Goal: Task Accomplishment & Management: Manage account settings

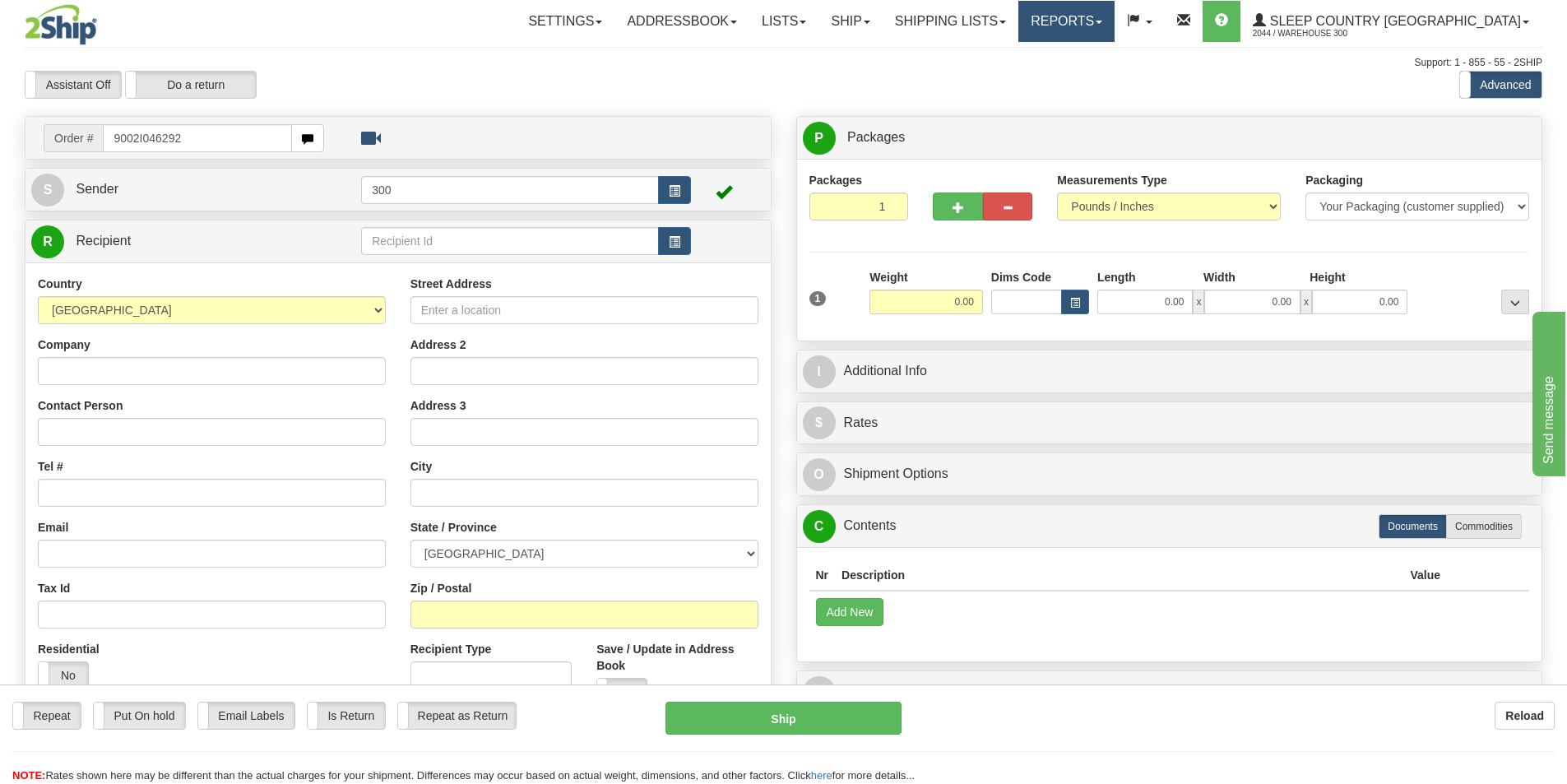
type input "9002I046292"
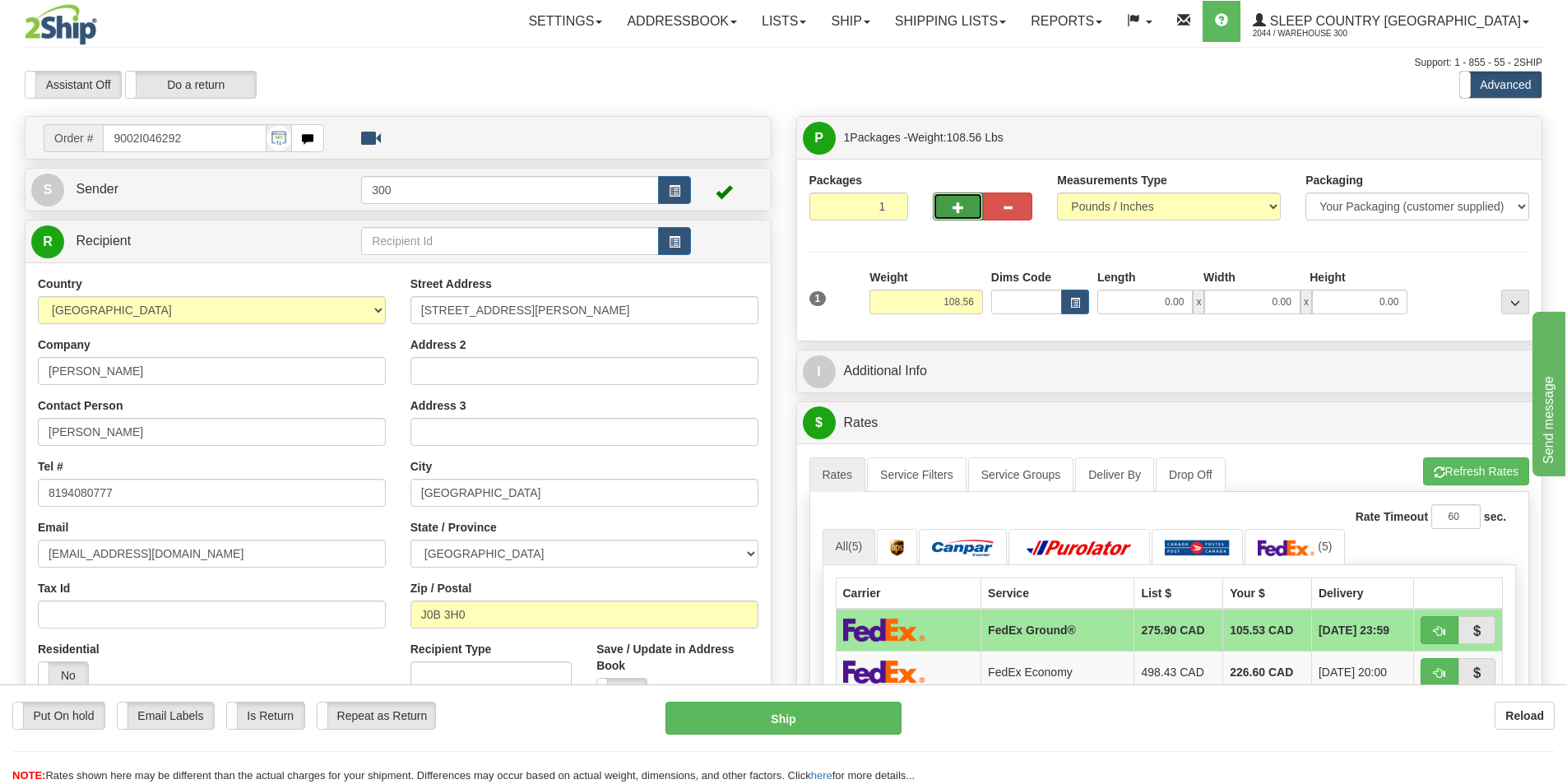
click at [938, 204] on button "button" at bounding box center [957, 207] width 49 height 28
type input "2"
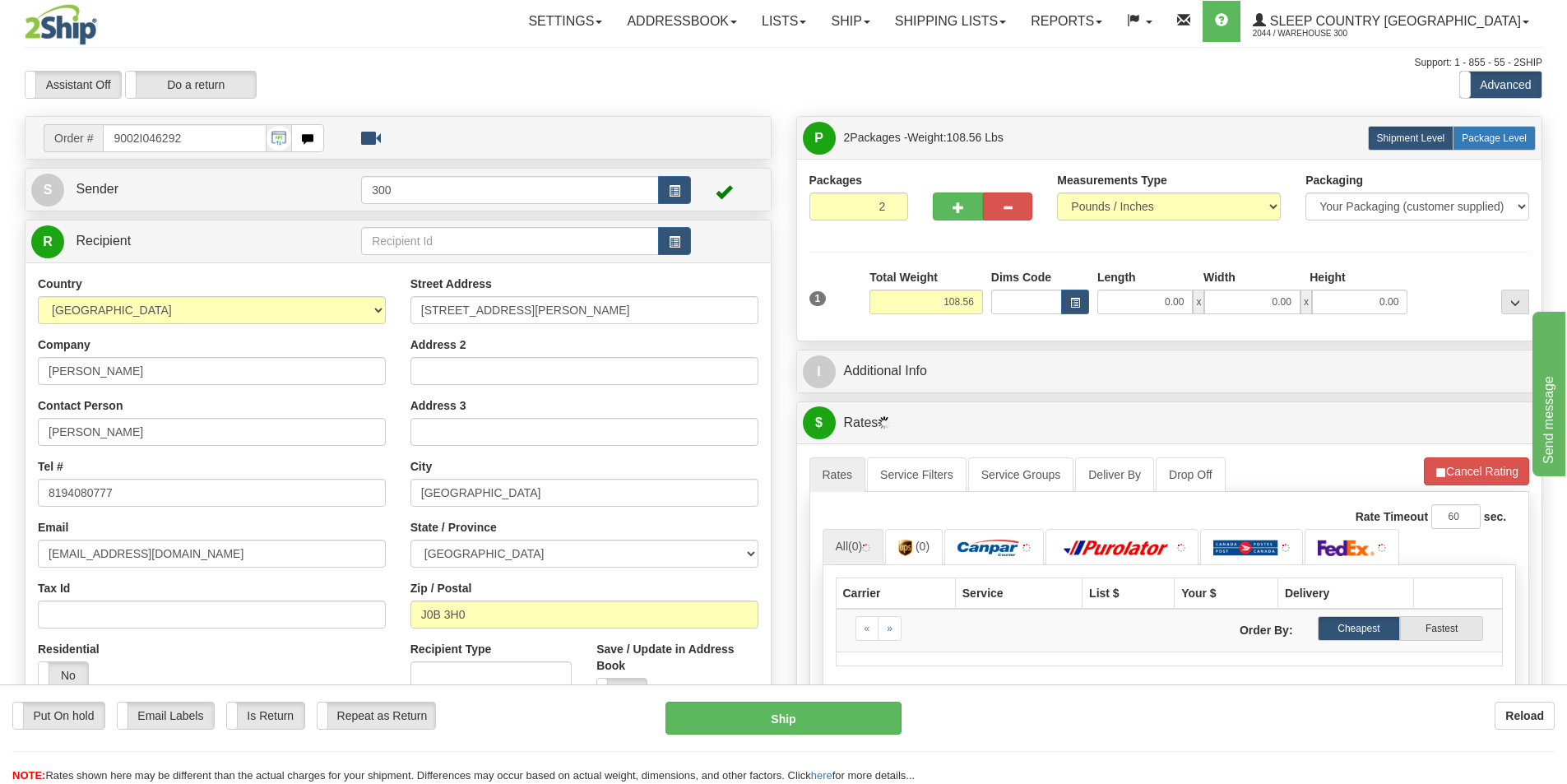
click at [1303, 136] on span "Package Level" at bounding box center [1494, 138] width 65 height 12
radio input "true"
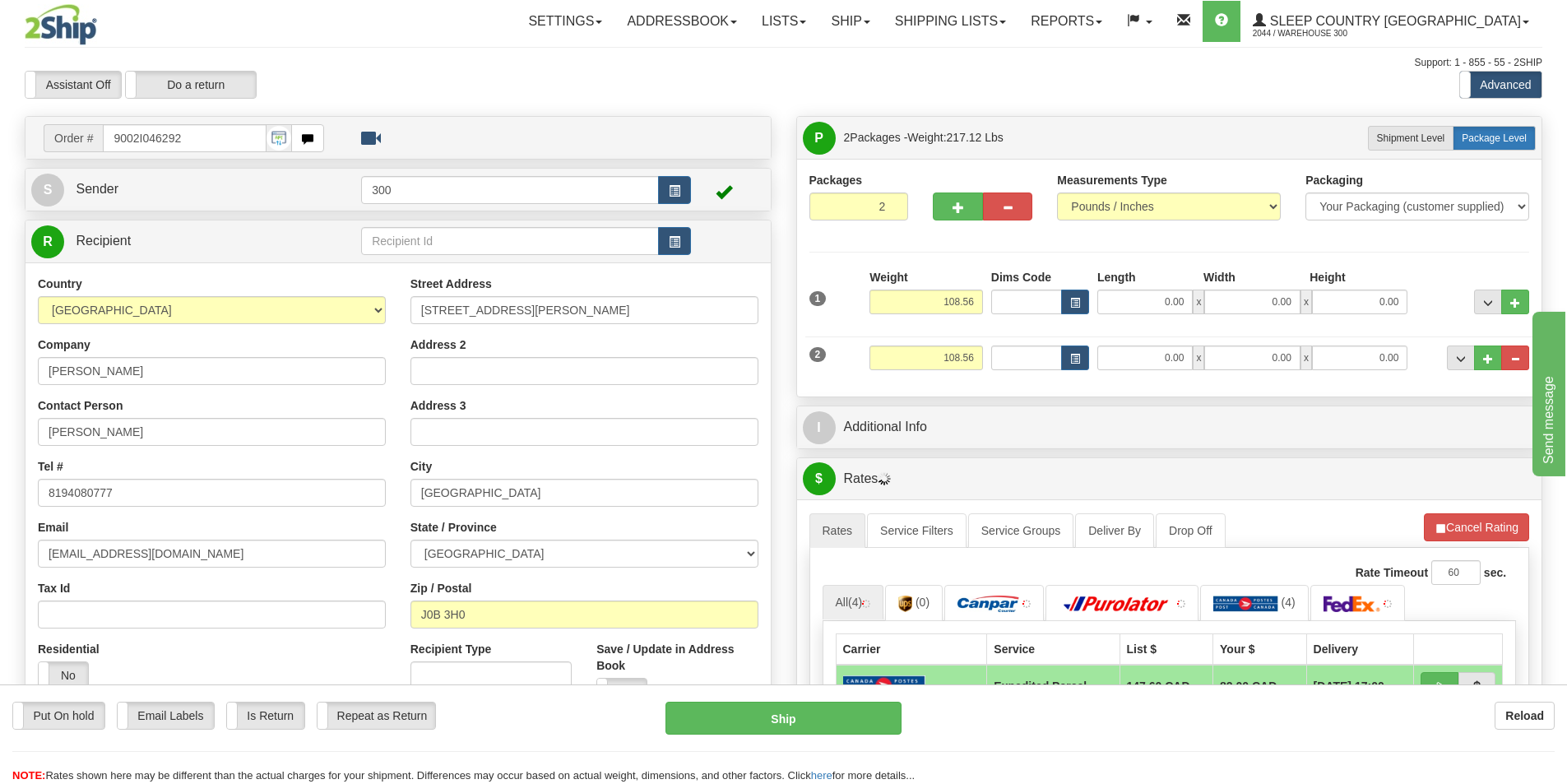
click at [1303, 138] on span "Package Level" at bounding box center [1494, 138] width 65 height 12
click at [1303, 143] on span "Package Level" at bounding box center [1494, 138] width 65 height 12
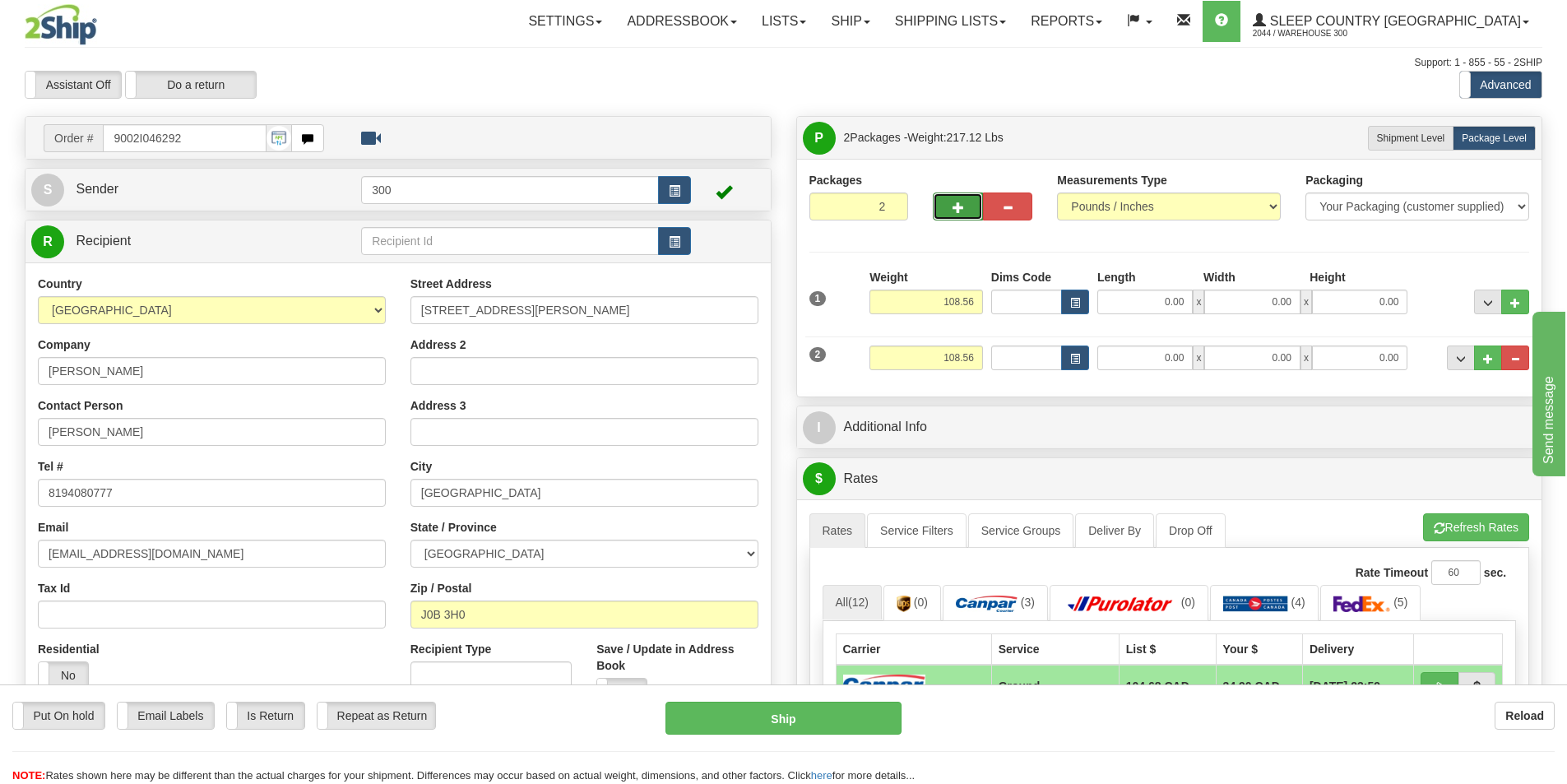
click at [972, 216] on button "button" at bounding box center [957, 207] width 49 height 28
type input "3"
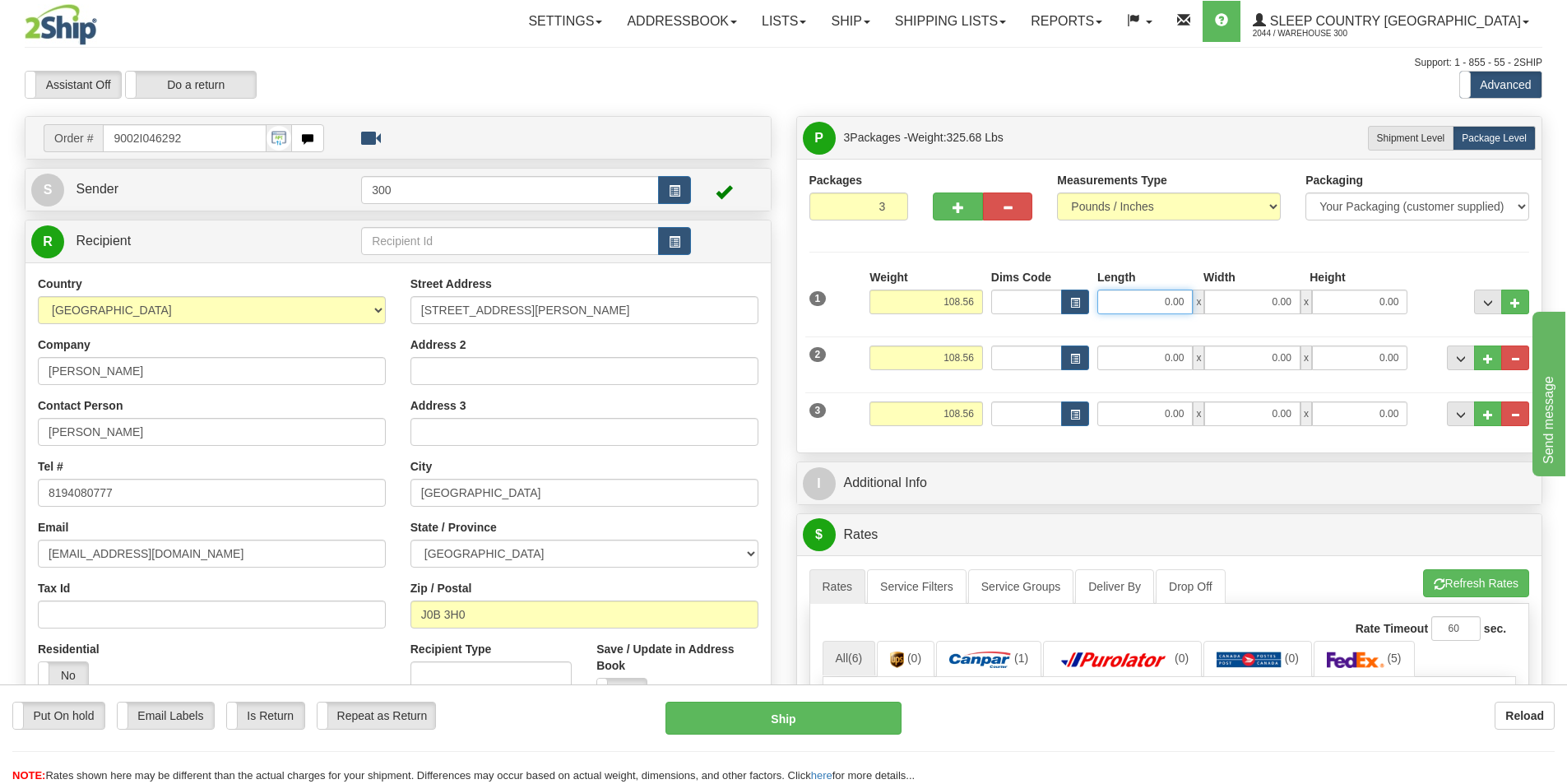
click at [1167, 301] on input "0.00" at bounding box center [1145, 302] width 95 height 25
type input "14.00"
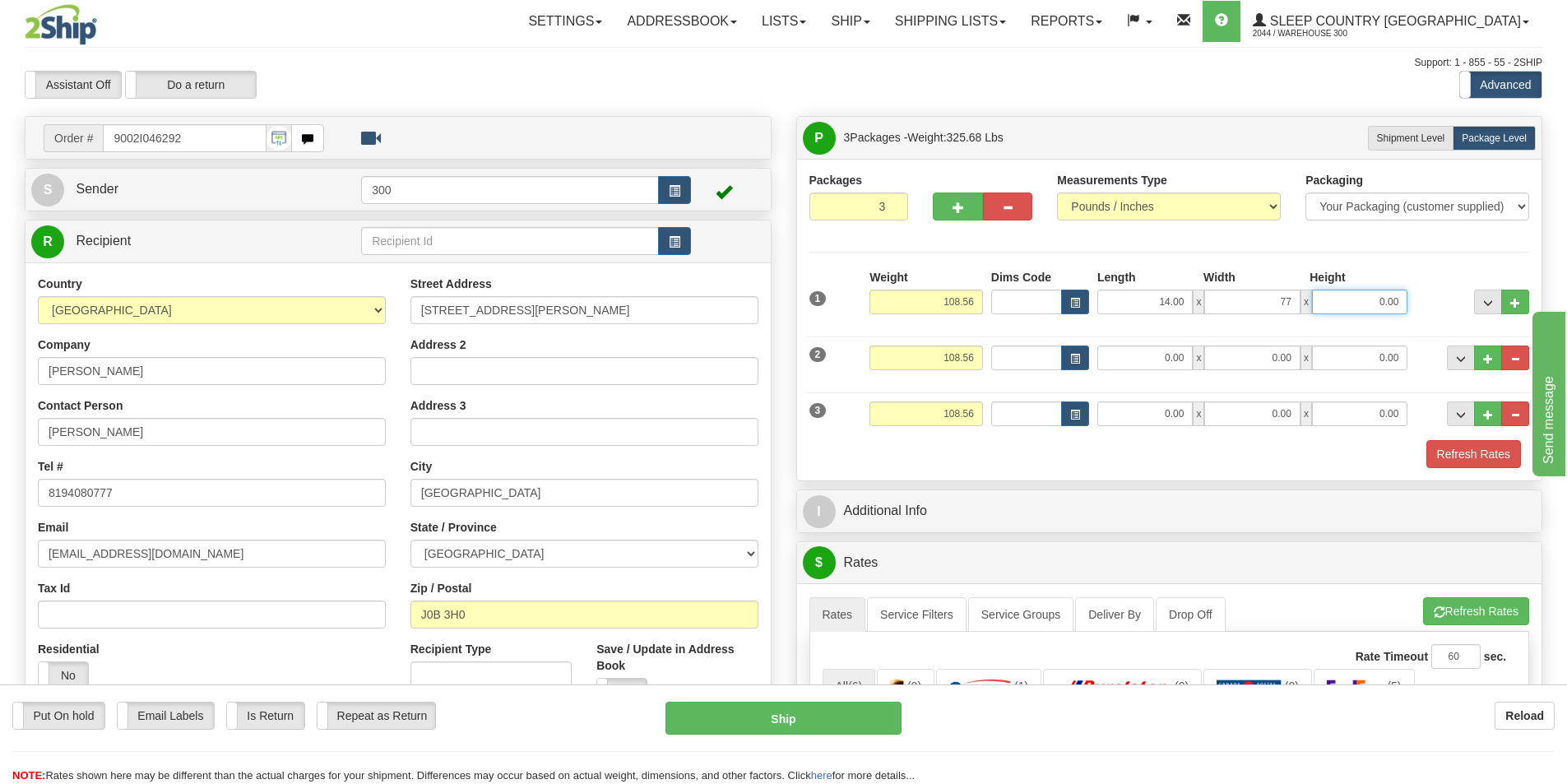
type input "77.00"
type input "9.50"
drag, startPoint x: 972, startPoint y: 300, endPoint x: 904, endPoint y: 302, distance: 68.0
click at [904, 302] on input "108.56" at bounding box center [926, 302] width 113 height 25
click at [1153, 351] on input "0.00" at bounding box center [1145, 358] width 95 height 25
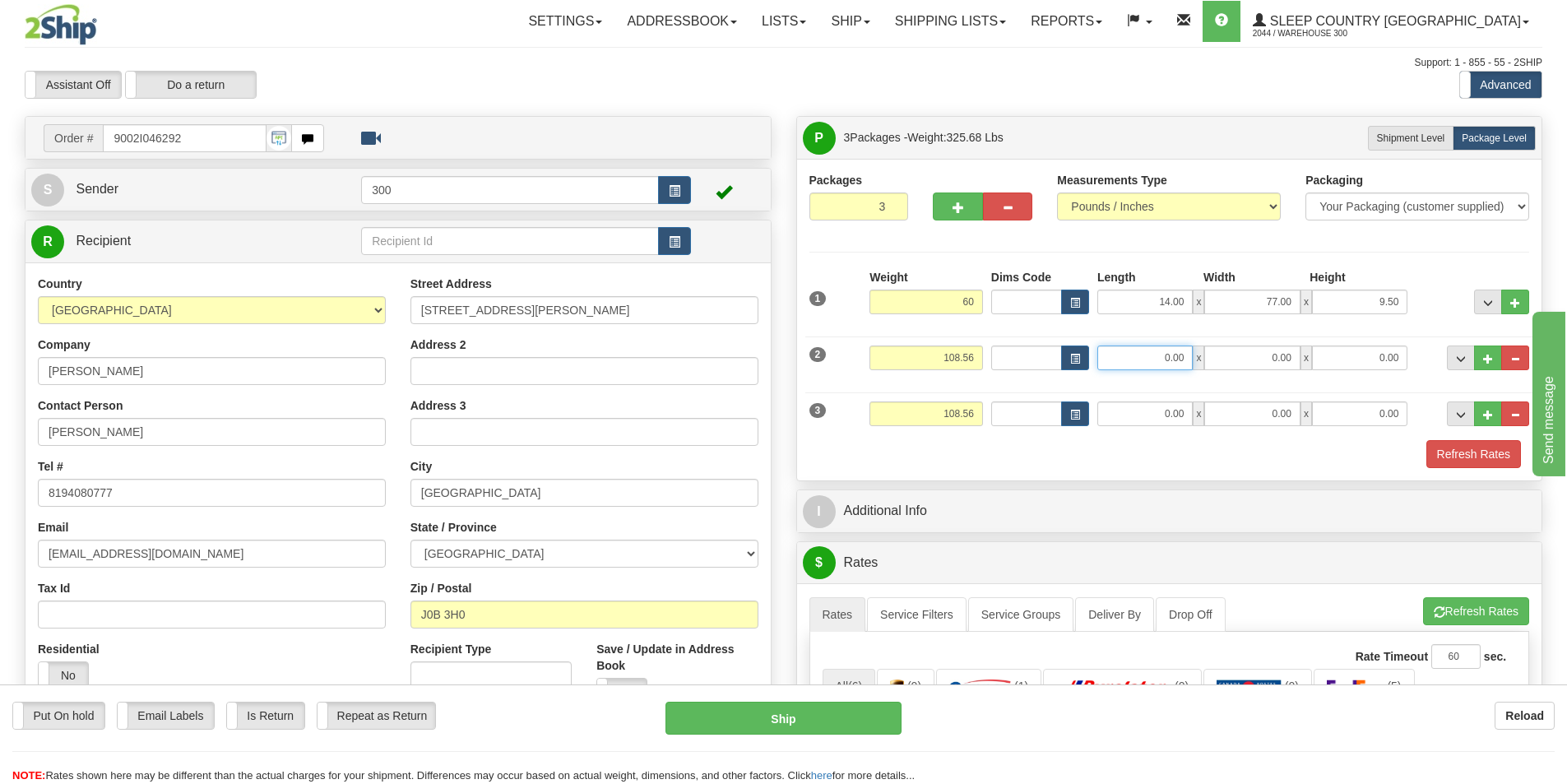
type input "60.00"
type input "16.00"
type input "40.00"
drag, startPoint x: 979, startPoint y: 356, endPoint x: 897, endPoint y: 347, distance: 82.5
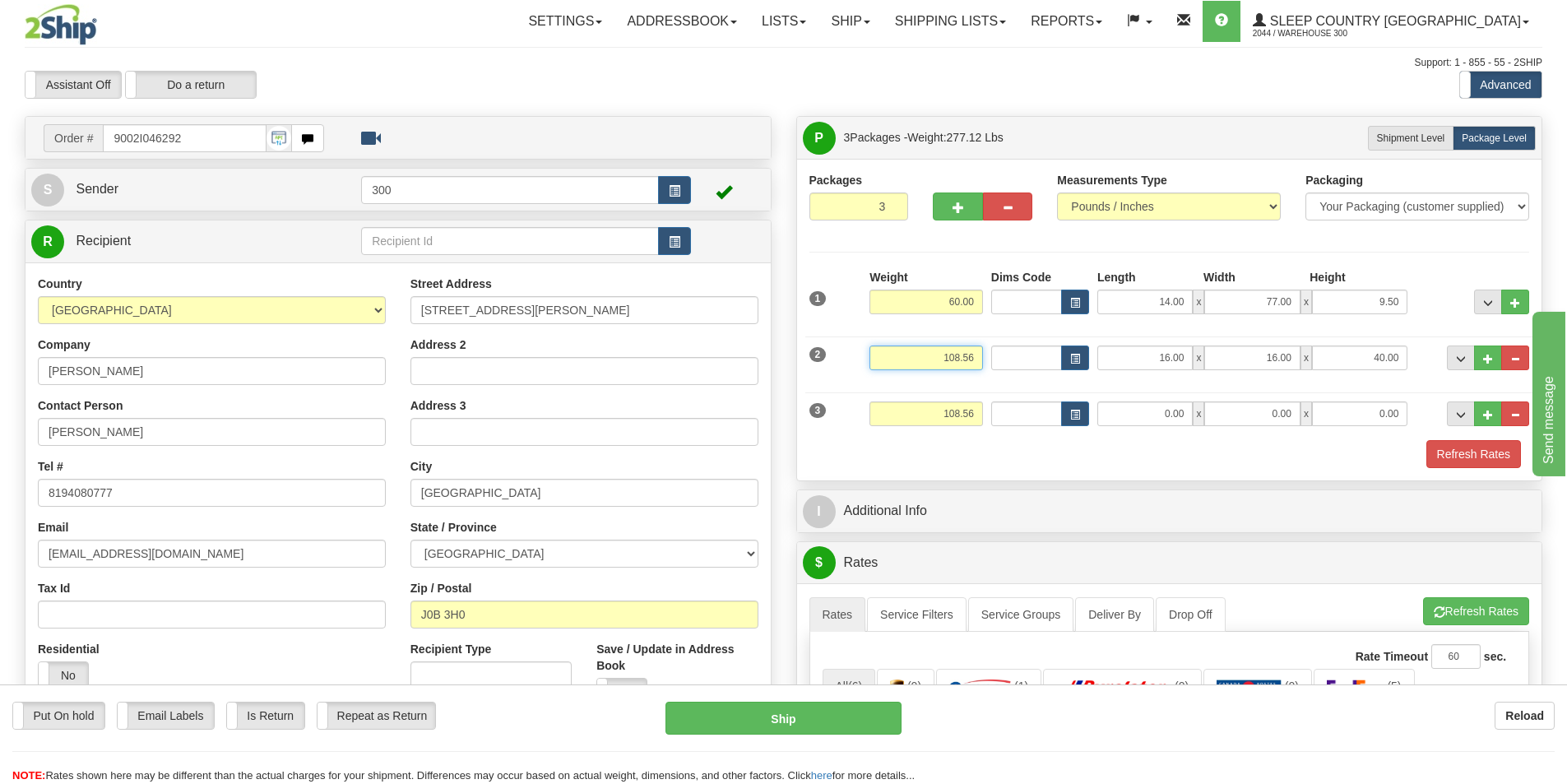
click at [897, 347] on input "108.56" at bounding box center [926, 358] width 113 height 25
type input "46.00"
click at [1155, 419] on input "0.00" at bounding box center [1145, 414] width 95 height 25
type input "7.00"
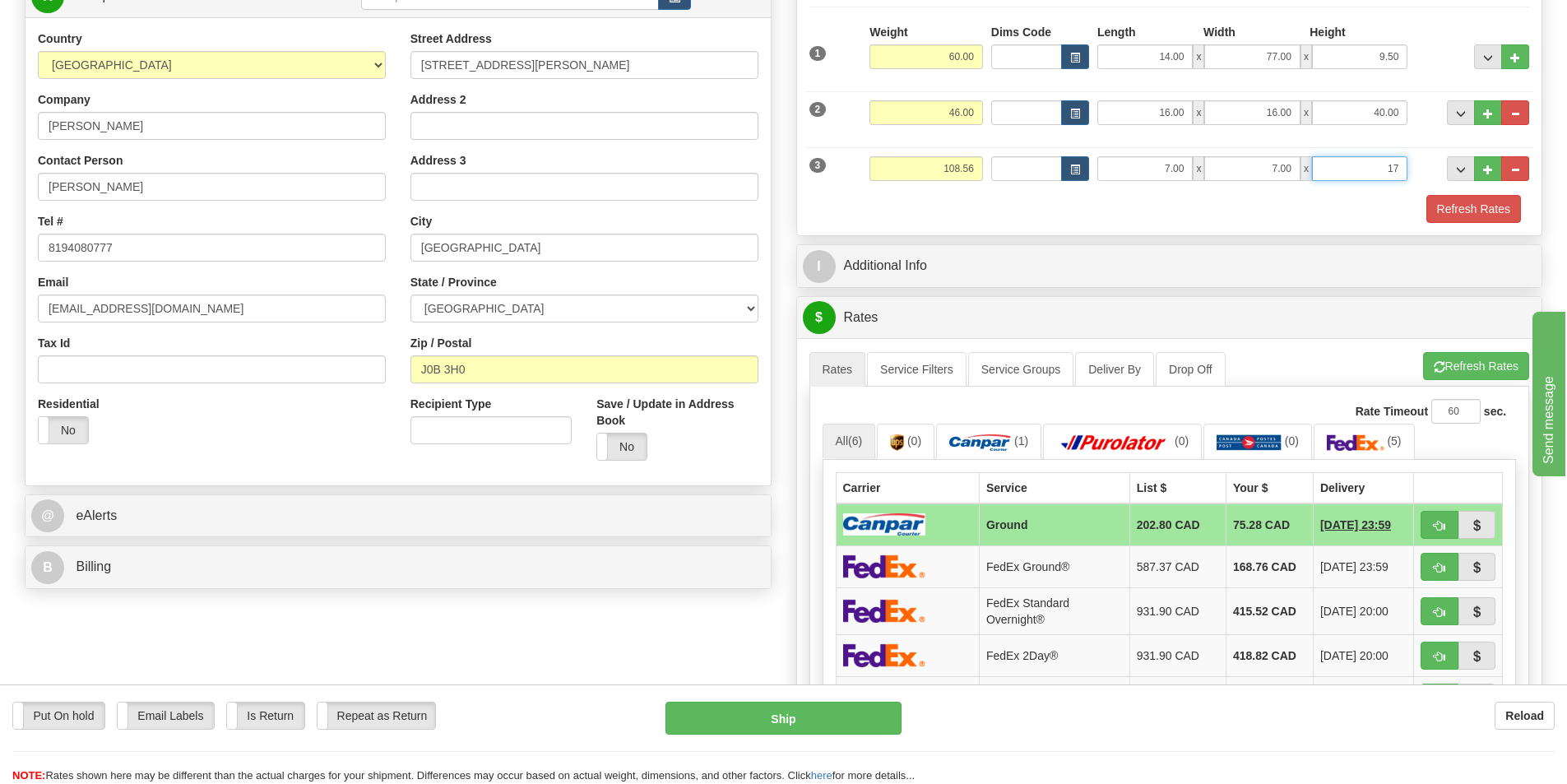
scroll to position [247, 0]
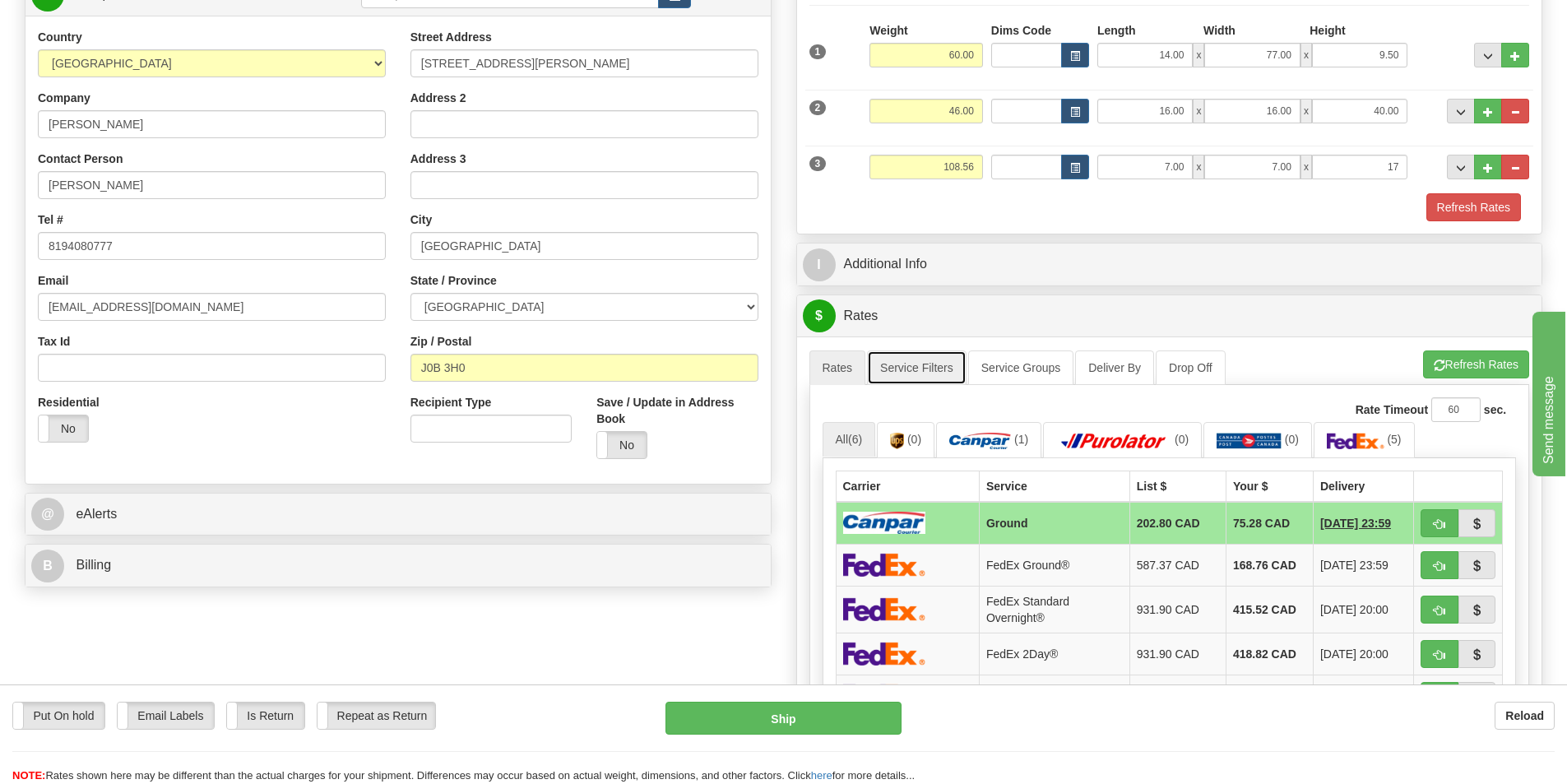
type input "17.00"
click at [932, 374] on link "Service Filters" at bounding box center [916, 367] width 99 height 34
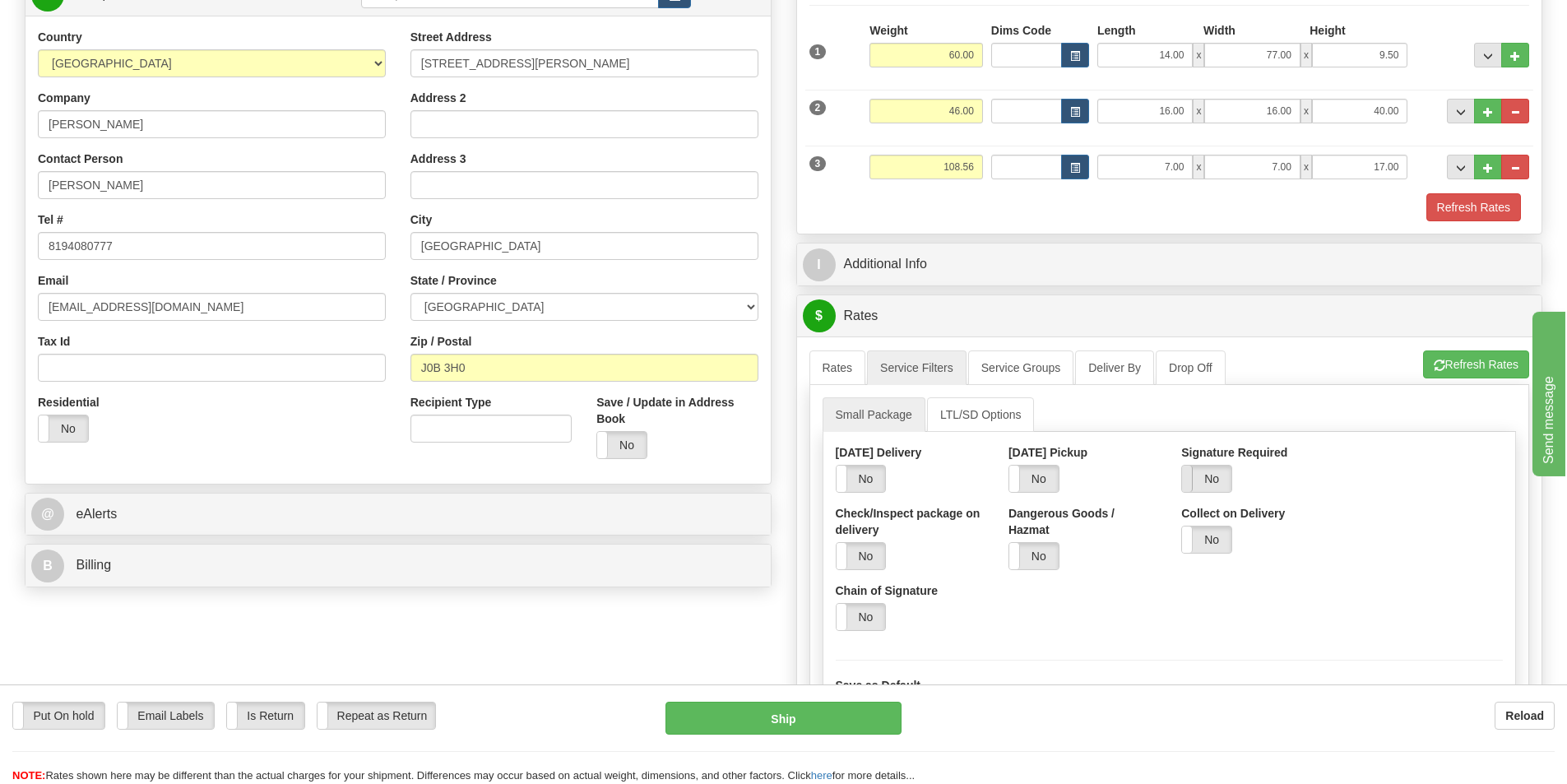
click at [1192, 475] on span at bounding box center [1182, 479] width 22 height 27
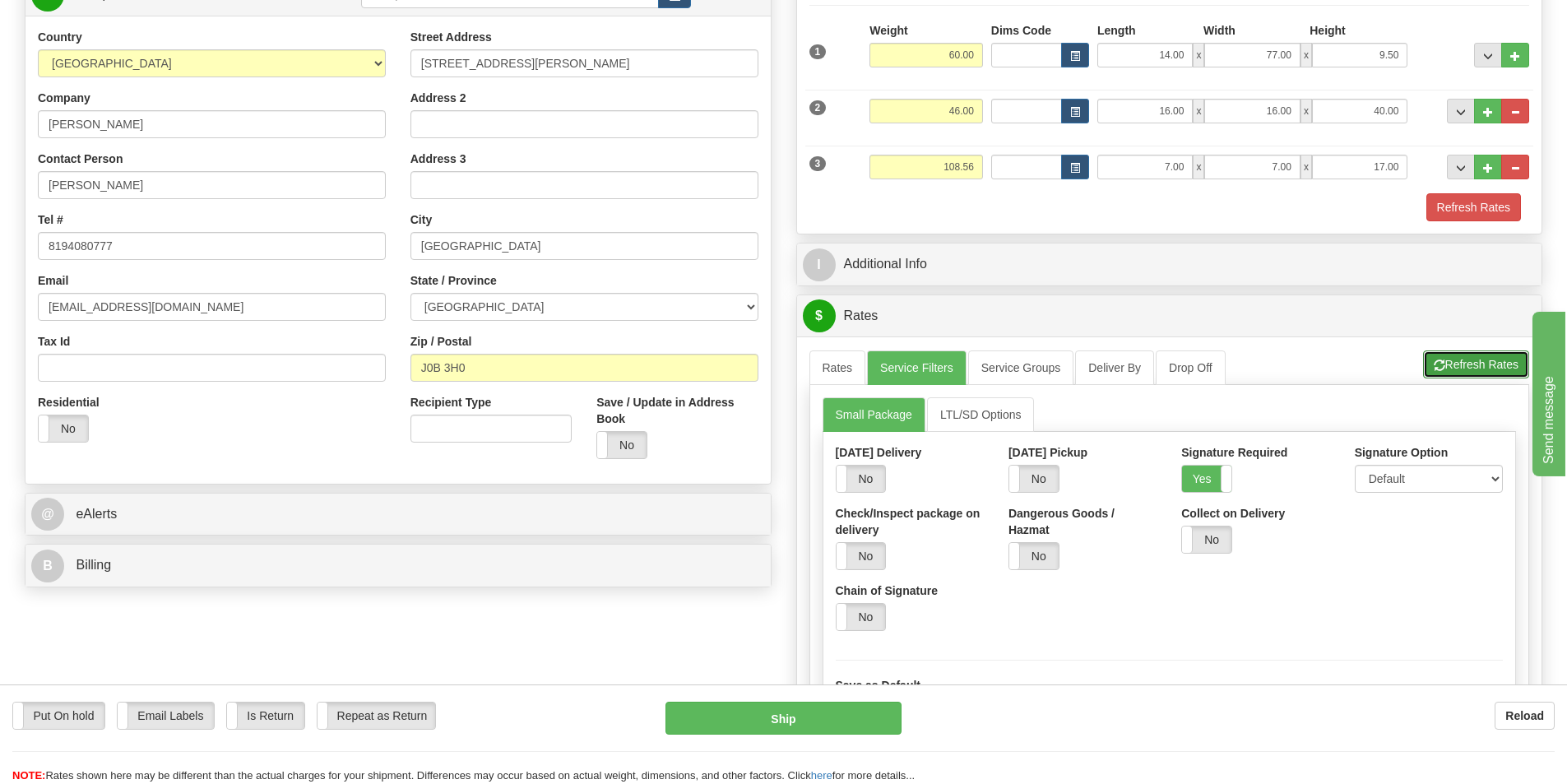
click at [1303, 365] on button "Refresh Rates" at bounding box center [1476, 364] width 106 height 28
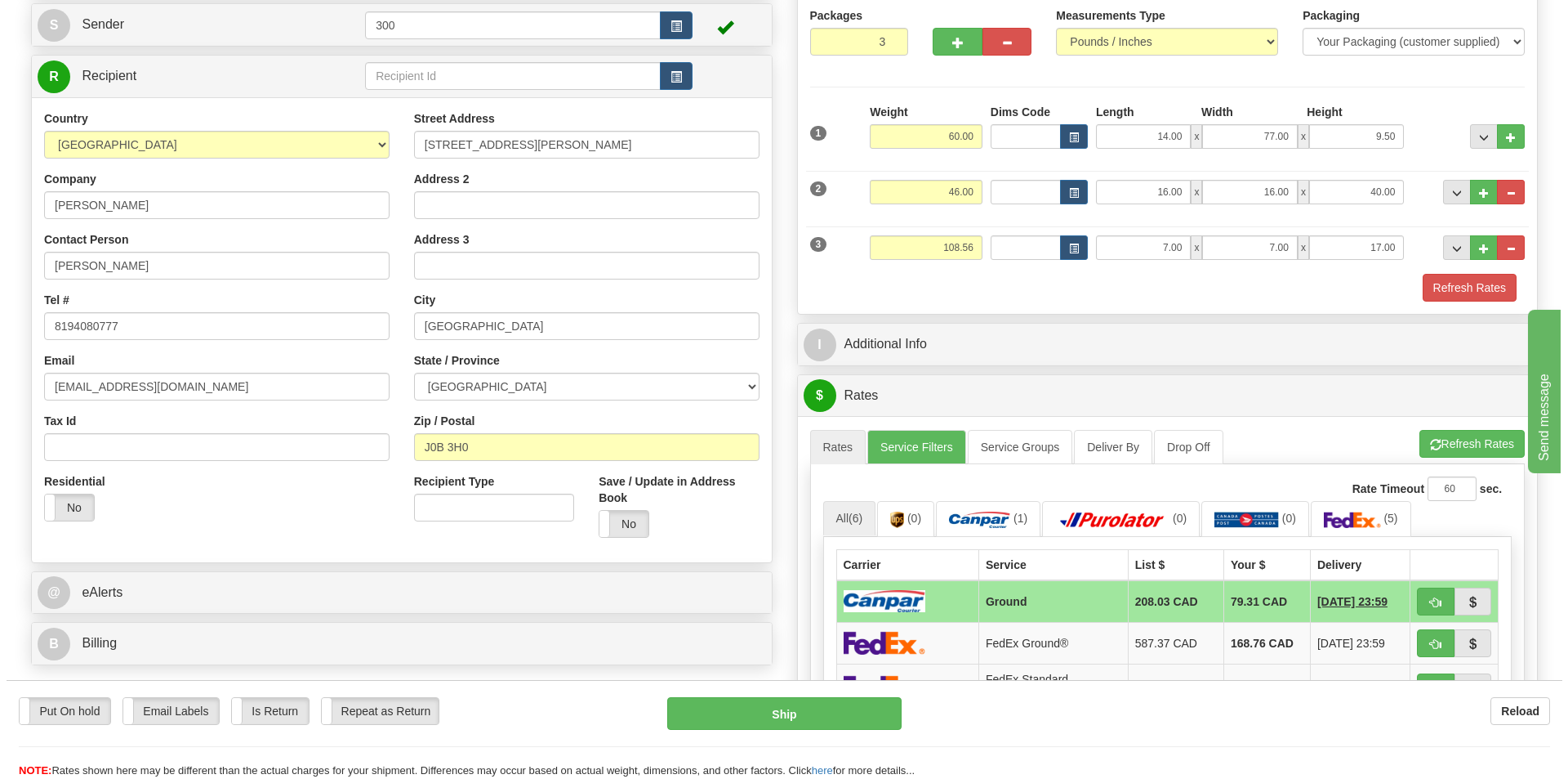
scroll to position [0, 0]
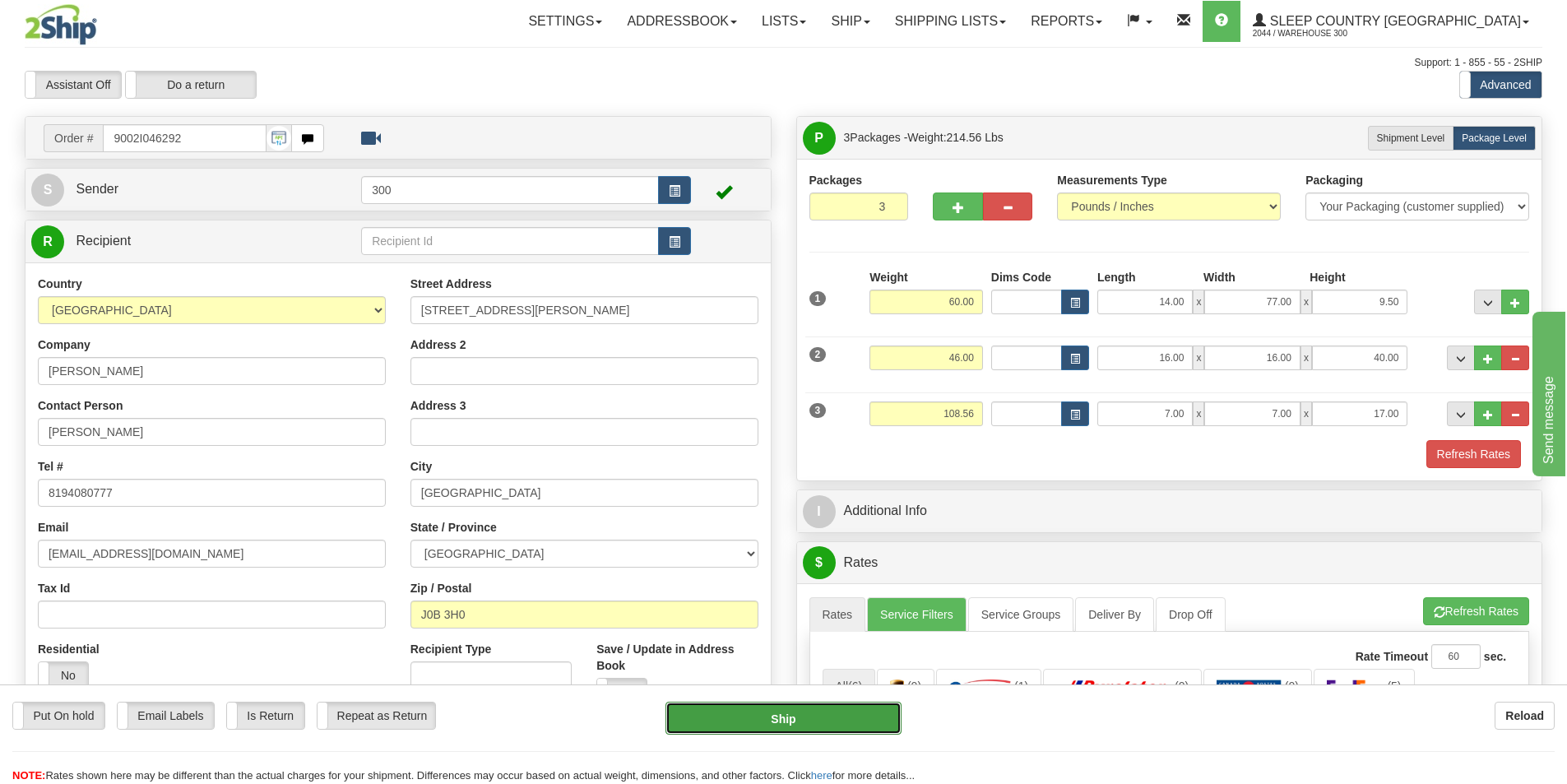
click at [713, 635] on button "Ship" at bounding box center [784, 717] width 236 height 33
type input "1"
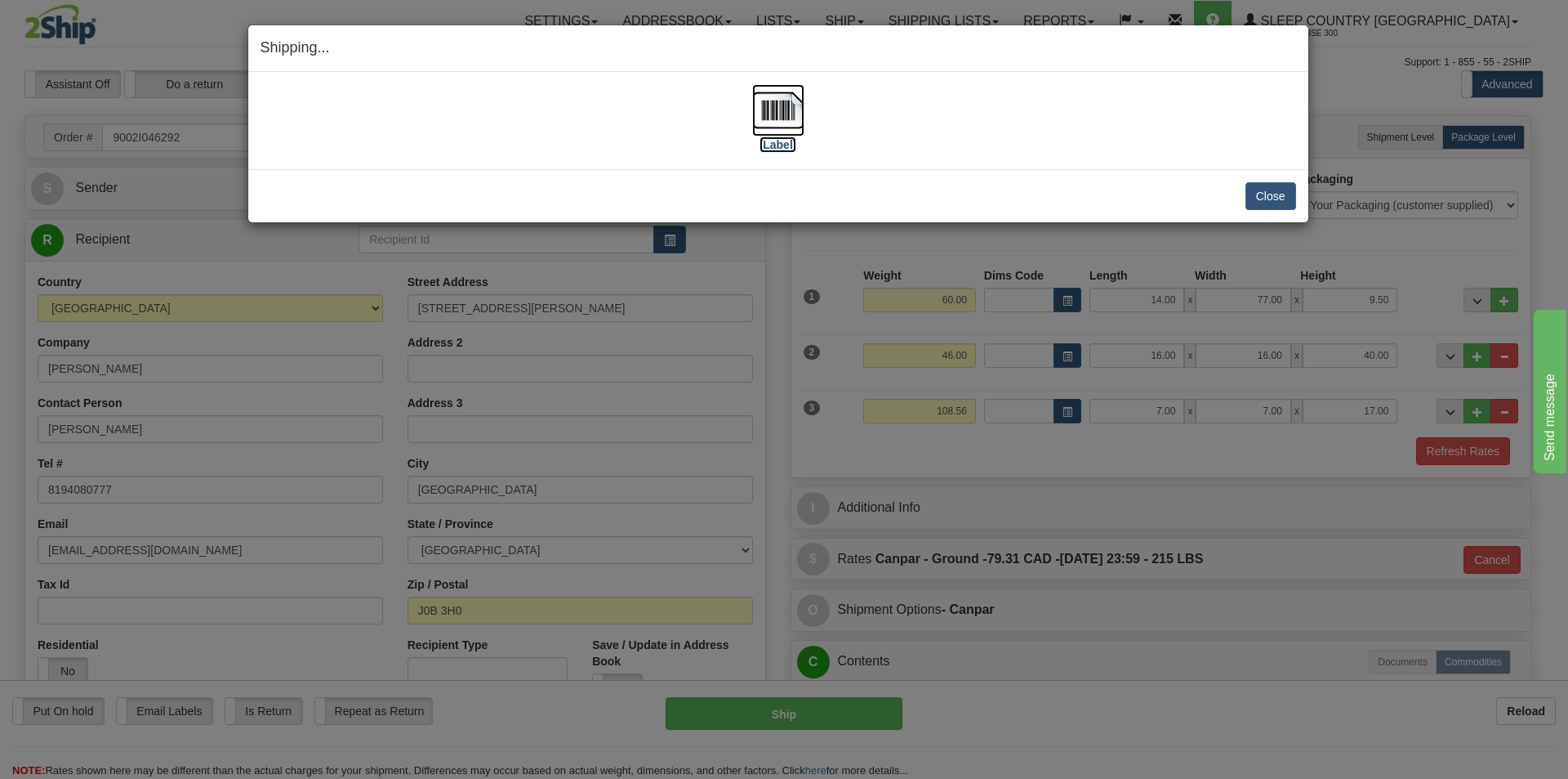
click at [776, 124] on img at bounding box center [778, 110] width 52 height 52
click at [1267, 197] on button "Close" at bounding box center [1271, 196] width 51 height 28
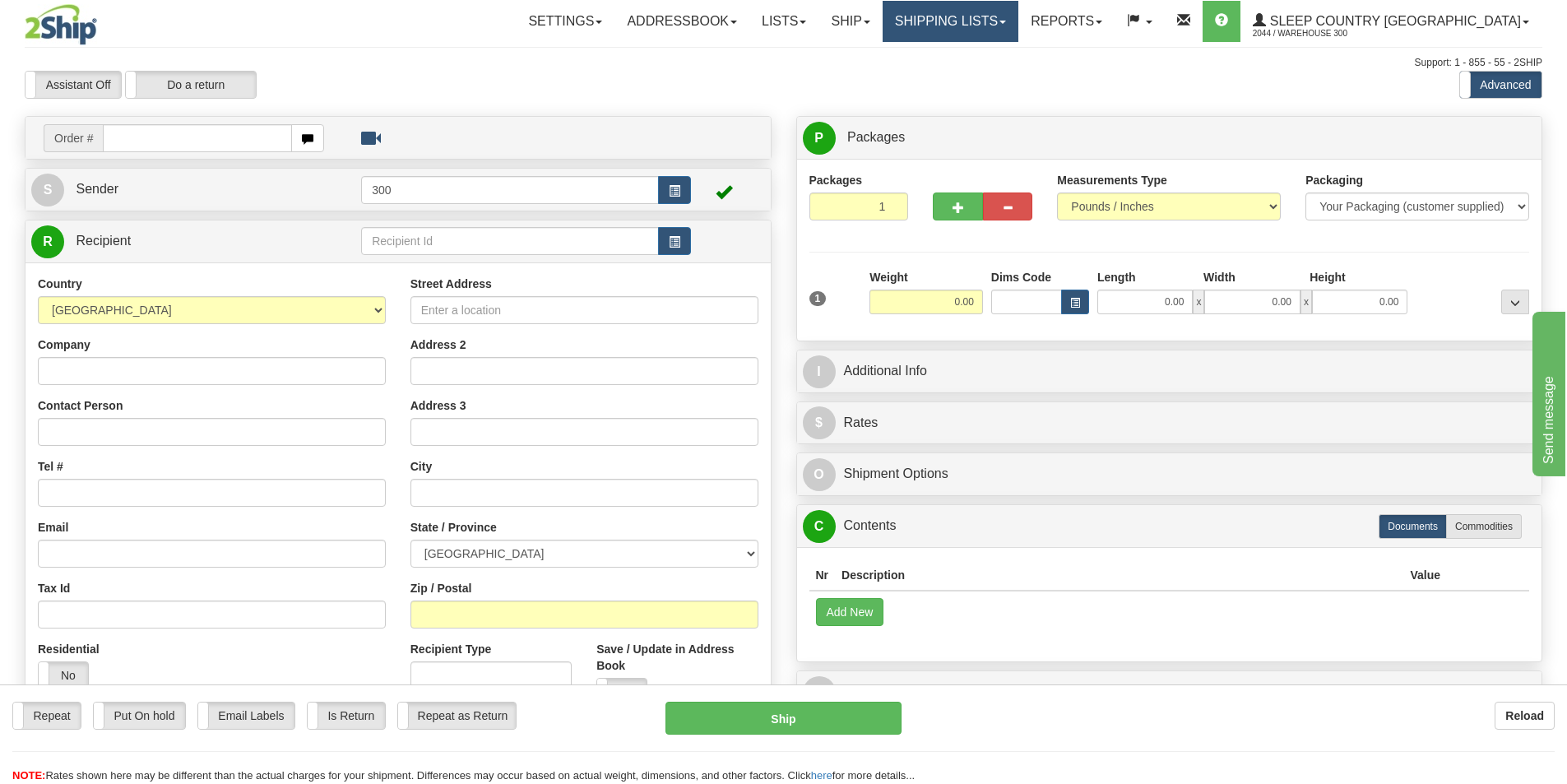
click at [1019, 31] on link "Shipping lists" at bounding box center [950, 21] width 136 height 41
click at [1171, 72] on div "Assistant On Assistant Off Do a return Do a return Previous Next Standard Advan…" at bounding box center [784, 85] width 1543 height 28
click at [882, 28] on link "Ship" at bounding box center [850, 21] width 63 height 41
click at [1066, 79] on div "Assistant On Assistant Off Do a return Do a return Previous Next Standard Advan…" at bounding box center [784, 85] width 1543 height 28
click at [1019, 27] on link "Shipping lists" at bounding box center [950, 21] width 136 height 41
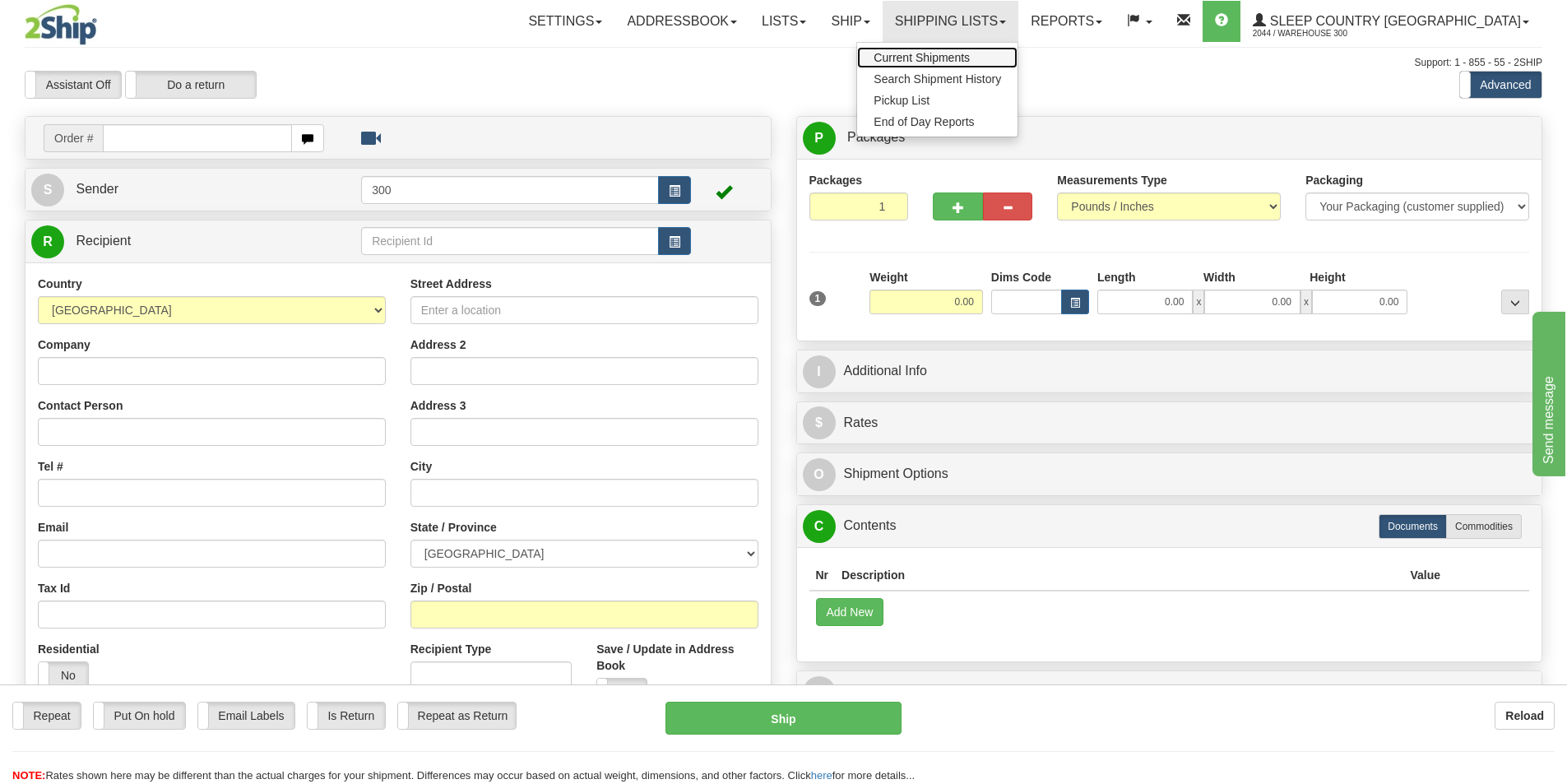
click at [970, 55] on span "Current Shipments" at bounding box center [921, 58] width 96 height 13
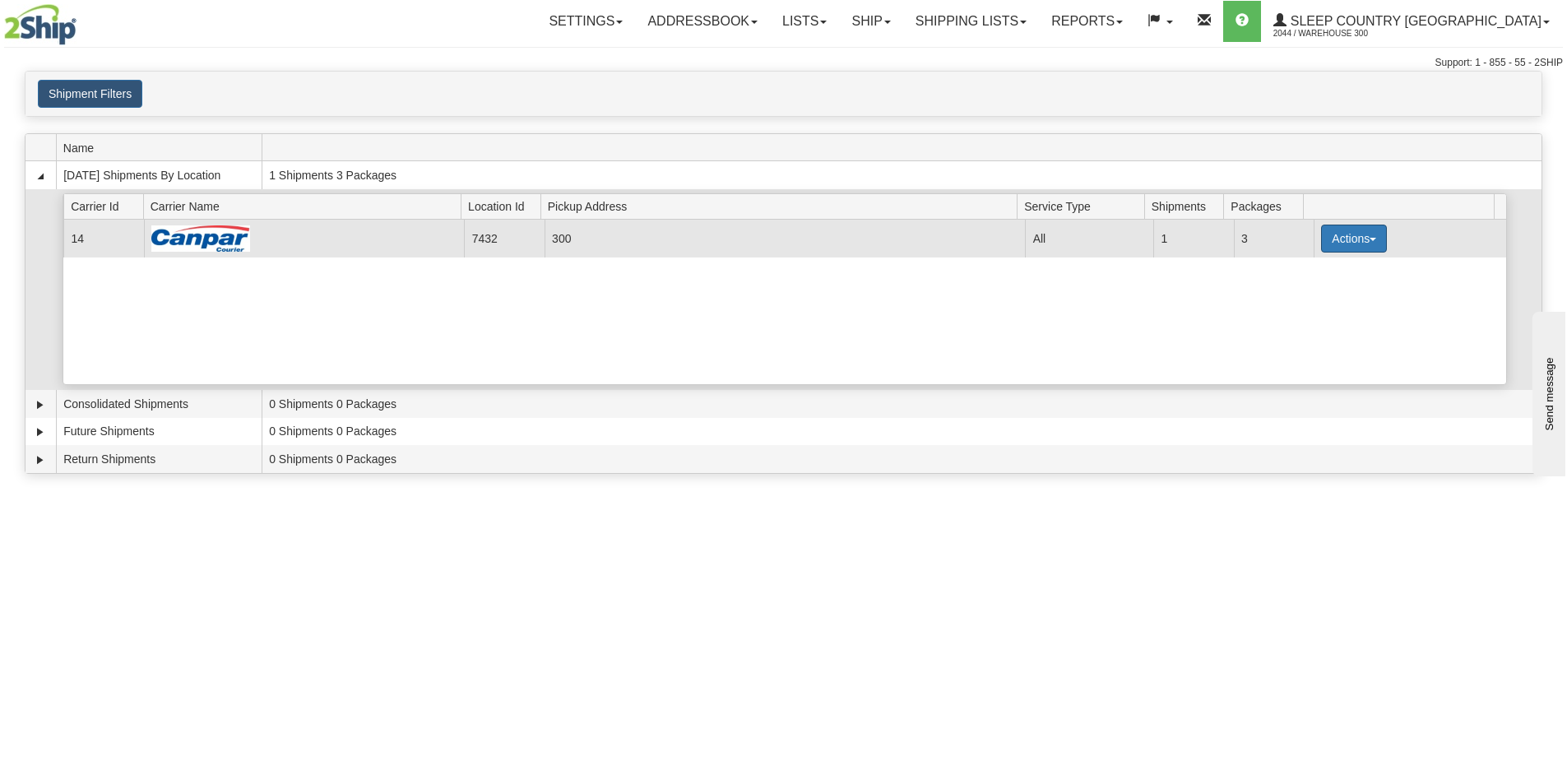
click at [1322, 236] on button "Actions" at bounding box center [1354, 239] width 66 height 28
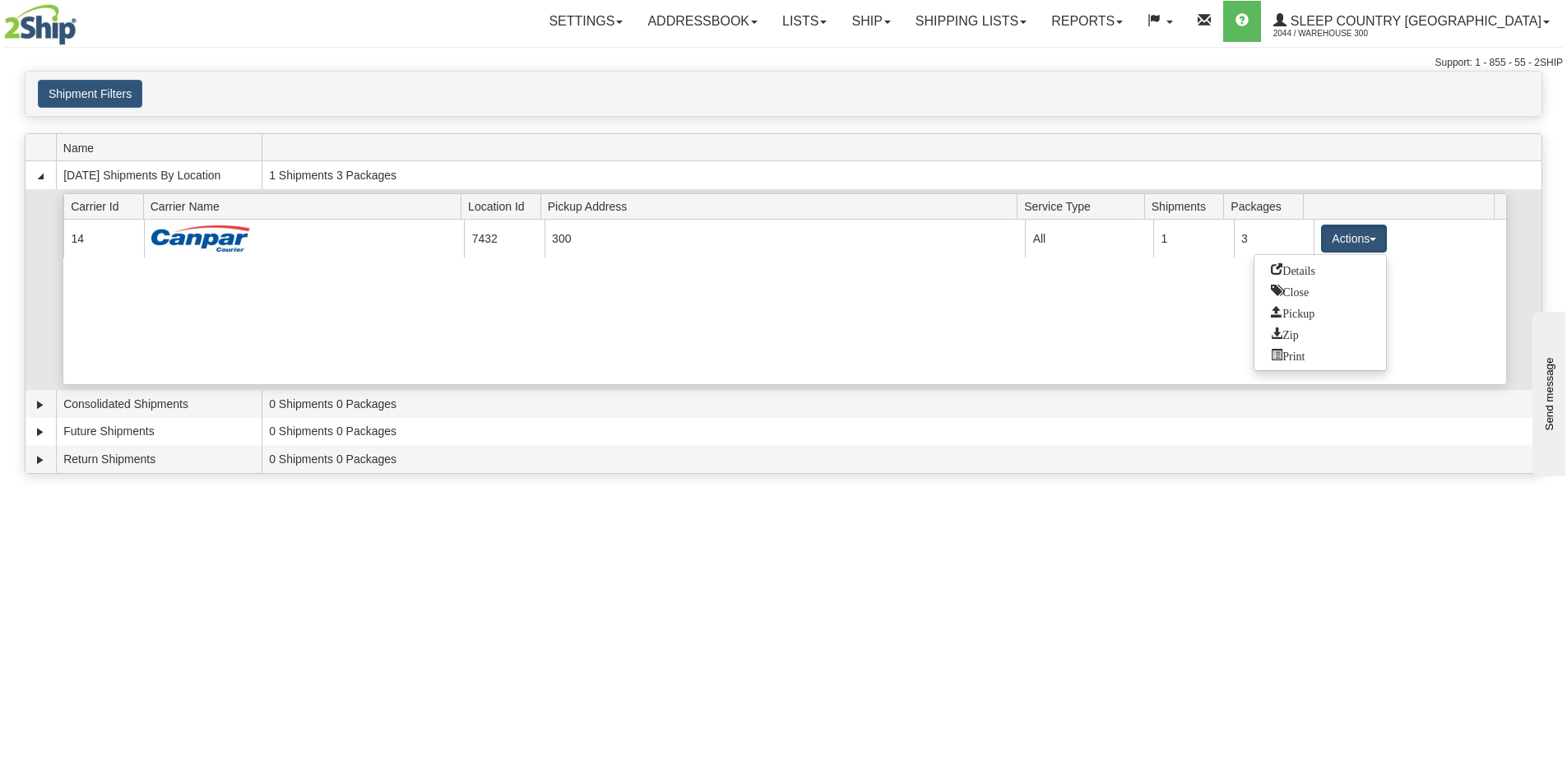
click at [1035, 332] on div "Current 14 7432 300 23007 All 1 3 Actions Details Close Pickup Zip Print" at bounding box center [784, 301] width 1443 height 164
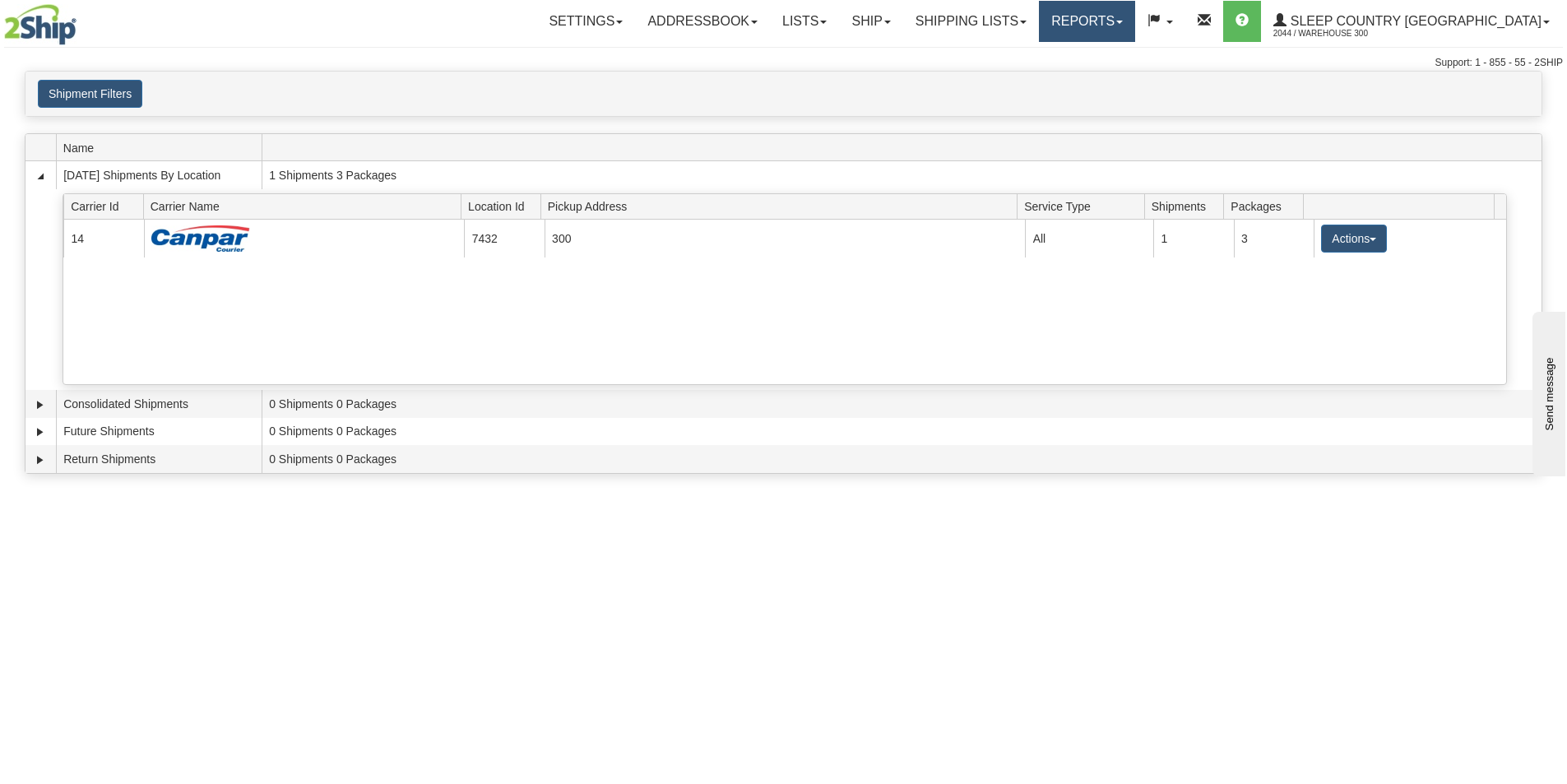
click at [1136, 21] on link "Reports" at bounding box center [1086, 21] width 96 height 41
click at [999, 69] on div "Support: 1 - 855 - 55 - 2SHIP" at bounding box center [784, 63] width 1559 height 14
click at [903, 29] on link "Ship" at bounding box center [871, 21] width 63 height 41
click at [833, 55] on span "Ship Screen" at bounding box center [801, 58] width 63 height 13
click at [839, 30] on link "Lists" at bounding box center [804, 21] width 69 height 41
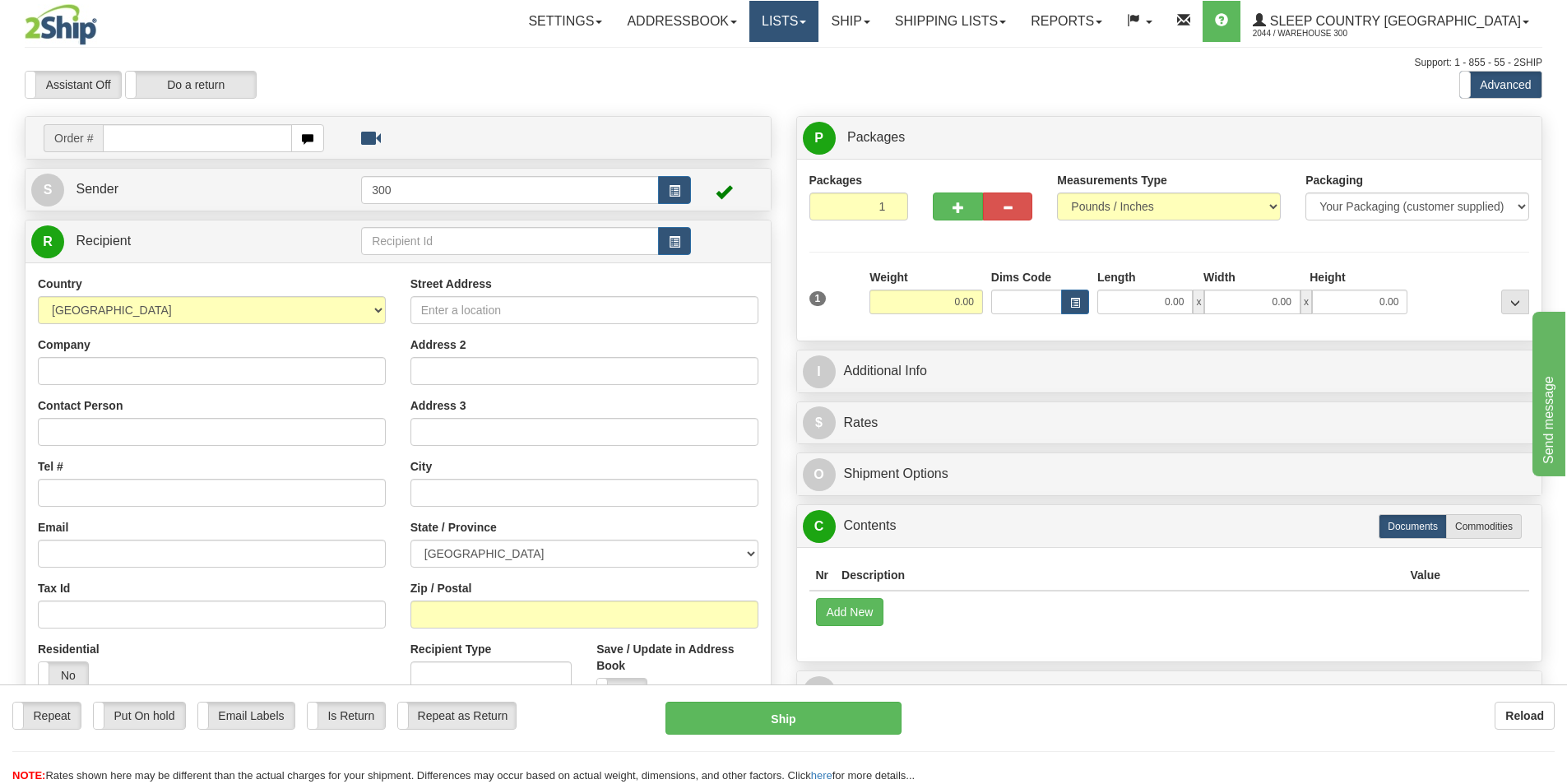
click at [819, 27] on link "Lists" at bounding box center [784, 21] width 69 height 41
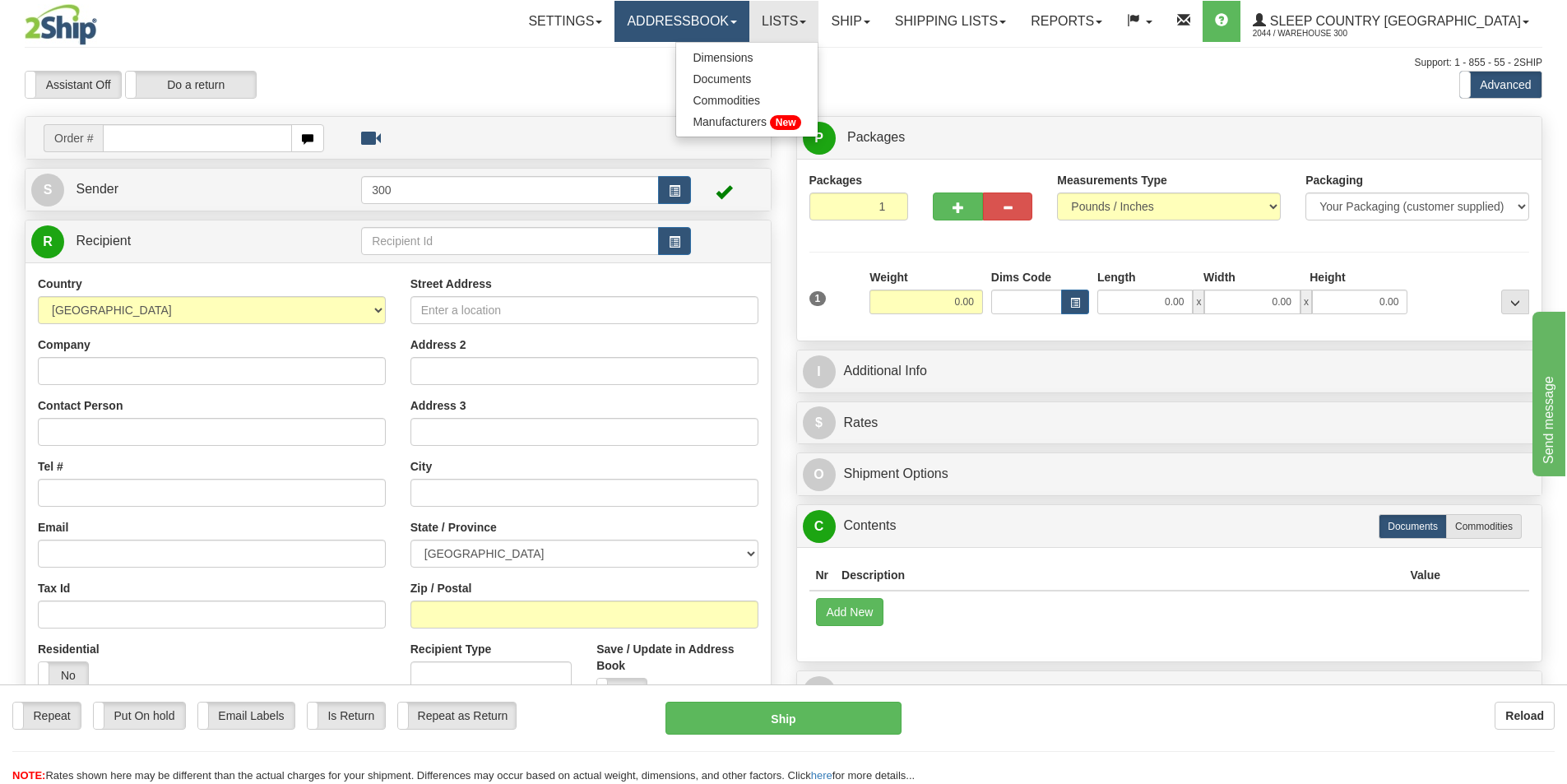
click at [735, 15] on link "Addressbook" at bounding box center [683, 21] width 135 height 41
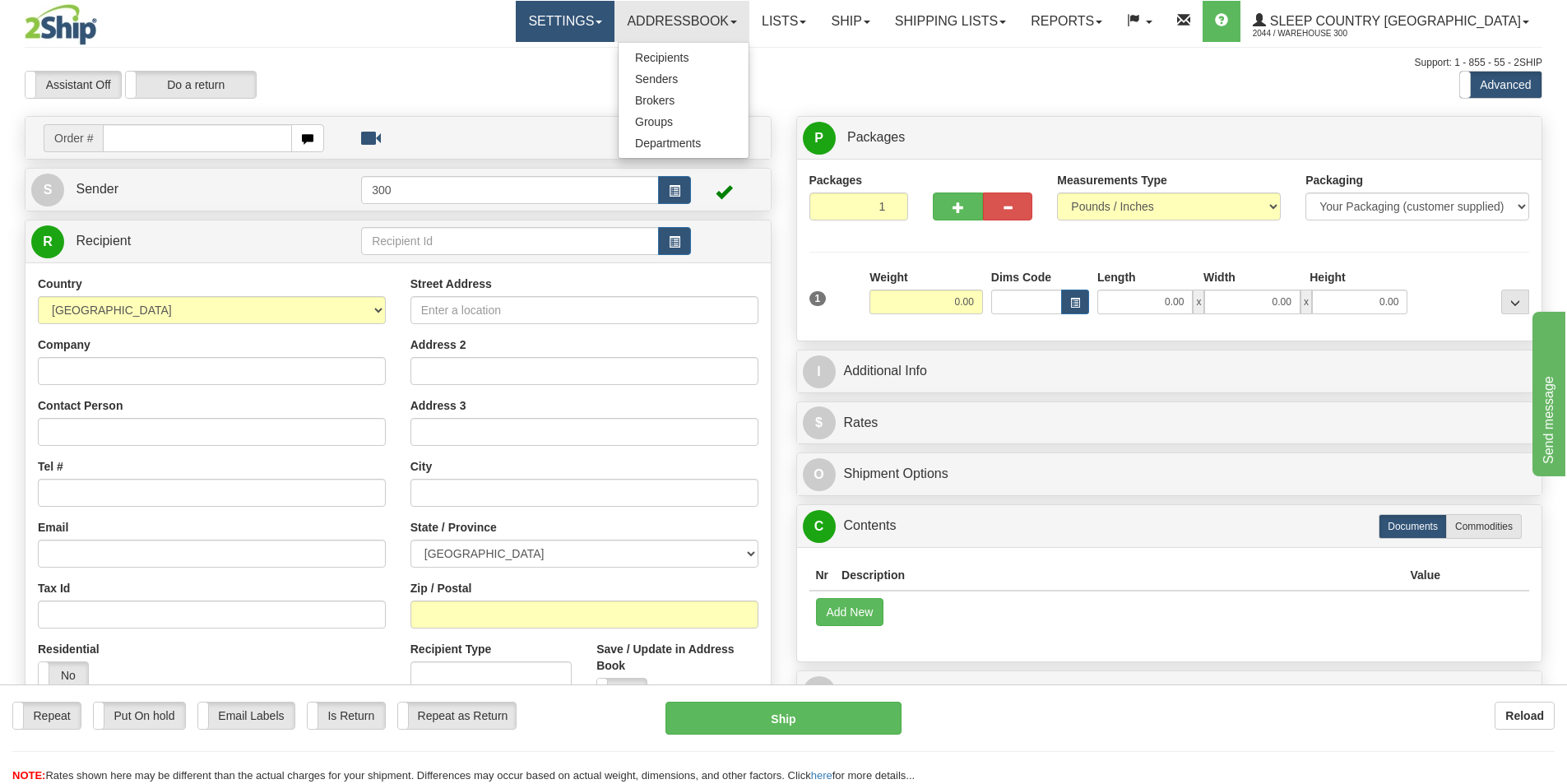
click at [615, 13] on link "Settings" at bounding box center [565, 21] width 98 height 41
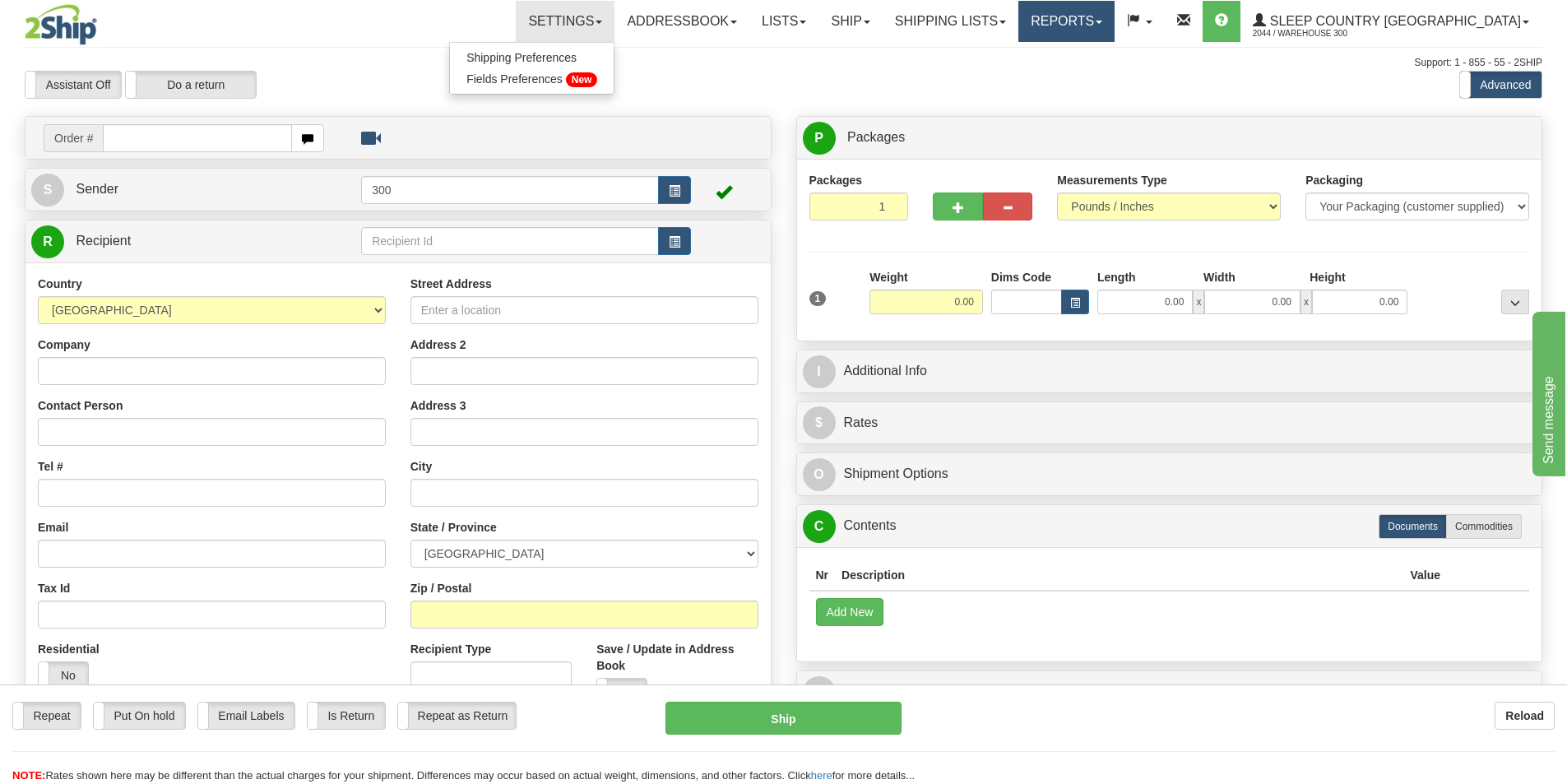
click at [1115, 30] on link "Reports" at bounding box center [1066, 21] width 96 height 41
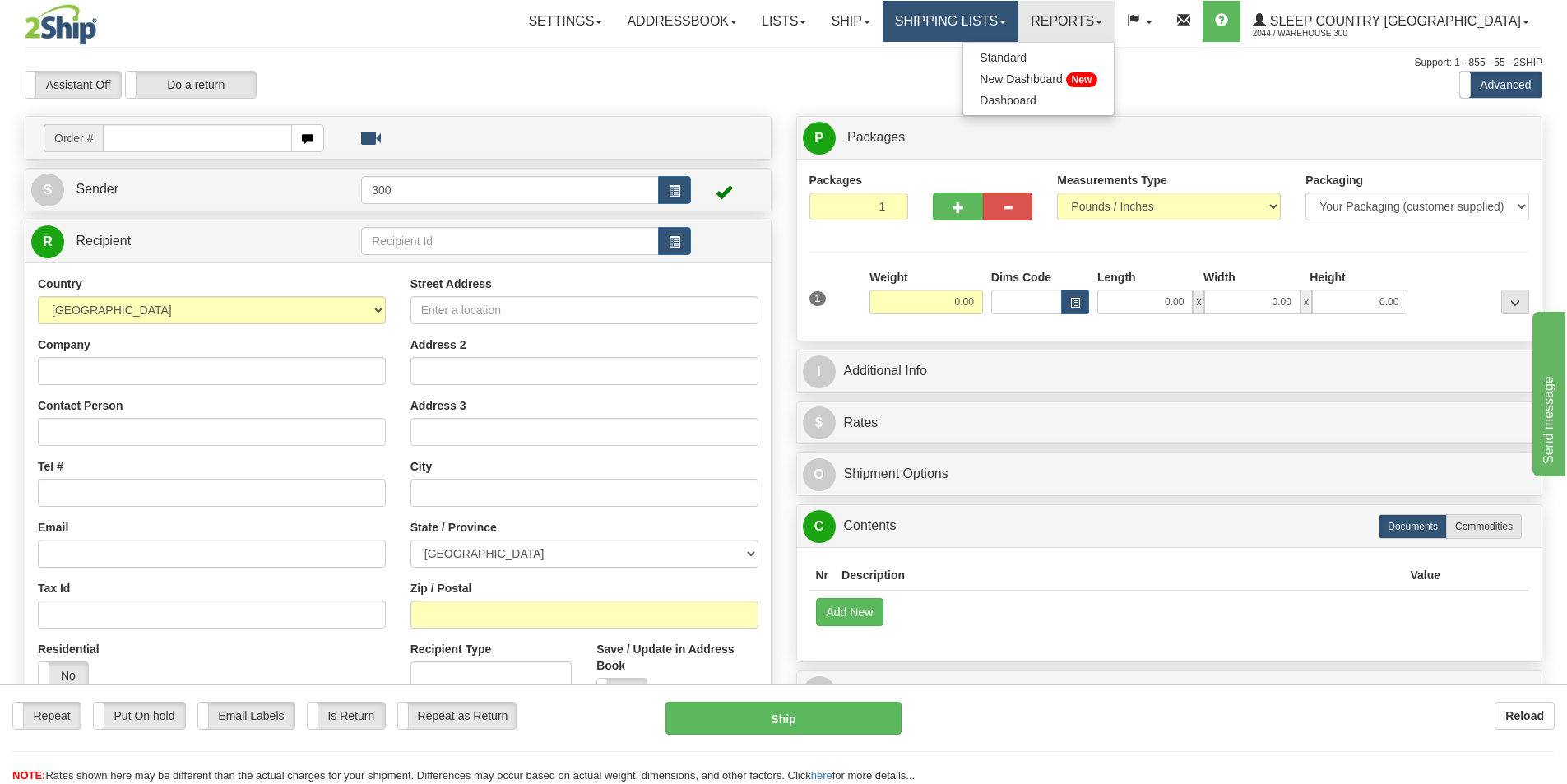
click at [1015, 29] on link "Shipping lists" at bounding box center [950, 21] width 136 height 41
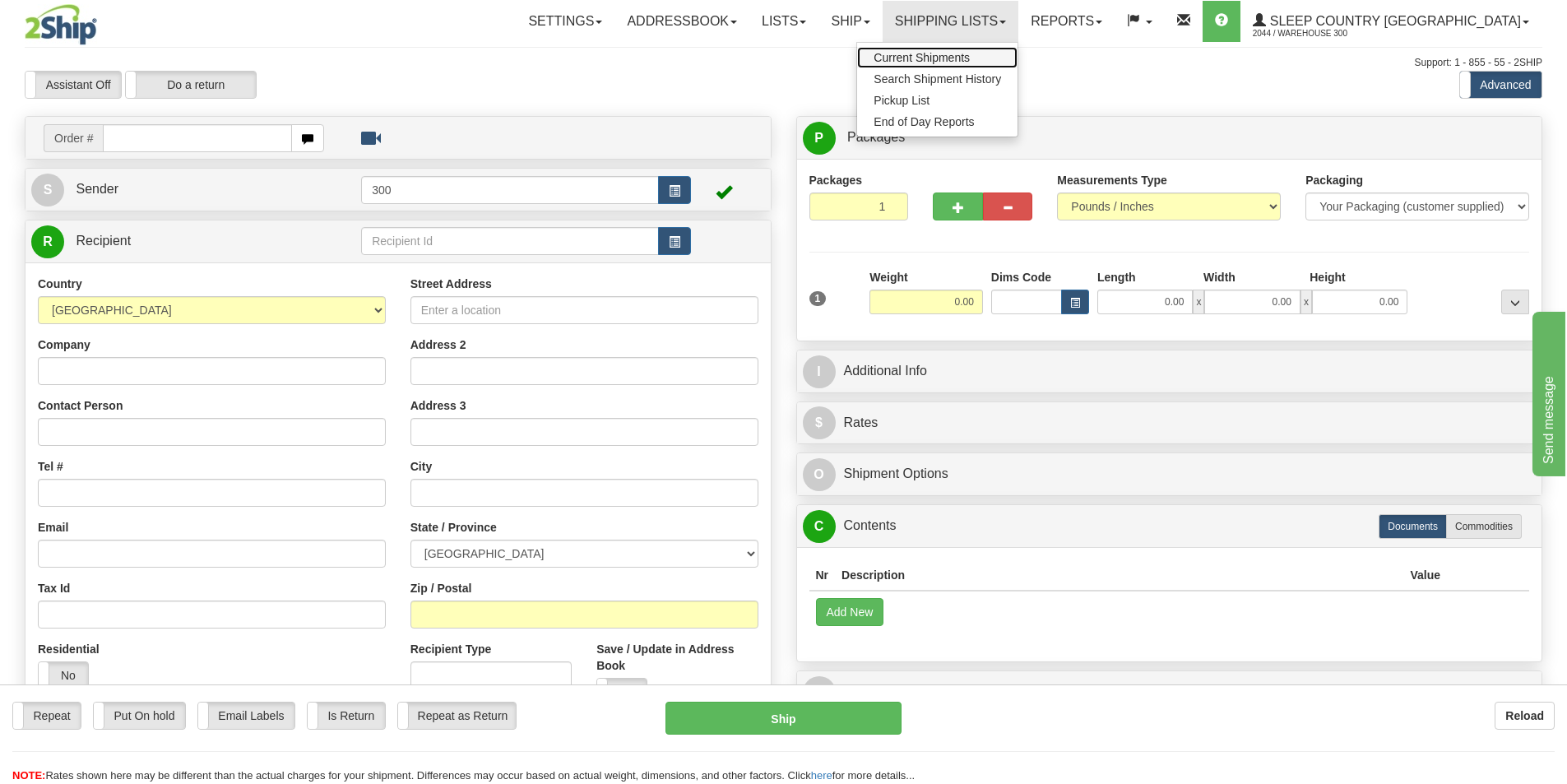
click at [970, 58] on span "Current Shipments" at bounding box center [921, 58] width 96 height 13
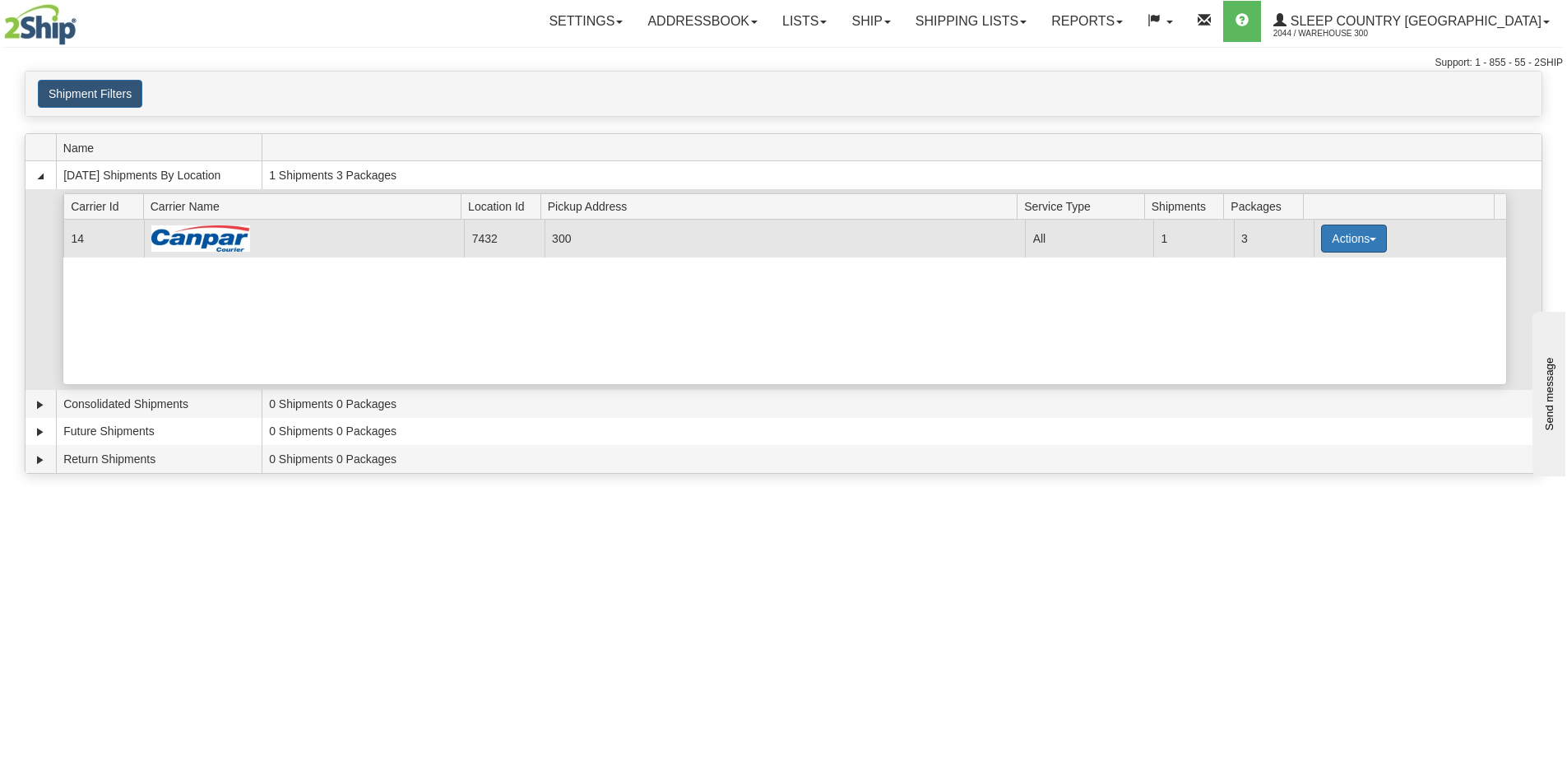
click at [1355, 245] on button "Actions" at bounding box center [1354, 239] width 66 height 28
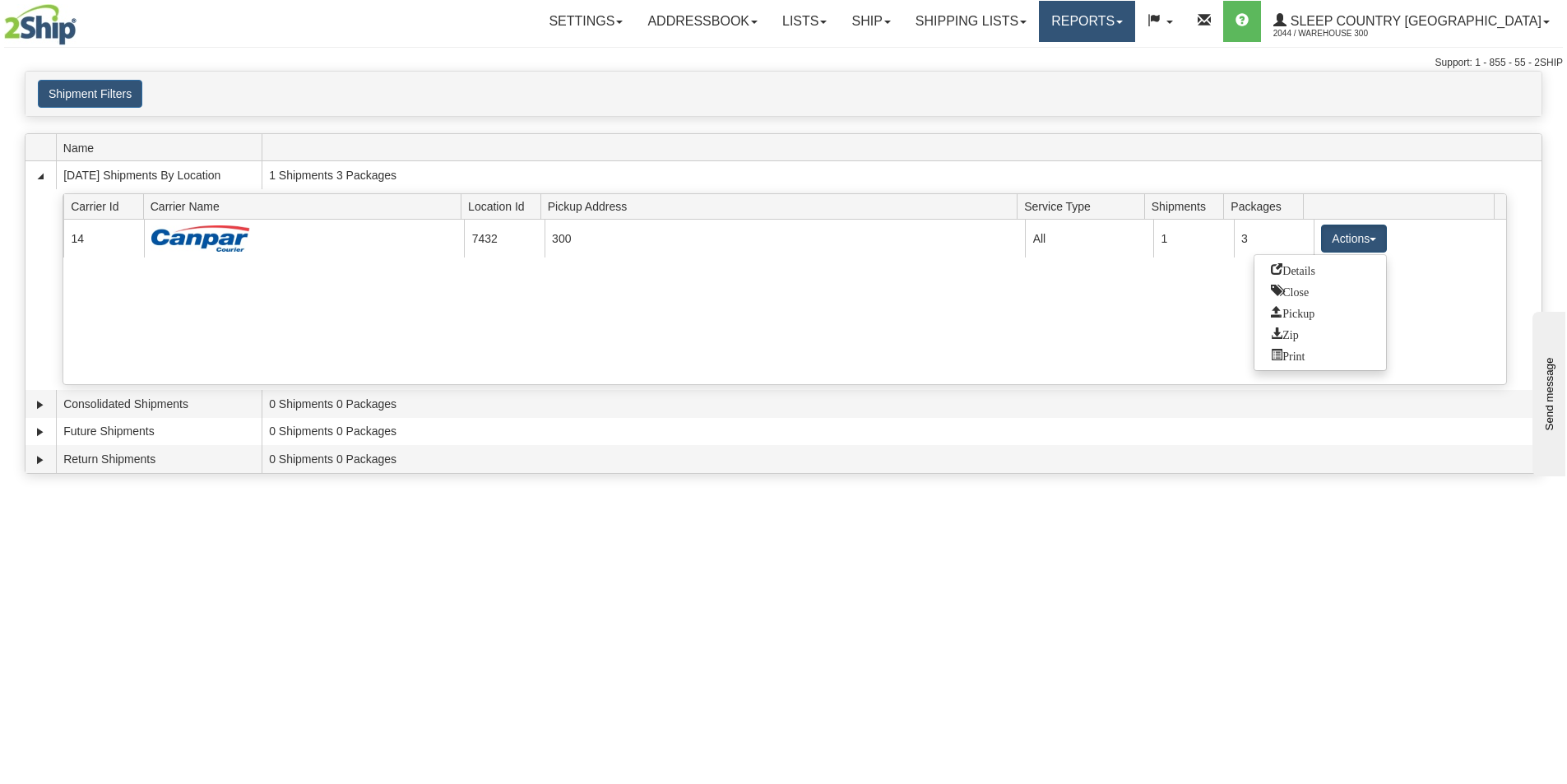
click at [1136, 34] on link "Reports" at bounding box center [1086, 21] width 96 height 41
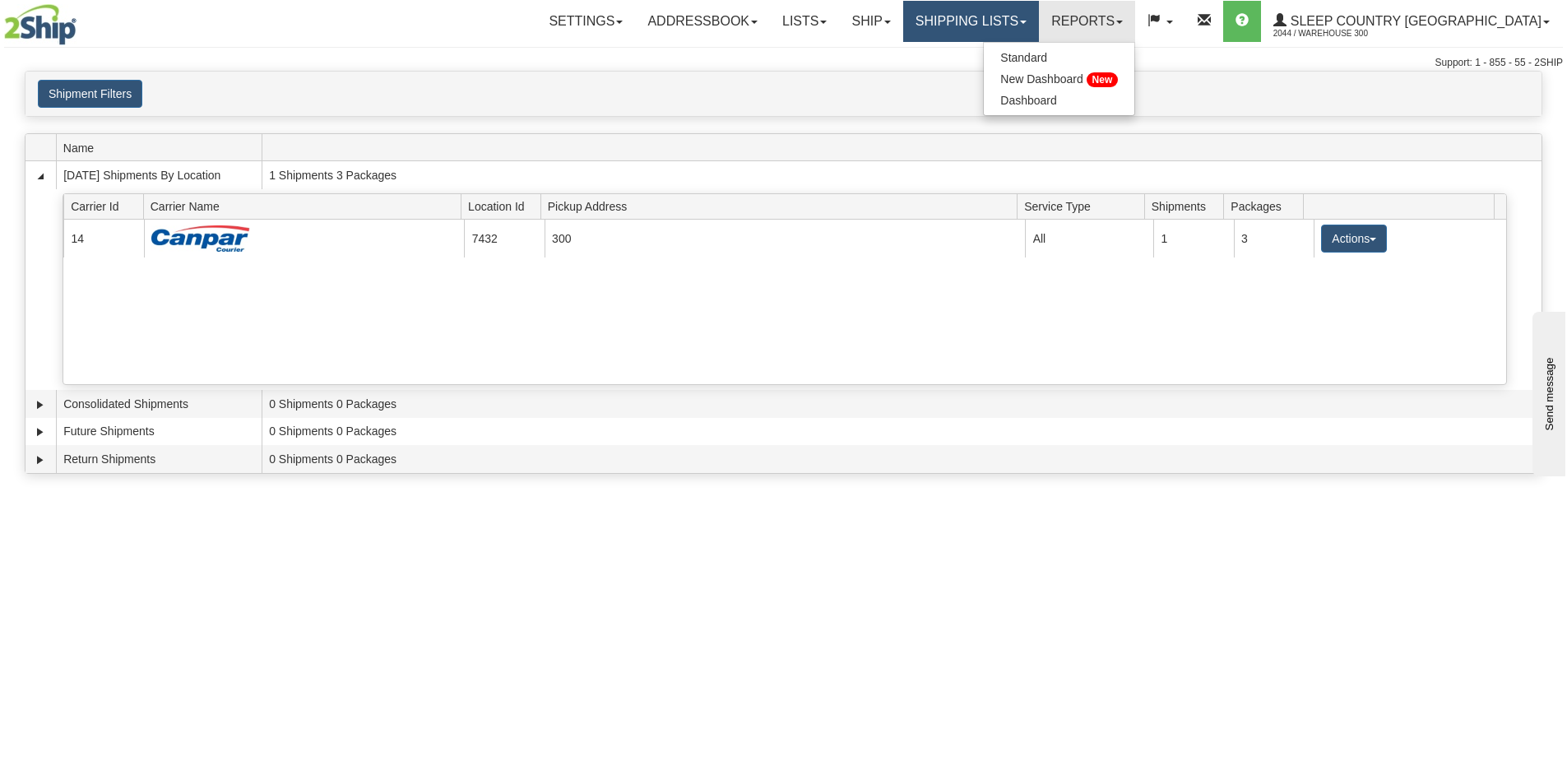
click at [1039, 28] on link "Shipping lists" at bounding box center [971, 21] width 136 height 41
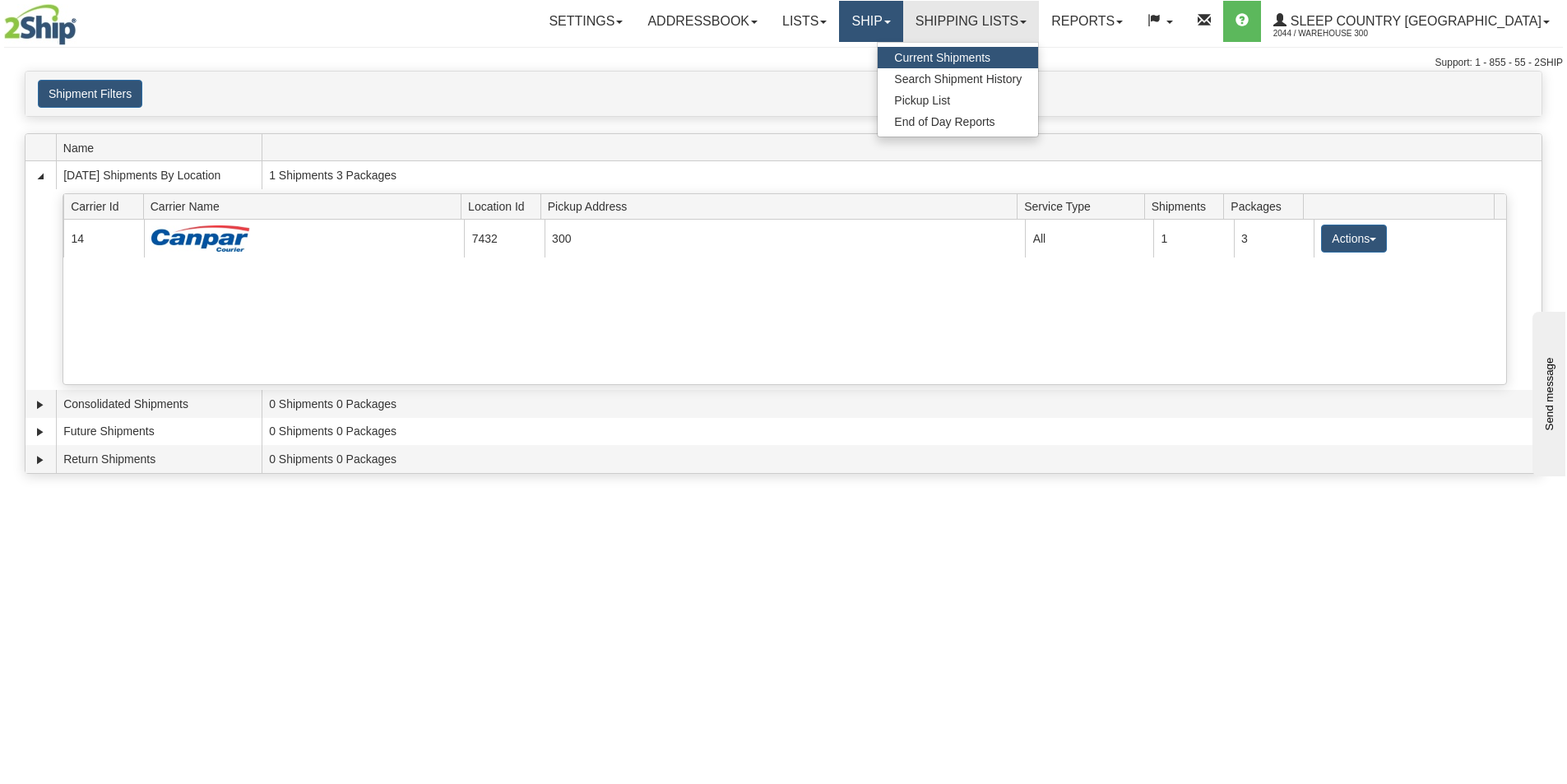
click at [903, 33] on link "Ship" at bounding box center [871, 21] width 63 height 41
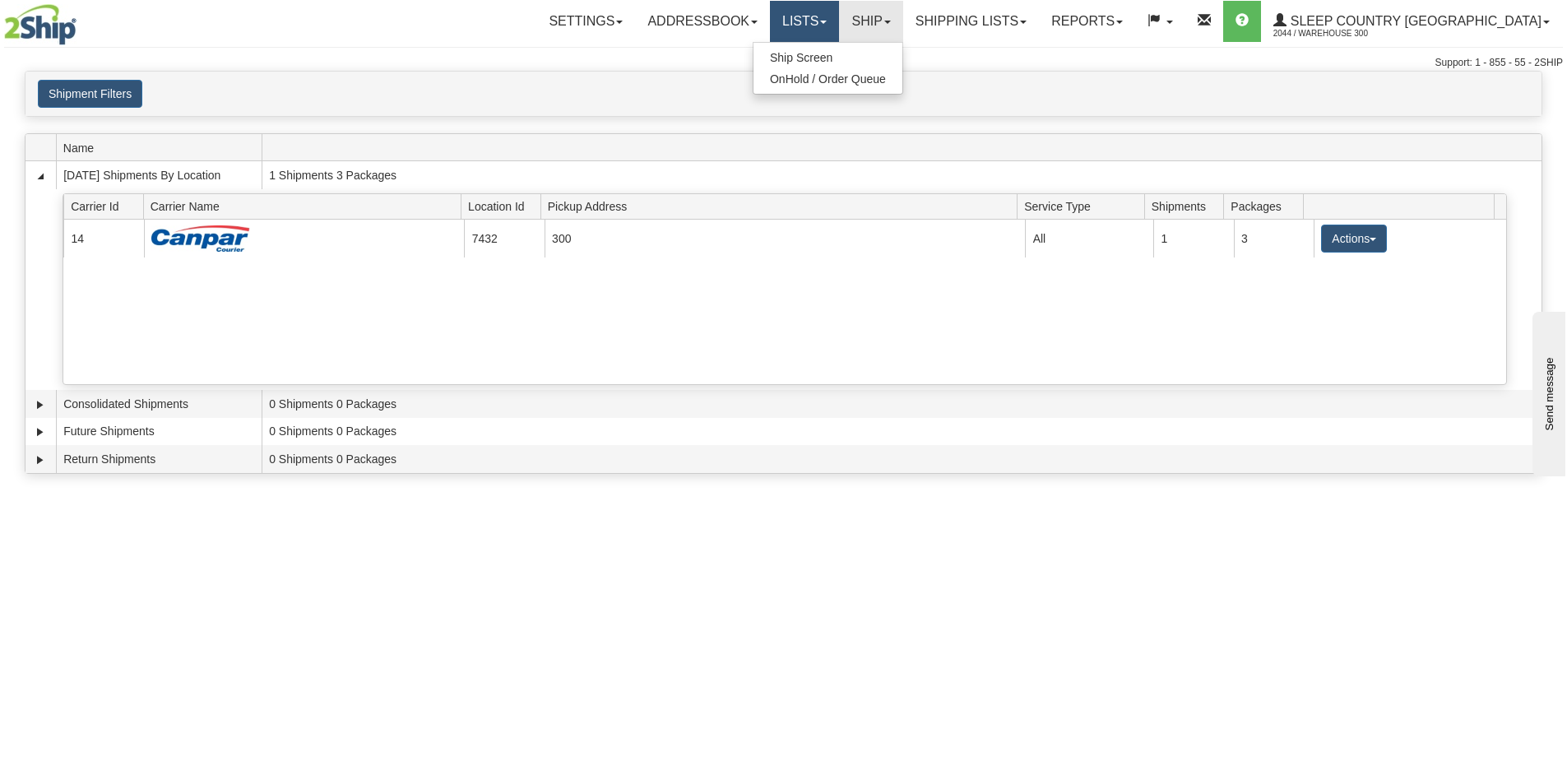
click at [839, 28] on link "Lists" at bounding box center [804, 21] width 69 height 41
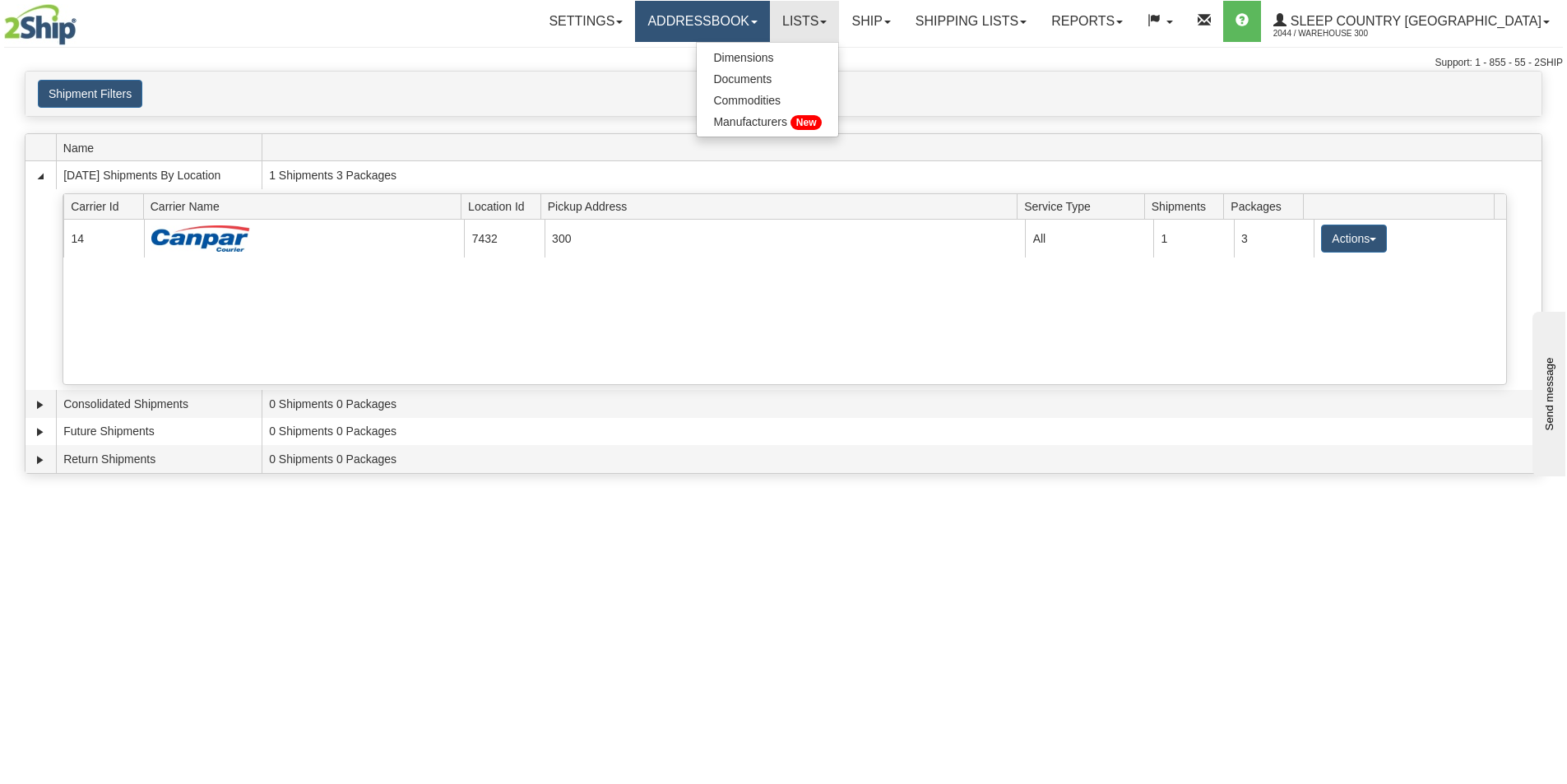
click at [770, 14] on link "Addressbook" at bounding box center [703, 21] width 135 height 41
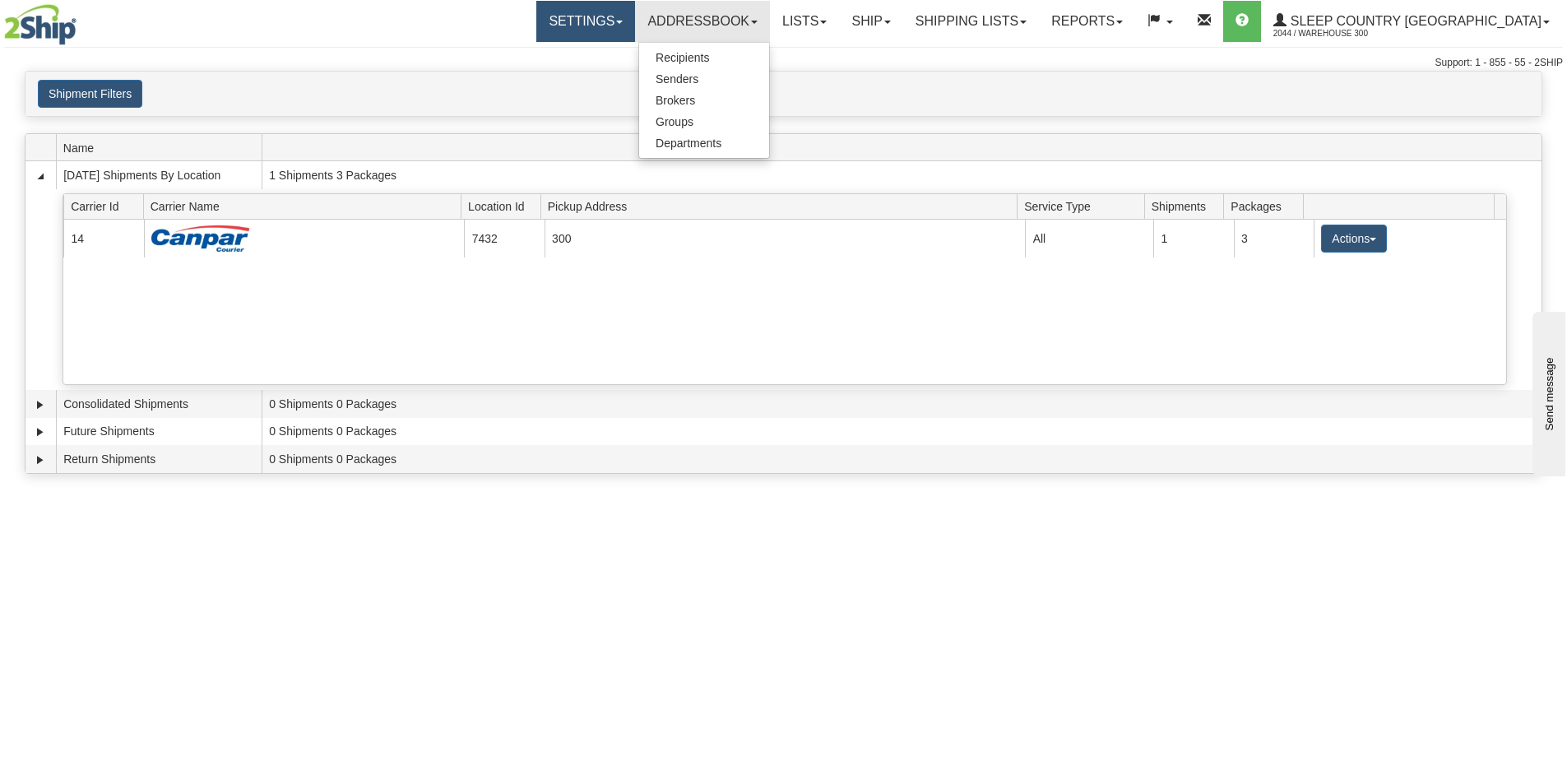
click at [635, 18] on link "Settings" at bounding box center [586, 21] width 98 height 41
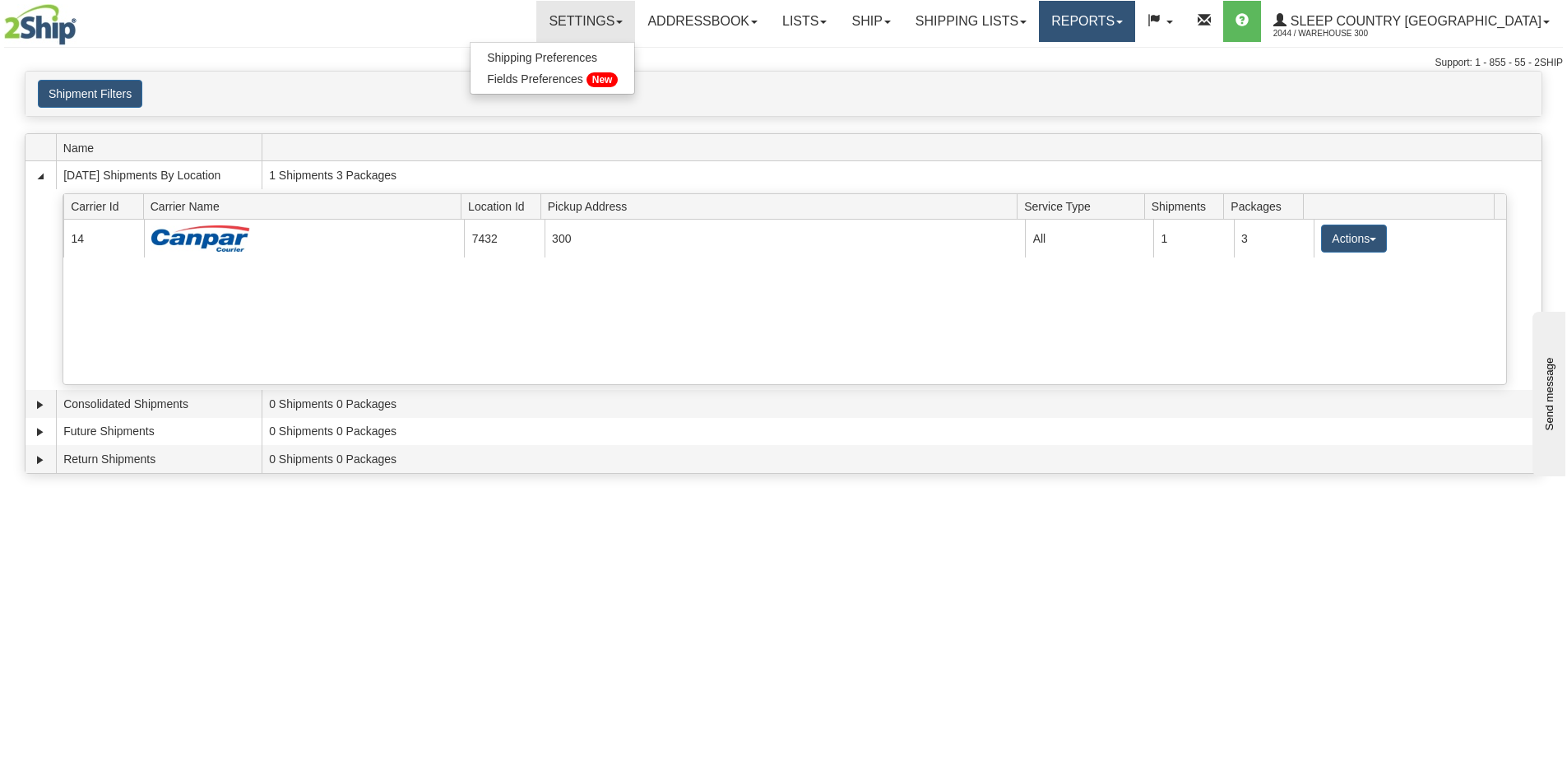
click at [1136, 14] on link "Reports" at bounding box center [1086, 21] width 96 height 41
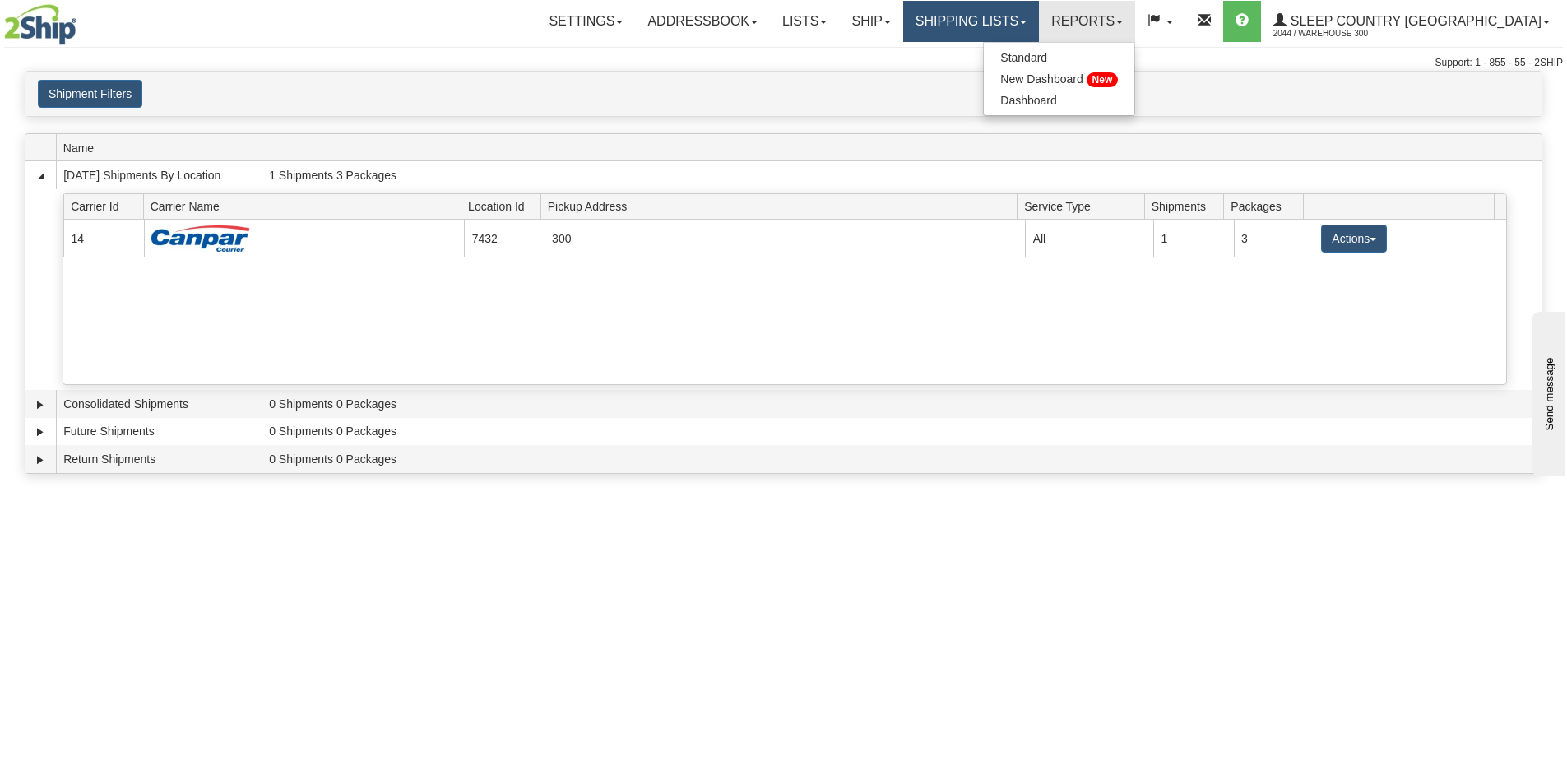
click at [1039, 26] on link "Shipping lists" at bounding box center [971, 21] width 136 height 41
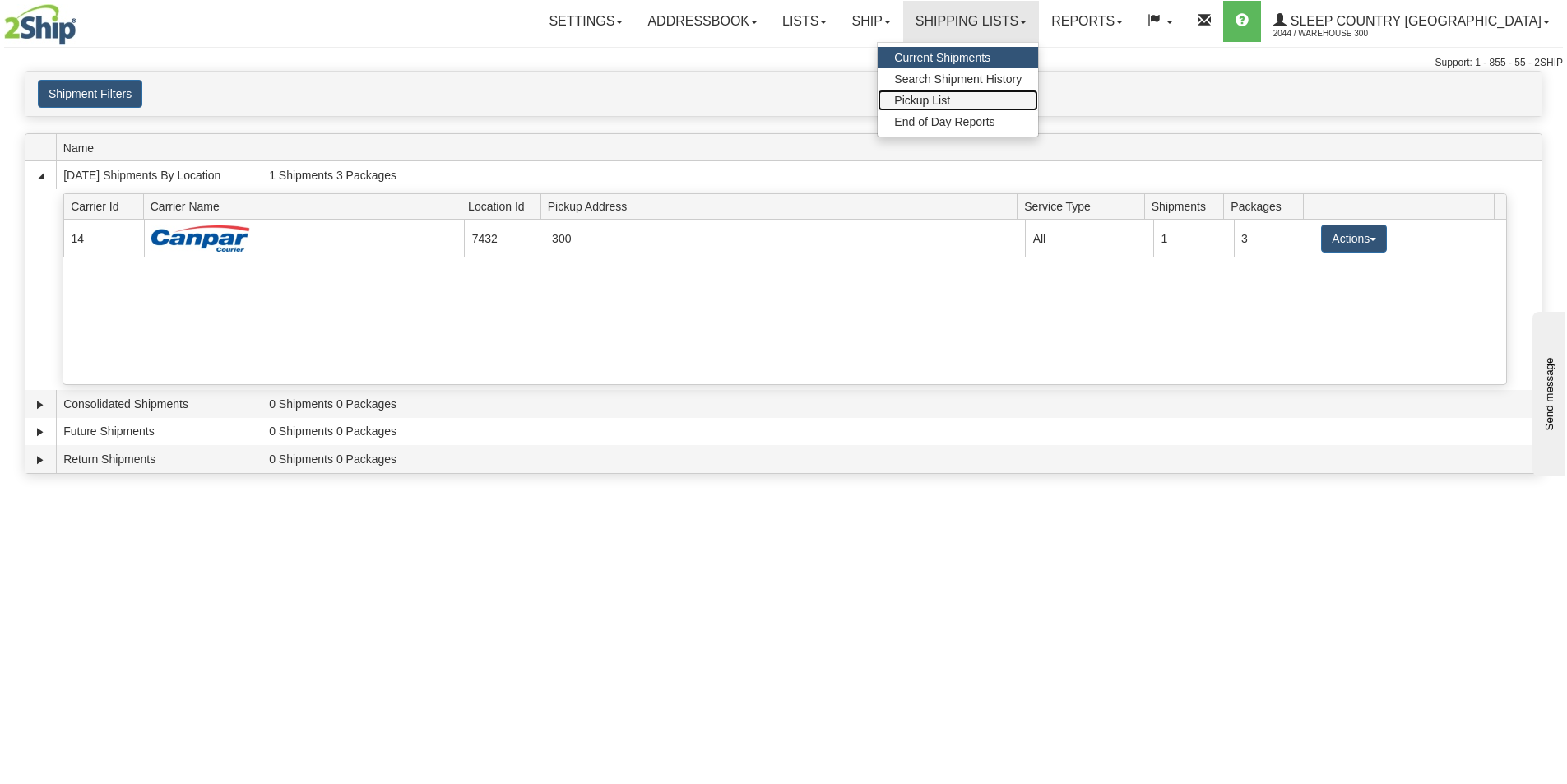
click at [950, 99] on span "Pickup List" at bounding box center [922, 100] width 56 height 13
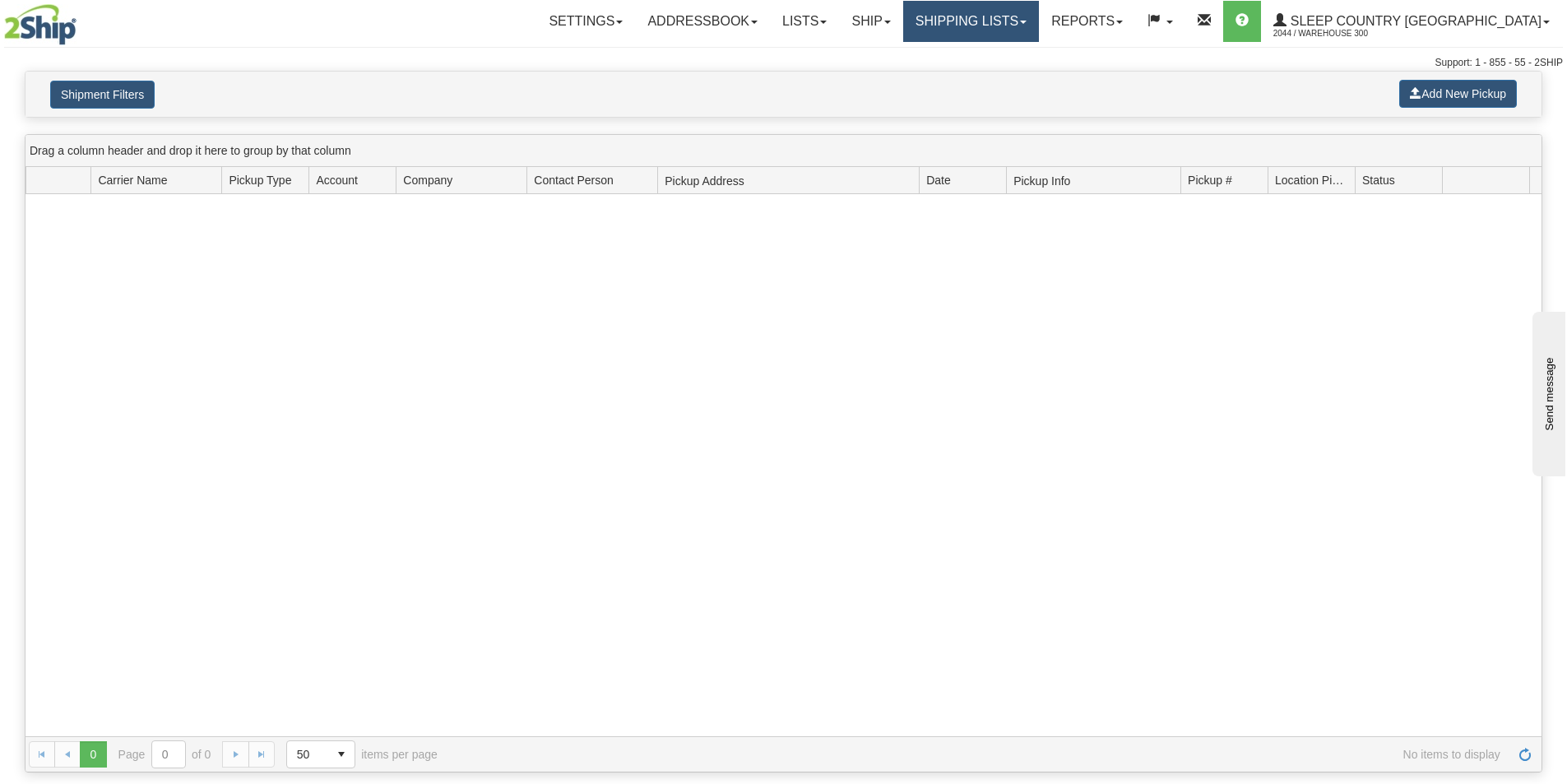
click at [1039, 28] on link "Shipping lists" at bounding box center [971, 21] width 136 height 41
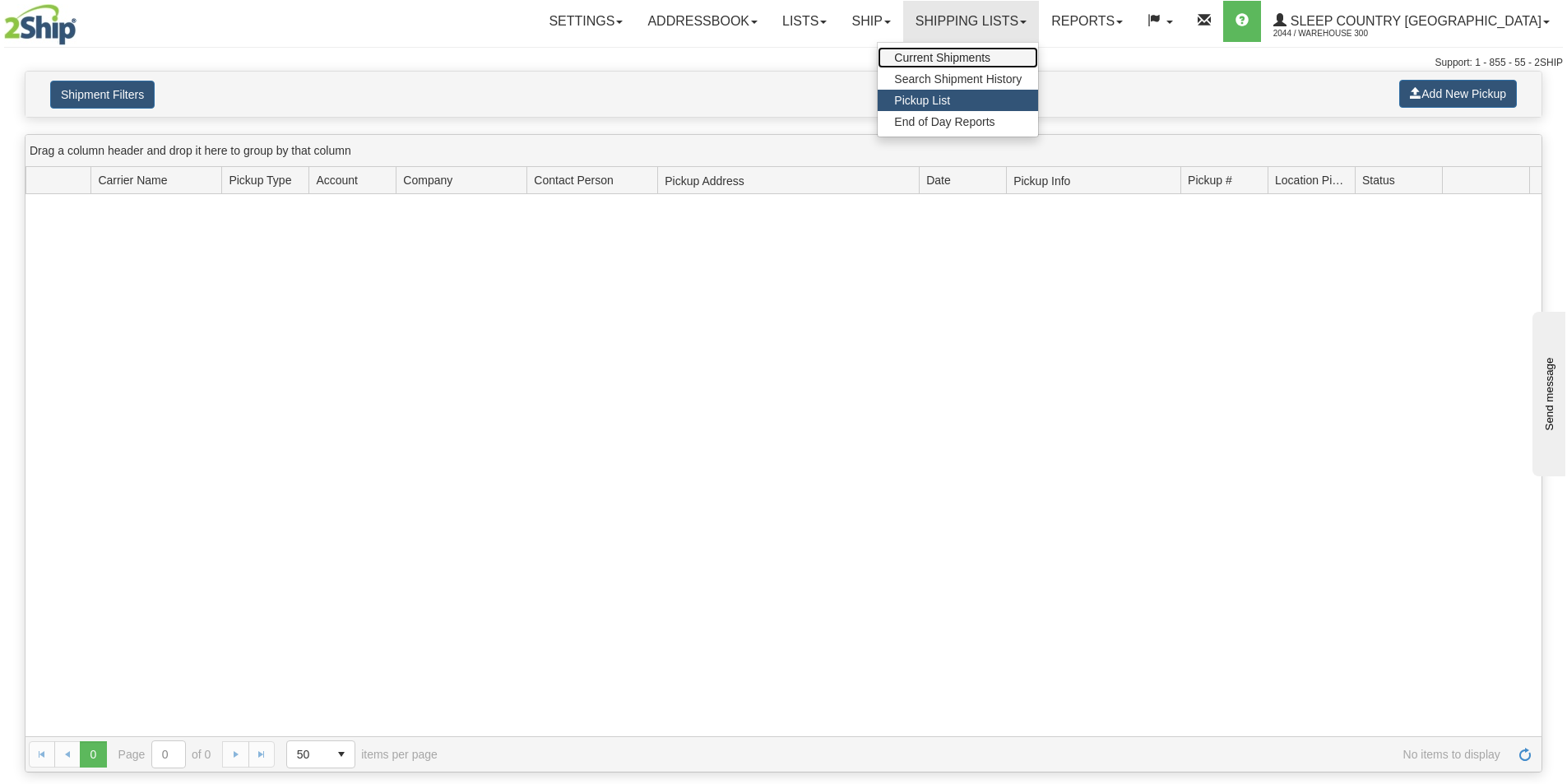
click at [990, 59] on span "Current Shipments" at bounding box center [942, 58] width 96 height 13
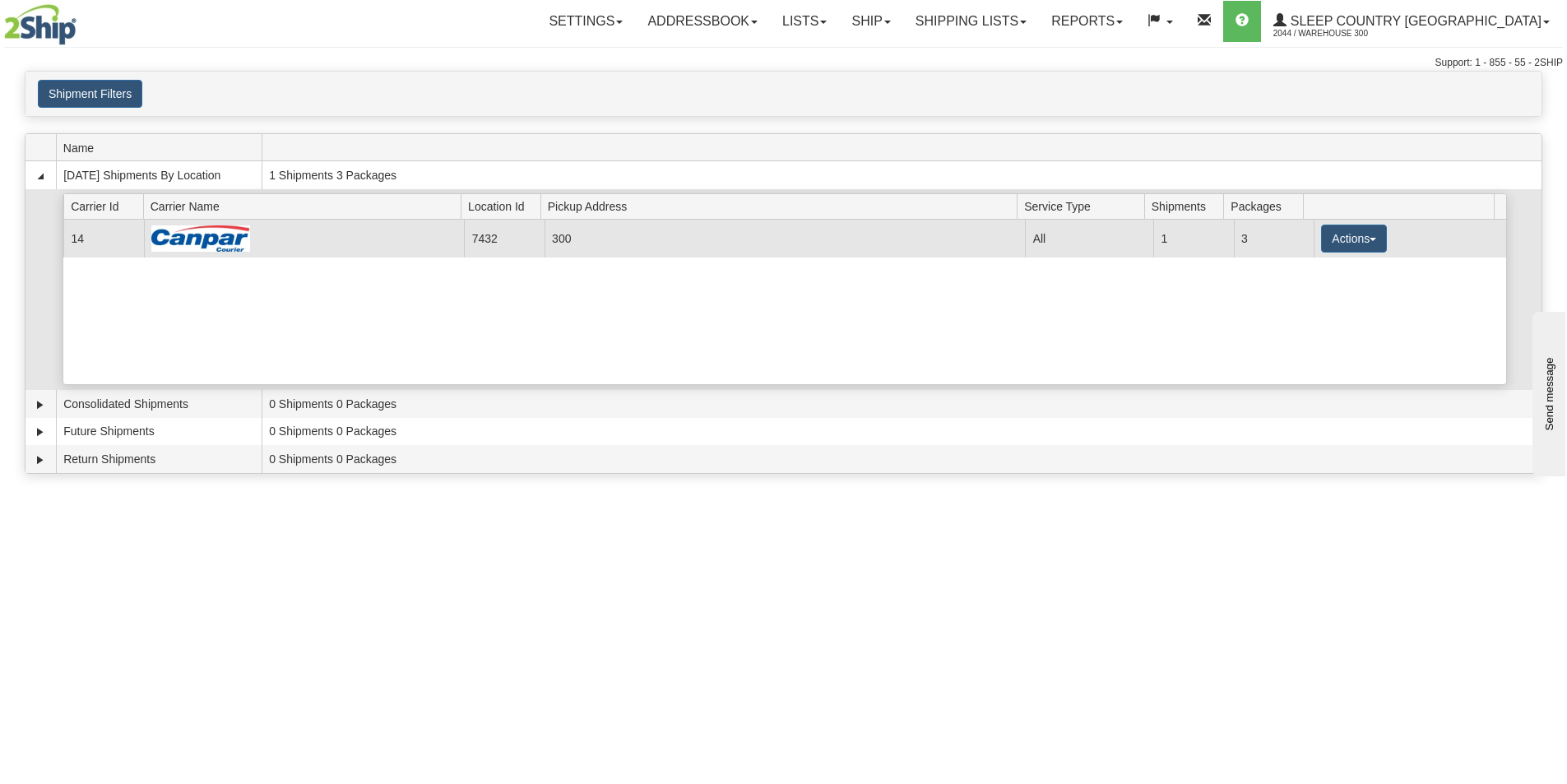
click at [837, 242] on td "300" at bounding box center [785, 238] width 481 height 37
click at [1373, 245] on button "Actions" at bounding box center [1354, 239] width 66 height 28
click at [1299, 269] on span "Details" at bounding box center [1292, 269] width 44 height 12
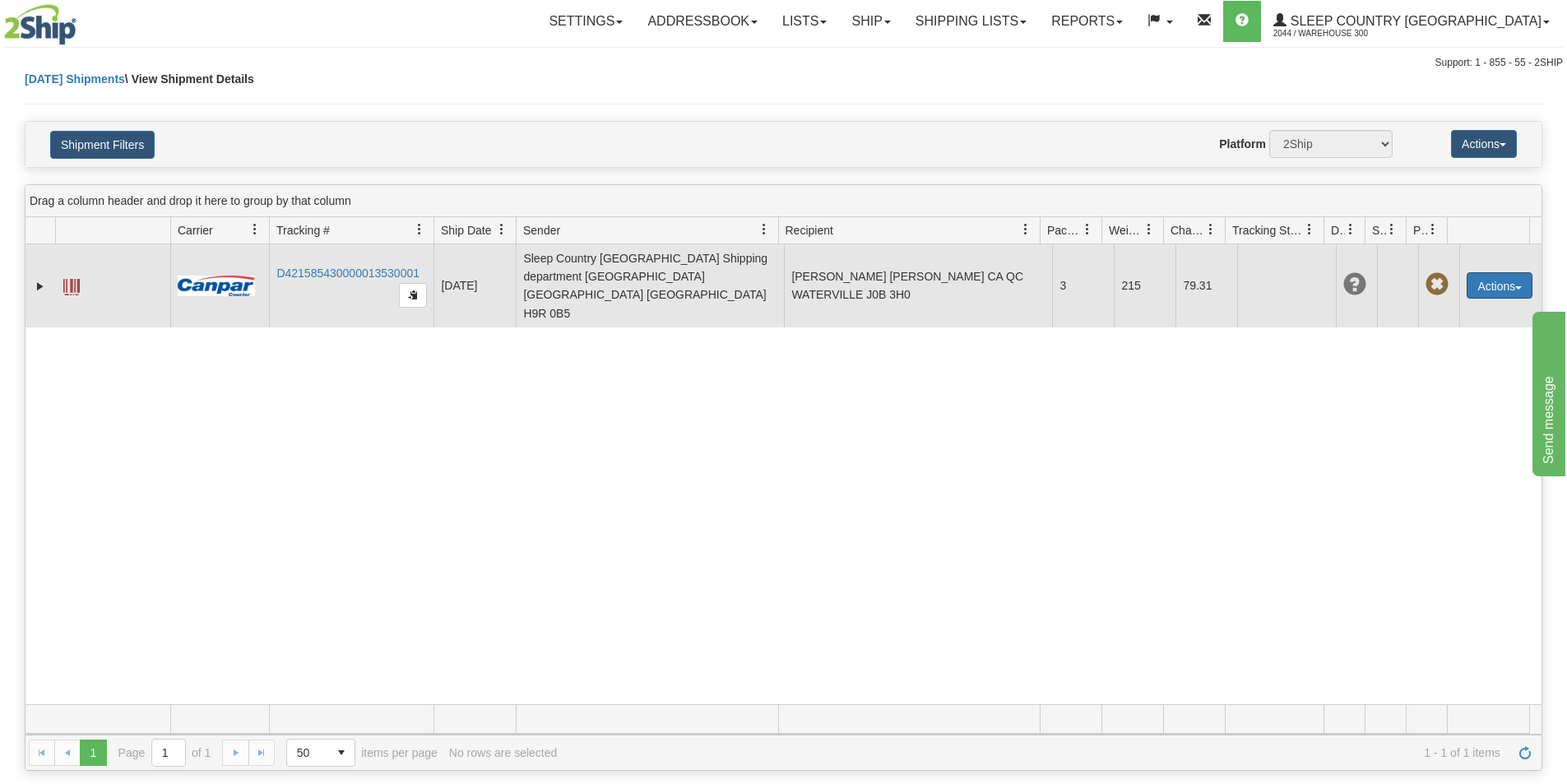
click at [1477, 272] on button "Actions" at bounding box center [1499, 285] width 66 height 27
click at [1454, 305] on link "Edit" at bounding box center [1466, 316] width 132 height 22
click at [1476, 277] on button "Actions" at bounding box center [1499, 285] width 66 height 27
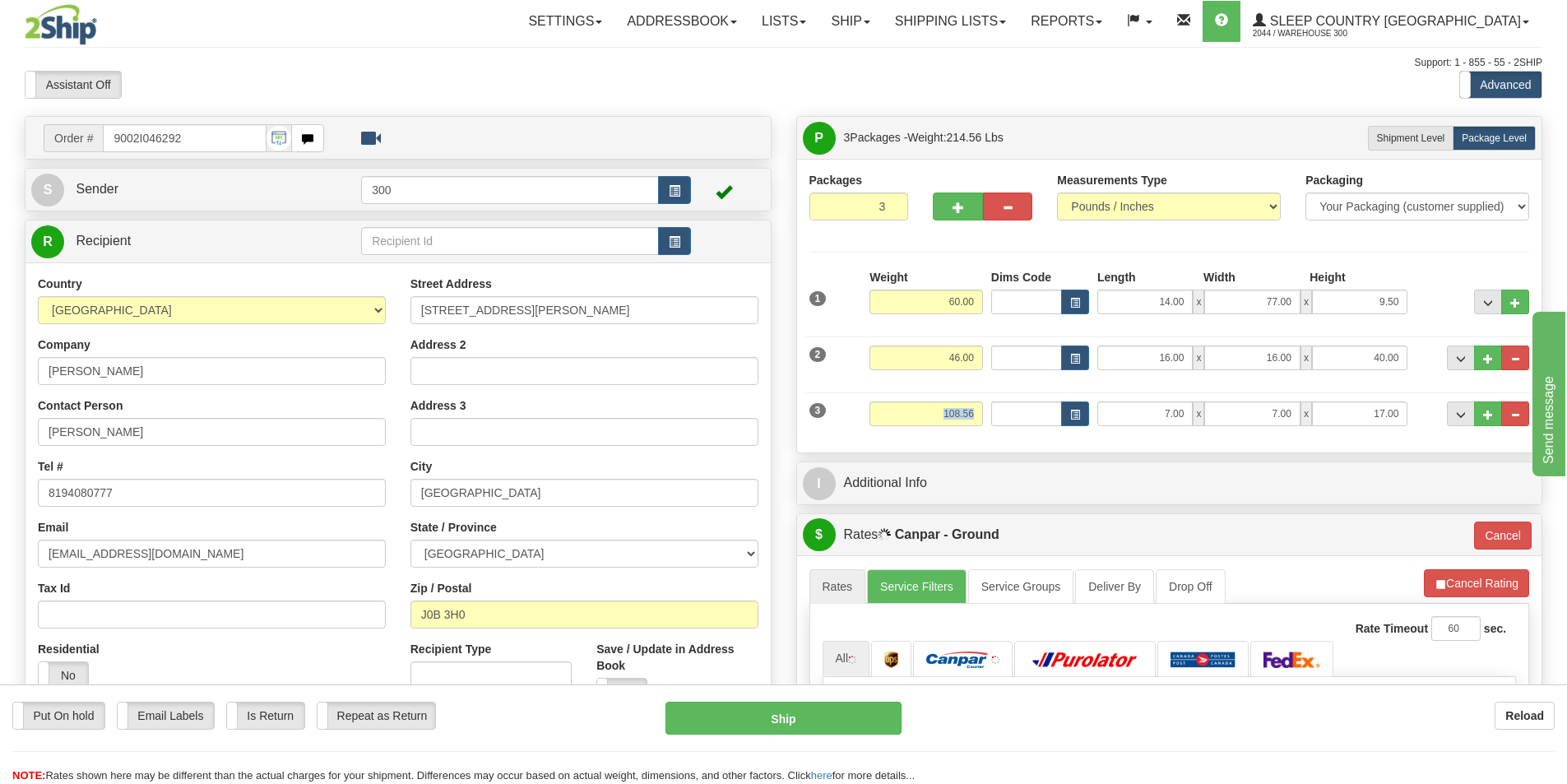
click at [984, 410] on div "3 Weight 108.56 Dims Code Length Width 7.00" at bounding box center [1170, 411] width 729 height 55
click at [984, 411] on div "Weight 108.56" at bounding box center [926, 420] width 122 height 37
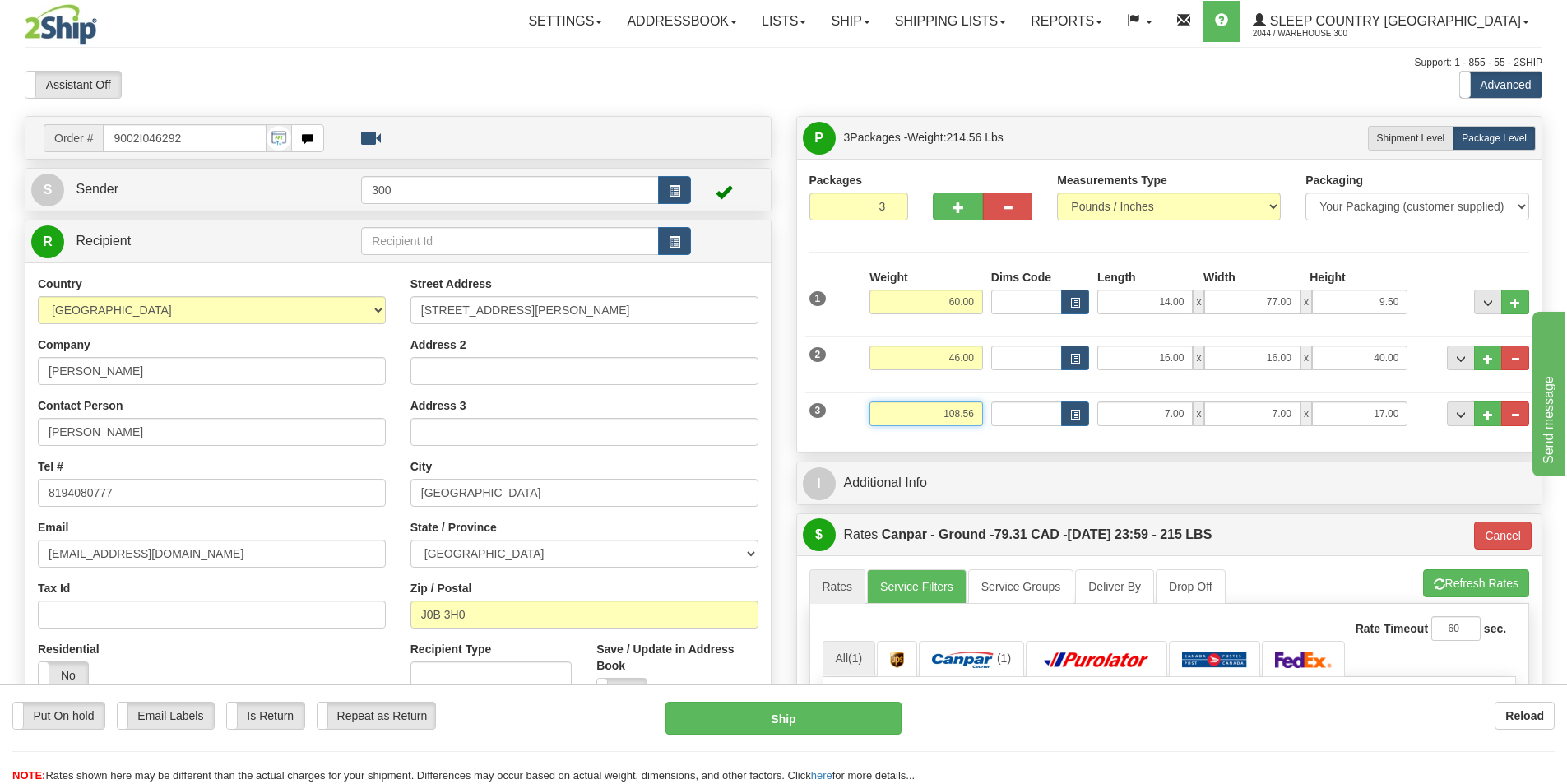
drag, startPoint x: 975, startPoint y: 418, endPoint x: 890, endPoint y: 433, distance: 86.3
click at [890, 433] on div "Weight 108.56" at bounding box center [926, 420] width 122 height 37
type input "2.00"
type input "1"
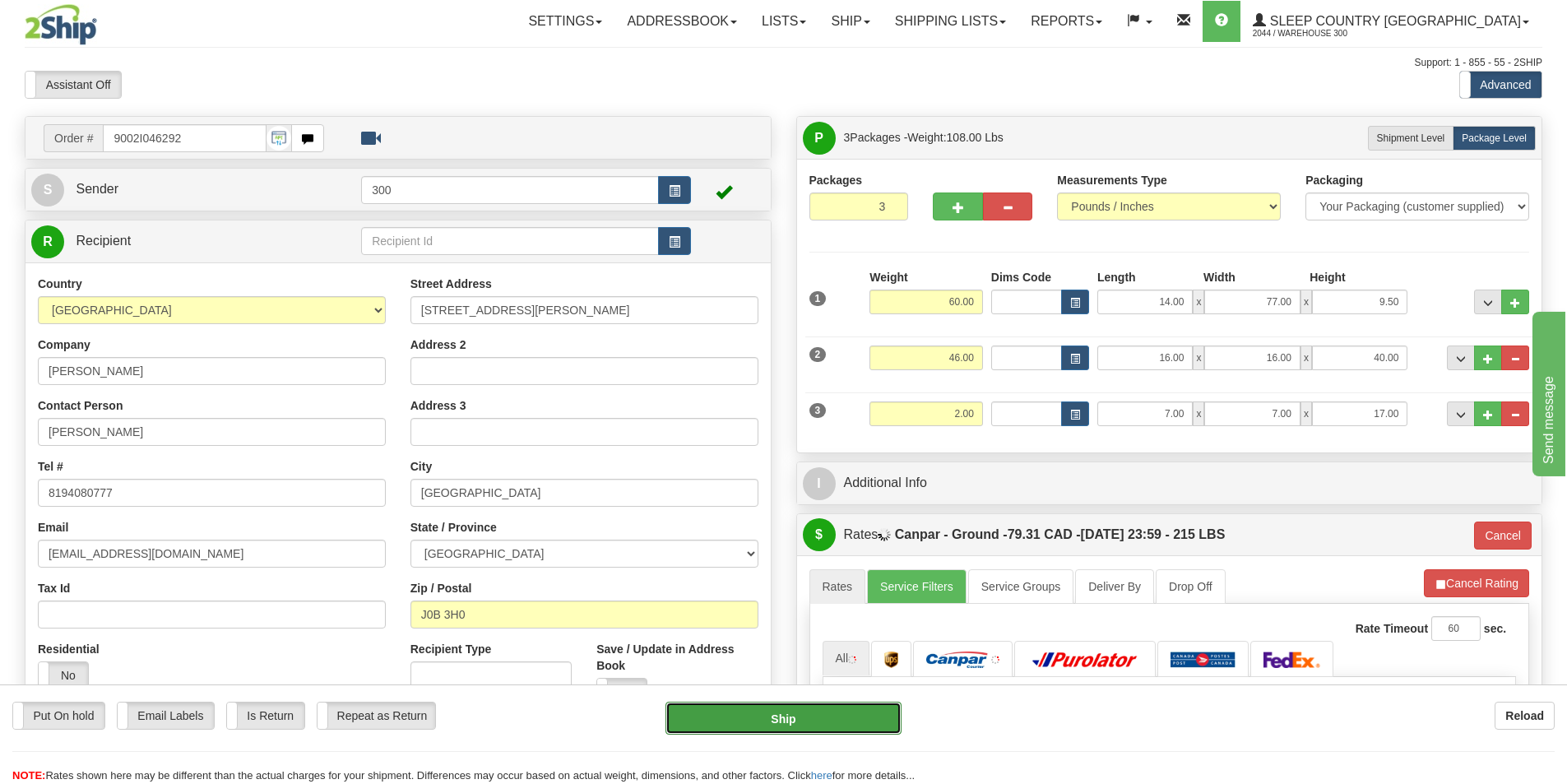
click at [803, 718] on button "Ship" at bounding box center [784, 717] width 236 height 33
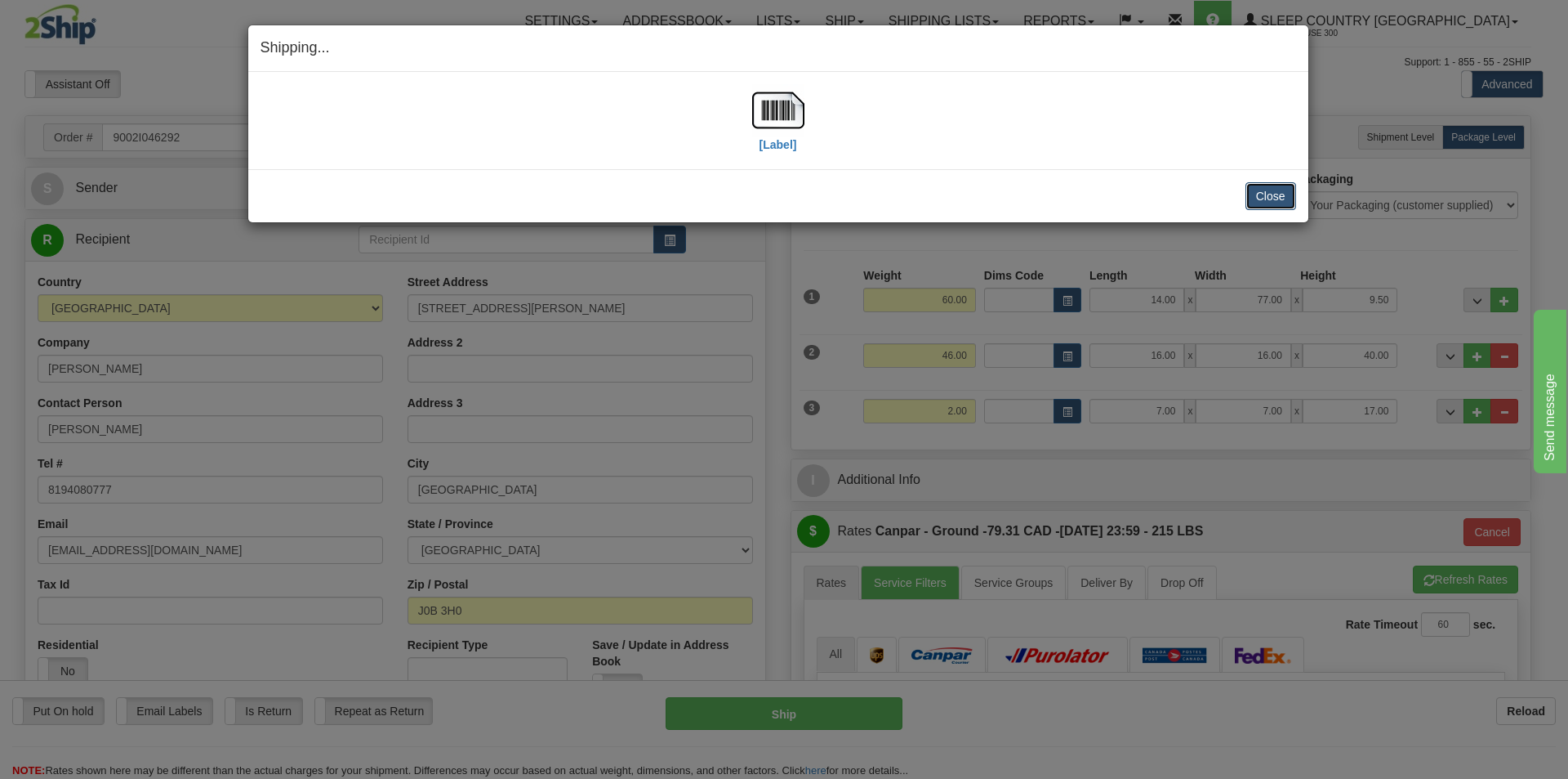
click at [1266, 200] on button "Close" at bounding box center [1271, 196] width 51 height 28
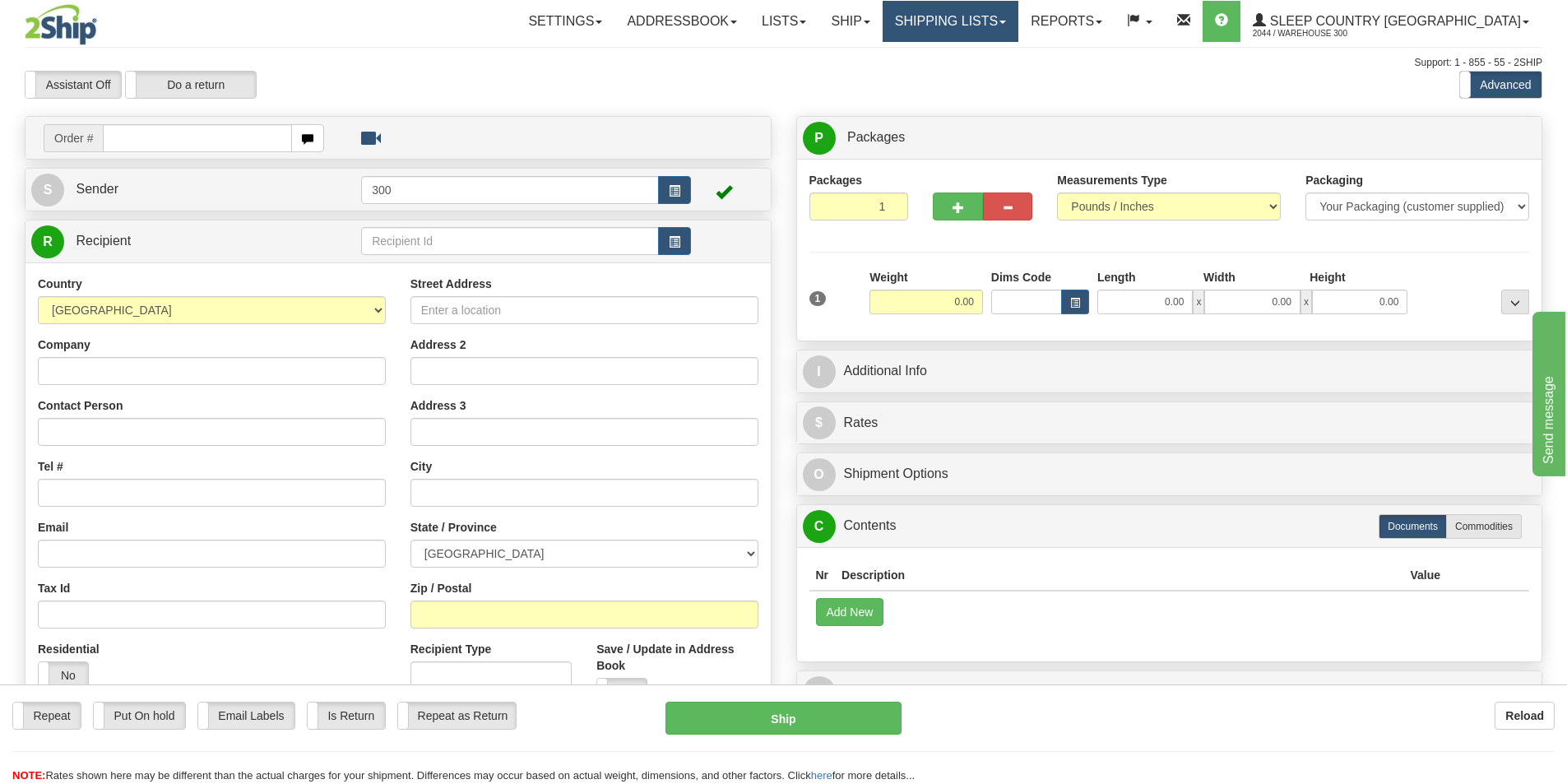
click at [1005, 24] on link "Shipping lists" at bounding box center [950, 21] width 136 height 41
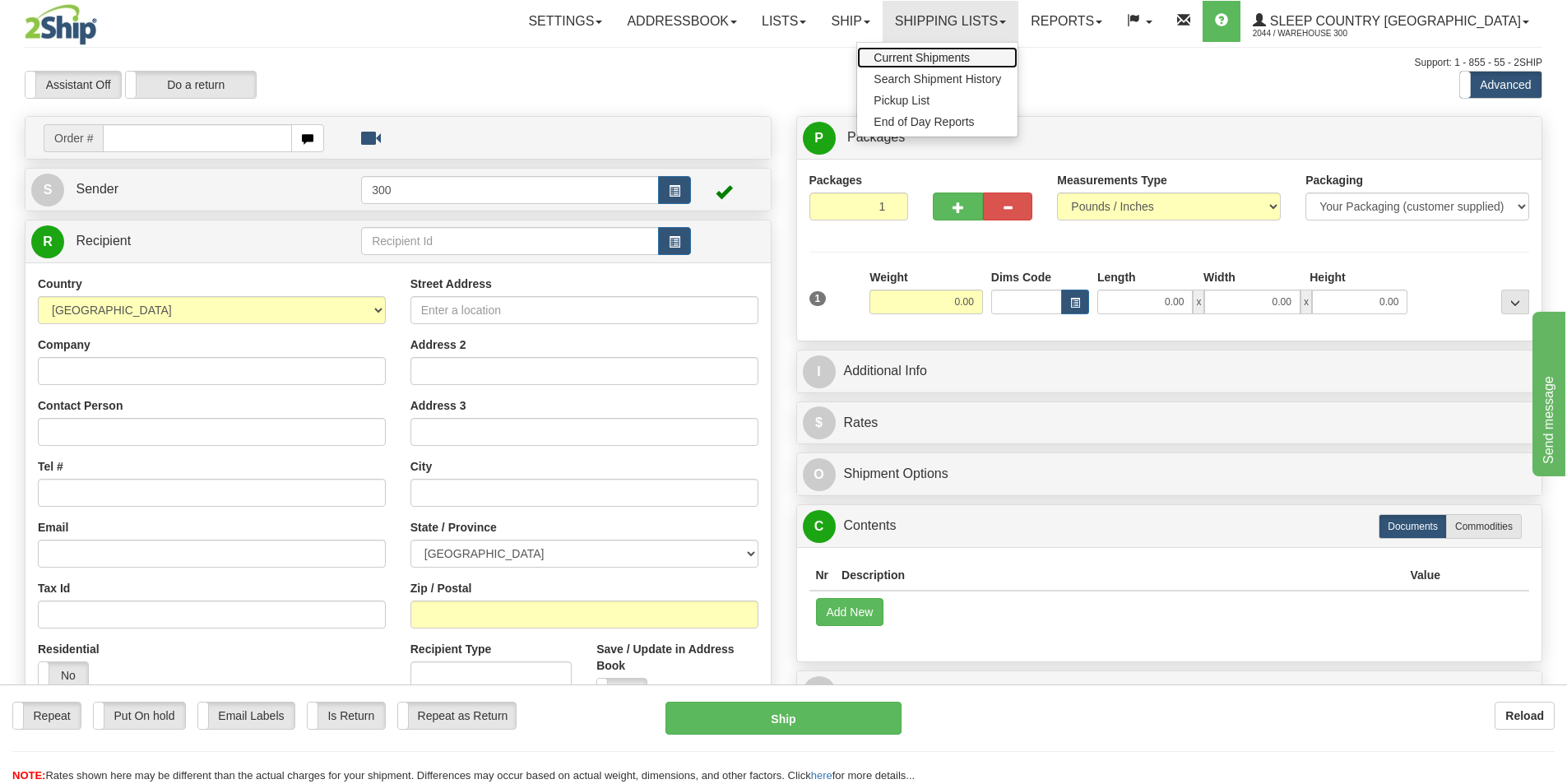
click at [970, 54] on span "Current Shipments" at bounding box center [921, 58] width 96 height 13
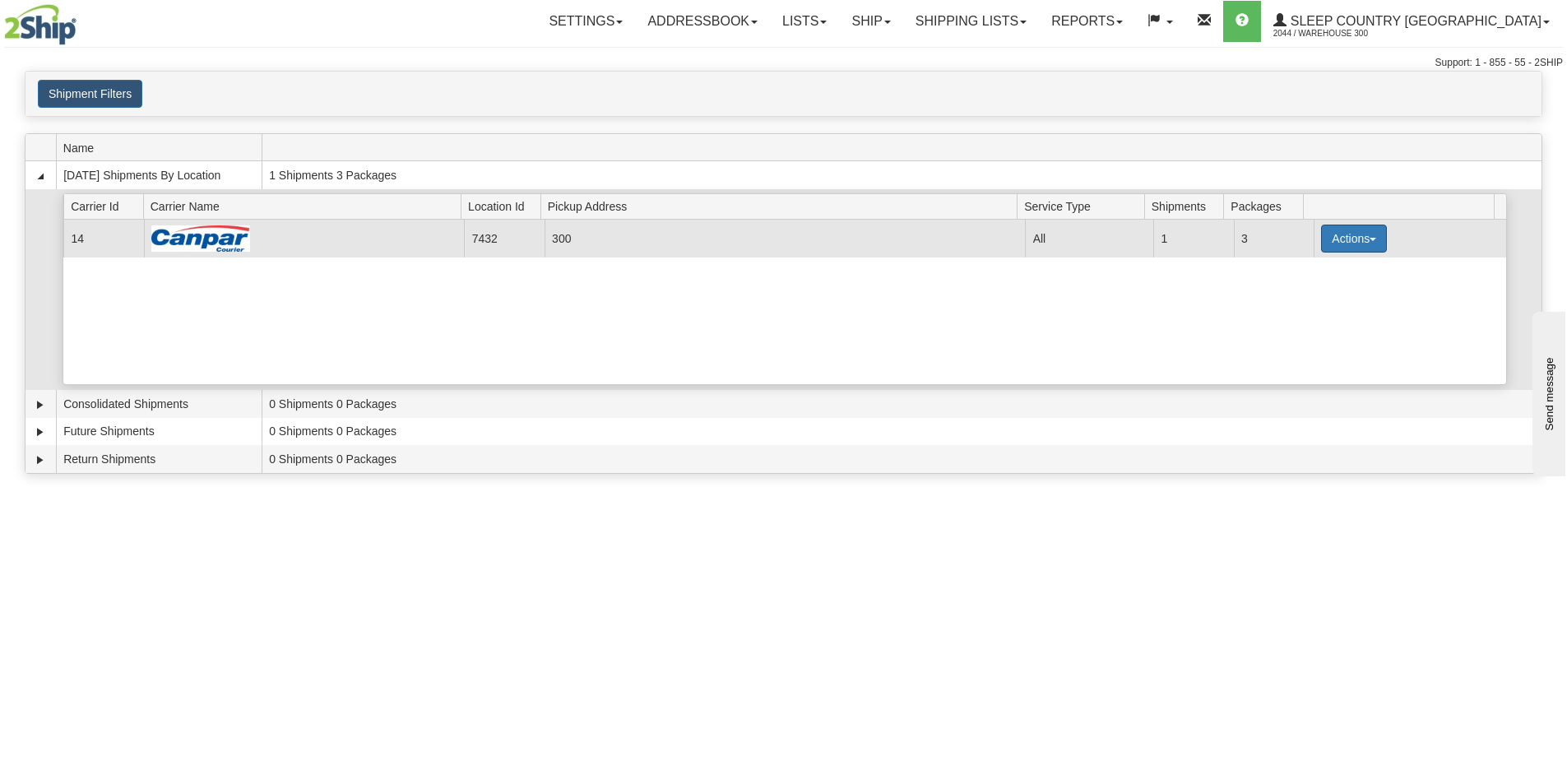
click at [1375, 240] on button "Actions" at bounding box center [1354, 239] width 66 height 28
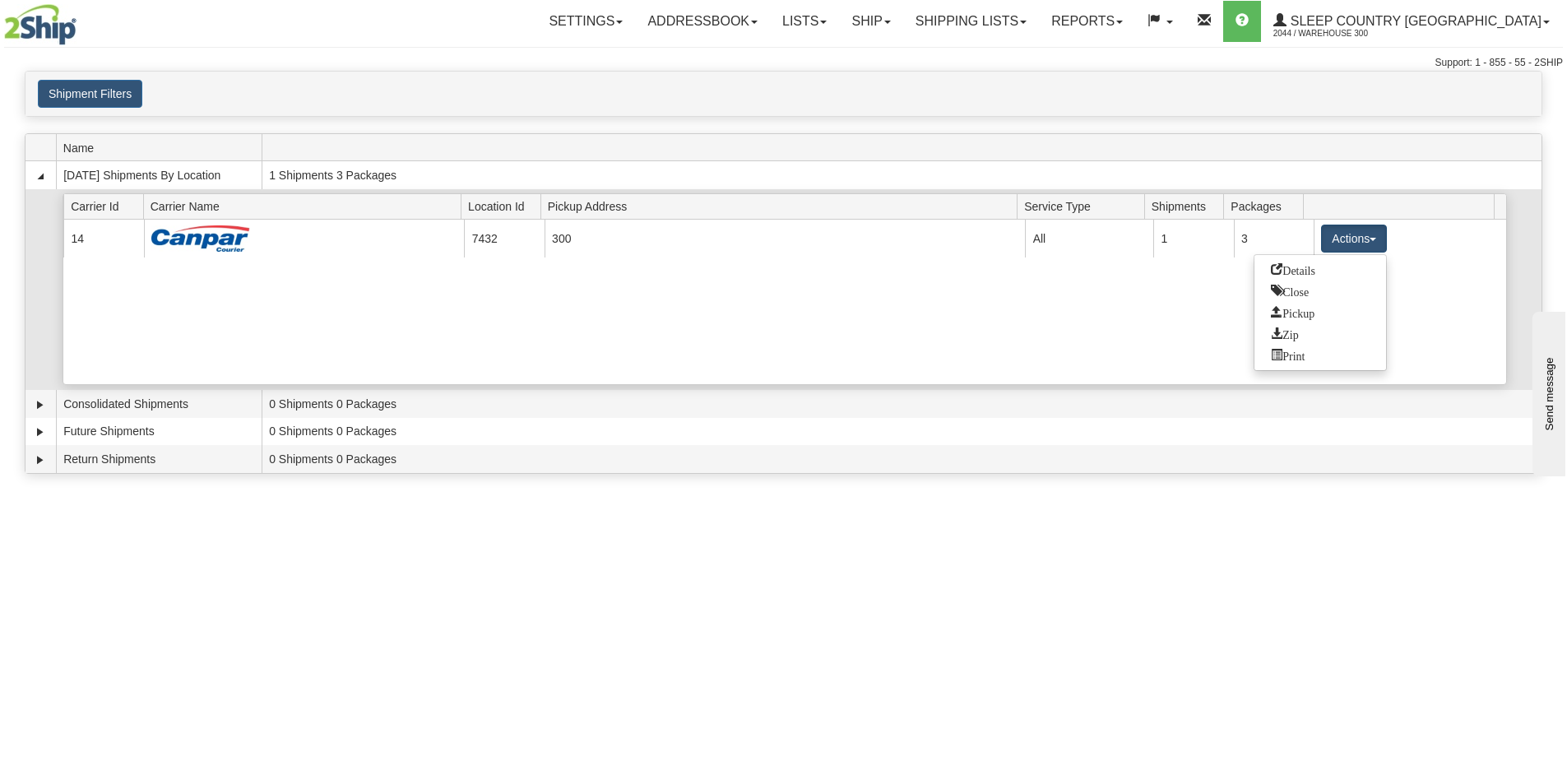
click at [1182, 337] on div "Current 14 7432 300 23007 All 1 3 Actions Details Close Pickup Zip Print" at bounding box center [784, 301] width 1443 height 164
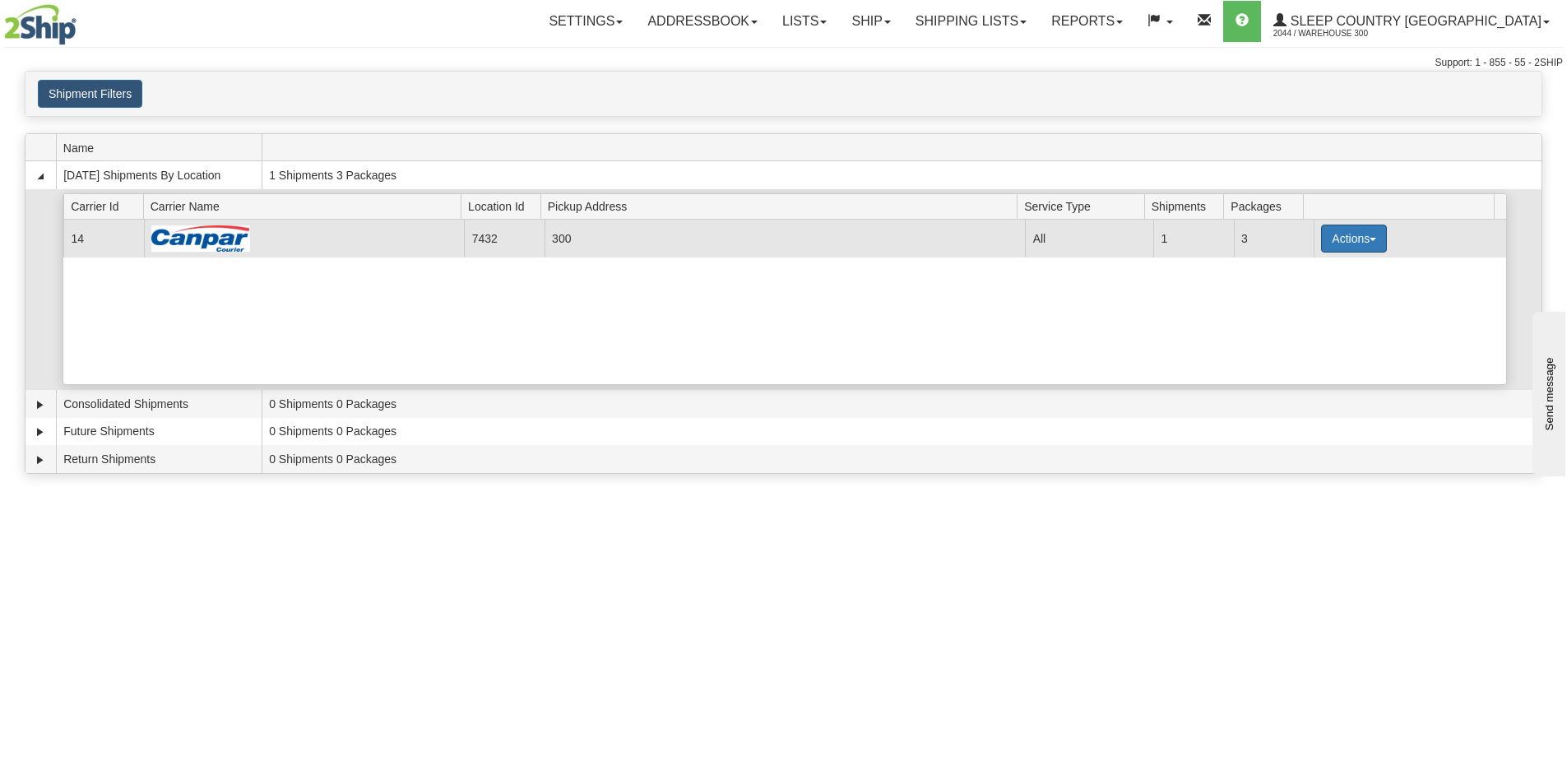
click at [1358, 242] on button "Actions" at bounding box center [1354, 239] width 66 height 28
click at [1335, 274] on link "Details" at bounding box center [1321, 270] width 132 height 22
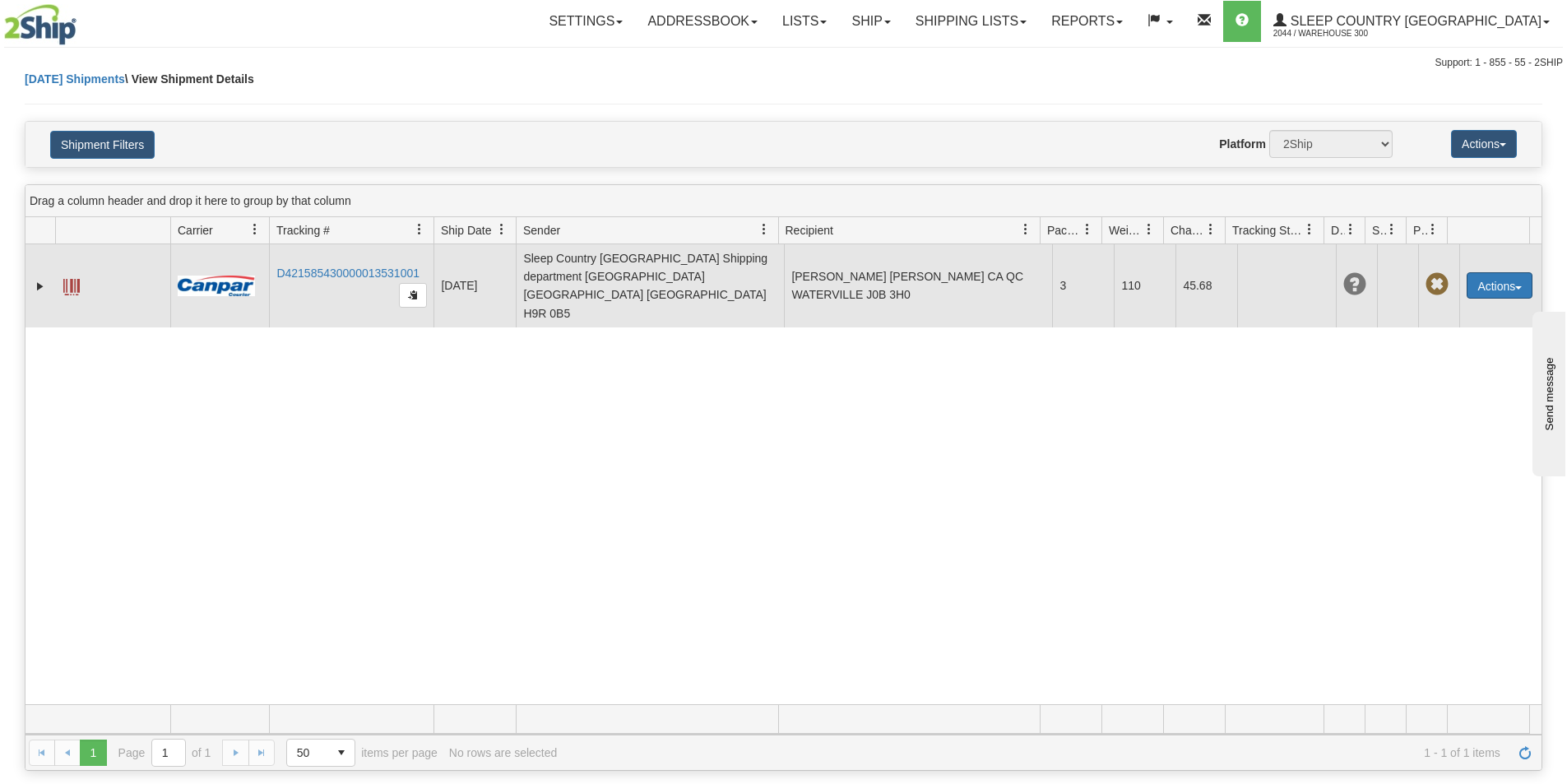
click at [1474, 272] on button "Actions" at bounding box center [1499, 285] width 66 height 27
click at [1444, 305] on link "Edit" at bounding box center [1466, 316] width 132 height 22
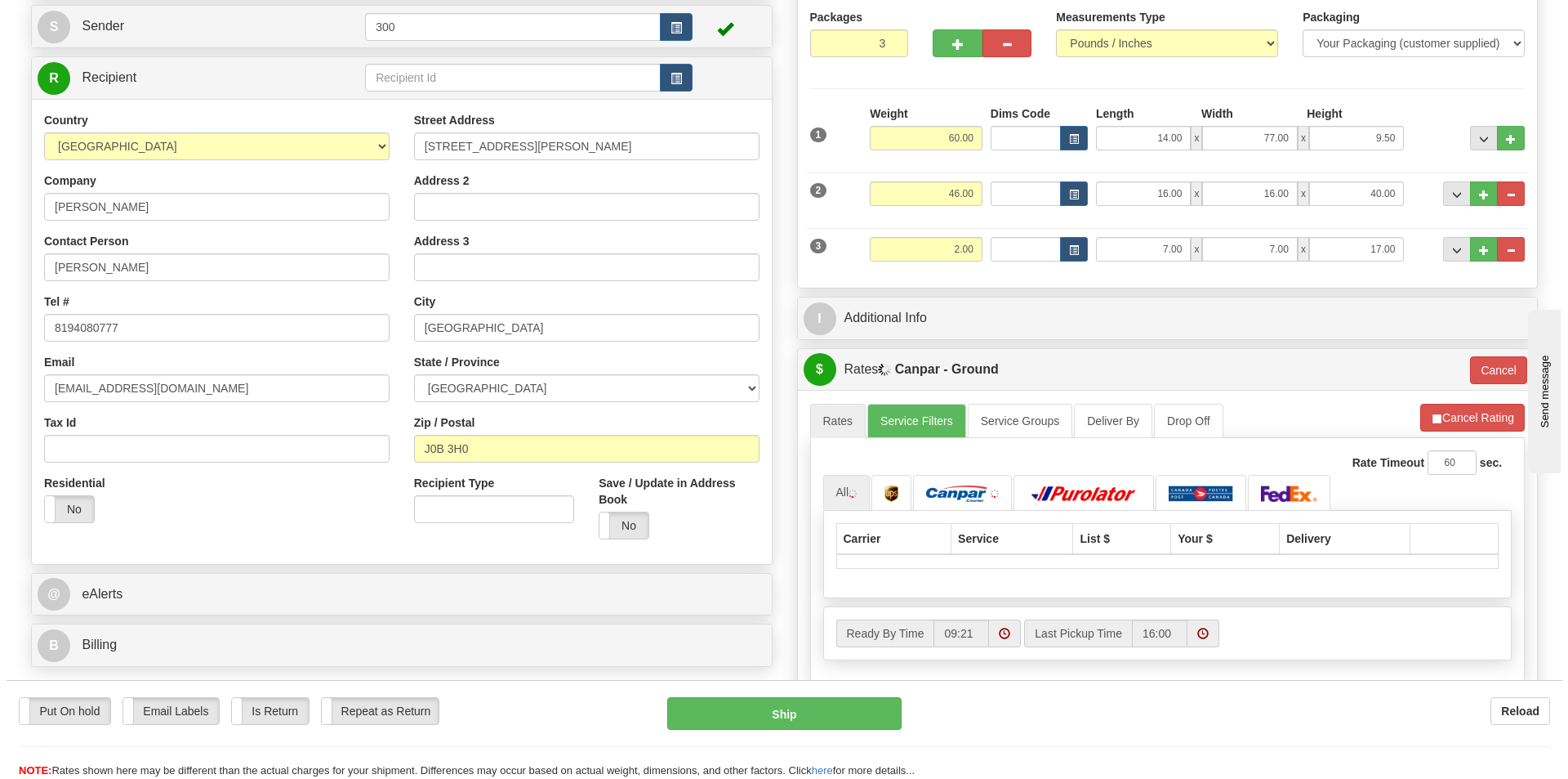
scroll to position [163, 0]
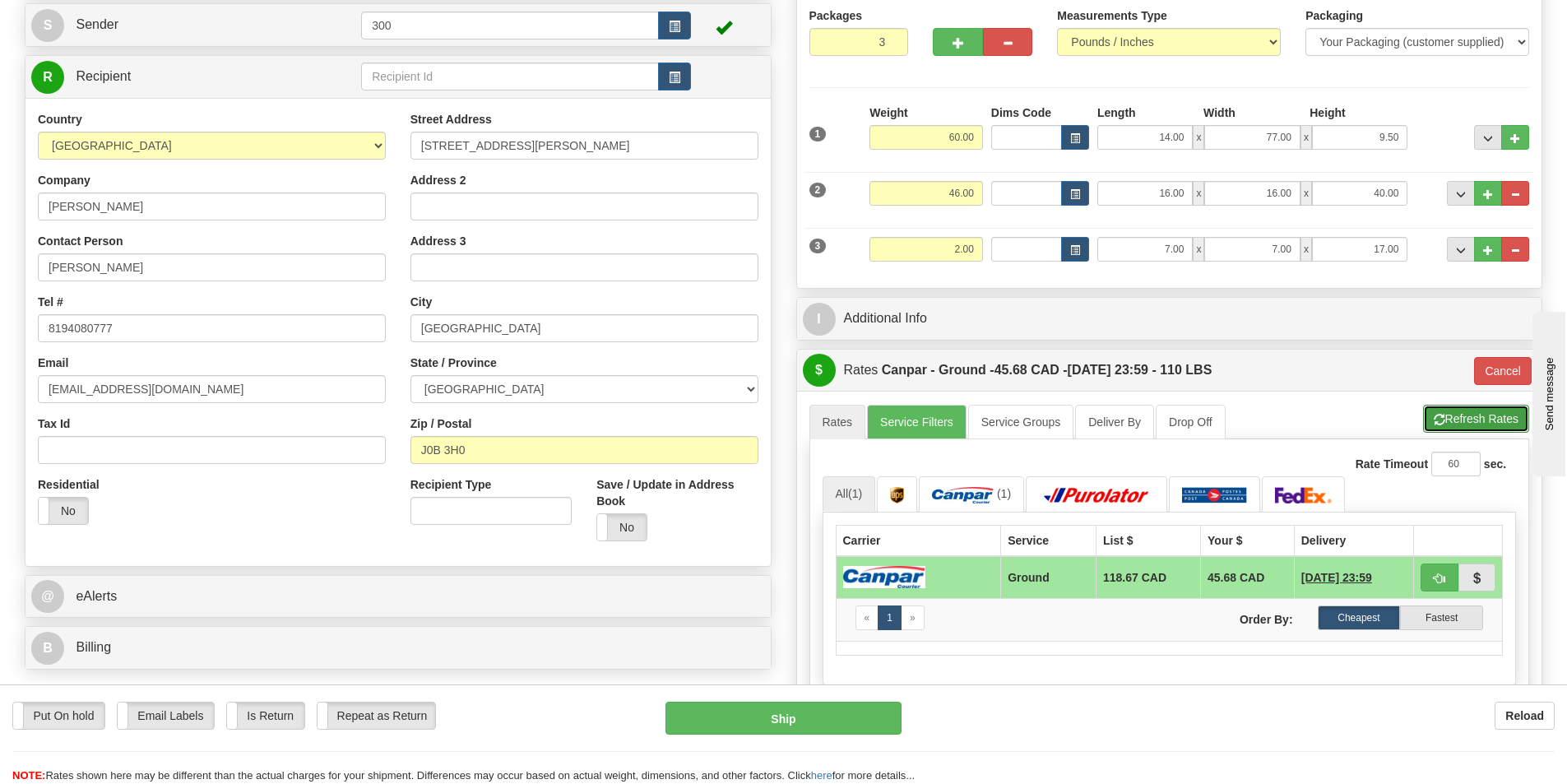
click at [1455, 418] on button "Refresh Rates" at bounding box center [1476, 419] width 106 height 28
type input "1"
click at [778, 717] on button "Ship" at bounding box center [784, 717] width 236 height 33
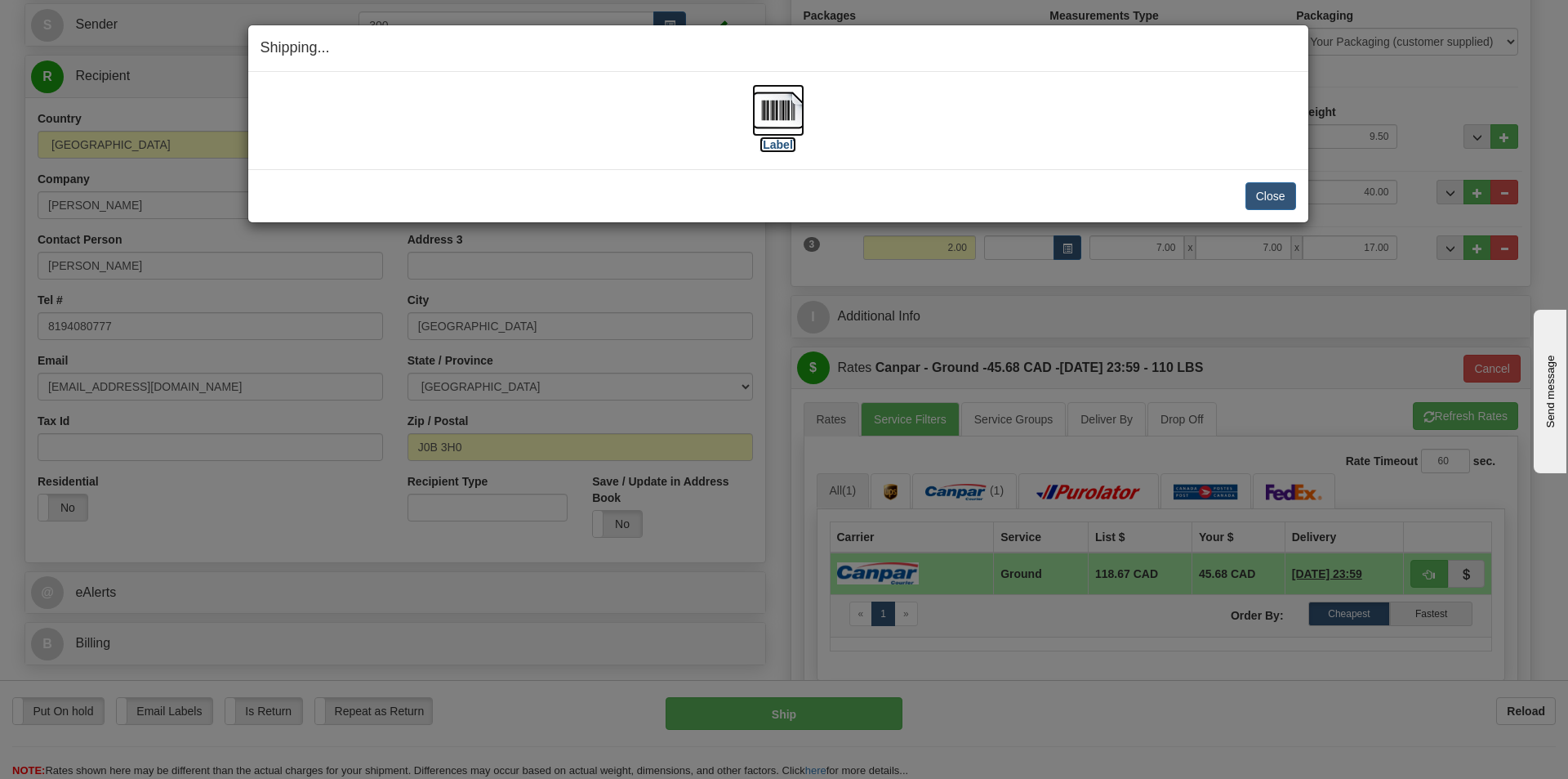
click at [784, 125] on img at bounding box center [778, 110] width 52 height 52
click at [1276, 186] on button "Close" at bounding box center [1271, 196] width 51 height 28
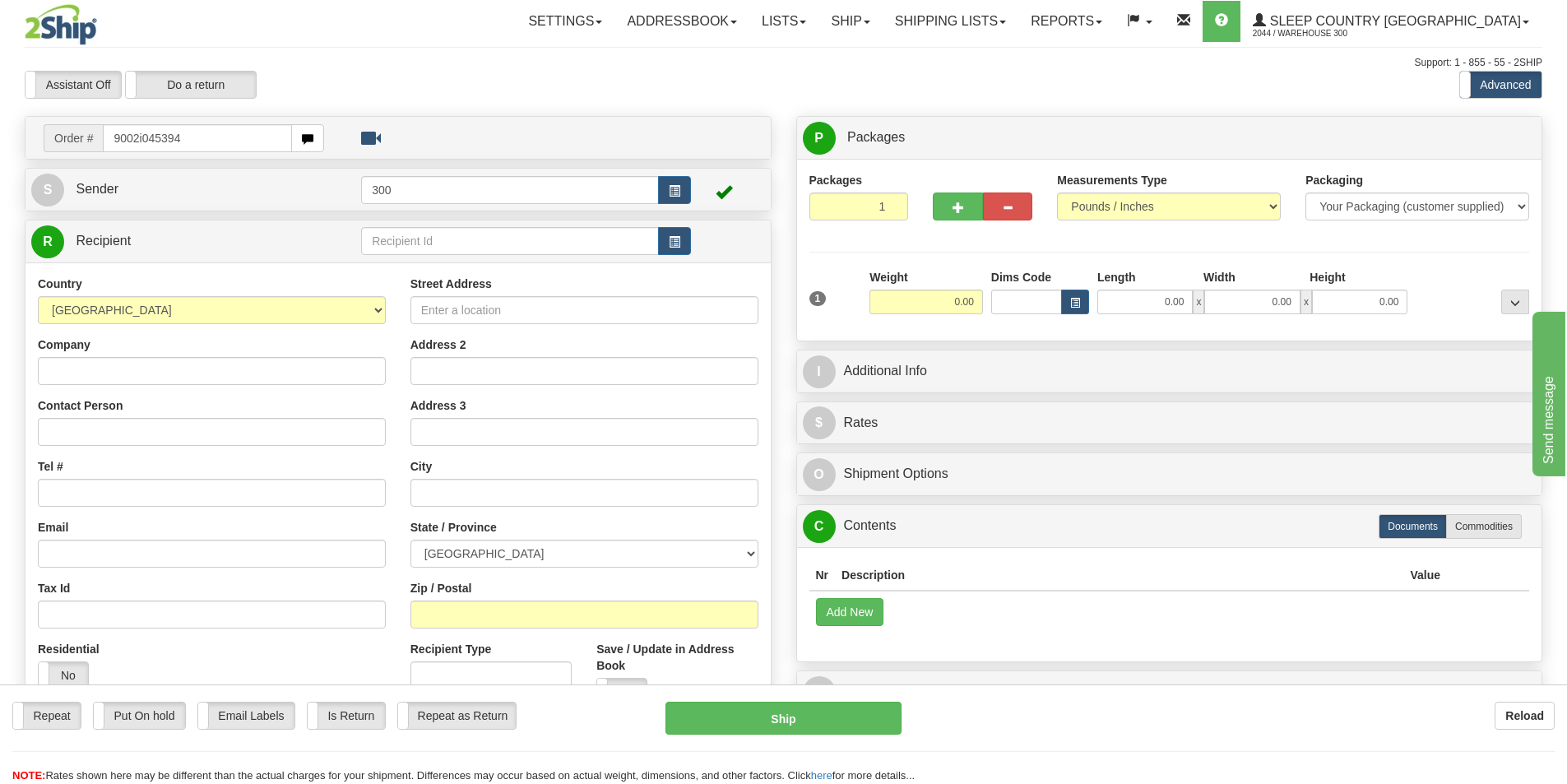
type input "9002i045394"
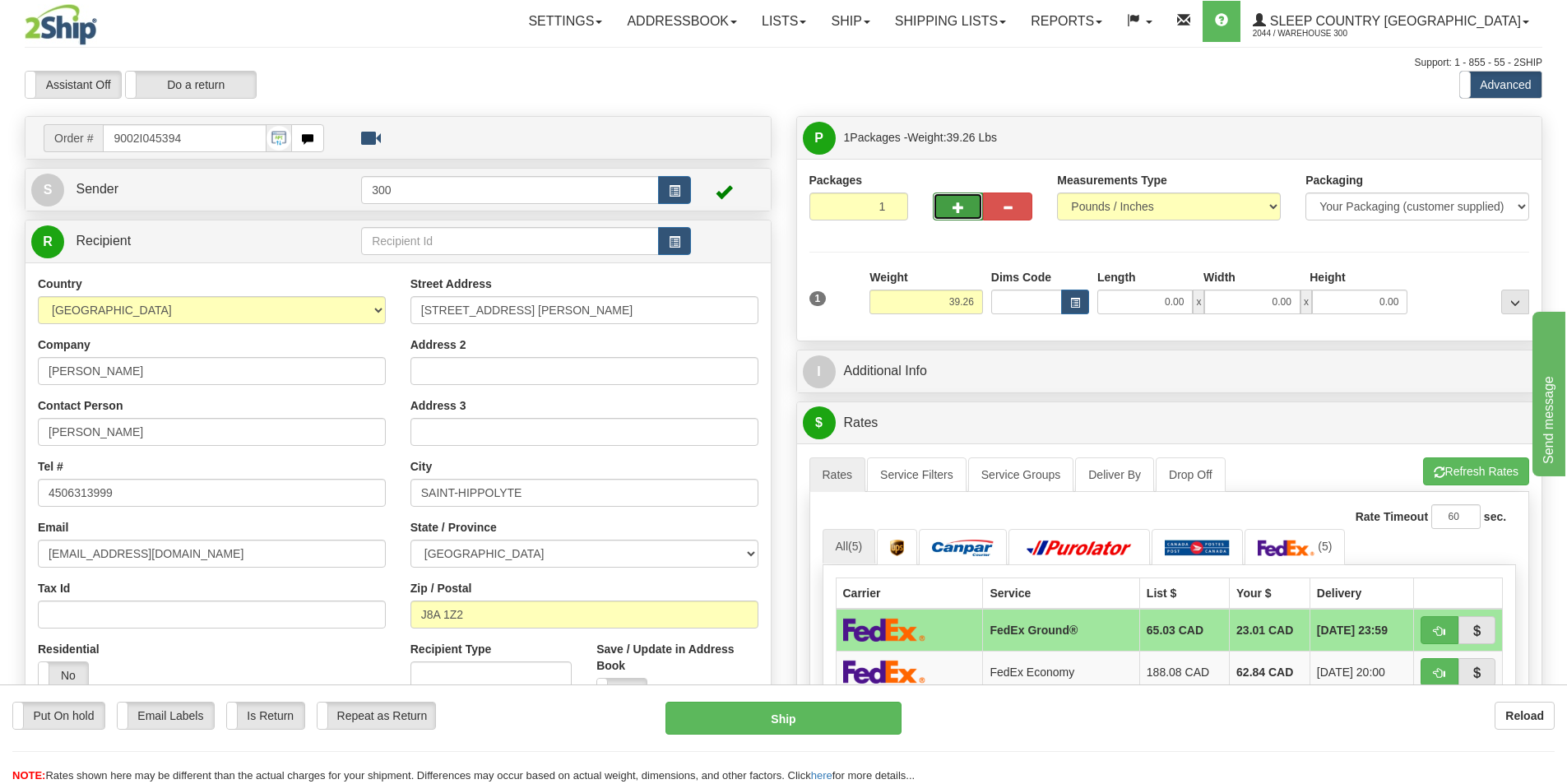
click at [945, 218] on button "button" at bounding box center [957, 207] width 49 height 28
type input "2"
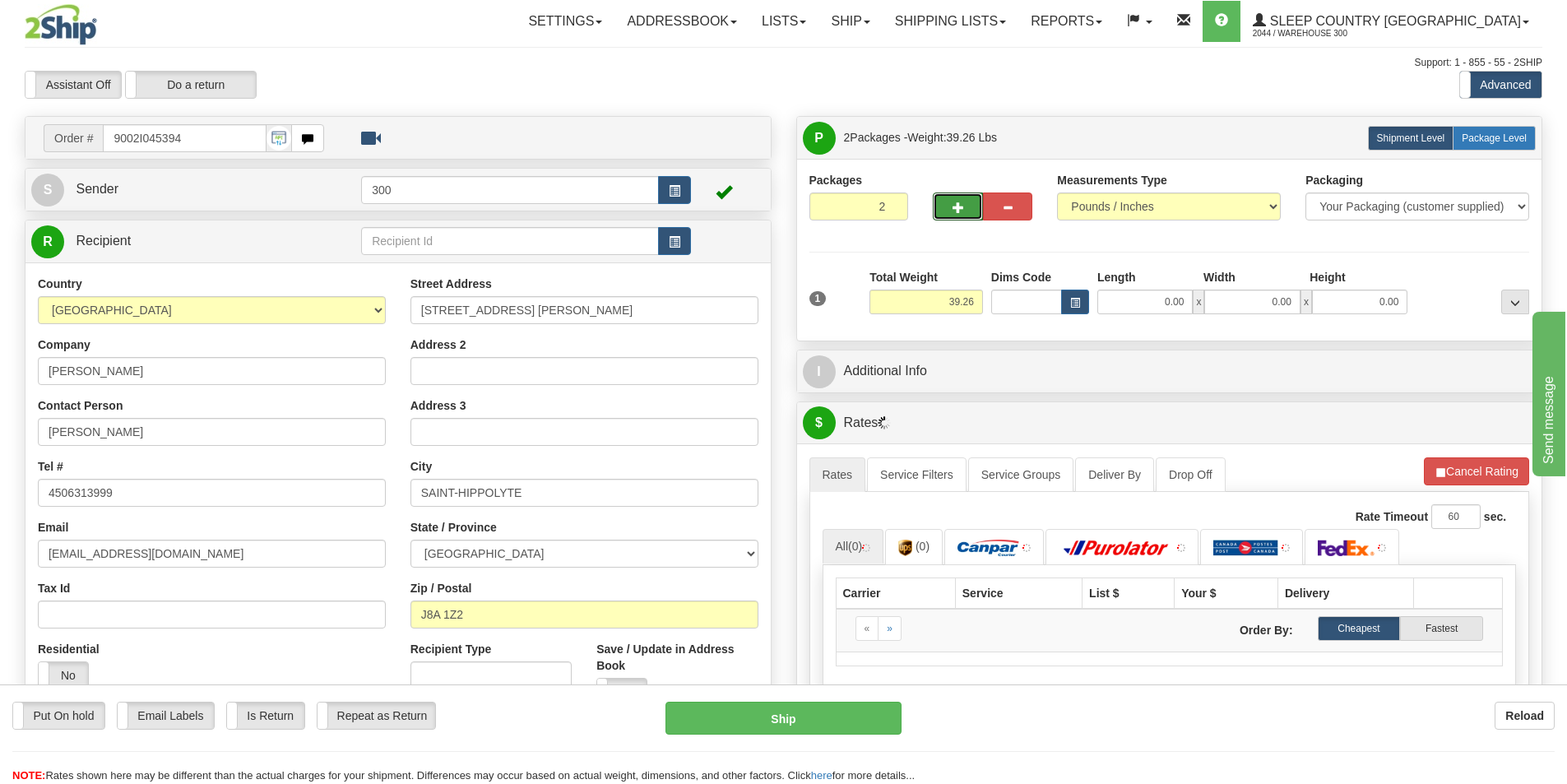
click at [1499, 145] on label "Package Level Pack.." at bounding box center [1494, 138] width 83 height 25
radio input "true"
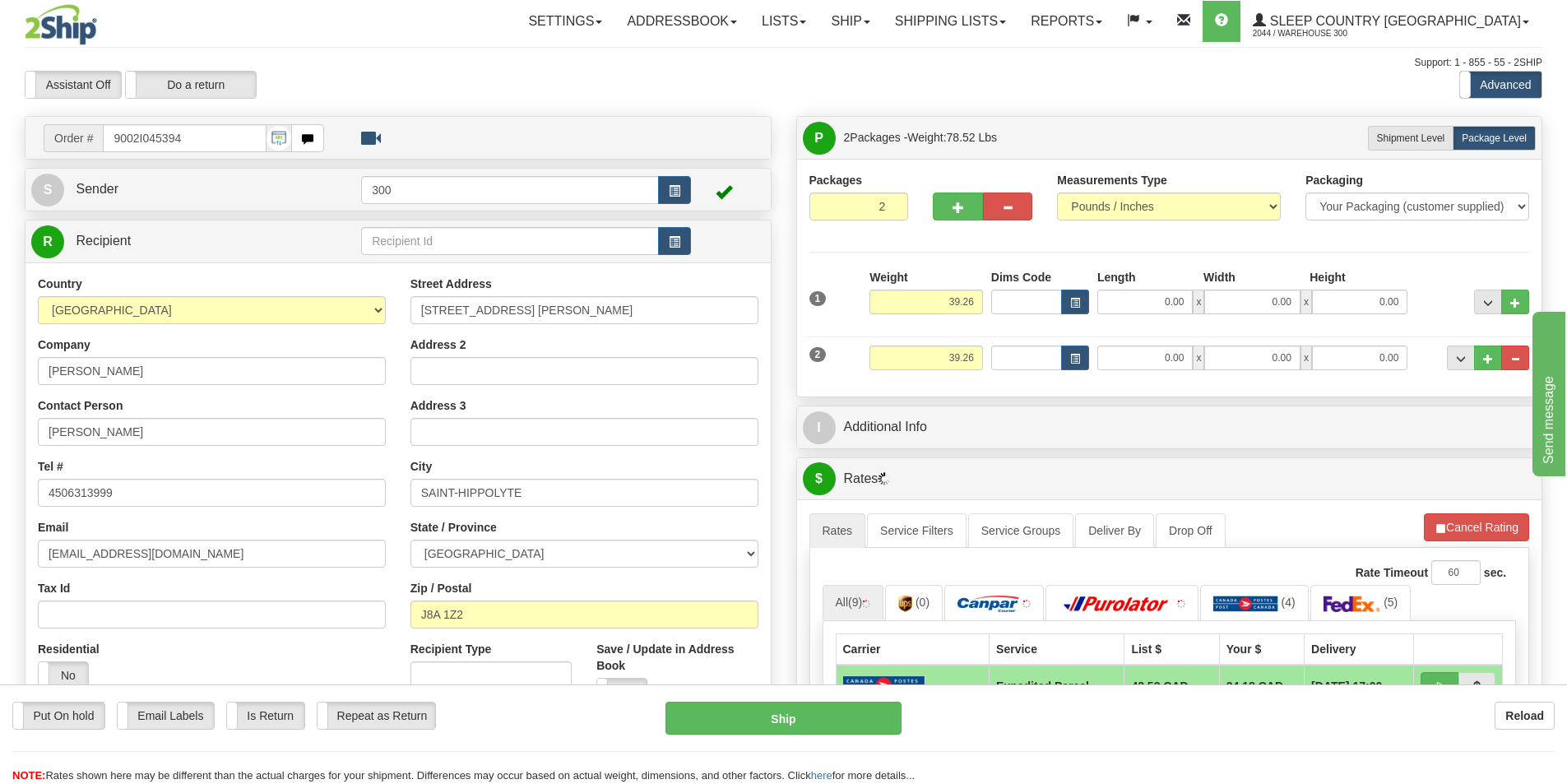
click at [1151, 315] on div "1 Weight 39.26 Dims Code x x" at bounding box center [1170, 298] width 729 height 58
click at [1156, 294] on input "0.00" at bounding box center [1145, 302] width 95 height 25
type input "15.00"
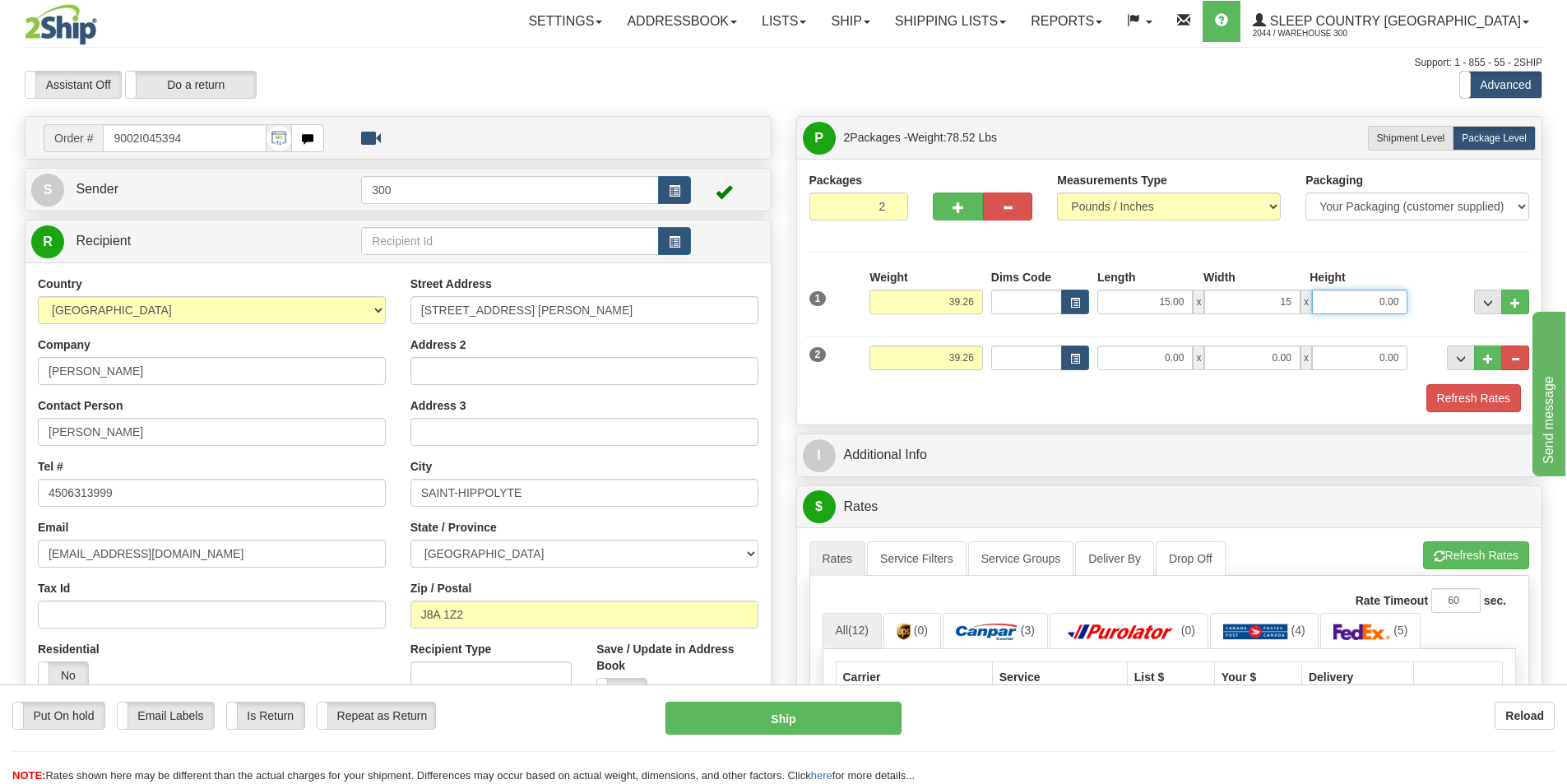
type input "15.00"
type input "42.00"
click at [1131, 361] on input "0.00" at bounding box center [1145, 358] width 95 height 25
type input "7.00"
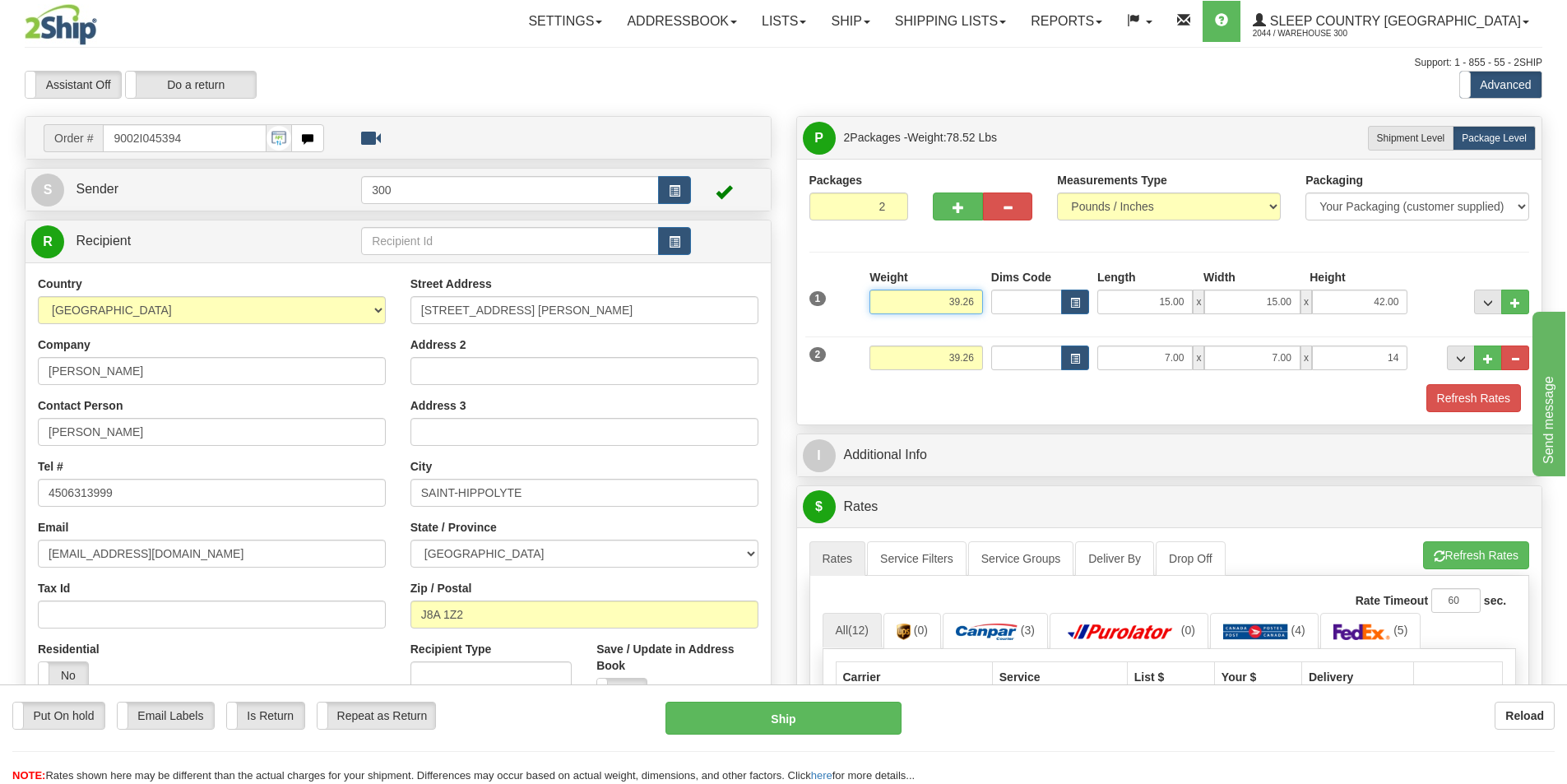
type input "14.00"
drag, startPoint x: 976, startPoint y: 304, endPoint x: 899, endPoint y: 308, distance: 77.1
click at [899, 308] on input "39.26" at bounding box center [926, 302] width 113 height 25
type input "35.26"
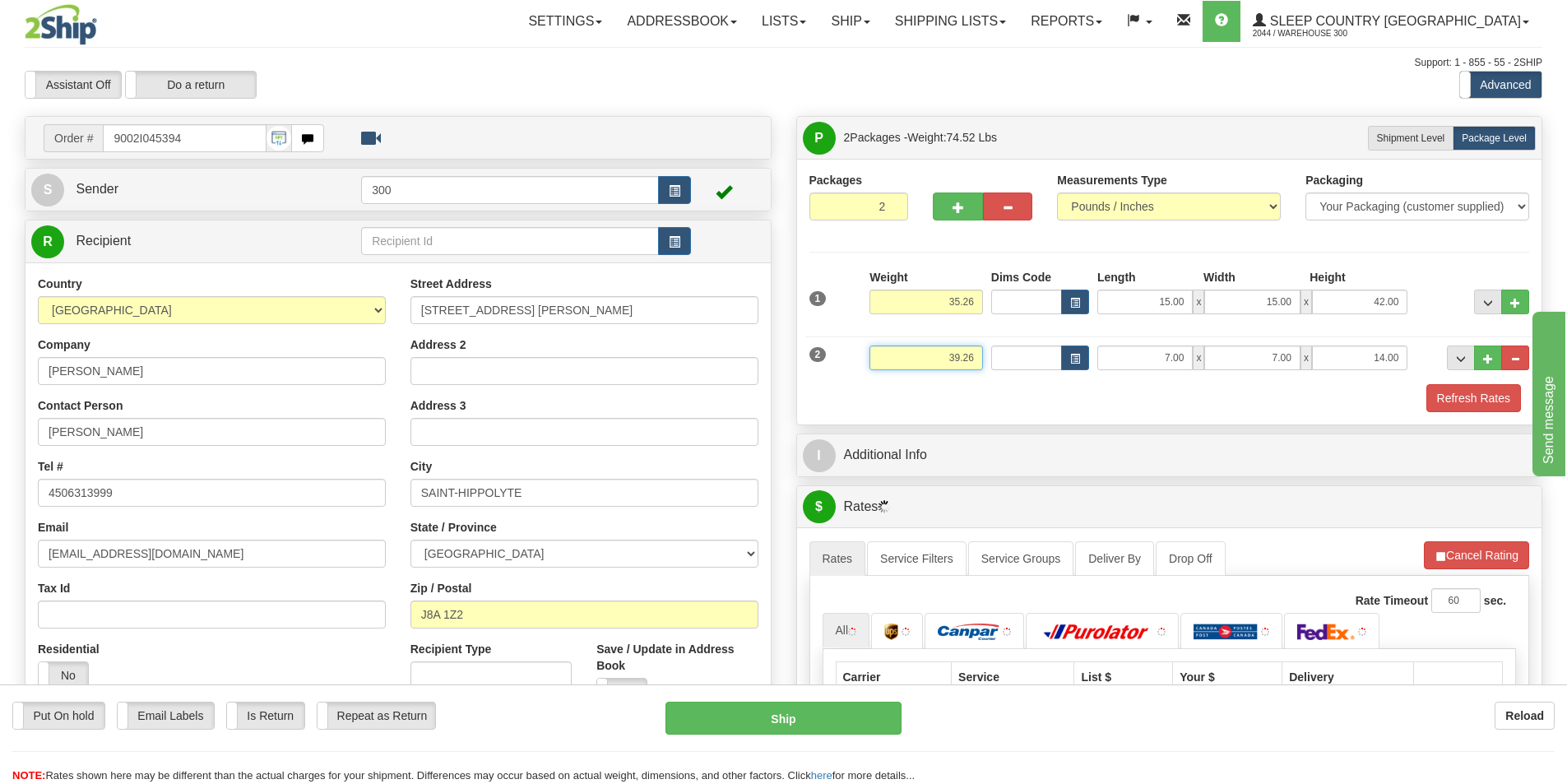
drag, startPoint x: 975, startPoint y: 356, endPoint x: 855, endPoint y: 358, distance: 120.0
click at [855, 358] on div "2 Weight 39.26 Dims Code Length Width Height" at bounding box center [1170, 355] width 729 height 55
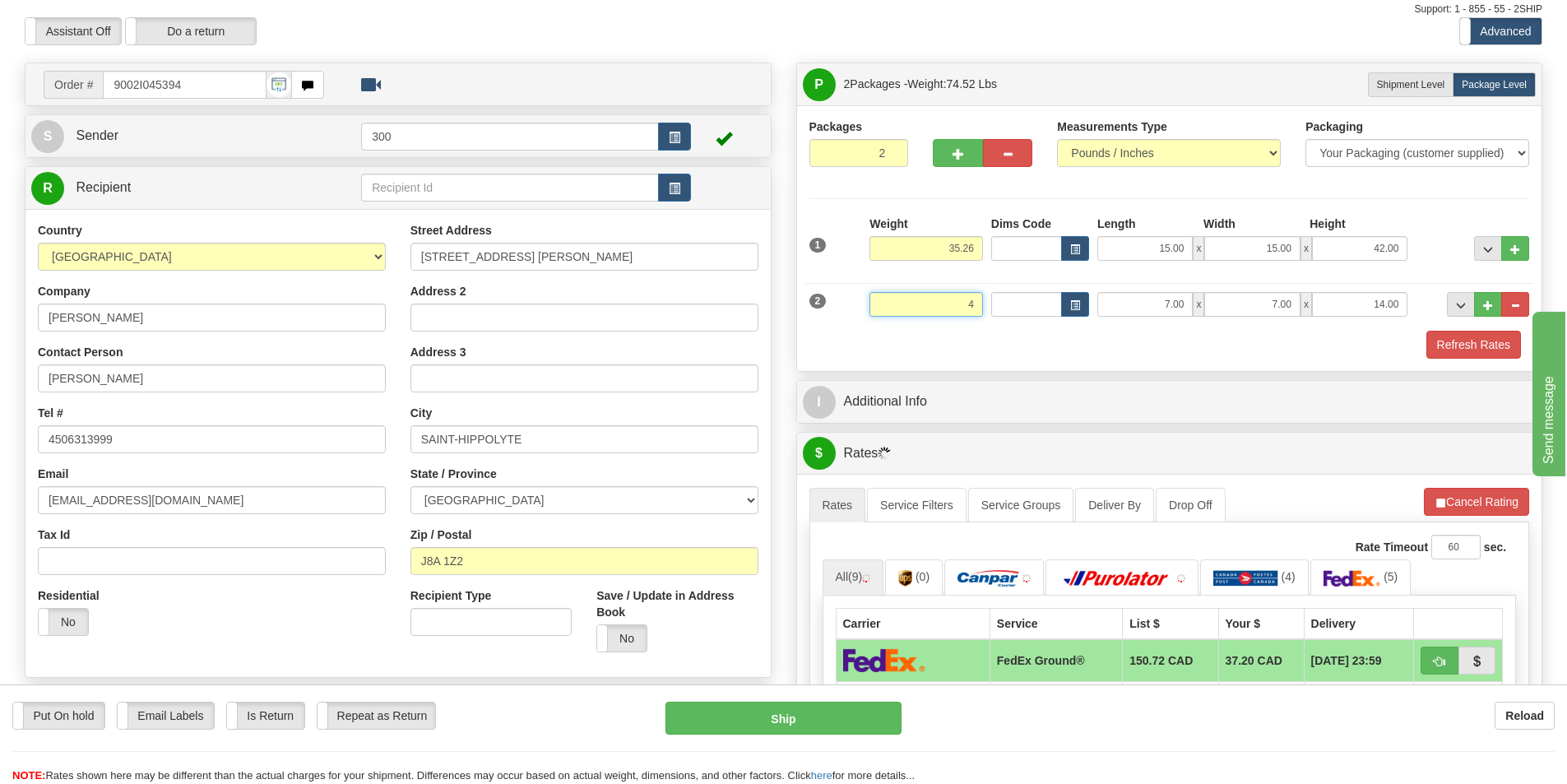
scroll to position [83, 0]
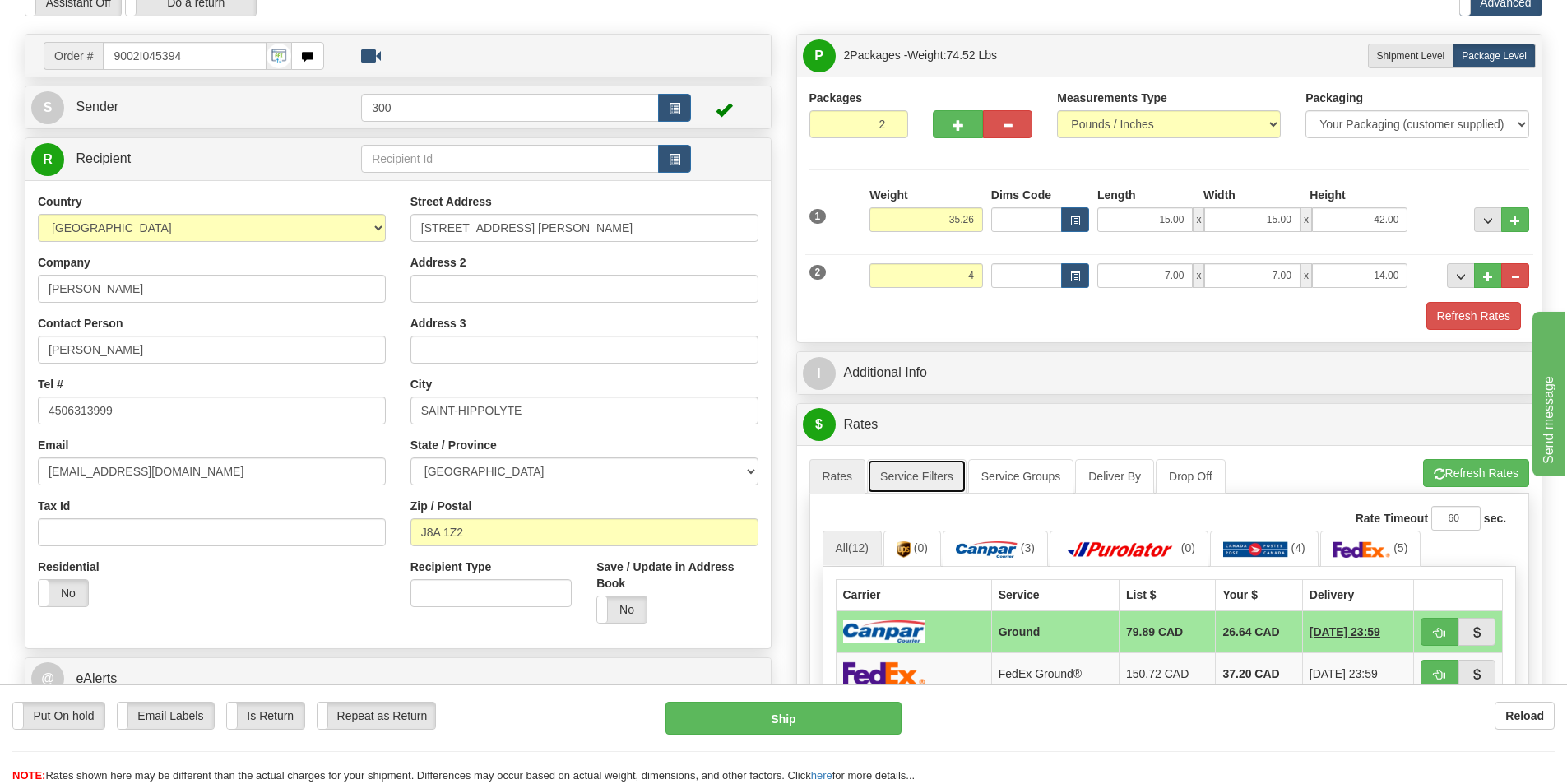
type input "4.00"
click at [913, 489] on link "Service Filters" at bounding box center [916, 475] width 99 height 34
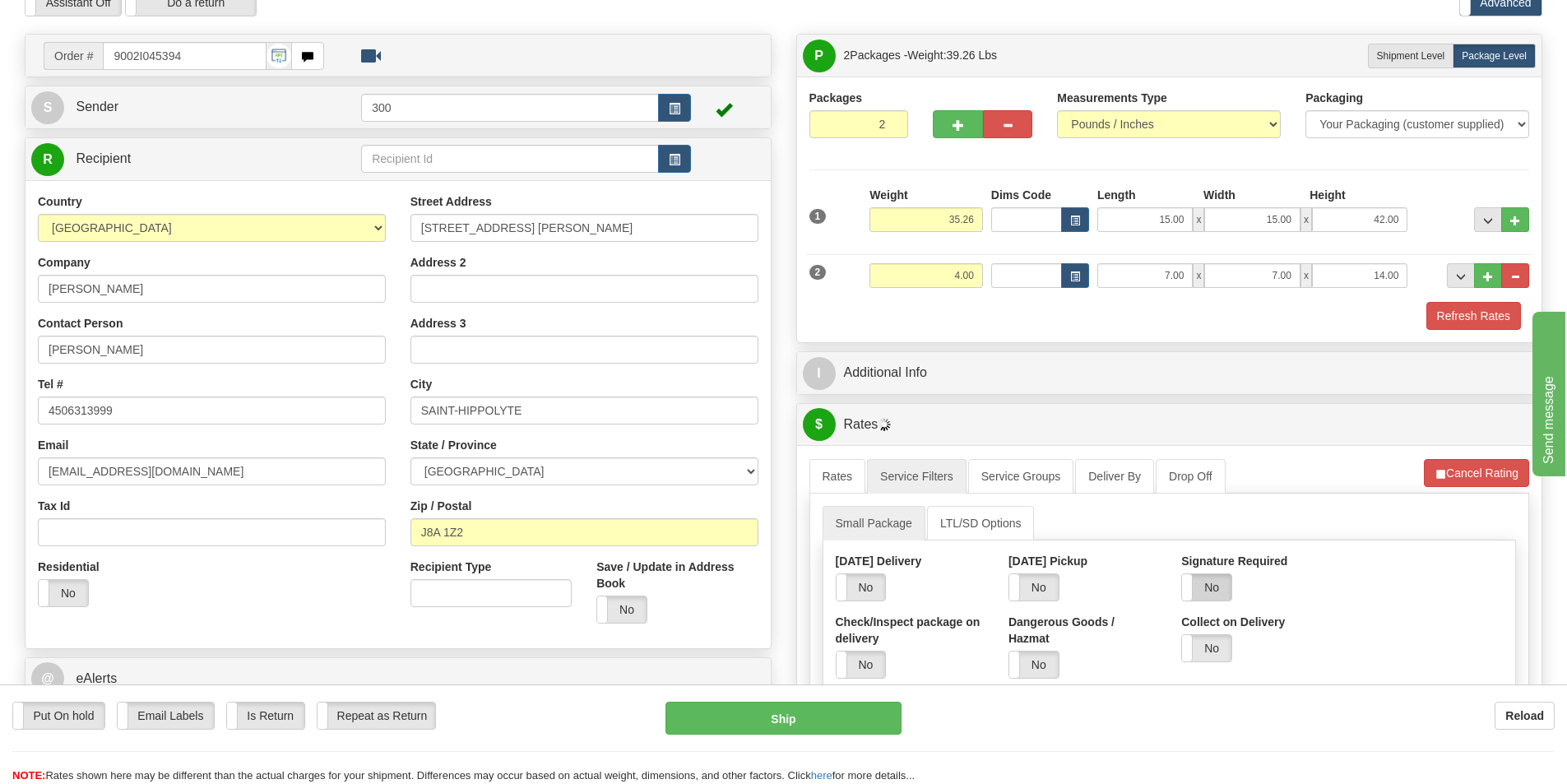
click at [1196, 596] on label "No" at bounding box center [1207, 587] width 49 height 27
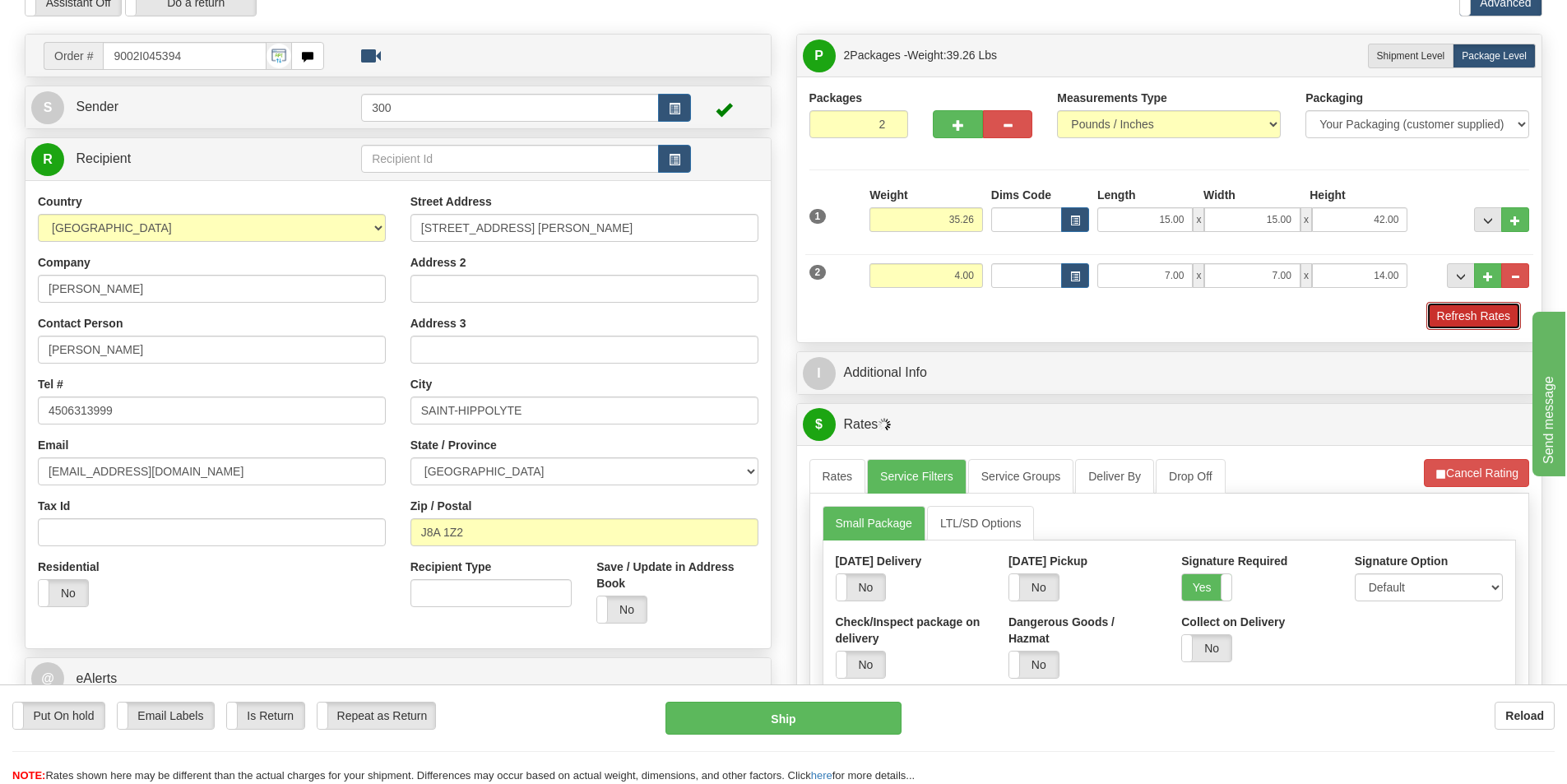
click at [1461, 320] on button "Refresh Rates" at bounding box center [1474, 316] width 94 height 28
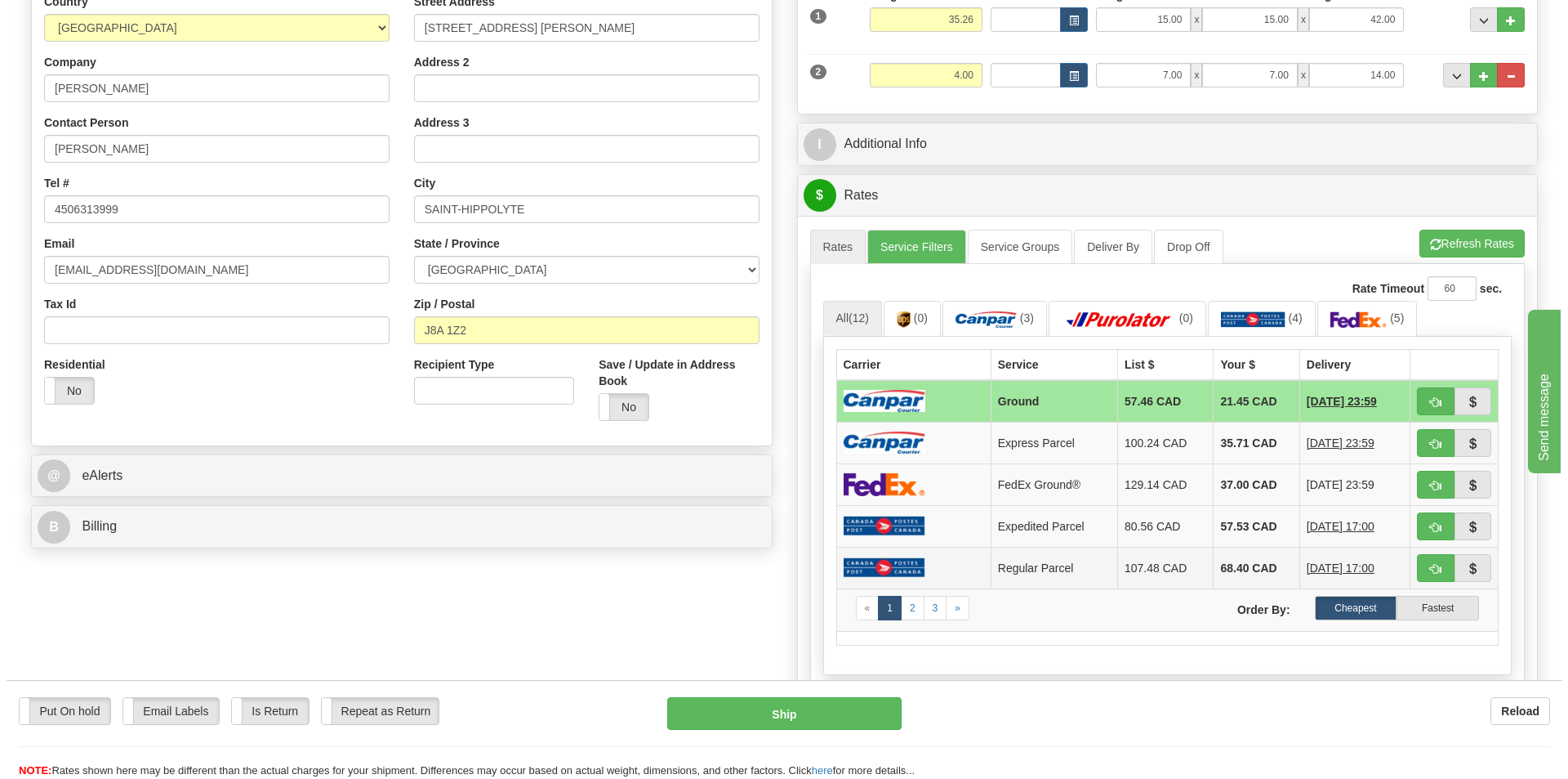
scroll to position [327, 0]
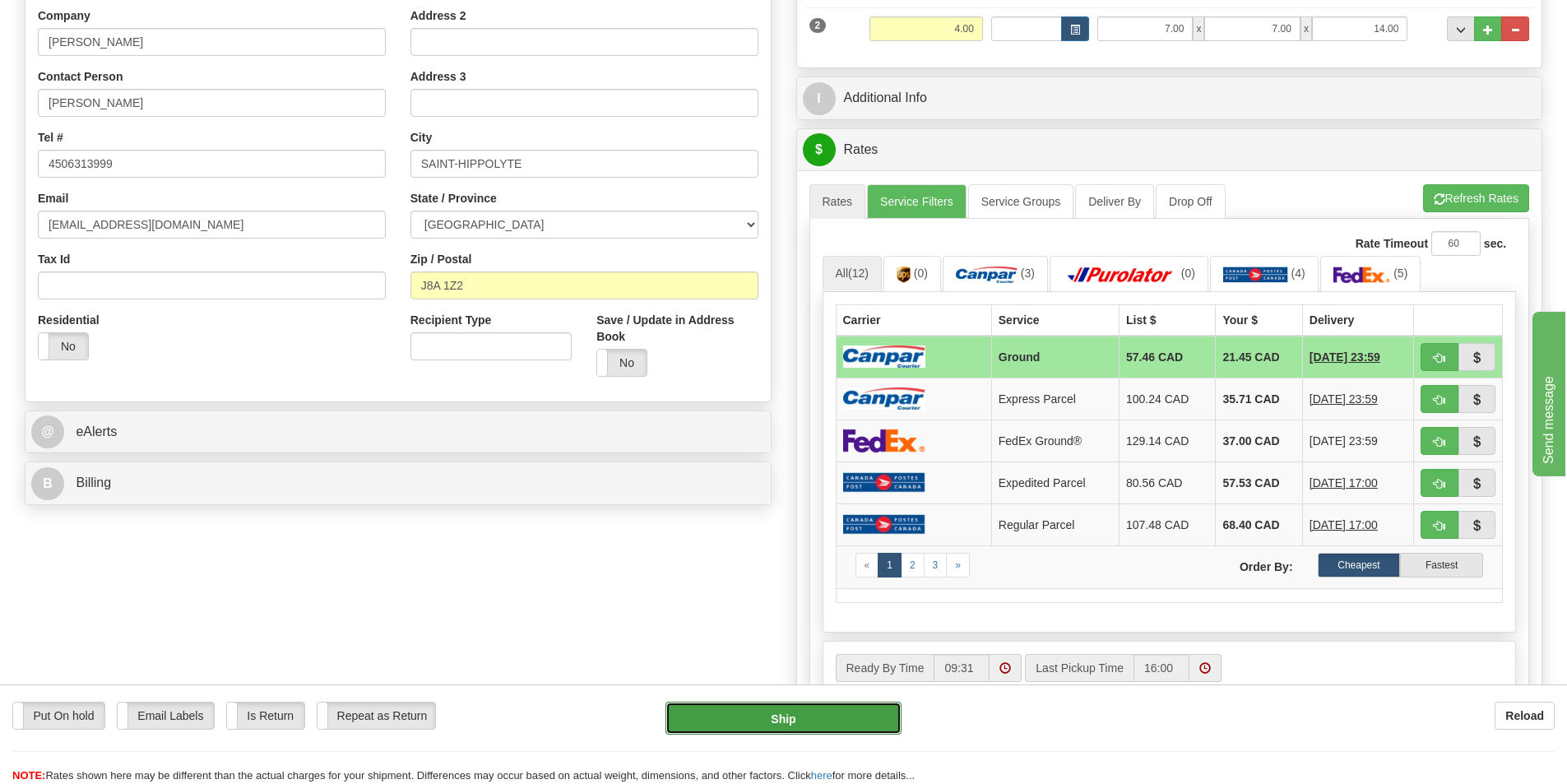
click at [780, 716] on button "Ship" at bounding box center [784, 717] width 236 height 33
type input "1"
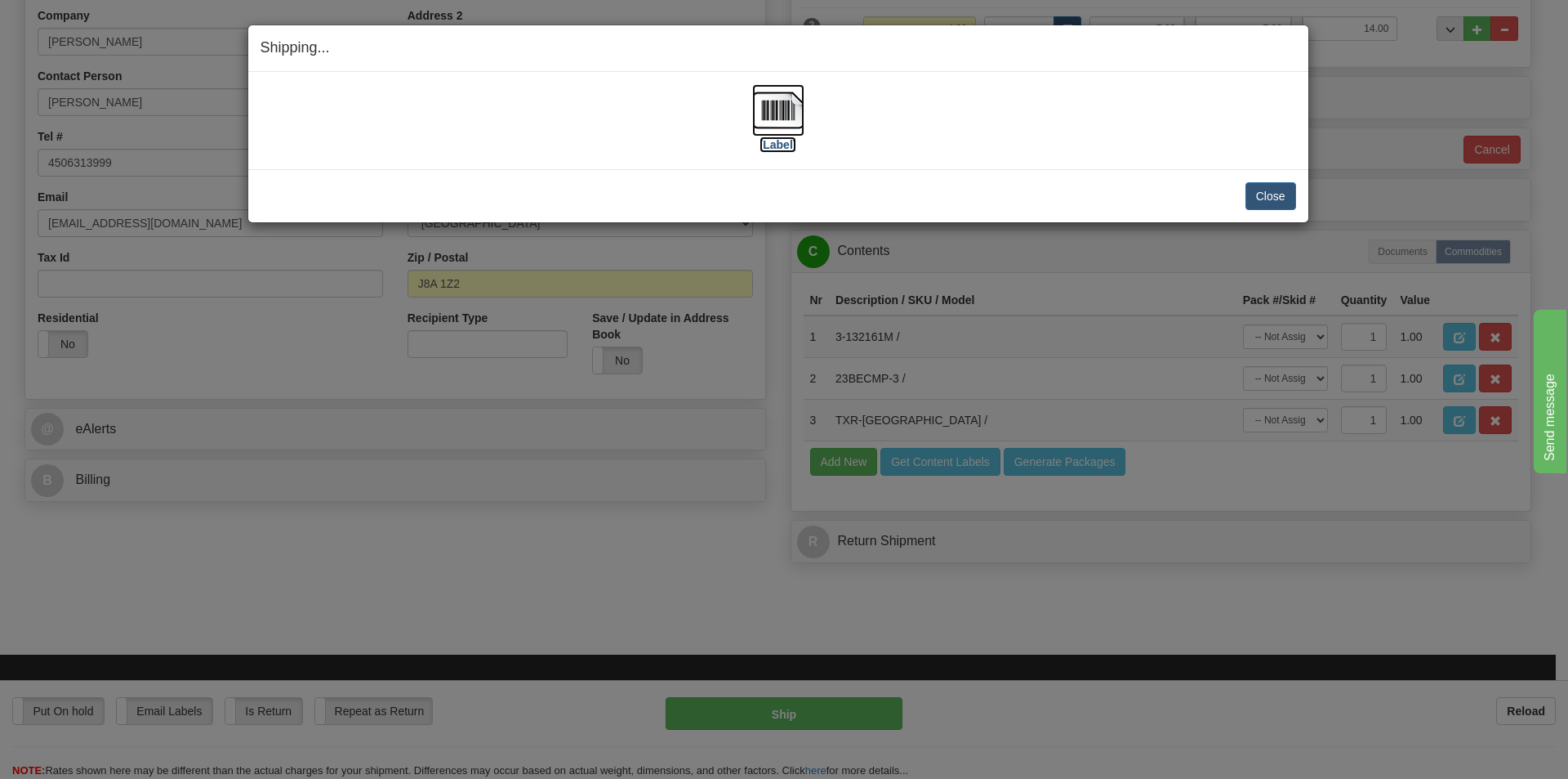
click at [782, 126] on img at bounding box center [778, 110] width 52 height 52
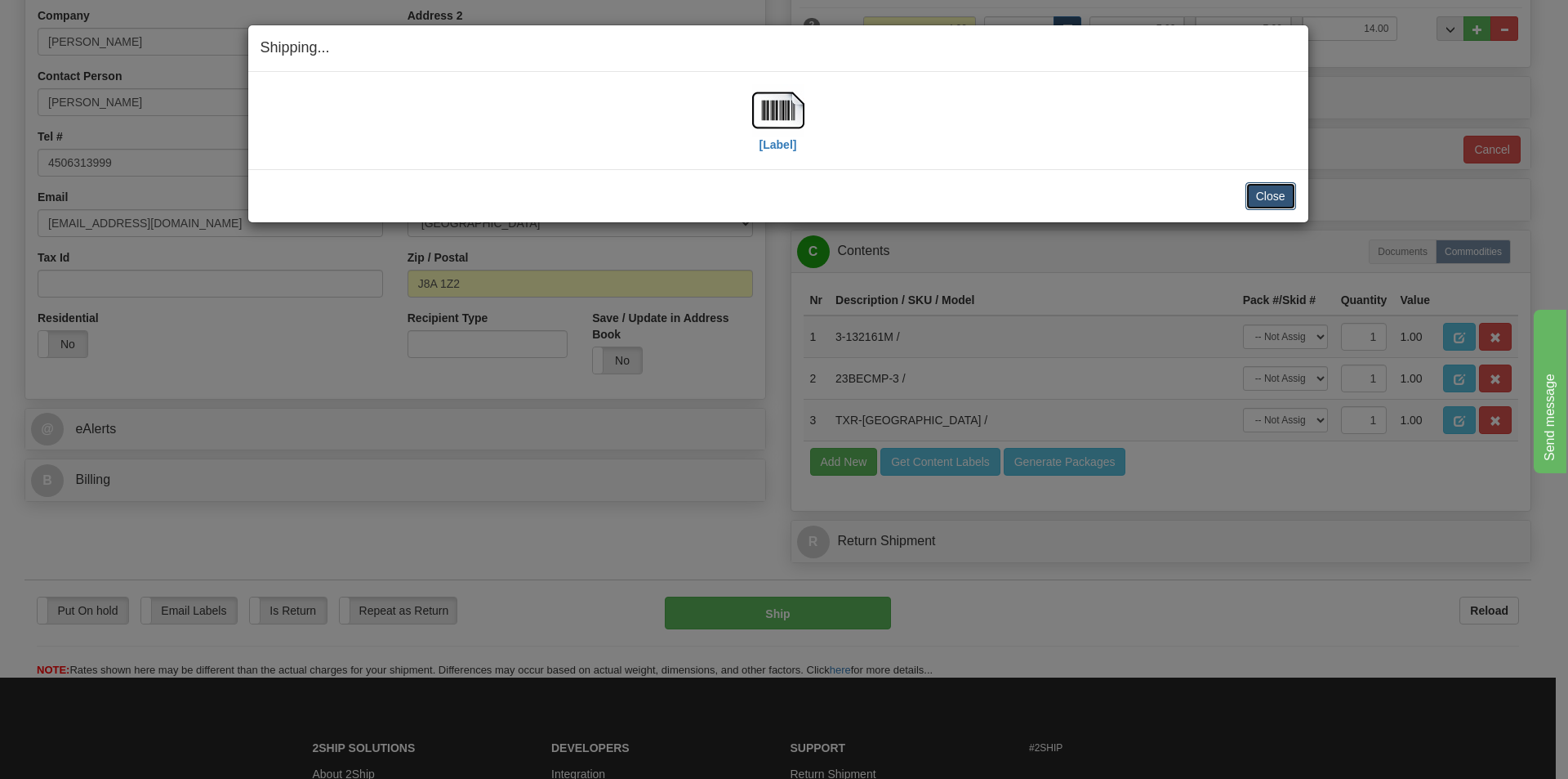
click at [1261, 186] on button "Close" at bounding box center [1271, 196] width 51 height 28
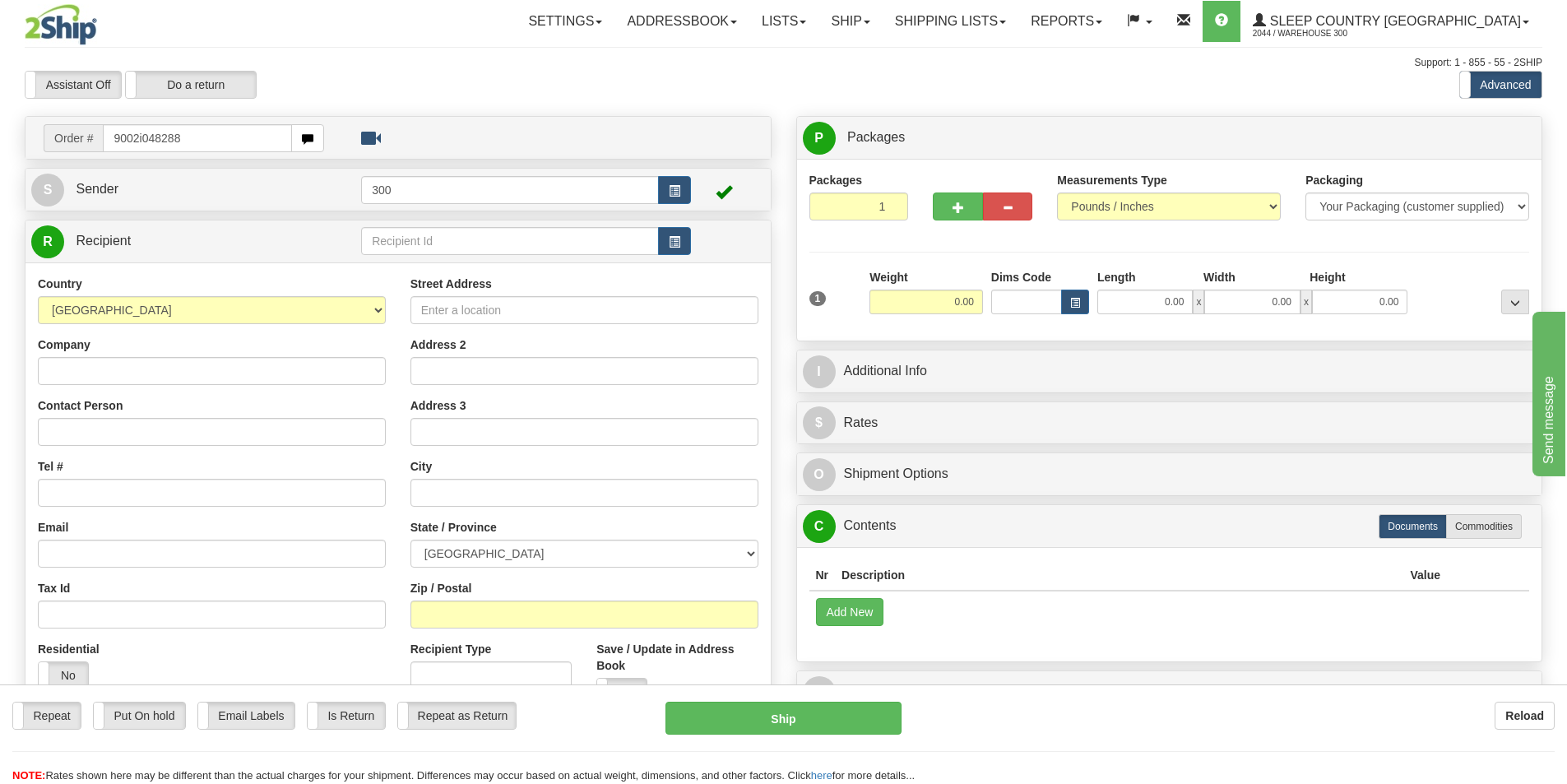
type input "9002i048288"
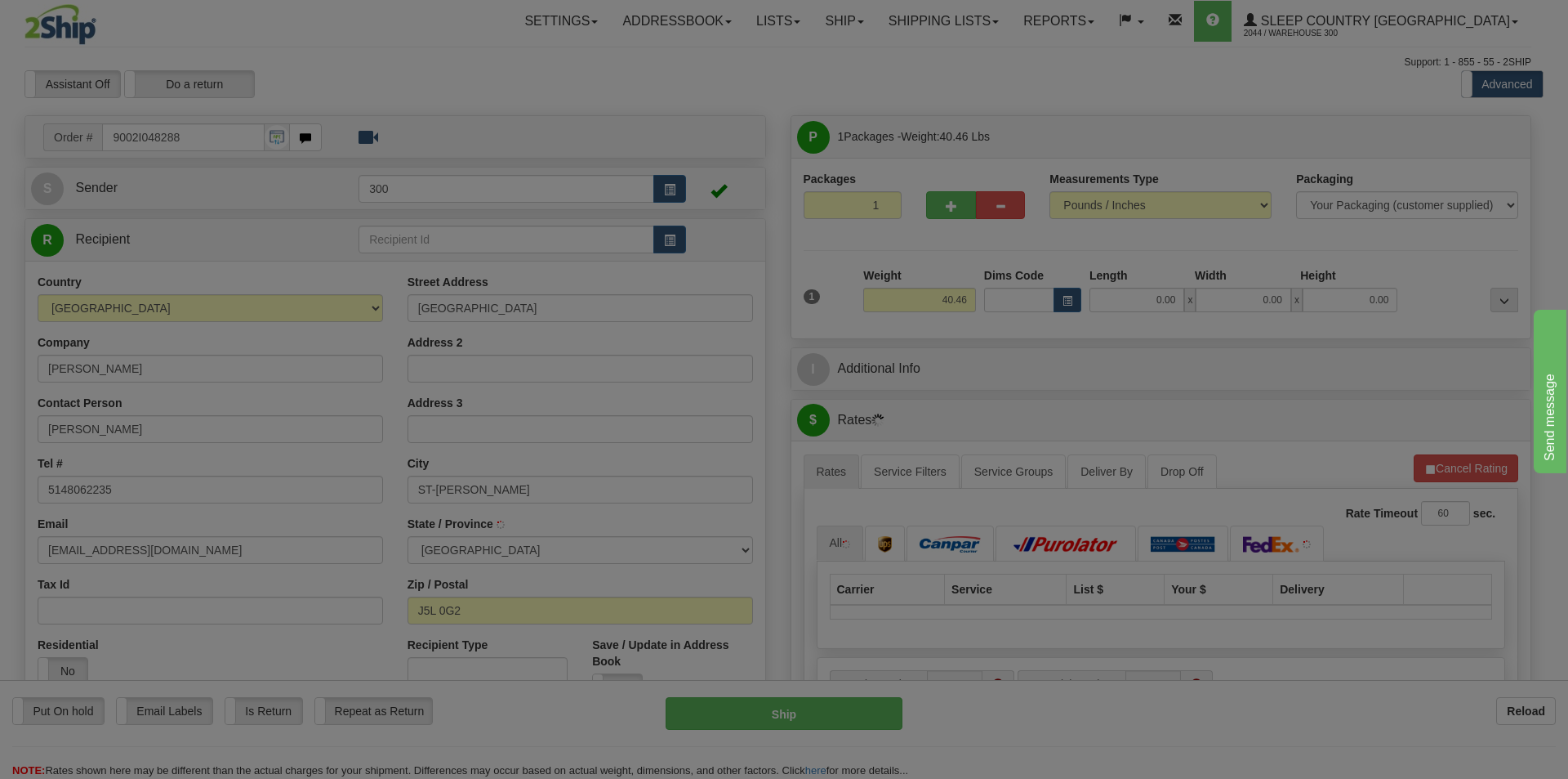
type input "SAINT-[PERSON_NAME]"
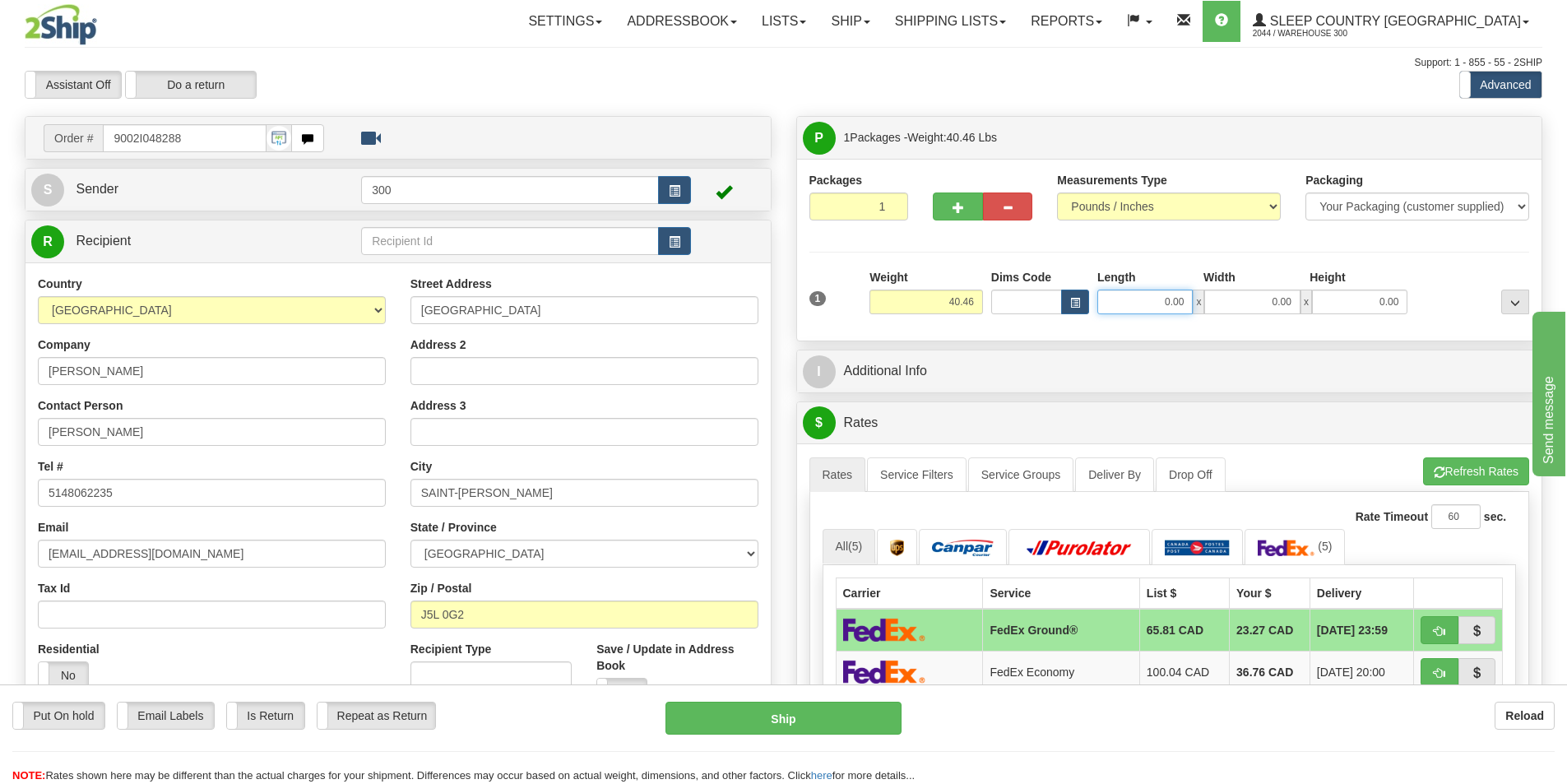
click at [1147, 305] on input "0.00" at bounding box center [1145, 302] width 95 height 25
type input "16.00"
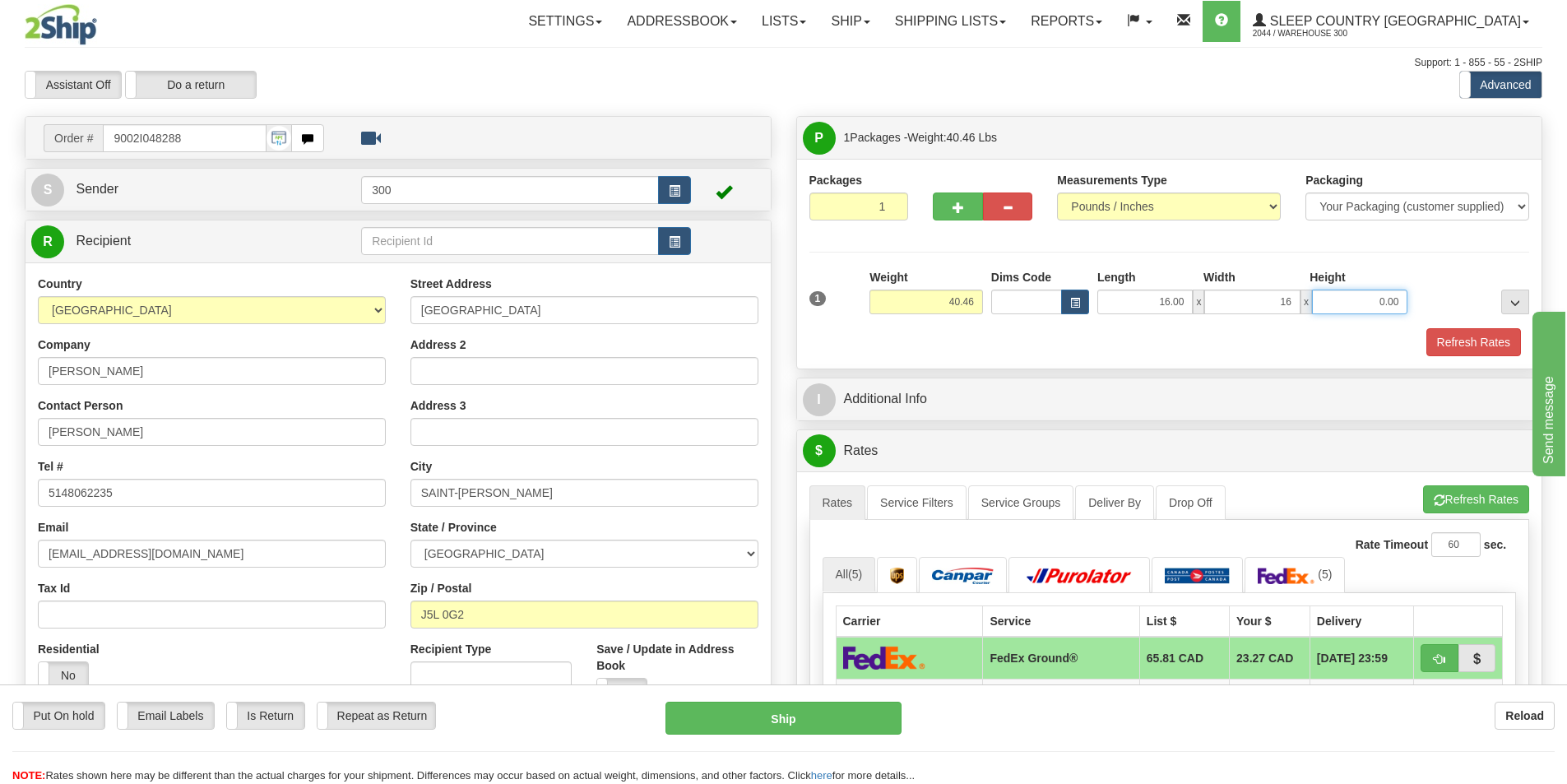
type input "16.00"
type input "40.00"
click at [912, 510] on link "Service Filters" at bounding box center [916, 502] width 99 height 34
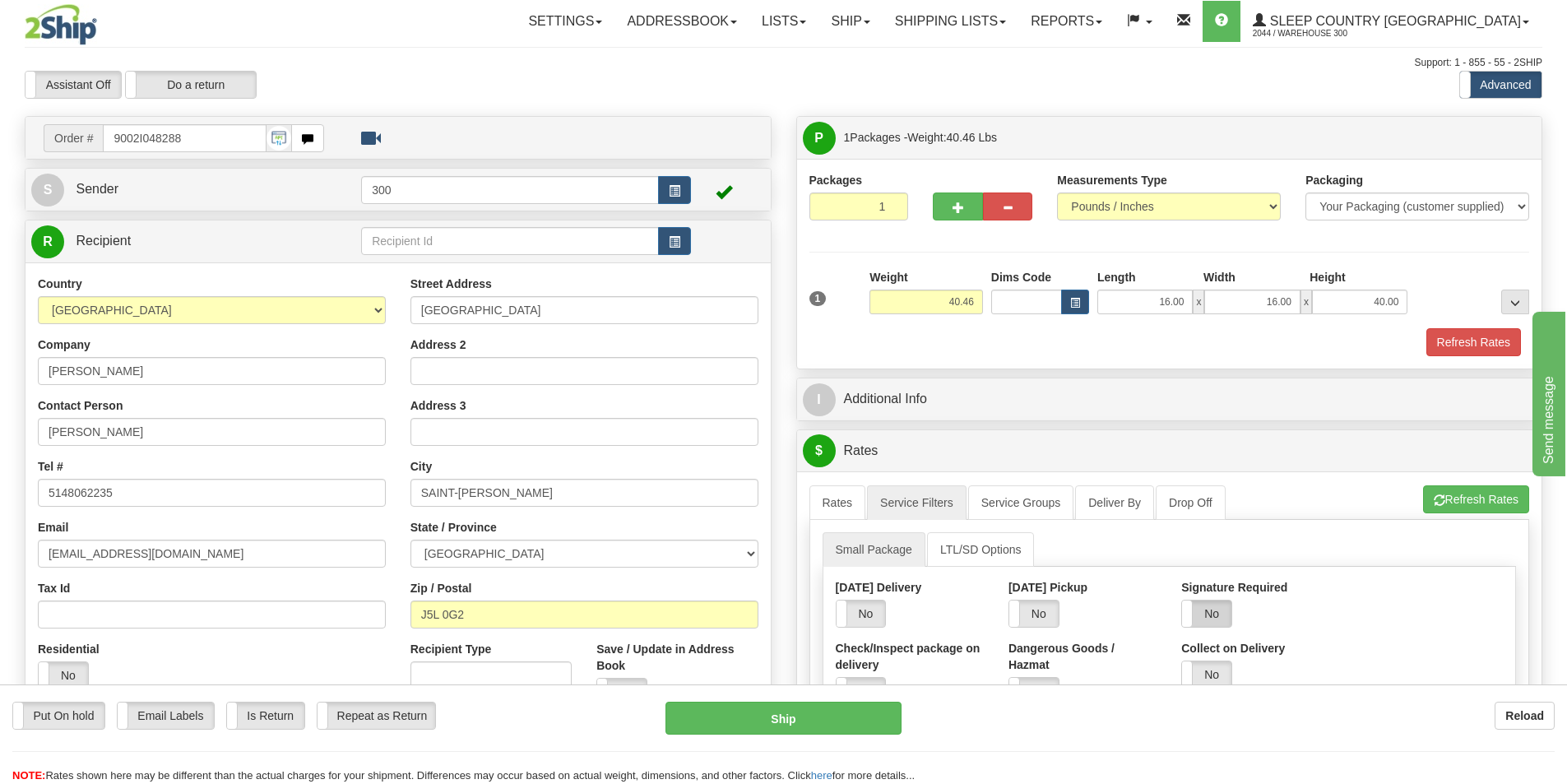
click at [1218, 613] on label "No" at bounding box center [1207, 614] width 49 height 27
click at [1479, 357] on div "Packages 1 1 Measurements Type" at bounding box center [1169, 263] width 745 height 209
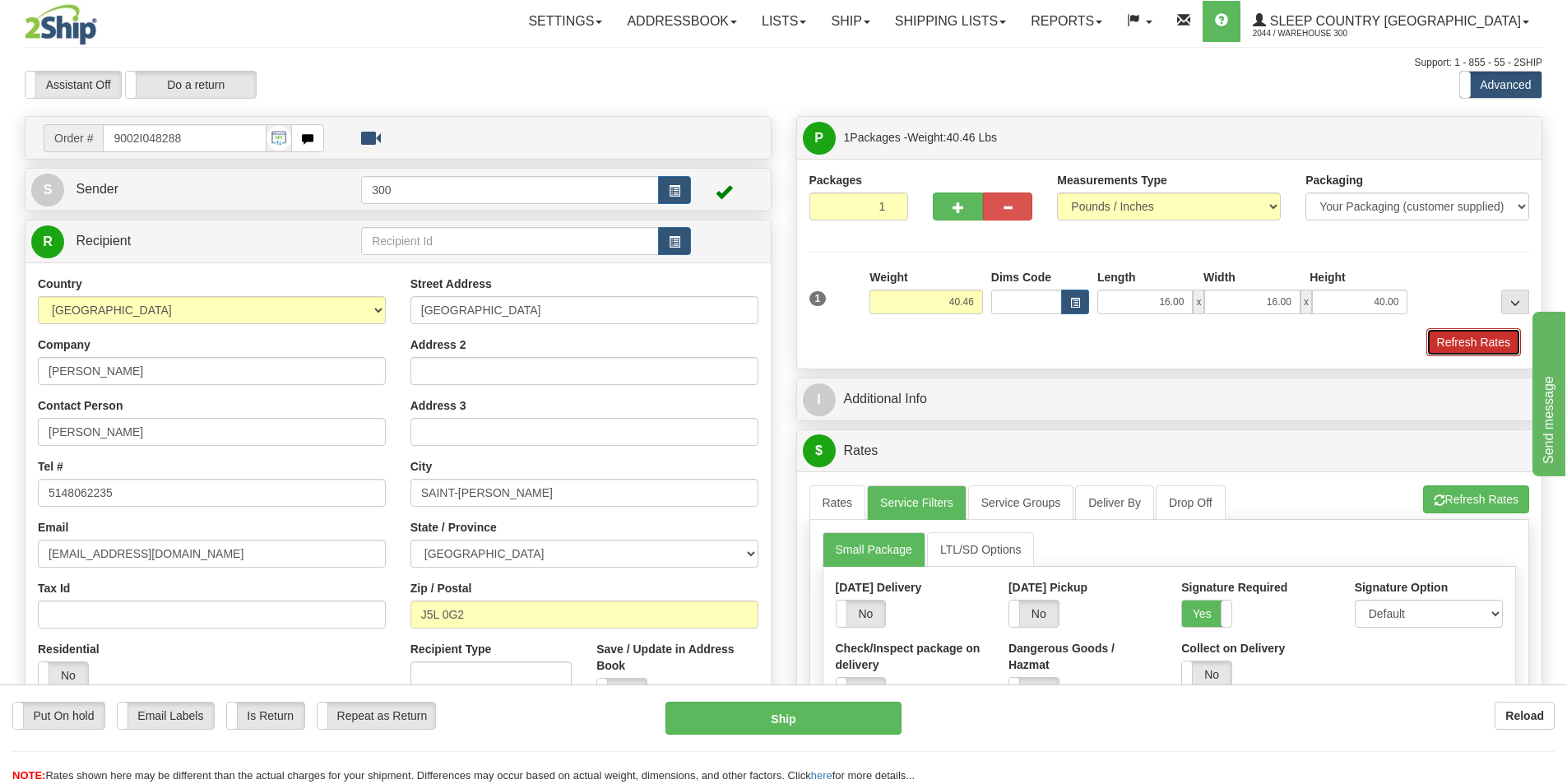
click at [1474, 349] on button "Refresh Rates" at bounding box center [1474, 342] width 94 height 28
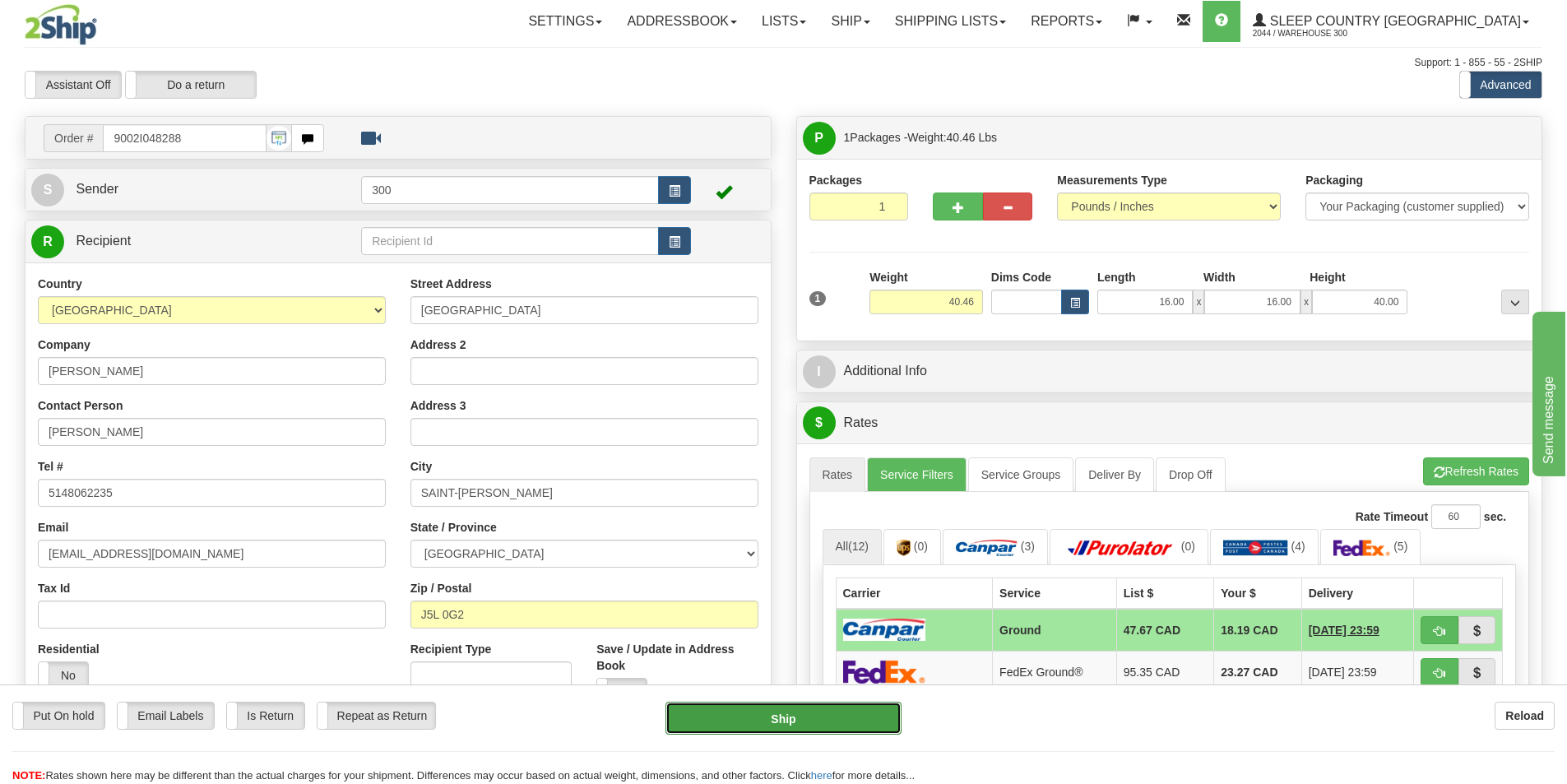
click at [796, 716] on button "Ship" at bounding box center [784, 717] width 236 height 33
type input "1"
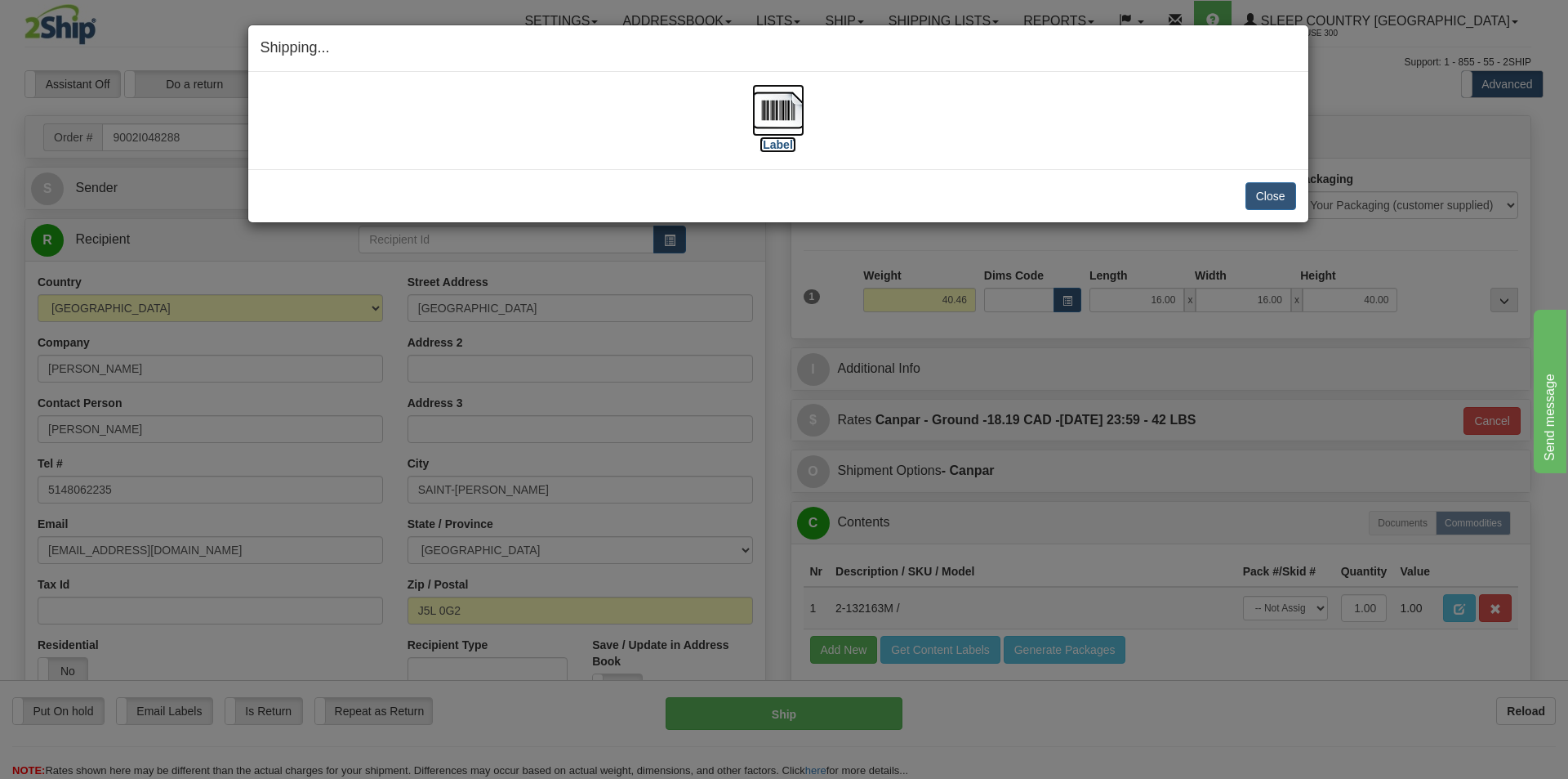
click at [779, 123] on img at bounding box center [778, 110] width 52 height 52
click at [1284, 199] on button "Close" at bounding box center [1271, 196] width 51 height 28
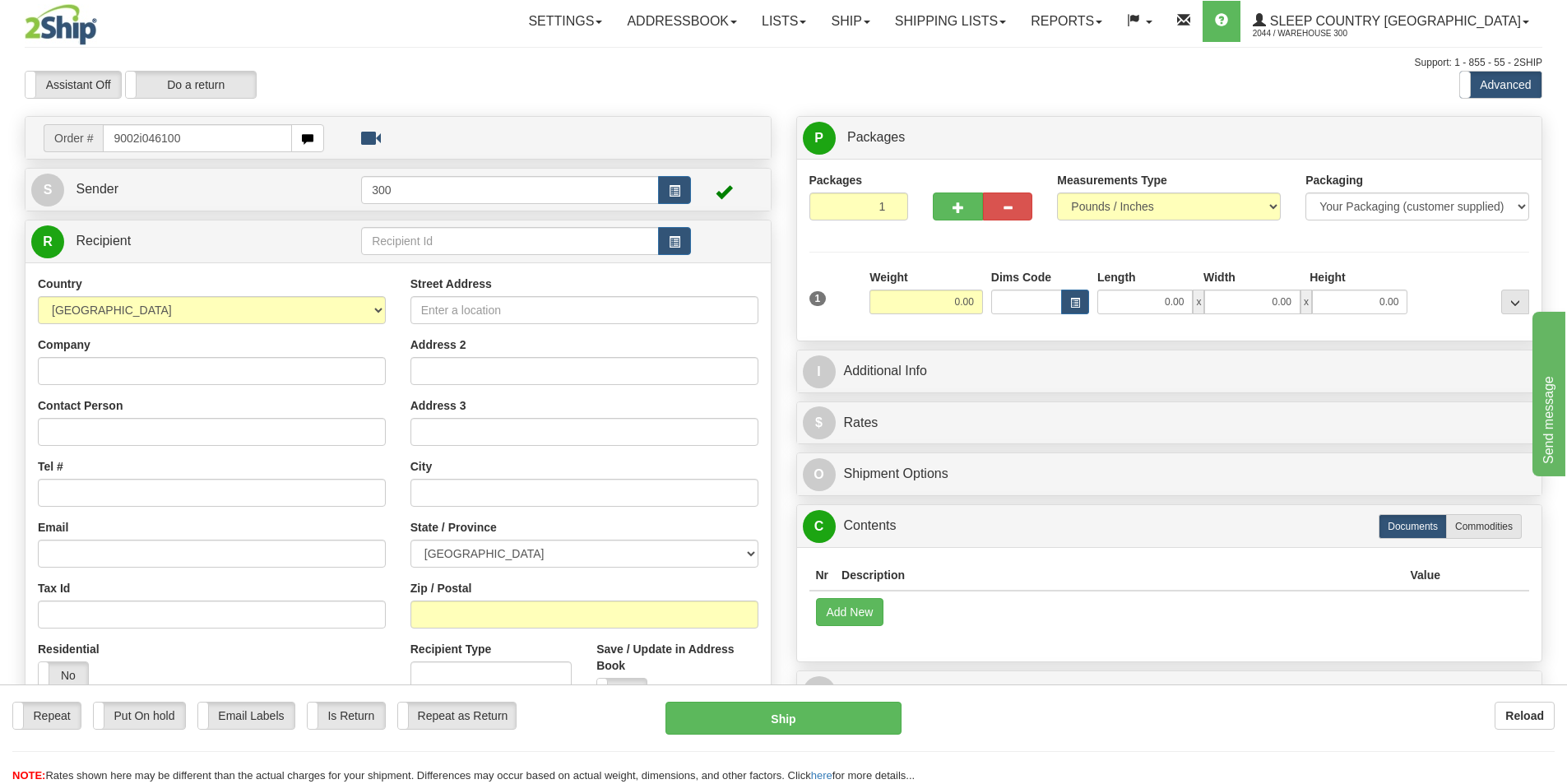
type input "9002i046100"
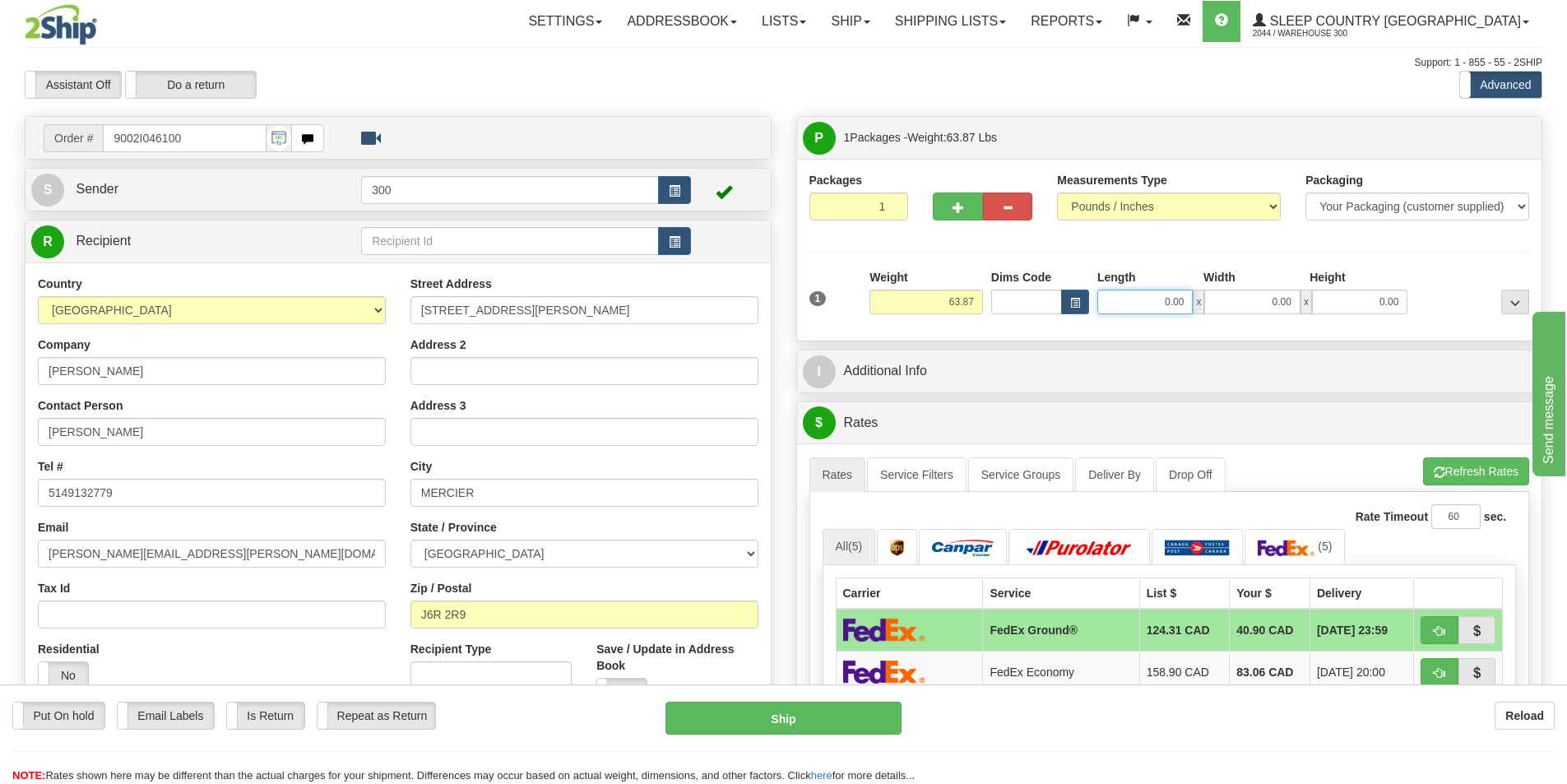
click at [1133, 307] on input "0.00" at bounding box center [1145, 302] width 95 height 25
type input "18.00"
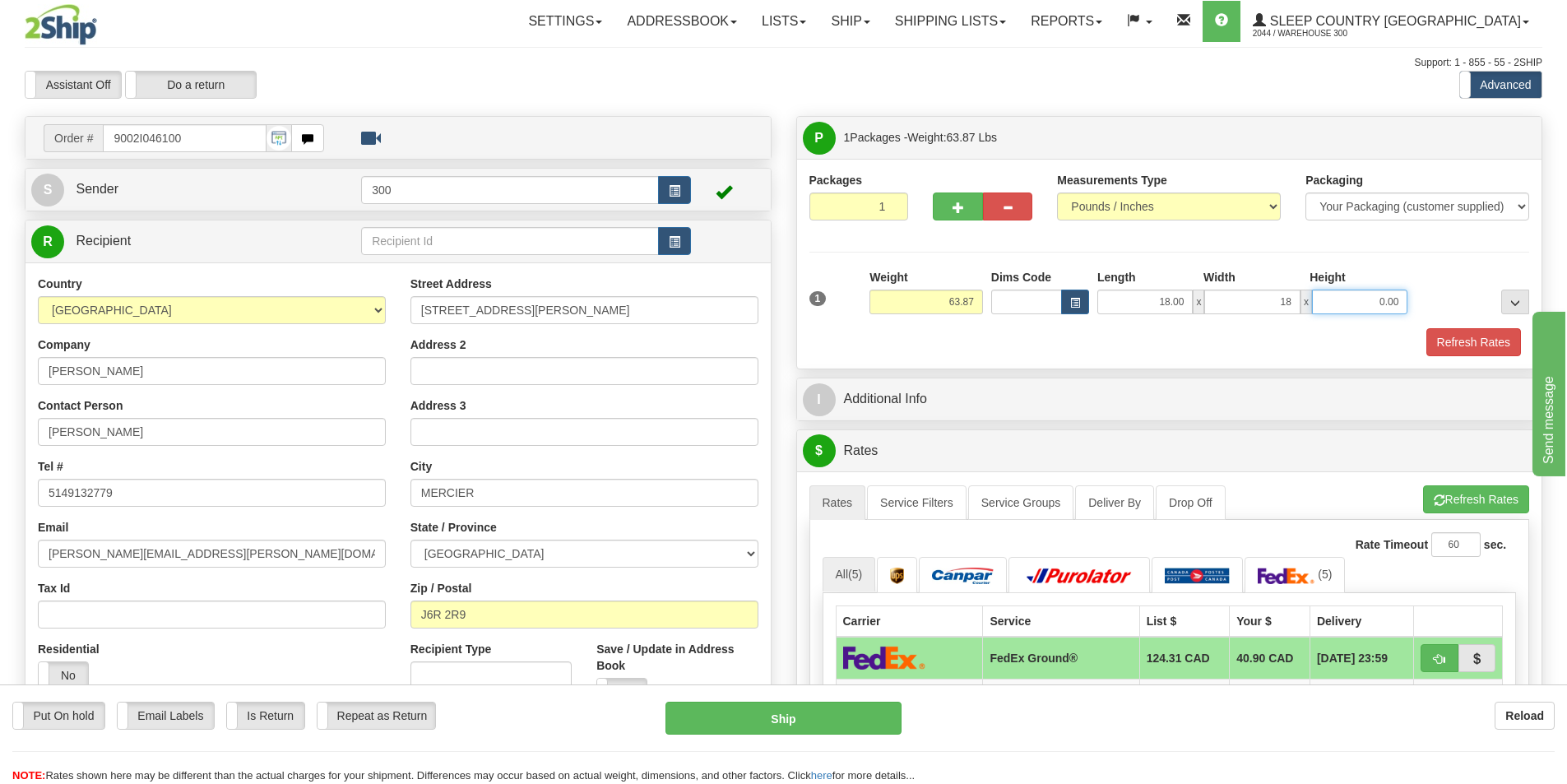
type input "18.00"
type input "42.00"
click at [911, 508] on link "Service Filters" at bounding box center [916, 502] width 99 height 34
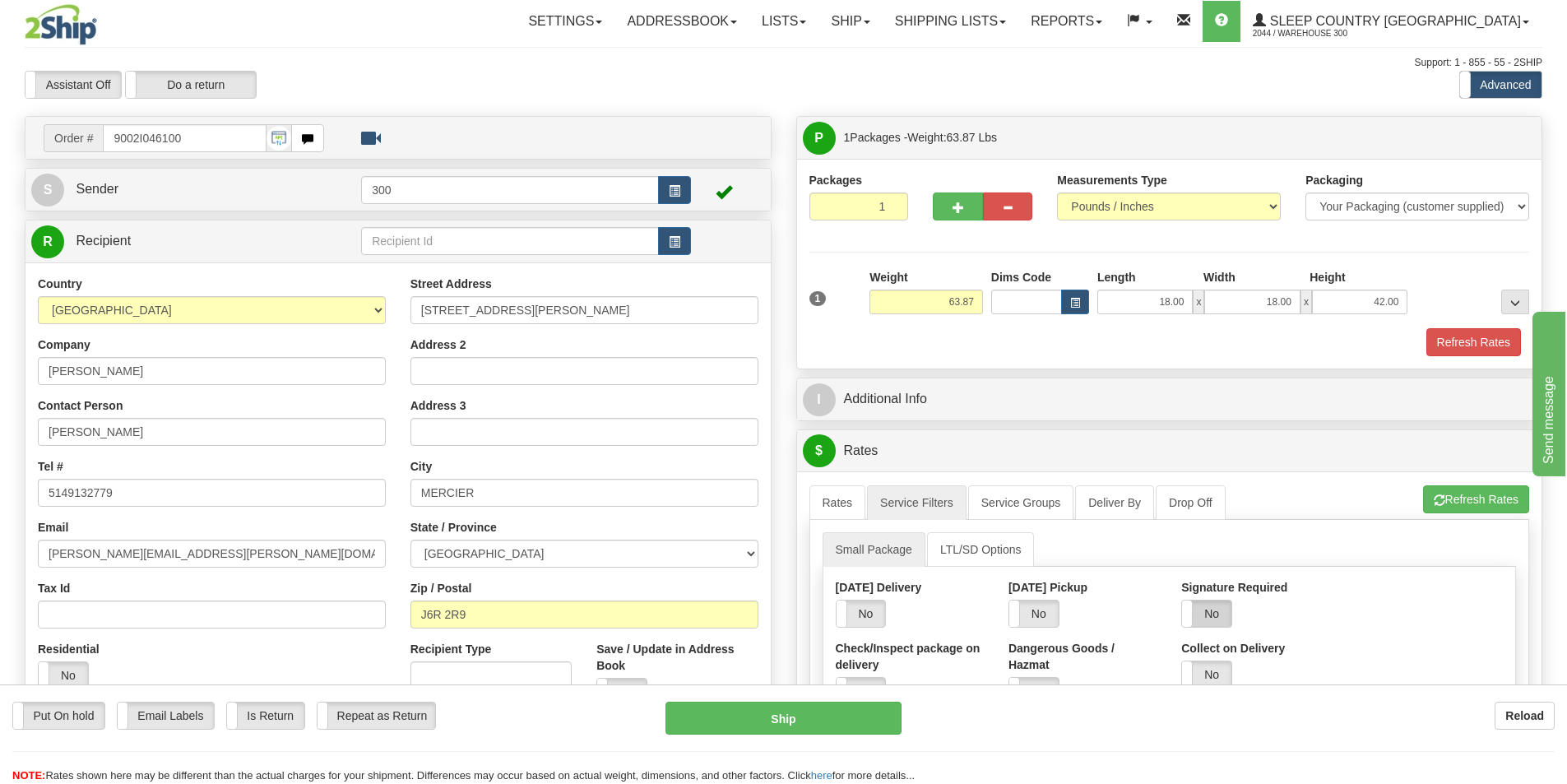
drag, startPoint x: 1206, startPoint y: 611, endPoint x: 1224, endPoint y: 615, distance: 18.4
click at [1207, 612] on label "No" at bounding box center [1207, 614] width 49 height 27
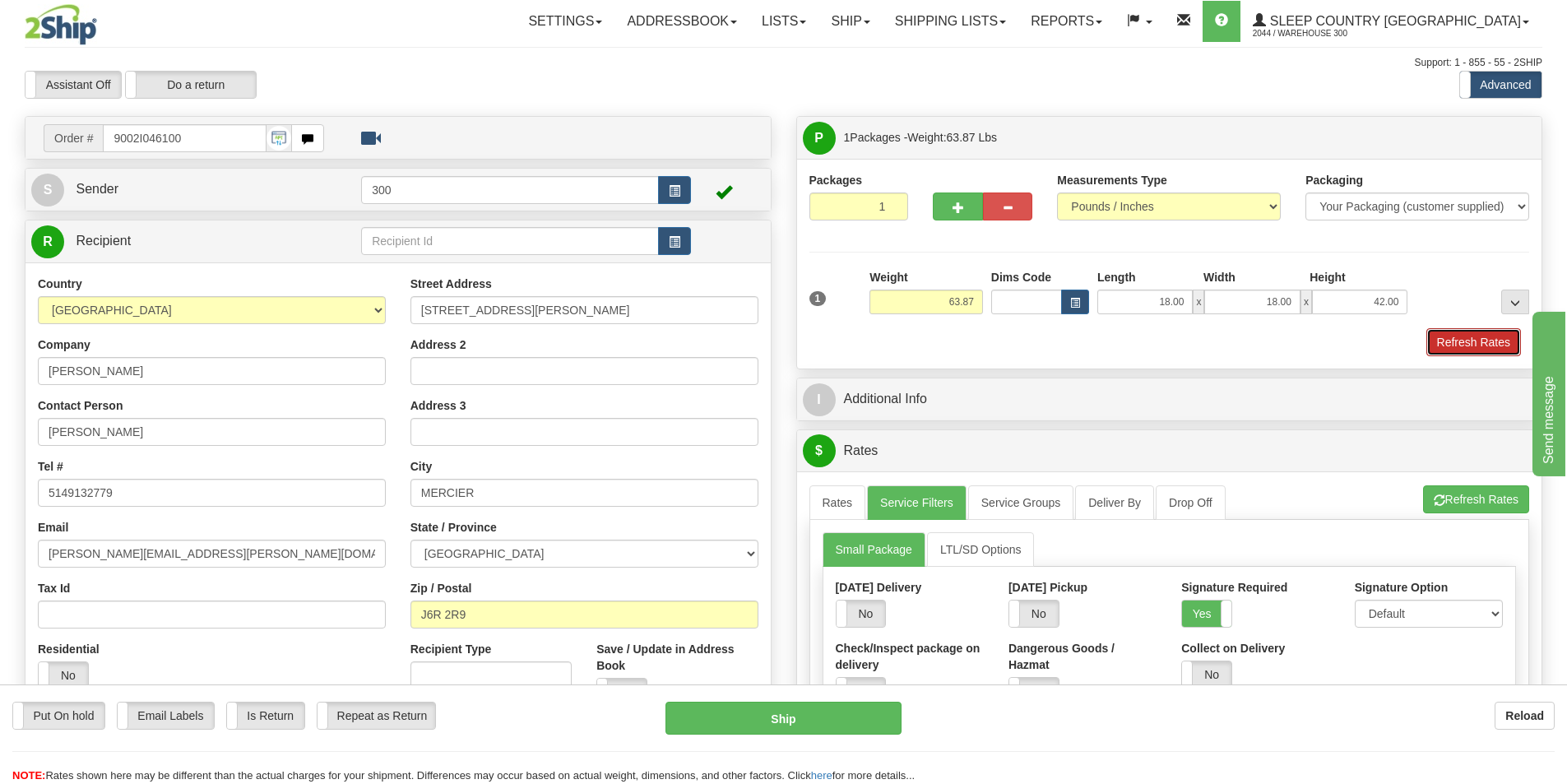
click at [1470, 336] on button "Refresh Rates" at bounding box center [1474, 342] width 94 height 28
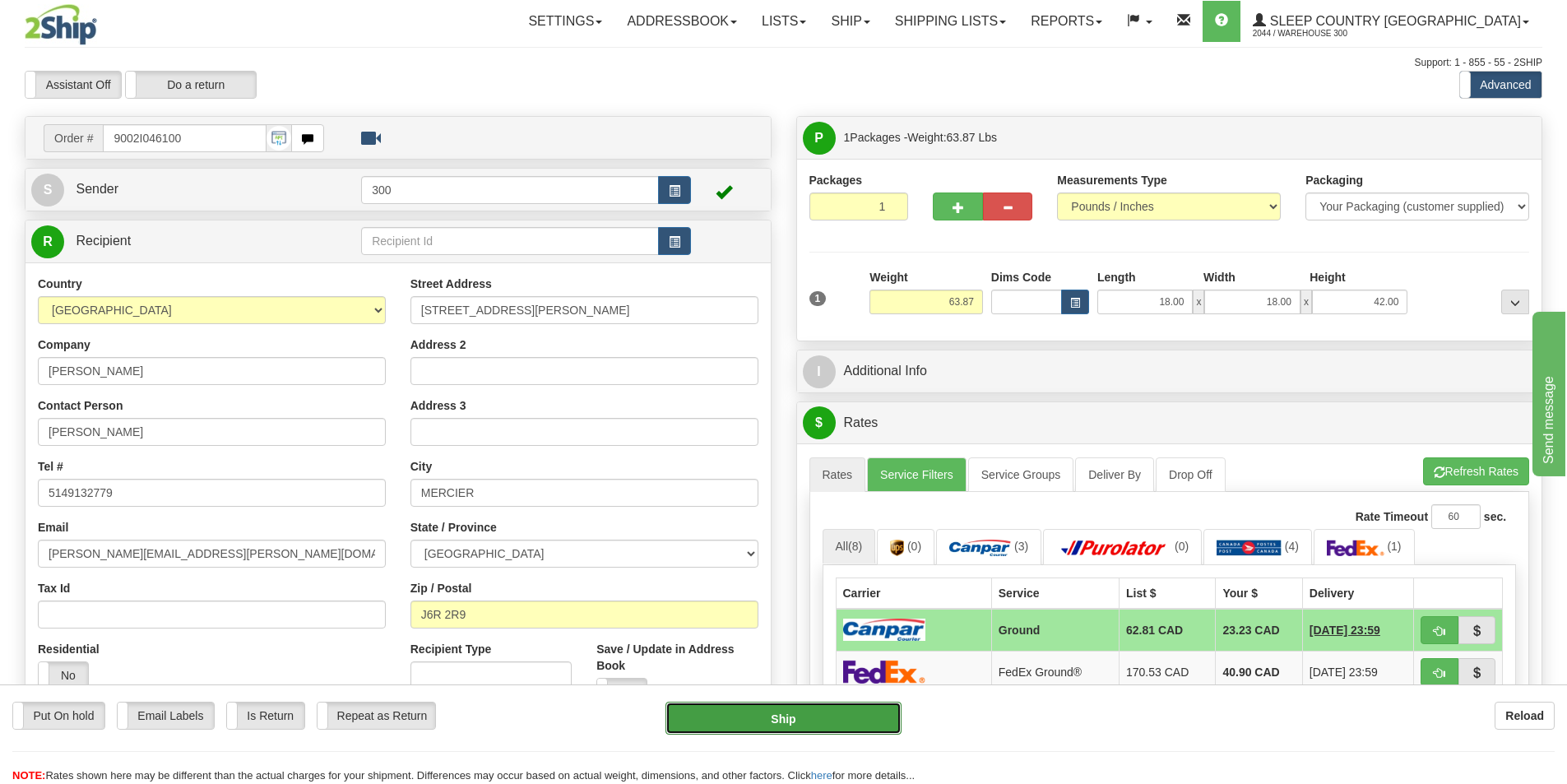
click at [797, 735] on button "Ship" at bounding box center [784, 717] width 236 height 33
type input "1"
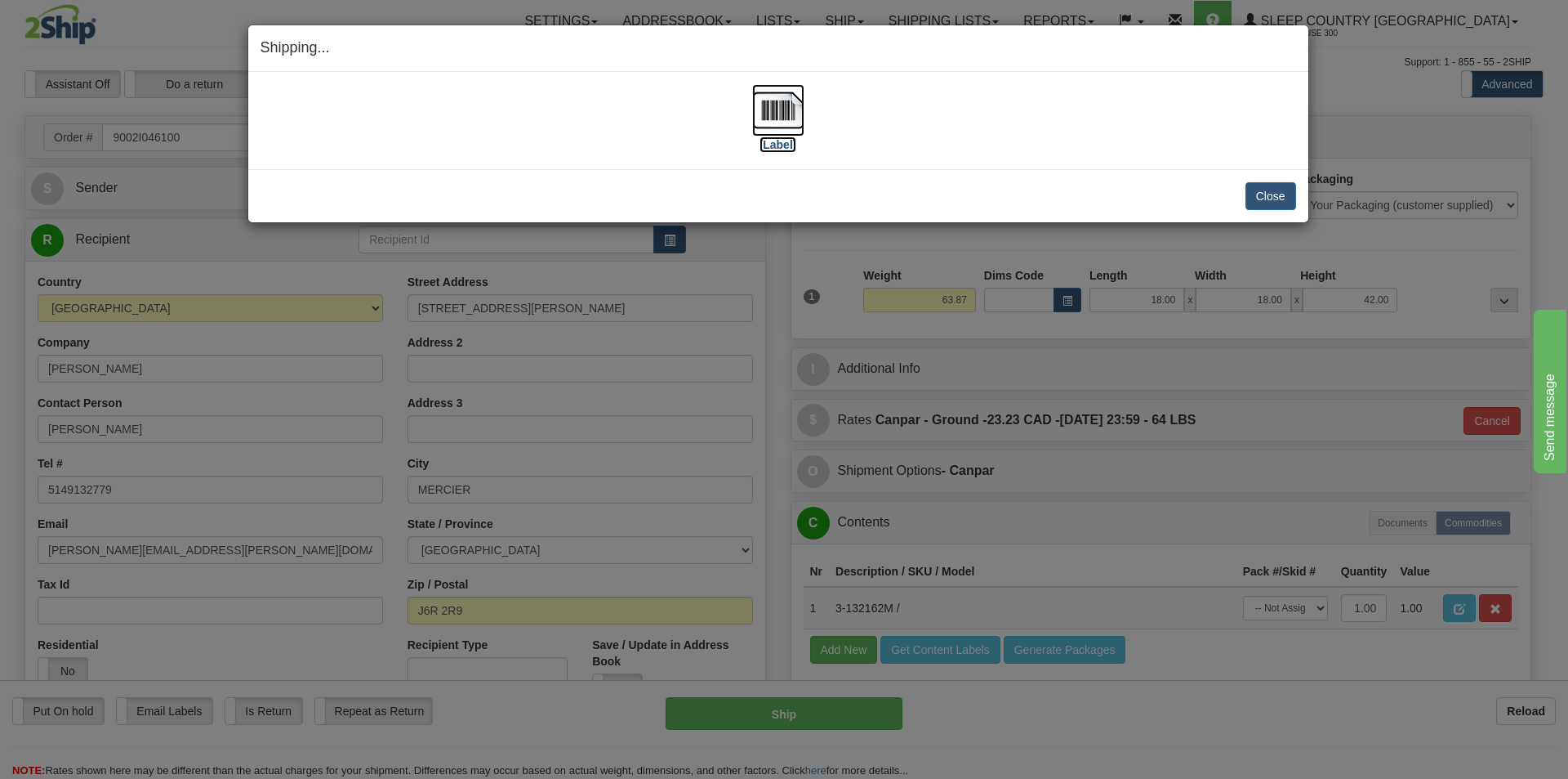
click at [780, 130] on img at bounding box center [778, 110] width 52 height 52
click at [1282, 195] on button "Close" at bounding box center [1271, 196] width 51 height 28
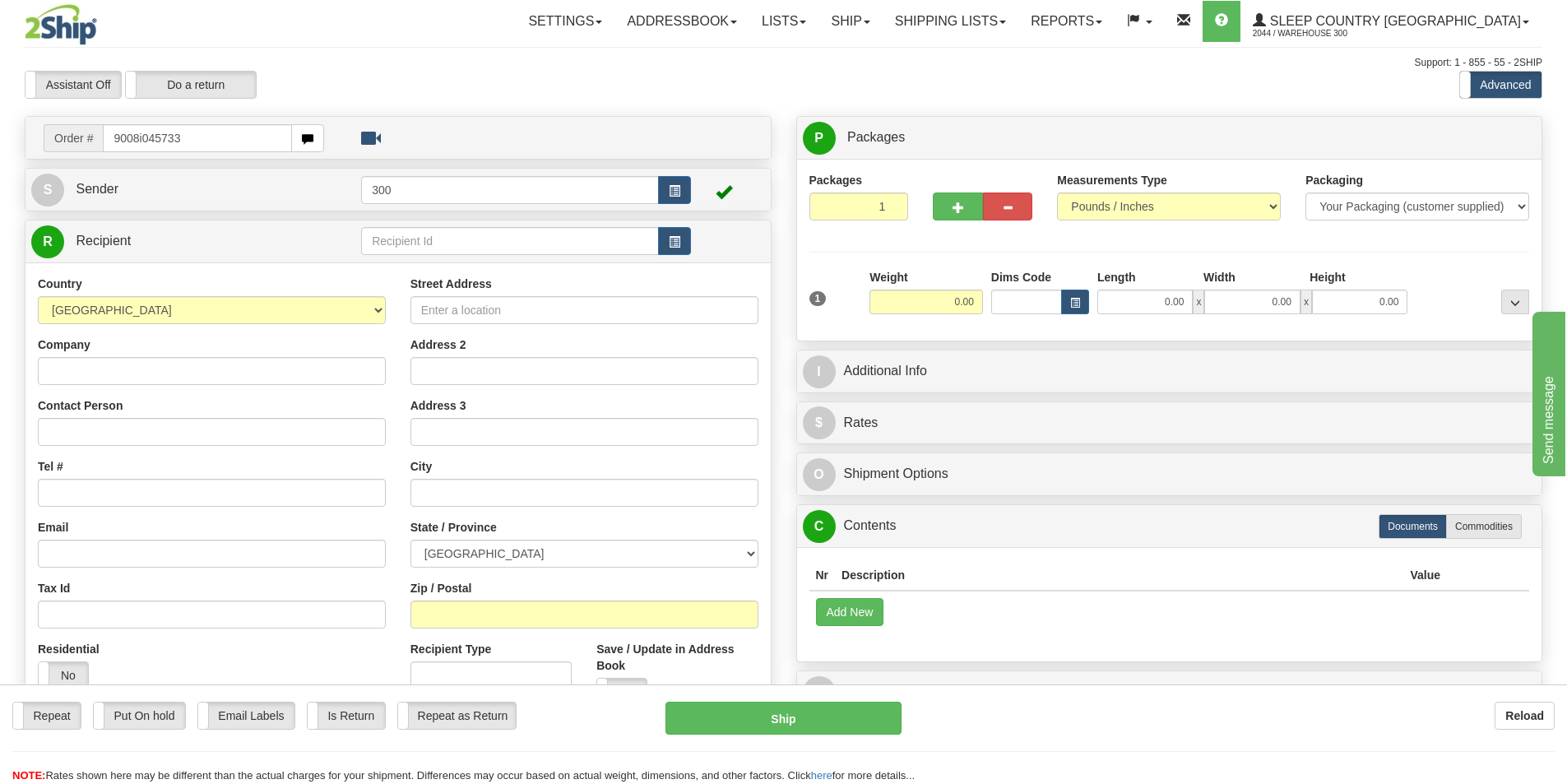
type input "9008i045733"
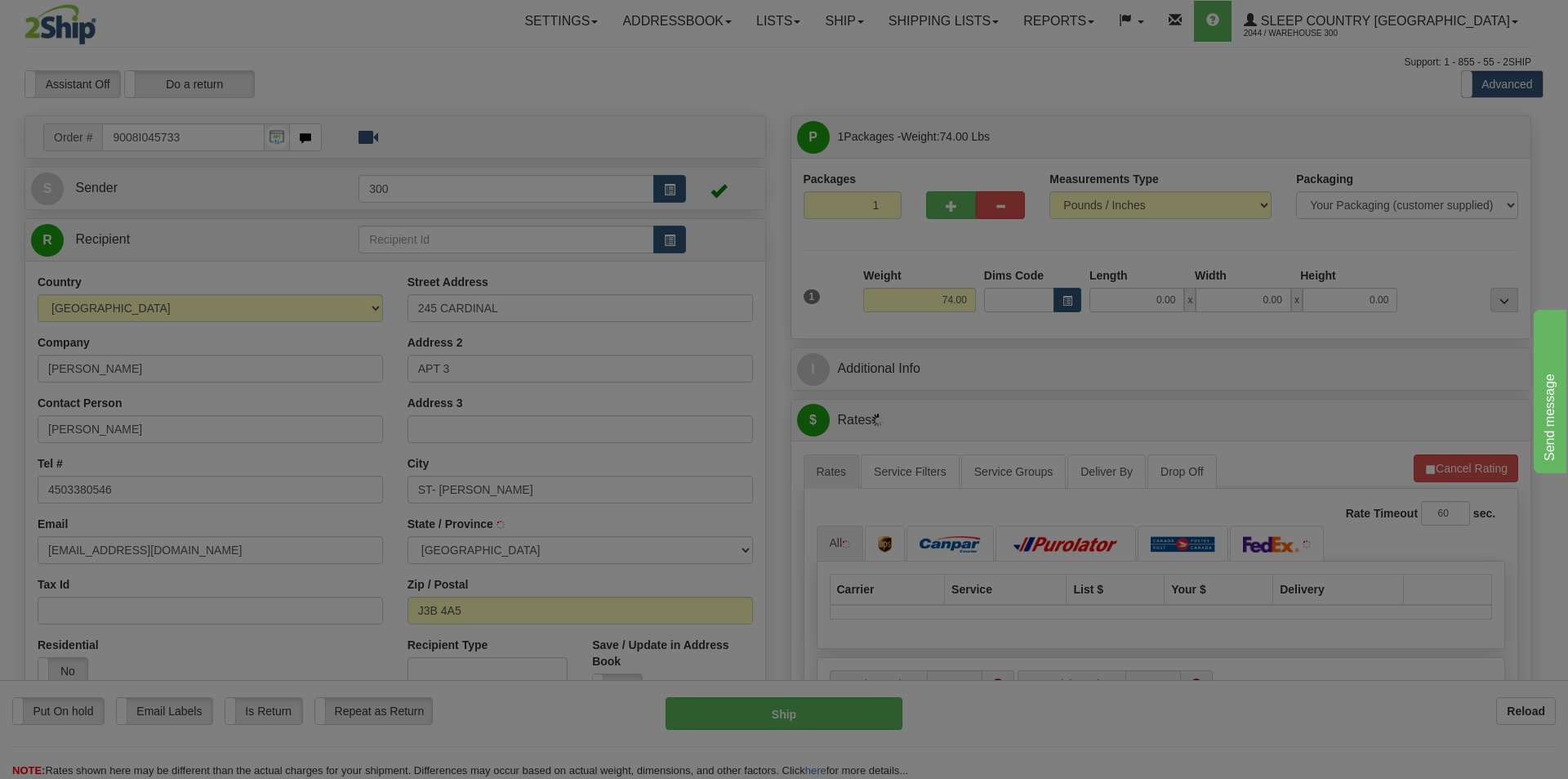
type input "SAINT-JEAN-SUR-RICHELIEU"
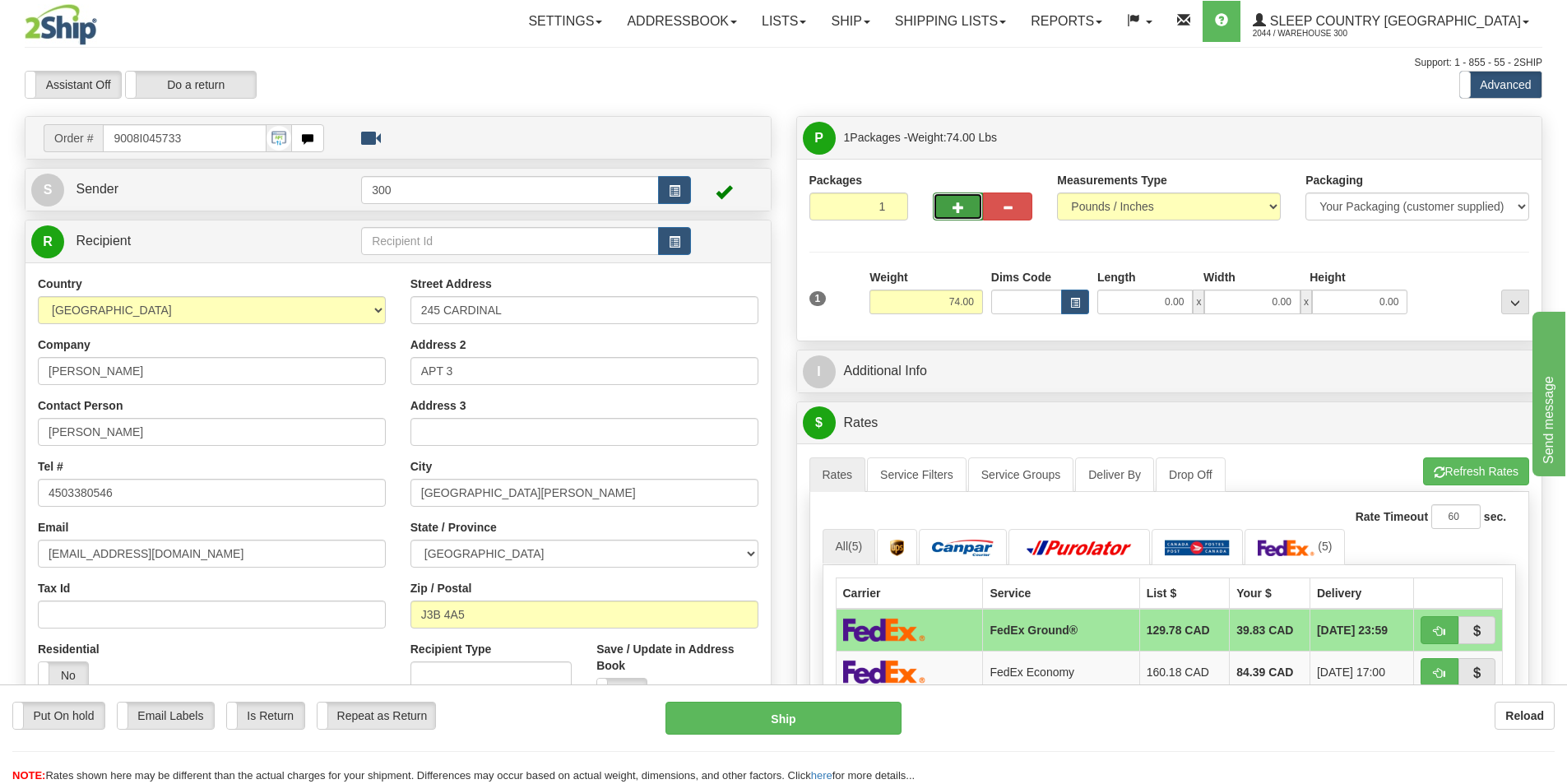
click at [946, 200] on button "button" at bounding box center [957, 207] width 49 height 28
type input "2"
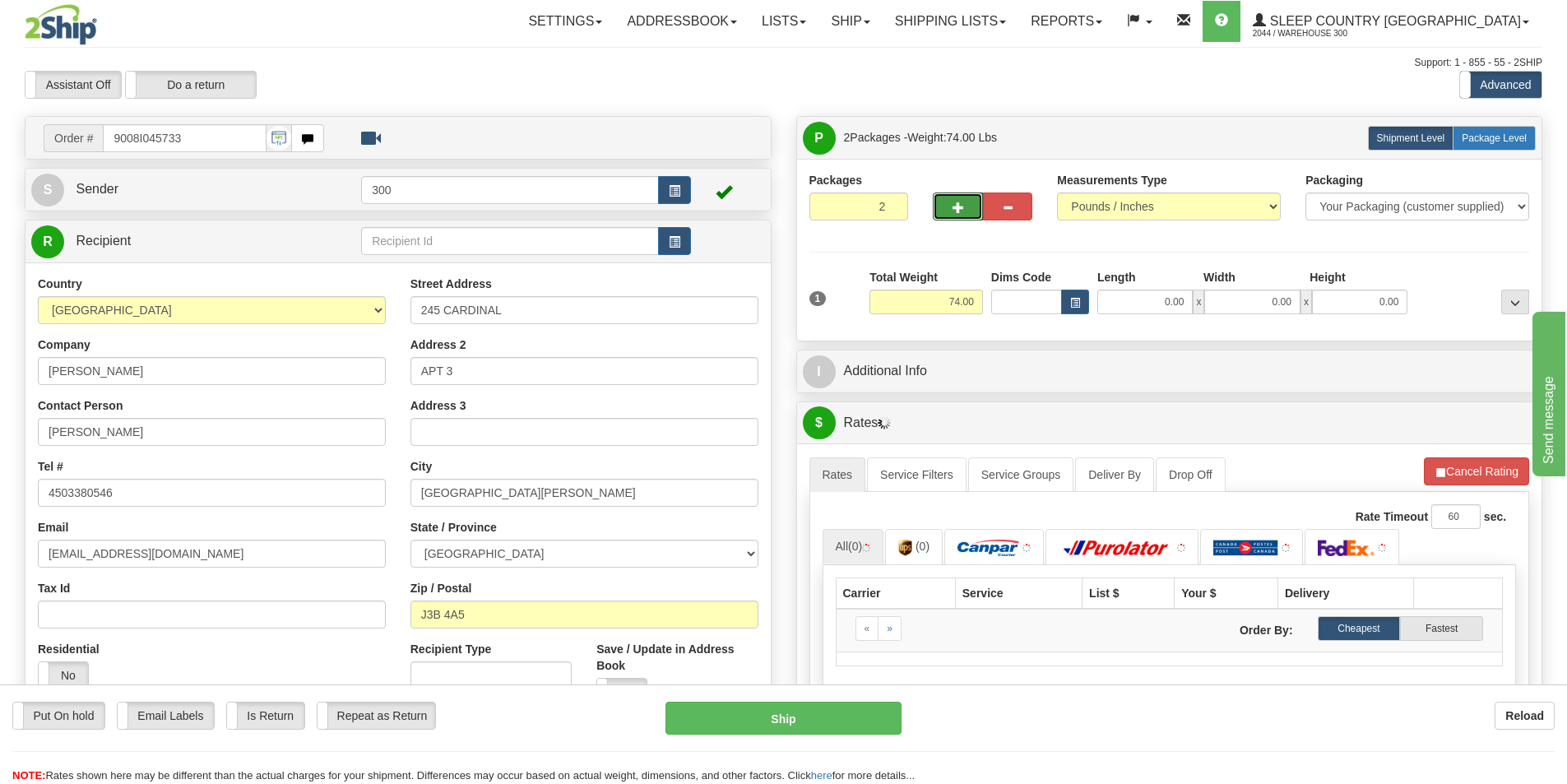
click at [1489, 133] on span "Package Level" at bounding box center [1494, 138] width 65 height 12
radio input "true"
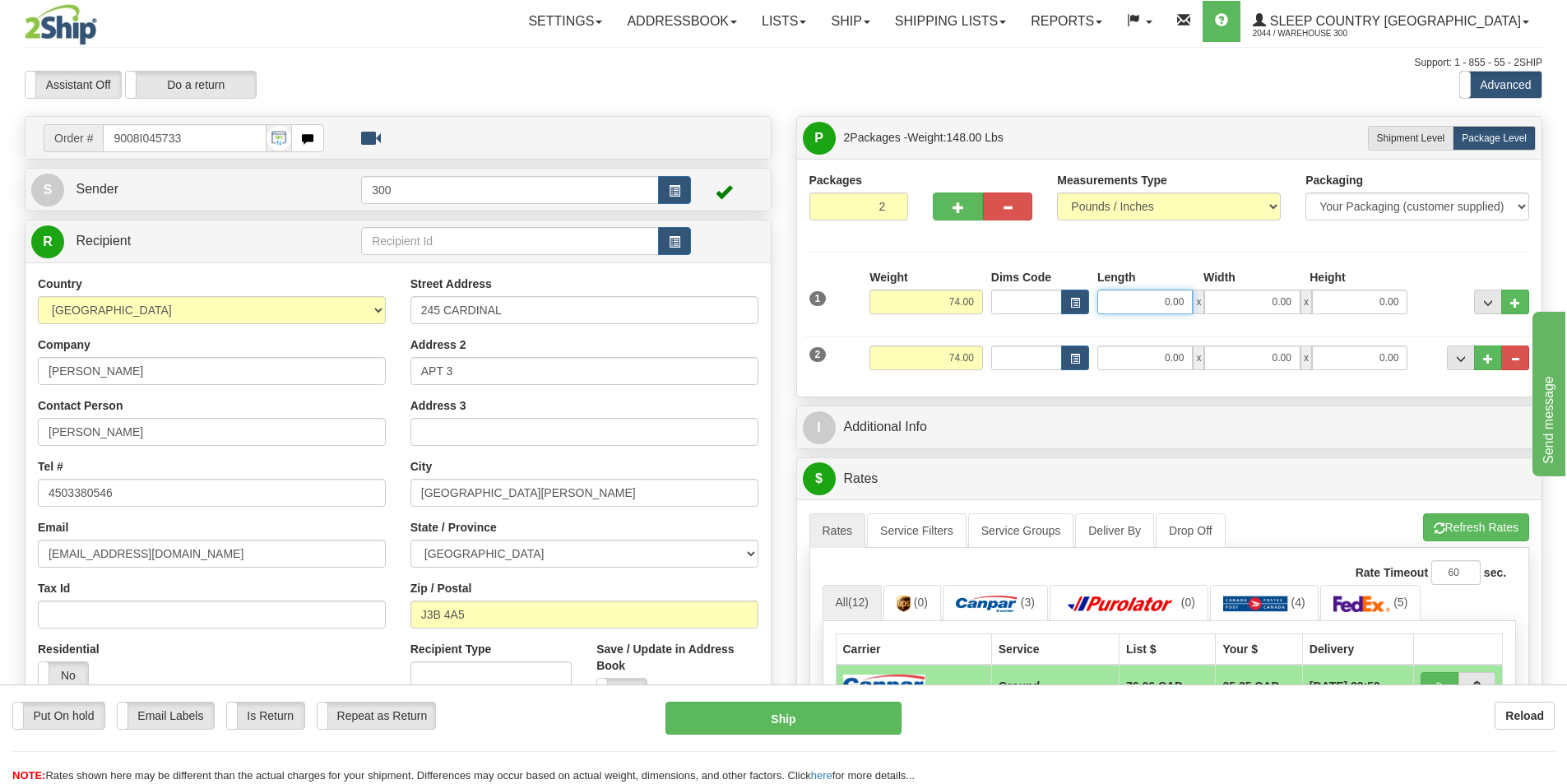
click at [1146, 292] on input "0.00" at bounding box center [1145, 302] width 95 height 25
type input "17.00"
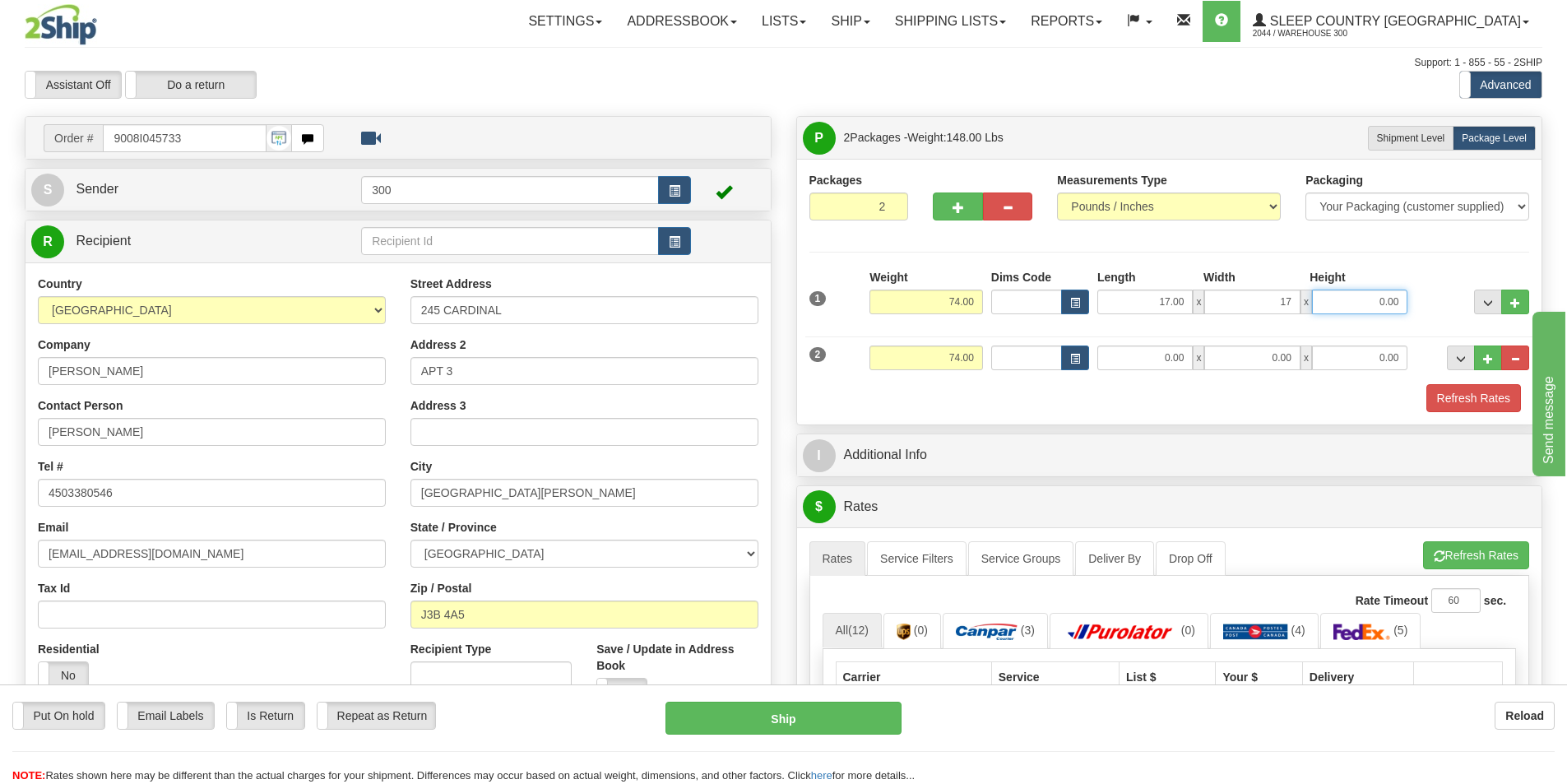
type input "17.00"
type input "41.00"
click at [1136, 344] on div "2 Weight 74.00 Dims Code Length Width Height" at bounding box center [1170, 355] width 729 height 55
click at [1140, 358] on input "0.00" at bounding box center [1145, 358] width 95 height 25
type input "17.00"
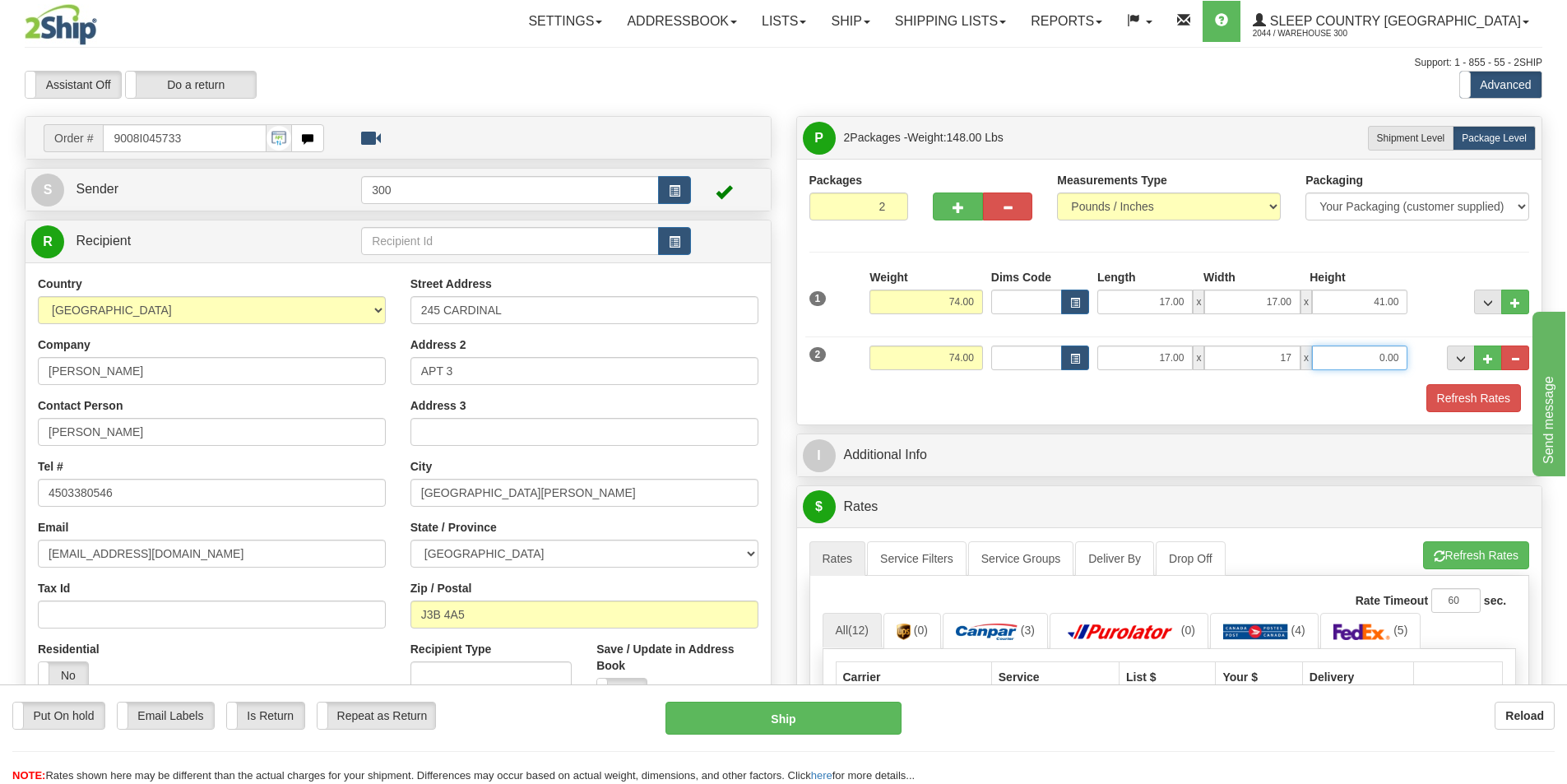
type input "17.00"
type input "41.00"
drag, startPoint x: 975, startPoint y: 299, endPoint x: 894, endPoint y: 315, distance: 82.6
click at [894, 315] on div "Weight 74.00" at bounding box center [926, 297] width 122 height 58
type input "37.00"
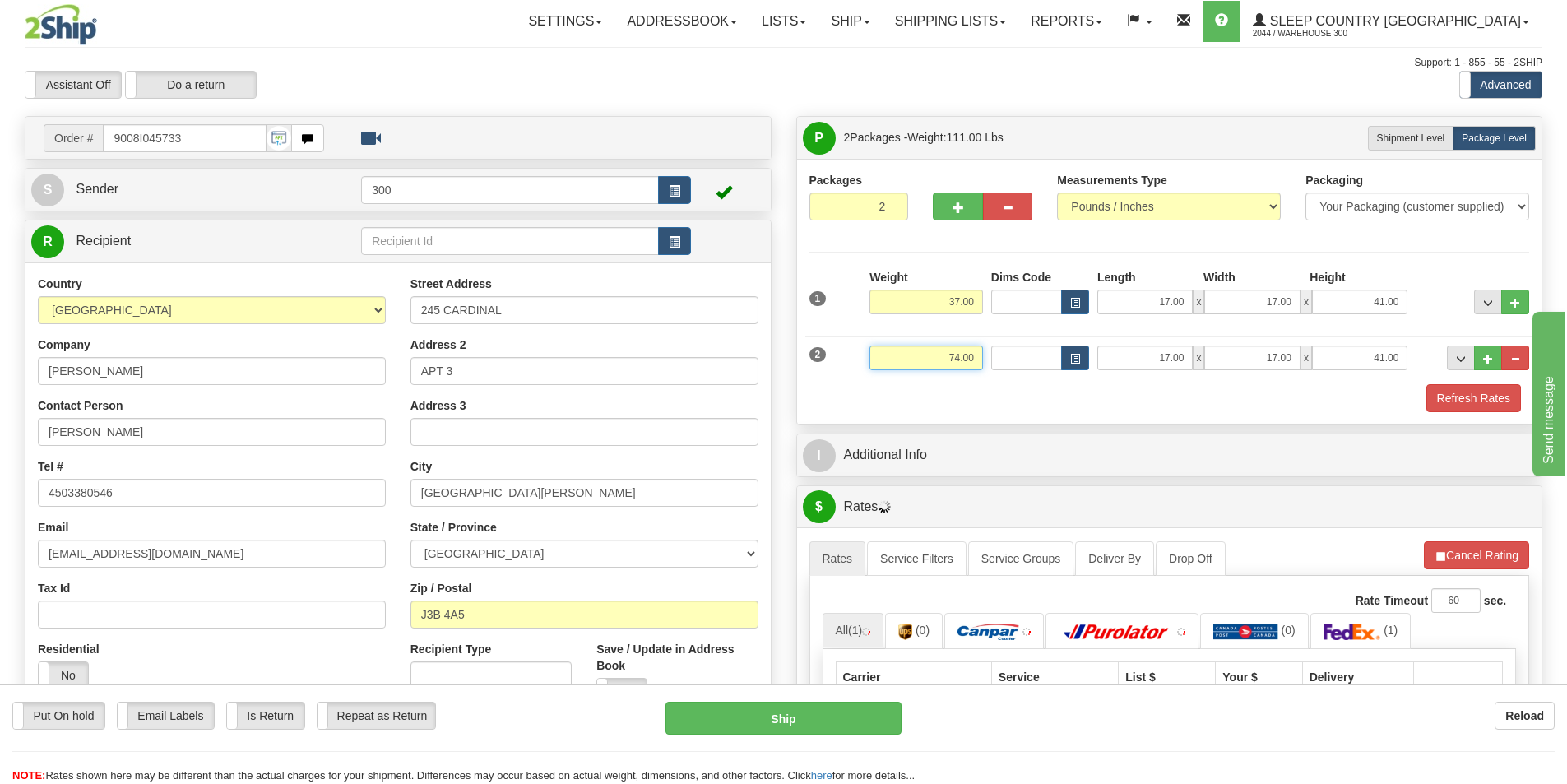
drag, startPoint x: 961, startPoint y: 366, endPoint x: 970, endPoint y: 374, distance: 12.0
click at [965, 368] on input "74.00" at bounding box center [926, 358] width 113 height 25
drag, startPoint x: 975, startPoint y: 354, endPoint x: 890, endPoint y: 372, distance: 86.9
click at [890, 372] on div "Weight 74.00" at bounding box center [926, 364] width 122 height 37
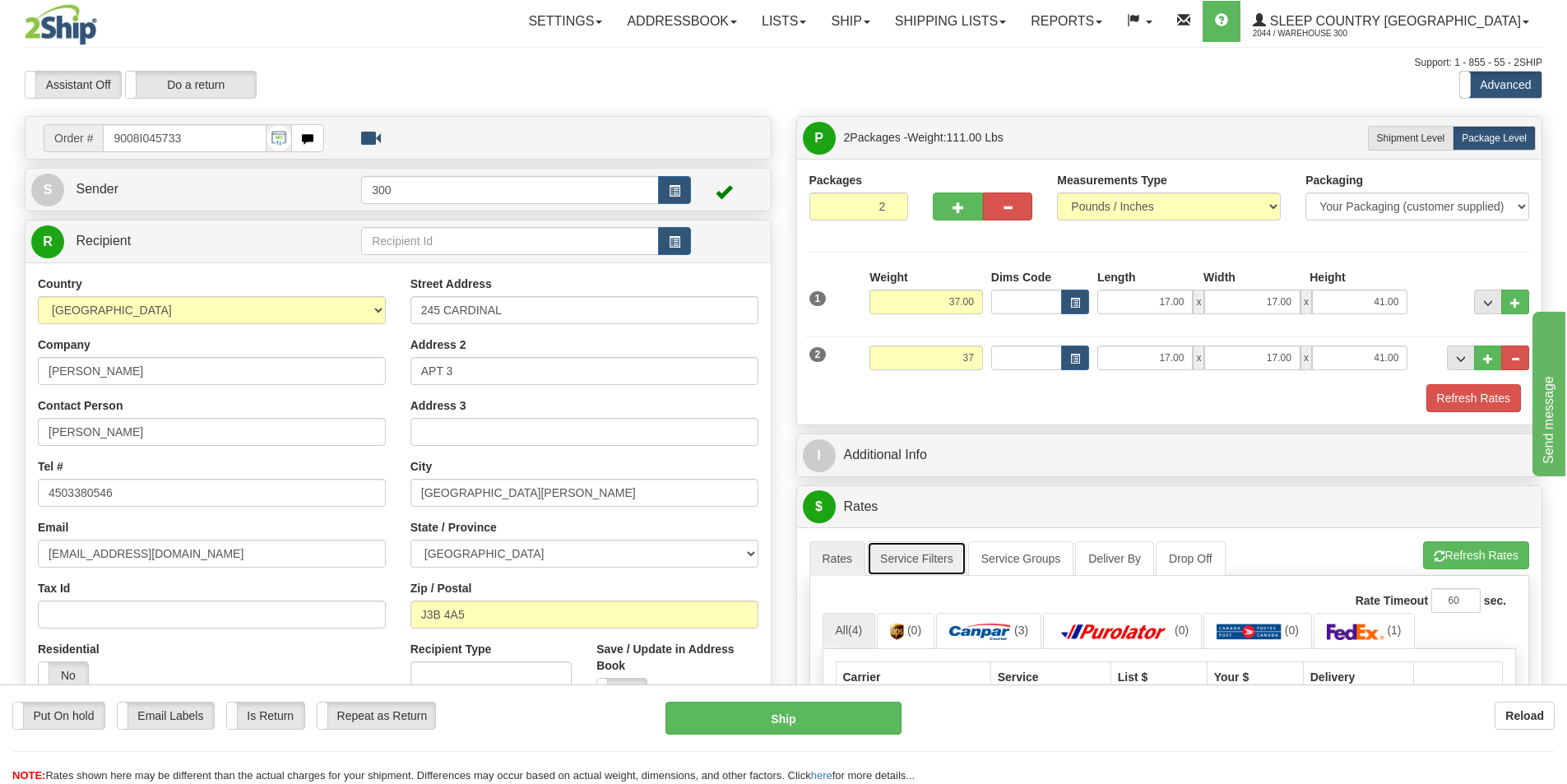
type input "37.00"
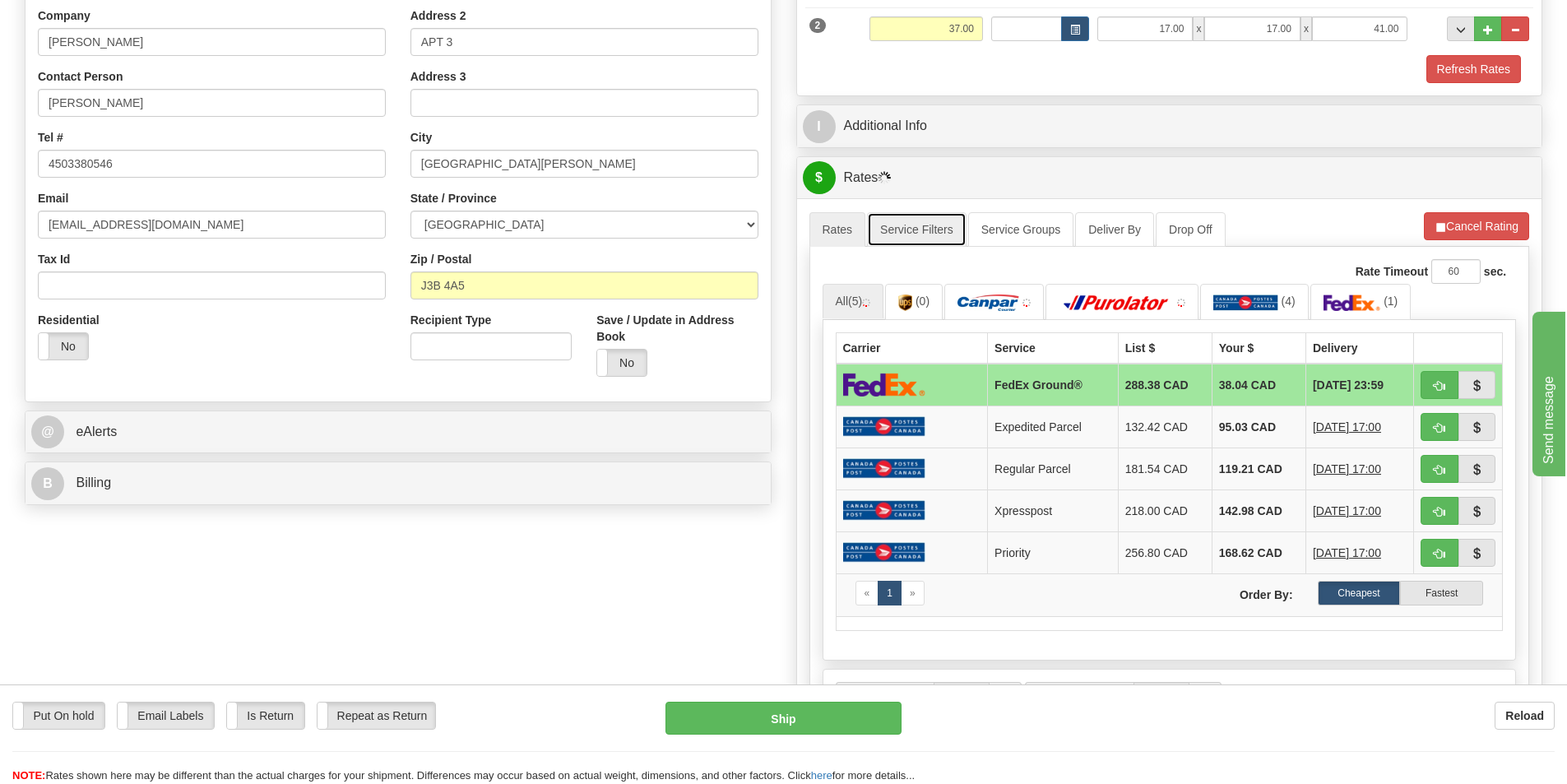
click at [914, 231] on link "Service Filters" at bounding box center [916, 229] width 99 height 34
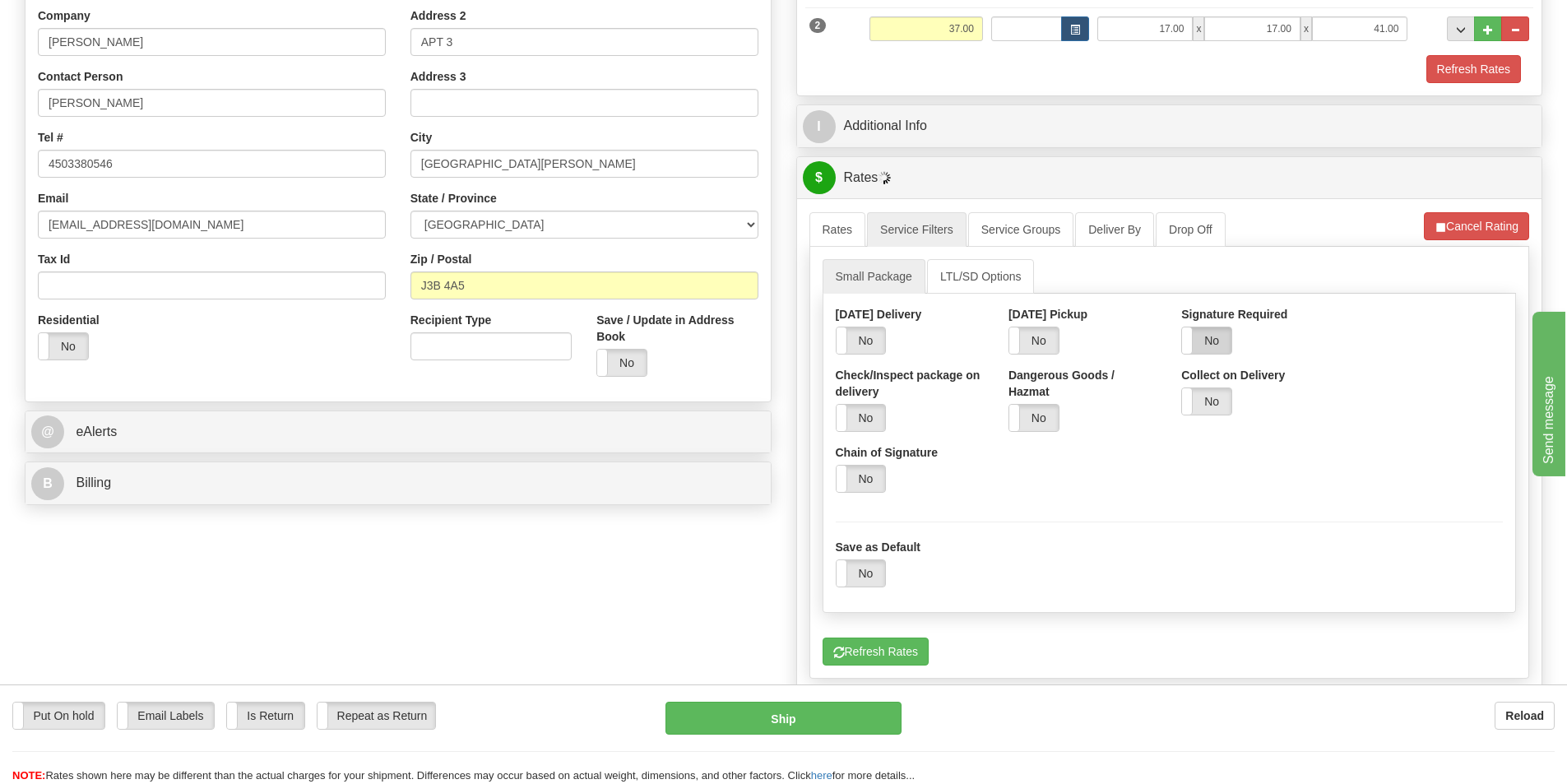
click at [1220, 345] on label "No" at bounding box center [1207, 340] width 49 height 27
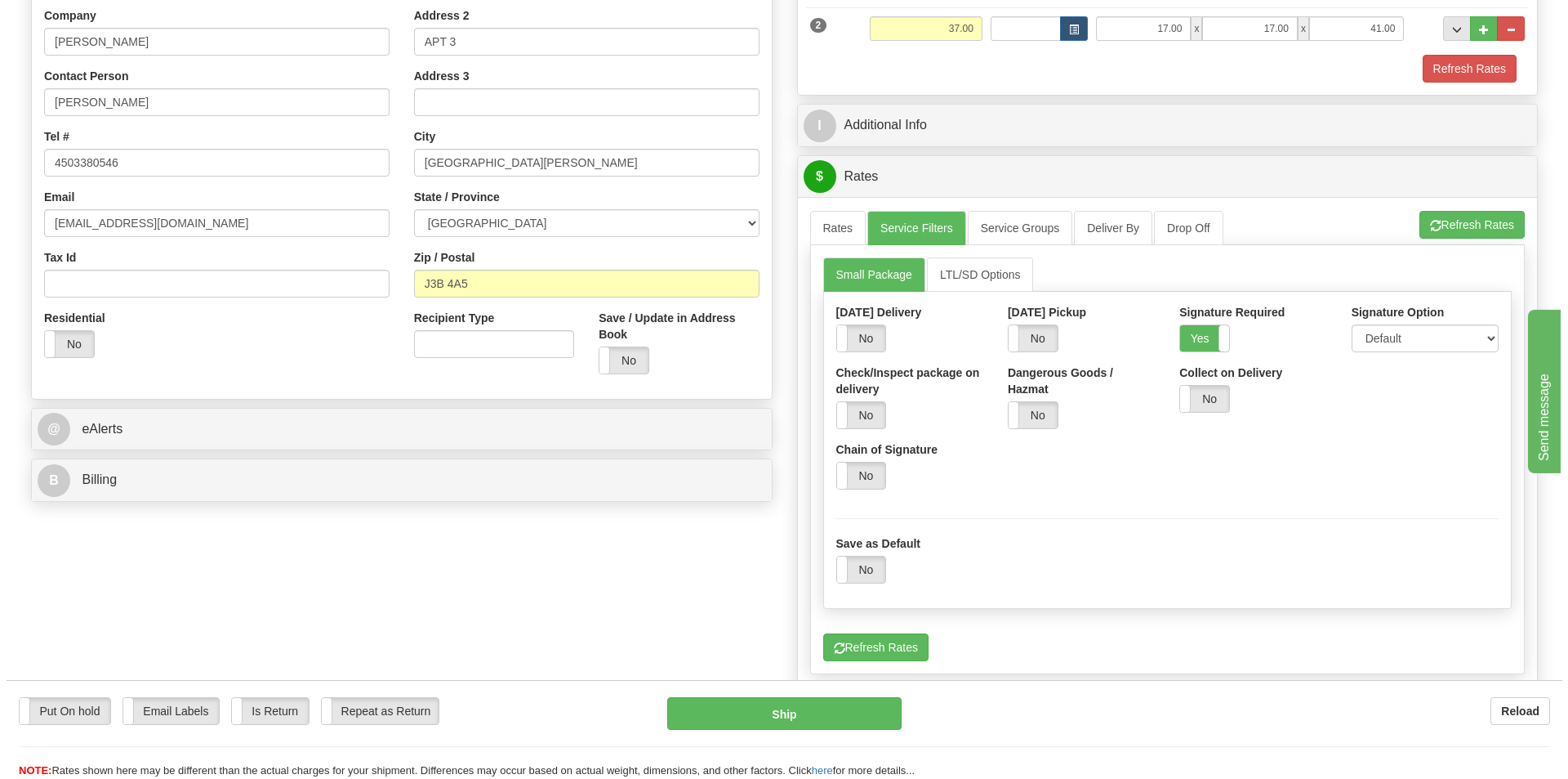
scroll to position [82, 0]
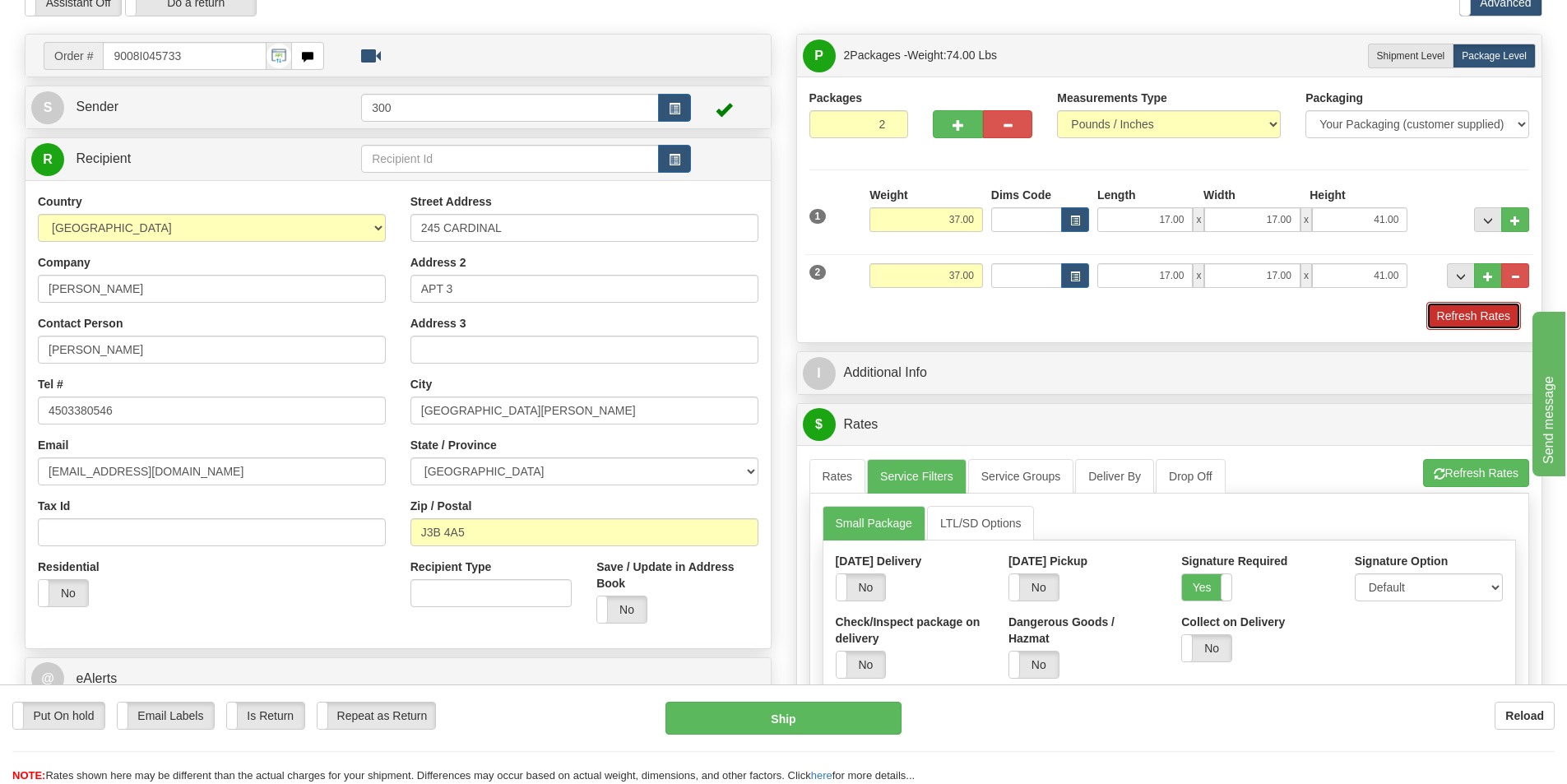
click at [1468, 325] on button "Refresh Rates" at bounding box center [1474, 316] width 94 height 28
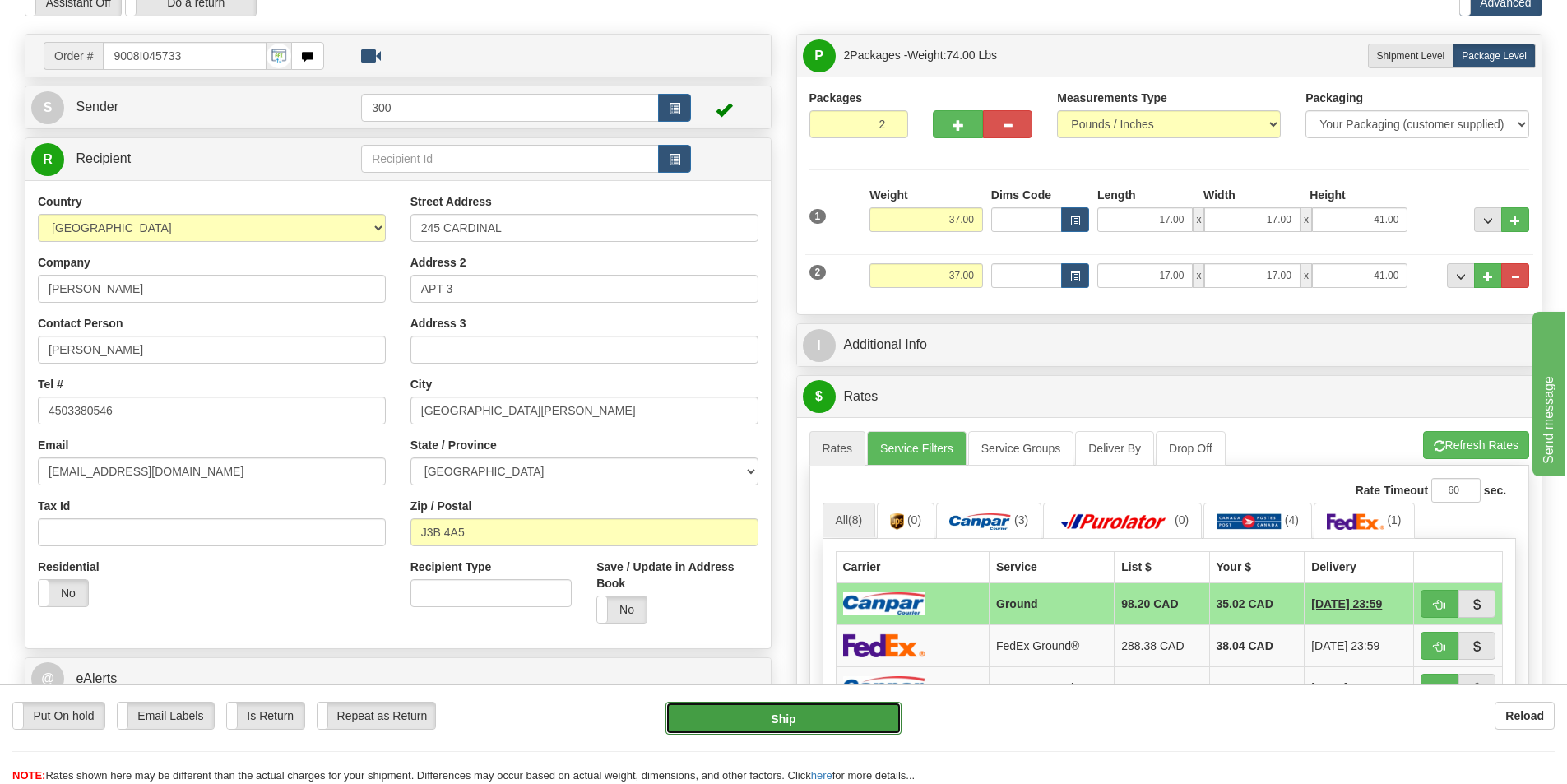
click at [824, 712] on button "Ship" at bounding box center [784, 717] width 236 height 33
type input "1"
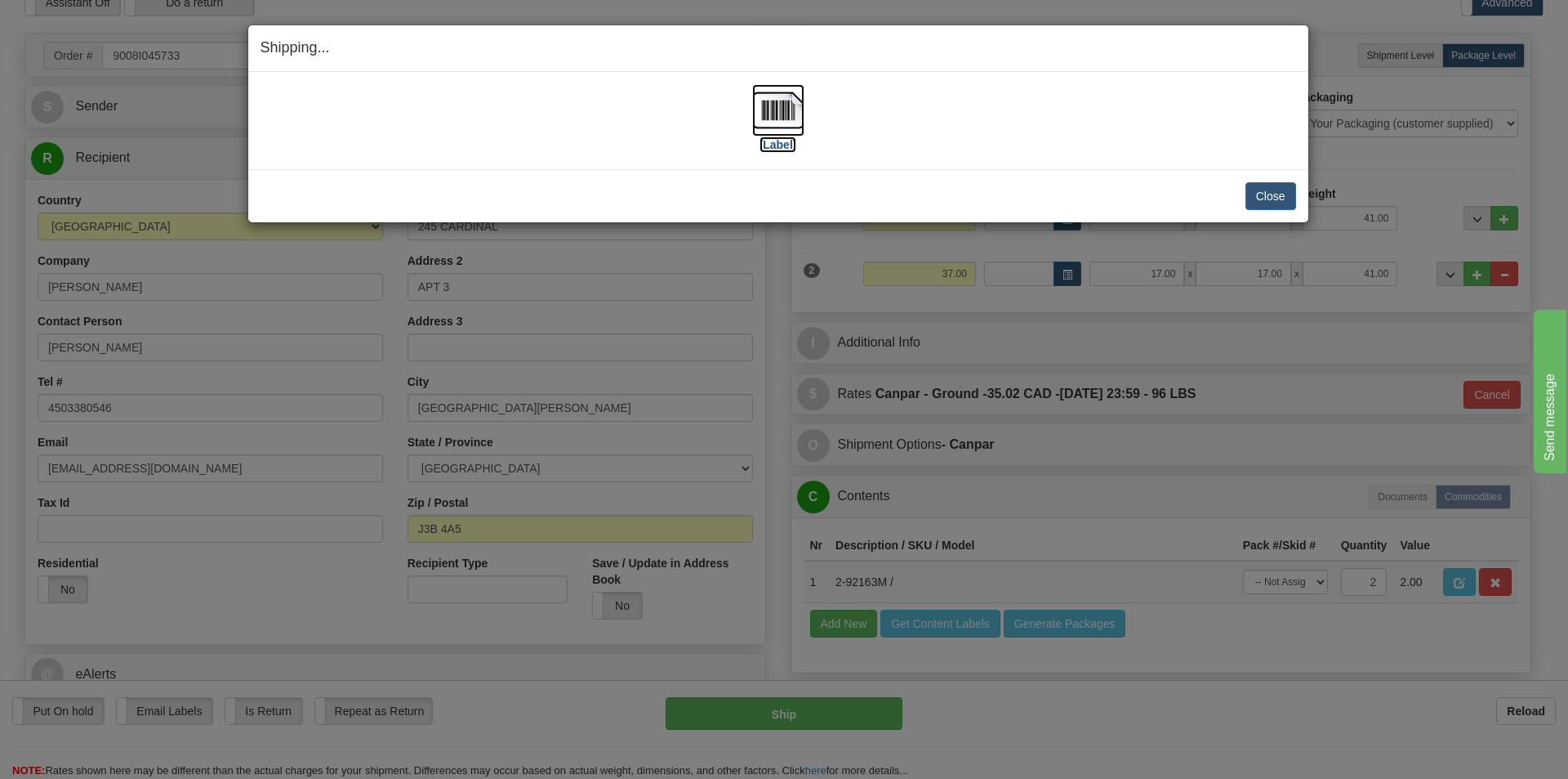
click at [776, 125] on img at bounding box center [778, 110] width 52 height 52
click at [1268, 200] on button "Close" at bounding box center [1271, 196] width 51 height 28
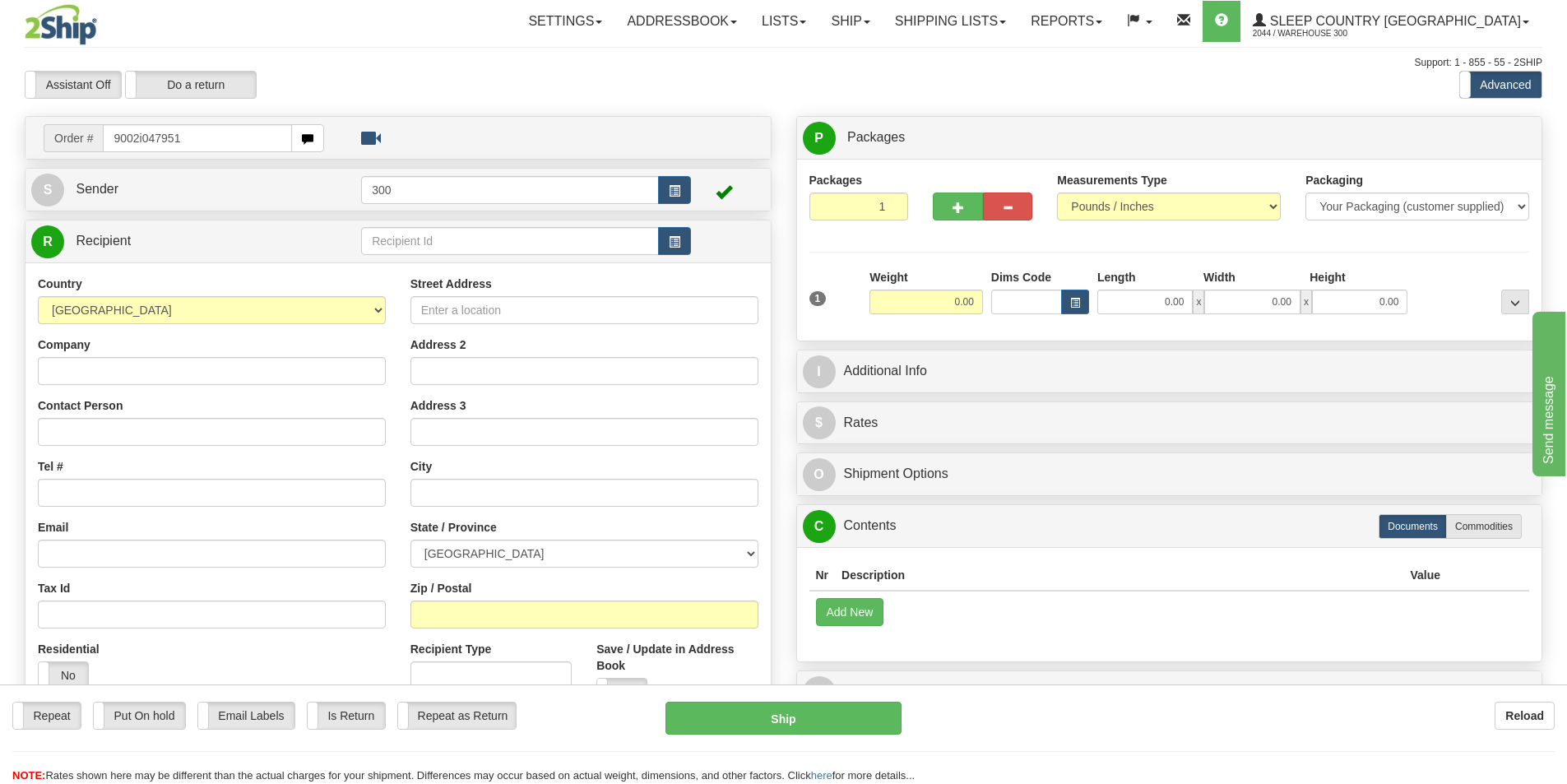
type input "9002i047951"
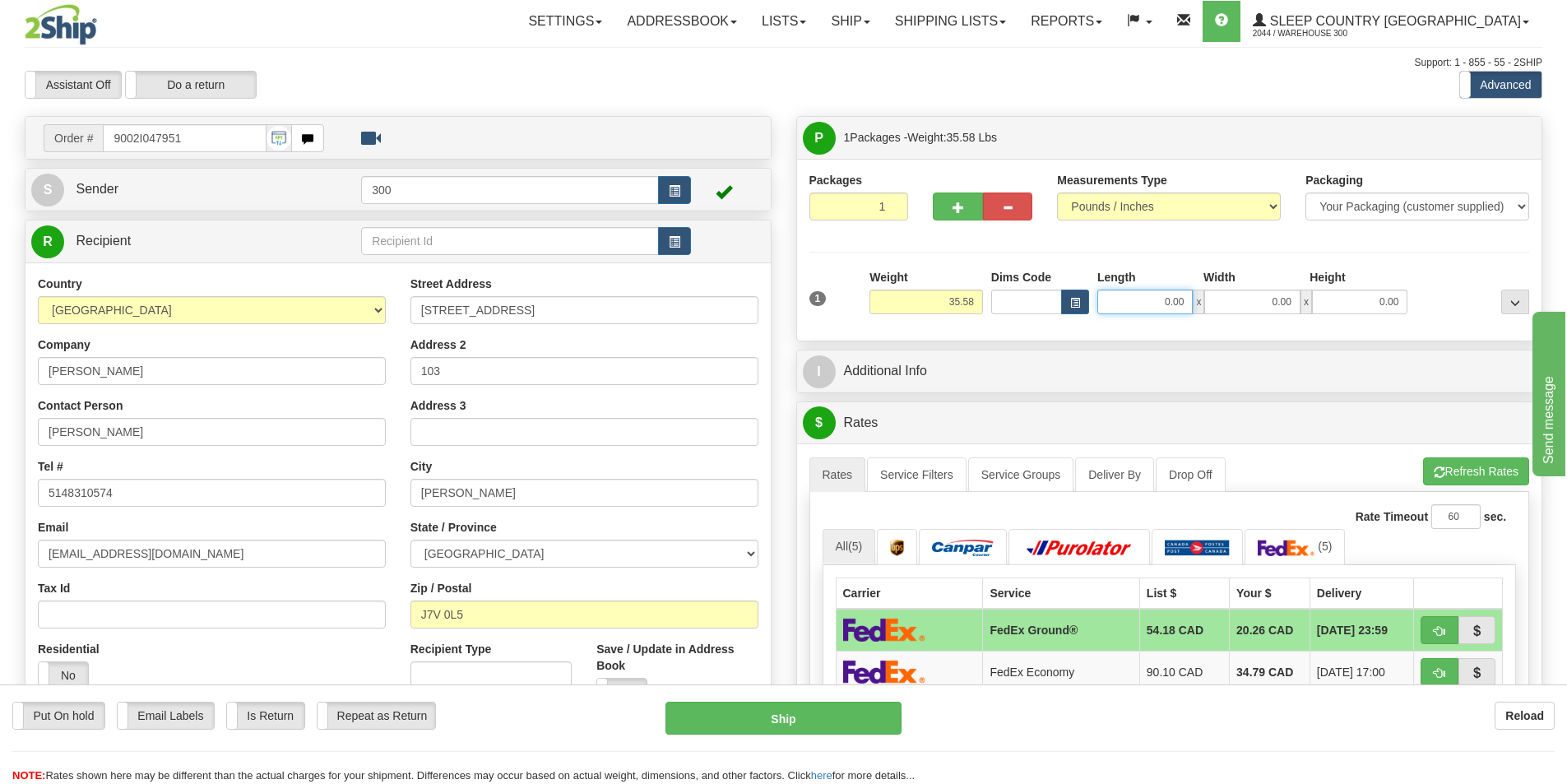
click at [1144, 302] on input "0.00" at bounding box center [1145, 302] width 95 height 25
type input "14.00"
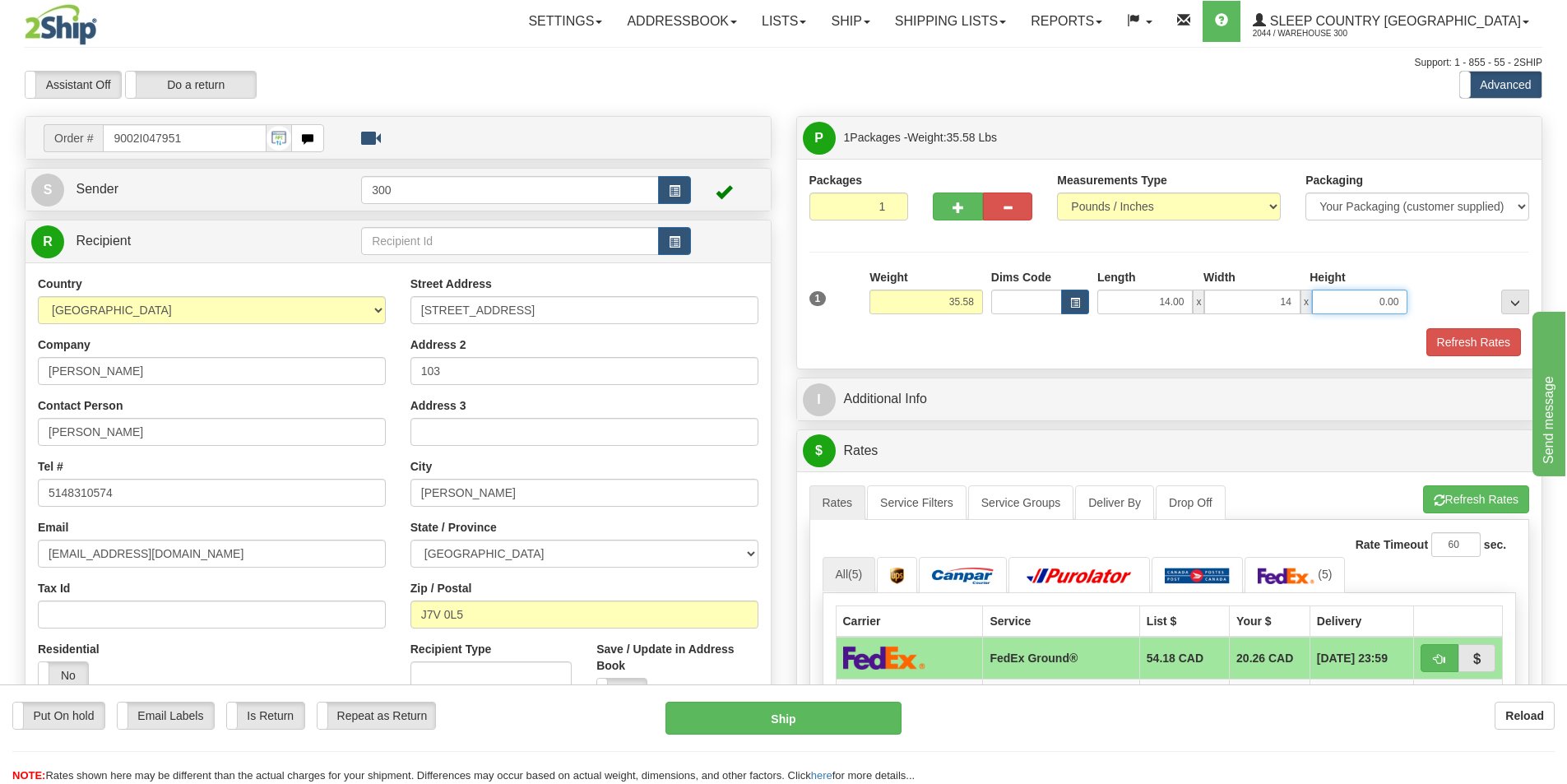
type input "14.00"
type input "40.00"
click at [1470, 334] on button "Refresh Rates" at bounding box center [1474, 342] width 94 height 28
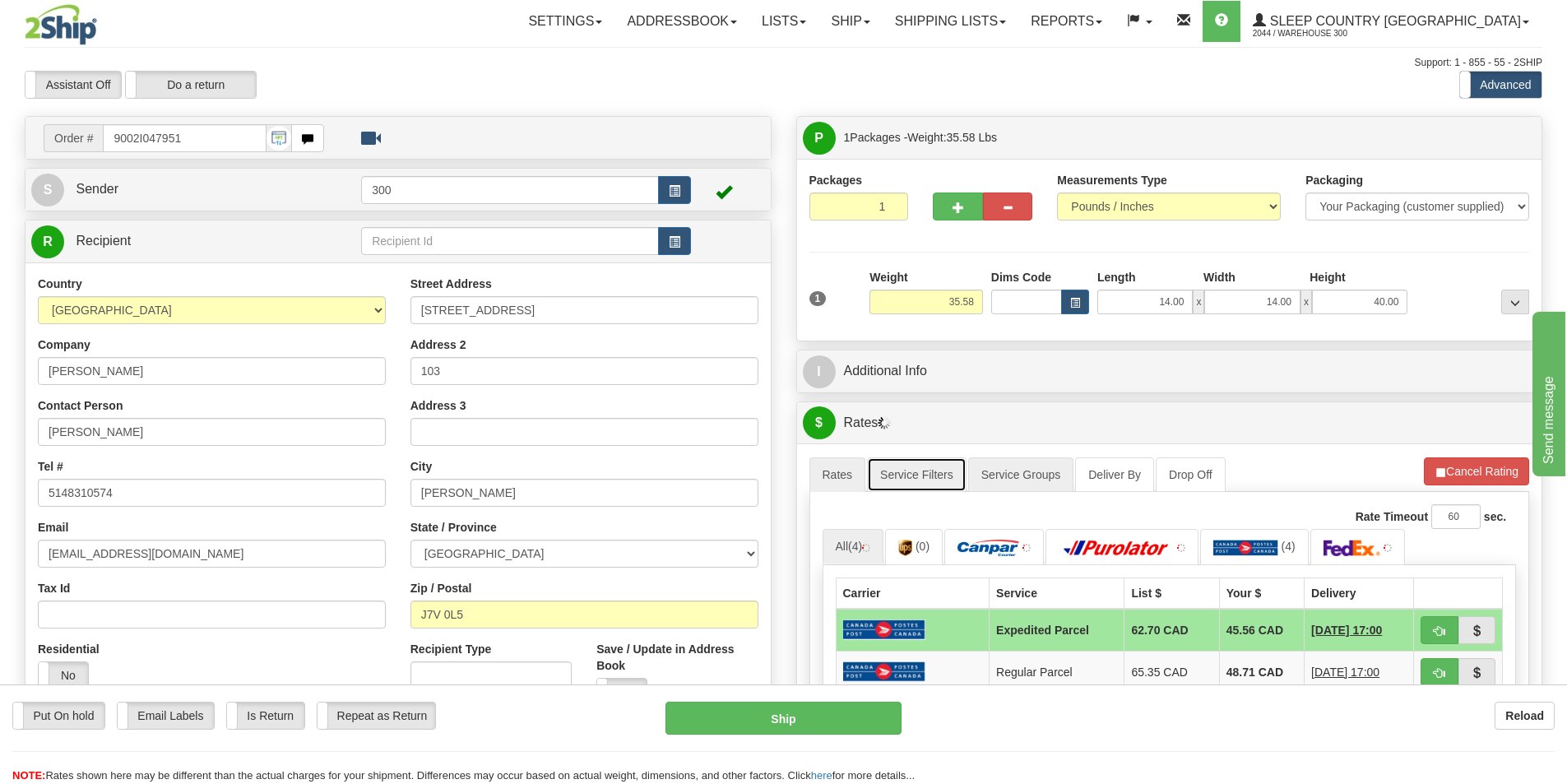
drag, startPoint x: 927, startPoint y: 470, endPoint x: 994, endPoint y: 490, distance: 69.9
click at [928, 471] on link "Service Filters" at bounding box center [916, 474] width 99 height 34
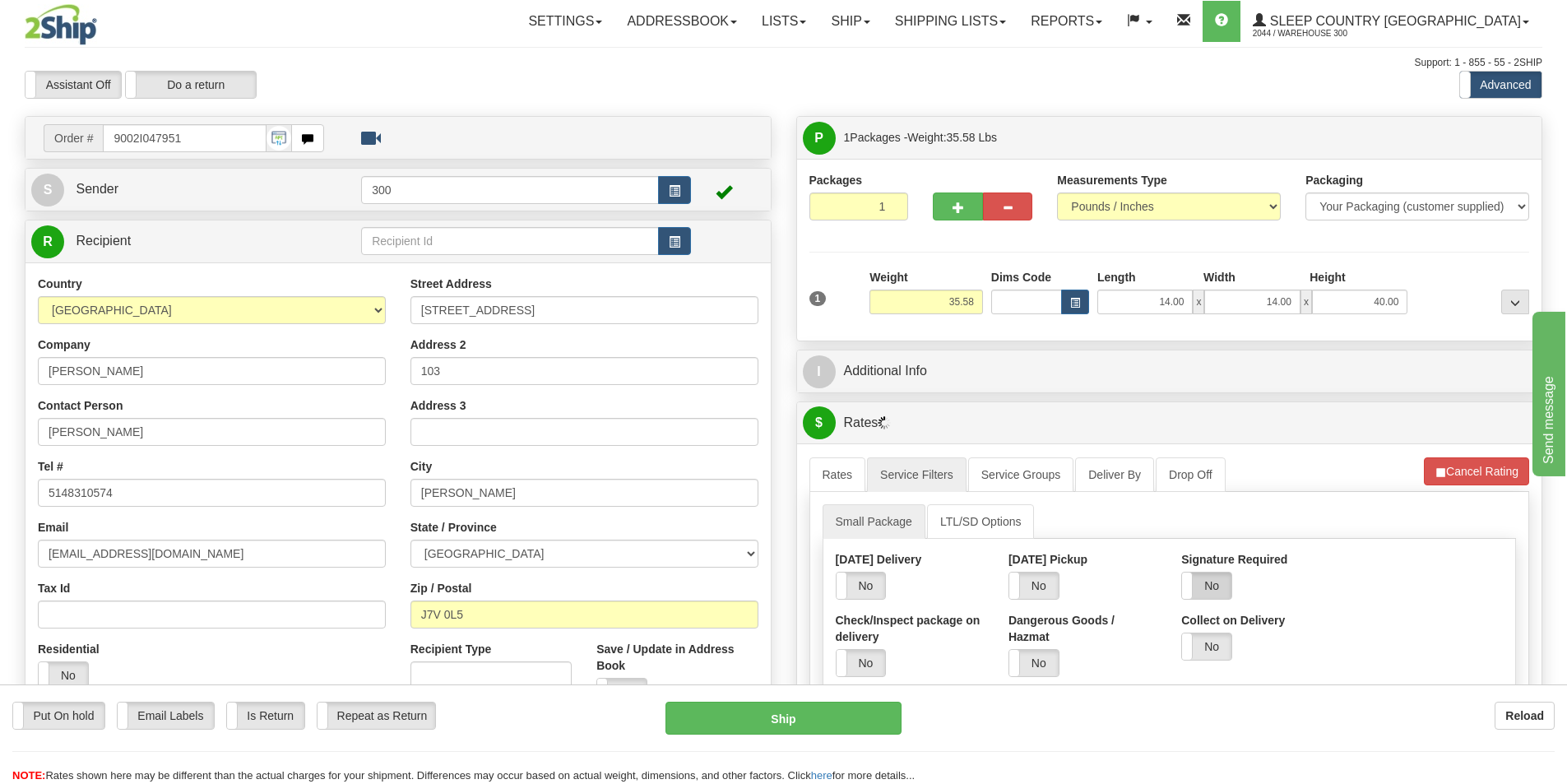
drag, startPoint x: 1203, startPoint y: 586, endPoint x: 1212, endPoint y: 589, distance: 9.5
click at [1205, 588] on label "No" at bounding box center [1207, 585] width 49 height 27
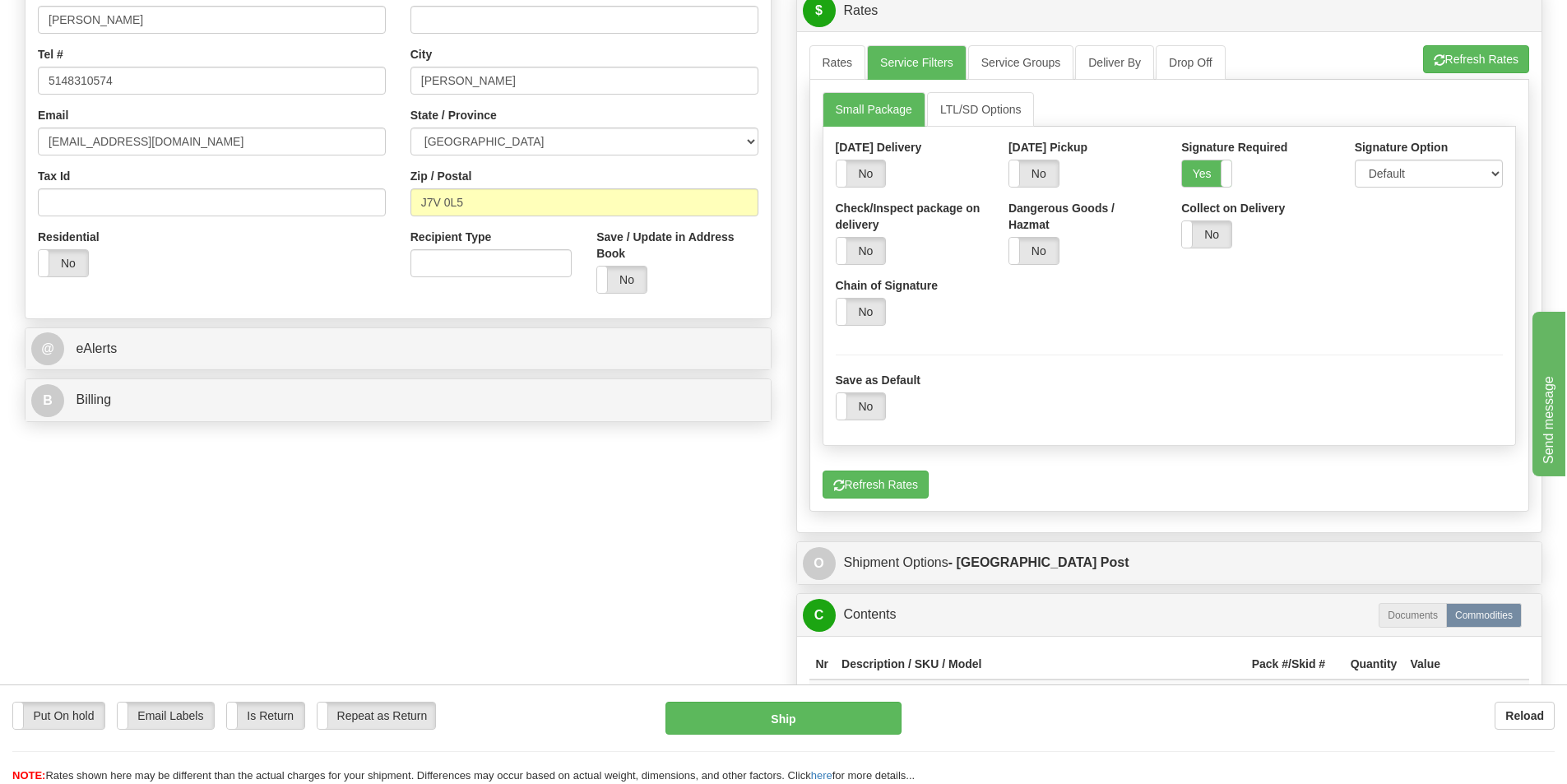
scroll to position [411, 0]
click at [735, 727] on button "Ship" at bounding box center [784, 717] width 236 height 33
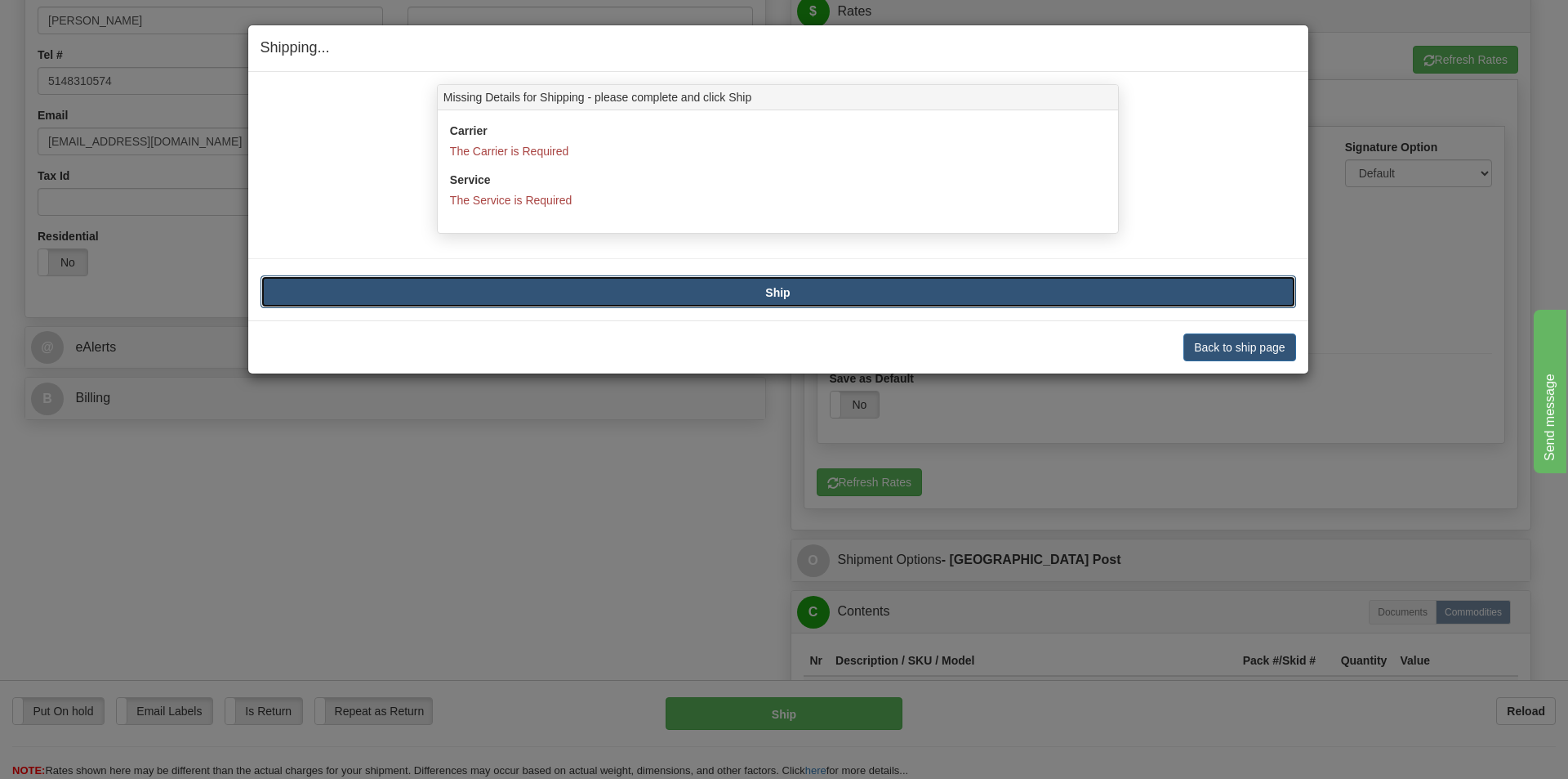
click at [984, 283] on button "Ship" at bounding box center [779, 291] width 1035 height 32
click at [1222, 351] on button "Back to ship page" at bounding box center [1239, 347] width 112 height 28
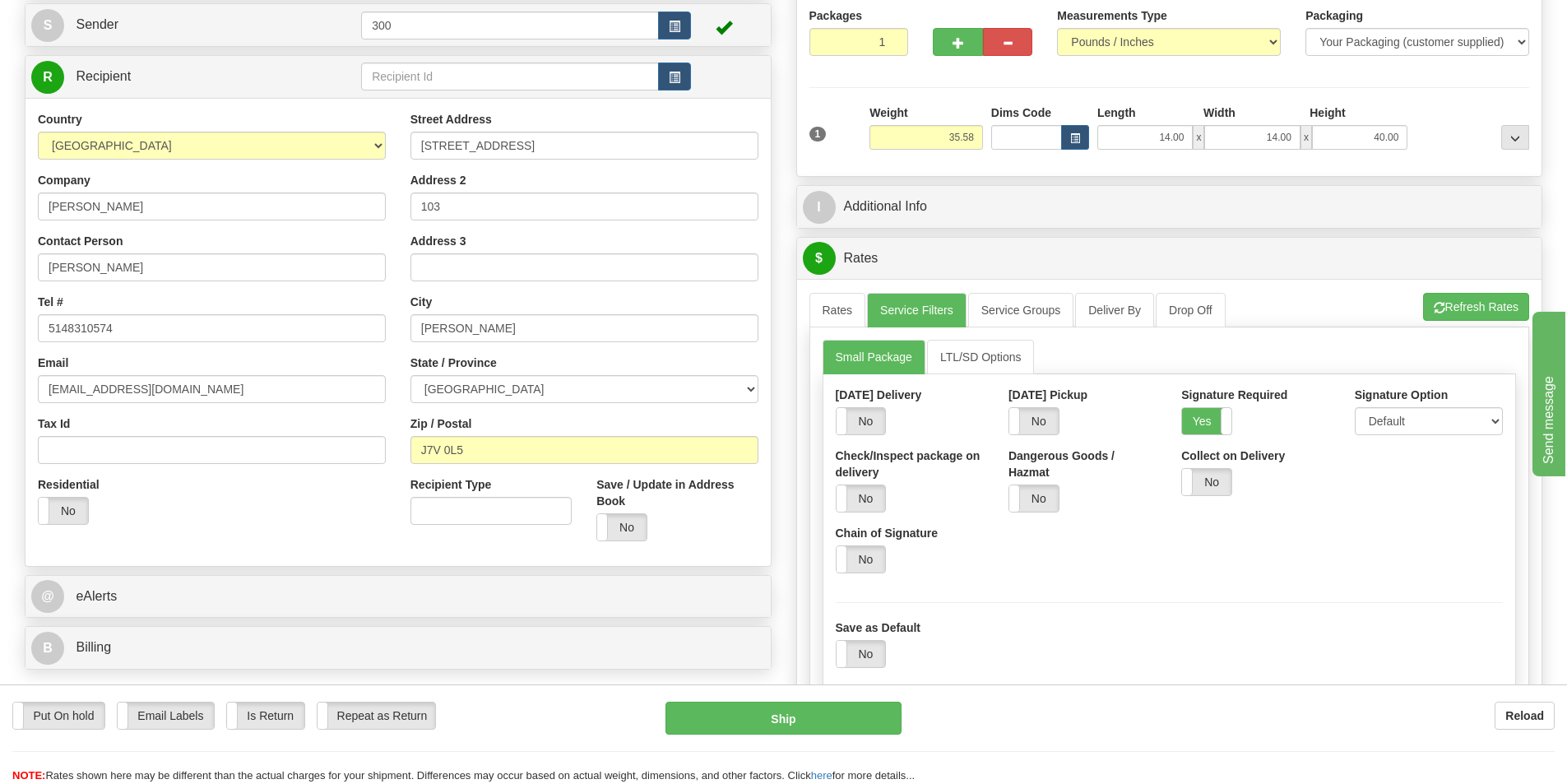
scroll to position [0, 0]
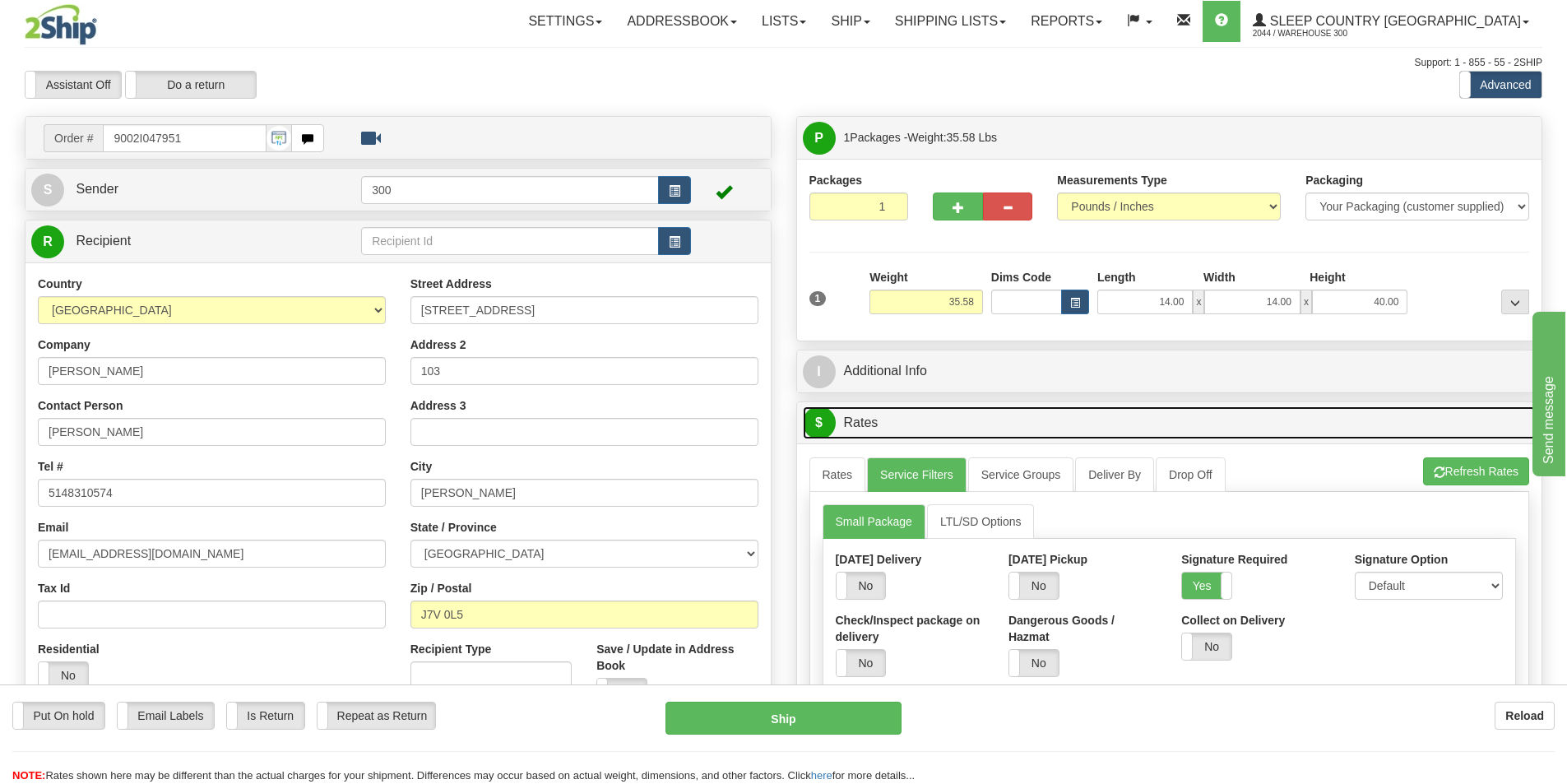
click at [1280, 415] on link "$ Rates" at bounding box center [1170, 423] width 734 height 33
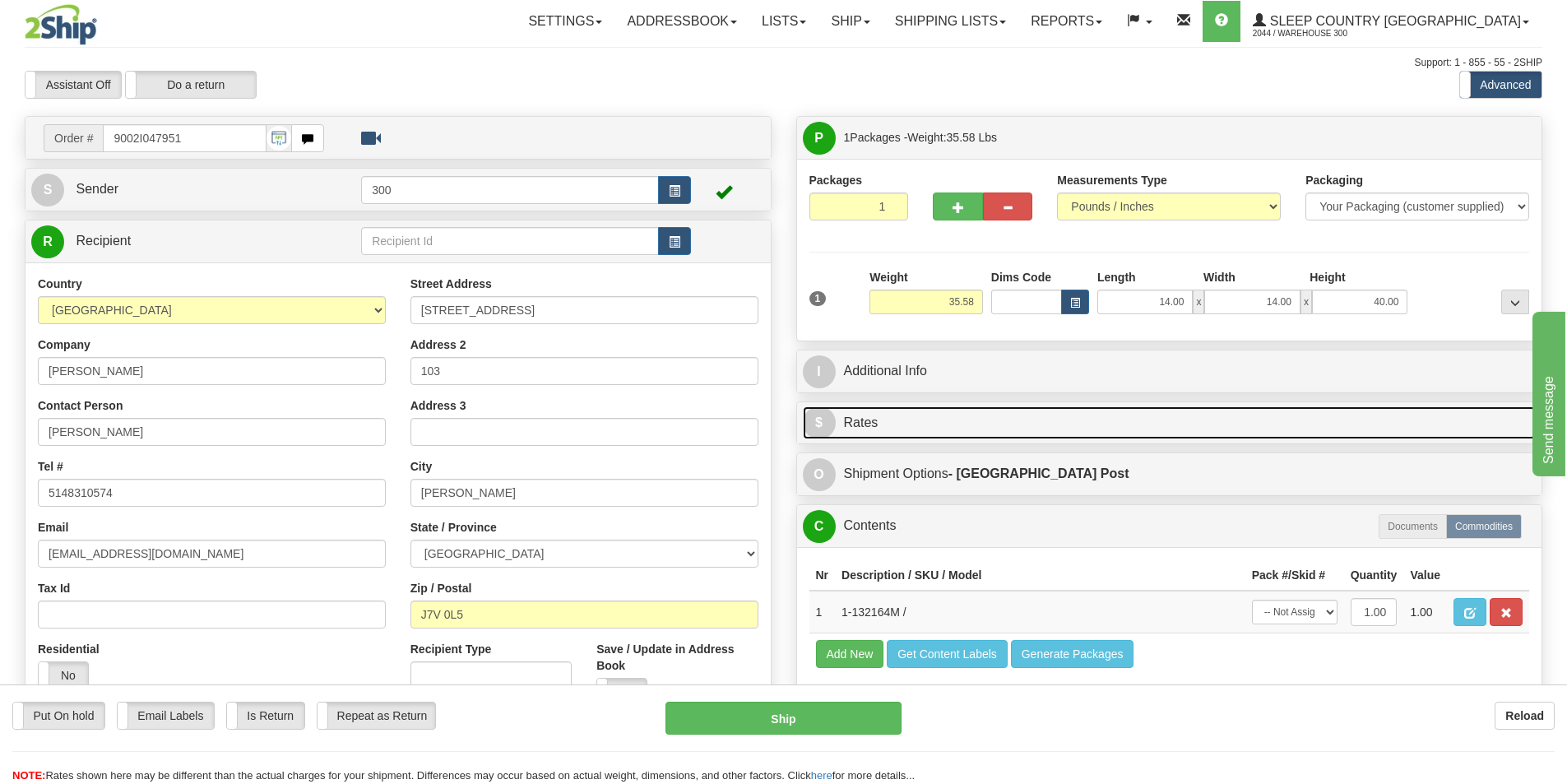
click at [1288, 415] on link "$ Rates" at bounding box center [1170, 423] width 734 height 33
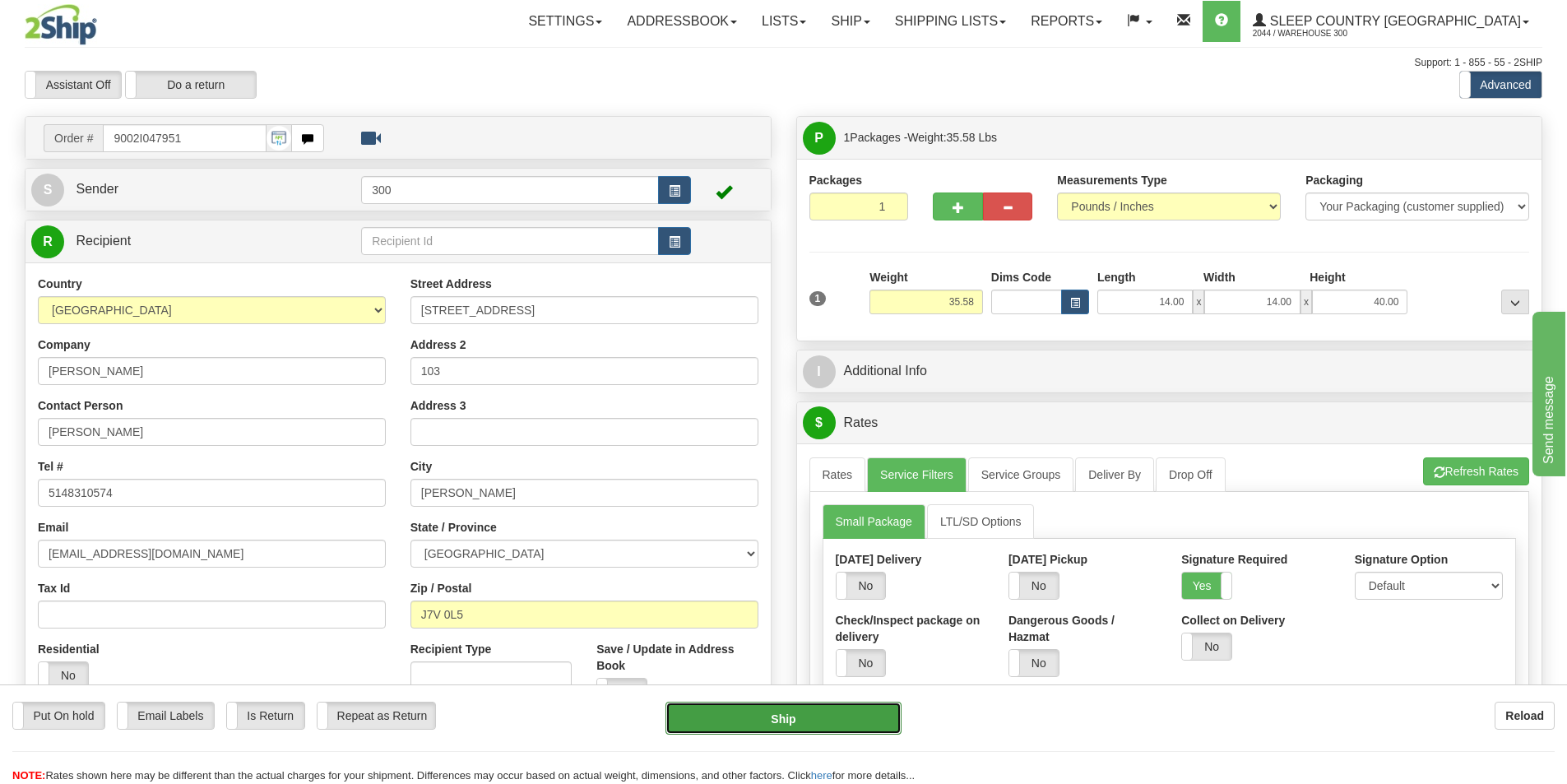
click at [809, 726] on button "Ship" at bounding box center [784, 717] width 236 height 33
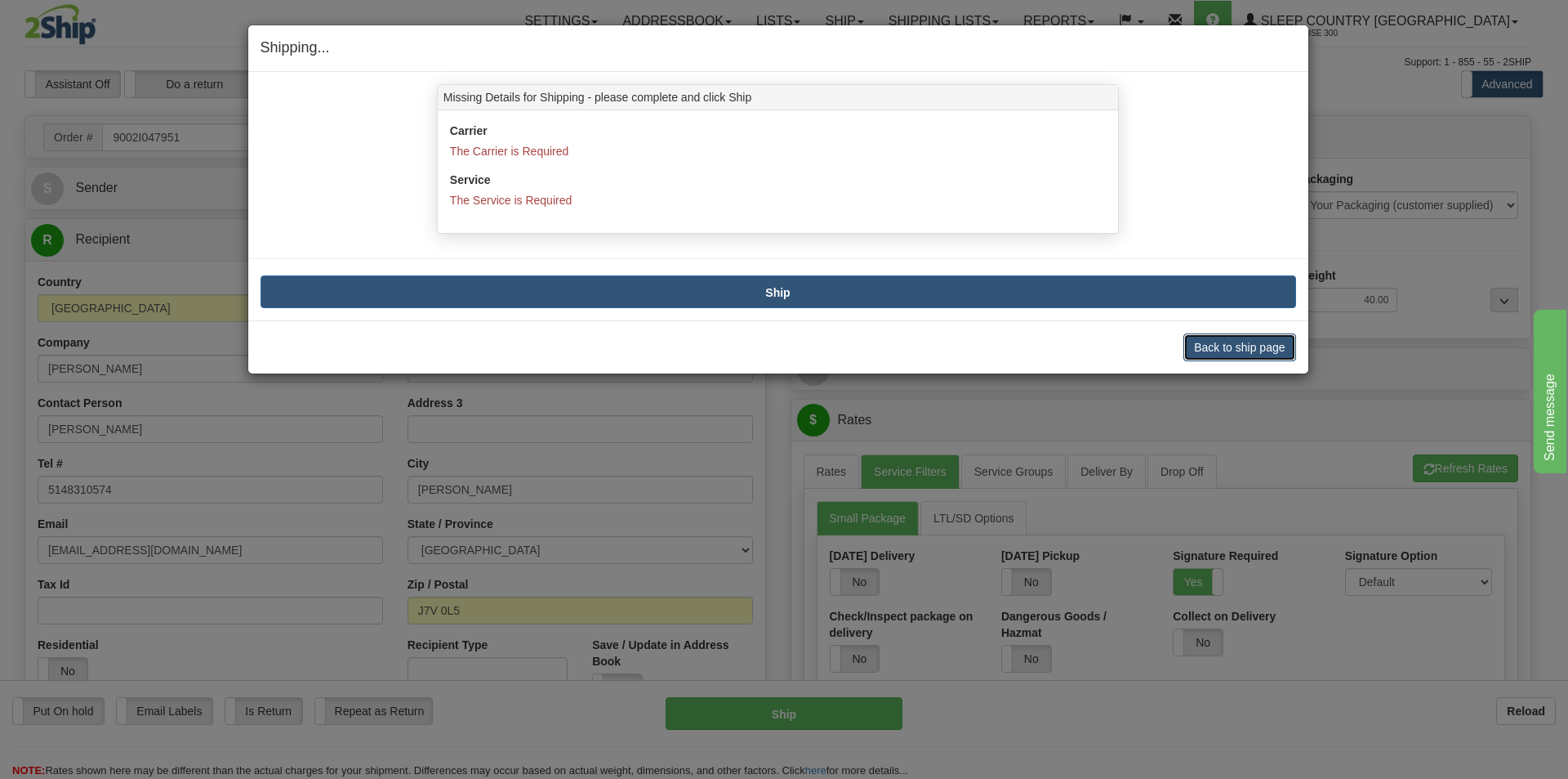
click at [1204, 353] on button "Back to ship page" at bounding box center [1239, 347] width 112 height 28
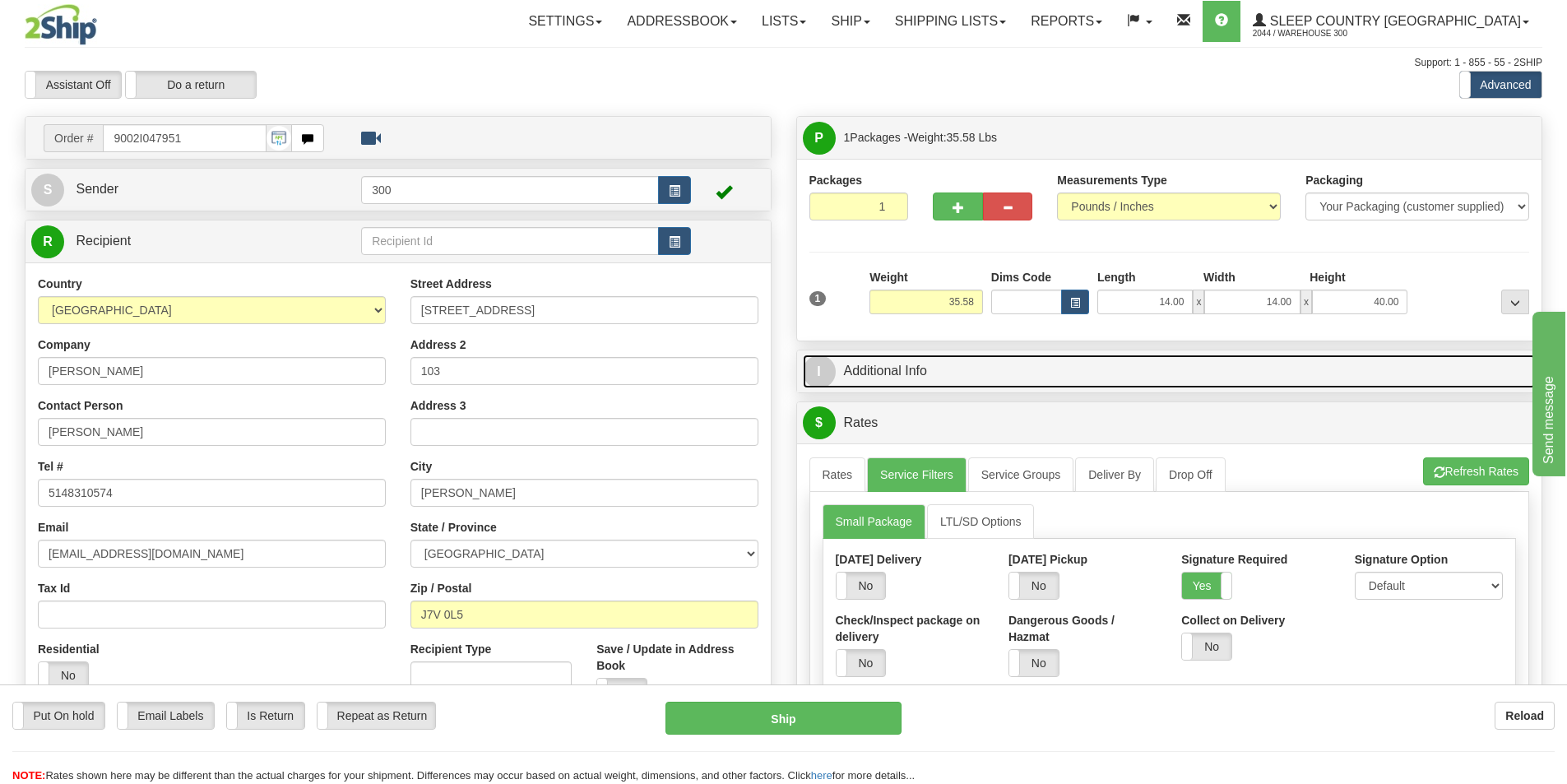
click at [1420, 368] on link "I Additional Info" at bounding box center [1170, 371] width 734 height 33
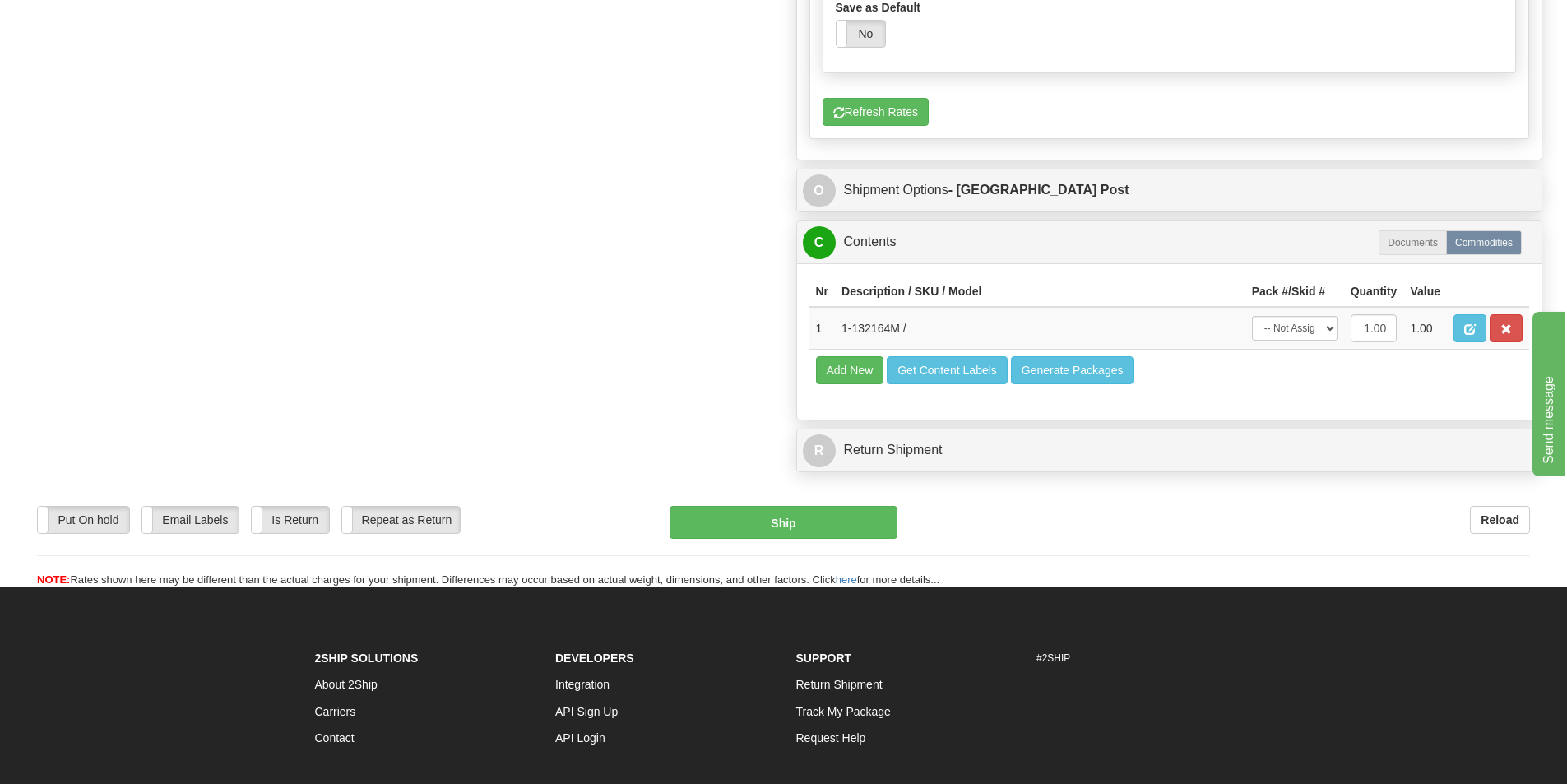
scroll to position [1069, 0]
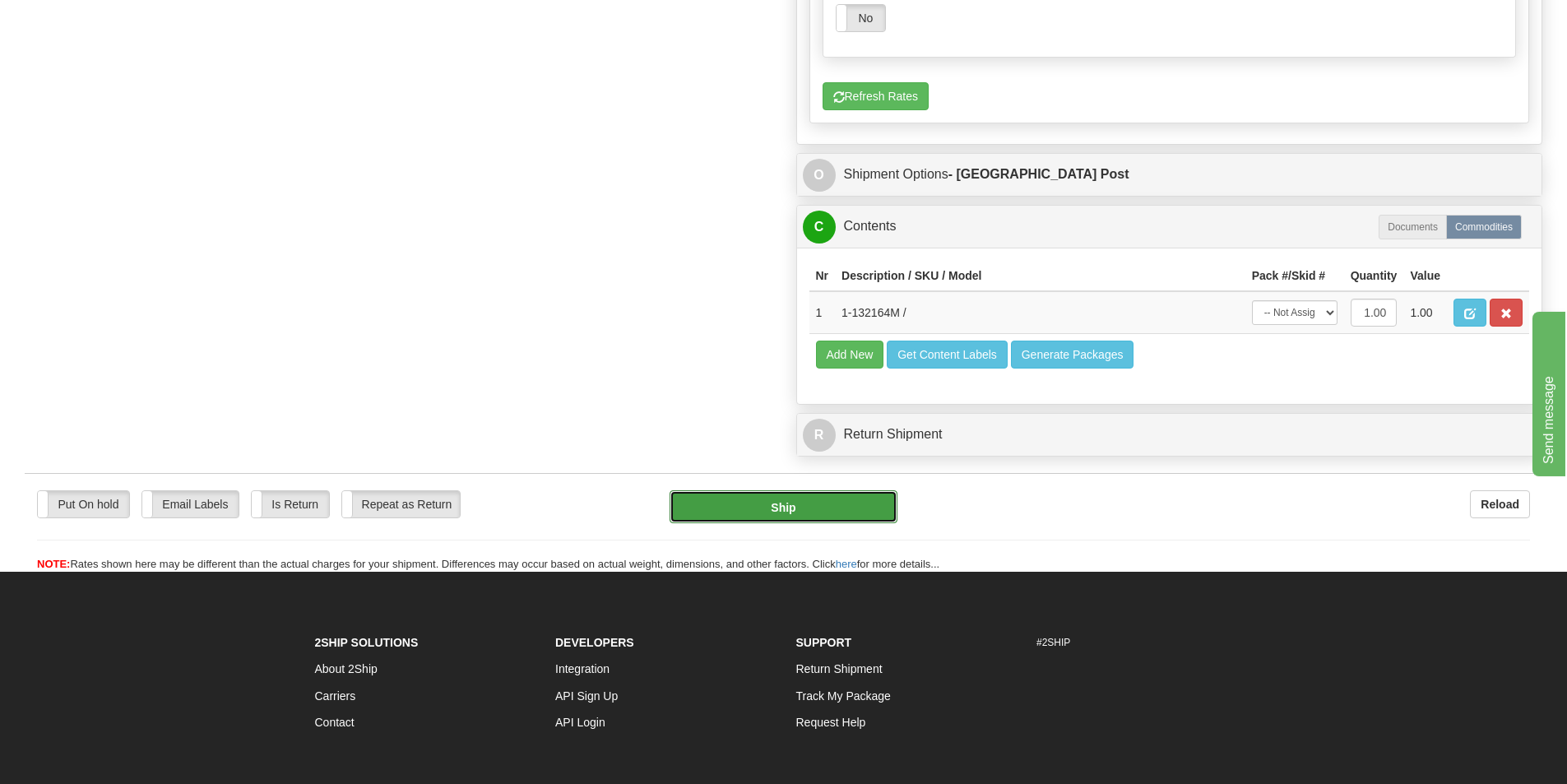
click at [751, 495] on button "Ship" at bounding box center [784, 506] width 228 height 33
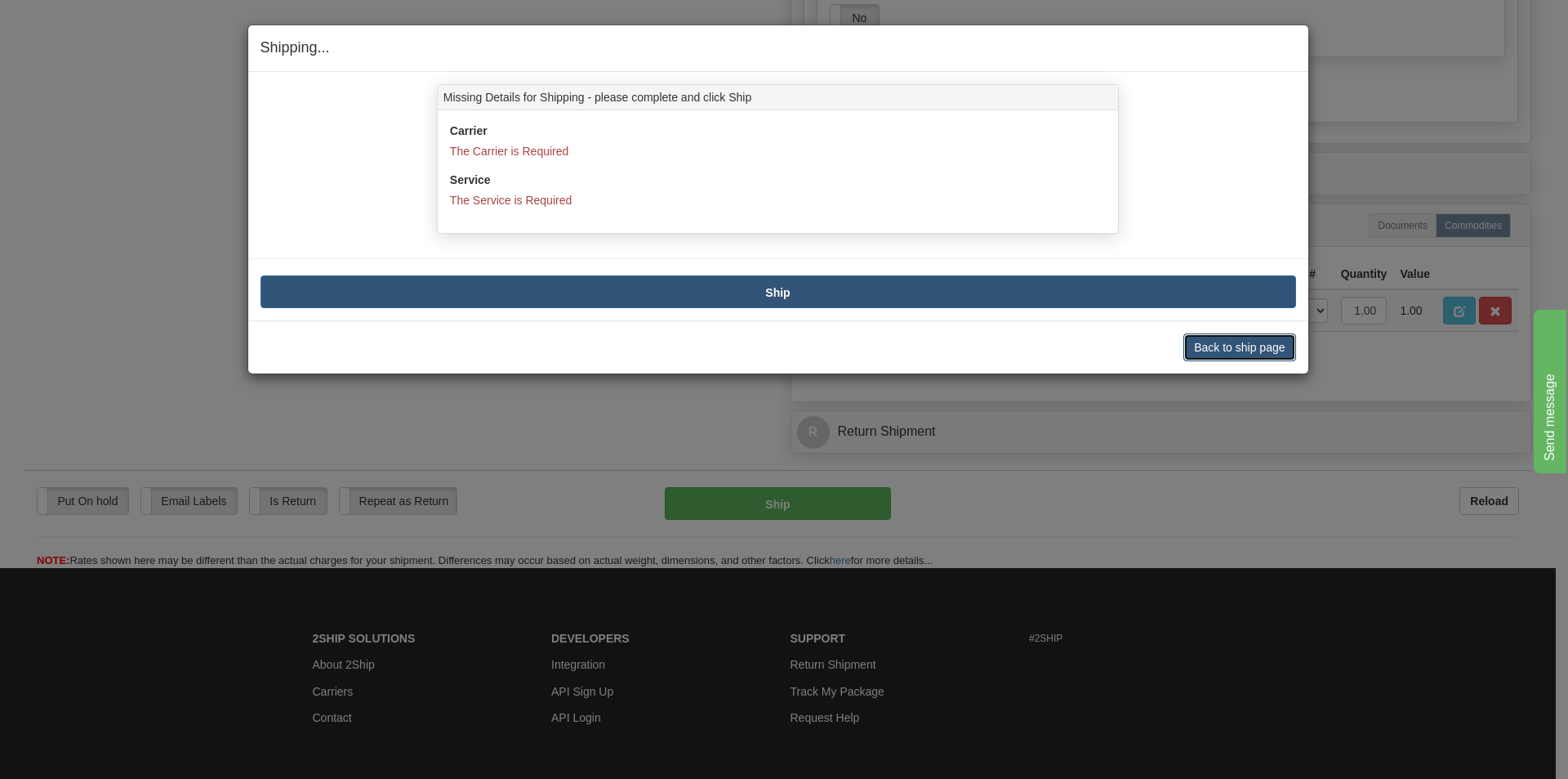
click at [1206, 346] on button "Back to ship page" at bounding box center [1239, 347] width 112 height 28
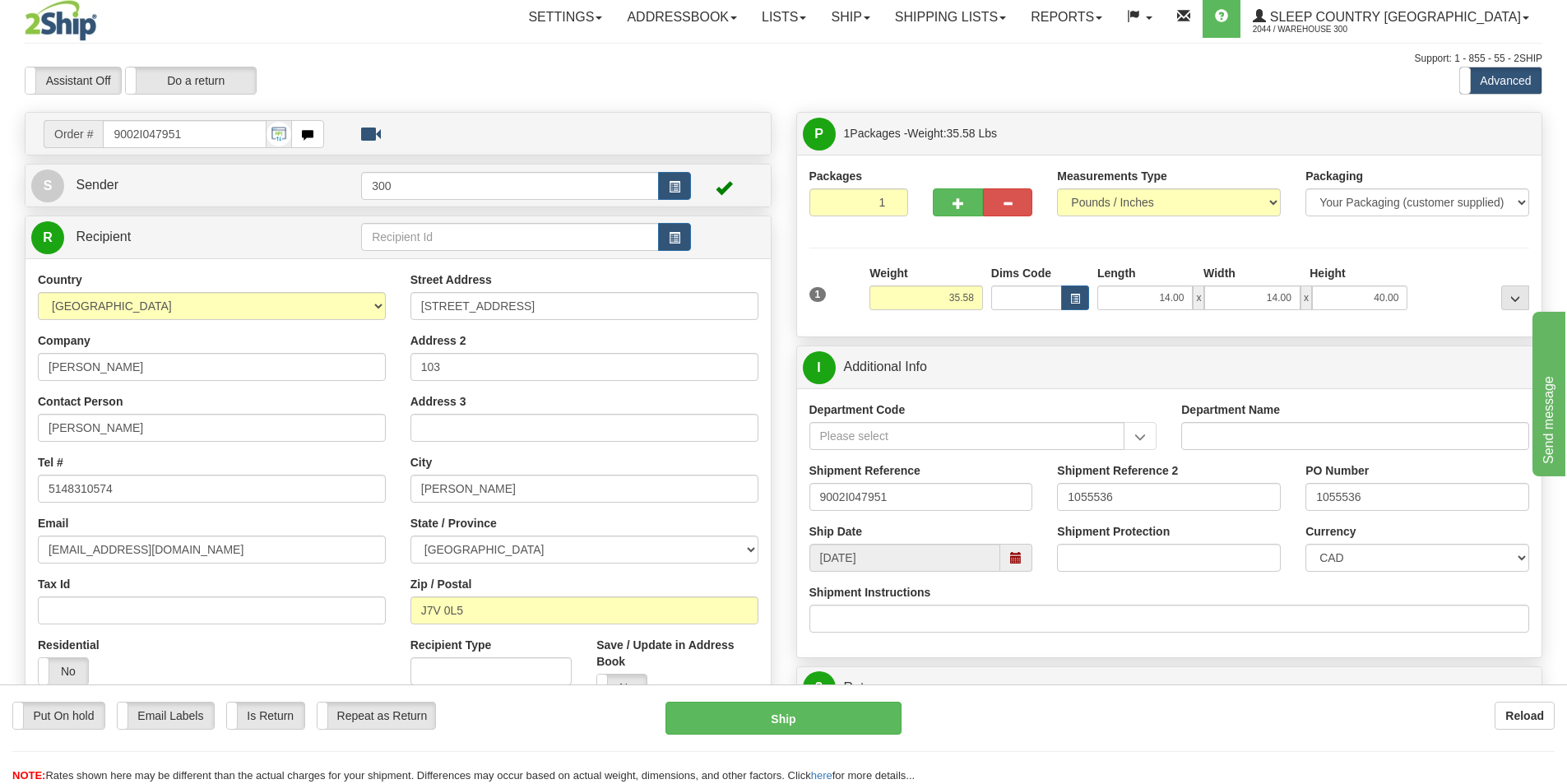
scroll to position [0, 0]
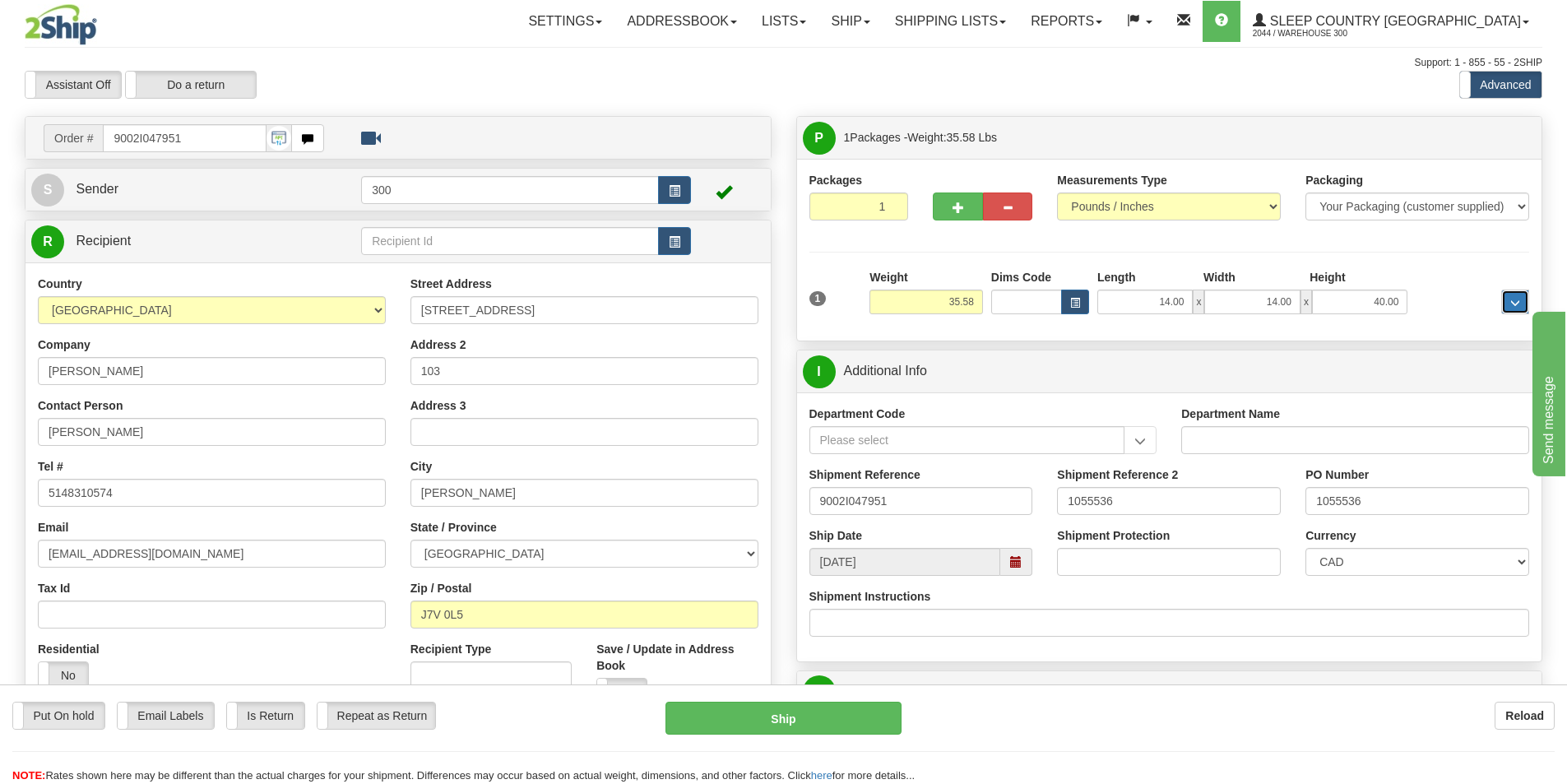
click at [1514, 306] on span "..." at bounding box center [1515, 303] width 10 height 9
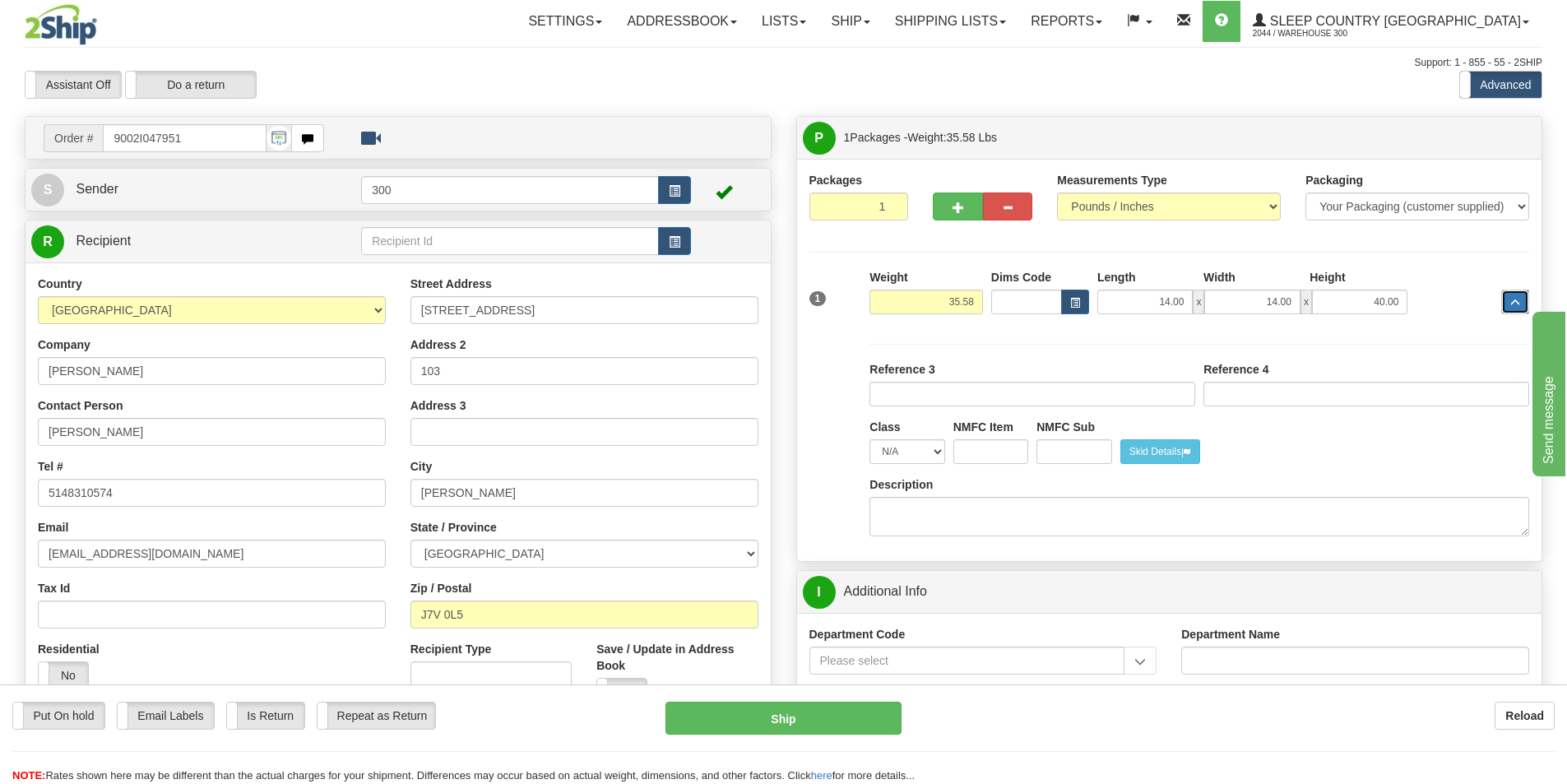
click at [1507, 306] on button "..." at bounding box center [1515, 302] width 28 height 25
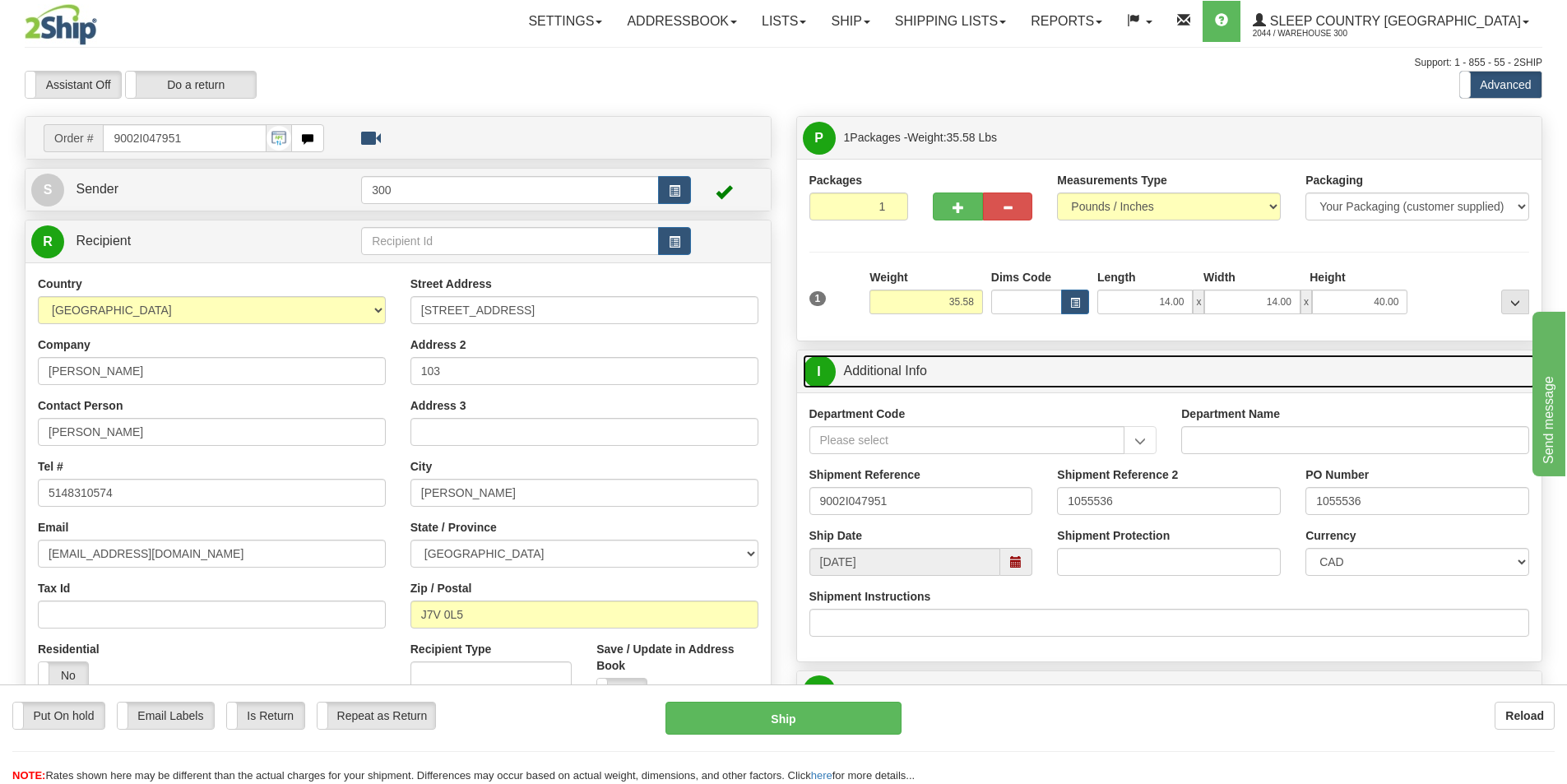
click at [819, 365] on span "I" at bounding box center [819, 371] width 33 height 33
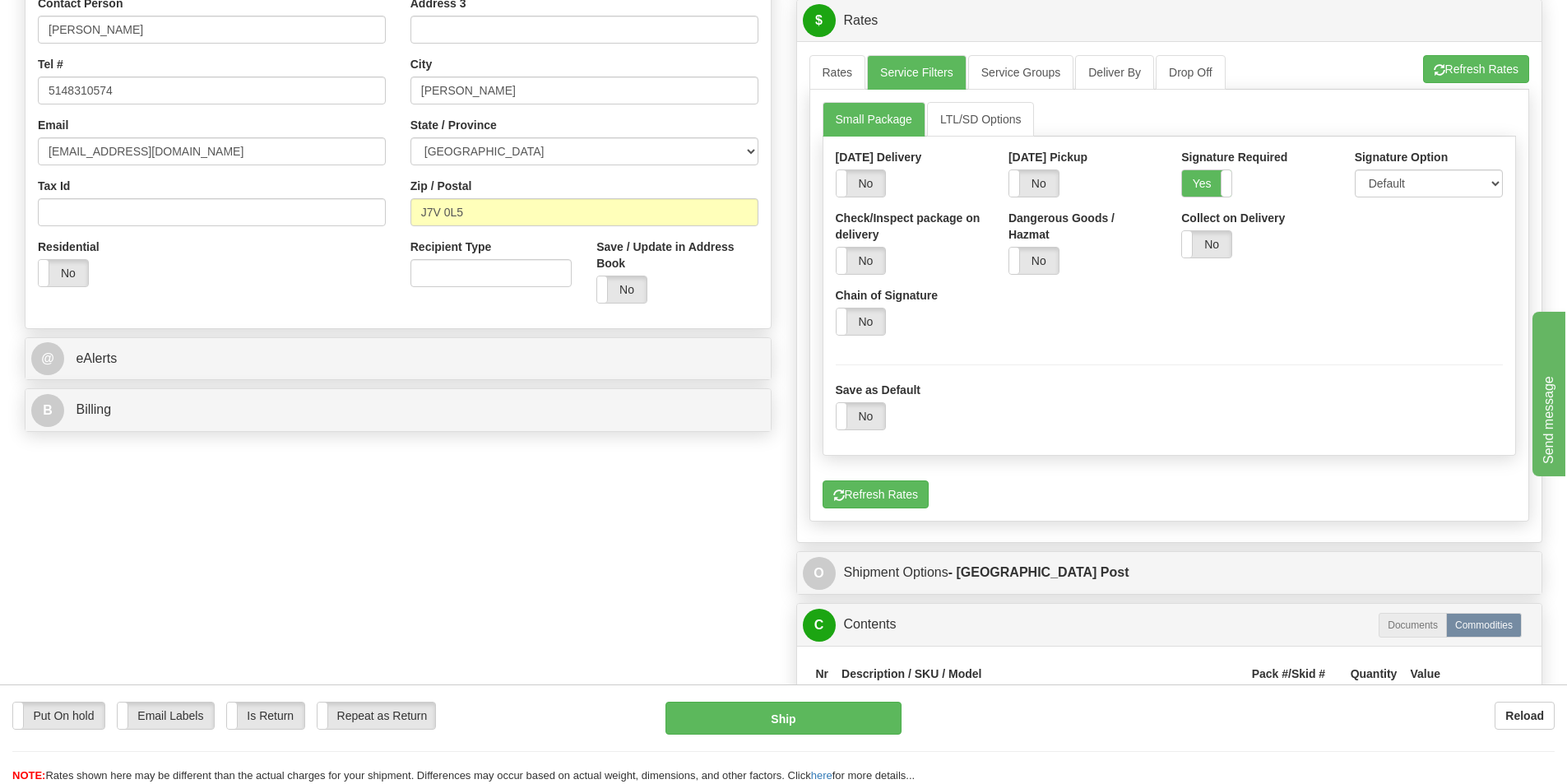
scroll to position [411, 0]
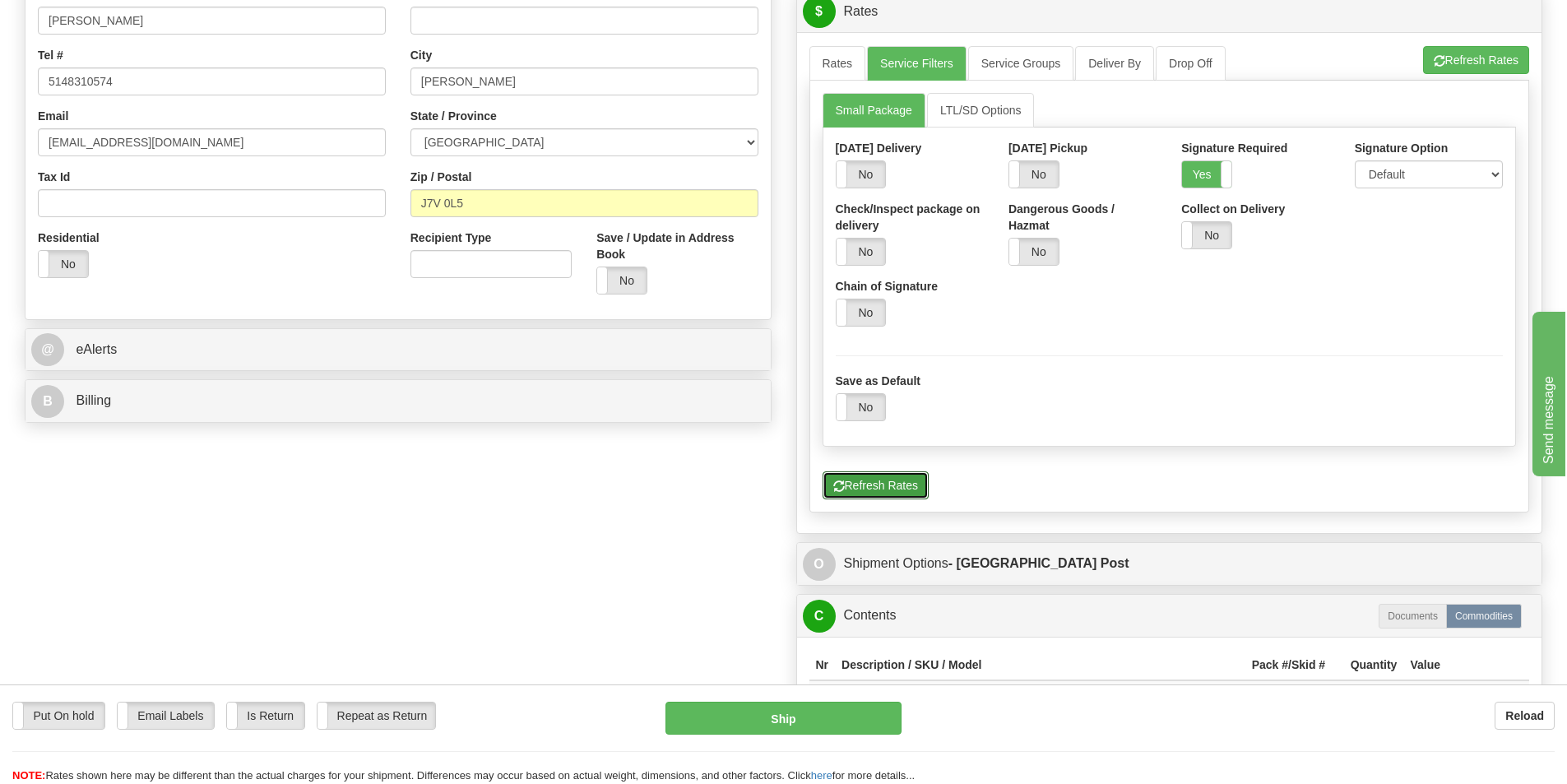
click at [911, 488] on button "Refresh Rates" at bounding box center [875, 485] width 106 height 28
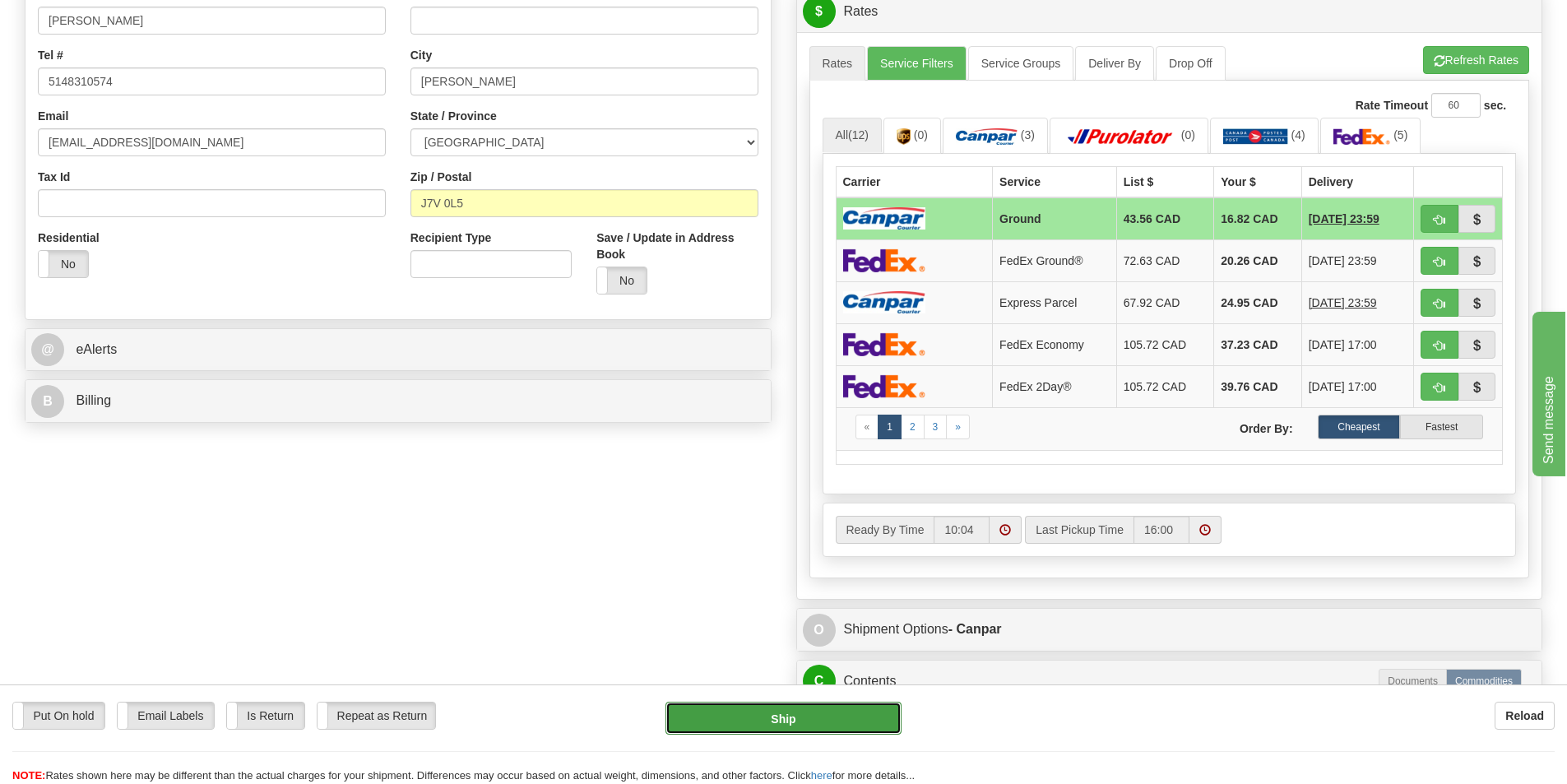
click at [785, 711] on button "Ship" at bounding box center [784, 717] width 236 height 33
type input "1"
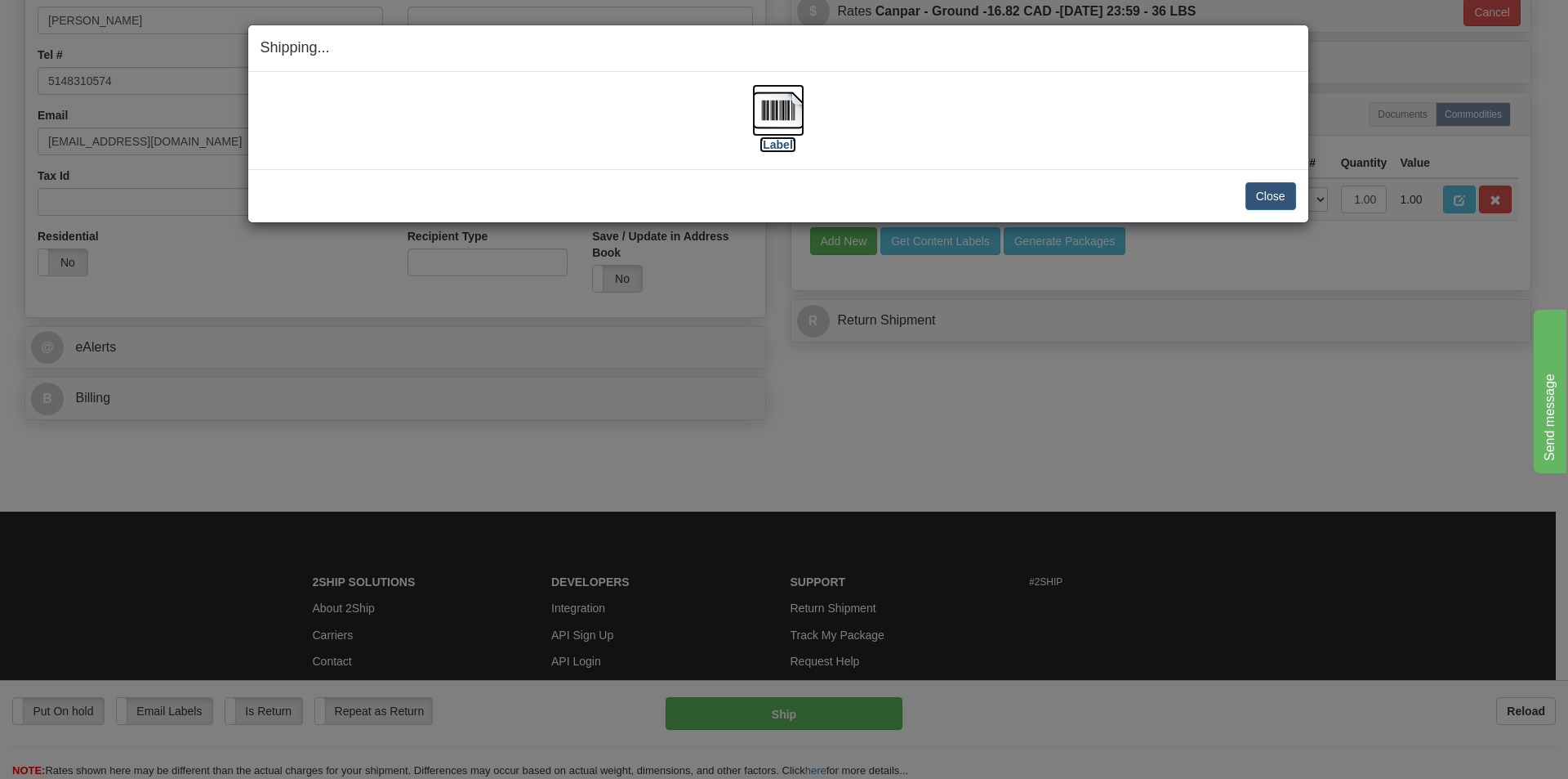
click at [769, 106] on img at bounding box center [778, 110] width 52 height 52
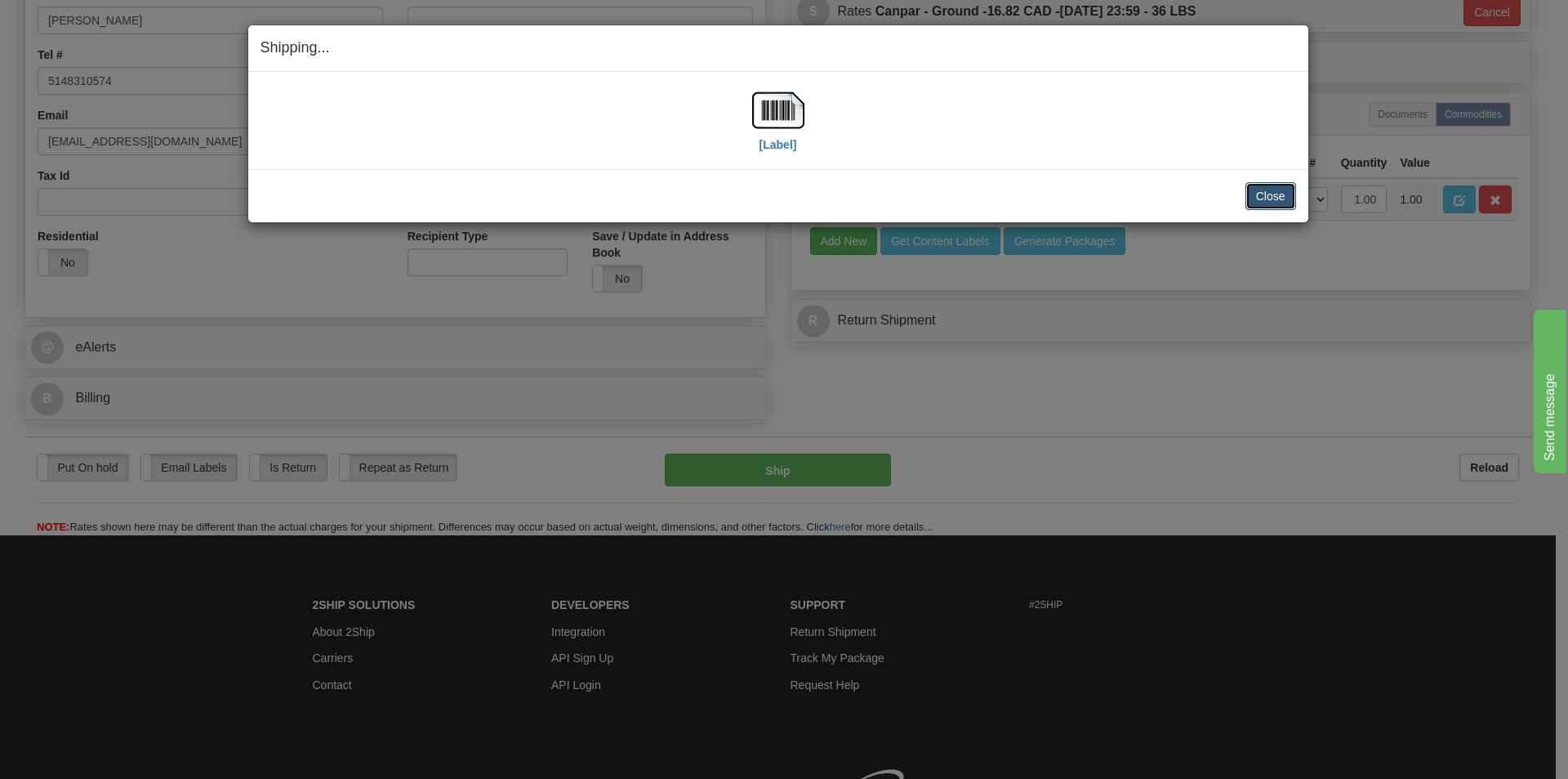
click at [1272, 201] on button "Close" at bounding box center [1271, 196] width 51 height 28
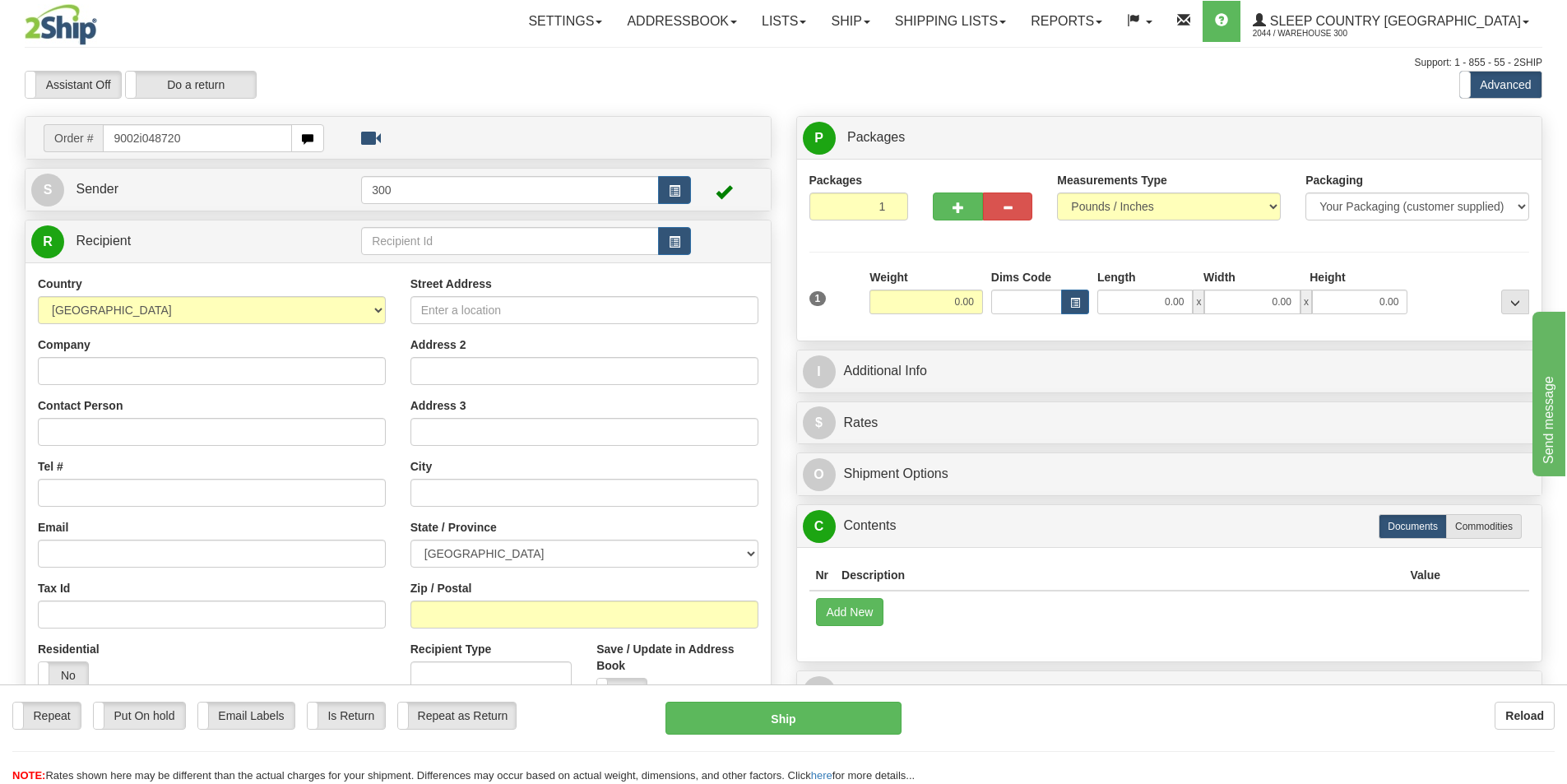
type input "9002i048720"
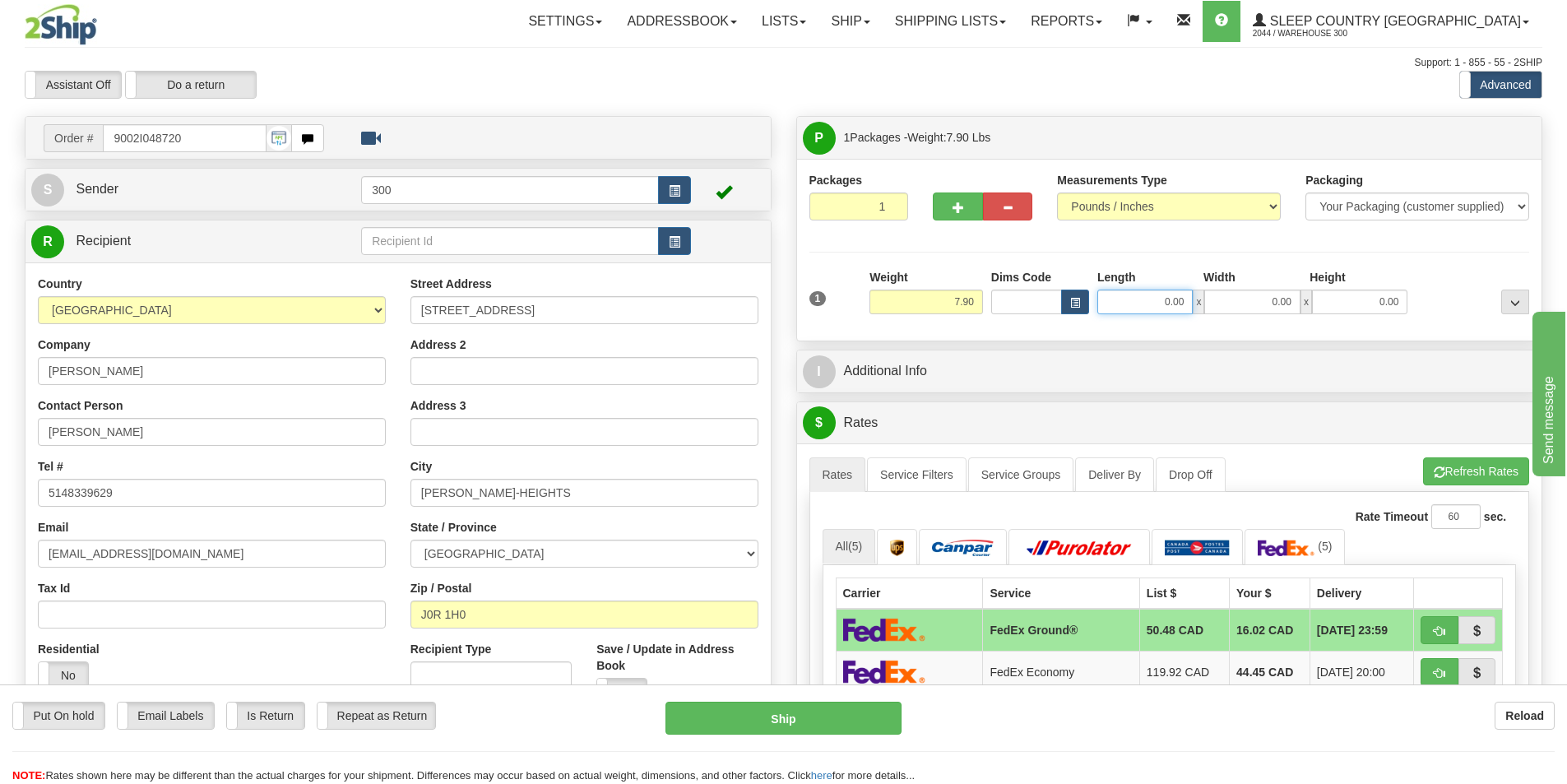
click at [1163, 296] on input "0.00" at bounding box center [1145, 302] width 95 height 25
type input "5.00"
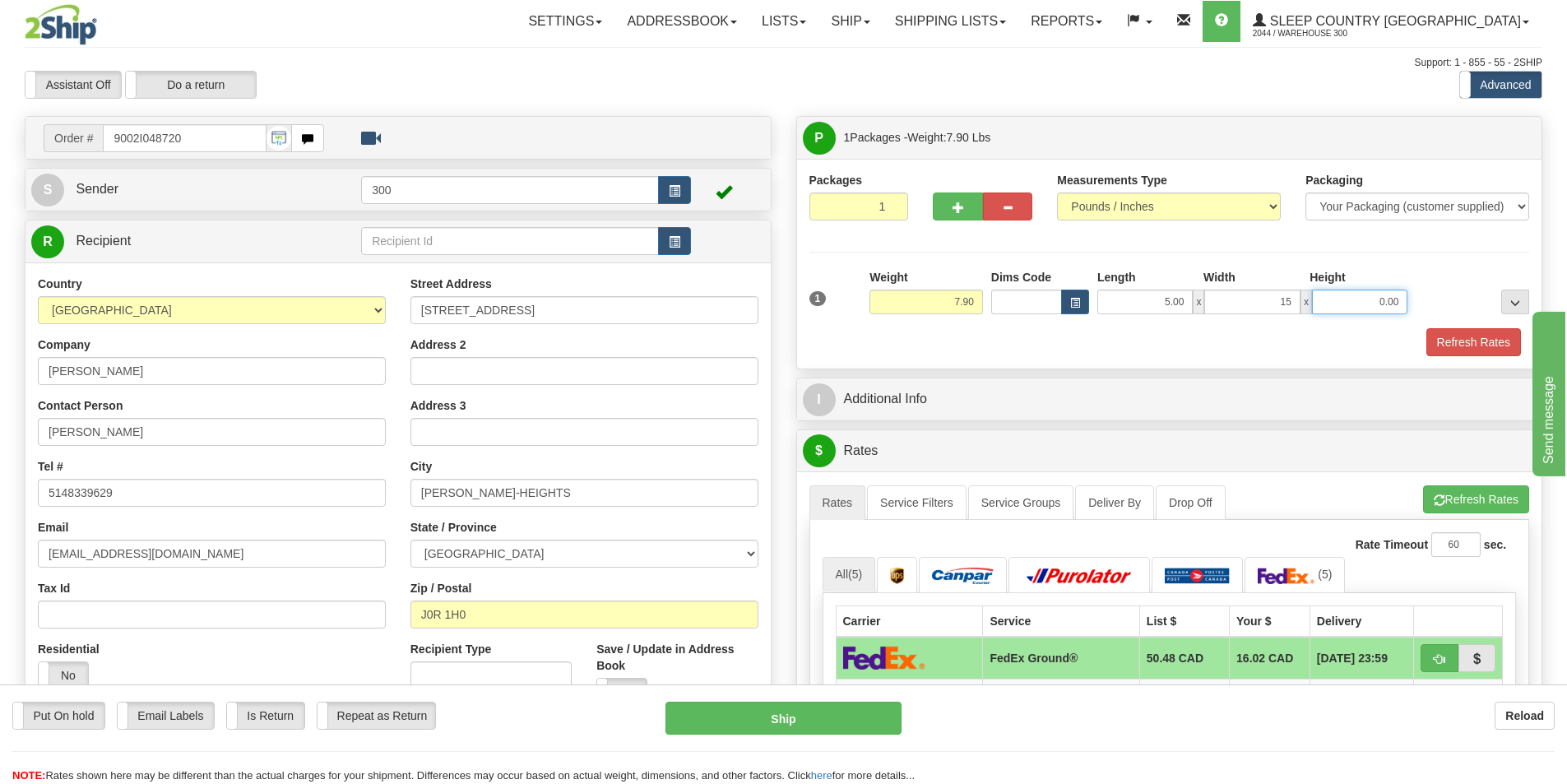
type input "15.00"
type input "32.00"
click at [919, 510] on link "Service Filters" at bounding box center [916, 502] width 99 height 34
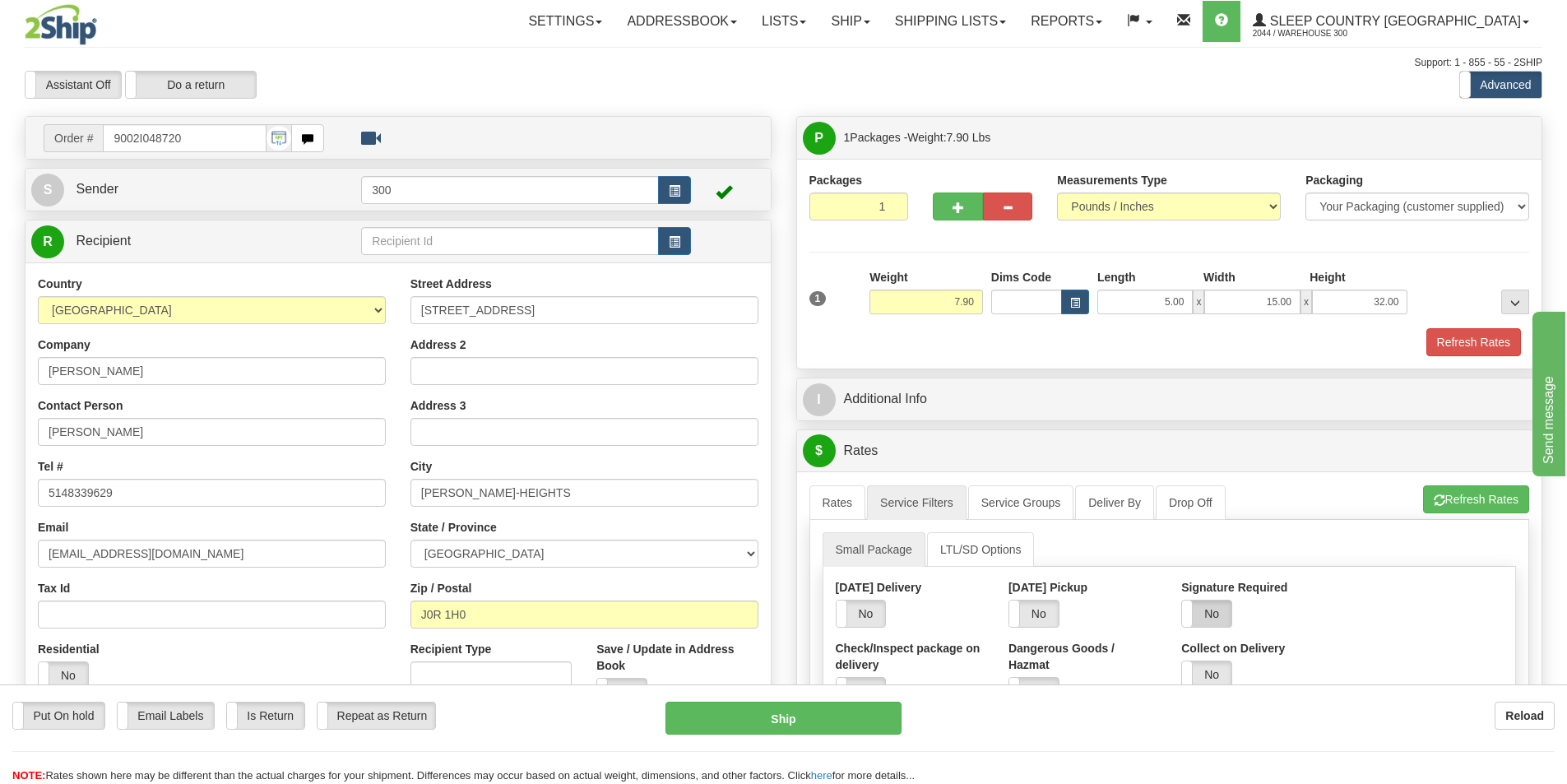
click at [1206, 620] on label "No" at bounding box center [1207, 614] width 49 height 27
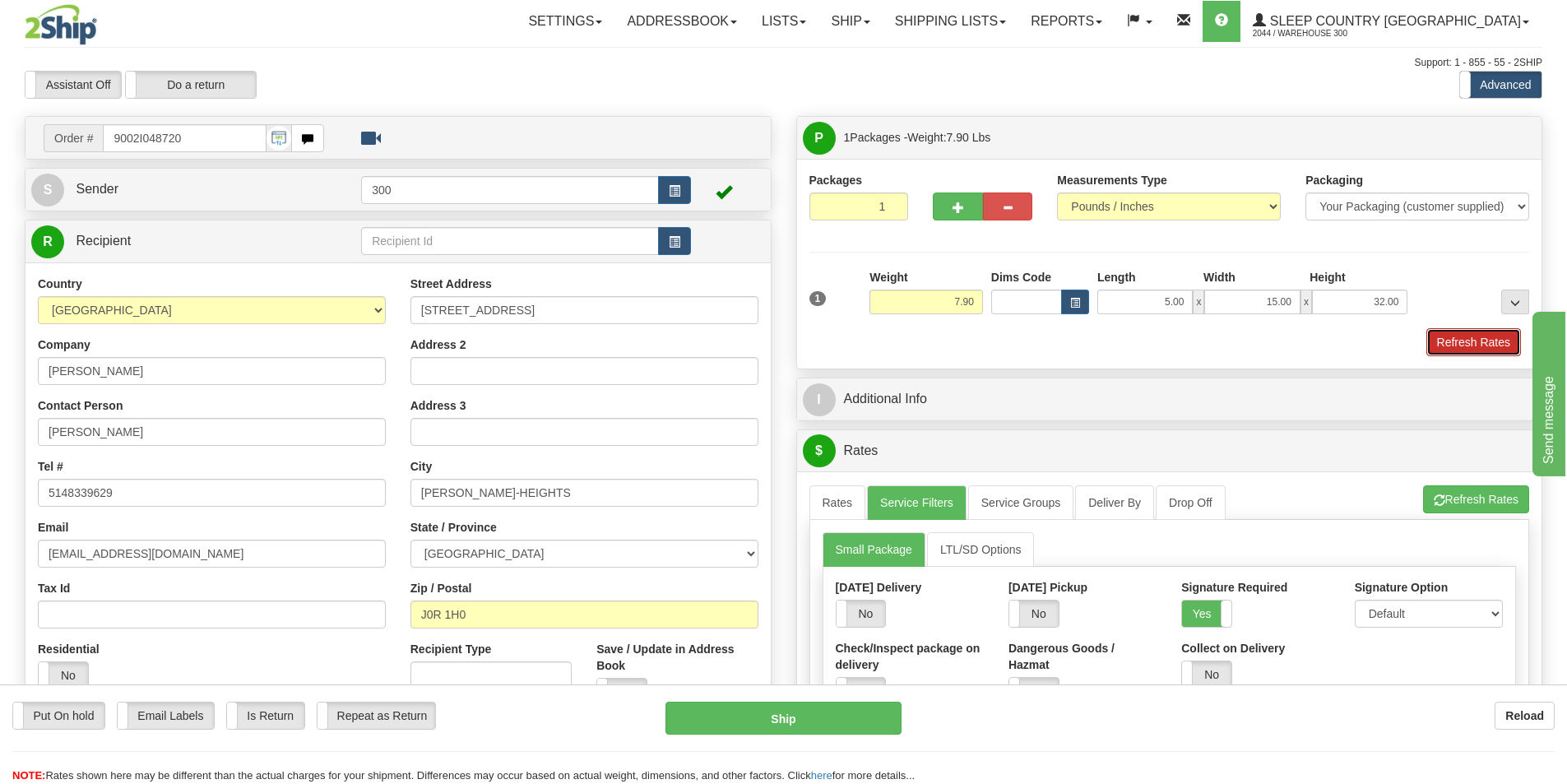
click at [1468, 346] on button "Refresh Rates" at bounding box center [1474, 342] width 94 height 28
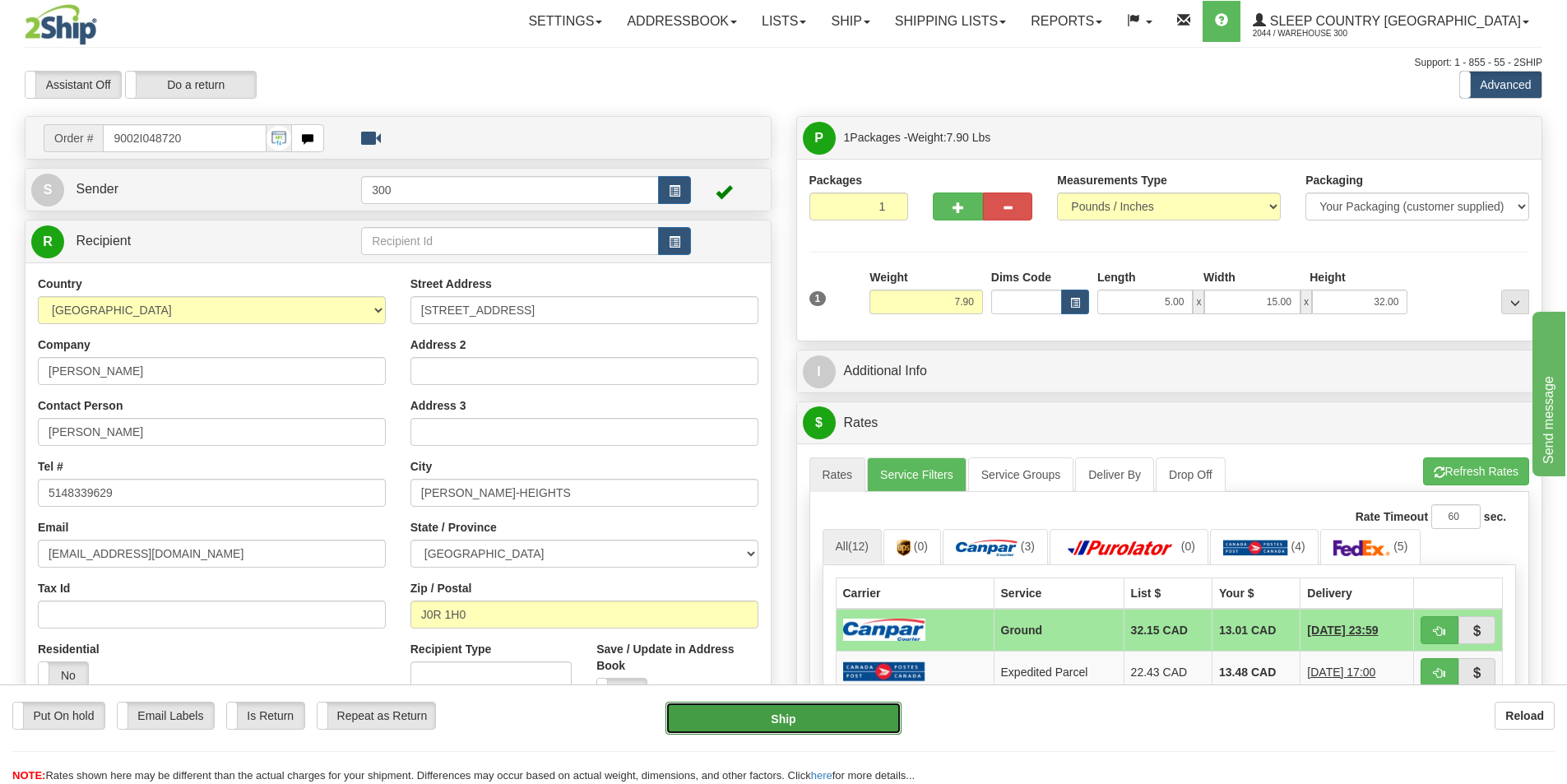
click at [786, 726] on button "Ship" at bounding box center [784, 717] width 236 height 33
type input "1"
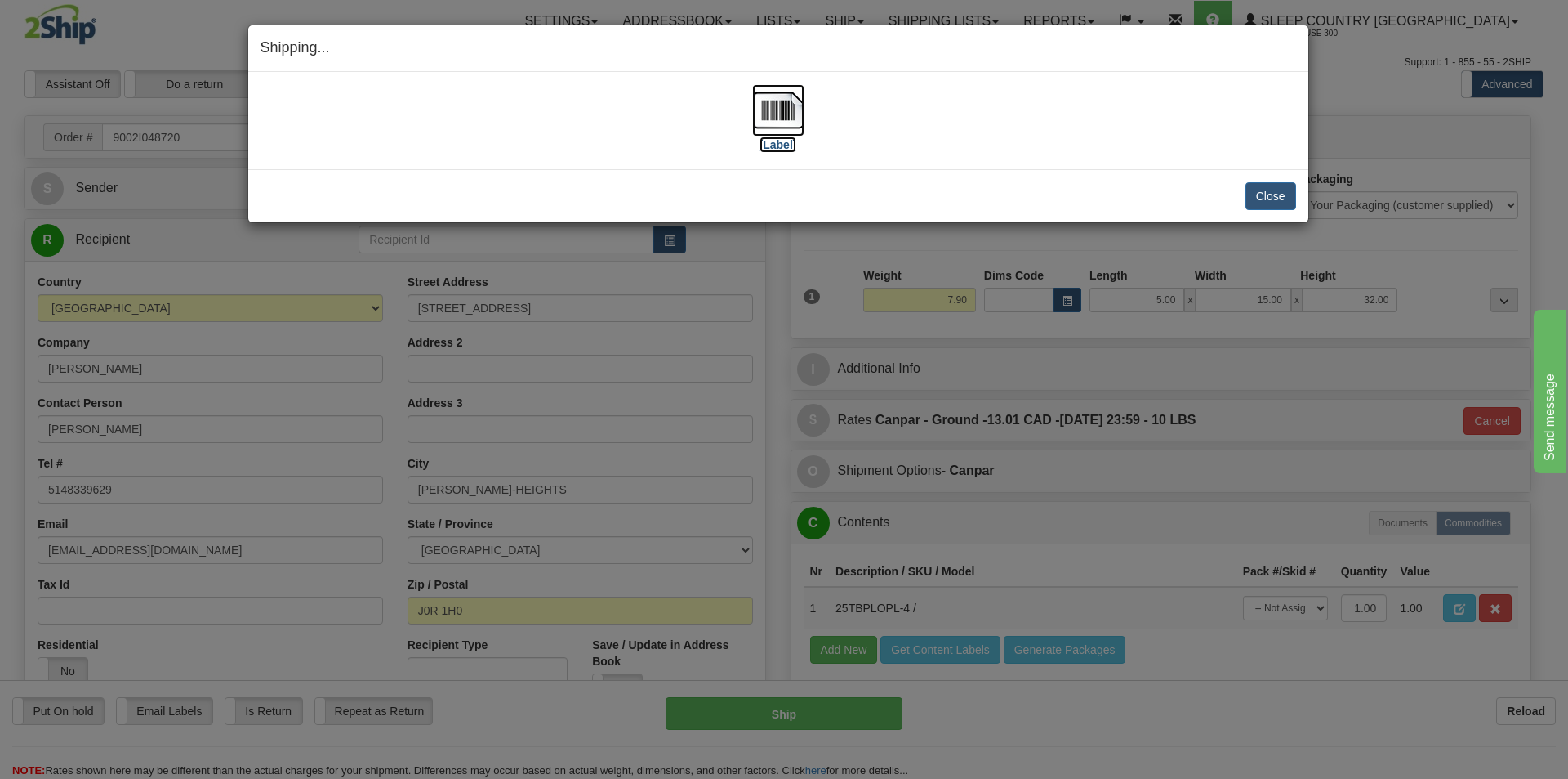
click at [770, 114] on img at bounding box center [778, 110] width 52 height 52
click at [1257, 191] on button "Close" at bounding box center [1271, 196] width 51 height 28
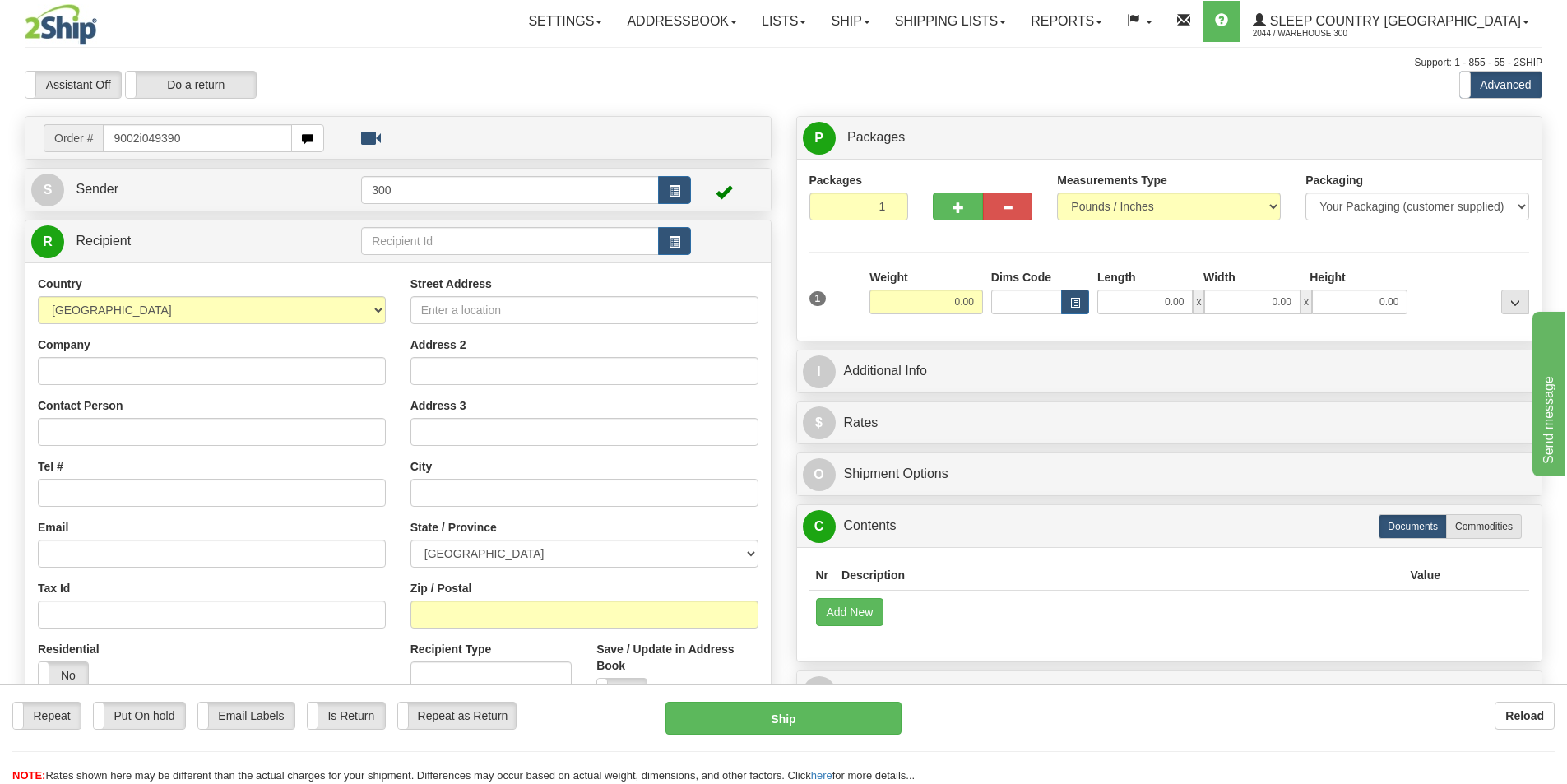
type input "9002i049390"
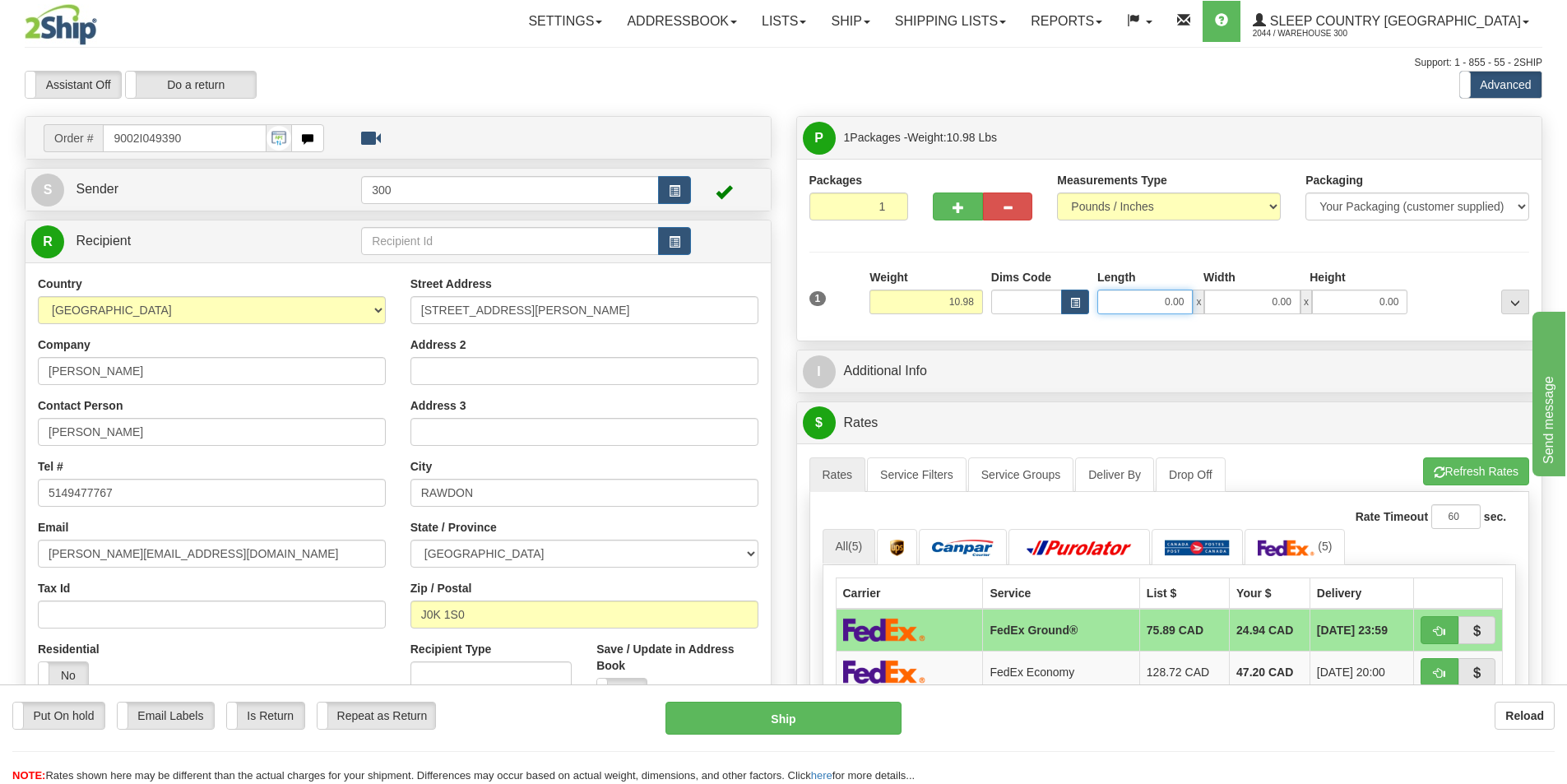
click at [1139, 309] on input "0.00" at bounding box center [1145, 302] width 95 height 25
type input "8.00"
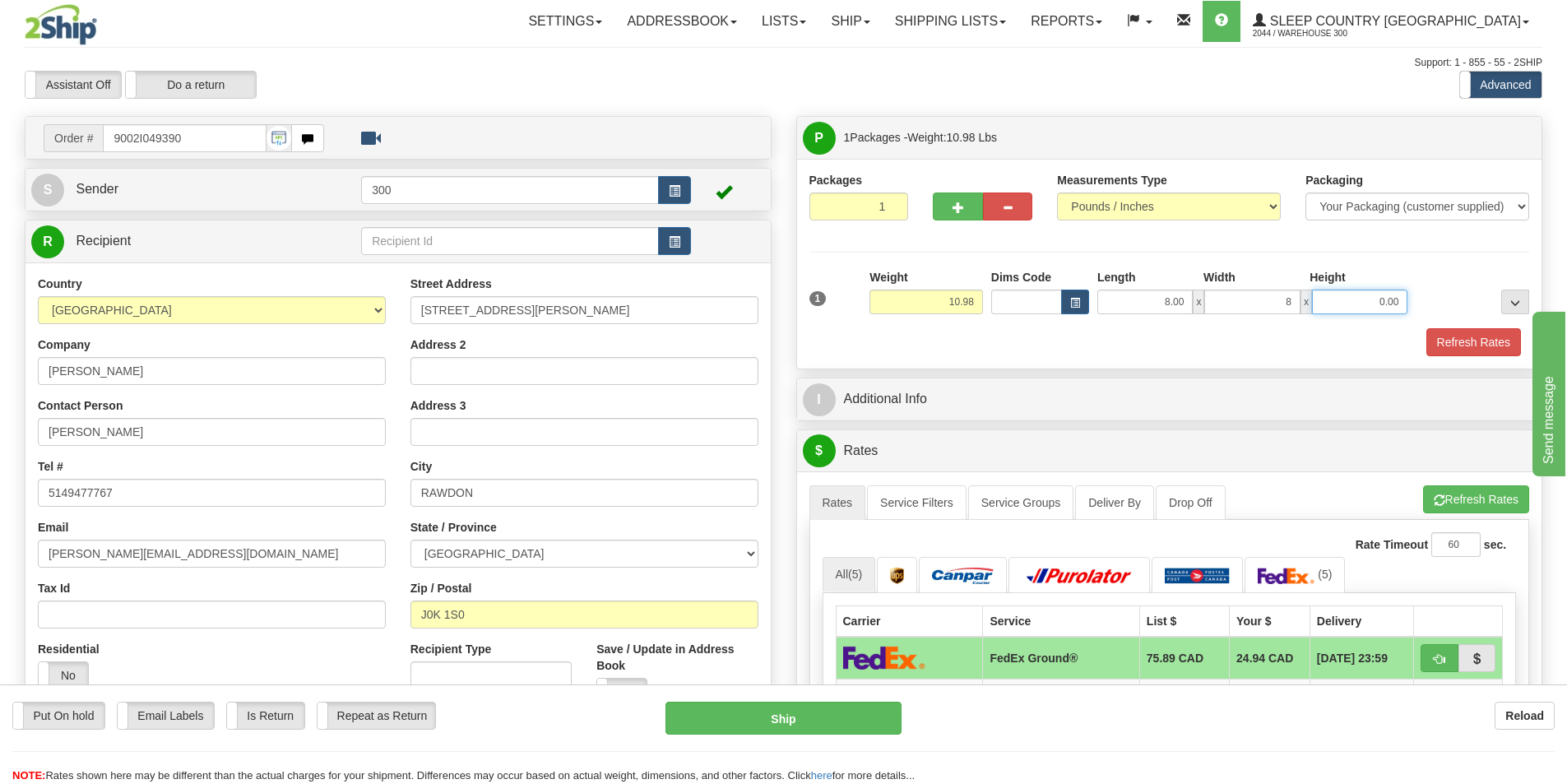
type input "8.00"
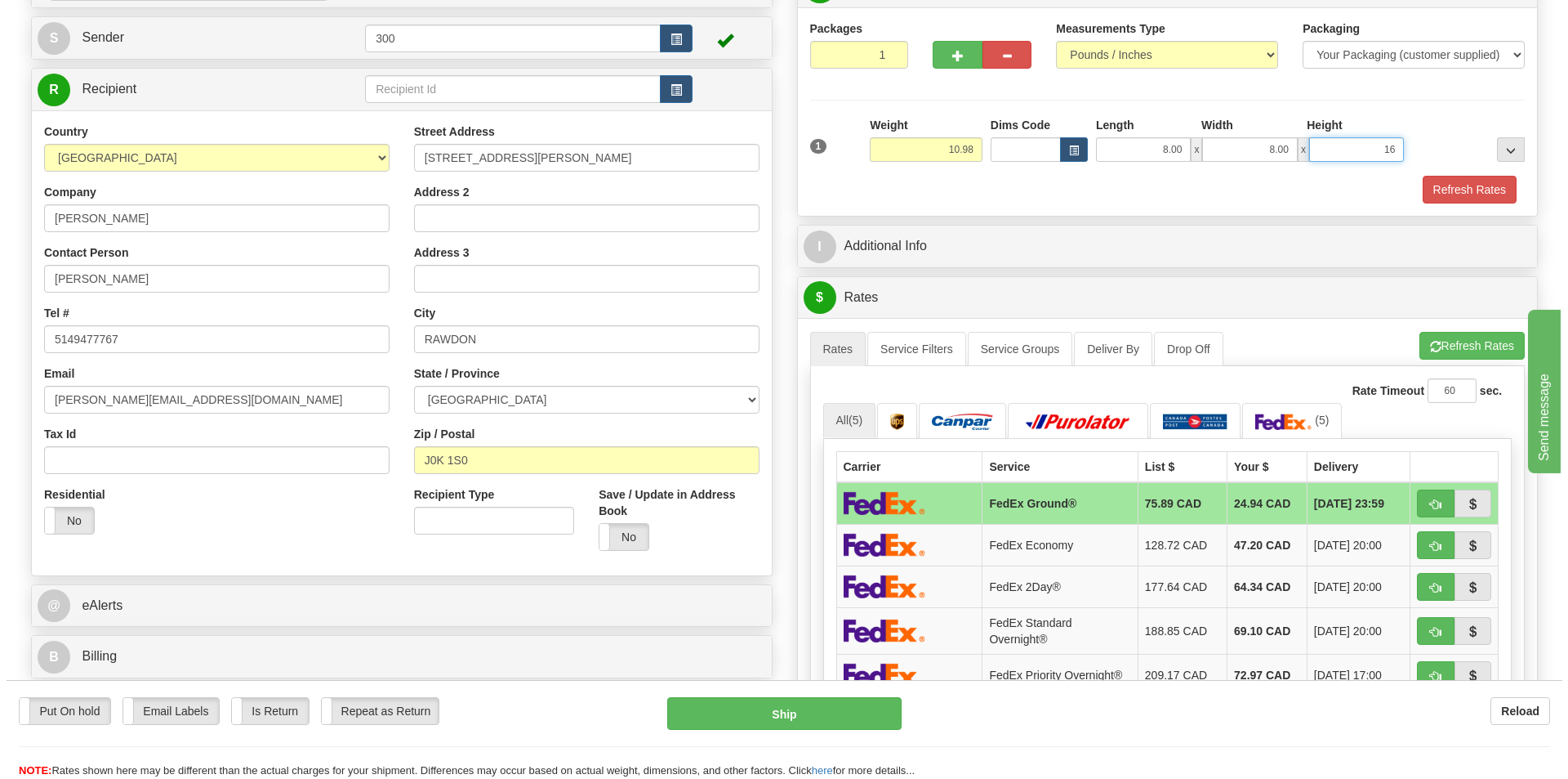
scroll to position [163, 0]
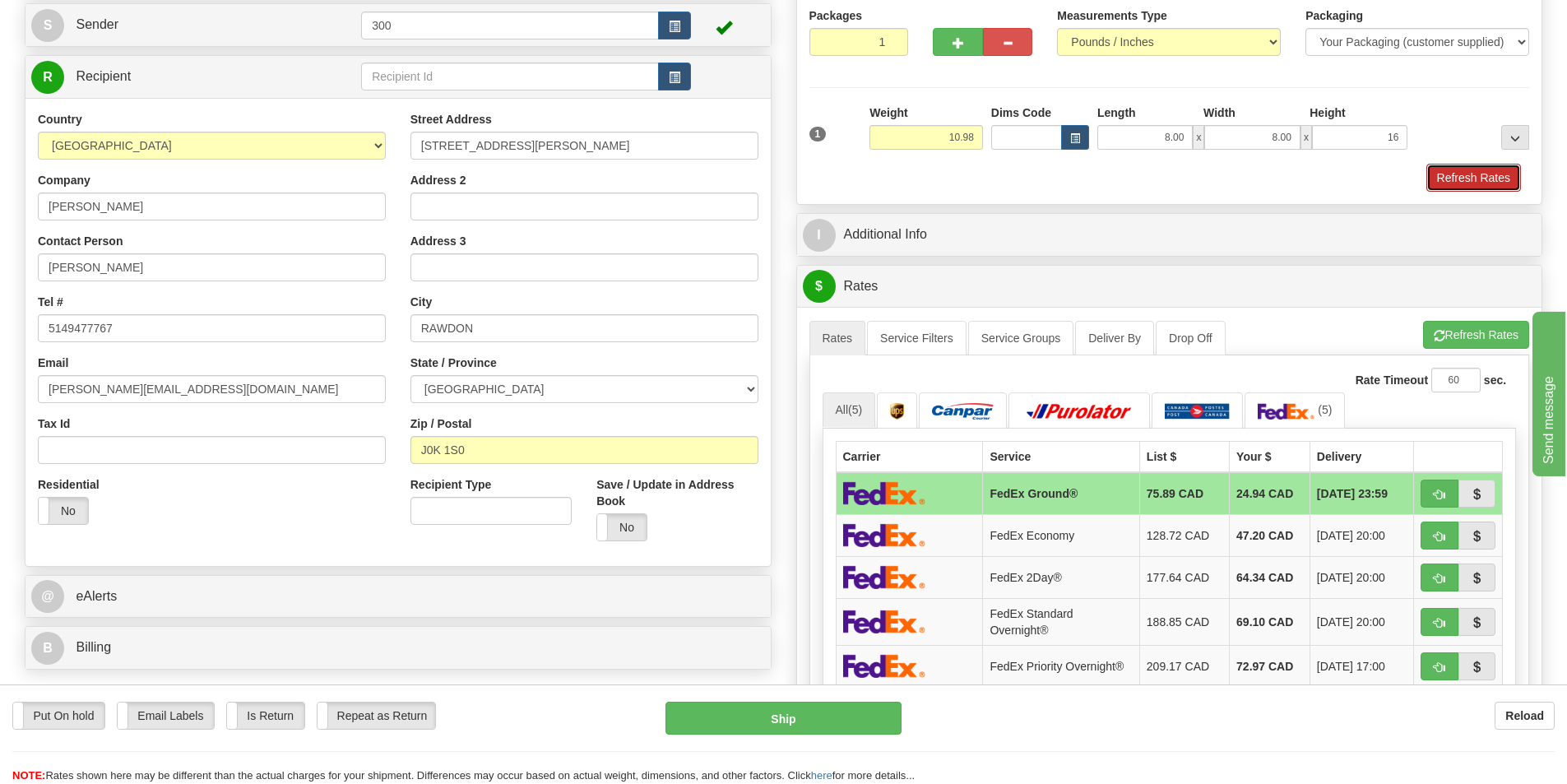
type input "16.00"
click at [1479, 185] on button "Refresh Rates" at bounding box center [1474, 178] width 94 height 28
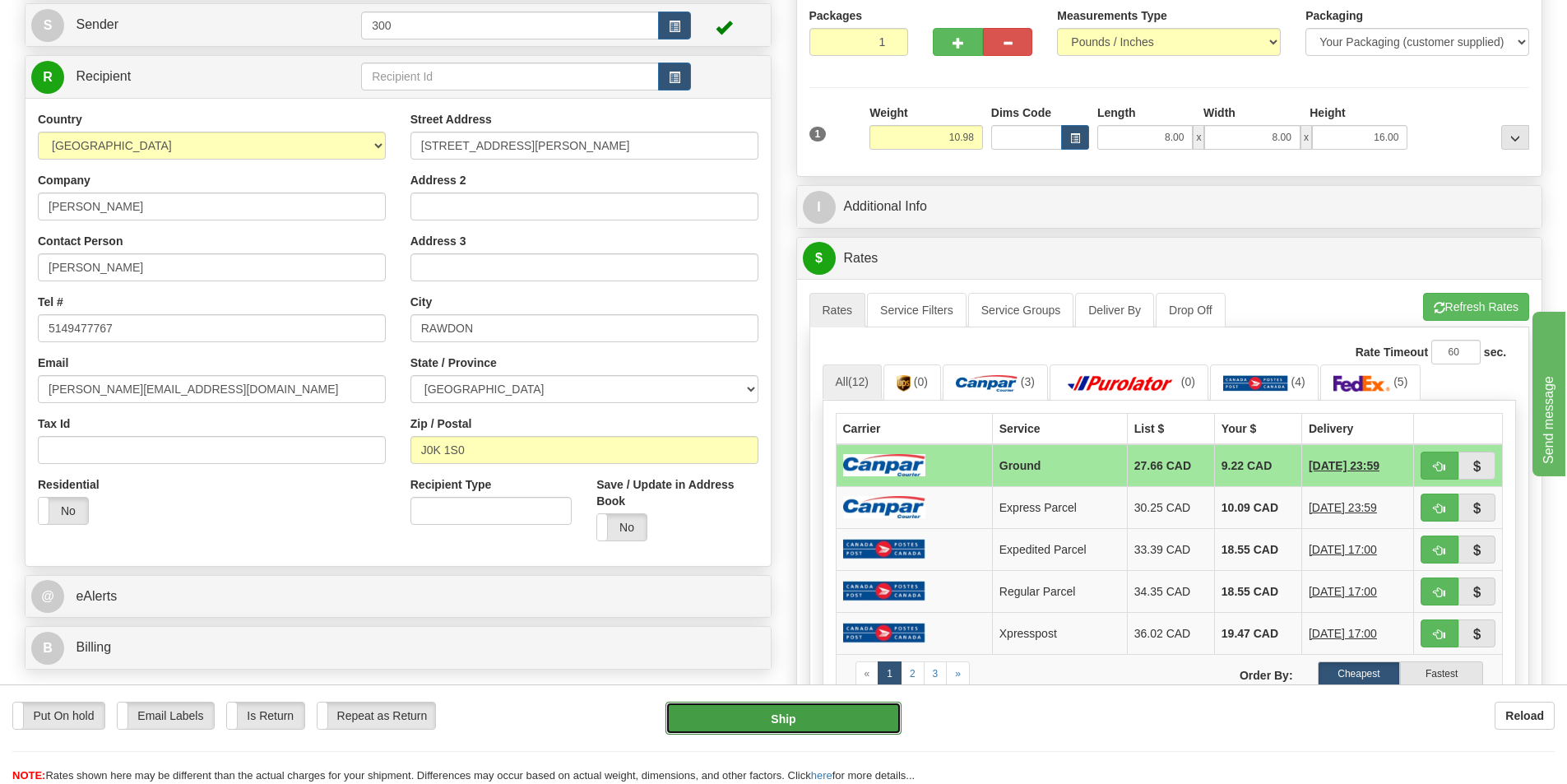
click at [805, 734] on button "Ship" at bounding box center [784, 717] width 236 height 33
type input "1"
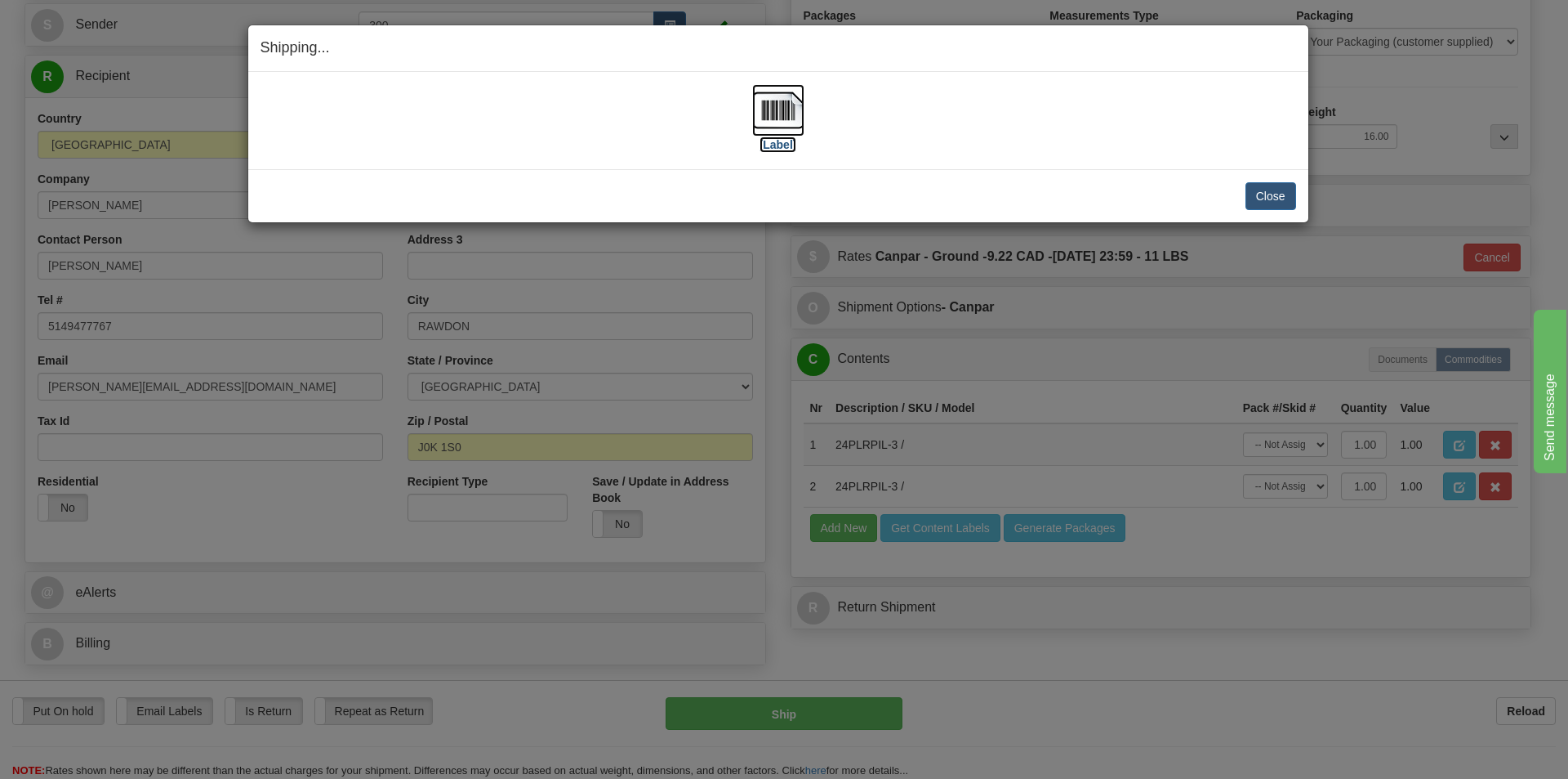
click at [766, 107] on img at bounding box center [778, 110] width 52 height 52
click at [1259, 196] on button "Close" at bounding box center [1271, 196] width 51 height 28
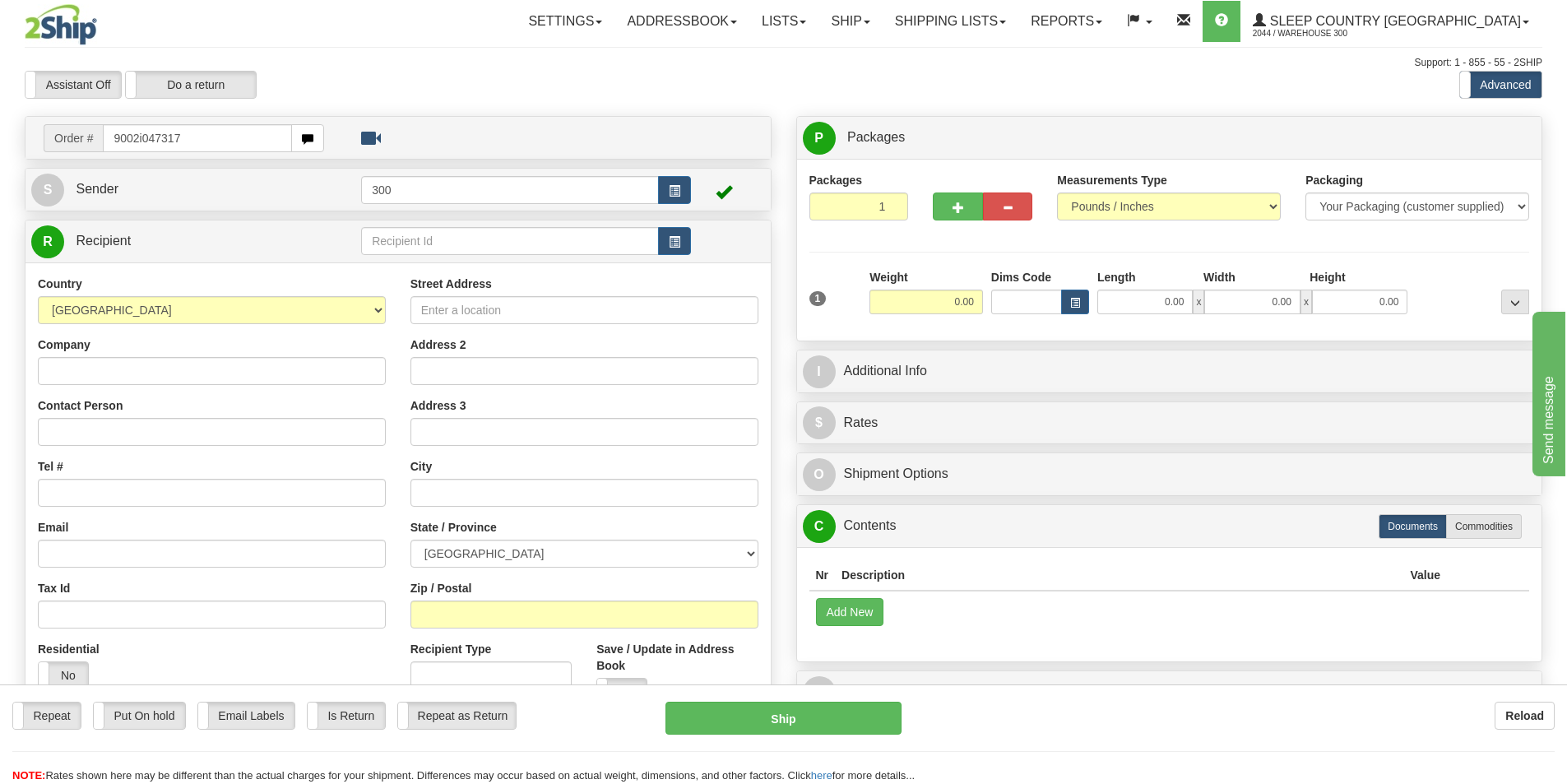
type input "9002i047317"
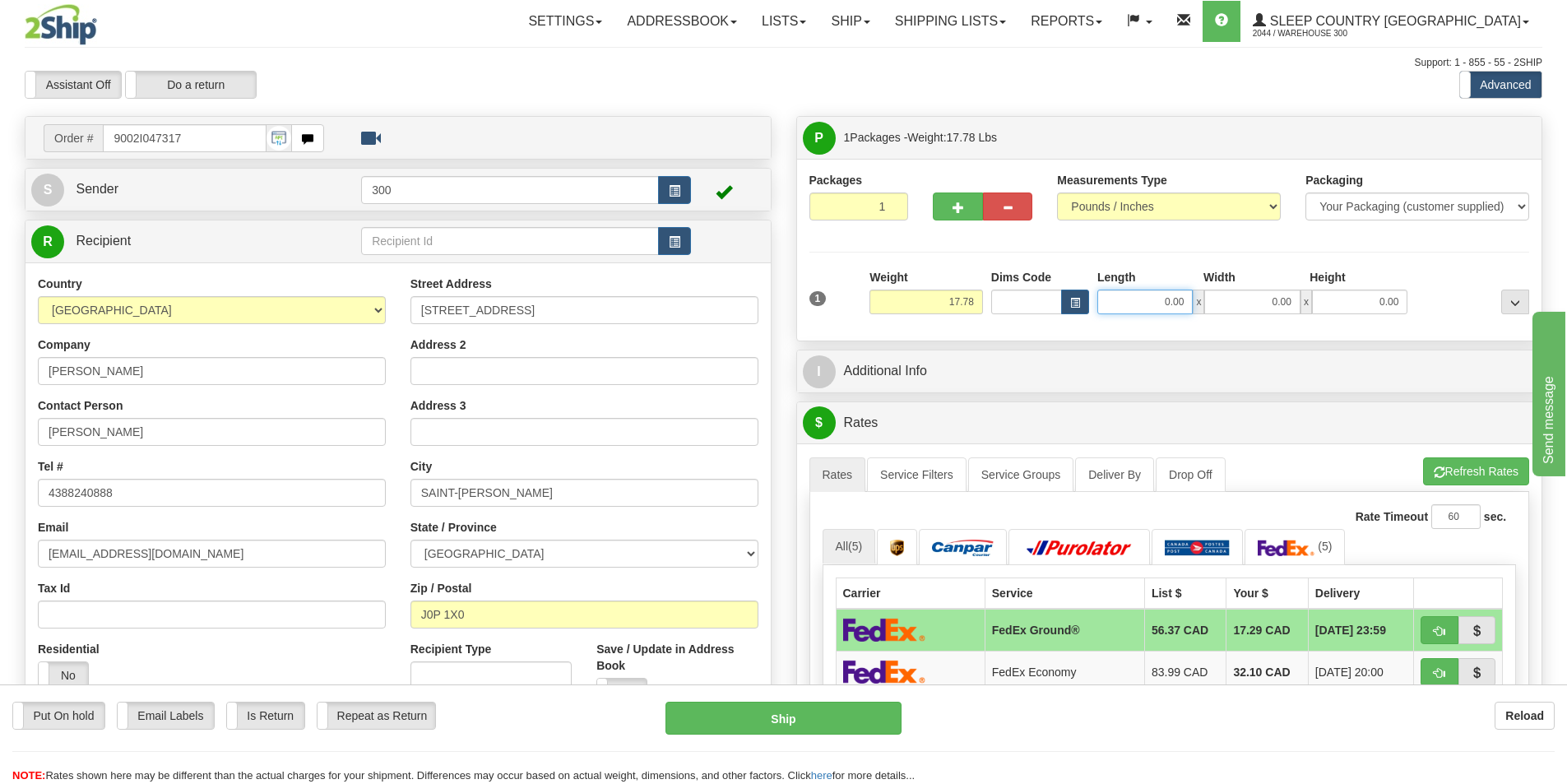
click at [1118, 308] on input "0.00" at bounding box center [1145, 302] width 95 height 25
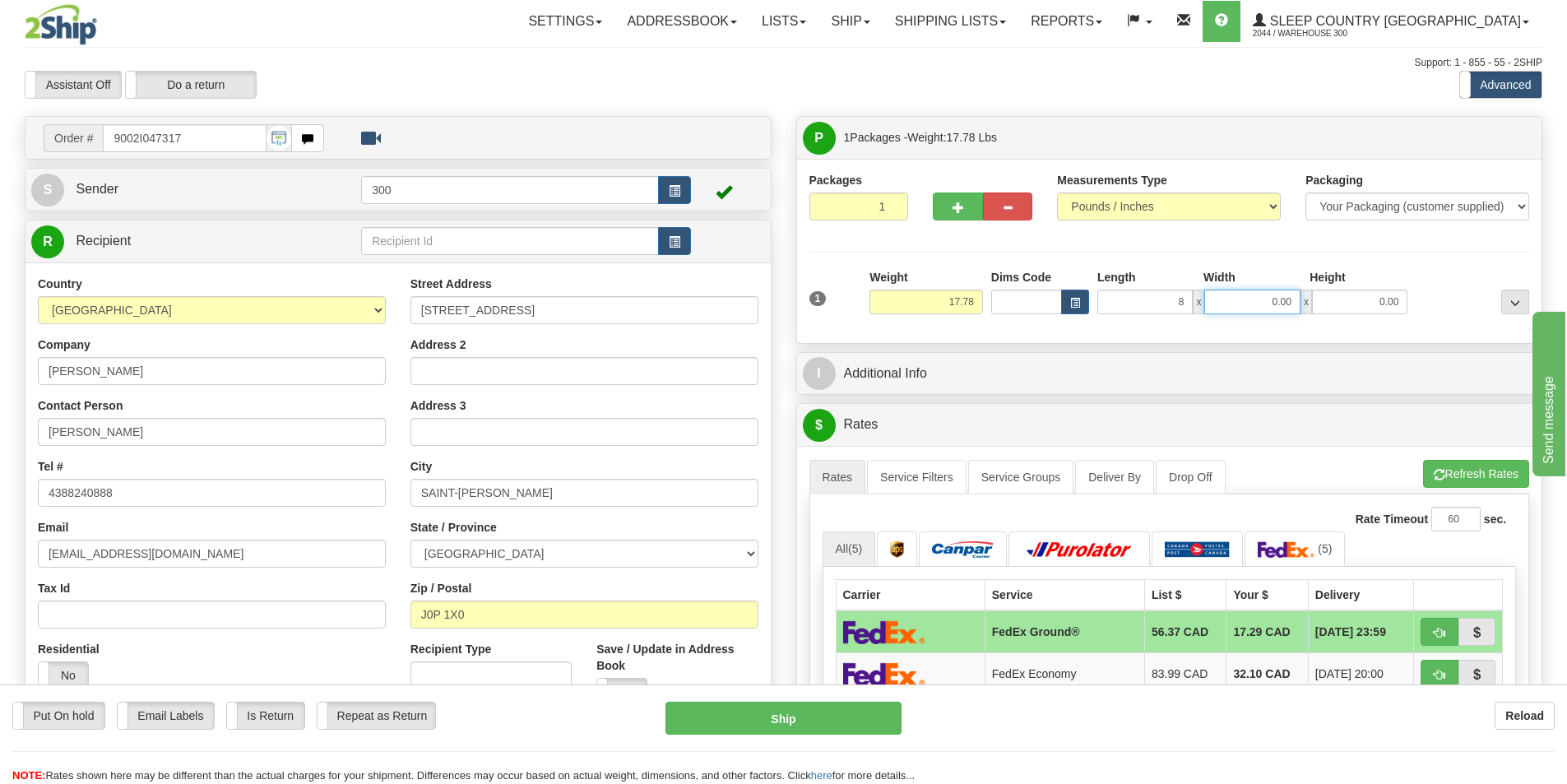
type input "8.00"
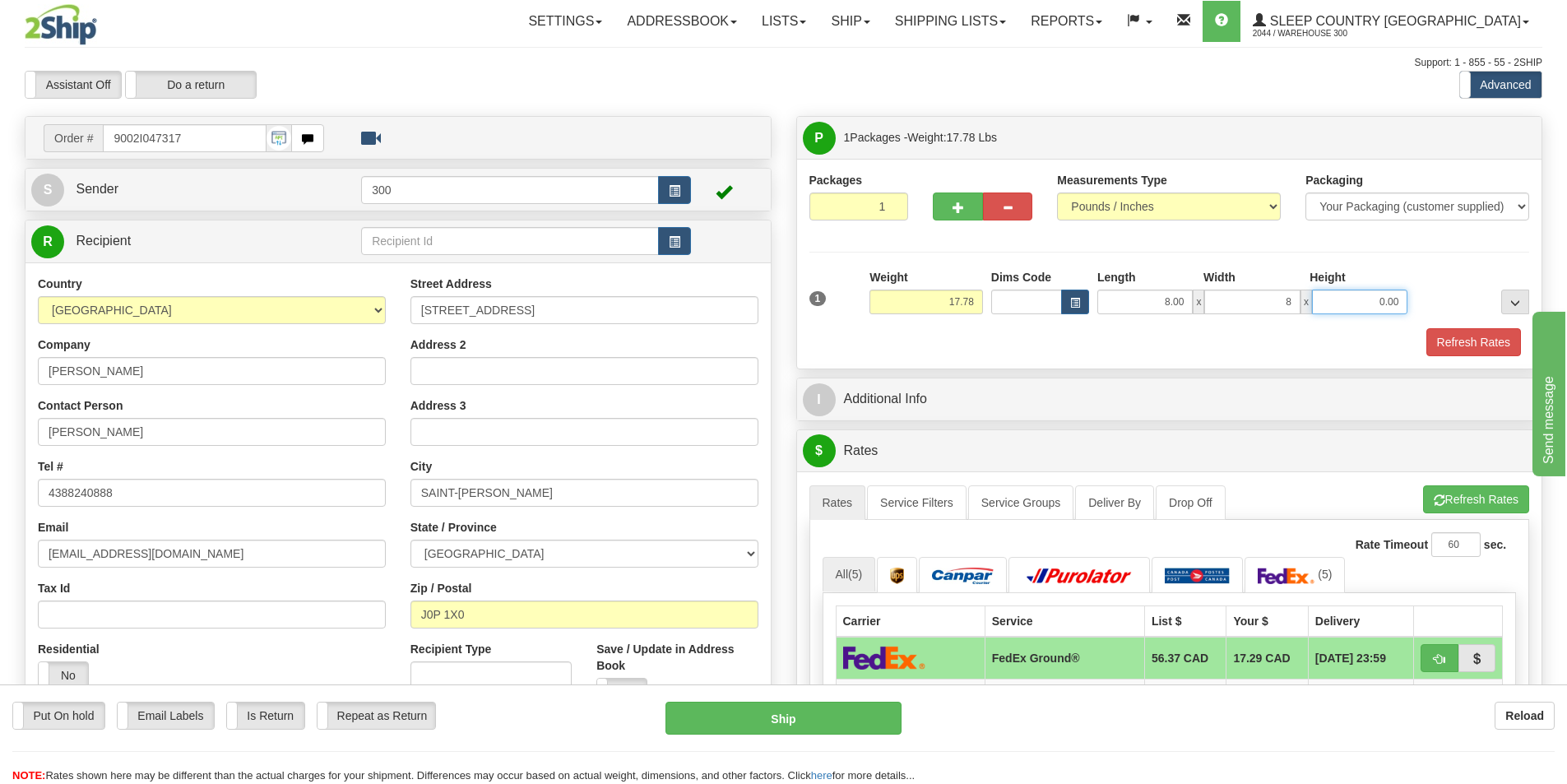
type input "8.00"
type input "16.00"
click at [899, 513] on link "Service Filters" at bounding box center [916, 502] width 99 height 34
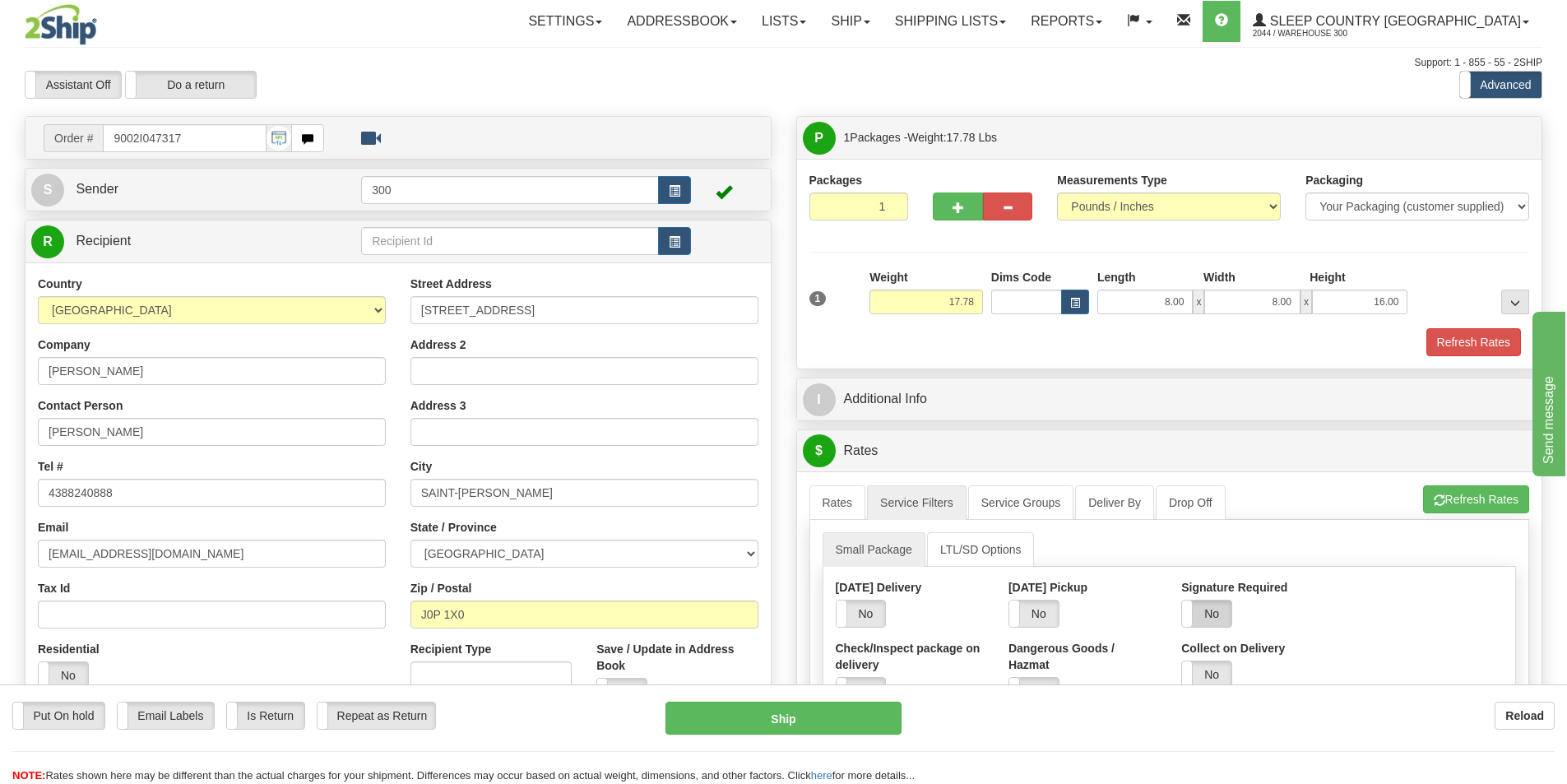
click at [1206, 615] on label "No" at bounding box center [1207, 614] width 49 height 27
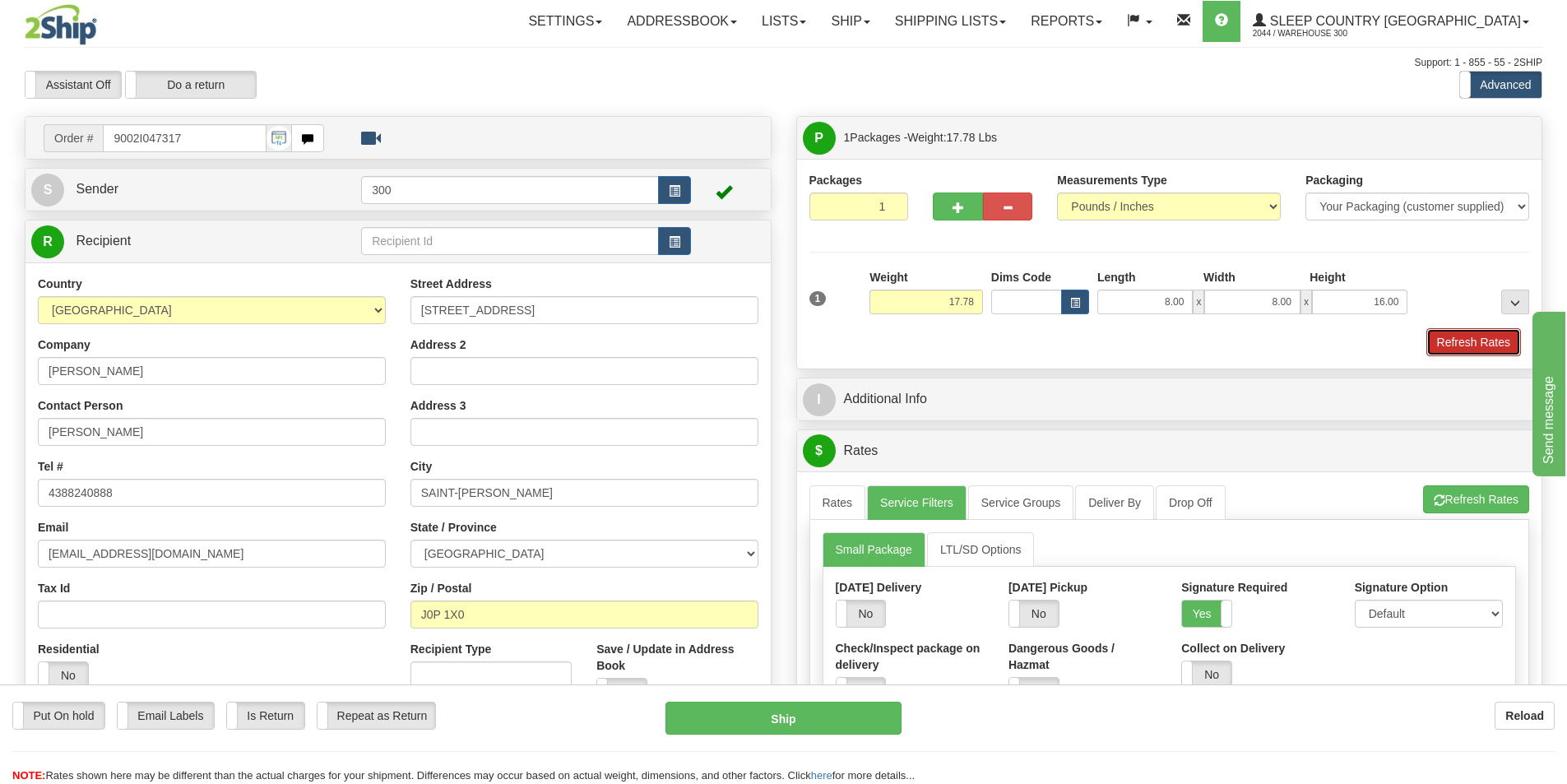
click at [1473, 349] on button "Refresh Rates" at bounding box center [1474, 342] width 94 height 28
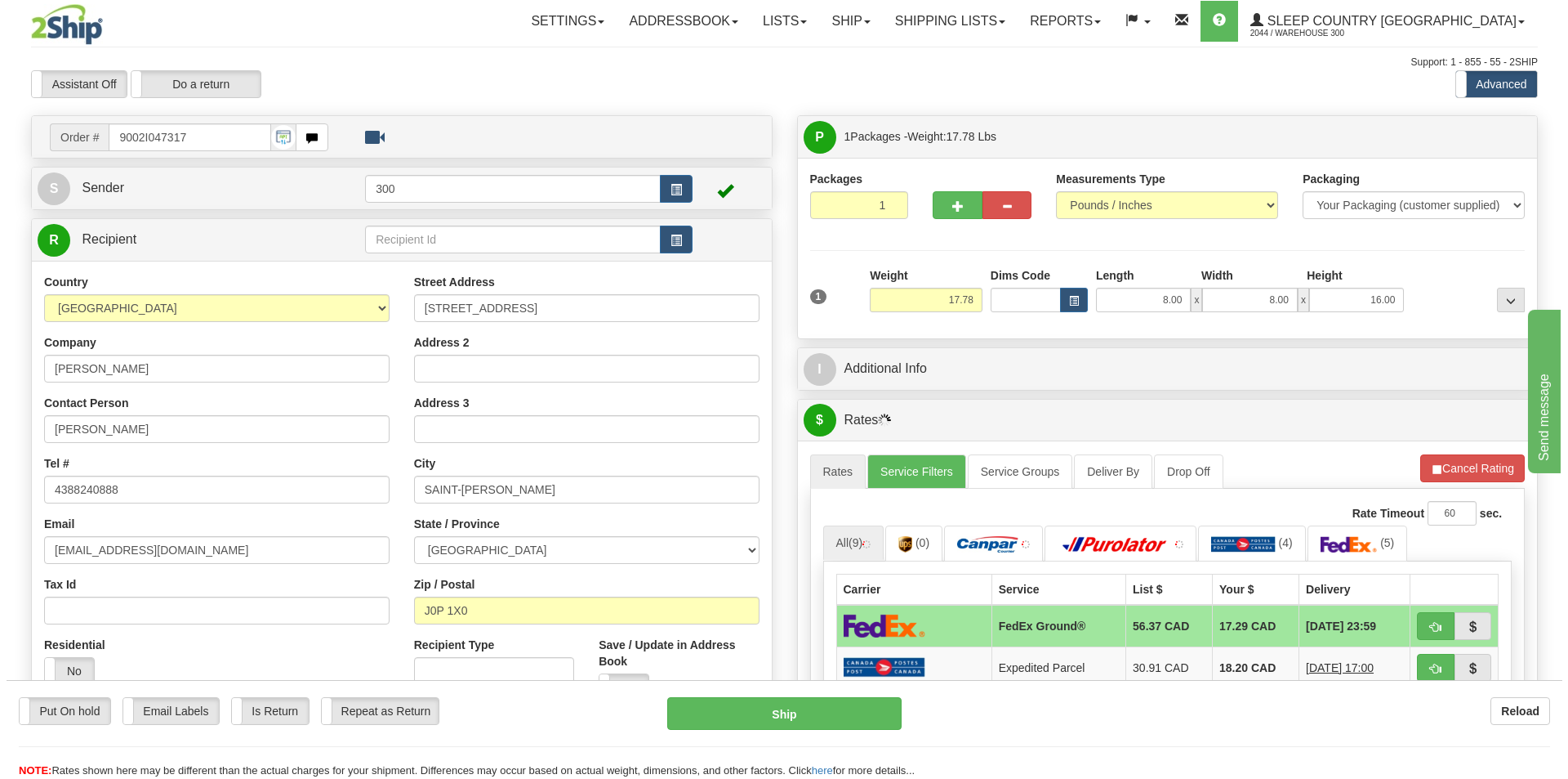
scroll to position [82, 0]
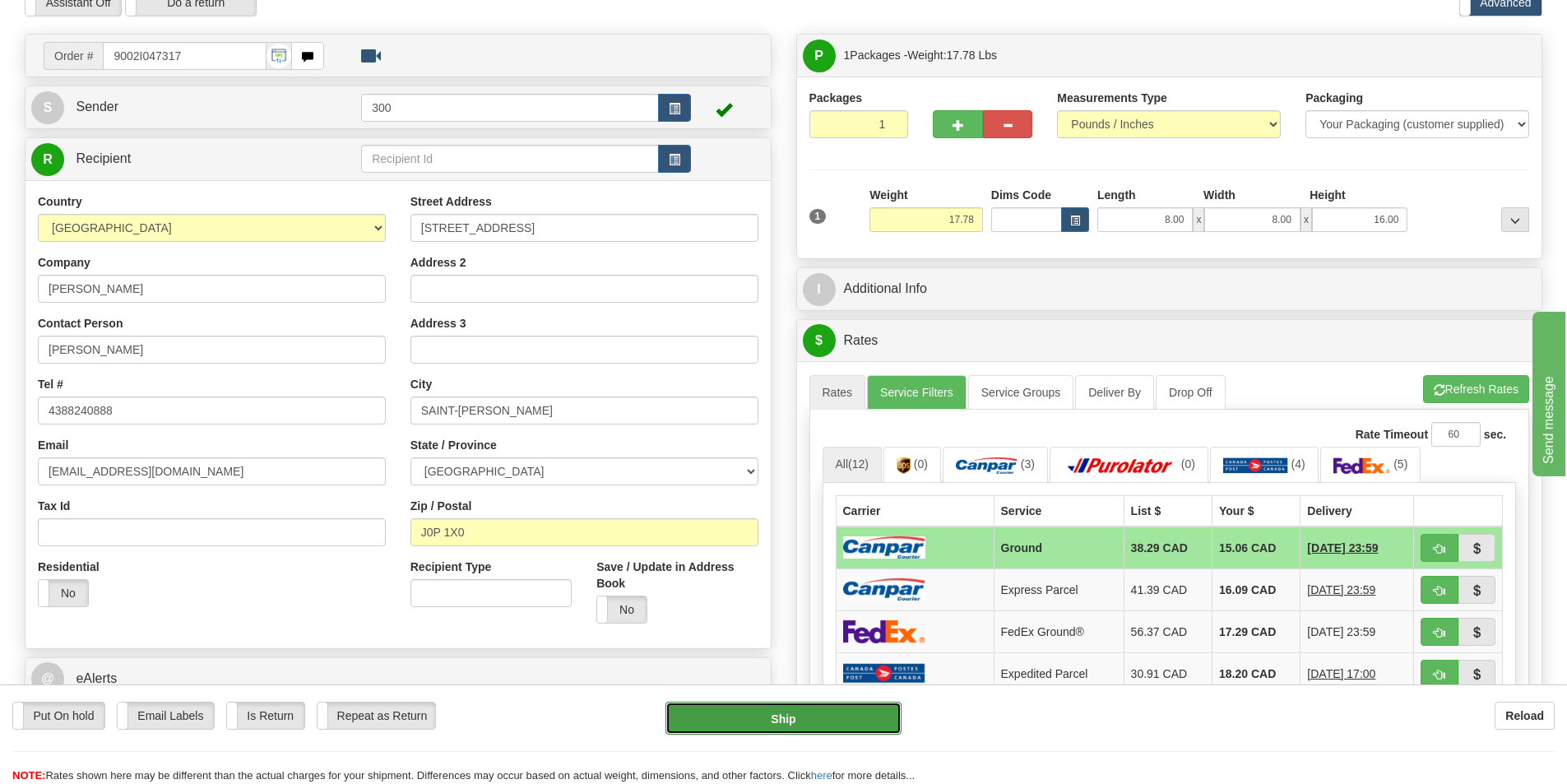
click at [740, 733] on button "Ship" at bounding box center [784, 717] width 236 height 33
type input "1"
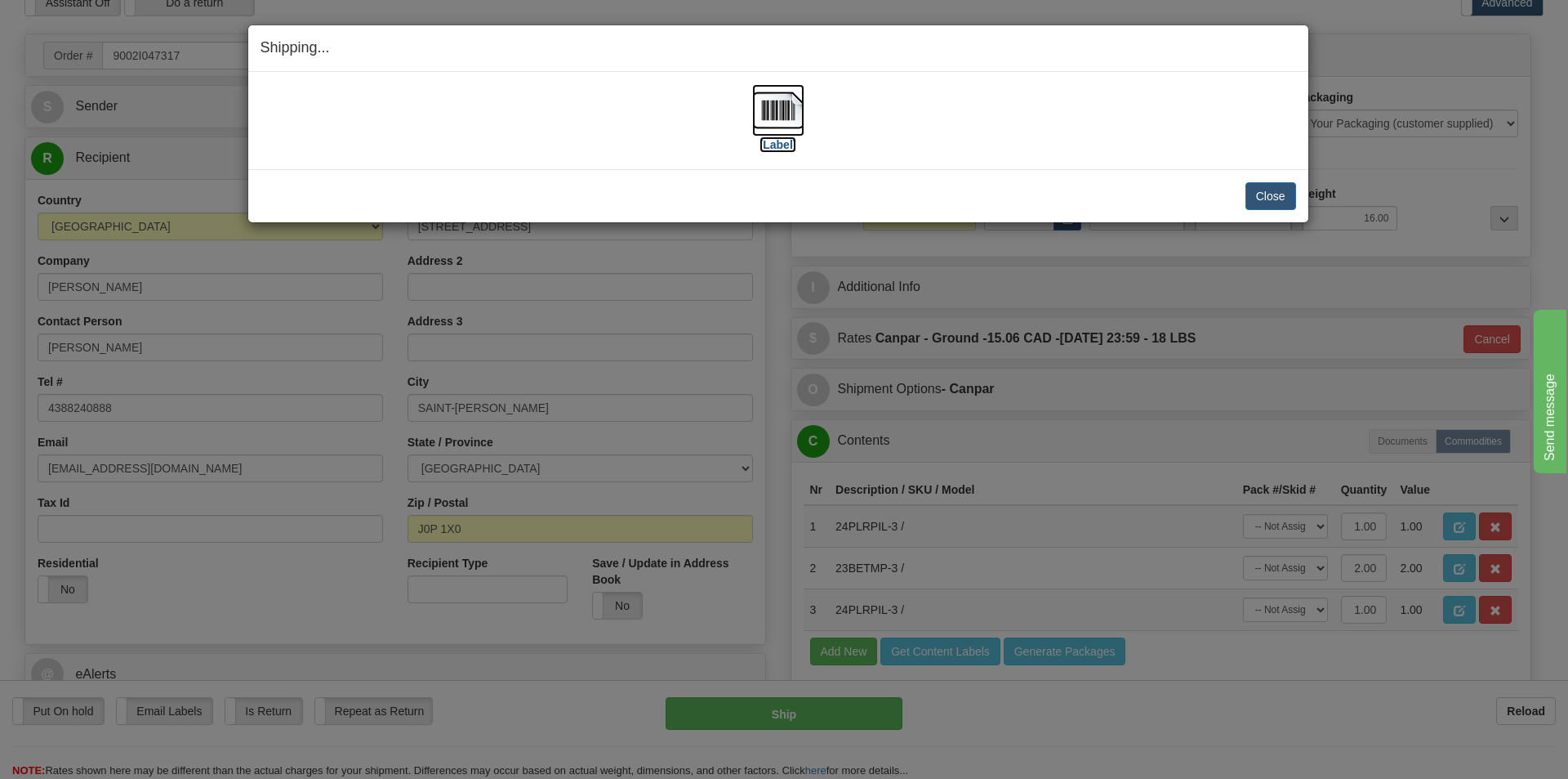
click at [774, 108] on img at bounding box center [778, 110] width 52 height 52
click at [1270, 195] on button "Close" at bounding box center [1271, 196] width 51 height 28
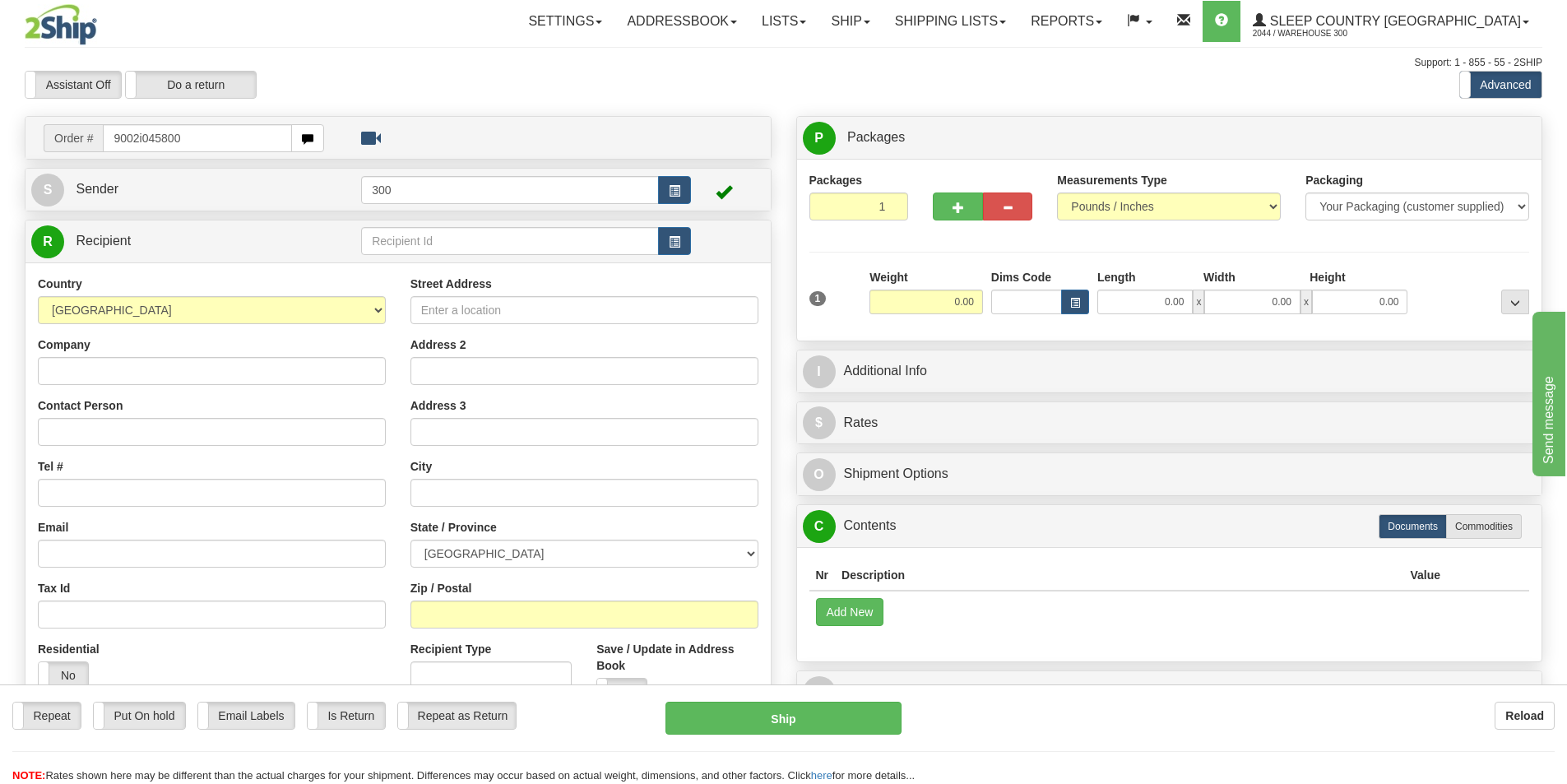
type input "9002i045800"
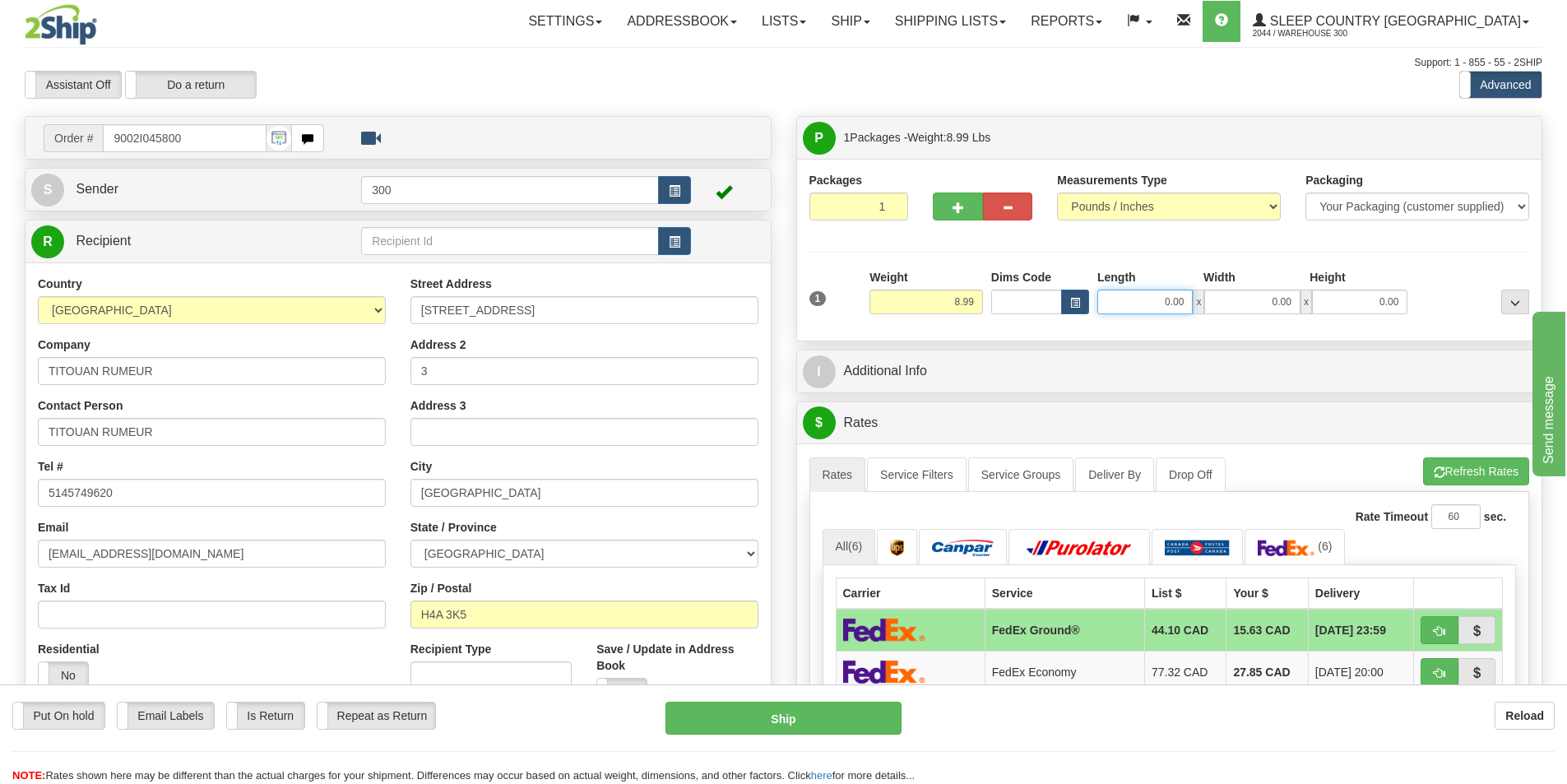
click at [1142, 307] on input "0.00" at bounding box center [1145, 302] width 95 height 25
type input "8.00"
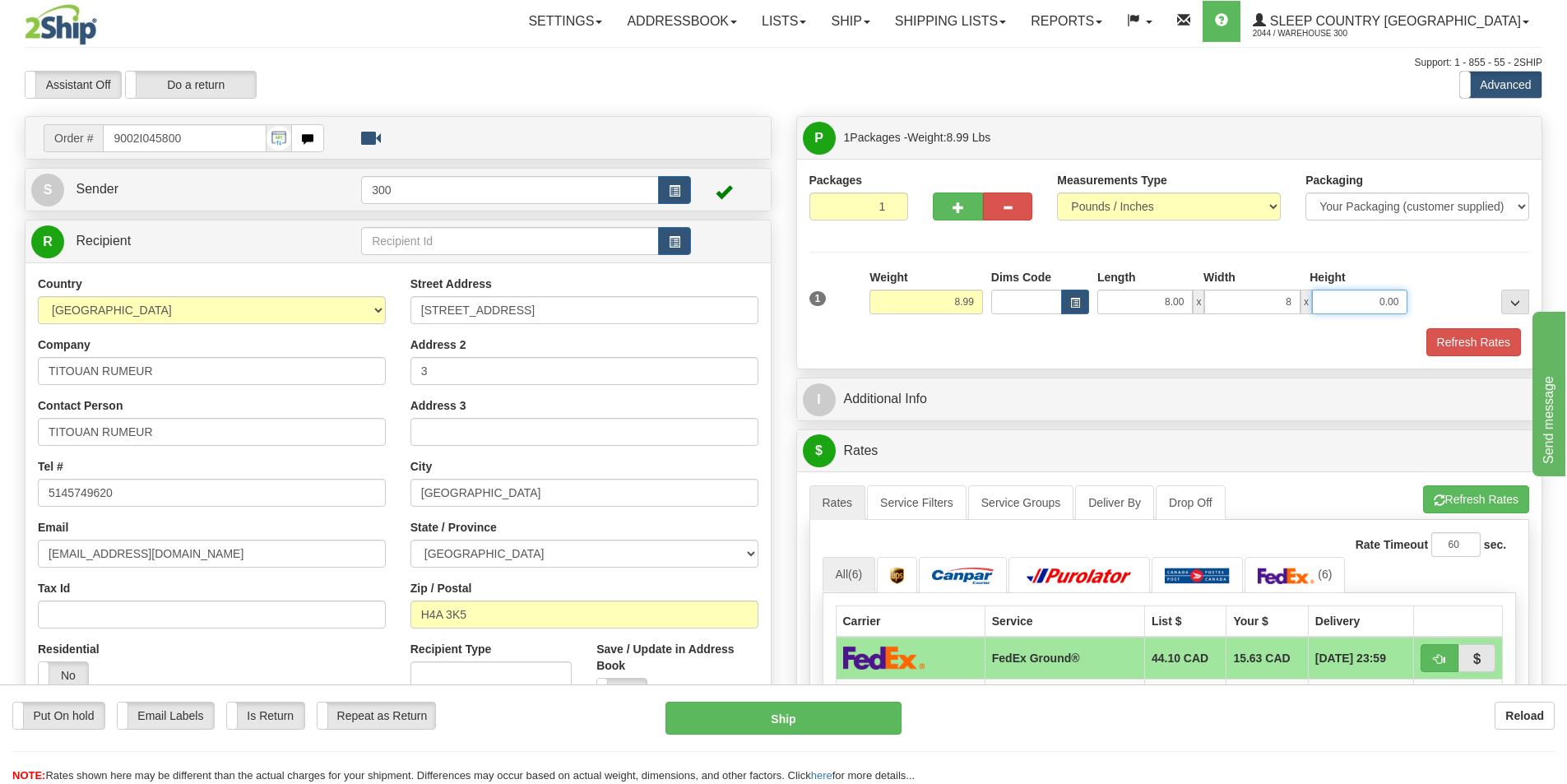
type input "8.00"
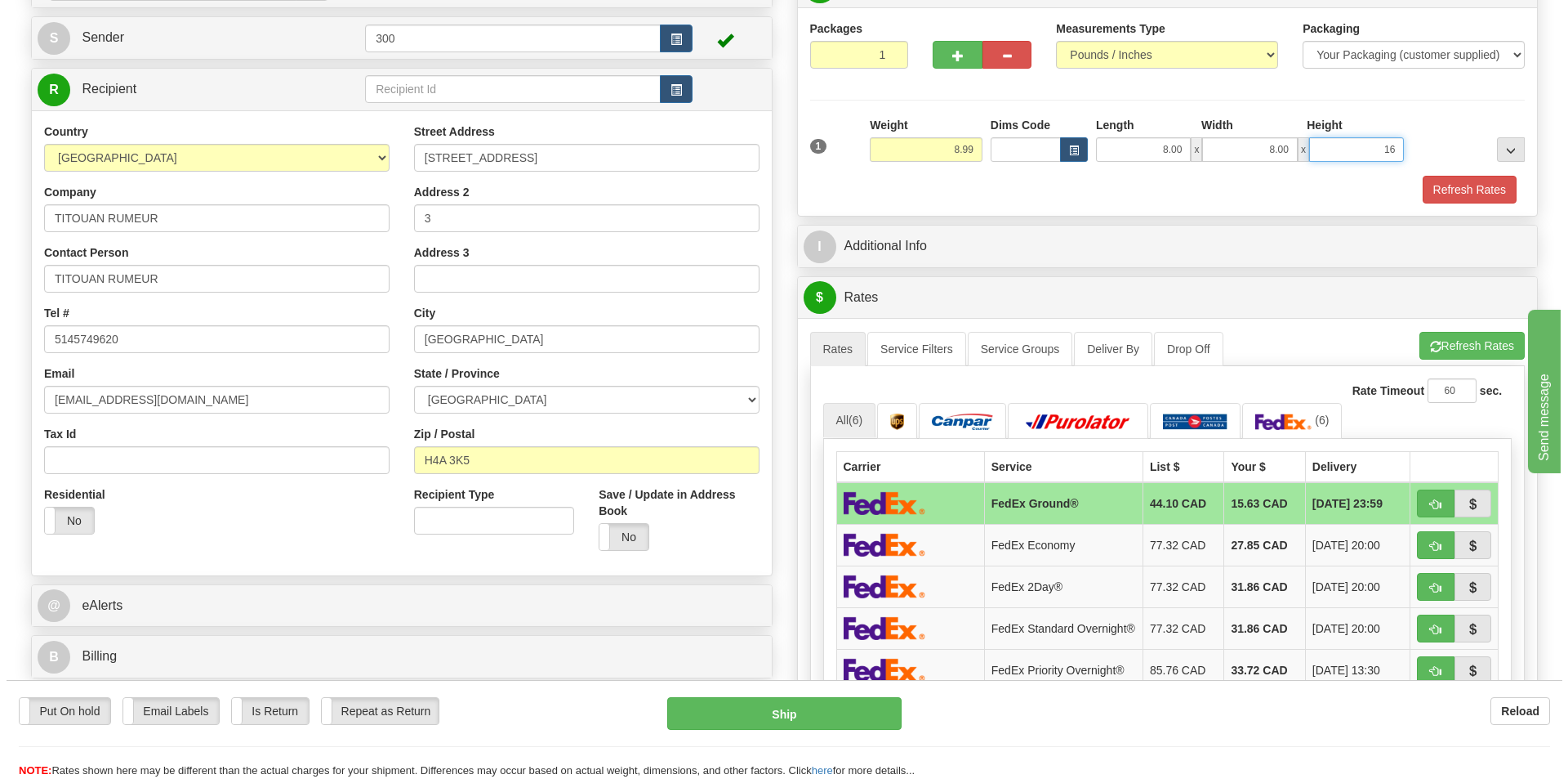
scroll to position [163, 0]
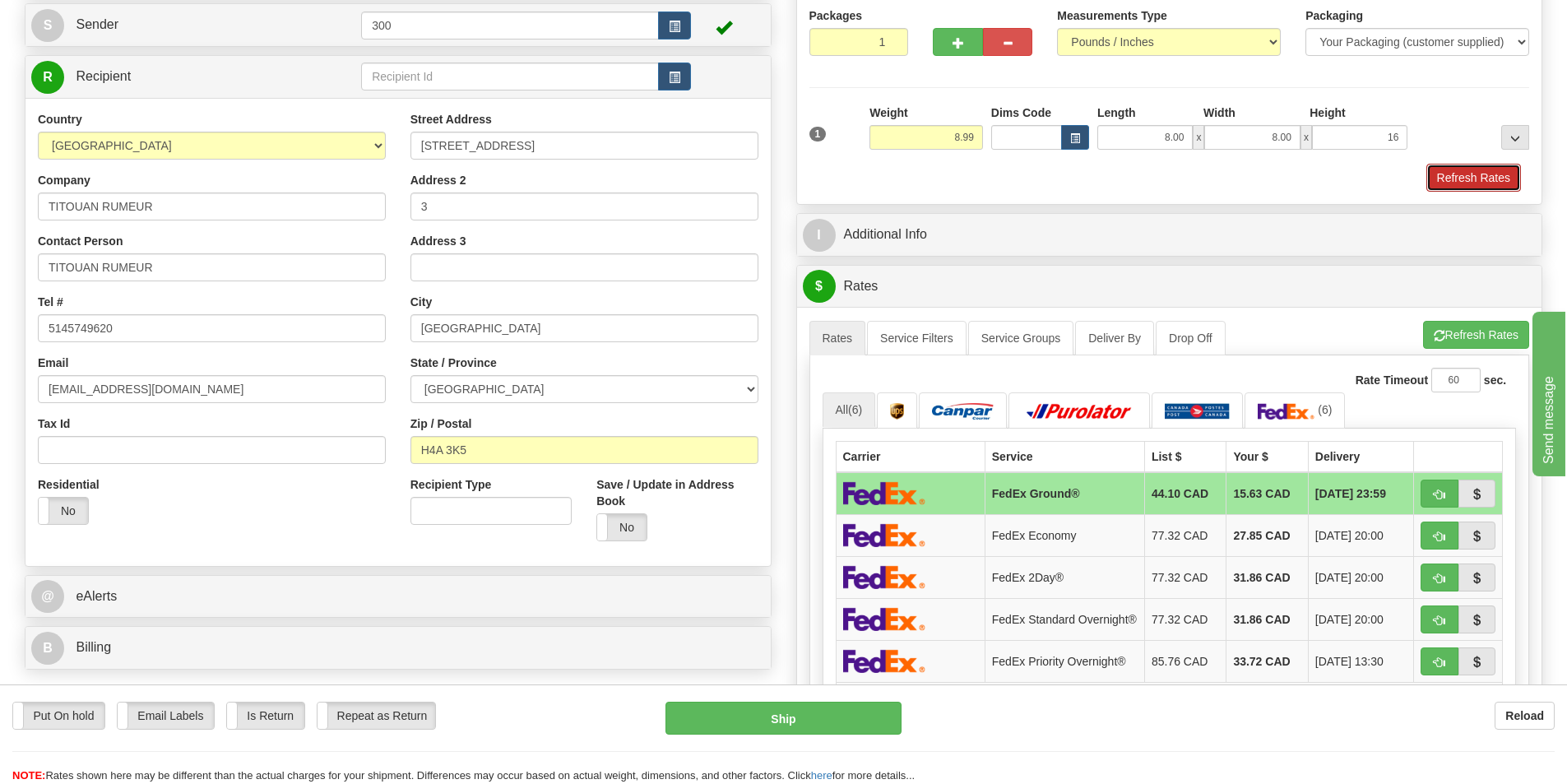
type input "16.00"
click at [1453, 178] on button "Refresh Rates" at bounding box center [1474, 178] width 94 height 28
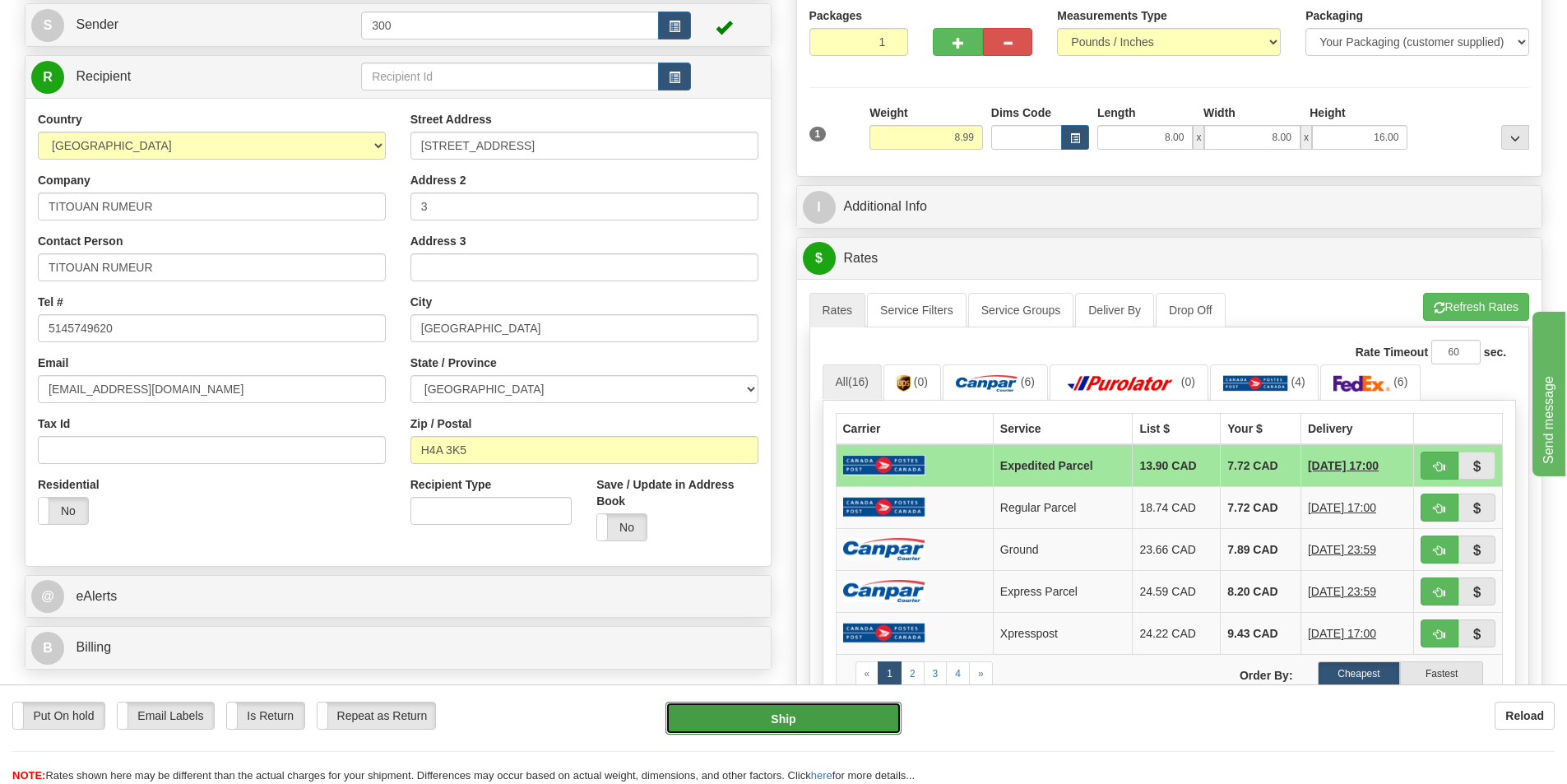
click at [768, 724] on button "Ship" at bounding box center [784, 717] width 236 height 33
type input "DOM.EP"
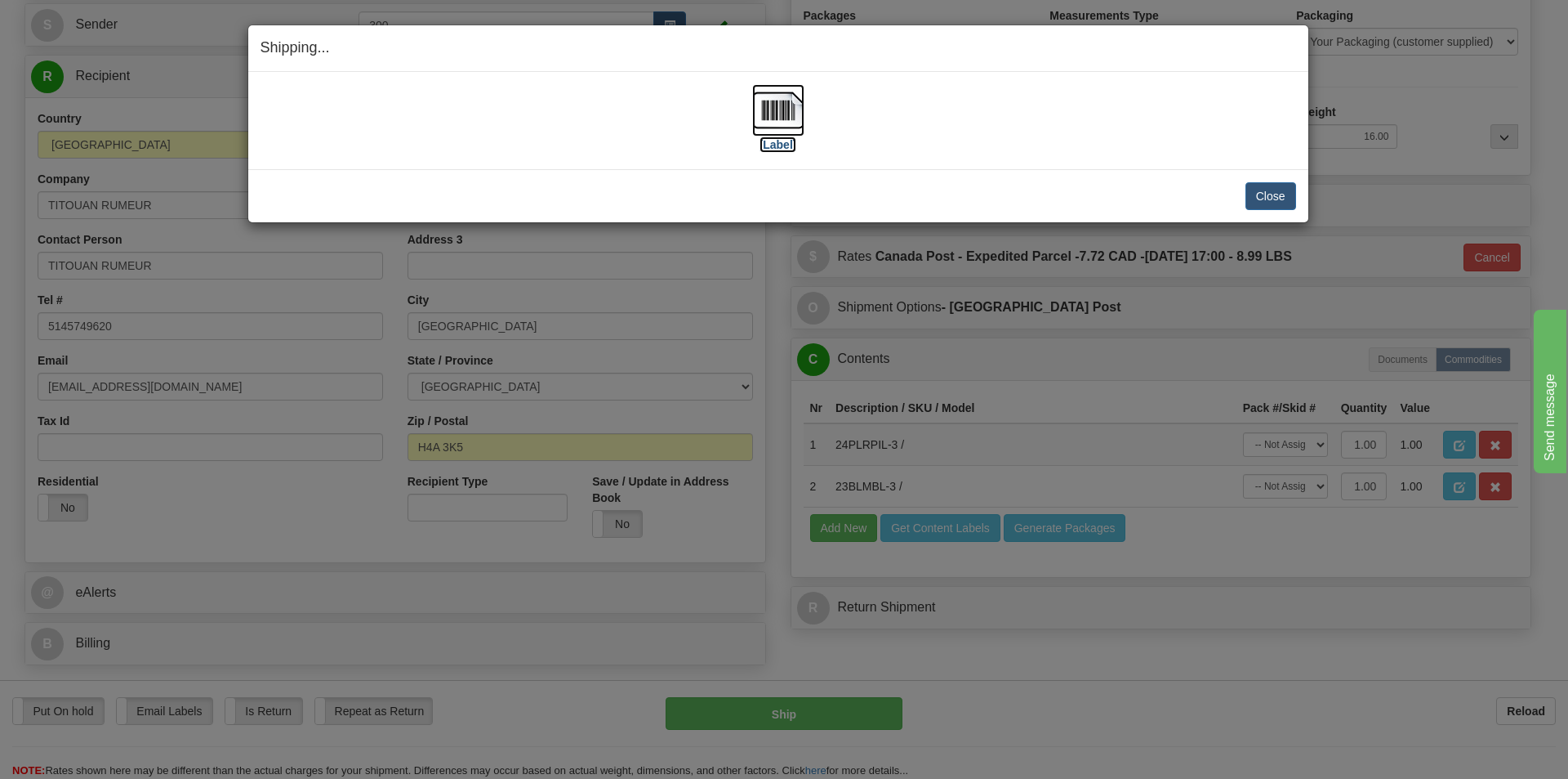
click at [772, 146] on label "[Label]" at bounding box center [778, 145] width 37 height 17
click at [1312, 76] on div "Shipping... Your SHIPMENT will EXPIRE in [Label] IMPORTANT NOTICE Embassy / Con…" at bounding box center [784, 390] width 1568 height 779
click at [789, 112] on img at bounding box center [778, 110] width 52 height 52
click at [1270, 194] on button "Close" at bounding box center [1271, 196] width 51 height 28
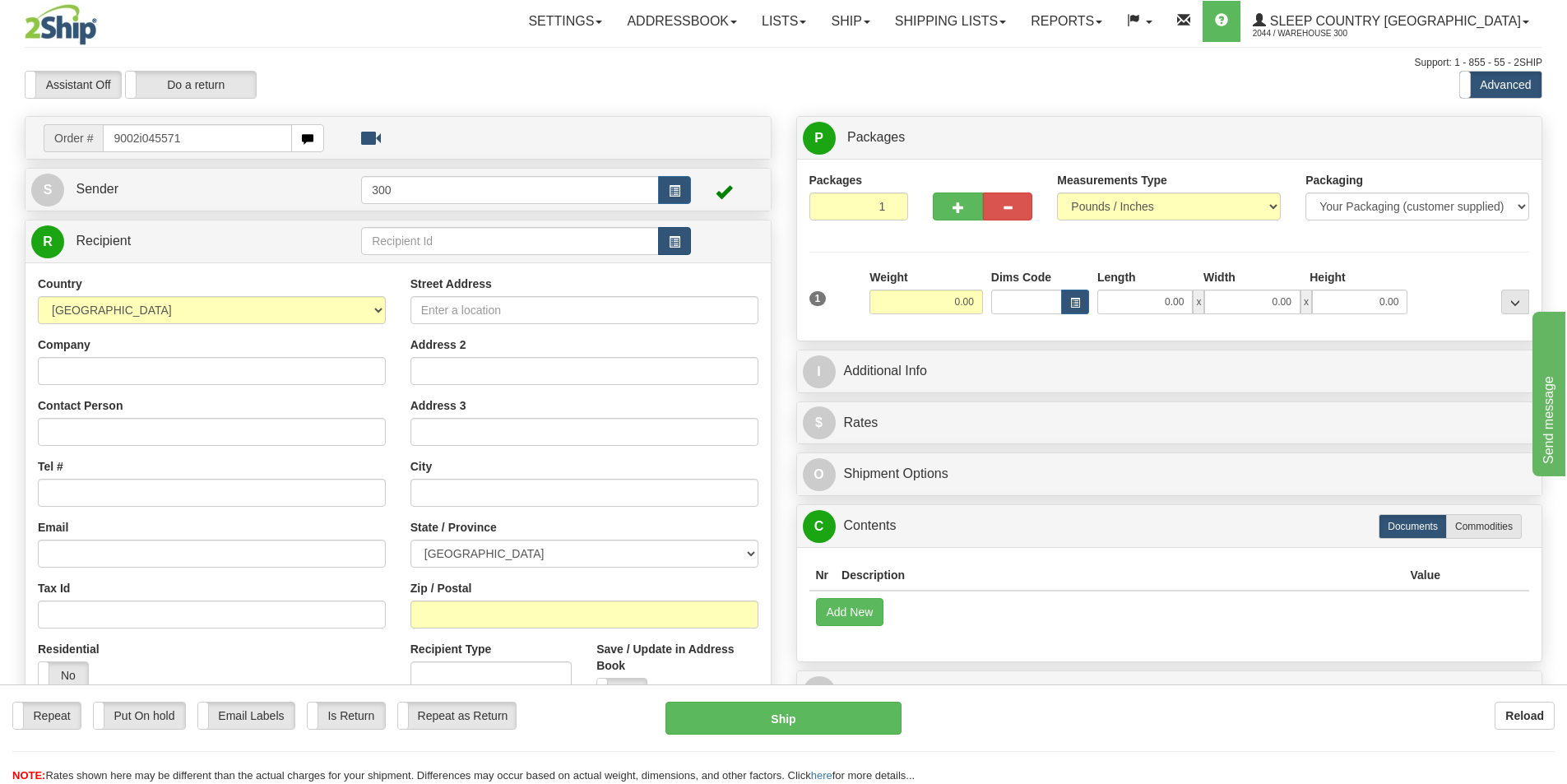
type input "9002i045571"
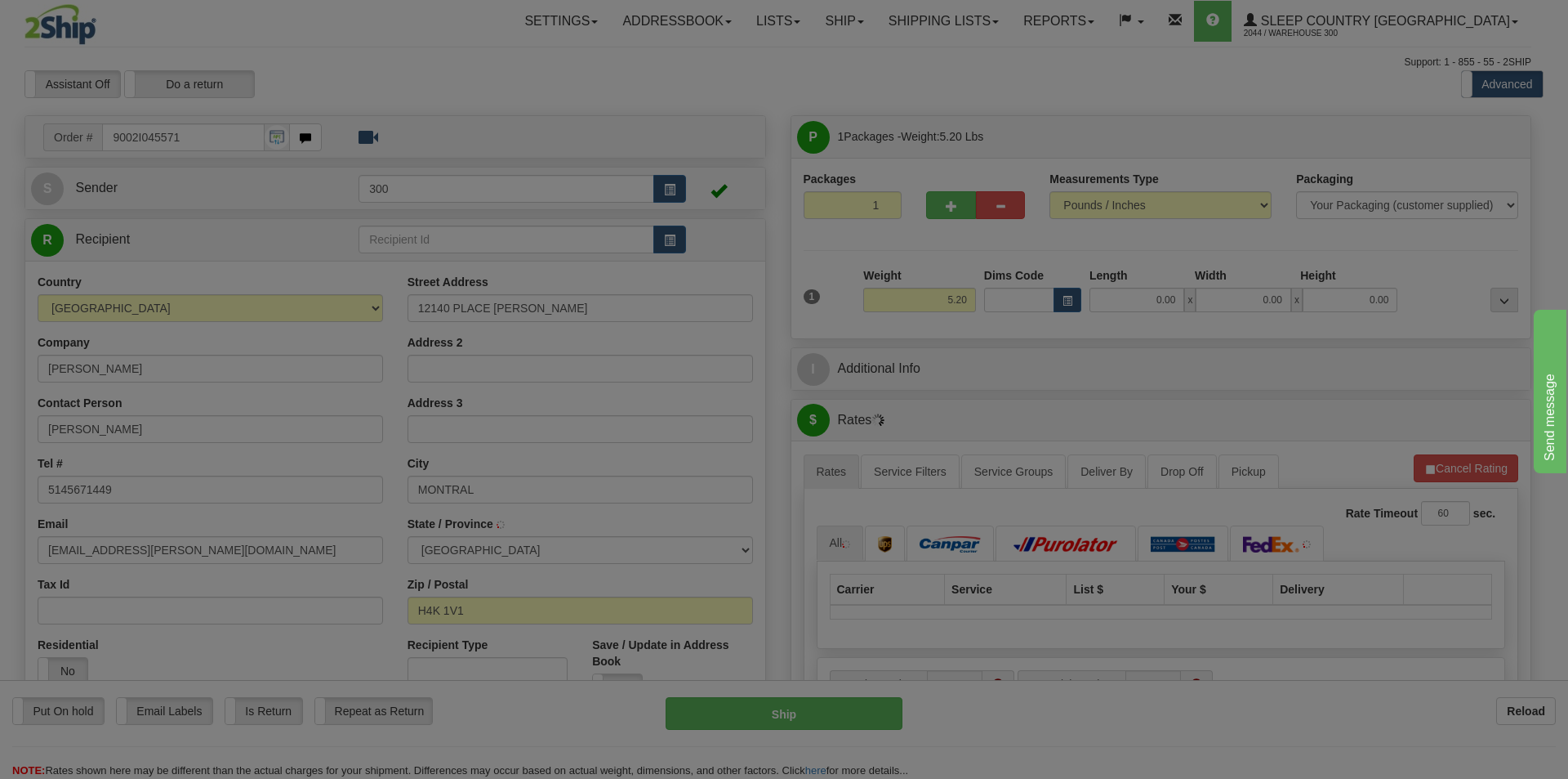
type input "[GEOGRAPHIC_DATA]"
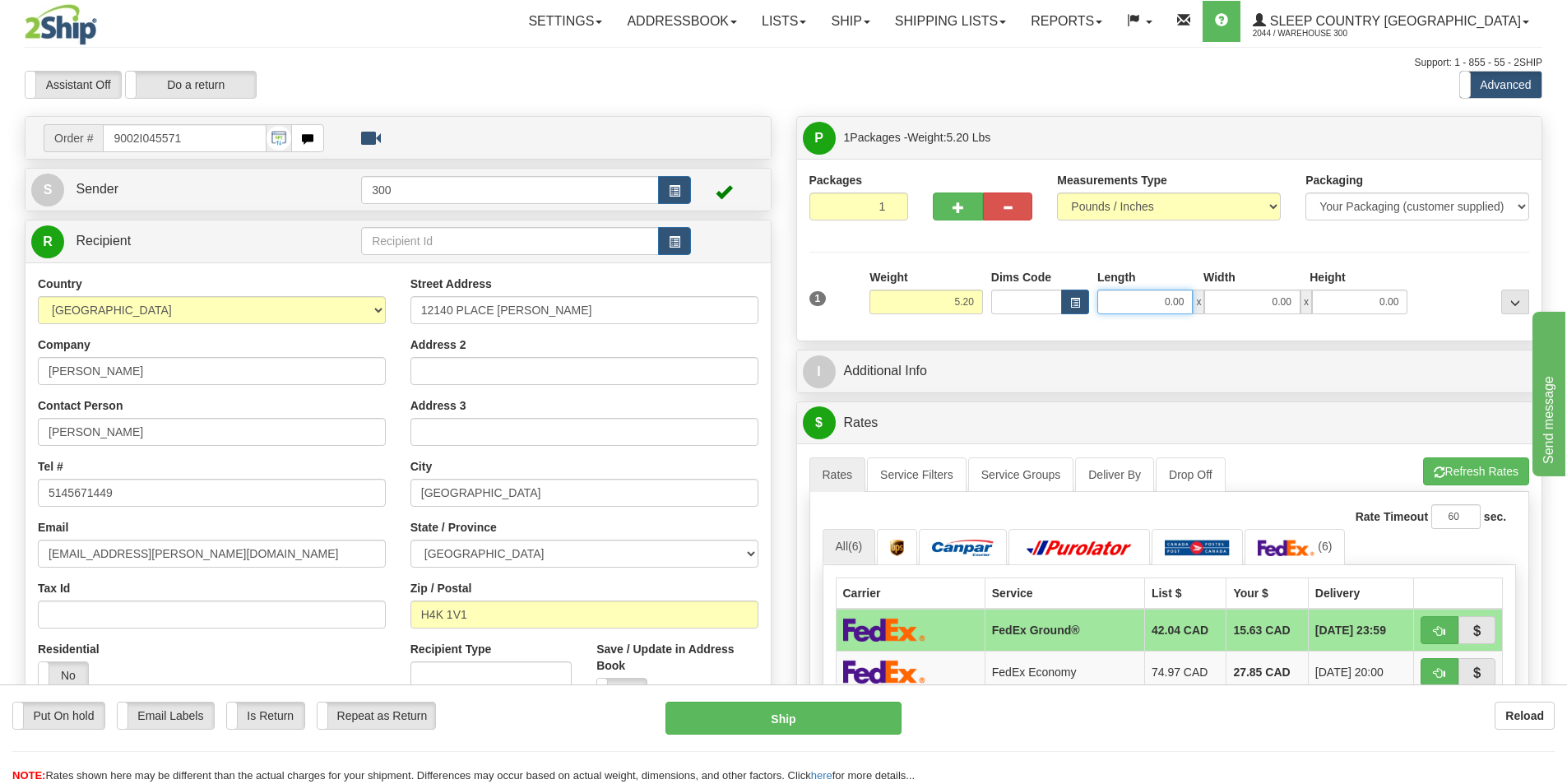
click at [1151, 301] on input "0.00" at bounding box center [1145, 302] width 95 height 25
type input "7.00"
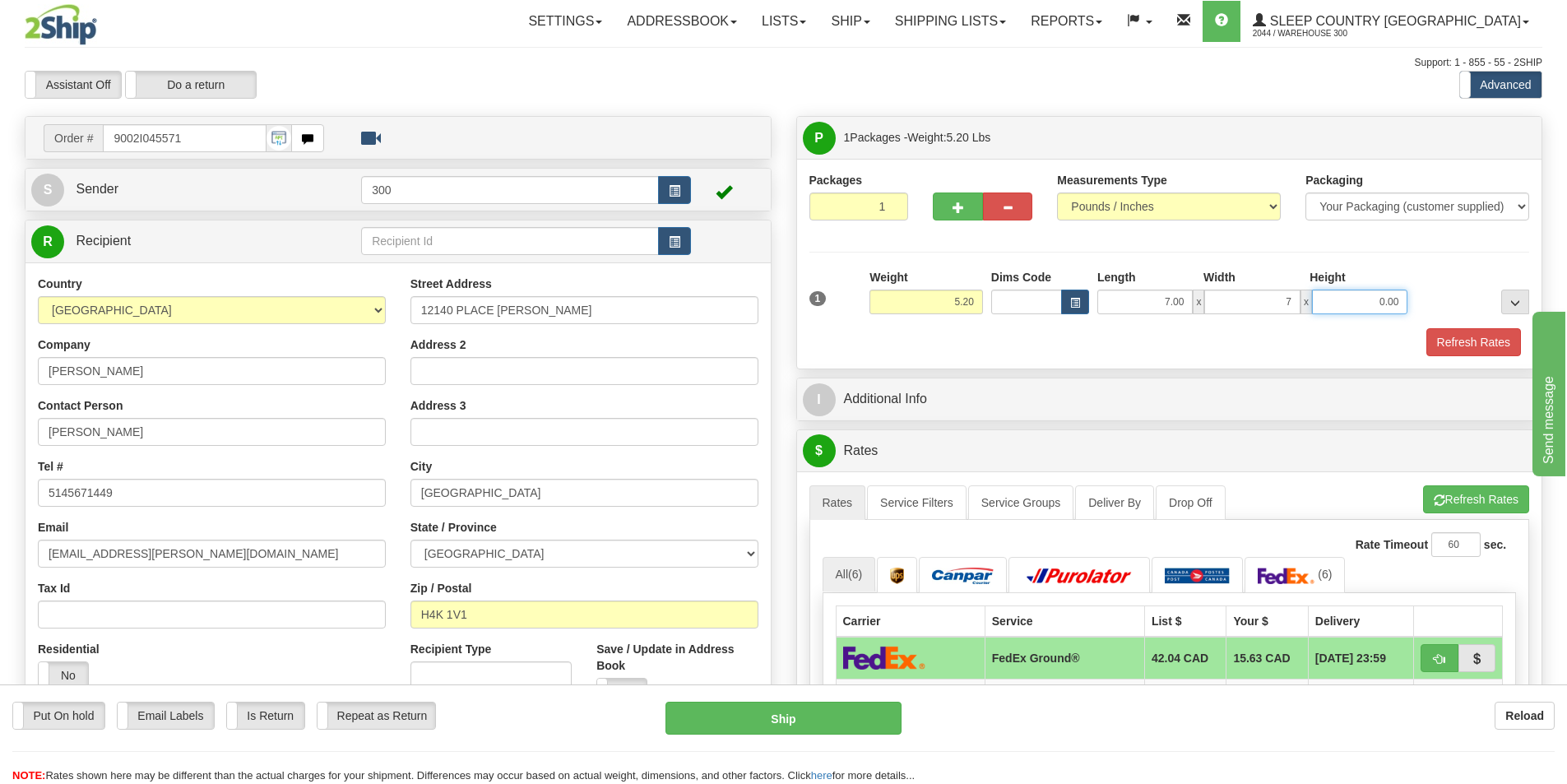
type input "7.00"
type input "15.00"
click at [1452, 350] on button "Refresh Rates" at bounding box center [1474, 342] width 94 height 28
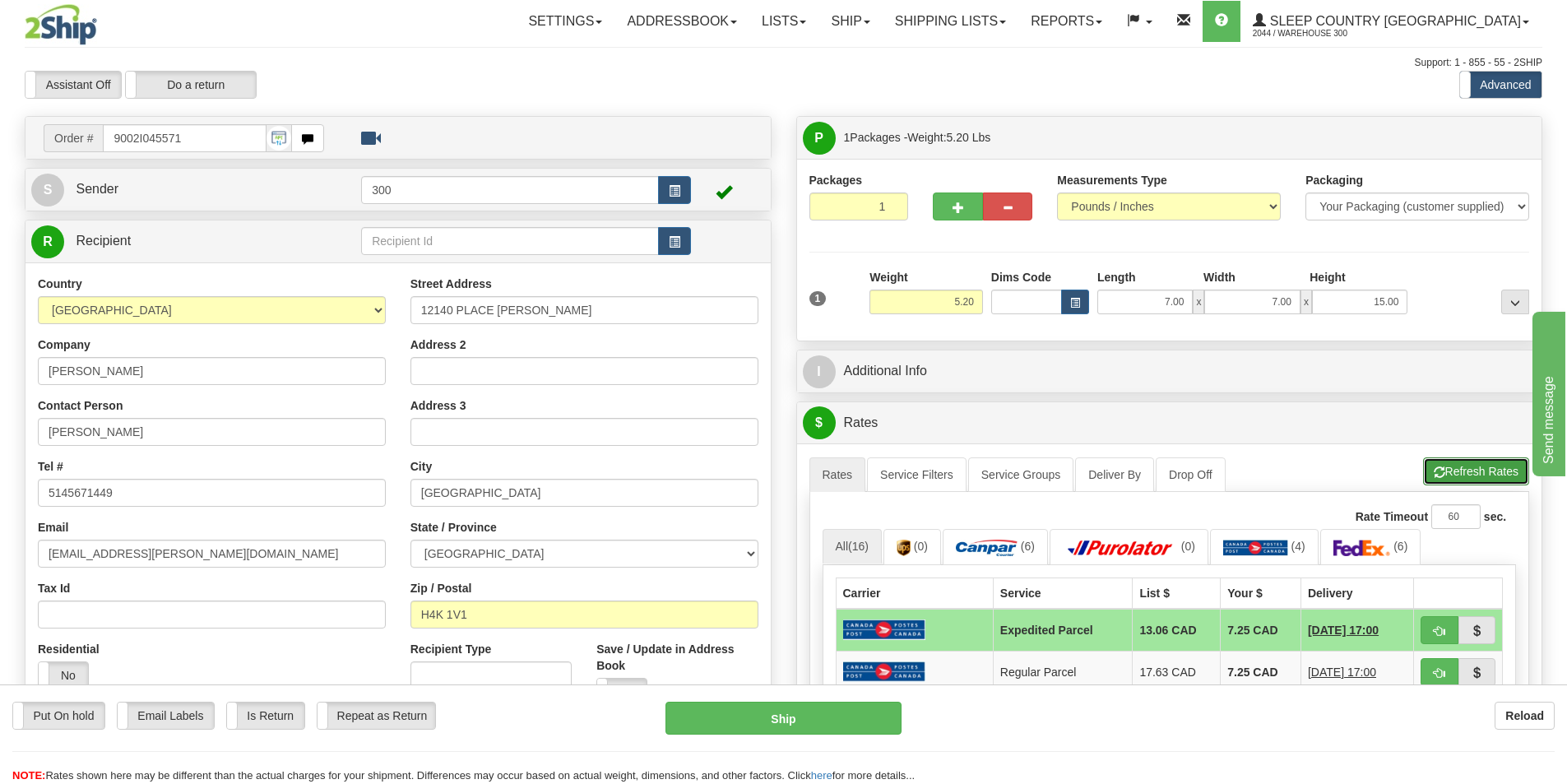
click at [1457, 481] on button "Refresh Rates" at bounding box center [1476, 471] width 106 height 28
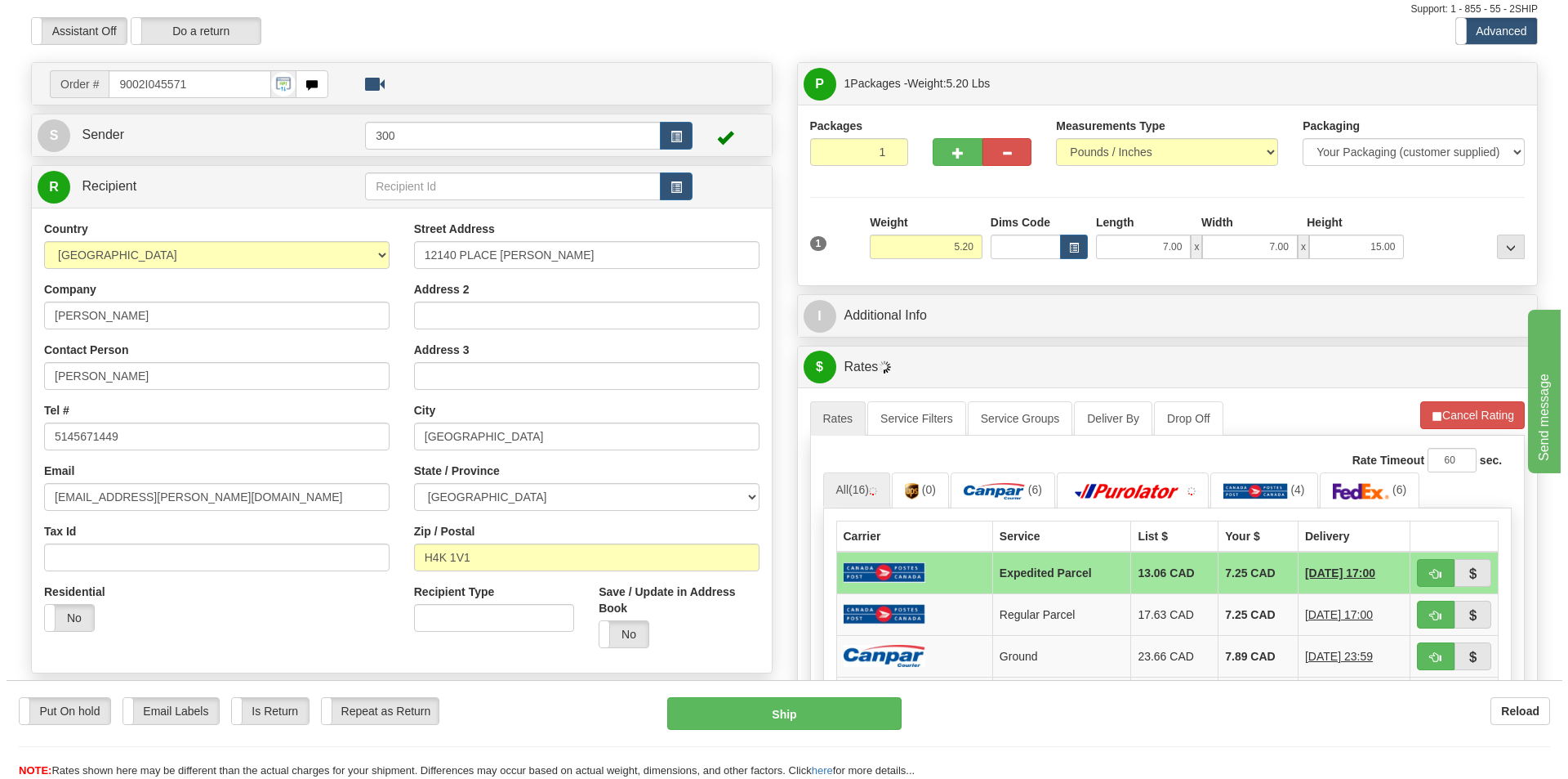
scroll to position [82, 0]
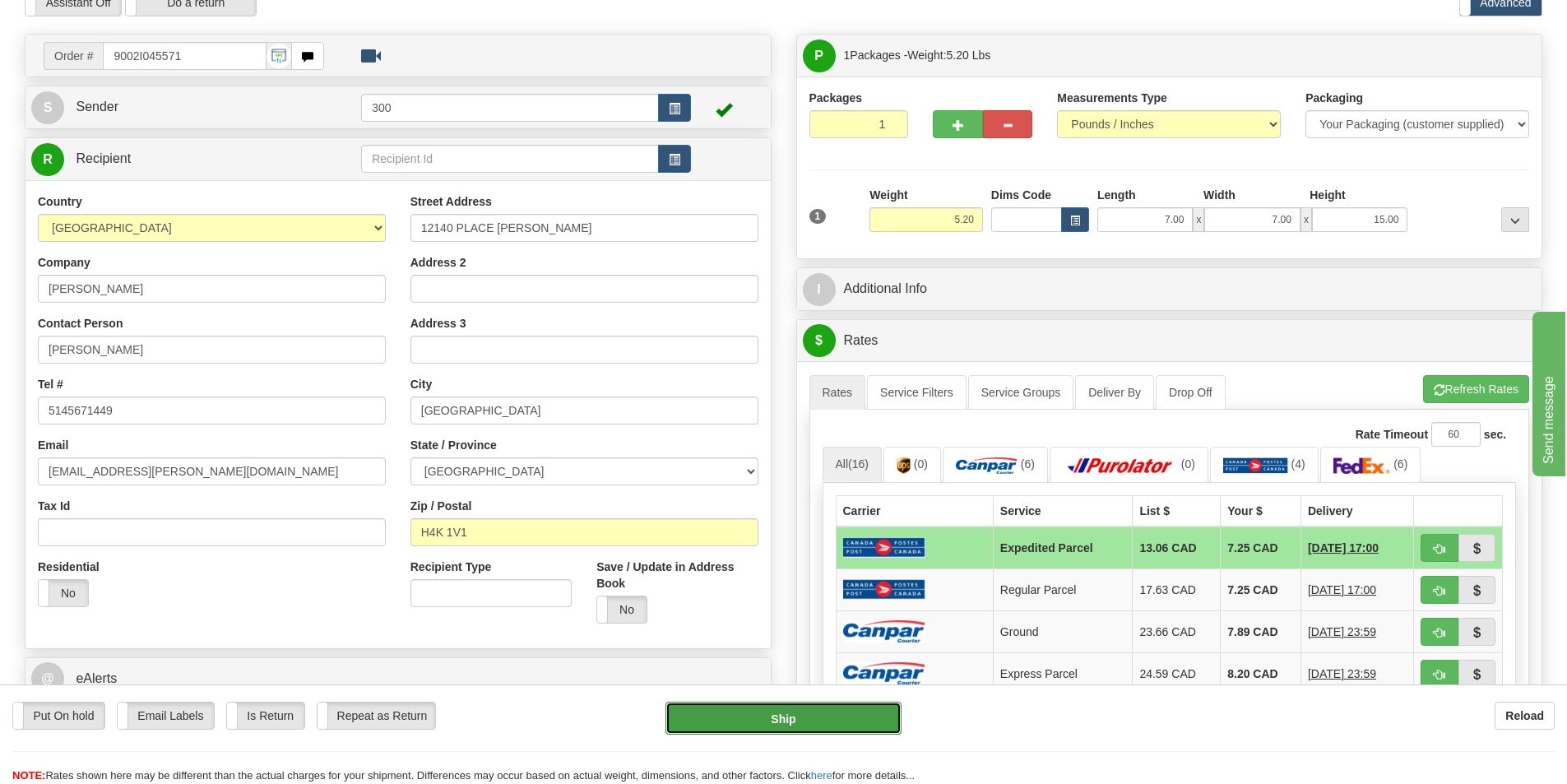
click at [757, 722] on button "Ship" at bounding box center [784, 717] width 236 height 33
type input "DOM.EP"
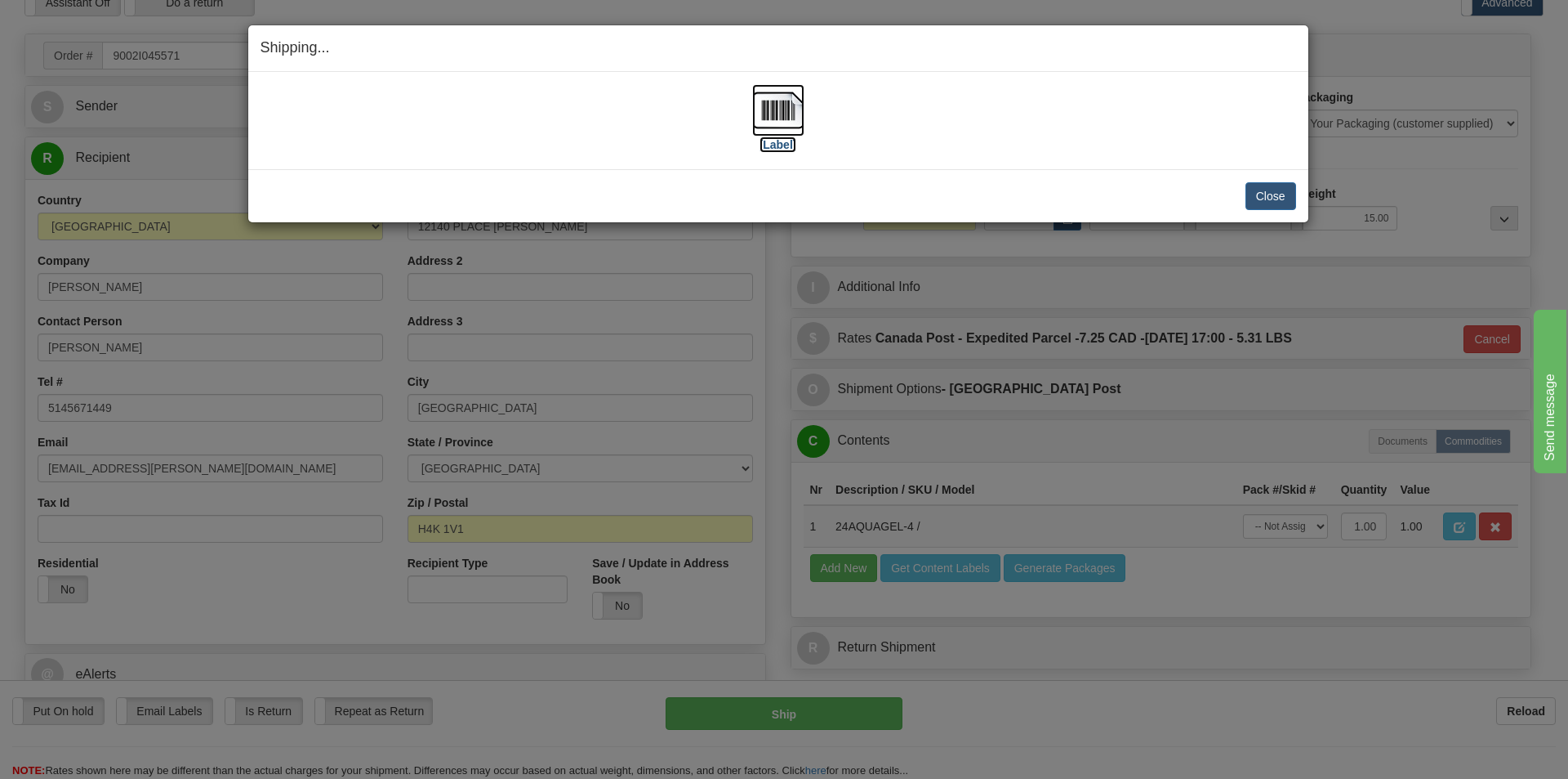
click at [775, 114] on img at bounding box center [778, 110] width 52 height 52
click at [1259, 196] on button "Close" at bounding box center [1271, 196] width 51 height 28
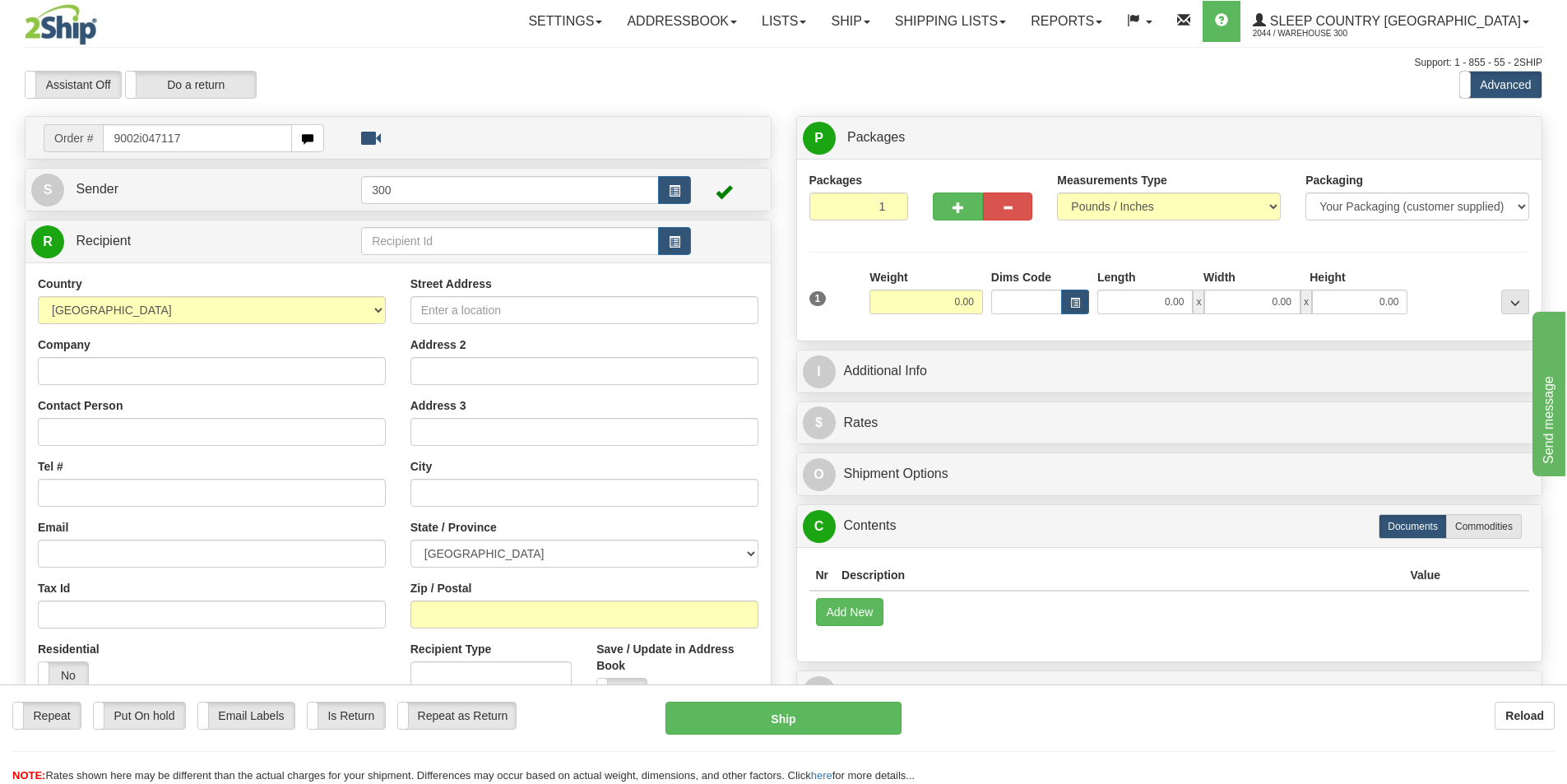
type input "9002i047117"
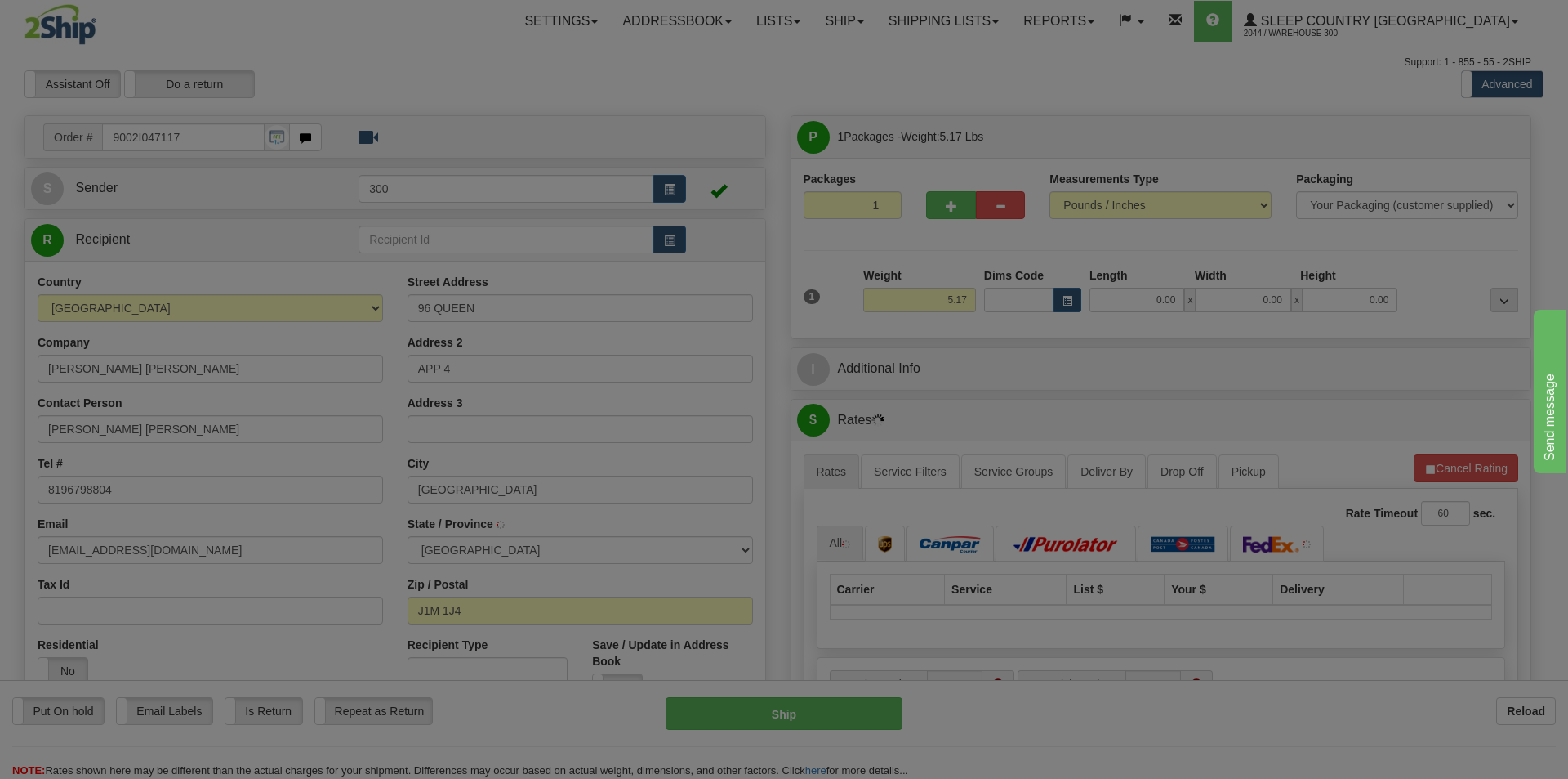
type input "SHERBROOKE"
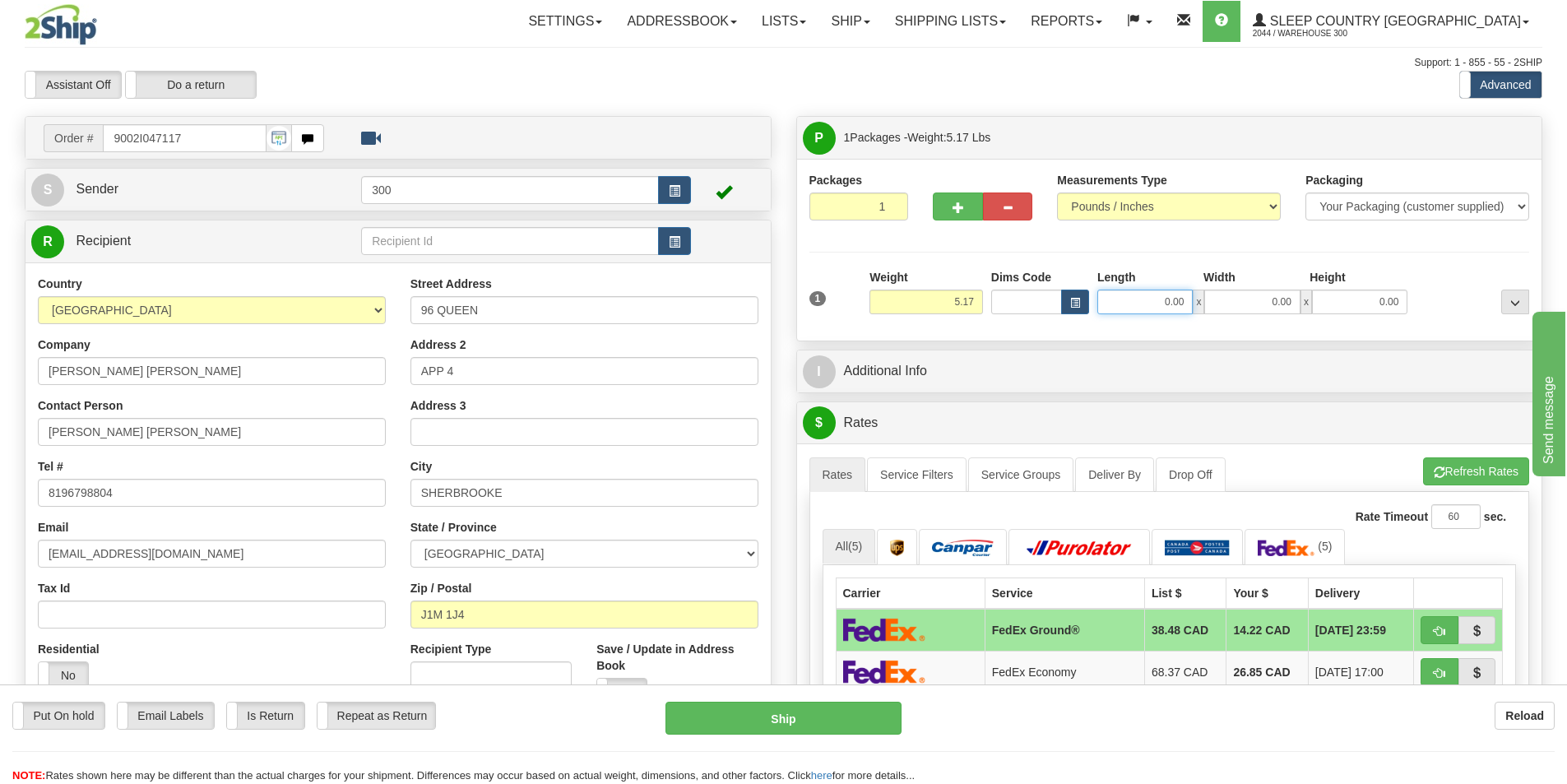
click at [1126, 300] on input "0.00" at bounding box center [1145, 302] width 95 height 25
type input "175.00"
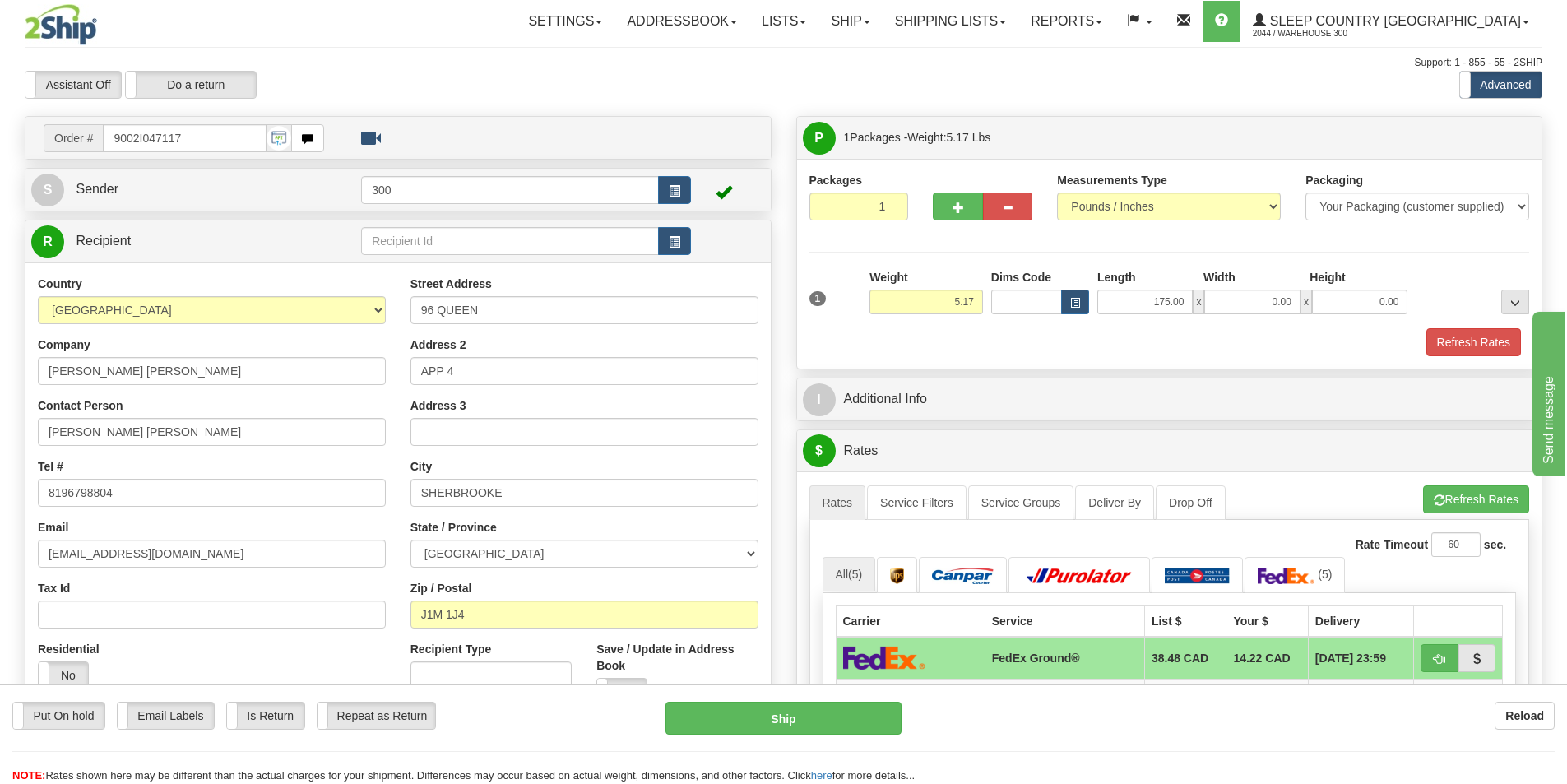
click at [1199, 308] on span "x" at bounding box center [1199, 302] width 12 height 25
drag, startPoint x: 1191, startPoint y: 301, endPoint x: 1088, endPoint y: 301, distance: 103.0
click at [1088, 301] on div "Dims Code Length Width Height x" at bounding box center [1200, 291] width 426 height 45
type input "7.50"
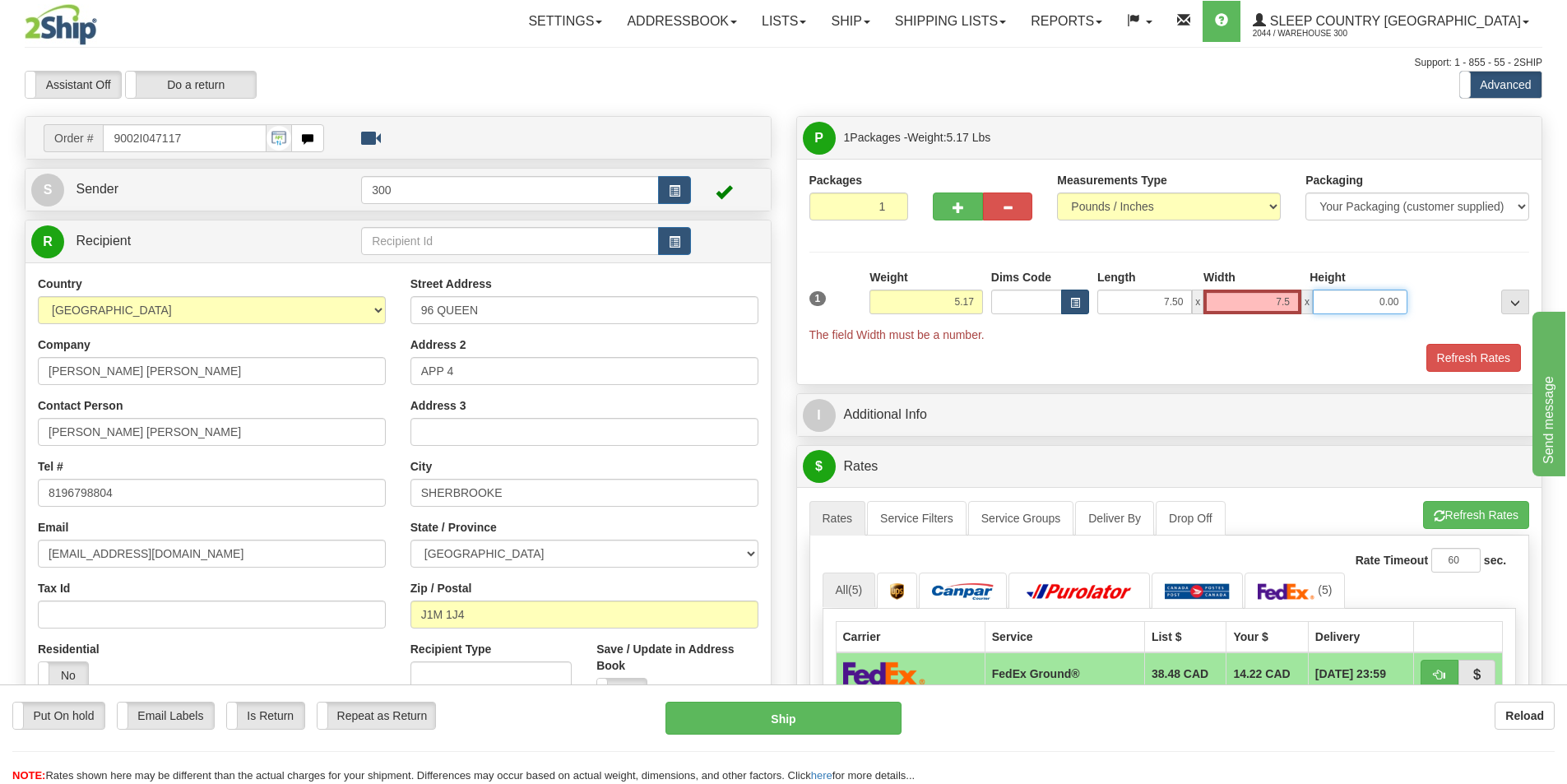
type input "7.50"
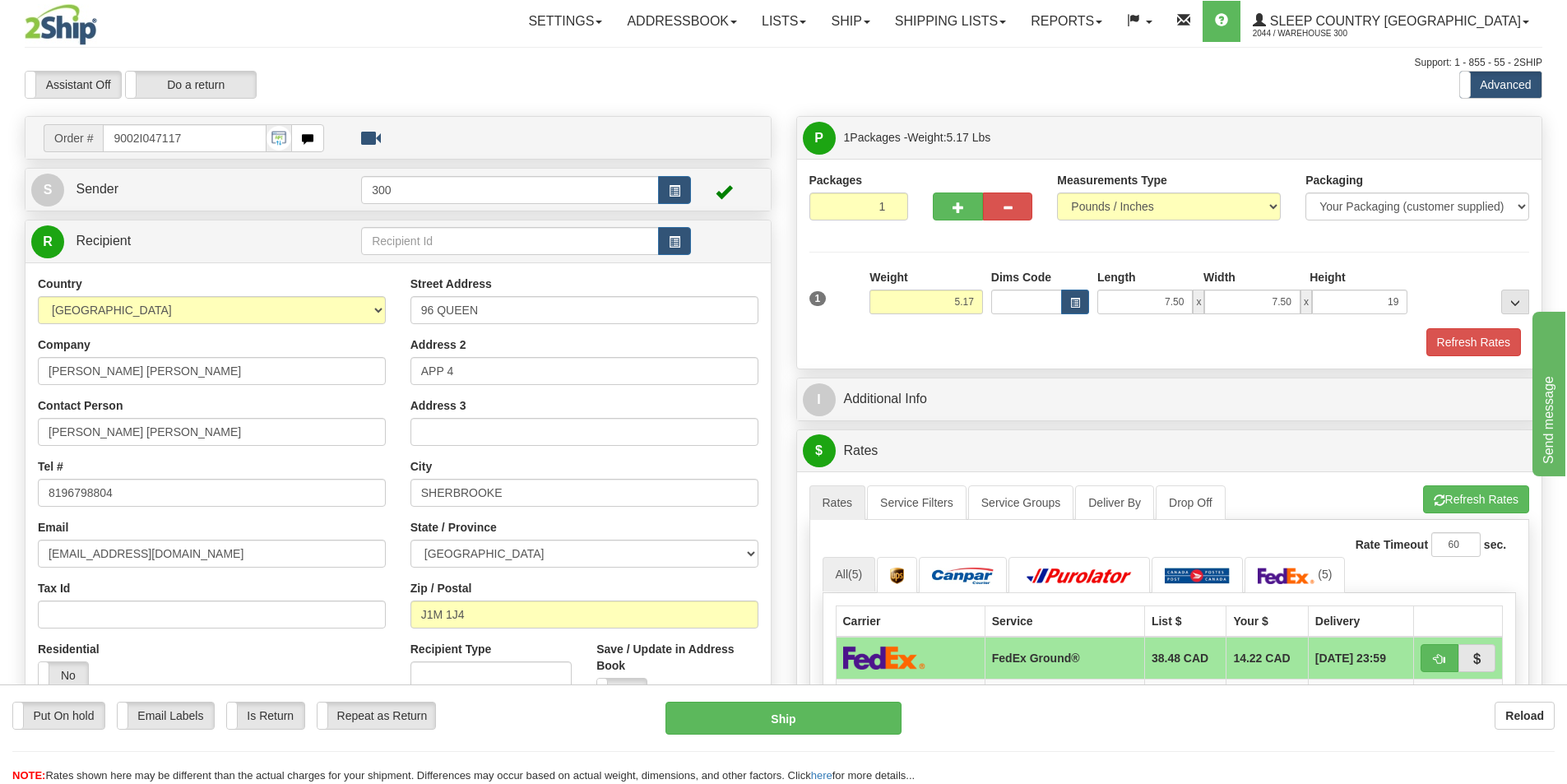
type input "19.00"
click at [1426, 341] on div "Refresh Rates" at bounding box center [1170, 342] width 729 height 28
click at [1446, 338] on button "Refresh Rates" at bounding box center [1474, 342] width 94 height 28
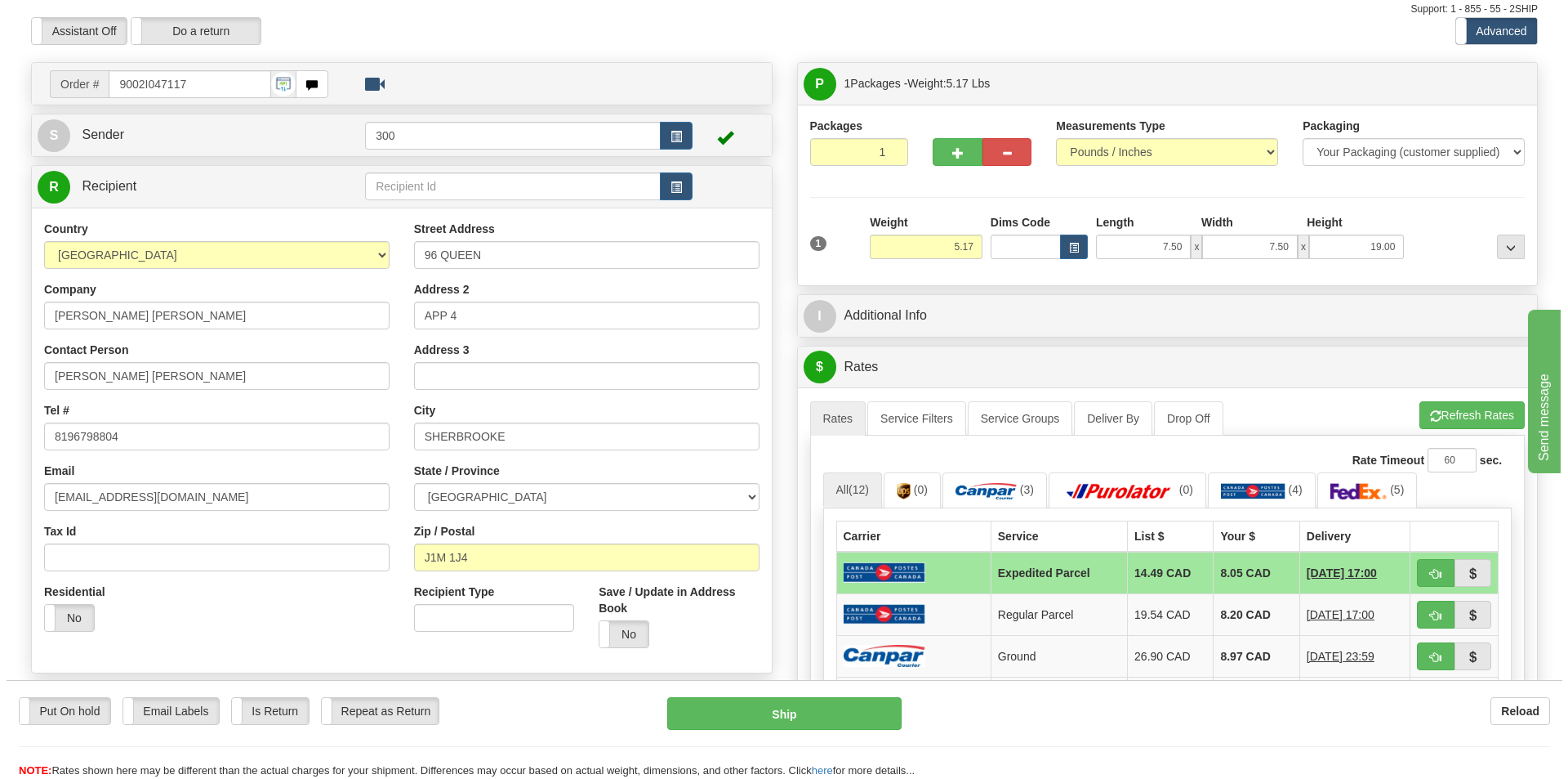
scroll to position [82, 0]
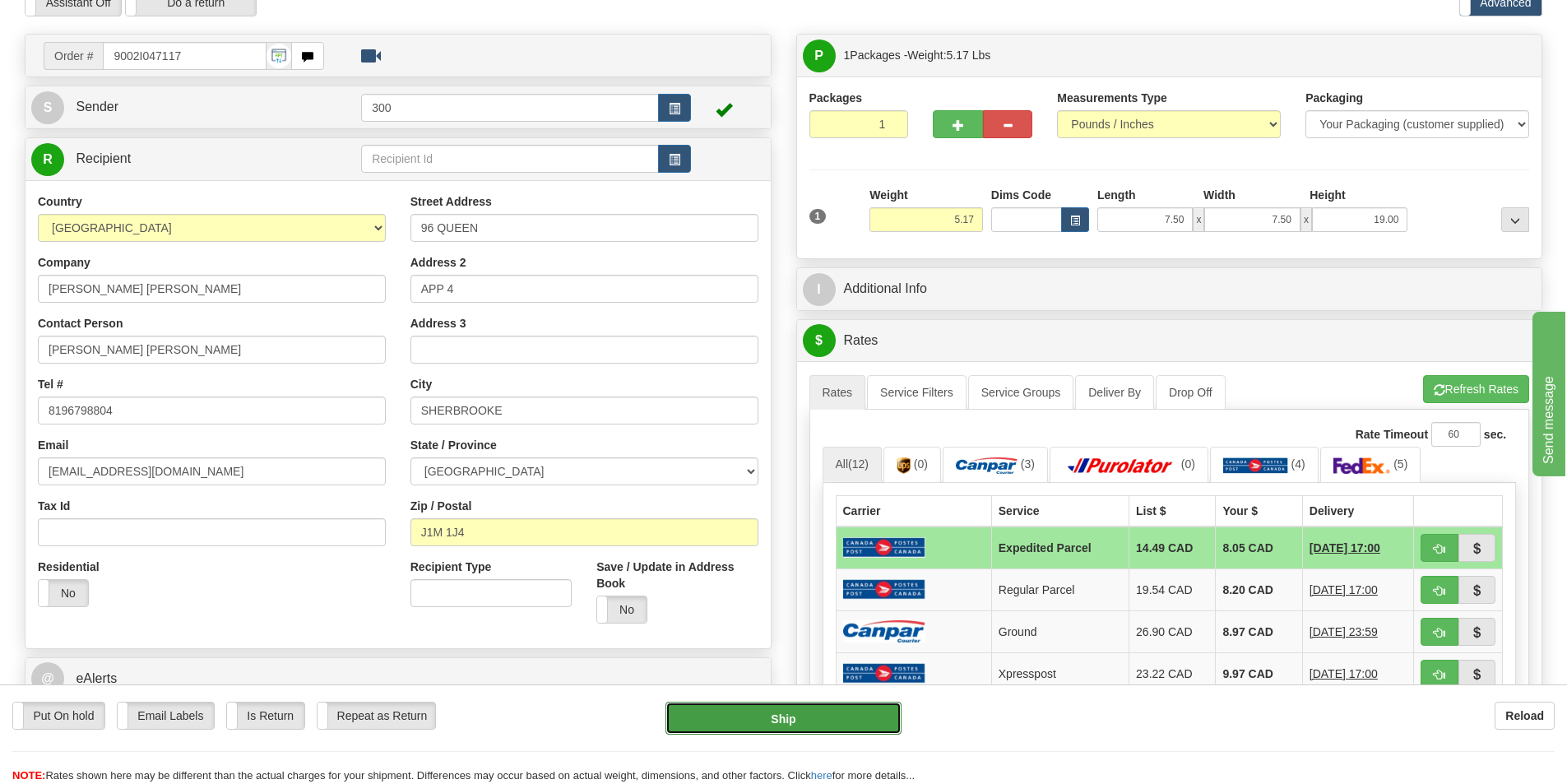
click at [794, 711] on button "Ship" at bounding box center [784, 717] width 236 height 33
type input "DOM.EP"
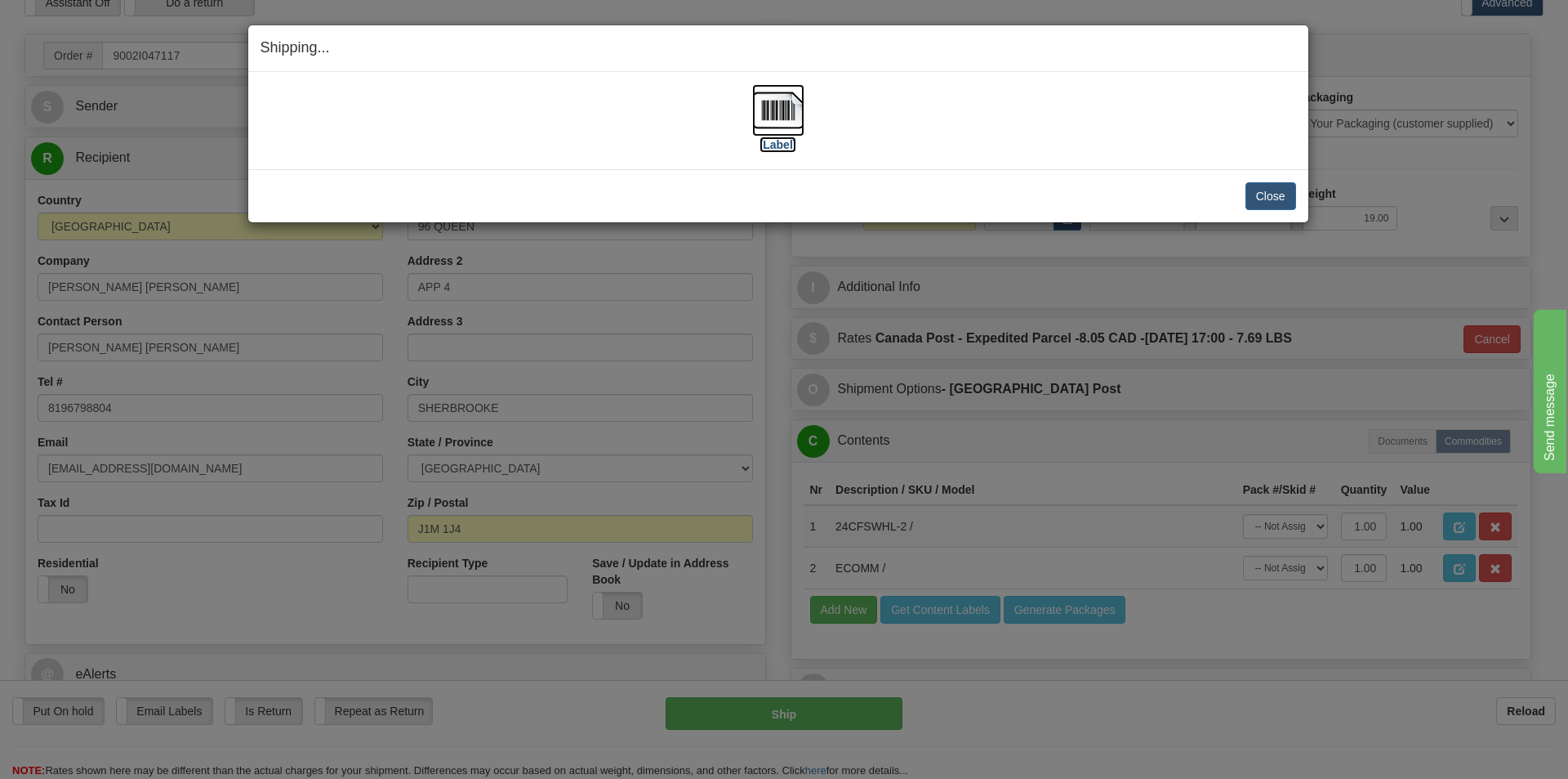
click at [775, 90] on img at bounding box center [778, 110] width 52 height 52
click at [1271, 205] on button "Close" at bounding box center [1271, 196] width 51 height 28
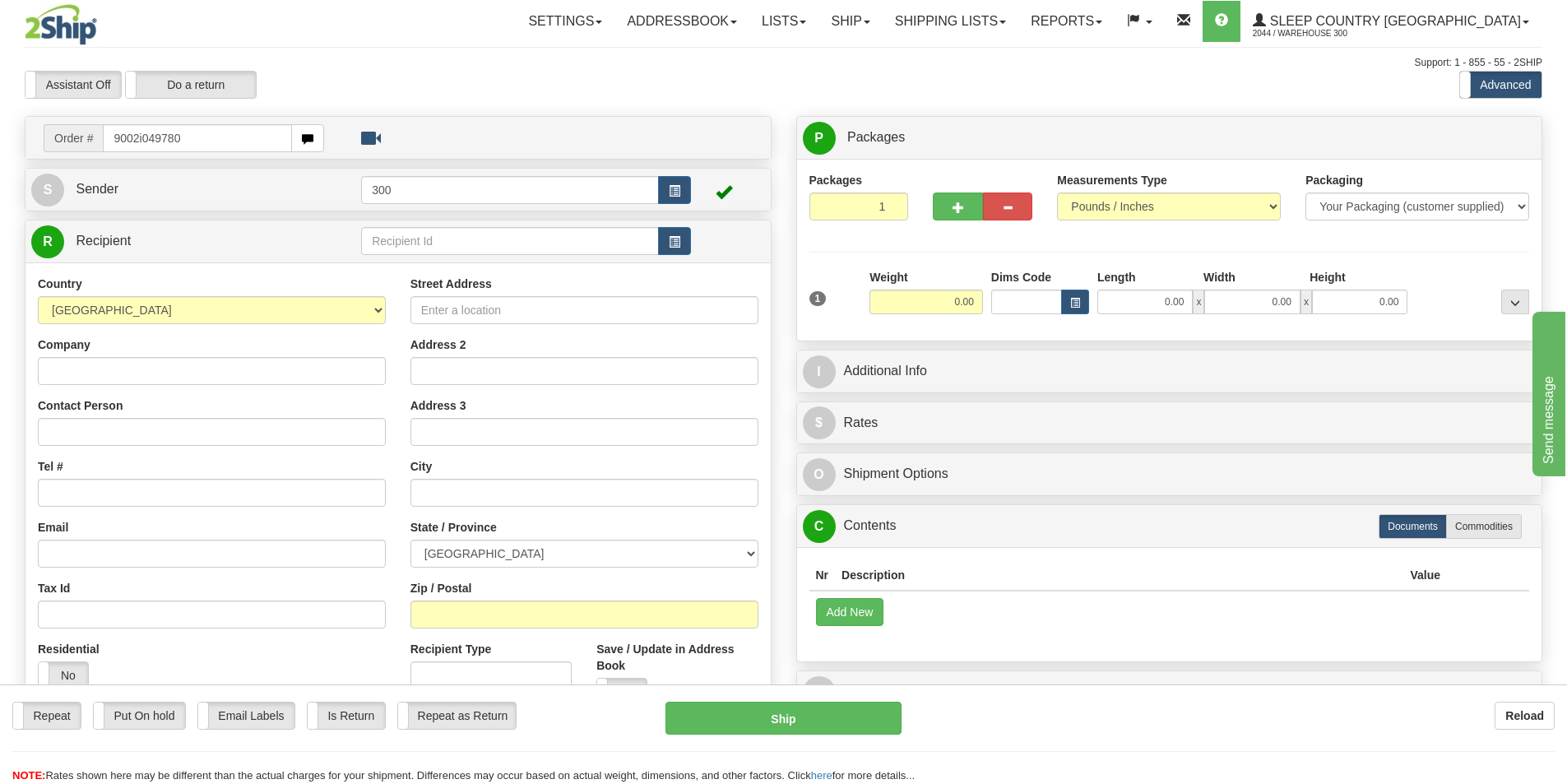
type input "9002i049780"
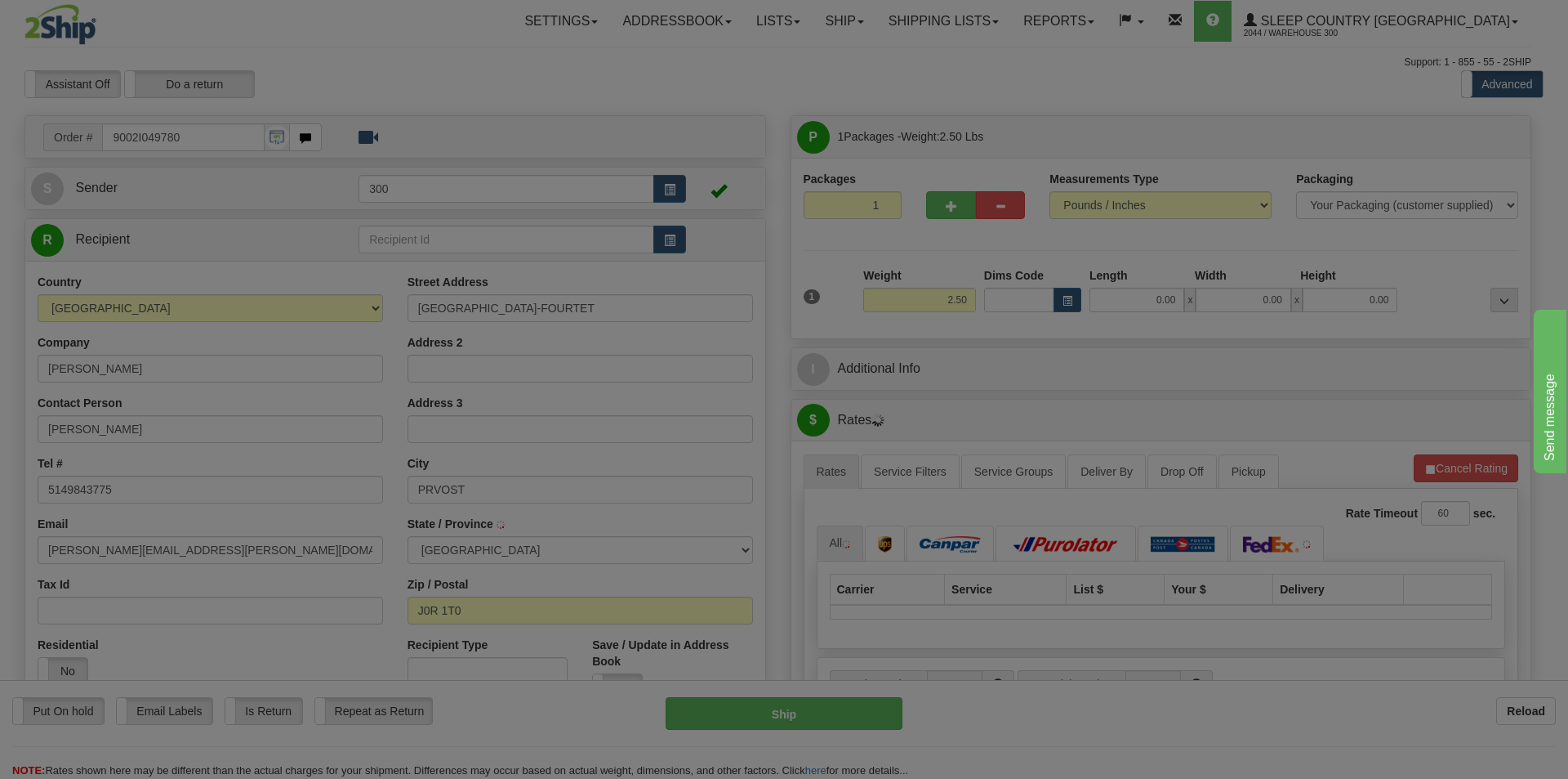
type input "PREVOST"
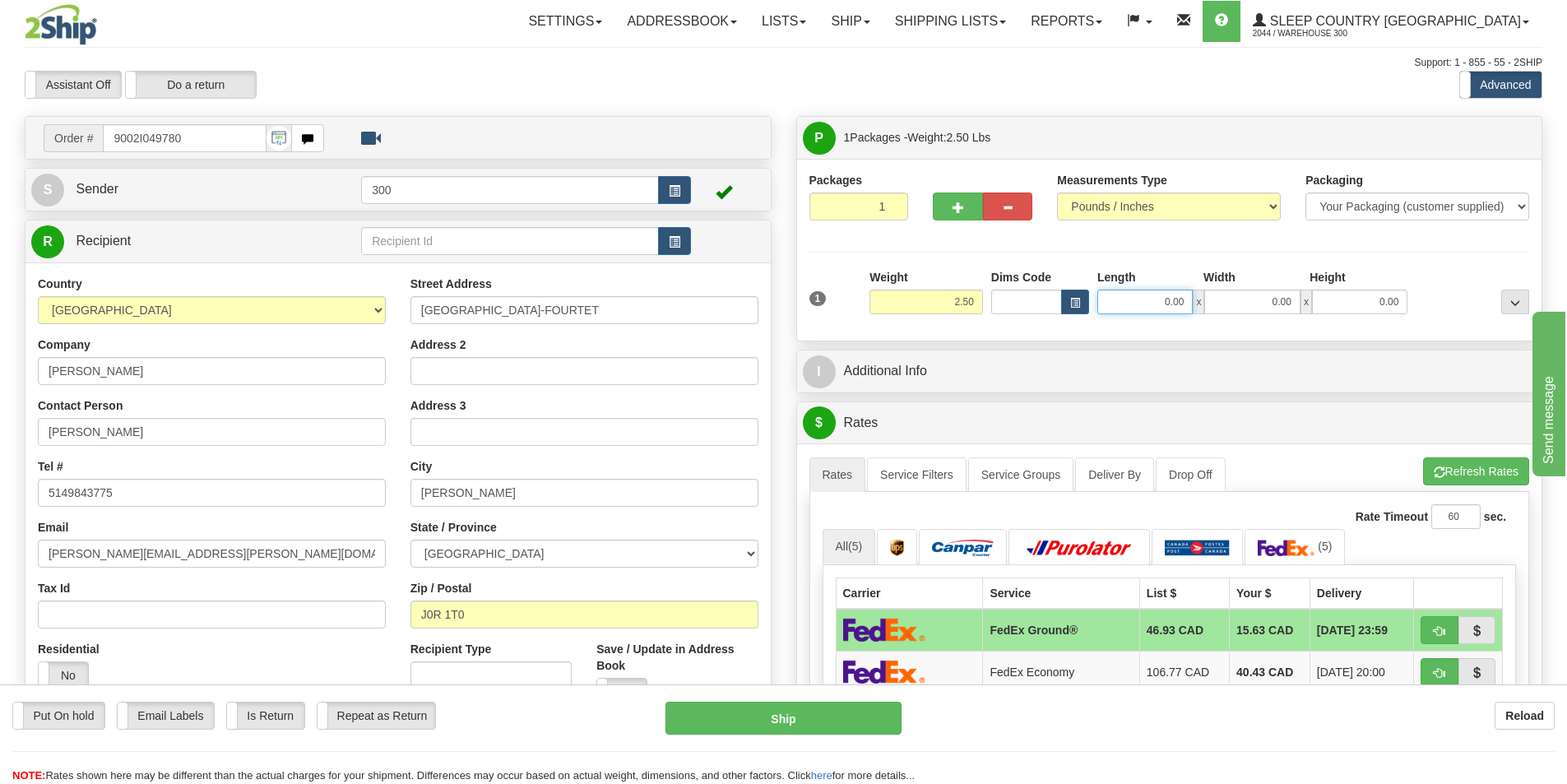
click at [1138, 294] on input "0.00" at bounding box center [1145, 302] width 95 height 25
type input "10.00"
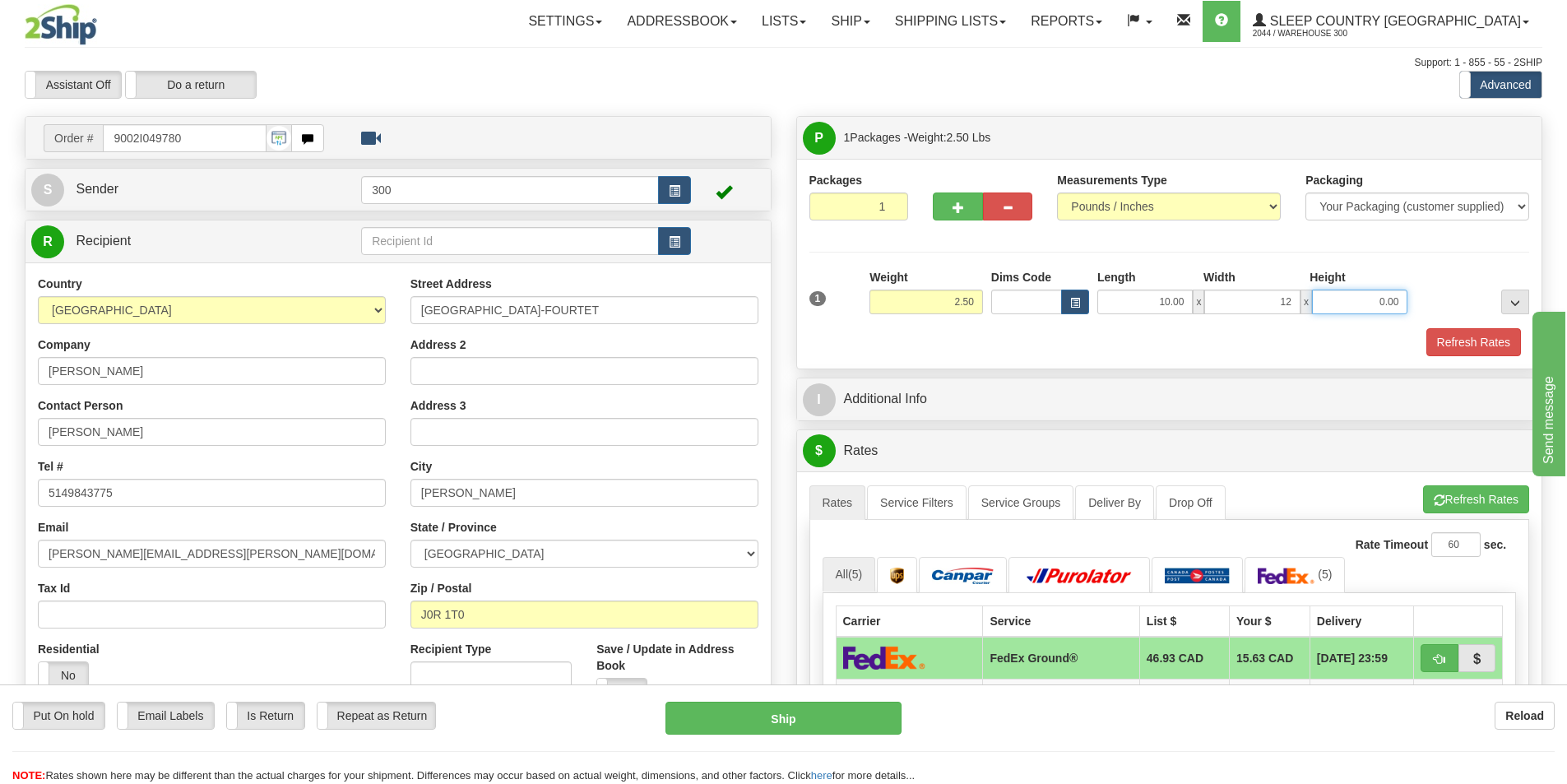
type input "12.00"
type input "5"
type input "2.50"
click at [1444, 337] on button "Refresh Rates" at bounding box center [1474, 342] width 94 height 28
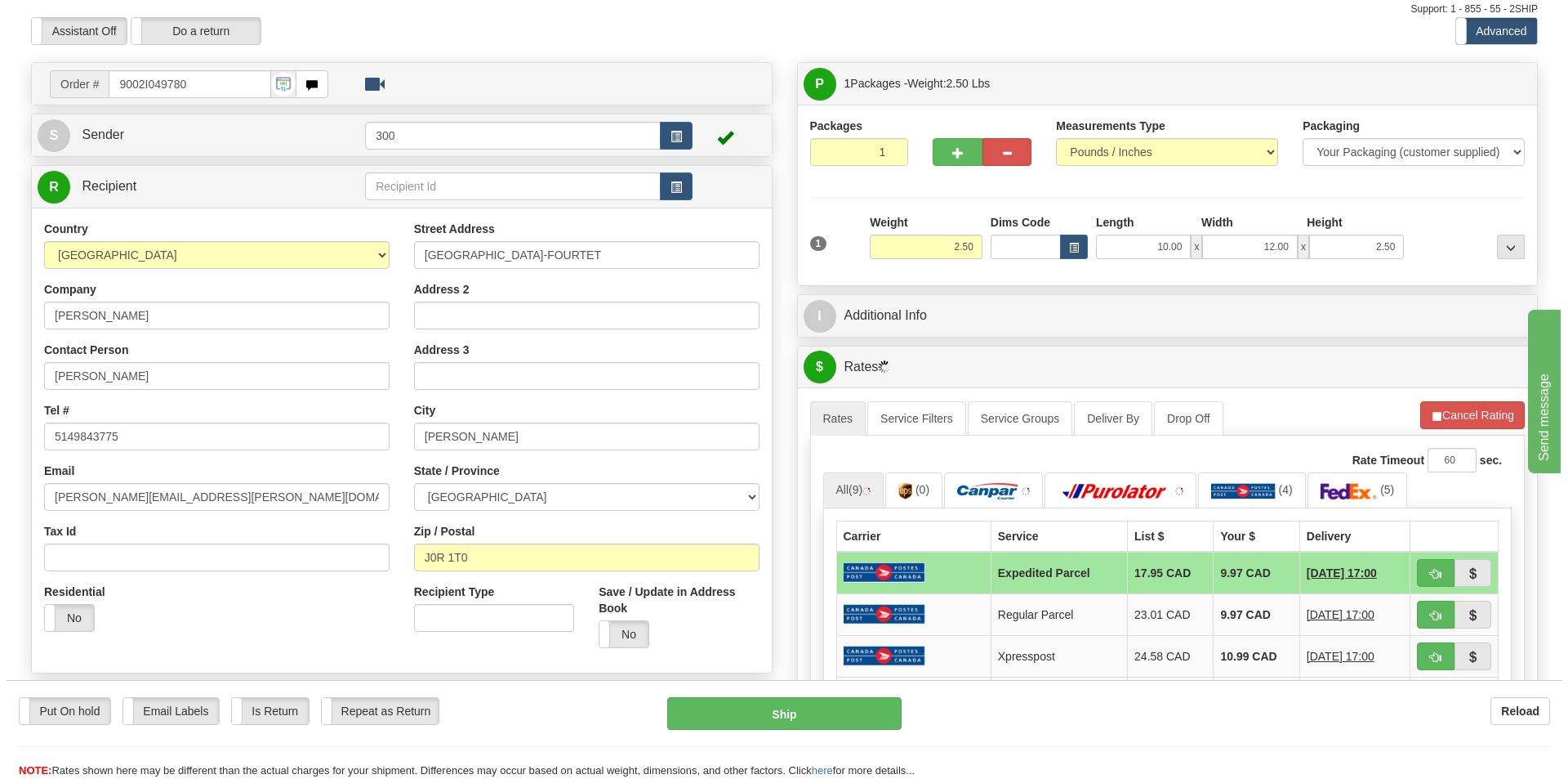
scroll to position [82, 0]
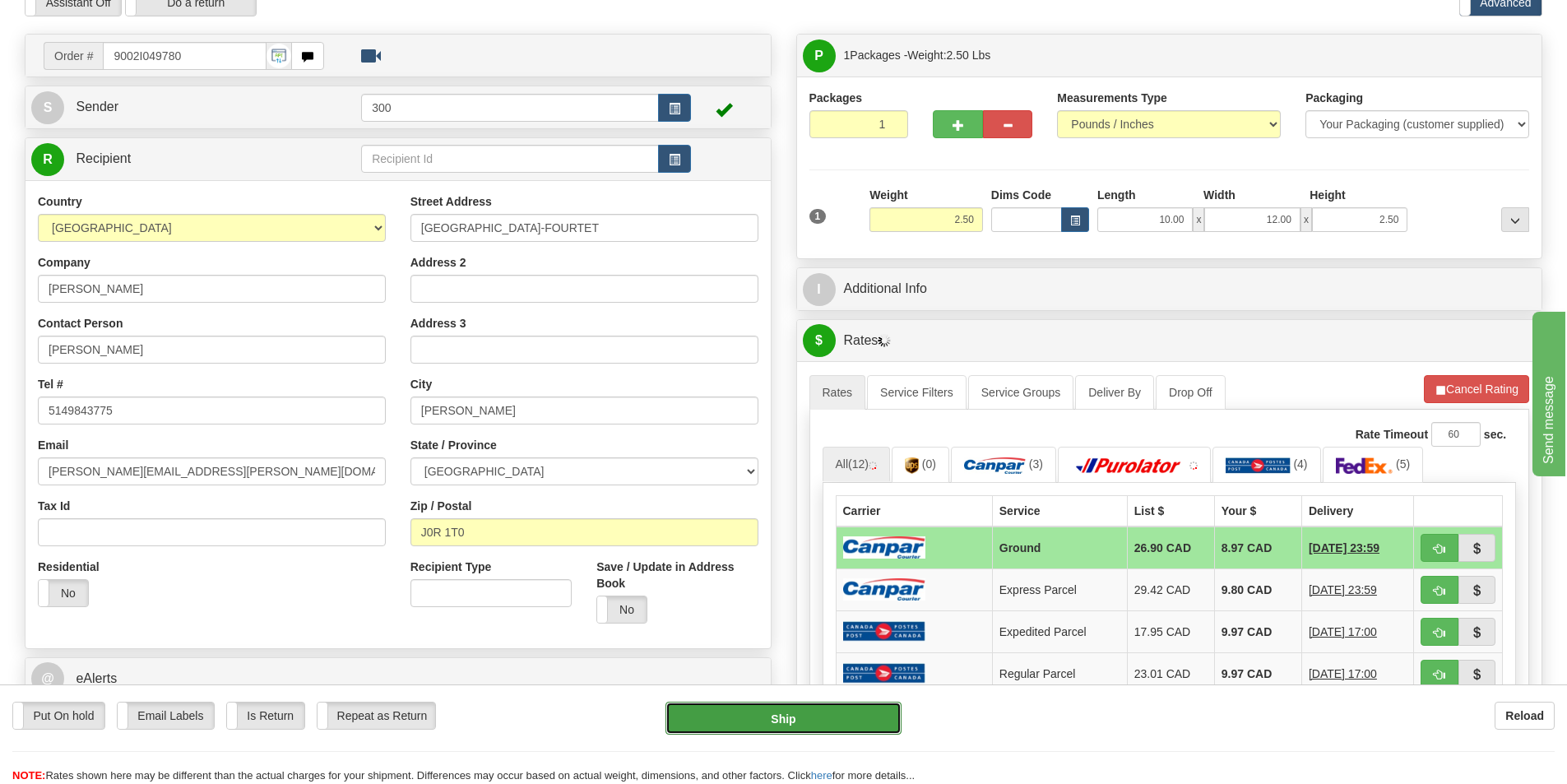
click at [743, 711] on button "Ship" at bounding box center [784, 717] width 236 height 33
type input "1"
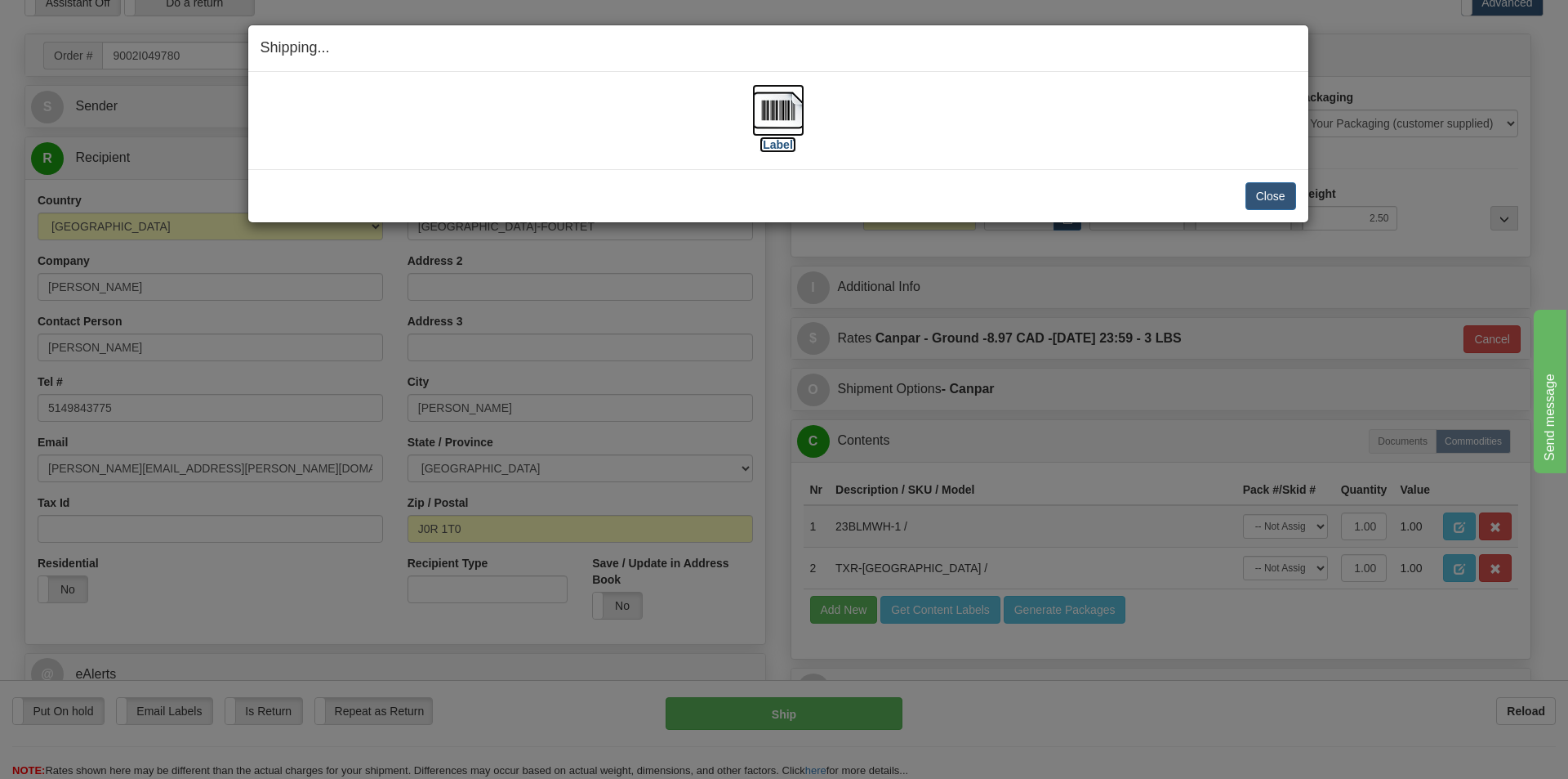
click at [776, 113] on img at bounding box center [778, 110] width 52 height 52
click at [1266, 191] on button "Close" at bounding box center [1271, 196] width 51 height 28
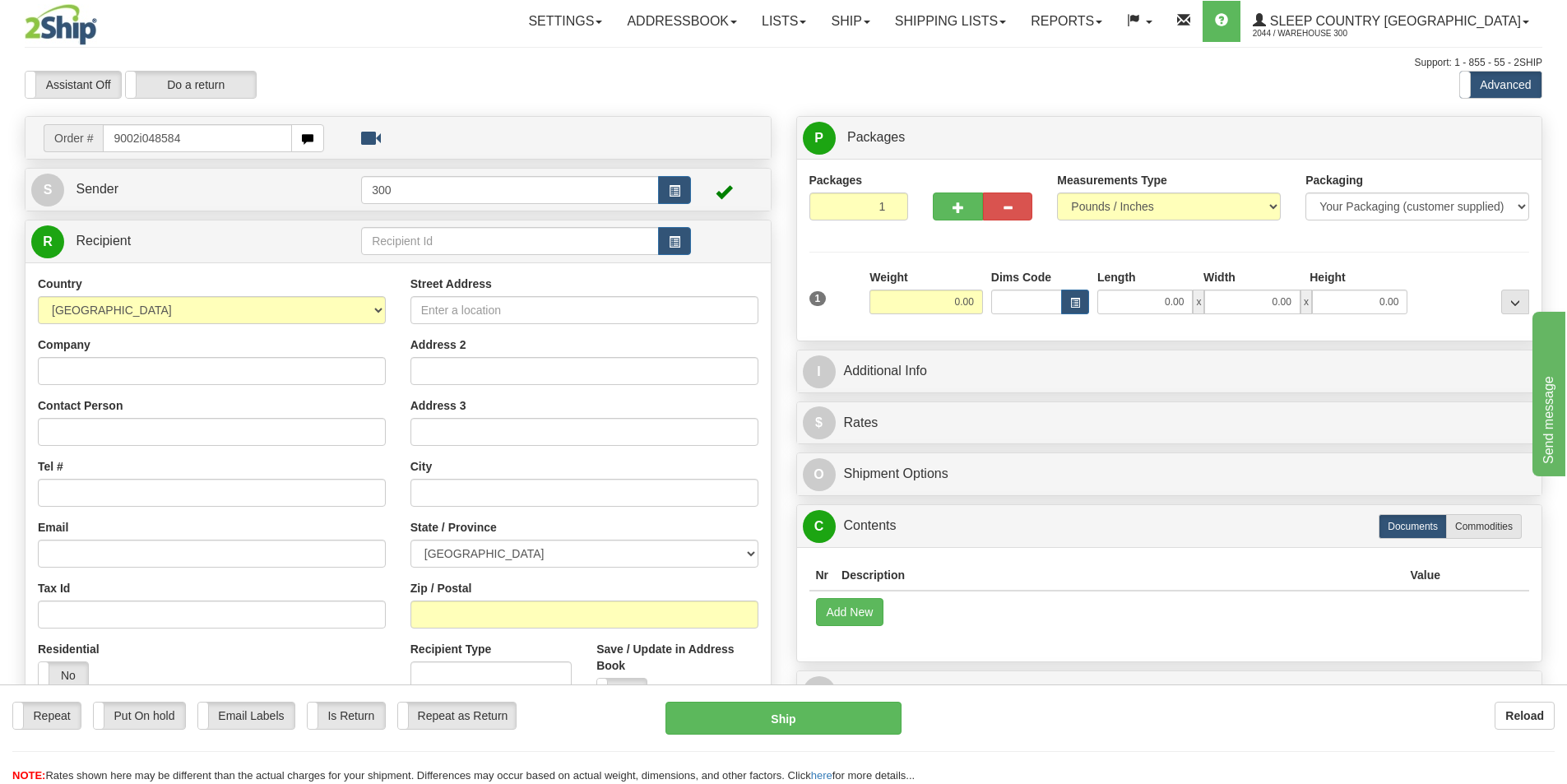
type input "9002i048584"
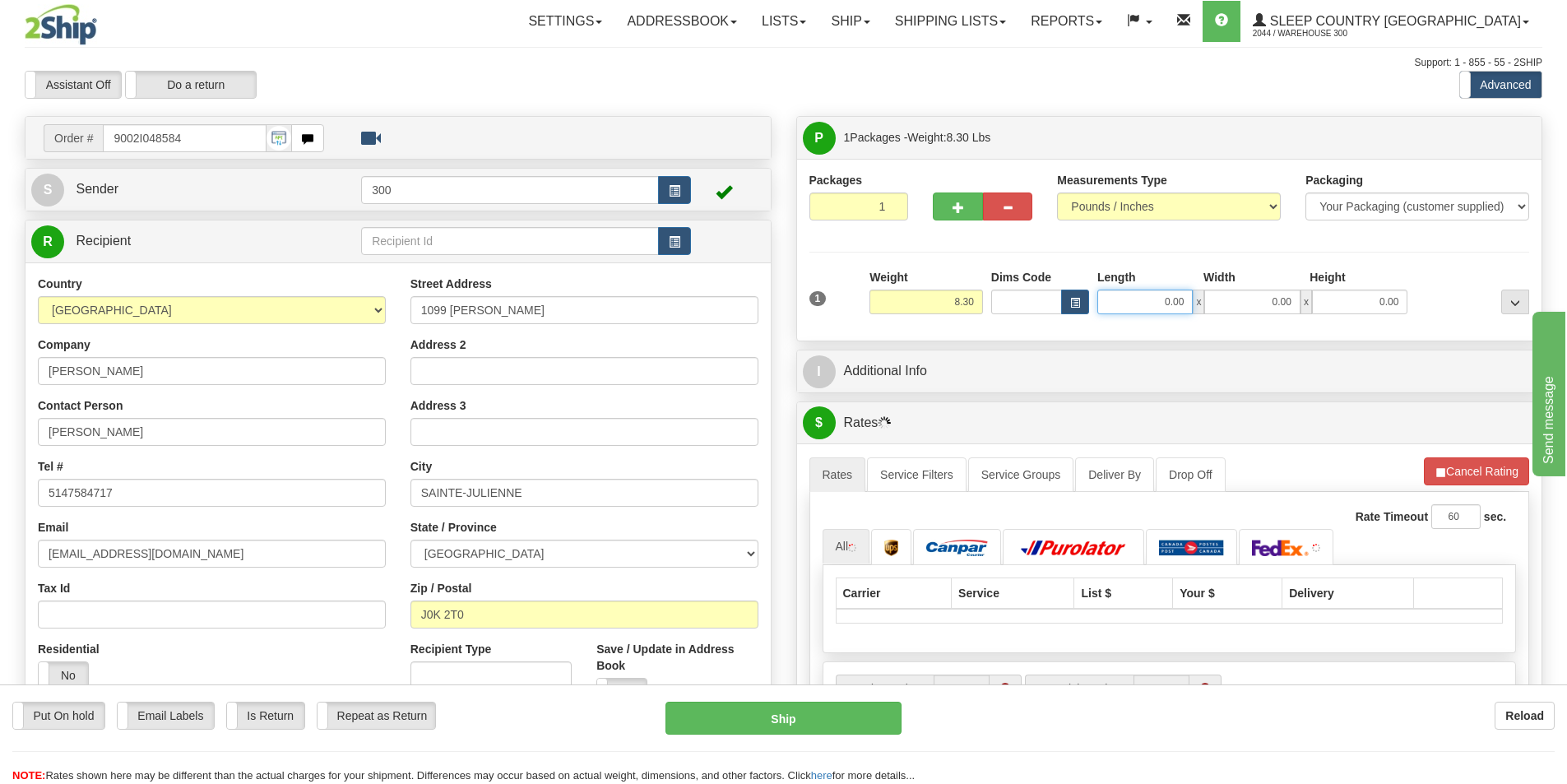
click at [1158, 309] on input "0.00" at bounding box center [1145, 302] width 95 height 25
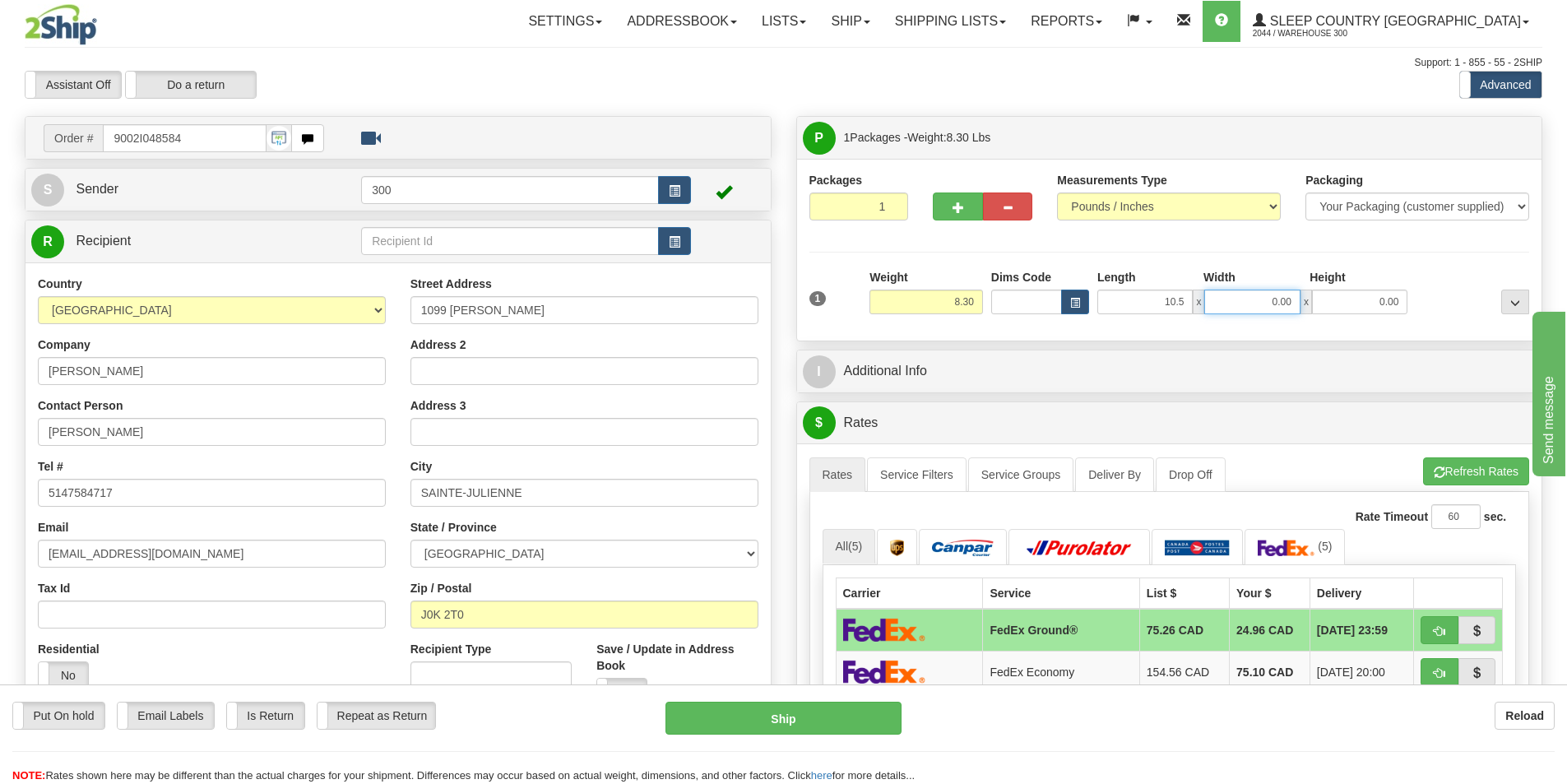
type input "10.50"
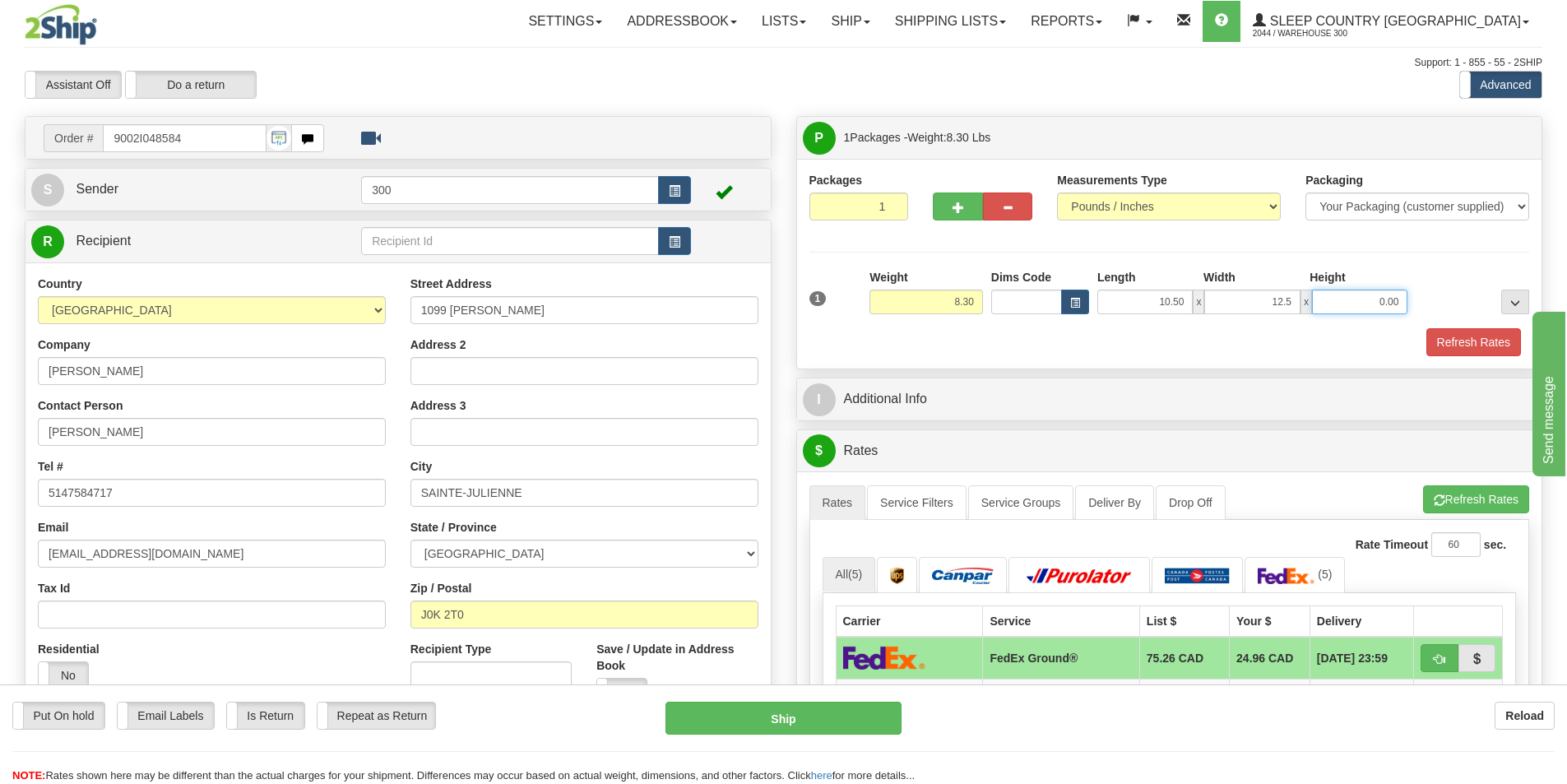
type input "12.50"
type input "4.00"
click at [1464, 341] on button "Refresh Rates" at bounding box center [1474, 342] width 94 height 28
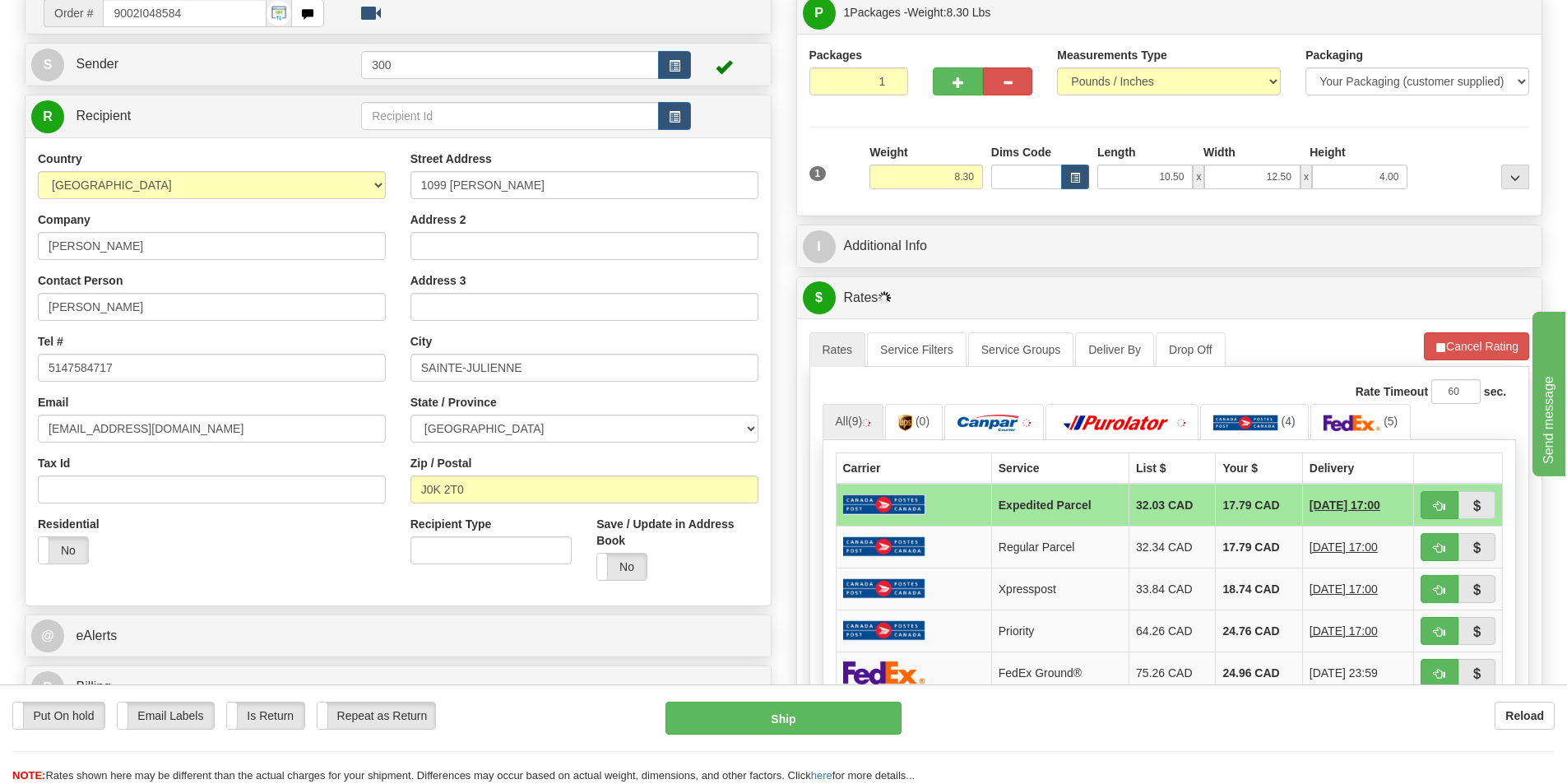
scroll to position [164, 0]
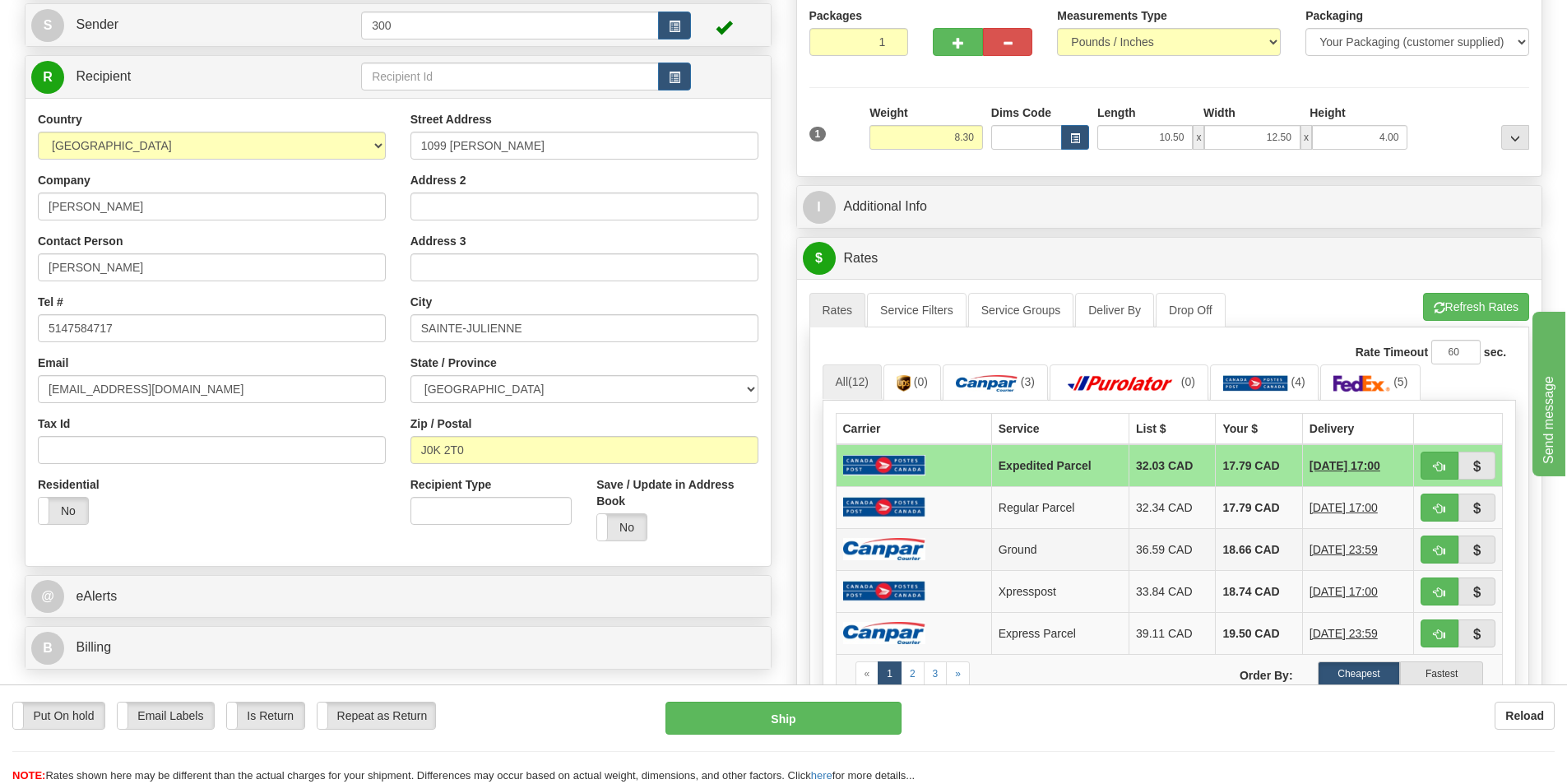
click at [1216, 549] on td "18.66 CAD" at bounding box center [1259, 549] width 87 height 42
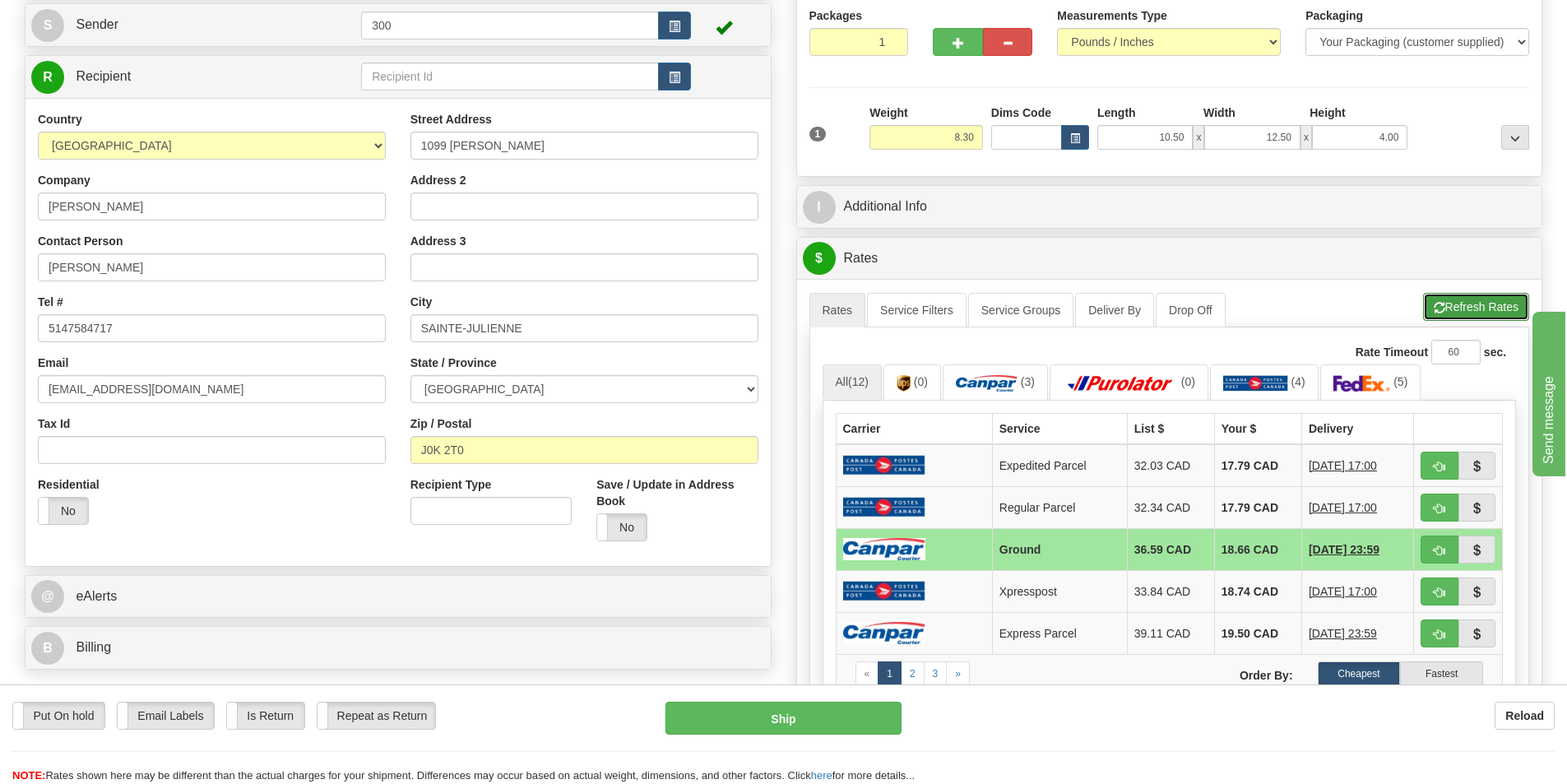
click at [1467, 305] on button "Refresh Rates" at bounding box center [1476, 307] width 106 height 28
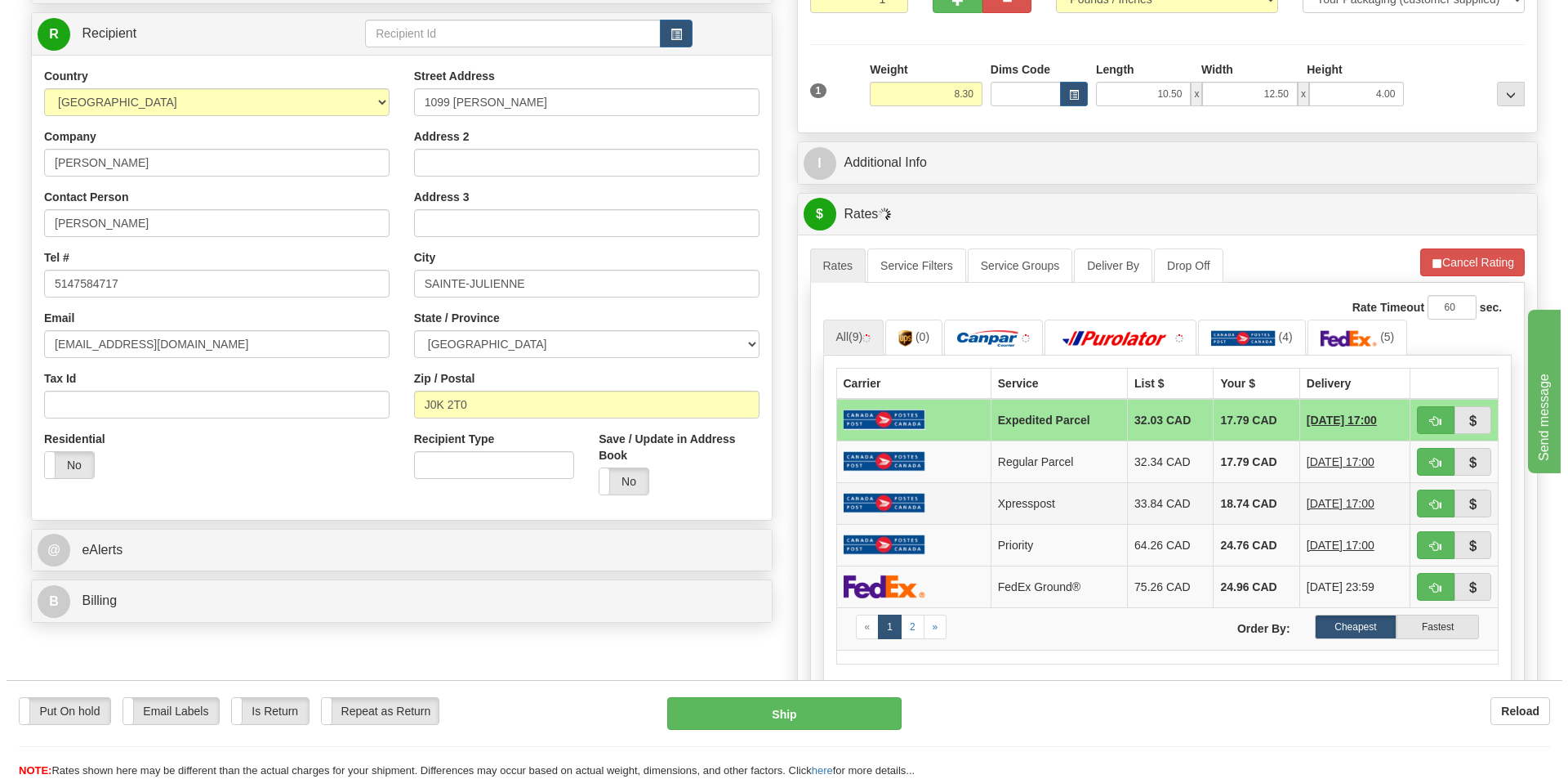
scroll to position [327, 0]
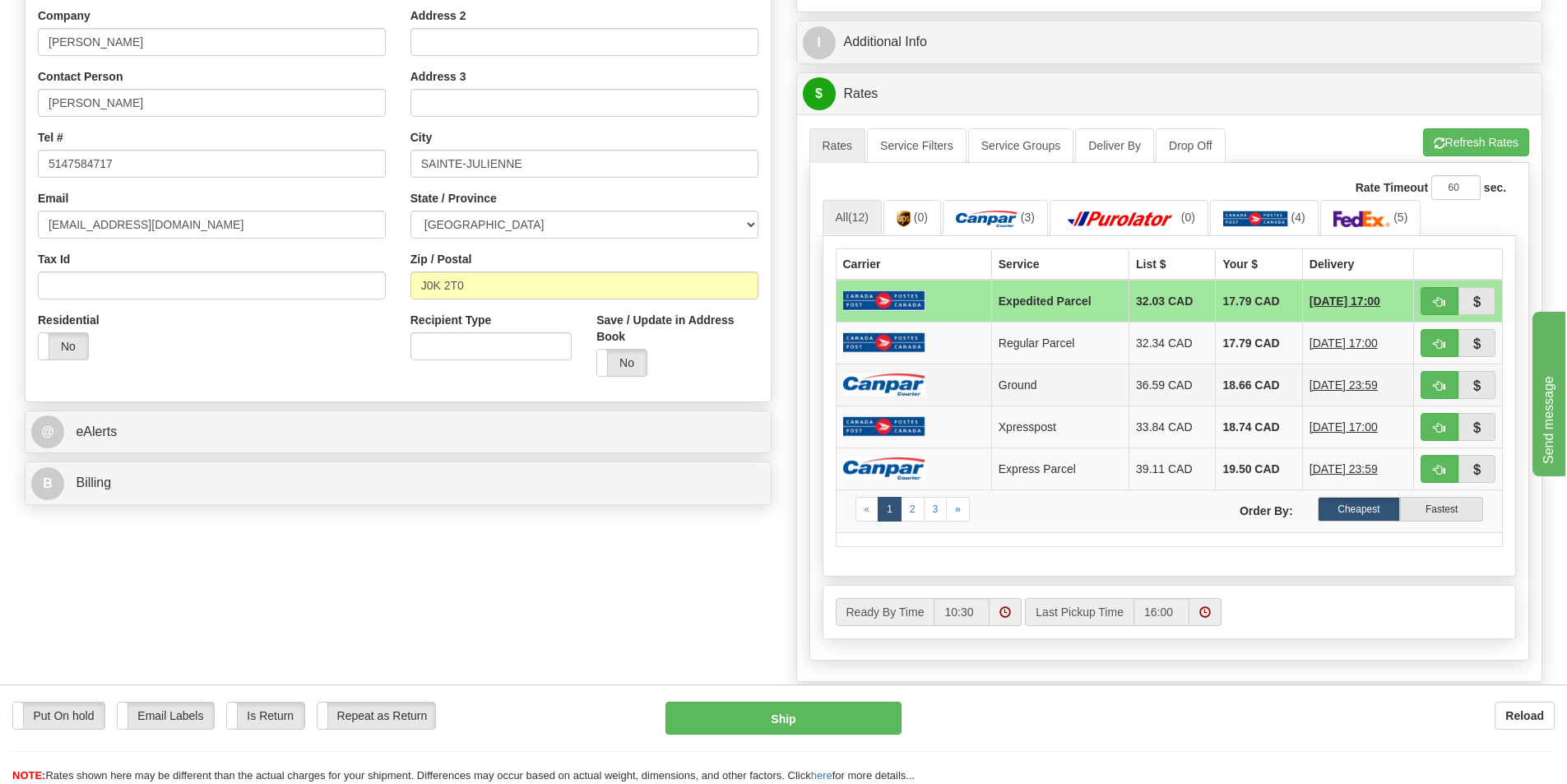
click at [1216, 388] on td "18.66 CAD" at bounding box center [1259, 384] width 87 height 42
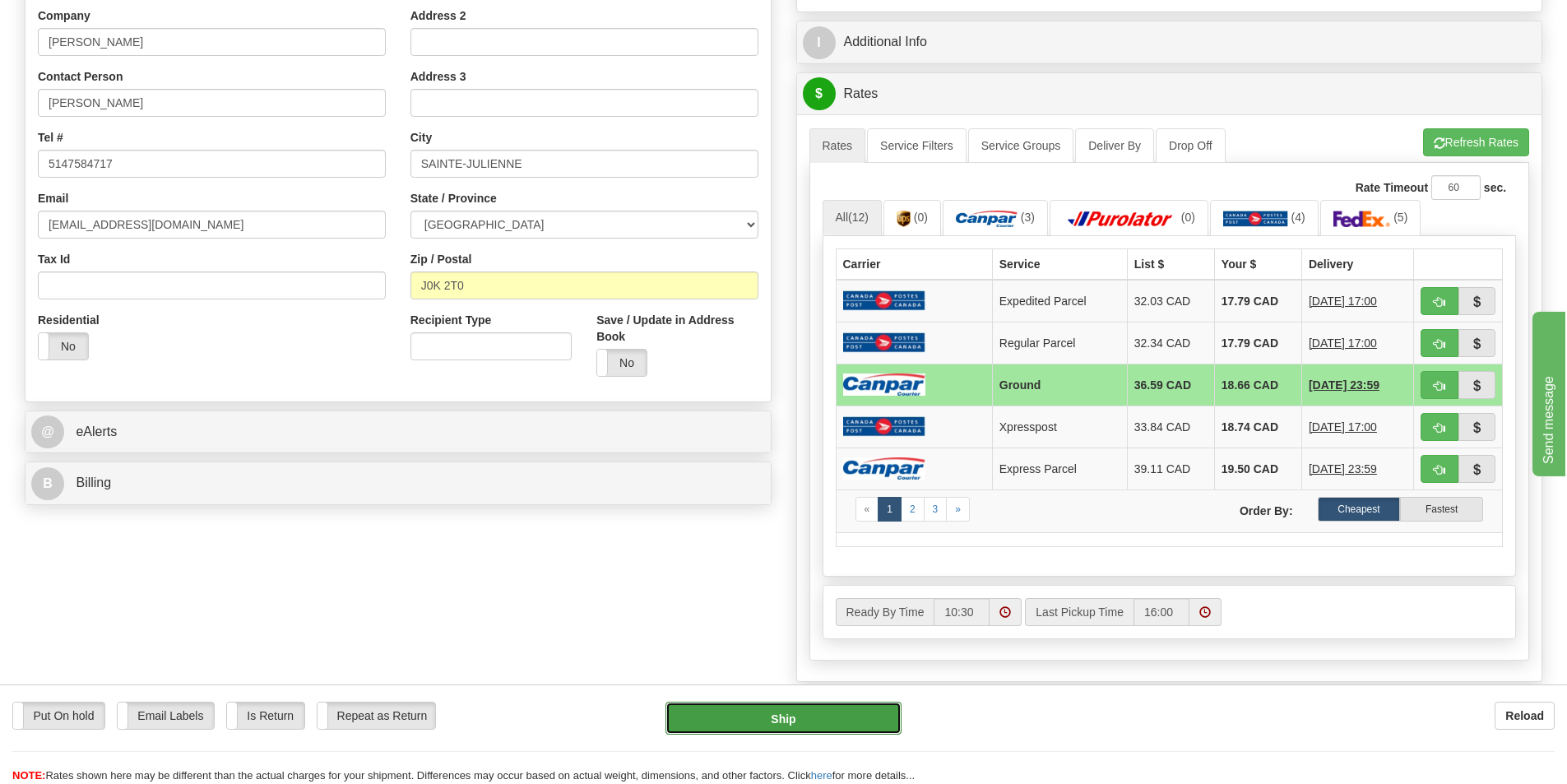
click at [763, 721] on button "Ship" at bounding box center [784, 717] width 236 height 33
type input "1"
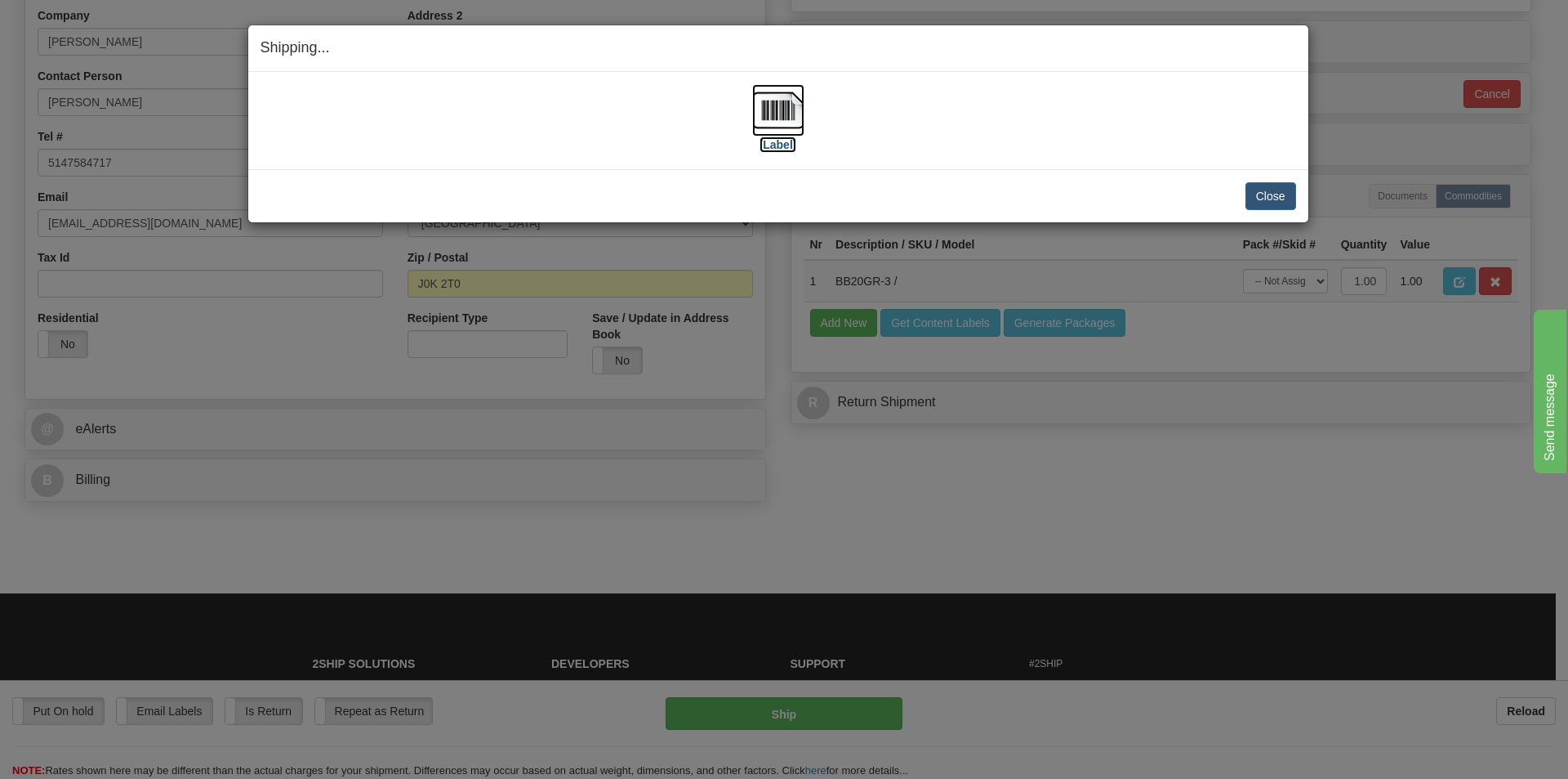
click at [792, 119] on img at bounding box center [778, 110] width 52 height 52
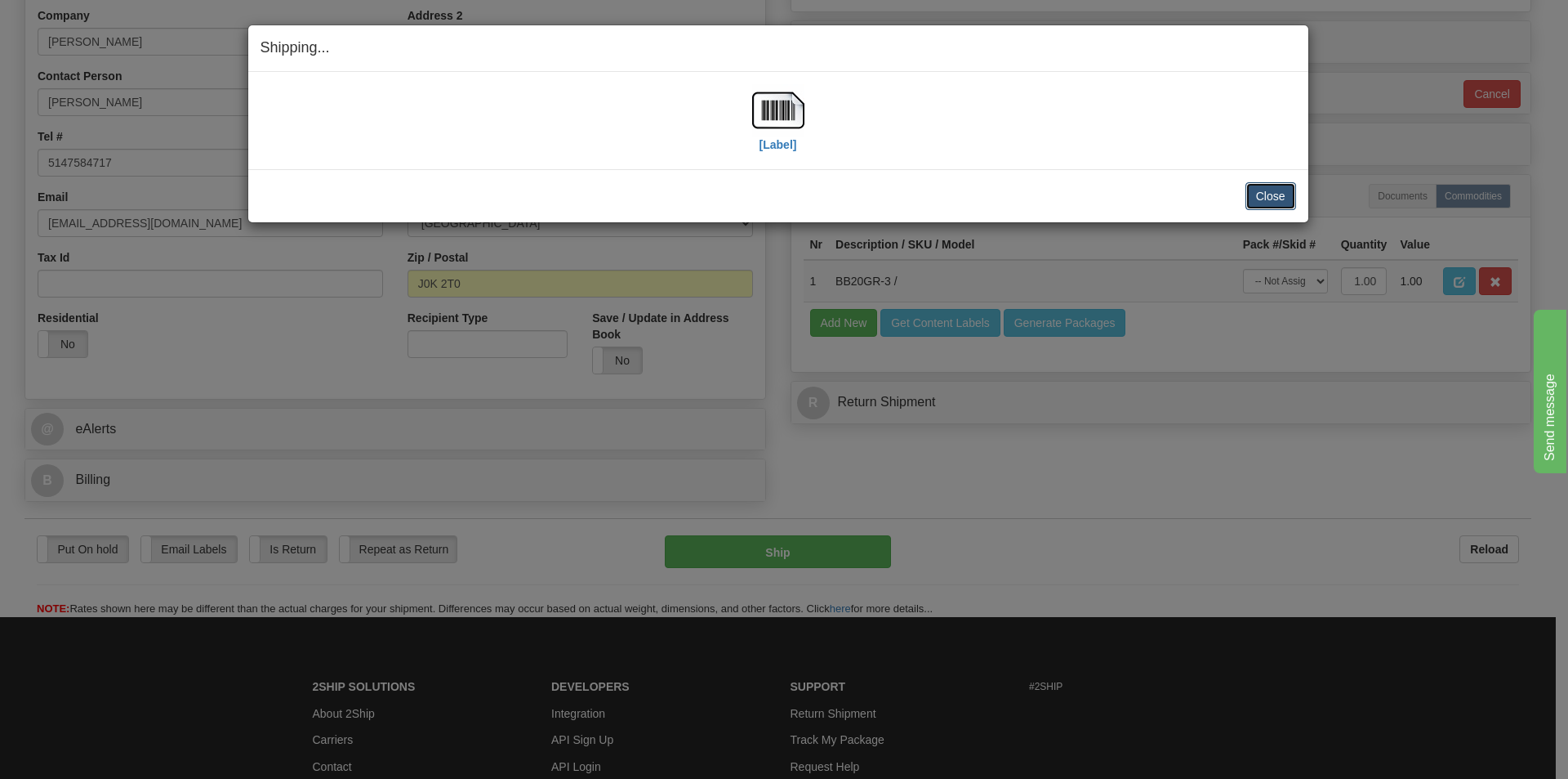
click at [1249, 200] on button "Close" at bounding box center [1271, 196] width 51 height 28
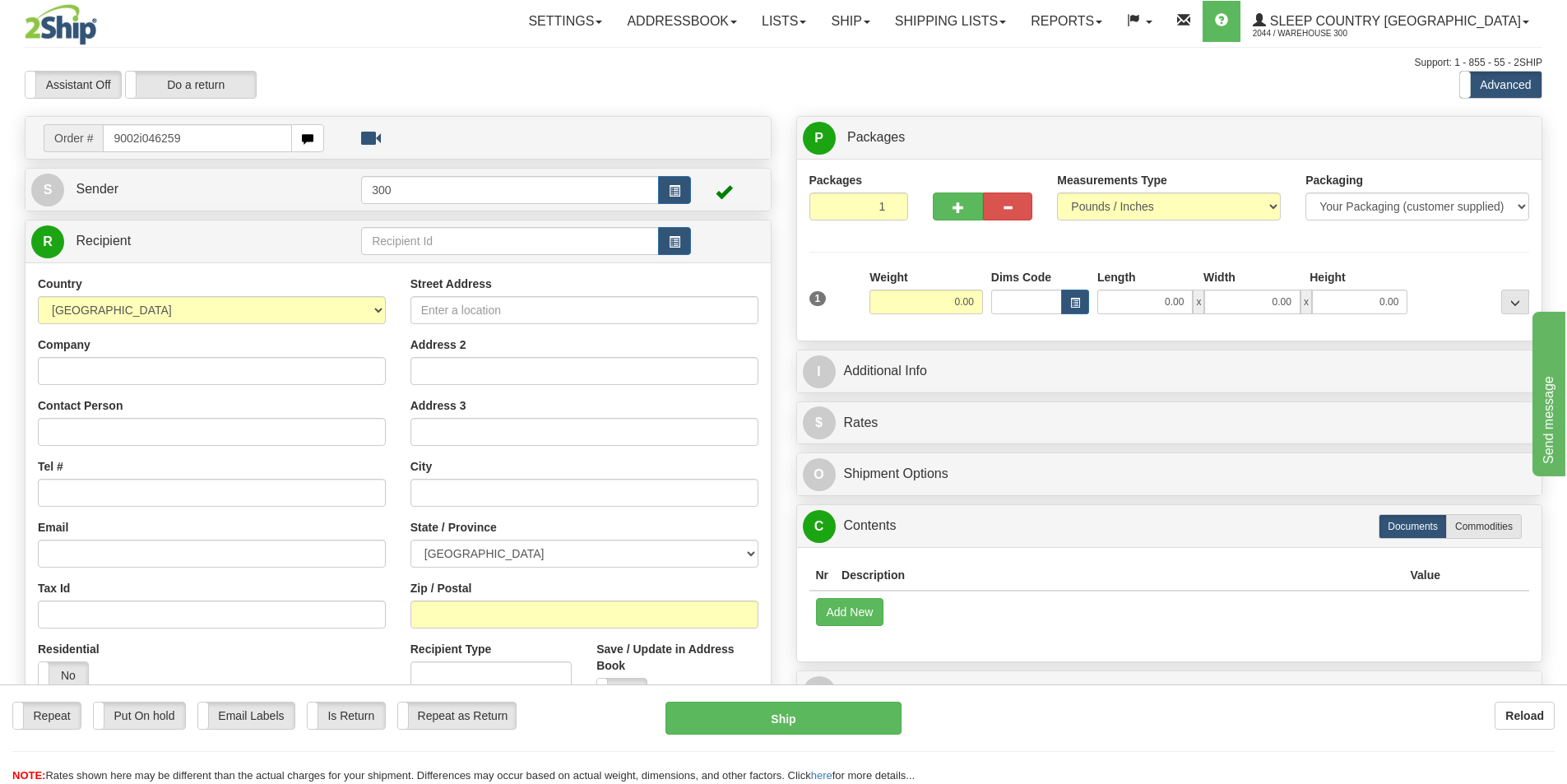
type input "9002i046259"
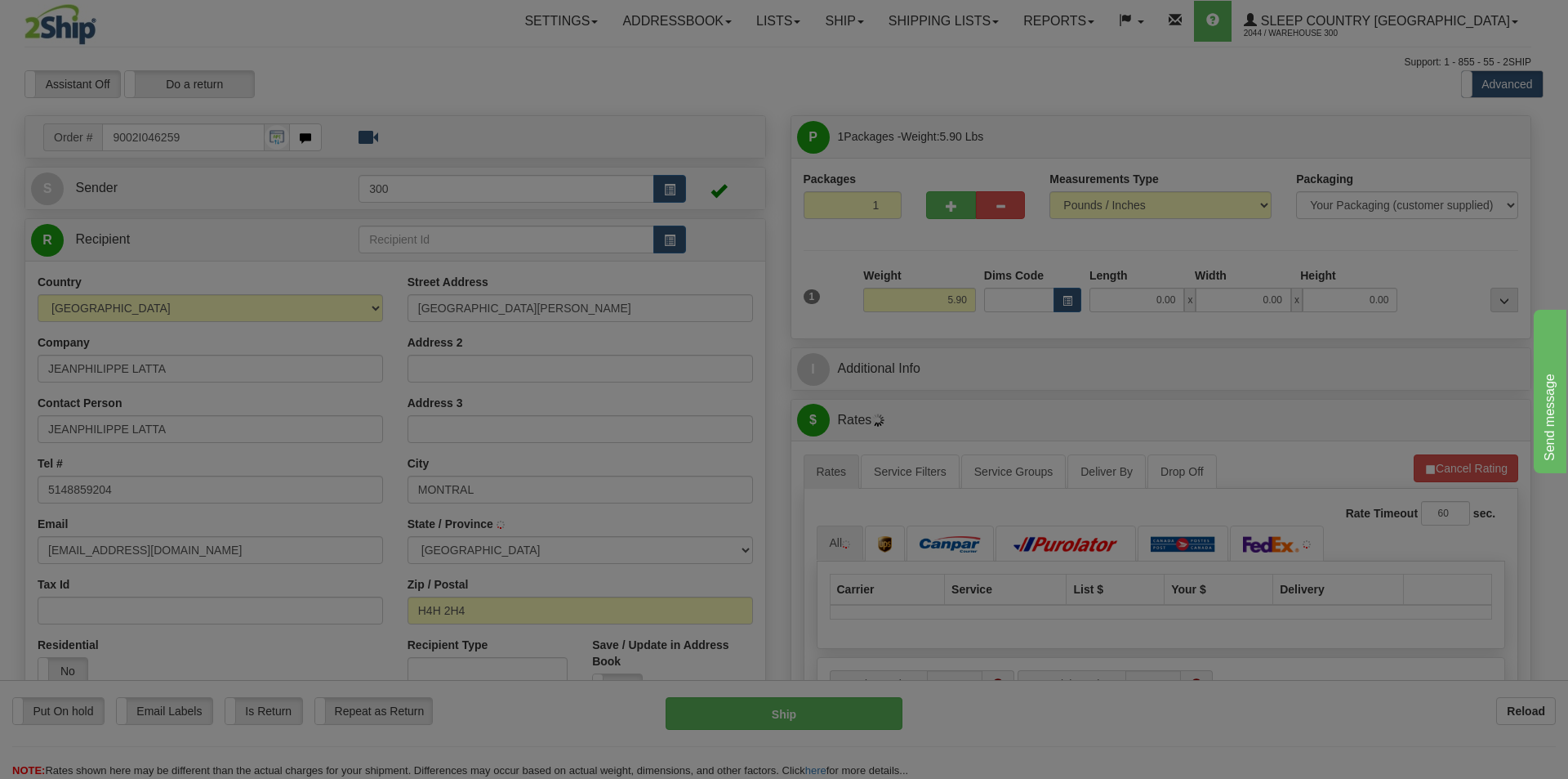
type input "[GEOGRAPHIC_DATA]"
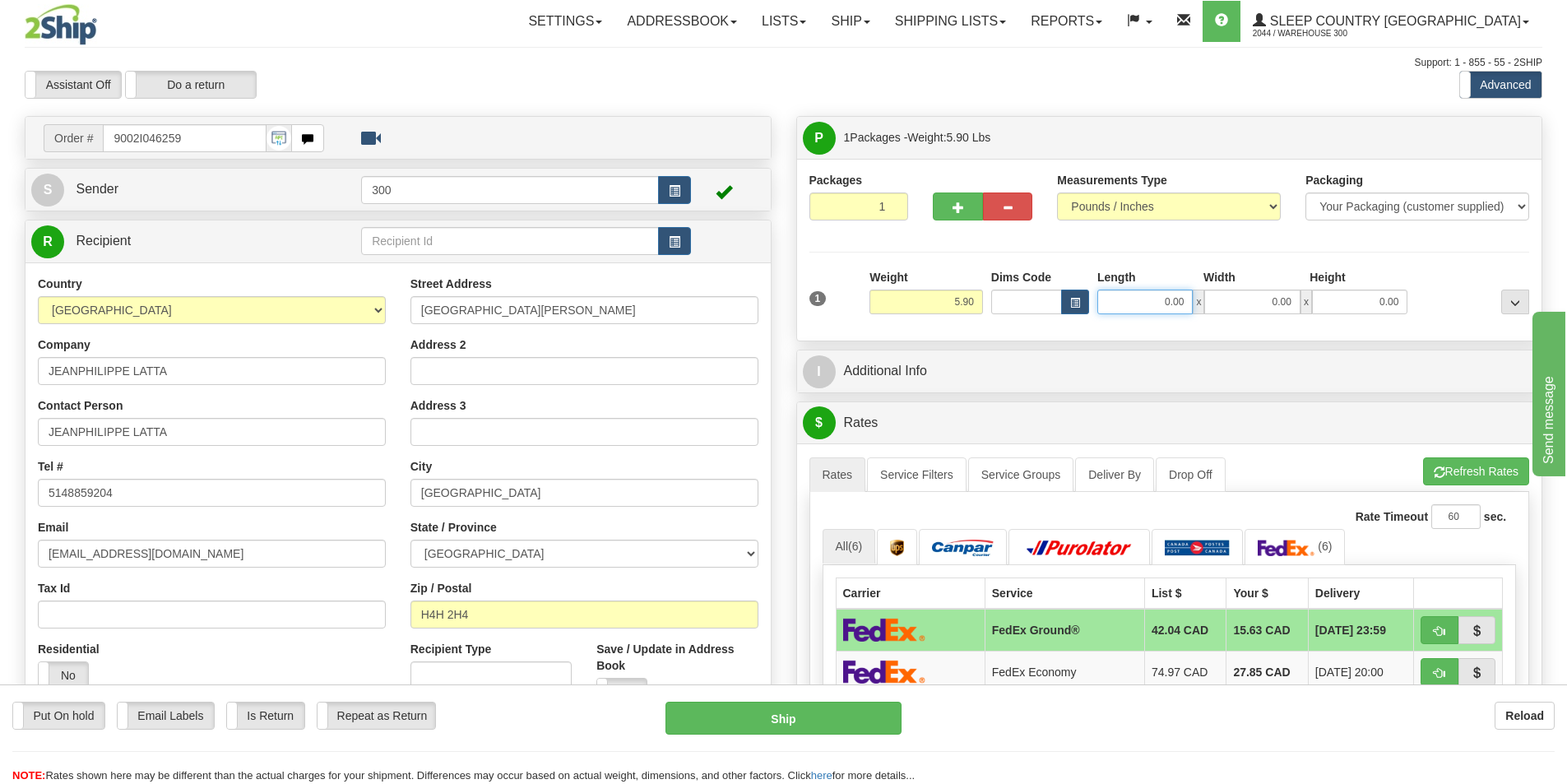
click at [1153, 311] on input "0.00" at bounding box center [1145, 302] width 95 height 25
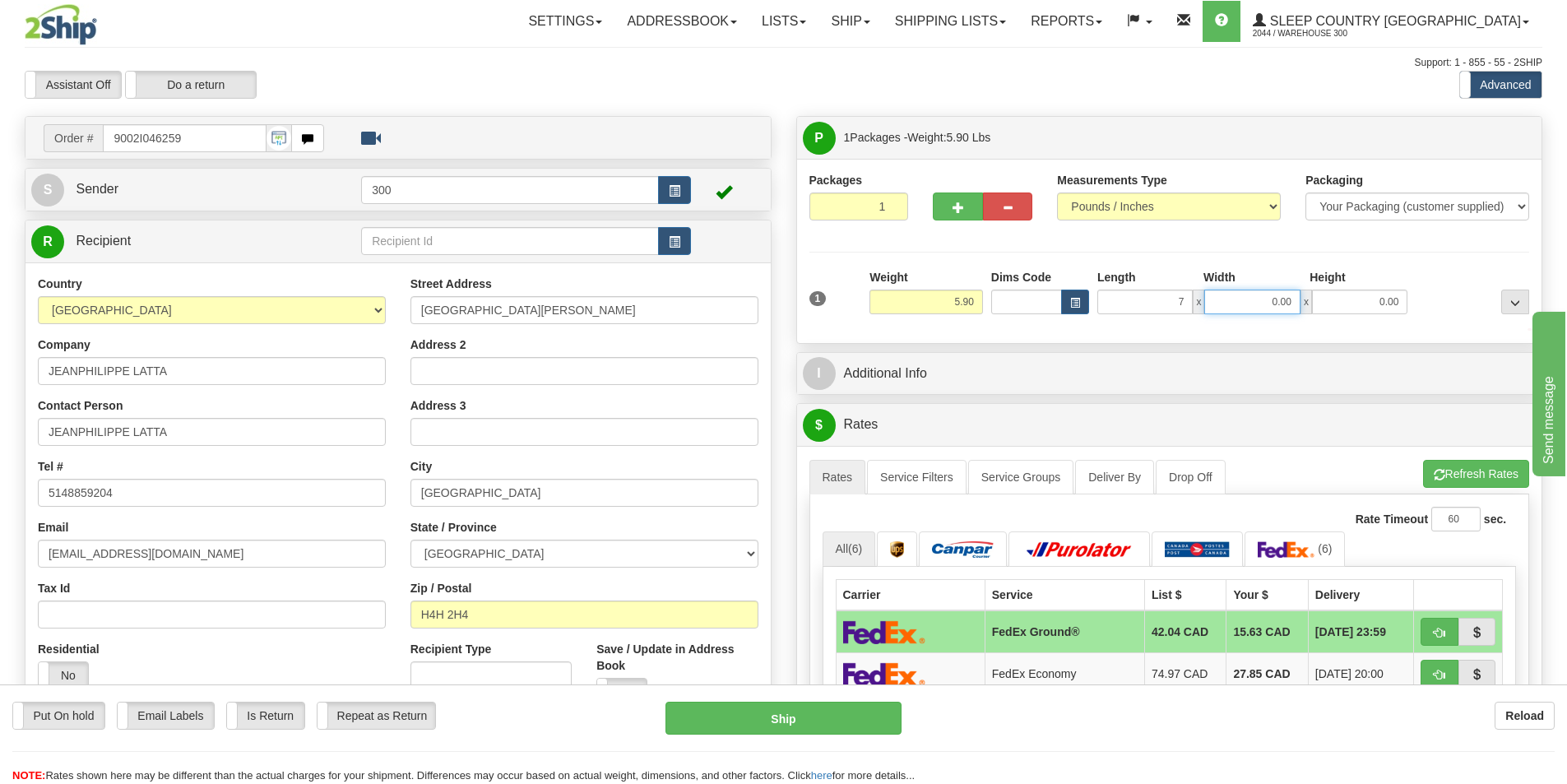
type input "7.00"
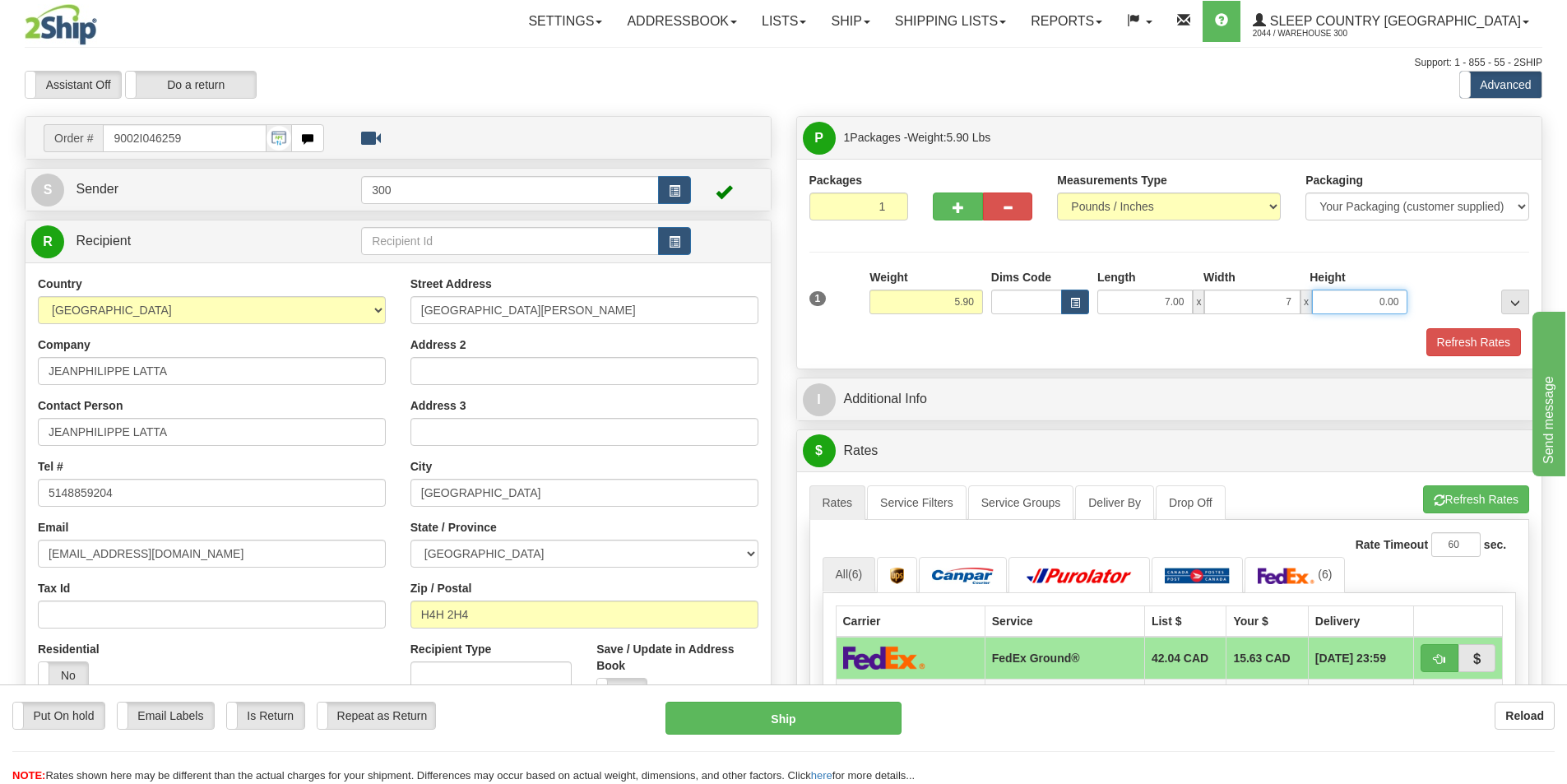
type input "7.00"
type input "14.00"
click at [1459, 326] on div at bounding box center [1170, 326] width 729 height 1
click at [1461, 340] on button "Refresh Rates" at bounding box center [1474, 342] width 94 height 28
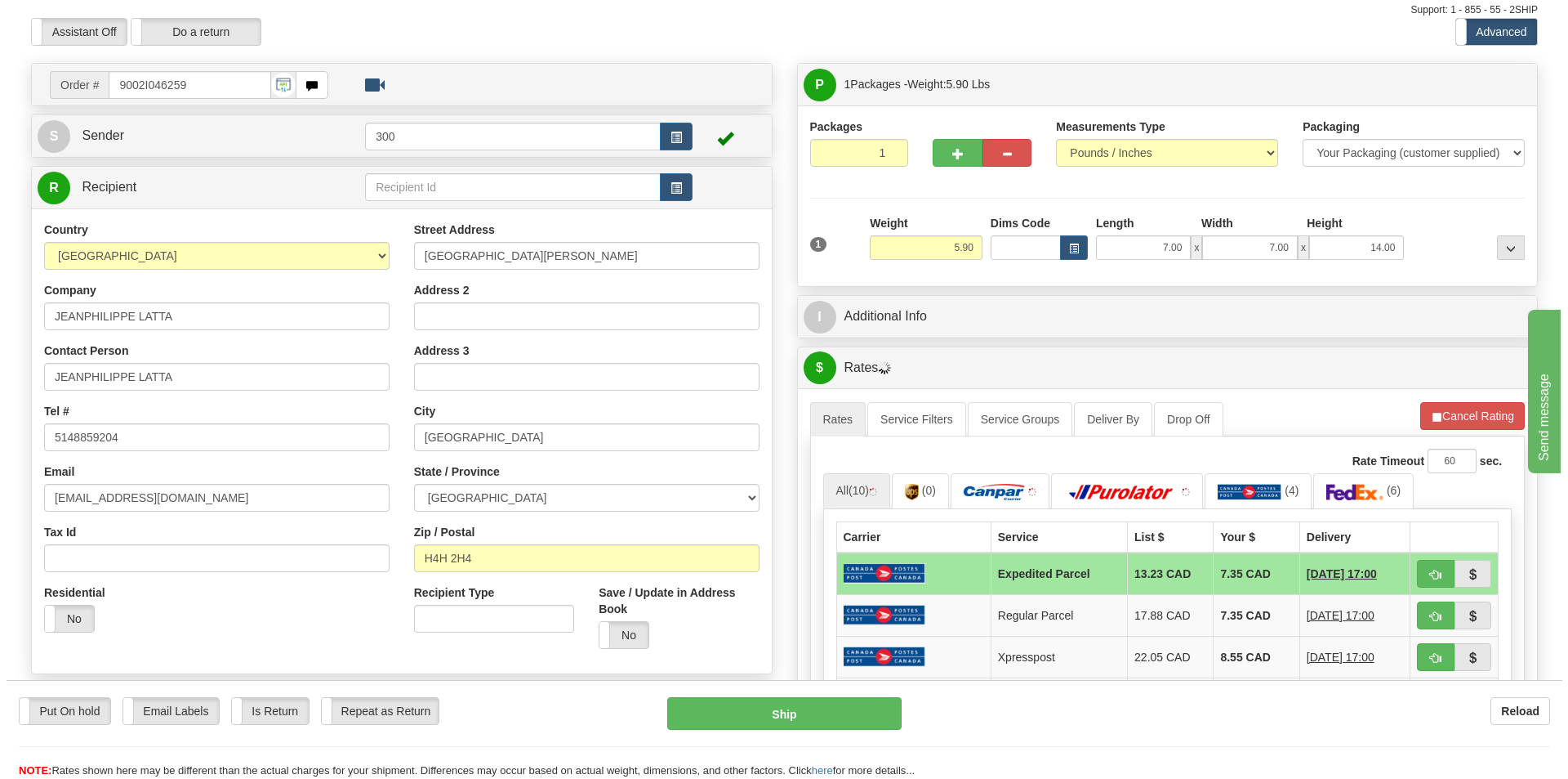
scroll to position [82, 0]
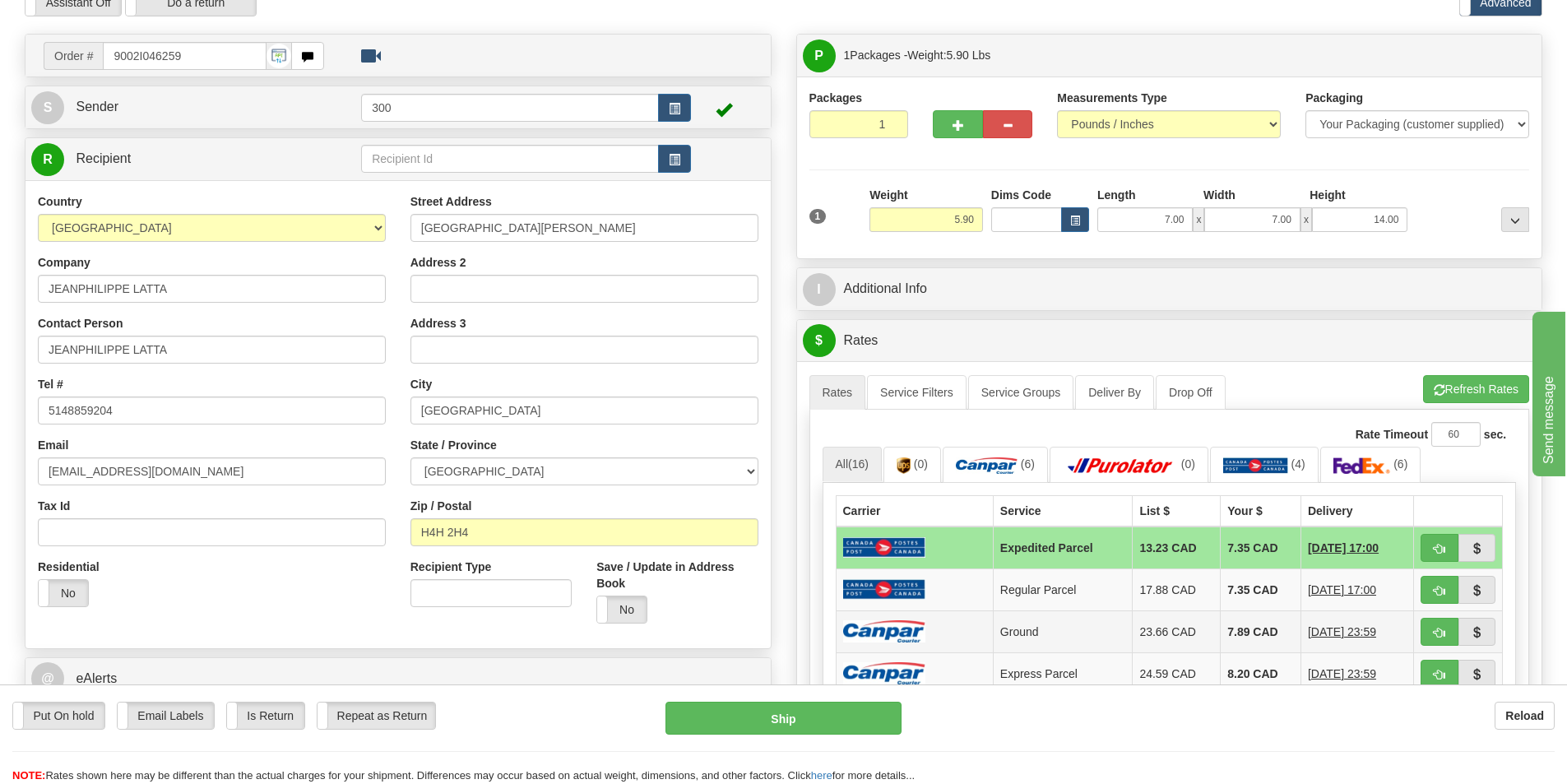
click at [1110, 631] on td "Ground" at bounding box center [1063, 631] width 140 height 42
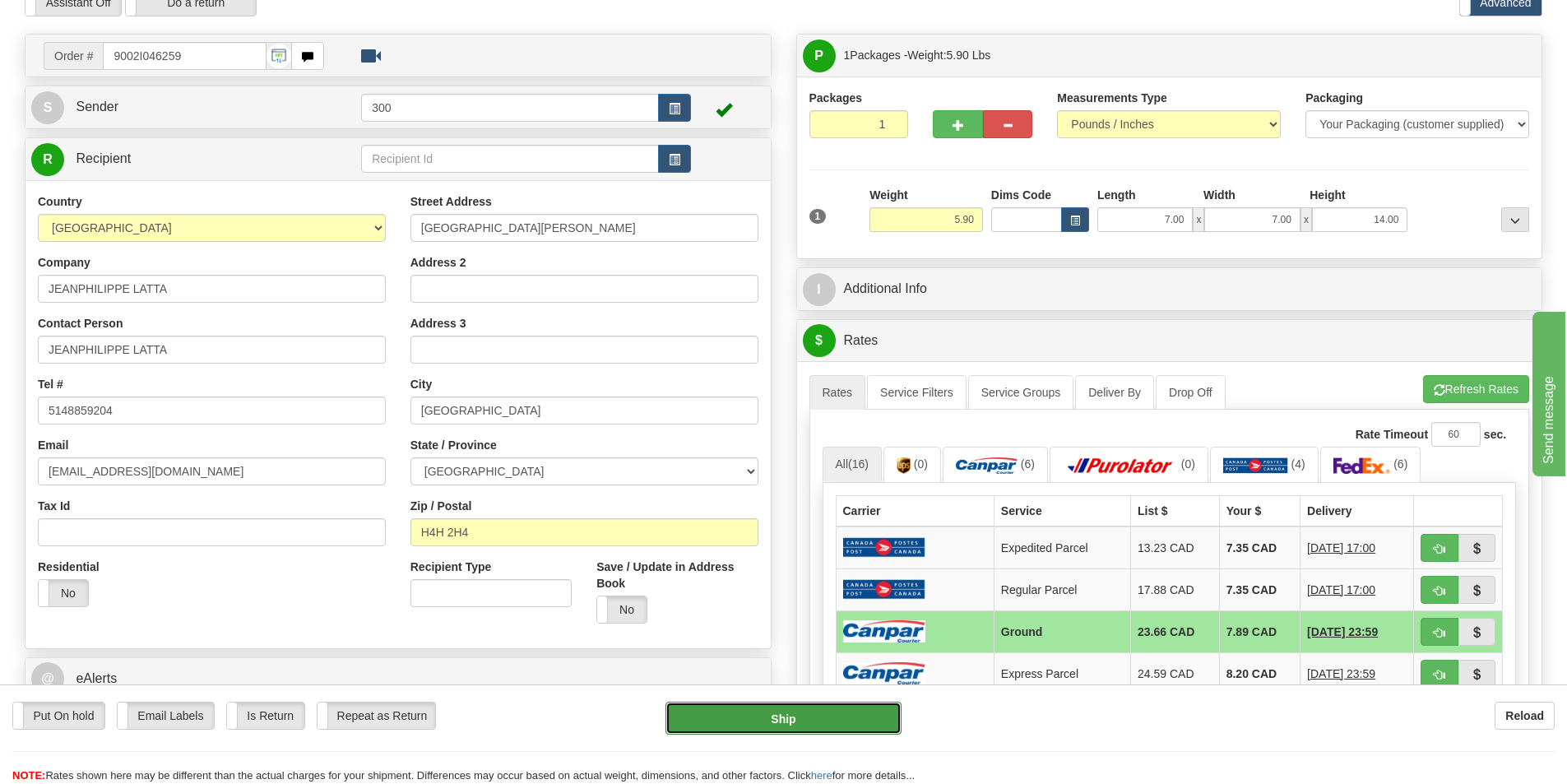
click at [706, 715] on button "Ship" at bounding box center [784, 717] width 236 height 33
type input "1"
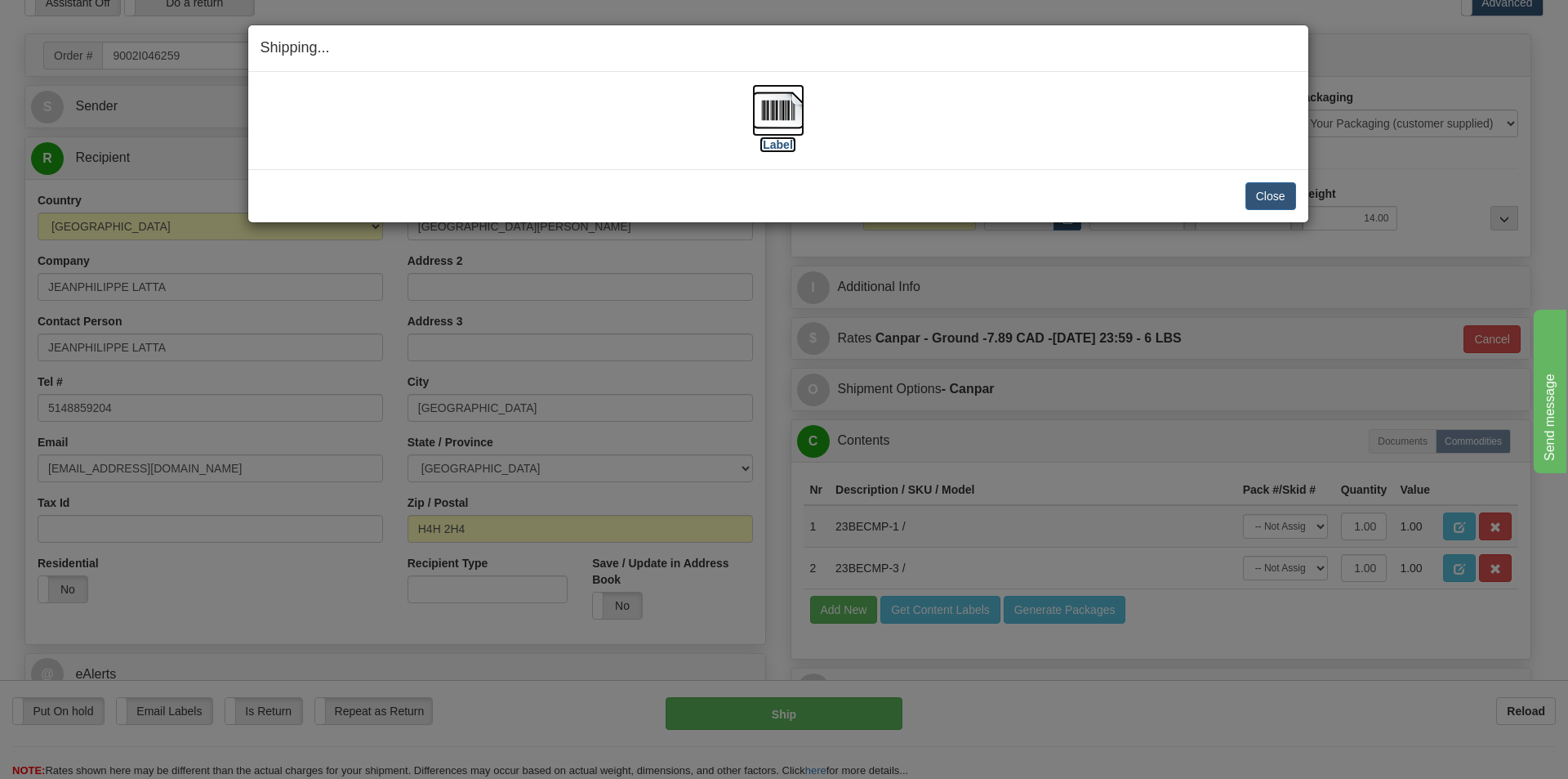
click at [774, 126] on img at bounding box center [778, 110] width 52 height 52
click at [1276, 191] on button "Close" at bounding box center [1271, 196] width 51 height 28
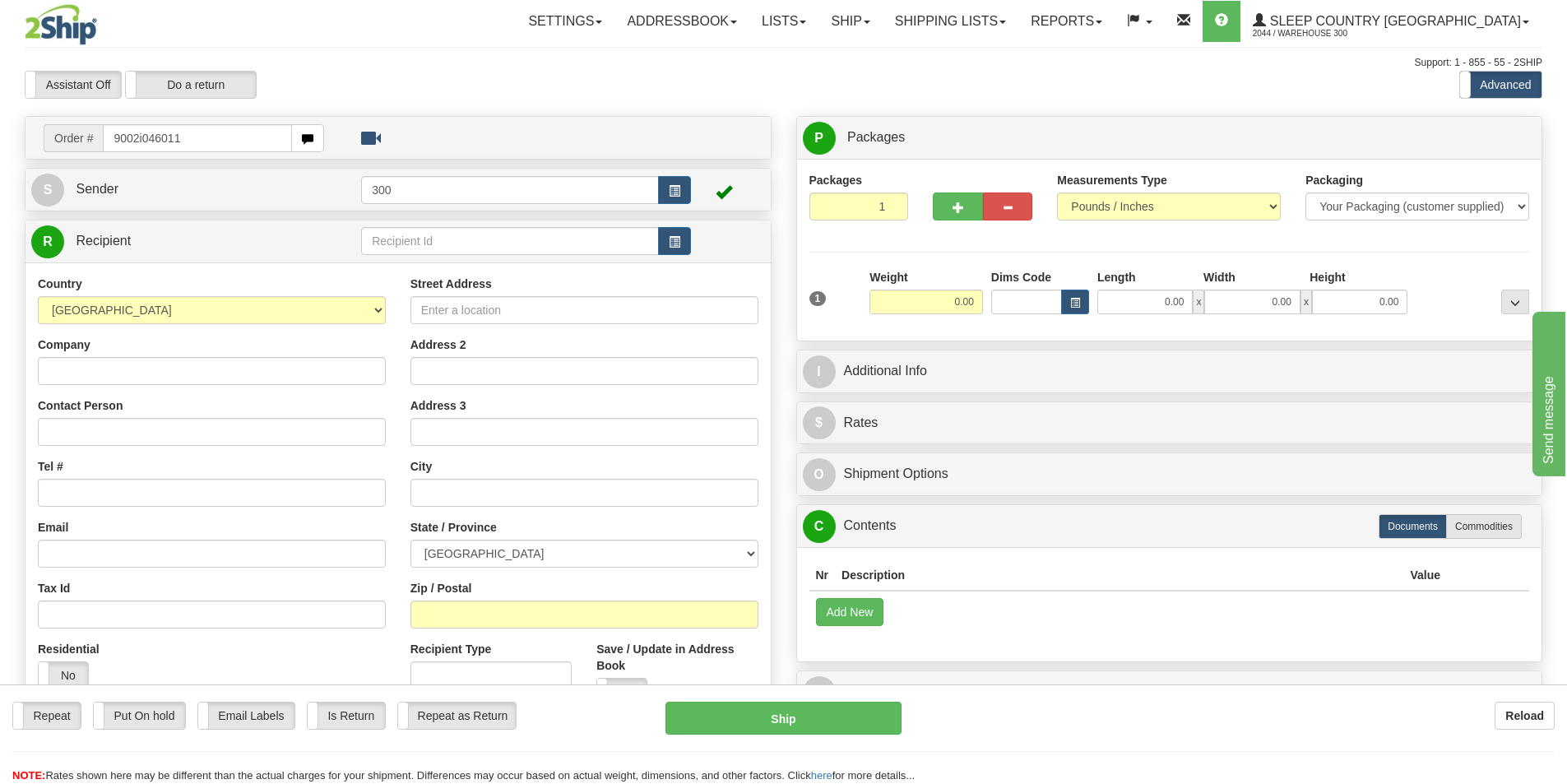
type input "9002i046011"
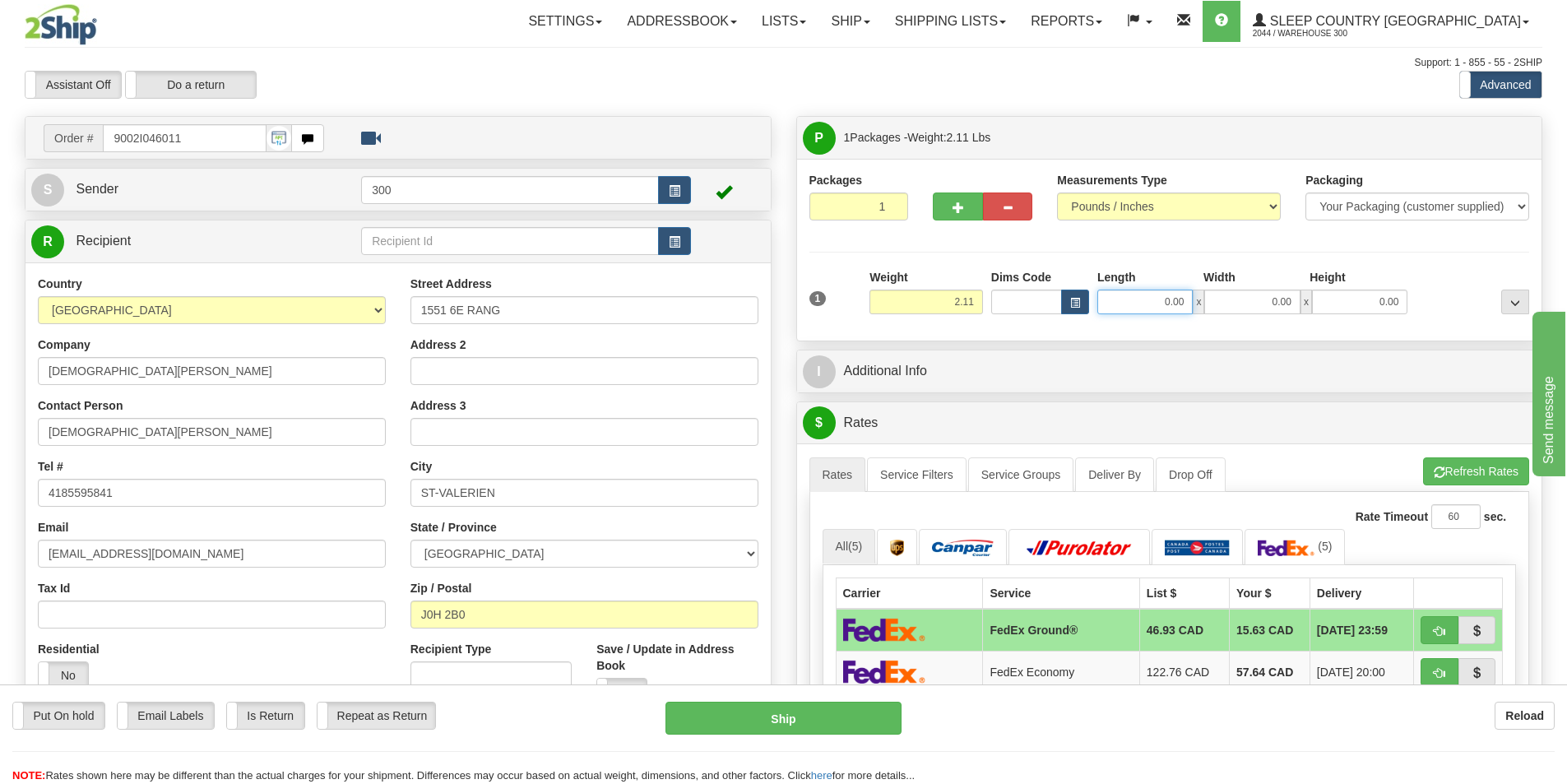
click at [1157, 301] on input "0.00" at bounding box center [1145, 302] width 95 height 25
type input "8.00"
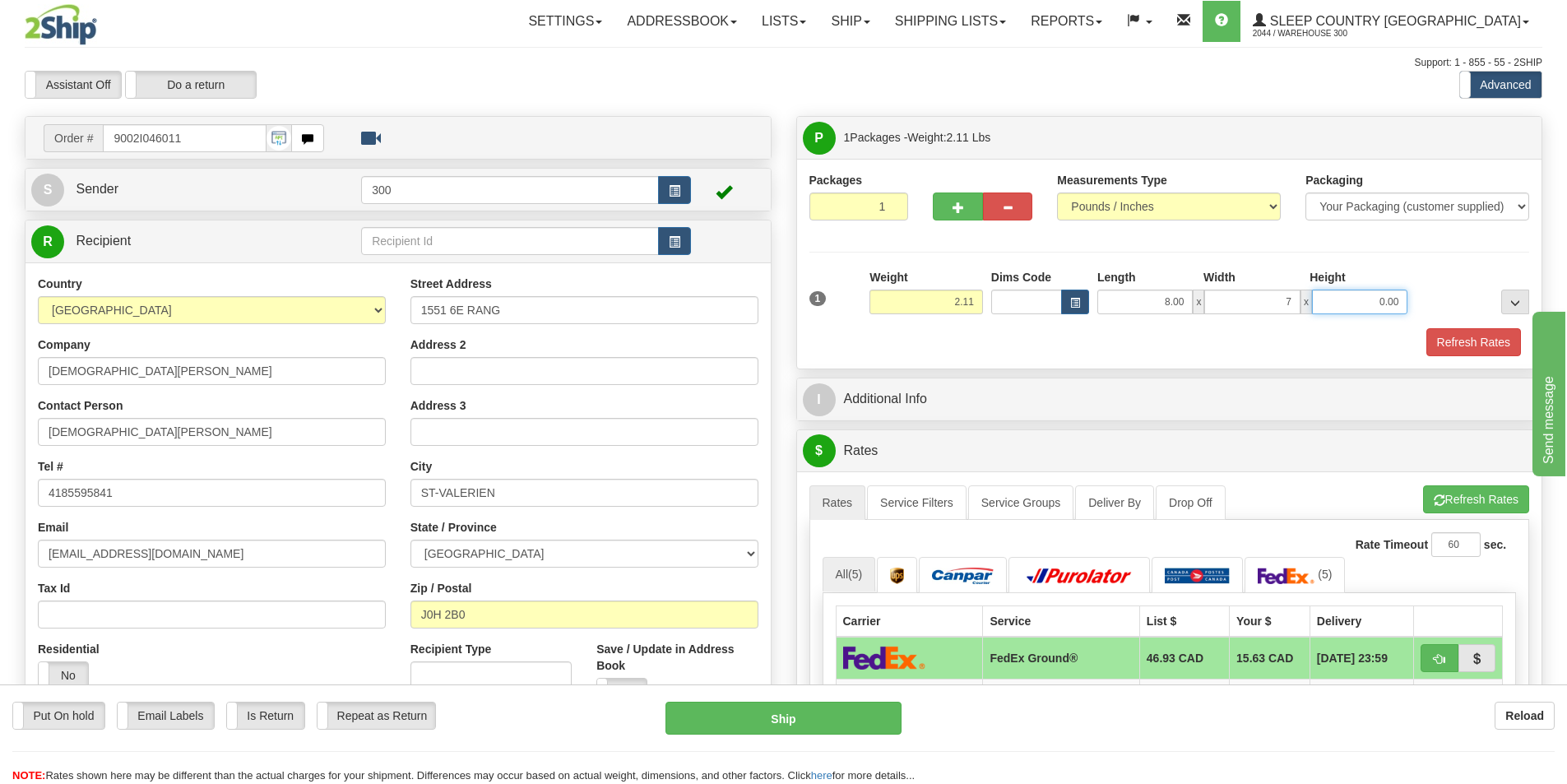
type input "7.00"
type input "6.00"
click at [1453, 351] on button "Refresh Rates" at bounding box center [1474, 342] width 94 height 28
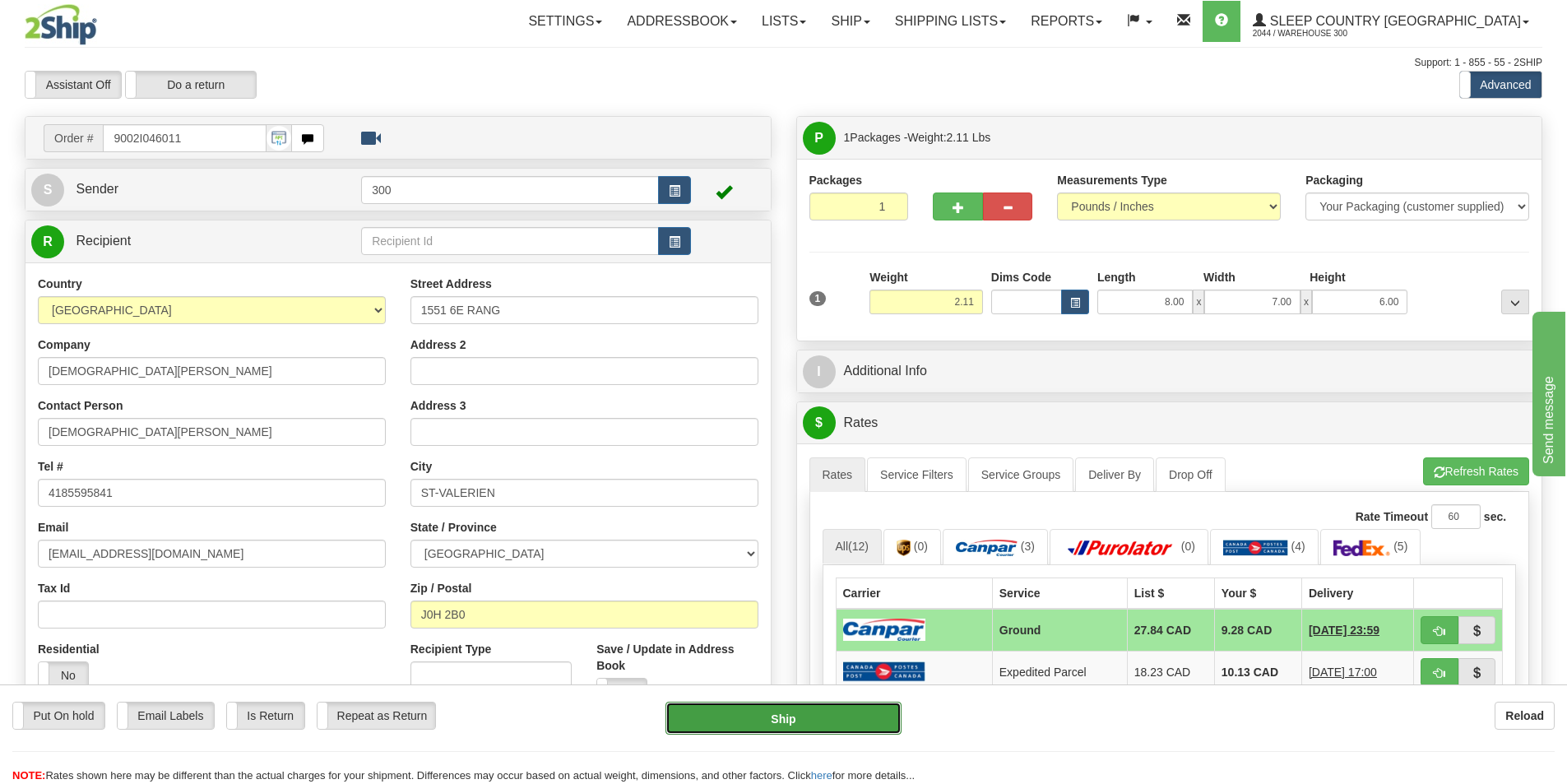
click at [836, 726] on button "Ship" at bounding box center [784, 717] width 236 height 33
type input "1"
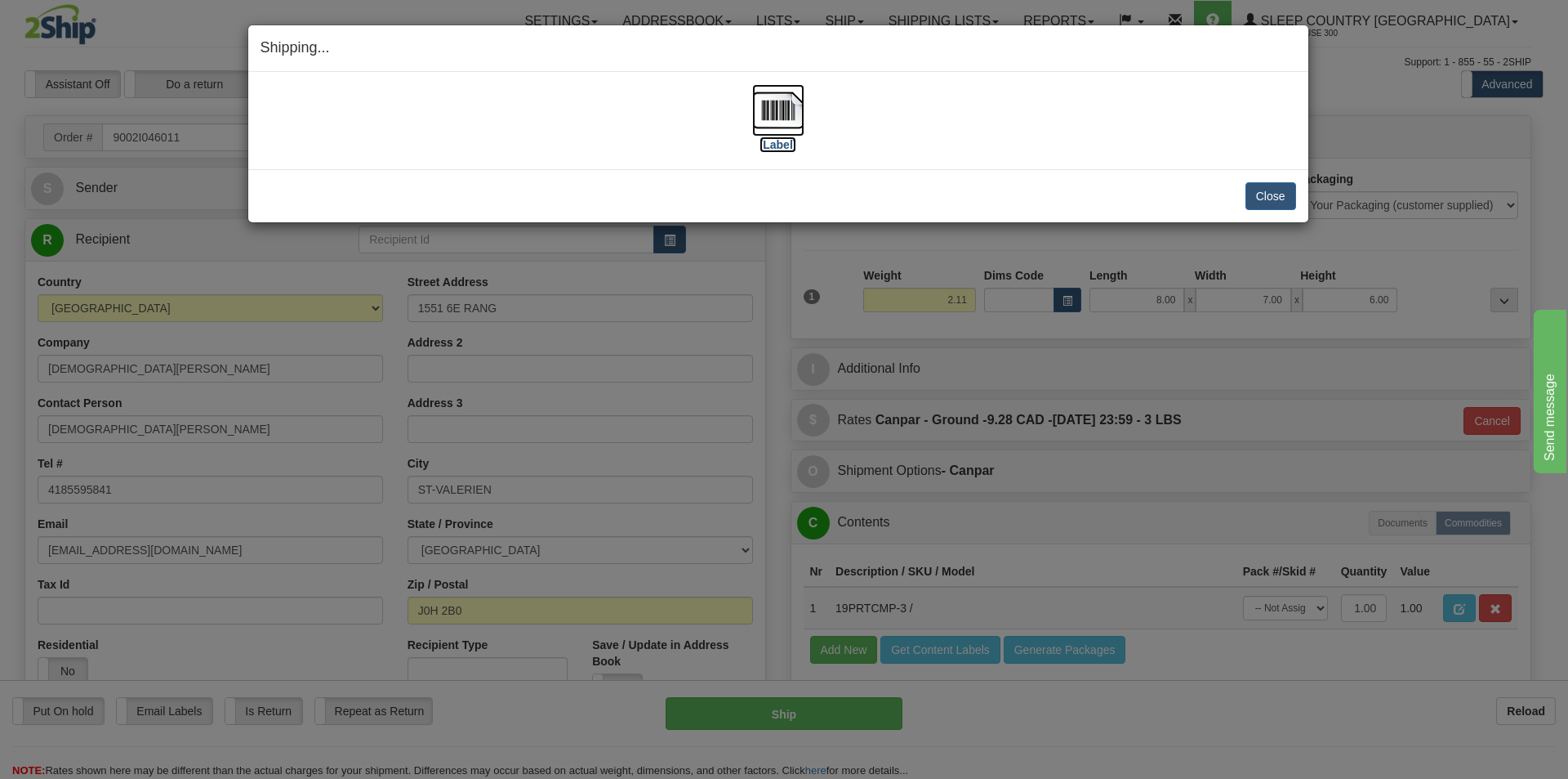
click at [783, 123] on img at bounding box center [778, 110] width 52 height 52
click at [1252, 198] on button "Close" at bounding box center [1271, 196] width 51 height 28
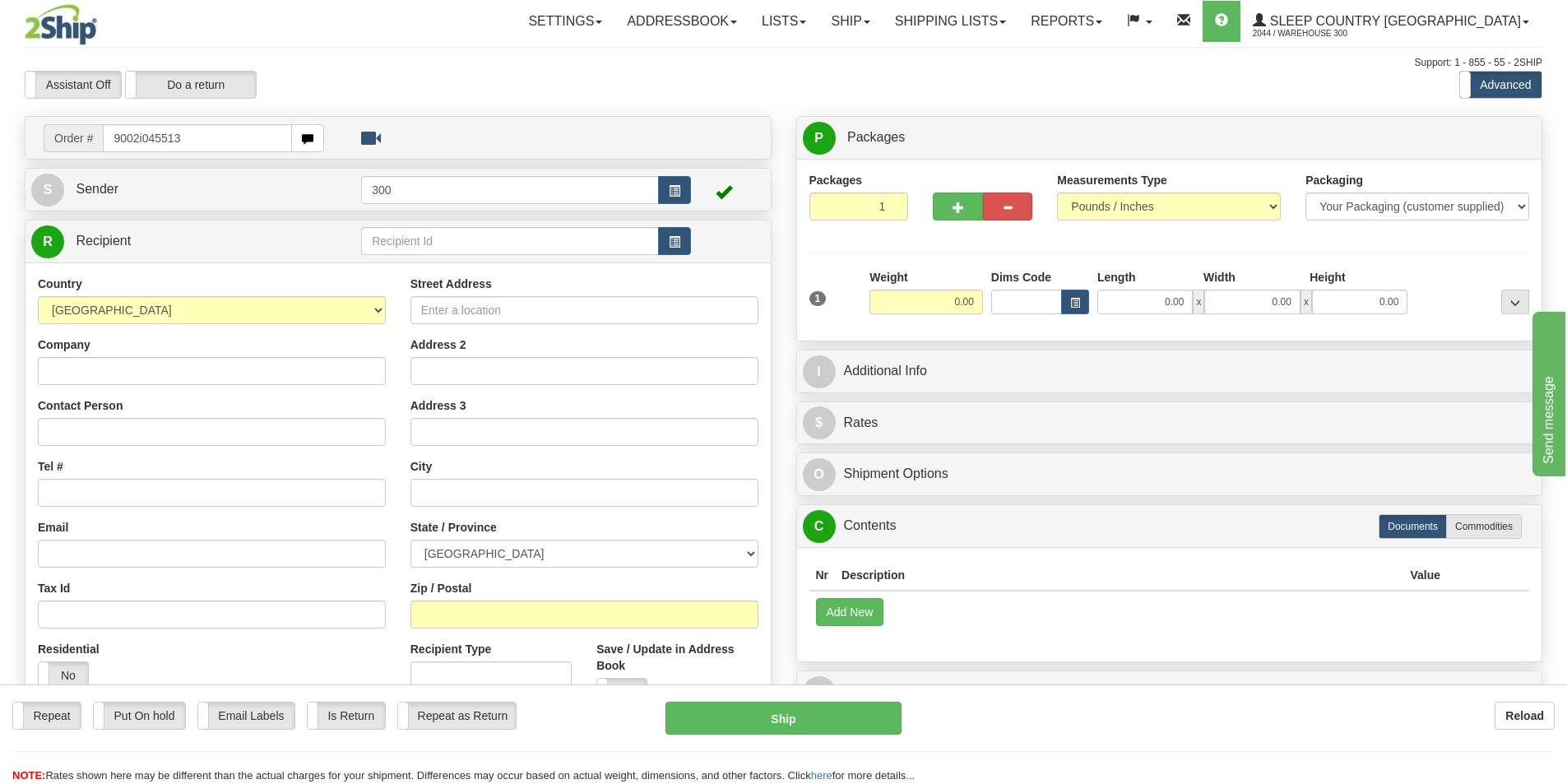
type input "9002i045513"
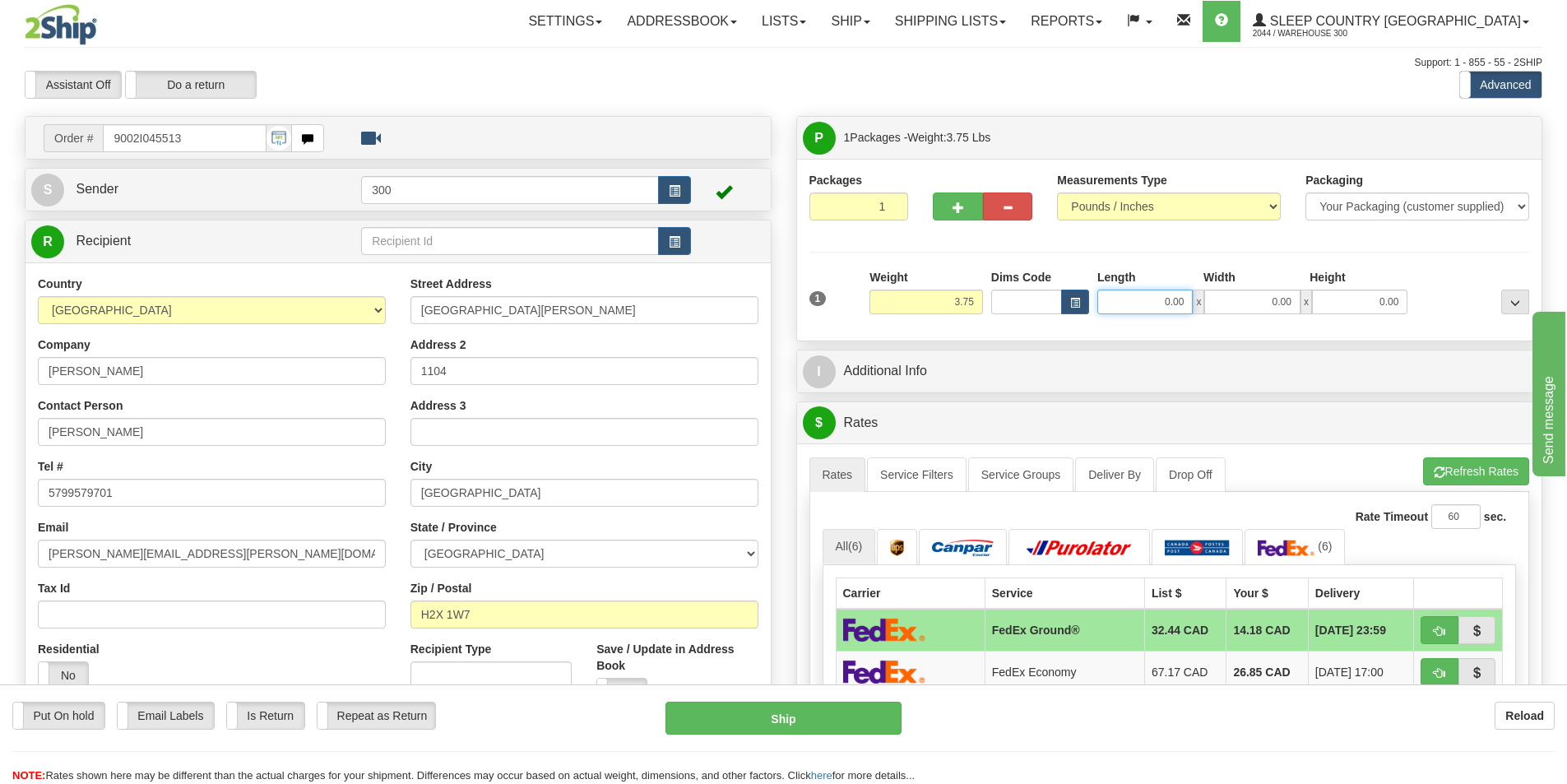
click at [1163, 314] on input "0.00" at bounding box center [1145, 302] width 95 height 25
type input "15.00"
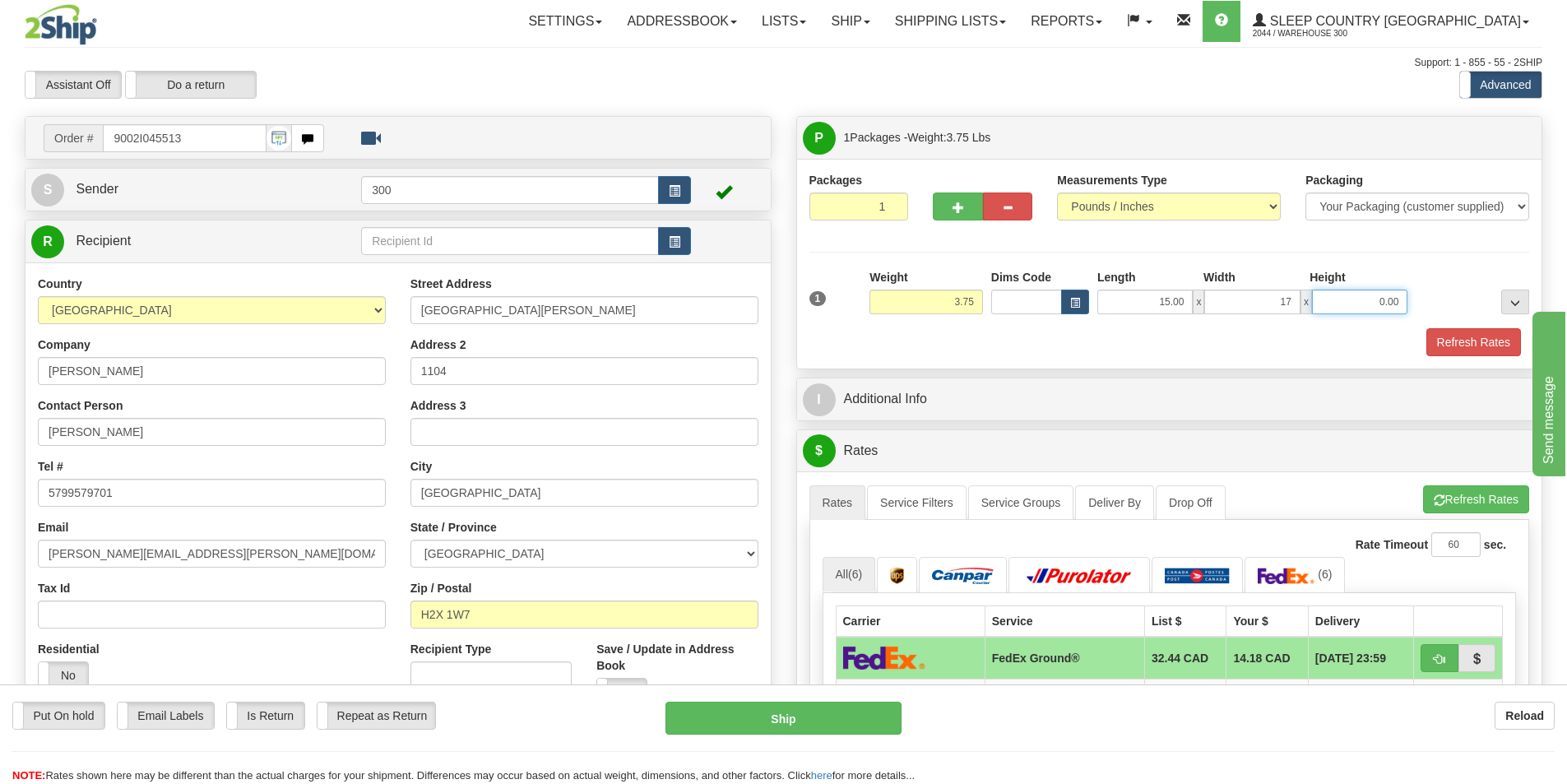
type input "17.00"
type input "6.00"
click at [1473, 344] on button "Refresh Rates" at bounding box center [1474, 342] width 94 height 28
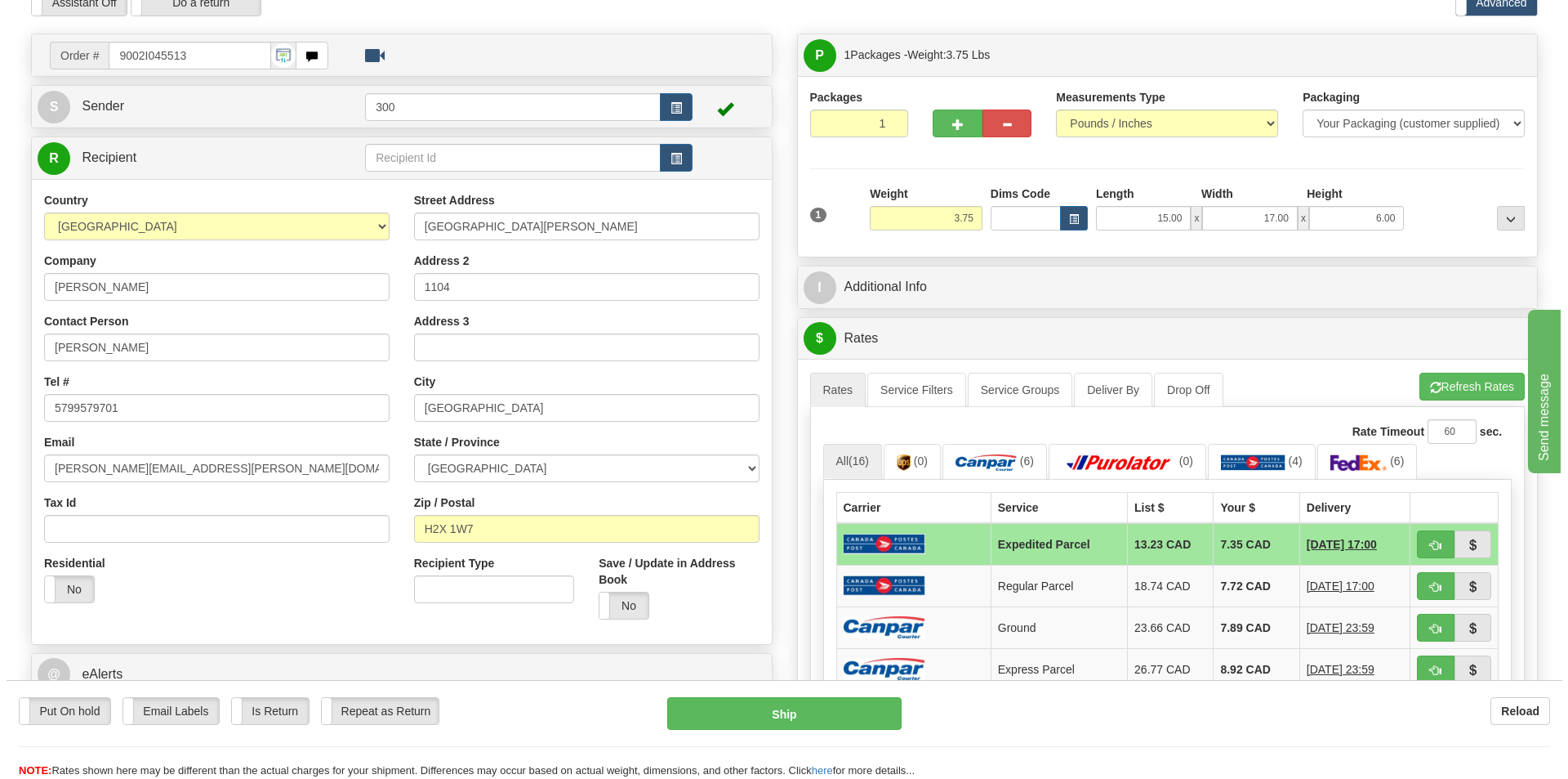
scroll to position [163, 0]
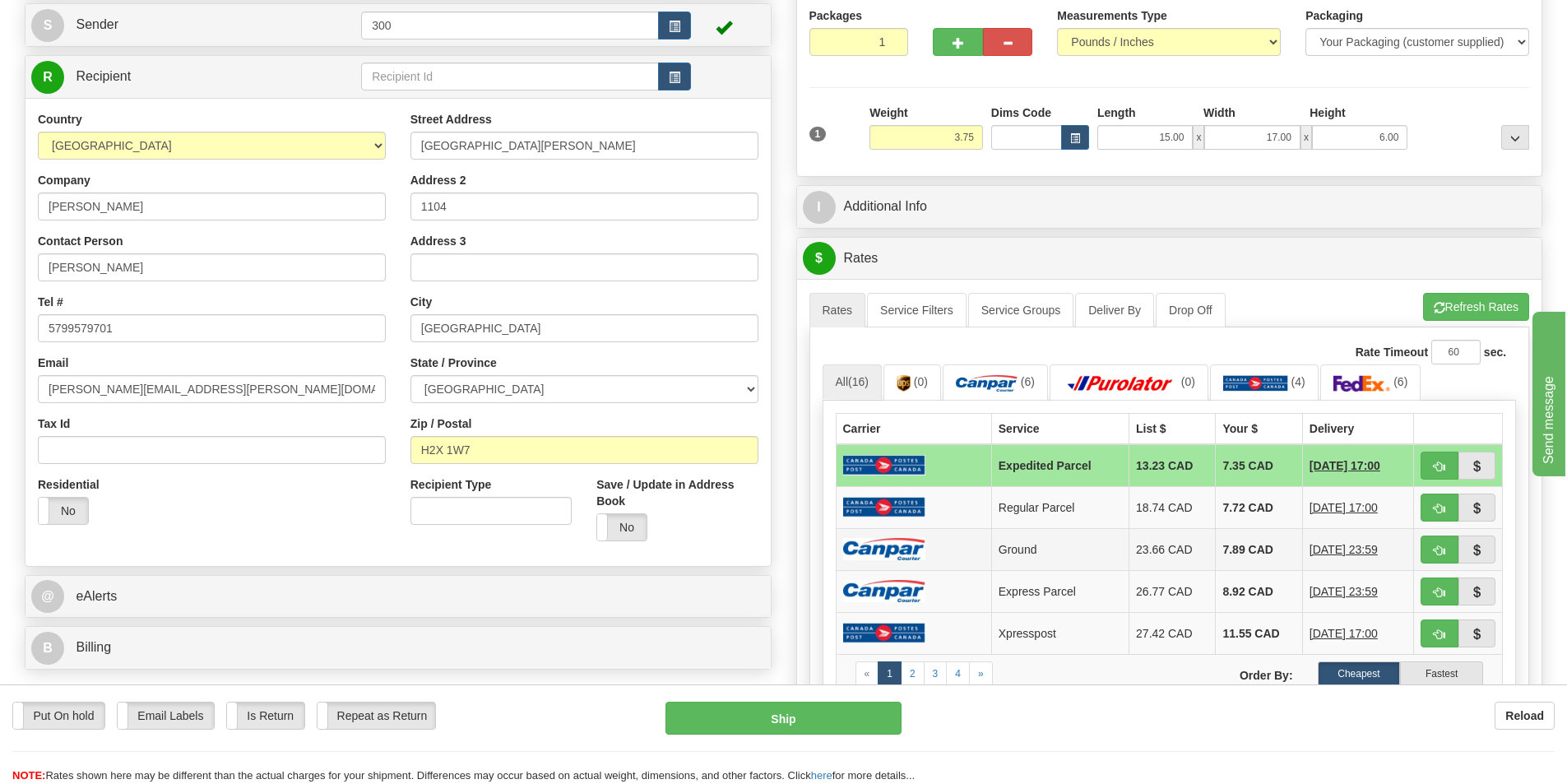
click at [1141, 550] on td "23.66 CAD" at bounding box center [1173, 549] width 87 height 42
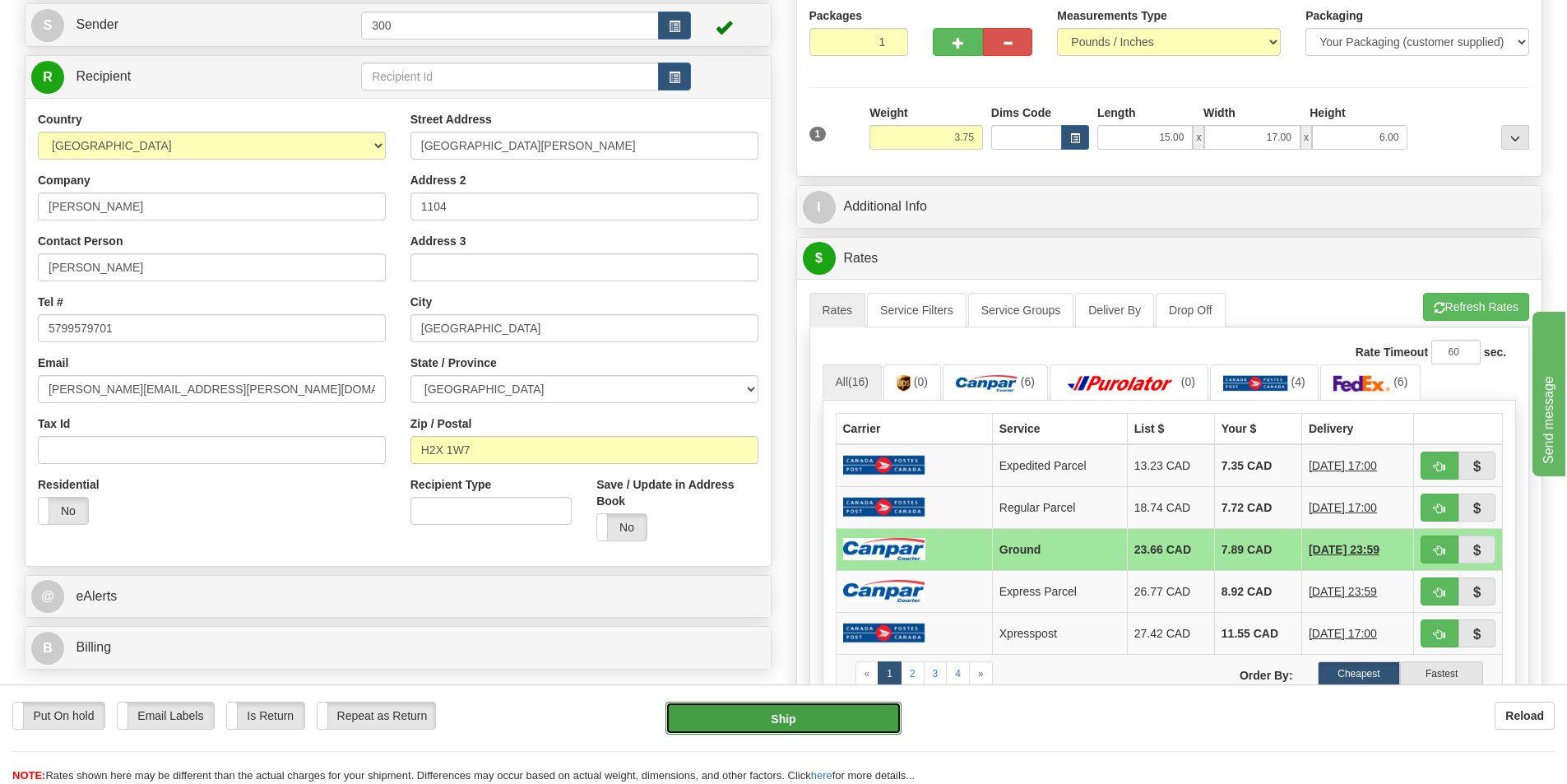
click at [740, 723] on button "Ship" at bounding box center [784, 717] width 236 height 33
type input "1"
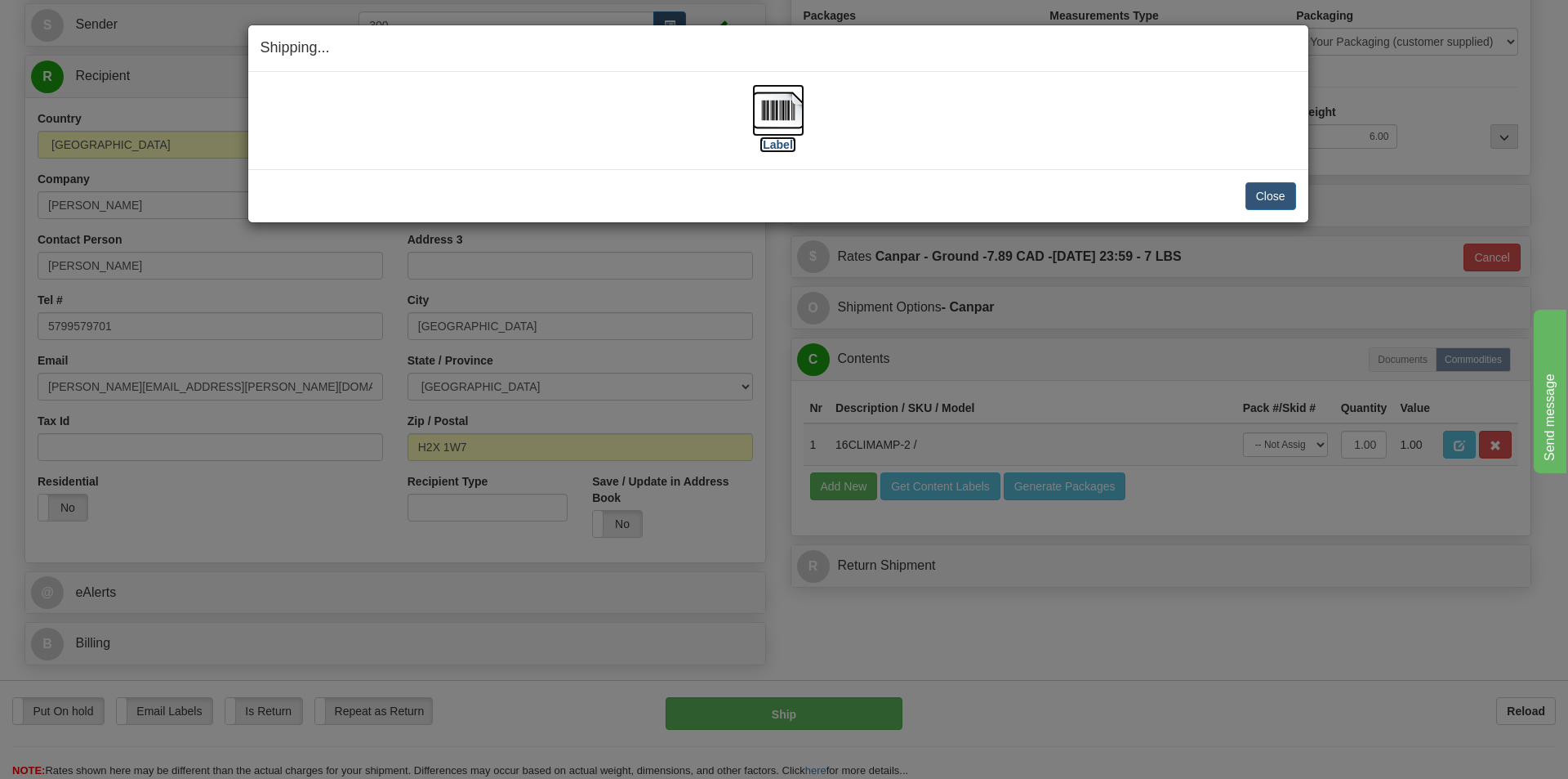
click at [774, 102] on img at bounding box center [778, 110] width 52 height 52
click at [1266, 197] on button "Close" at bounding box center [1271, 196] width 51 height 28
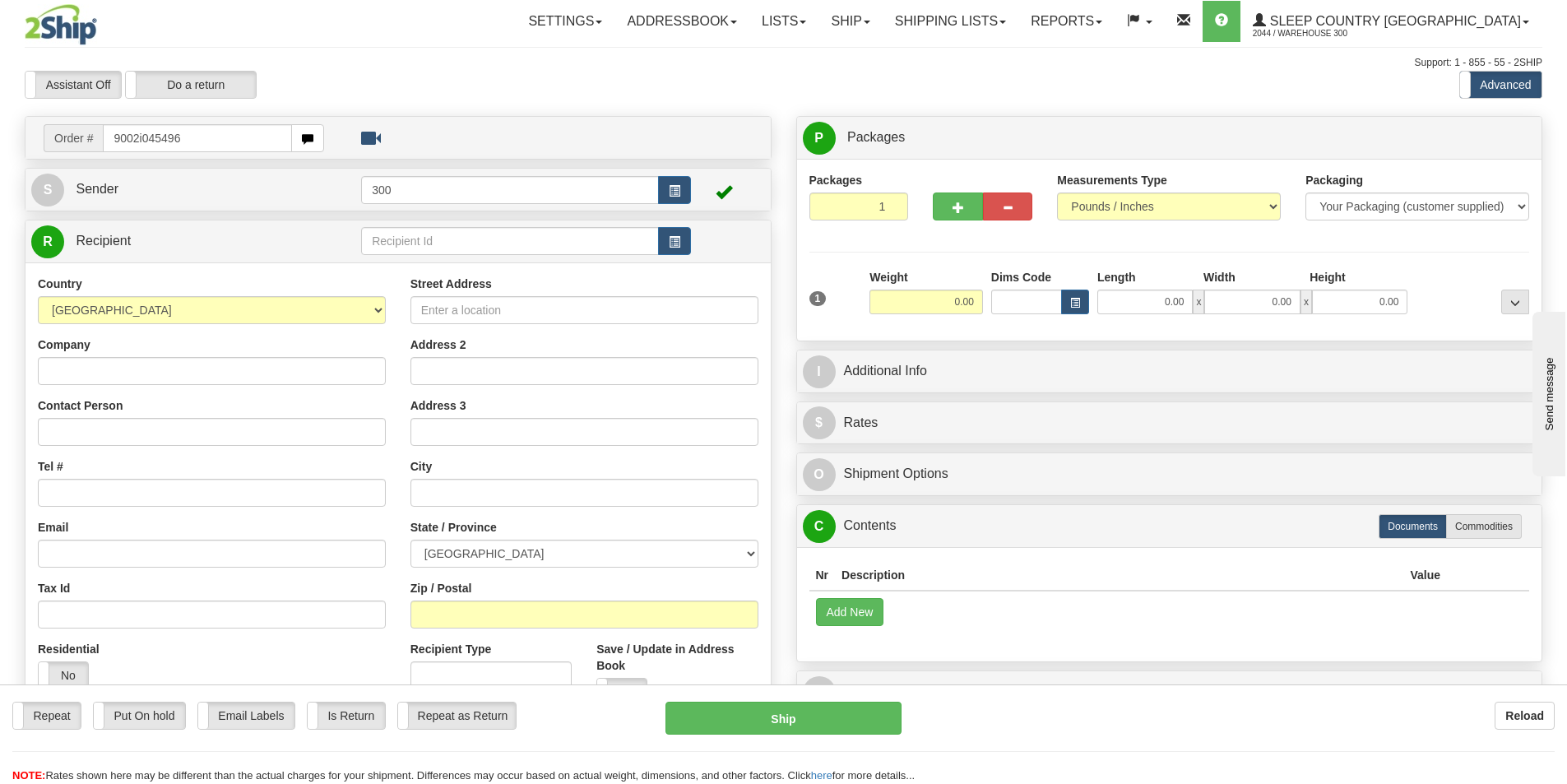
type input "9002i045496"
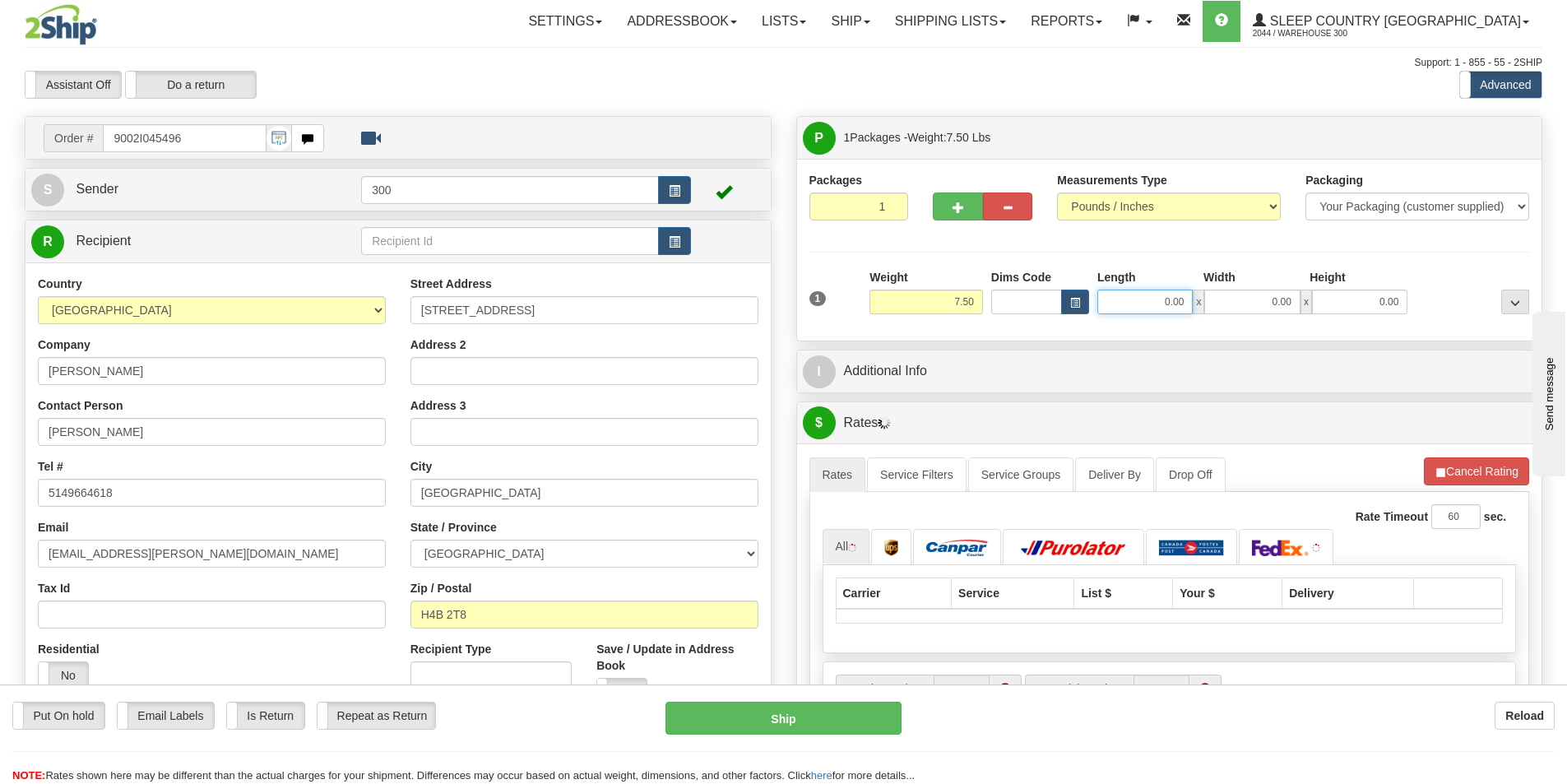
click at [1164, 307] on input "0.00" at bounding box center [1145, 302] width 95 height 25
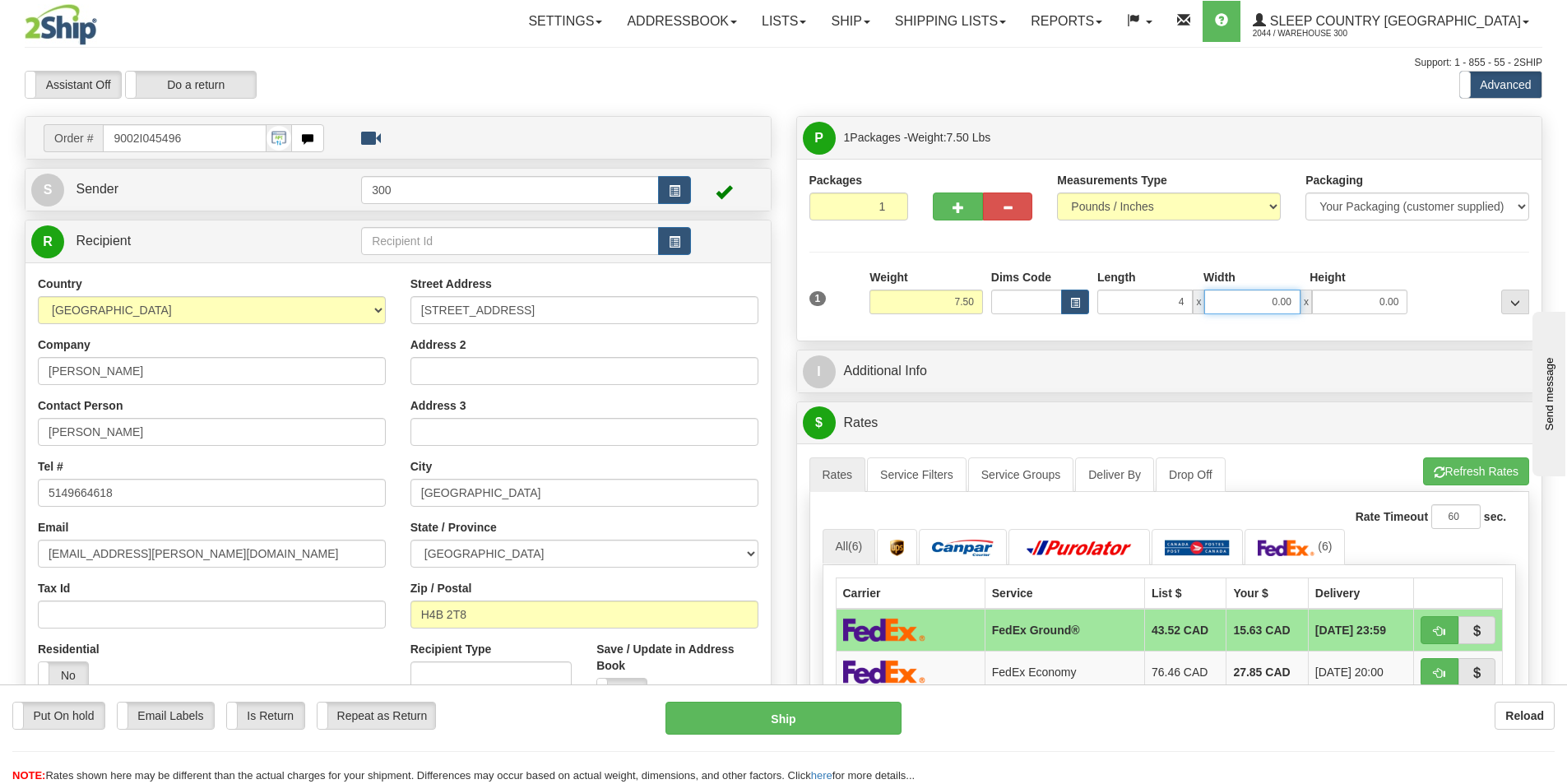
type input "4.00"
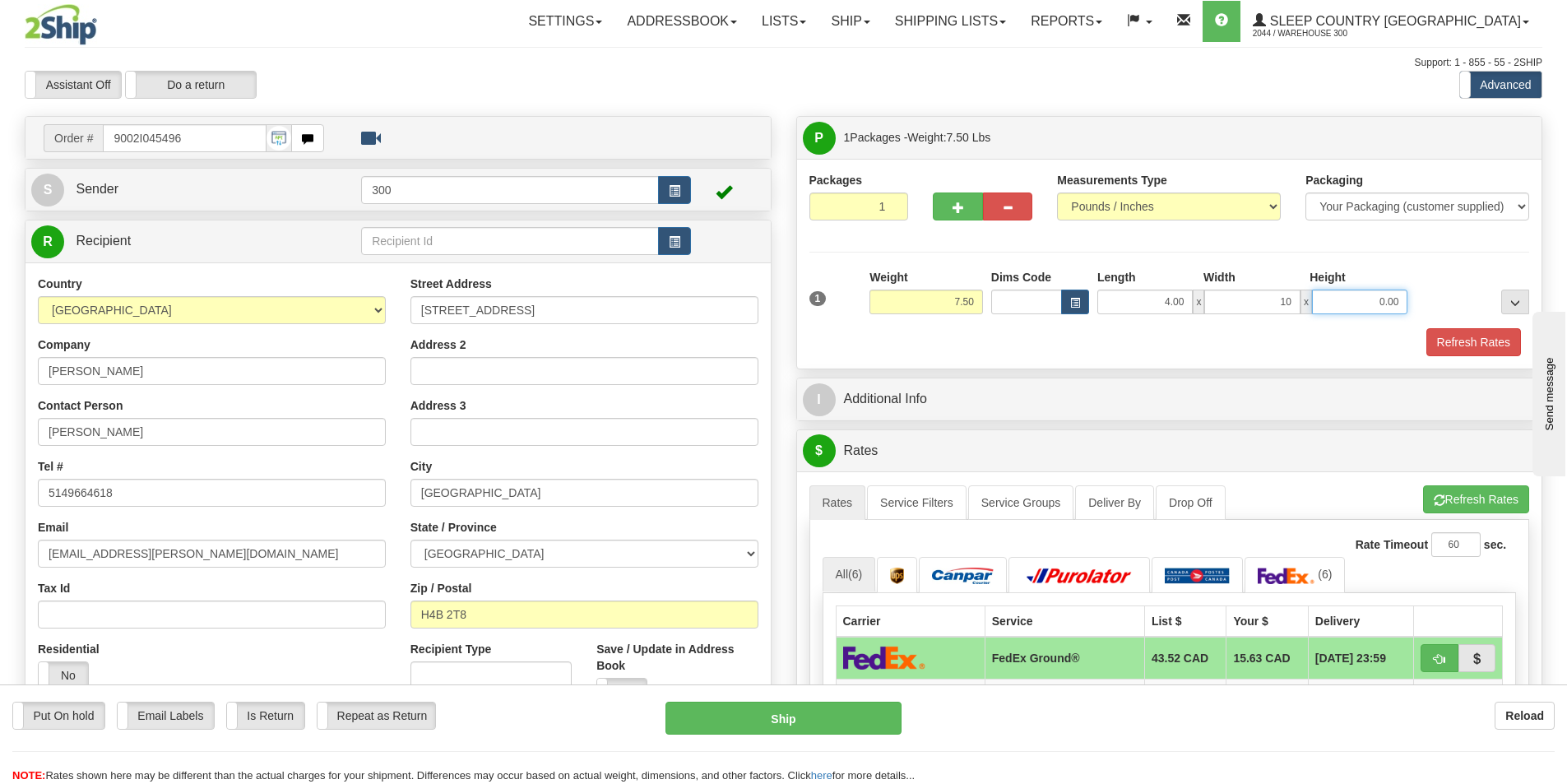
type input "10.00"
type input "14.00"
click at [1472, 339] on button "Refresh Rates" at bounding box center [1474, 342] width 94 height 28
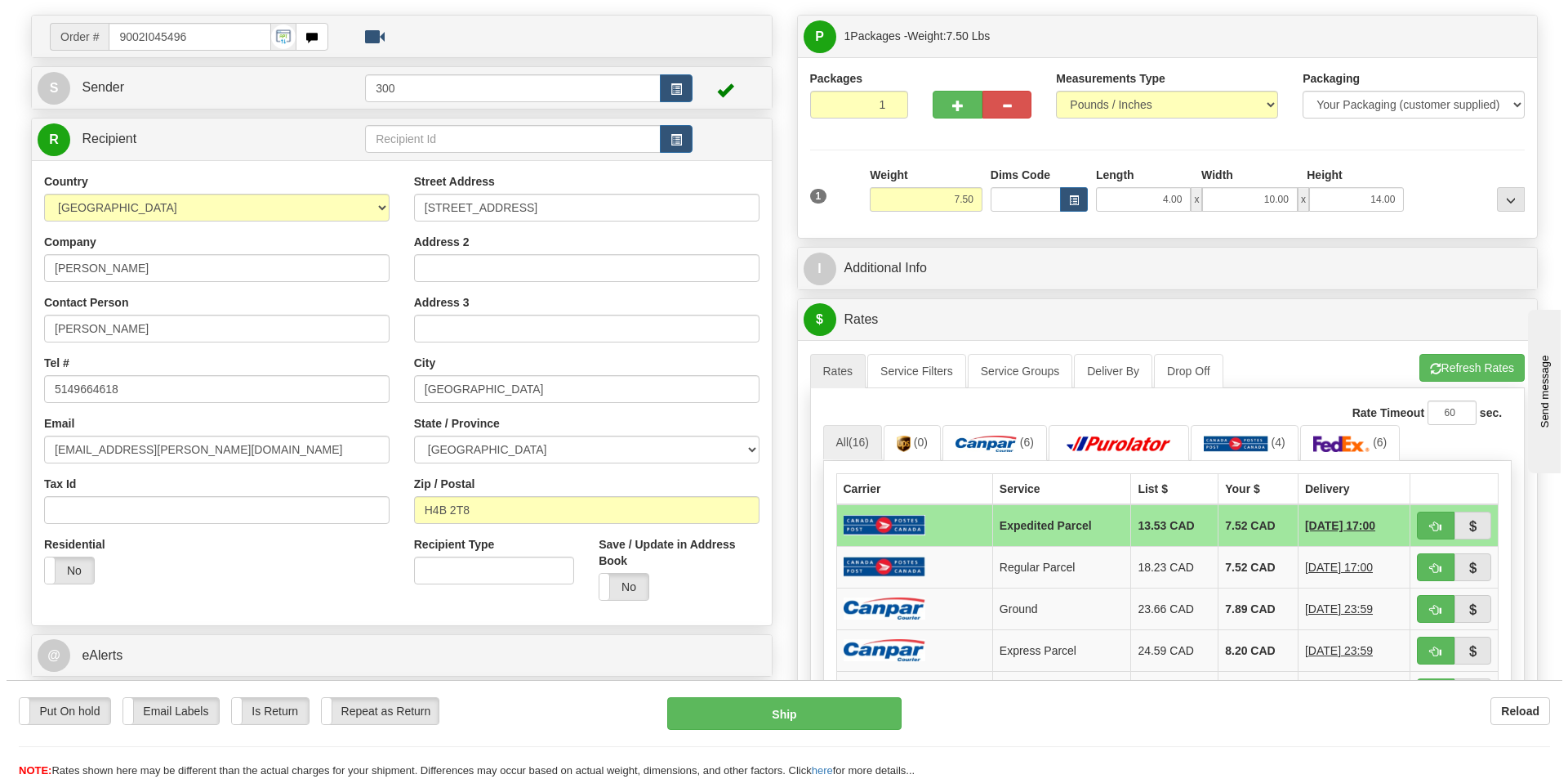
scroll to position [163, 0]
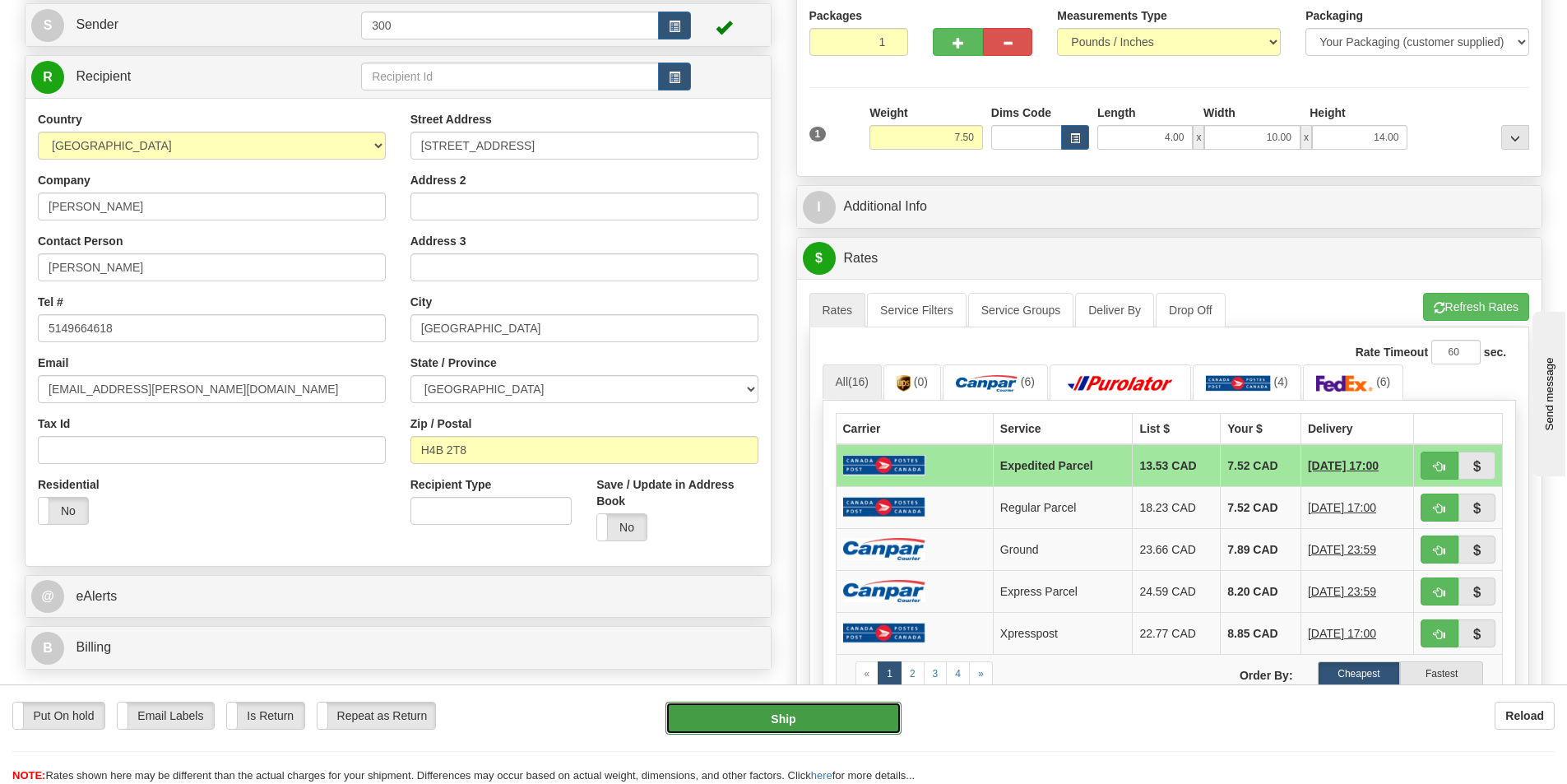
click at [783, 731] on button "Ship" at bounding box center [784, 717] width 236 height 33
type input "DOM.EP"
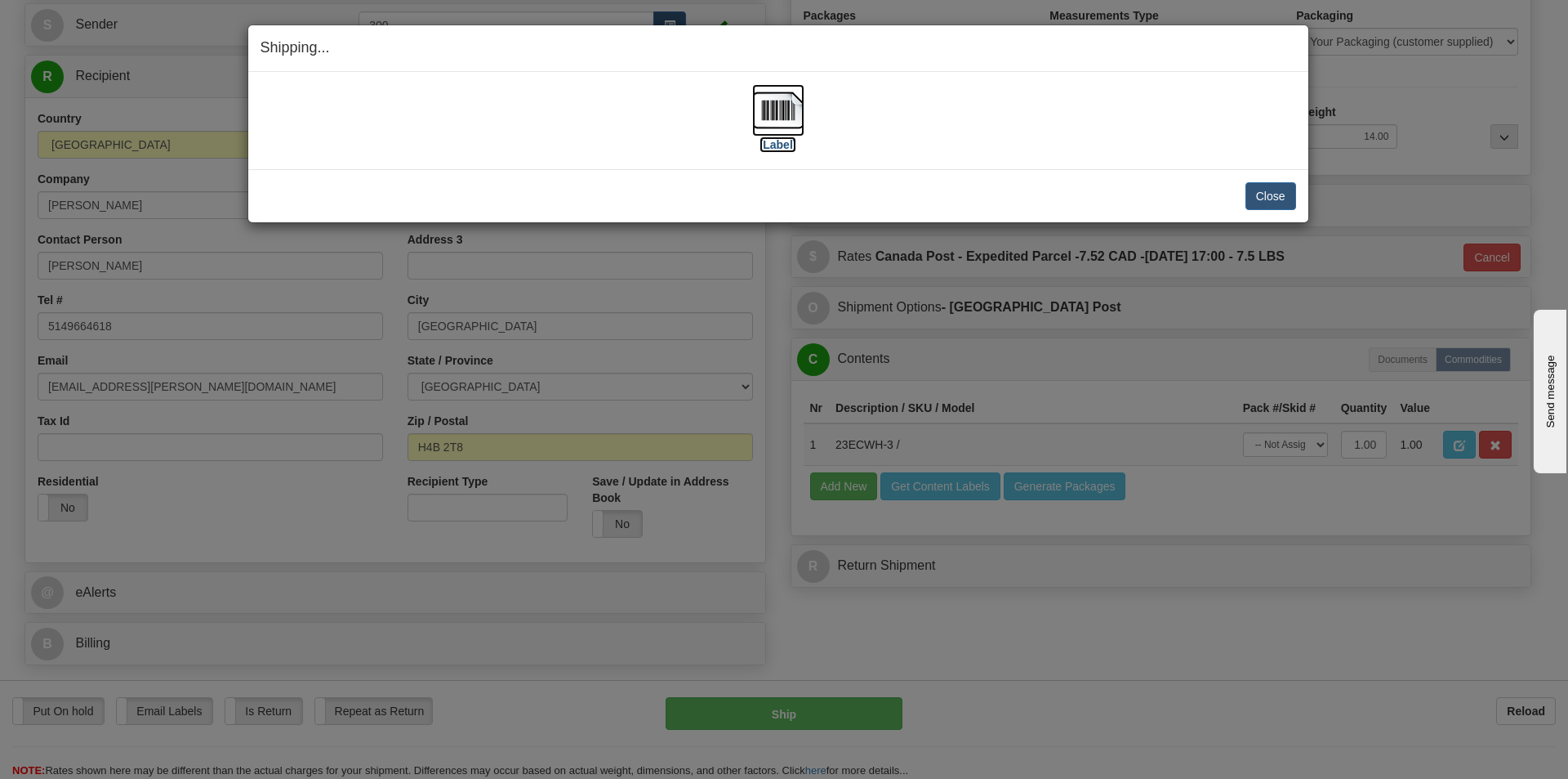
click at [774, 113] on img at bounding box center [778, 110] width 52 height 52
click at [1257, 198] on button "Close" at bounding box center [1271, 196] width 51 height 28
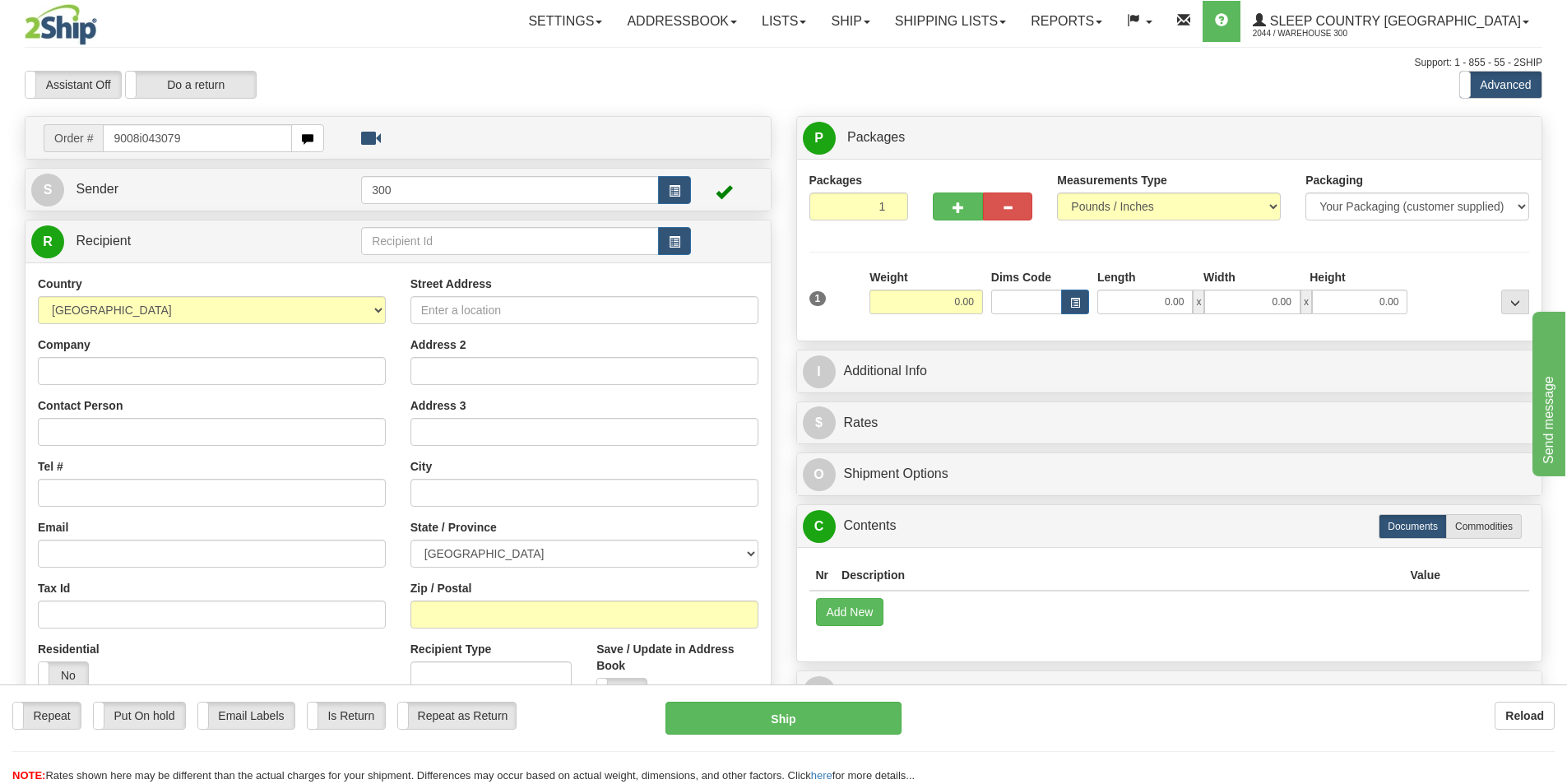
type input "9008i043079"
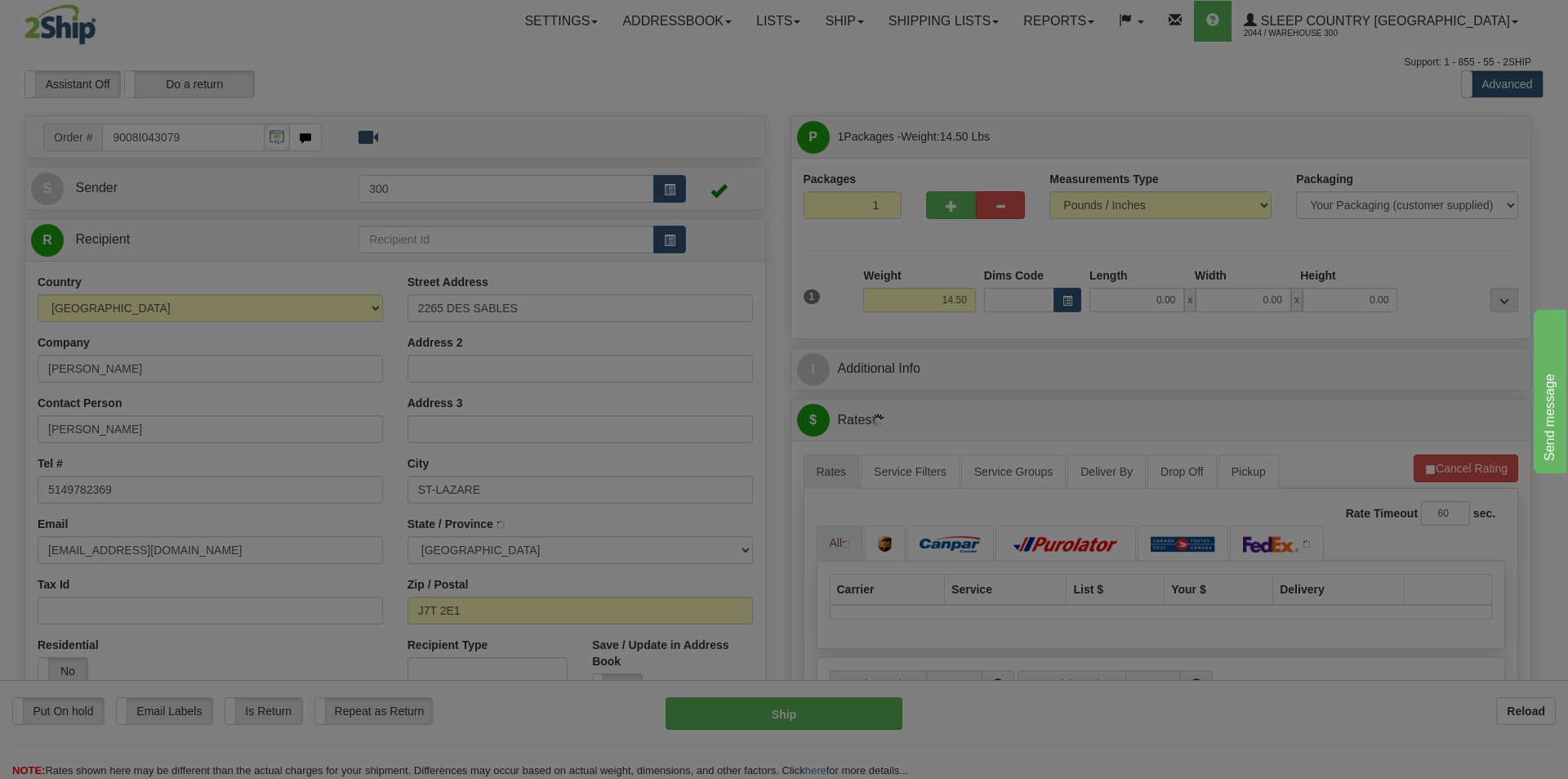
type input "[GEOGRAPHIC_DATA]"
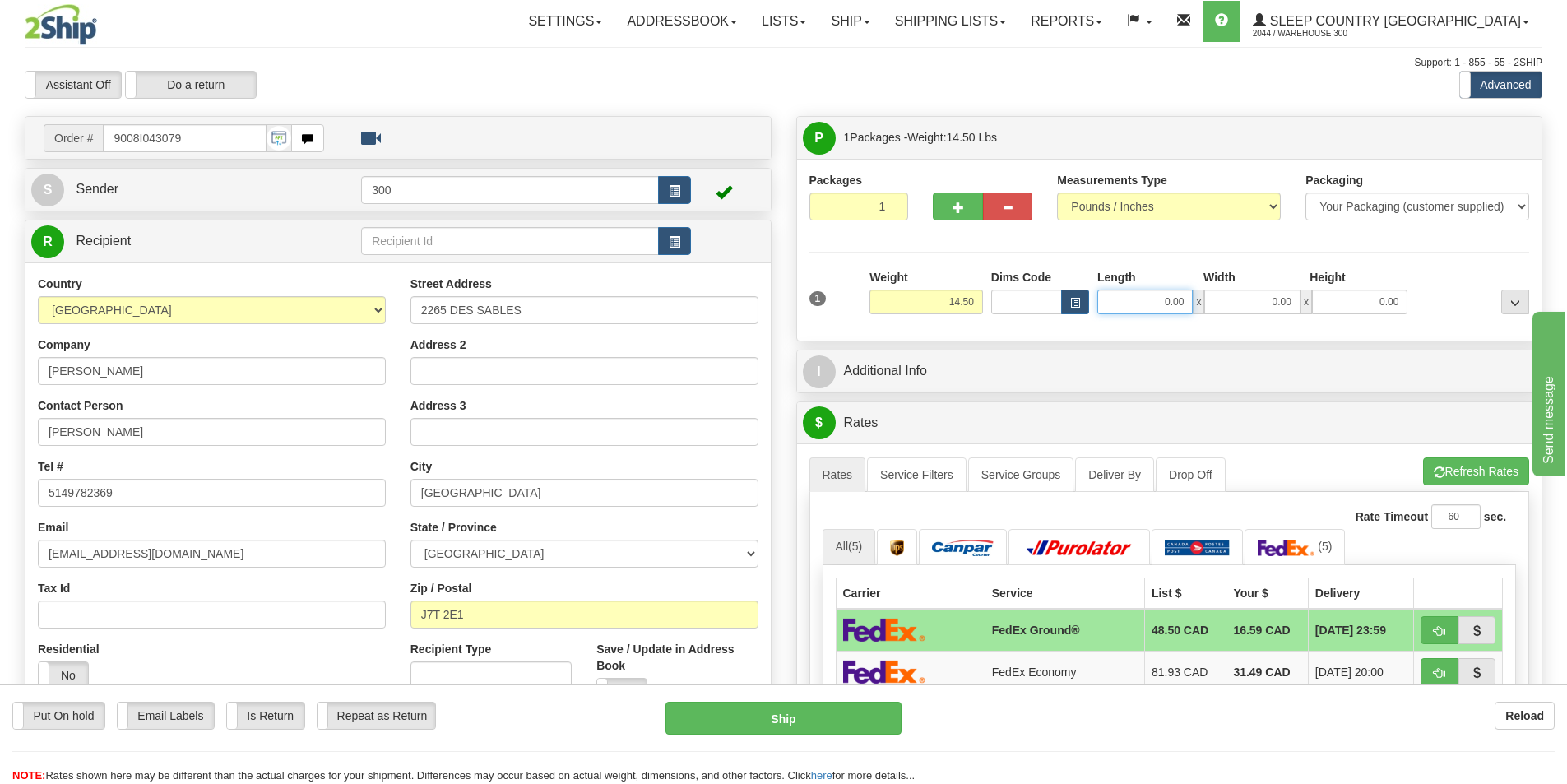
click at [1136, 312] on input "0.00" at bounding box center [1145, 302] width 95 height 25
type input "6.00"
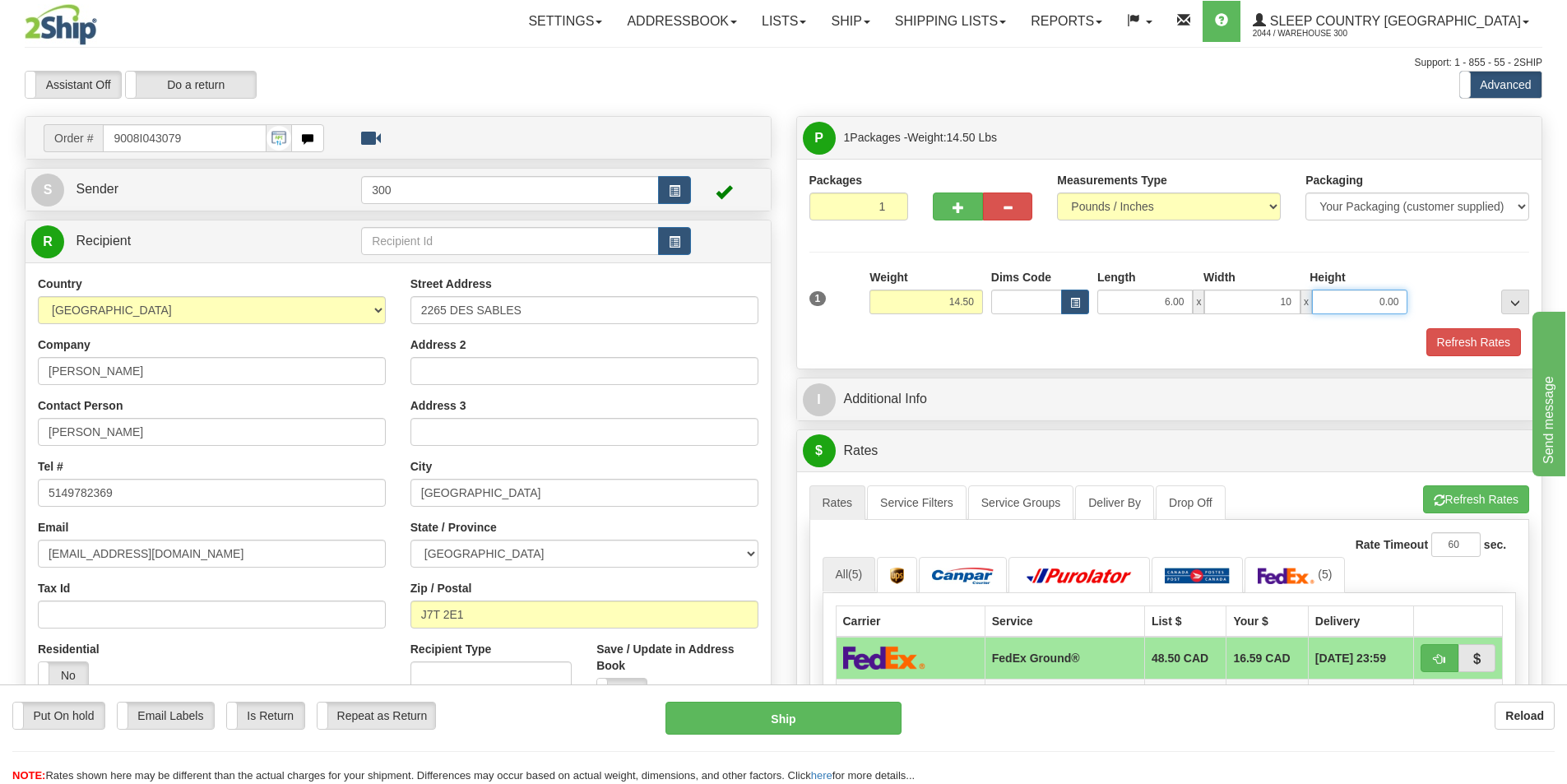
type input "10.00"
type input "13.00"
click at [924, 500] on link "Service Filters" at bounding box center [916, 502] width 99 height 34
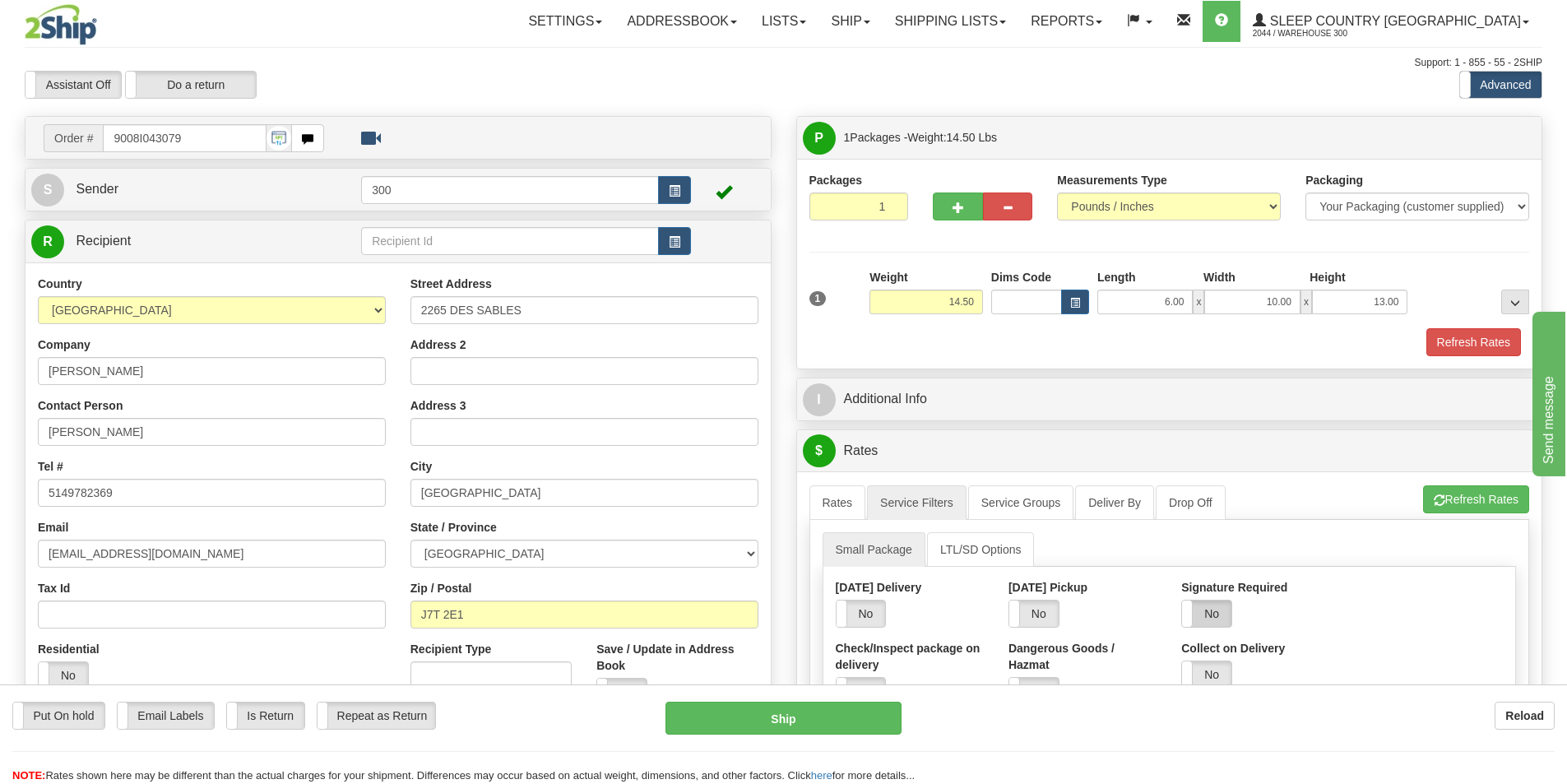
click at [1229, 616] on label "No" at bounding box center [1207, 614] width 49 height 27
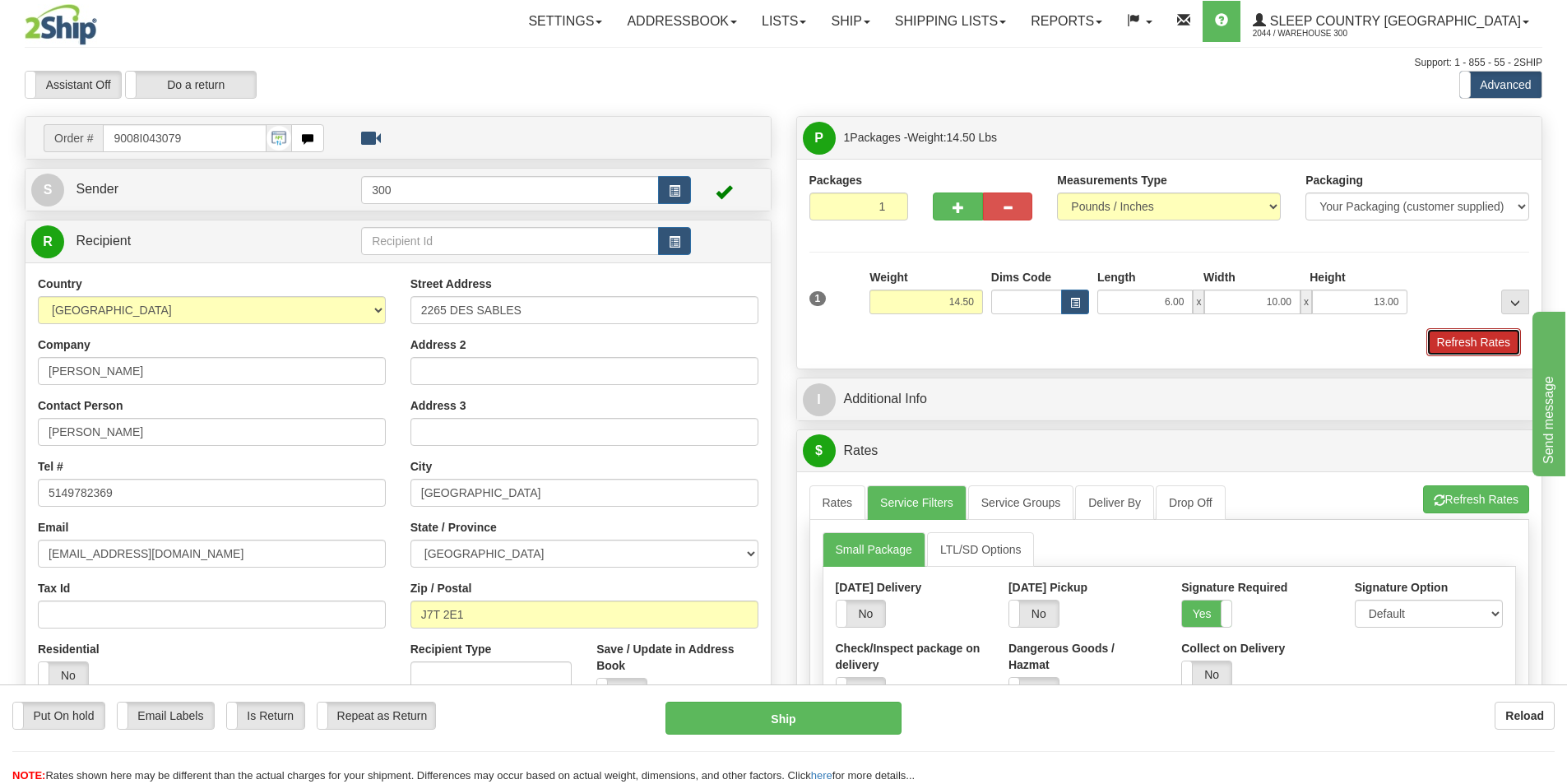
click at [1459, 344] on button "Refresh Rates" at bounding box center [1474, 342] width 94 height 28
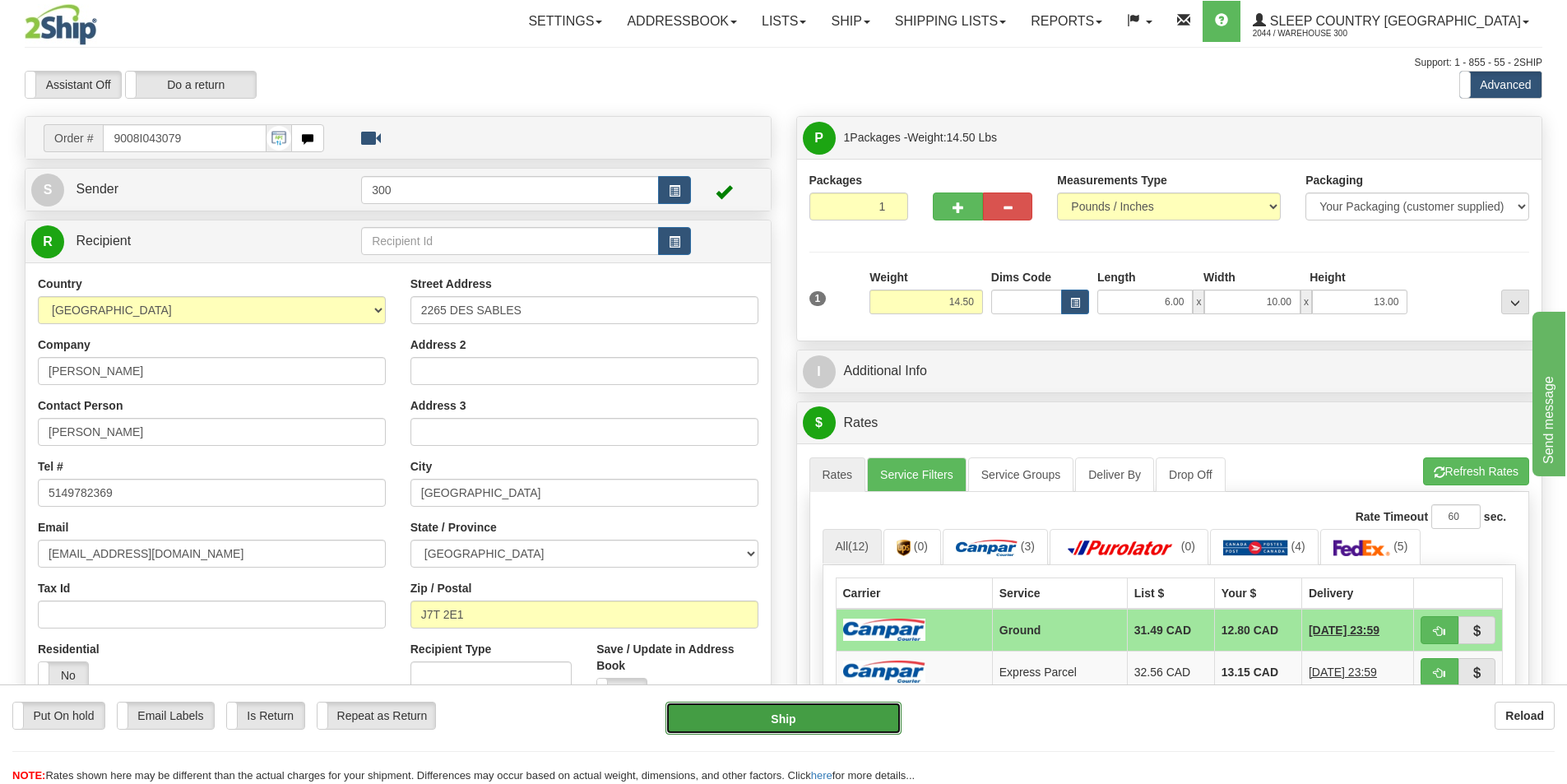
click at [837, 726] on button "Ship" at bounding box center [784, 717] width 236 height 33
type input "1"
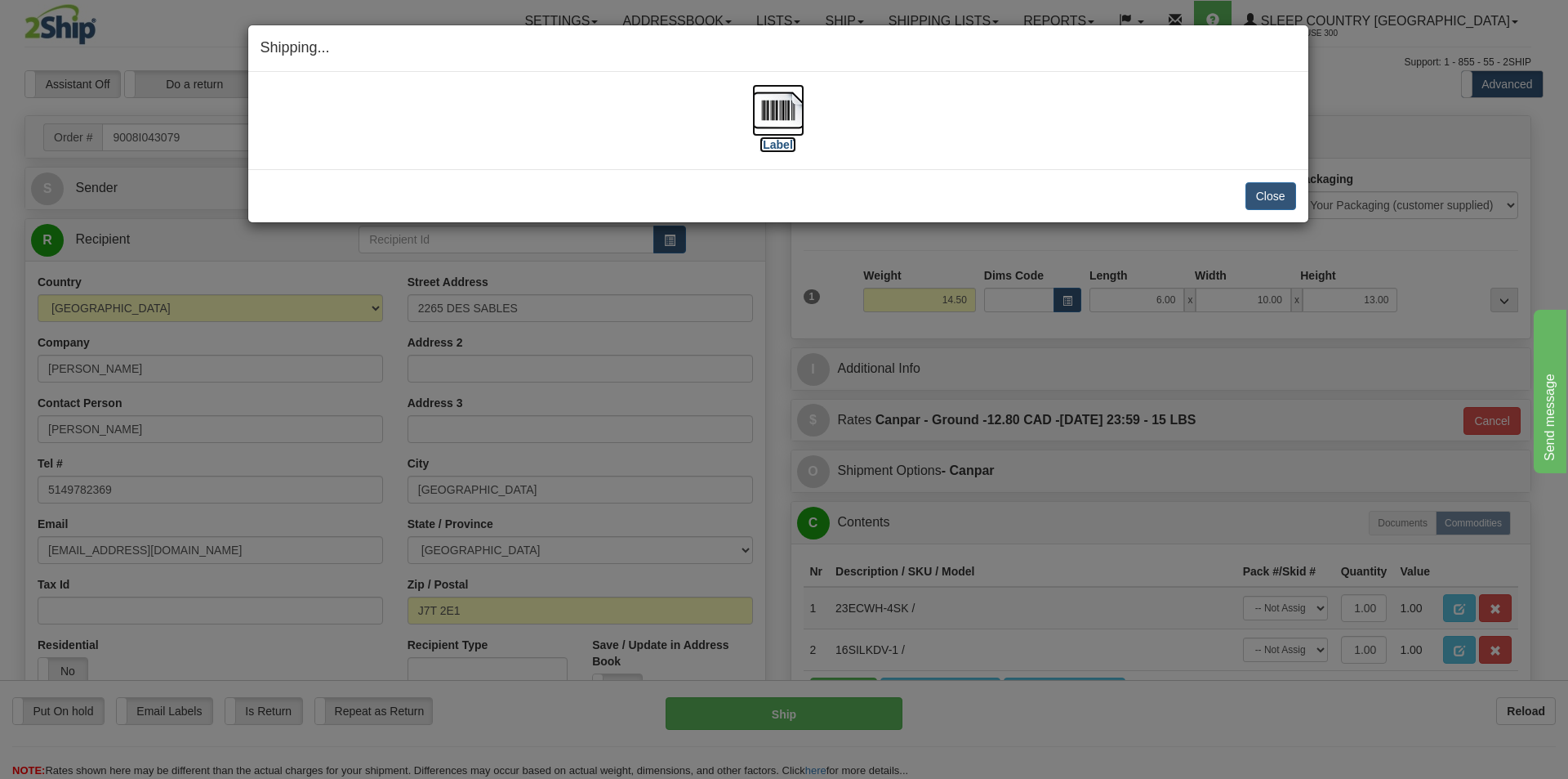
click at [763, 106] on img at bounding box center [778, 110] width 52 height 52
click at [1278, 205] on button "Close" at bounding box center [1271, 196] width 51 height 28
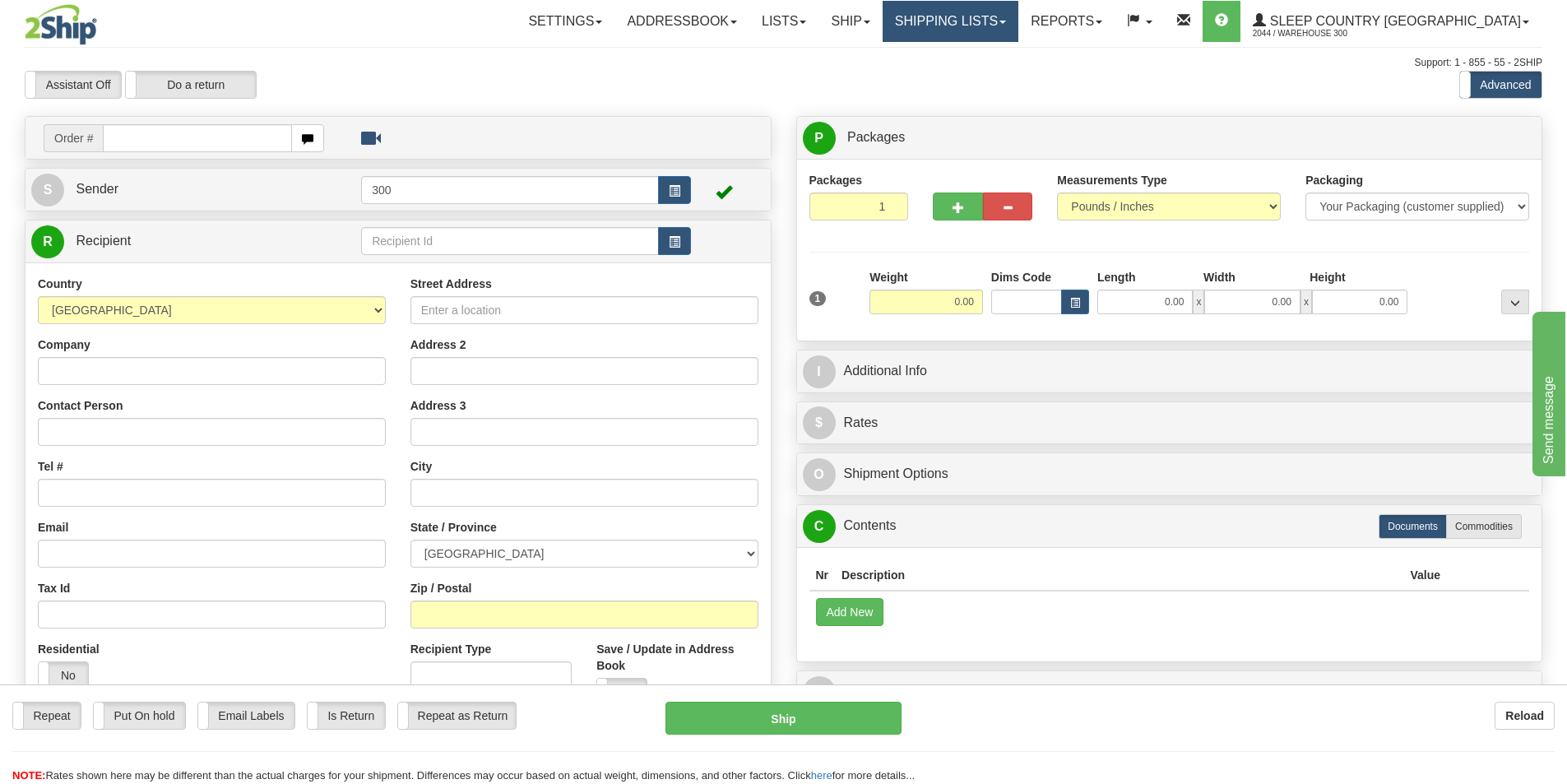
click at [1010, 24] on link "Shipping lists" at bounding box center [950, 21] width 136 height 41
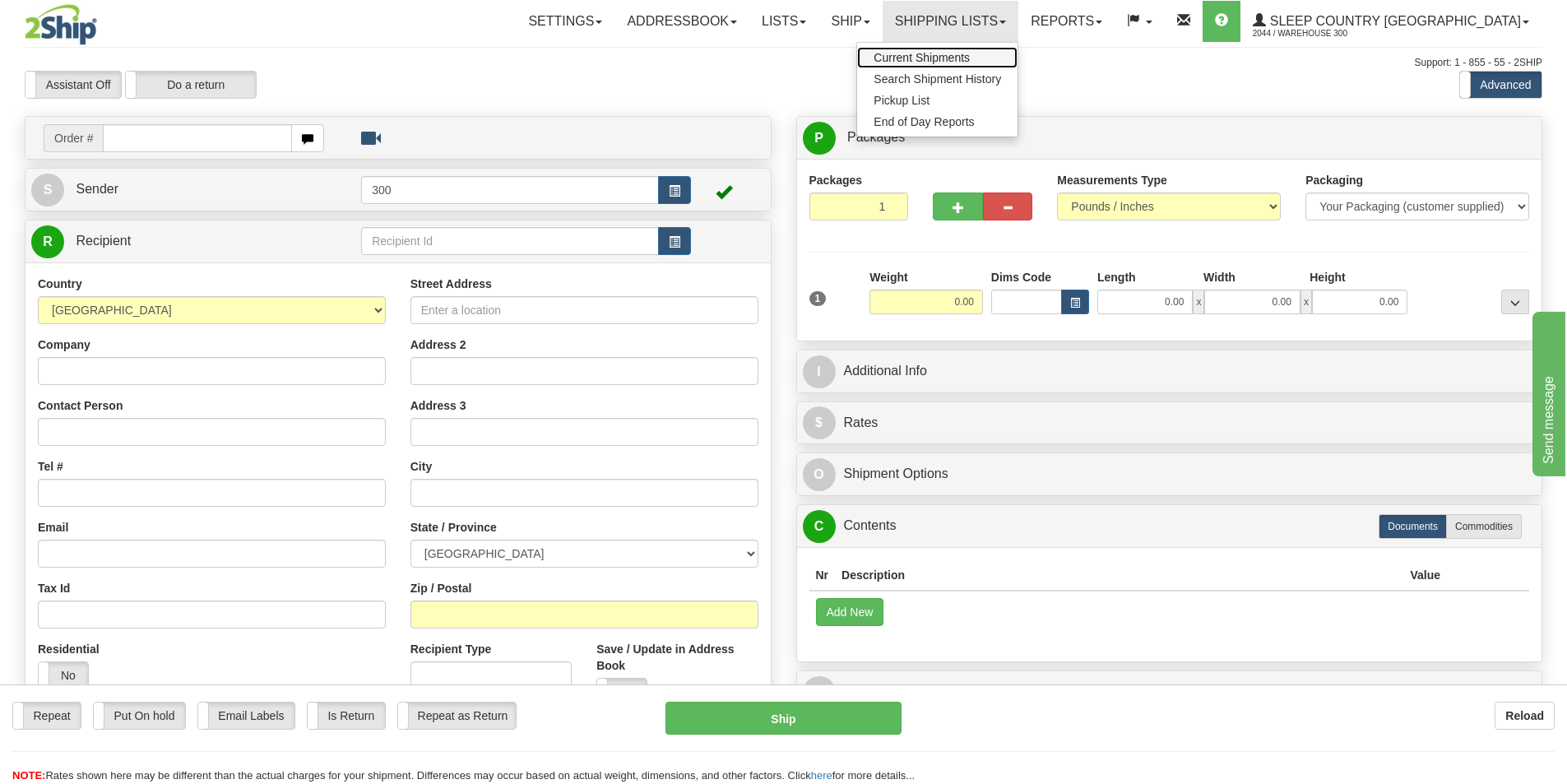
click at [970, 58] on span "Current Shipments" at bounding box center [921, 58] width 96 height 13
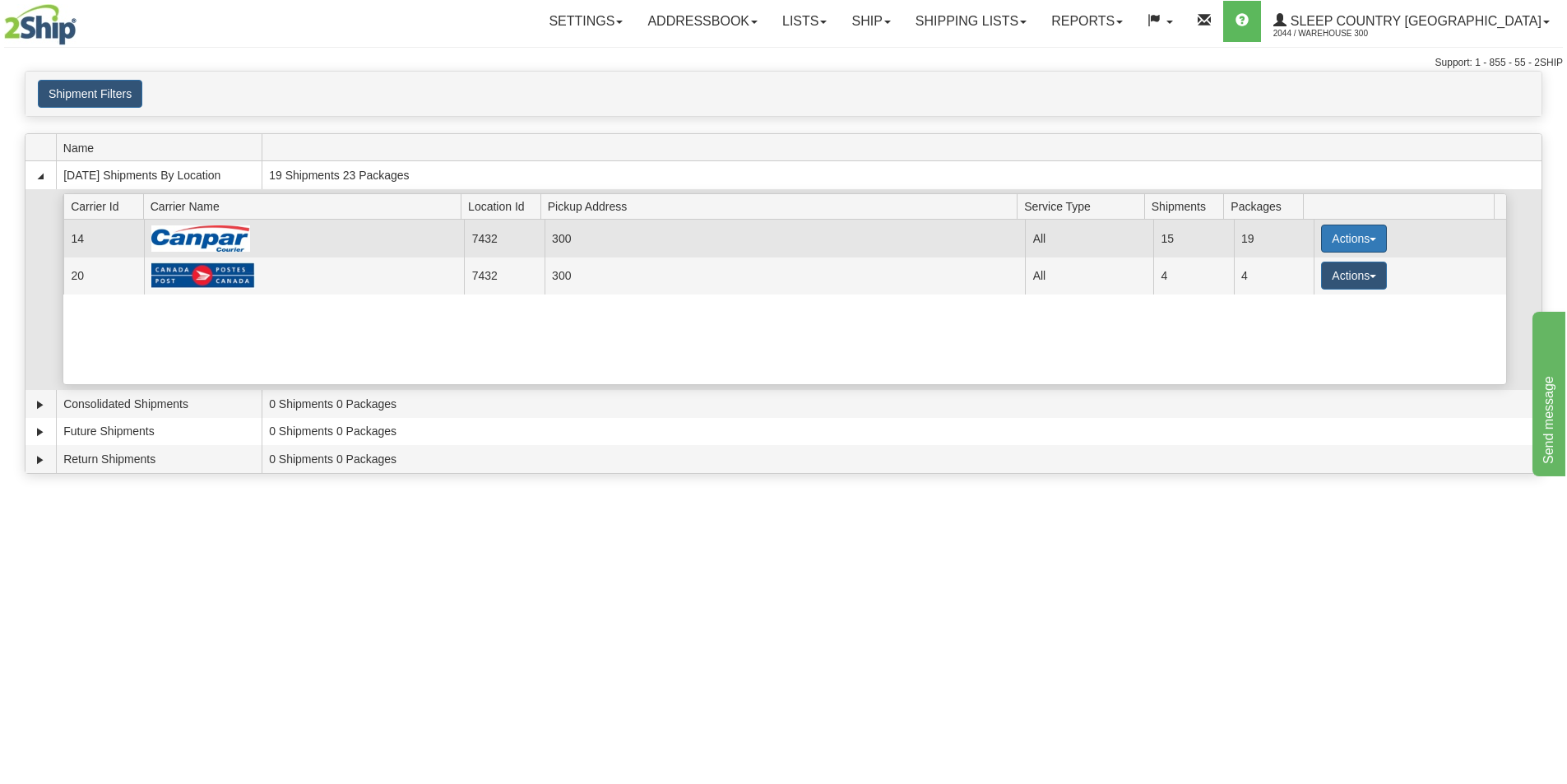
click at [1338, 235] on button "Actions" at bounding box center [1354, 239] width 66 height 28
click at [1297, 293] on span "Close" at bounding box center [1289, 290] width 38 height 12
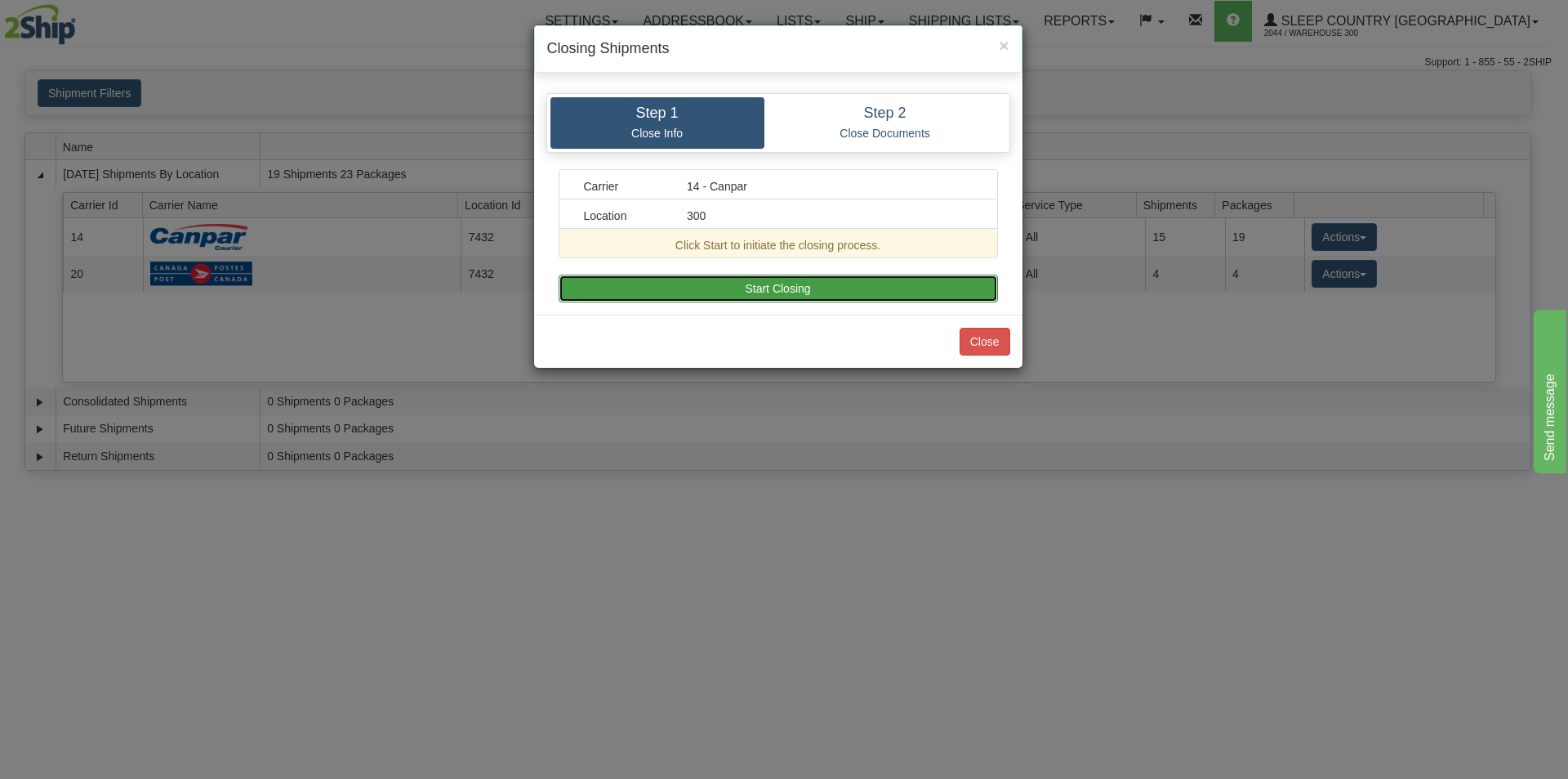
click at [794, 296] on button "Start Closing" at bounding box center [778, 288] width 439 height 28
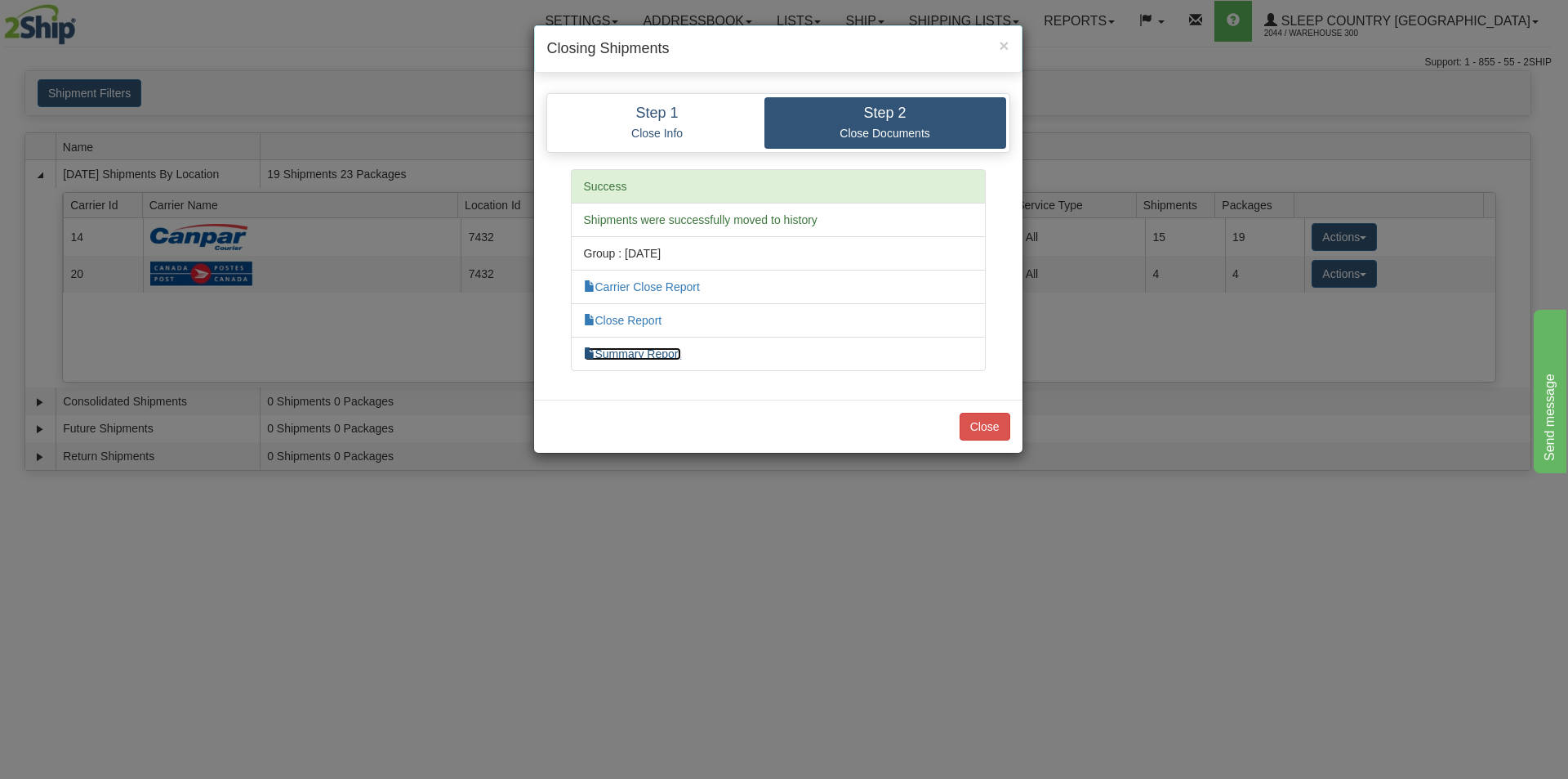
click at [650, 351] on link "Summary Report" at bounding box center [633, 354] width 98 height 13
click at [613, 319] on link "Close Report" at bounding box center [623, 321] width 79 height 13
click at [666, 286] on link "Carrier Close Report" at bounding box center [642, 287] width 116 height 13
click at [987, 427] on button "Close" at bounding box center [985, 427] width 51 height 28
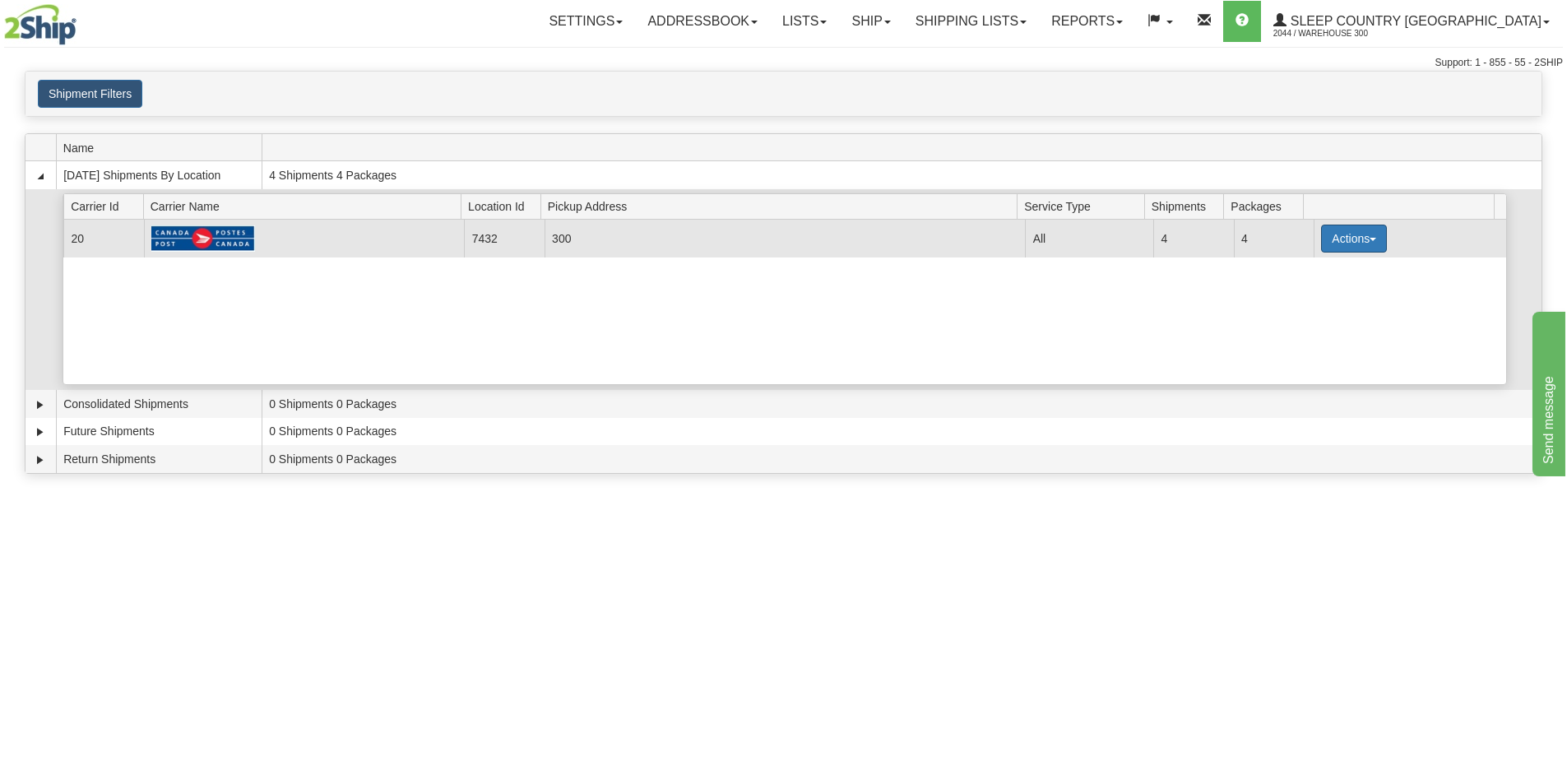
click at [1352, 246] on button "Actions" at bounding box center [1354, 239] width 66 height 28
click at [1318, 293] on link "Close" at bounding box center [1321, 291] width 132 height 22
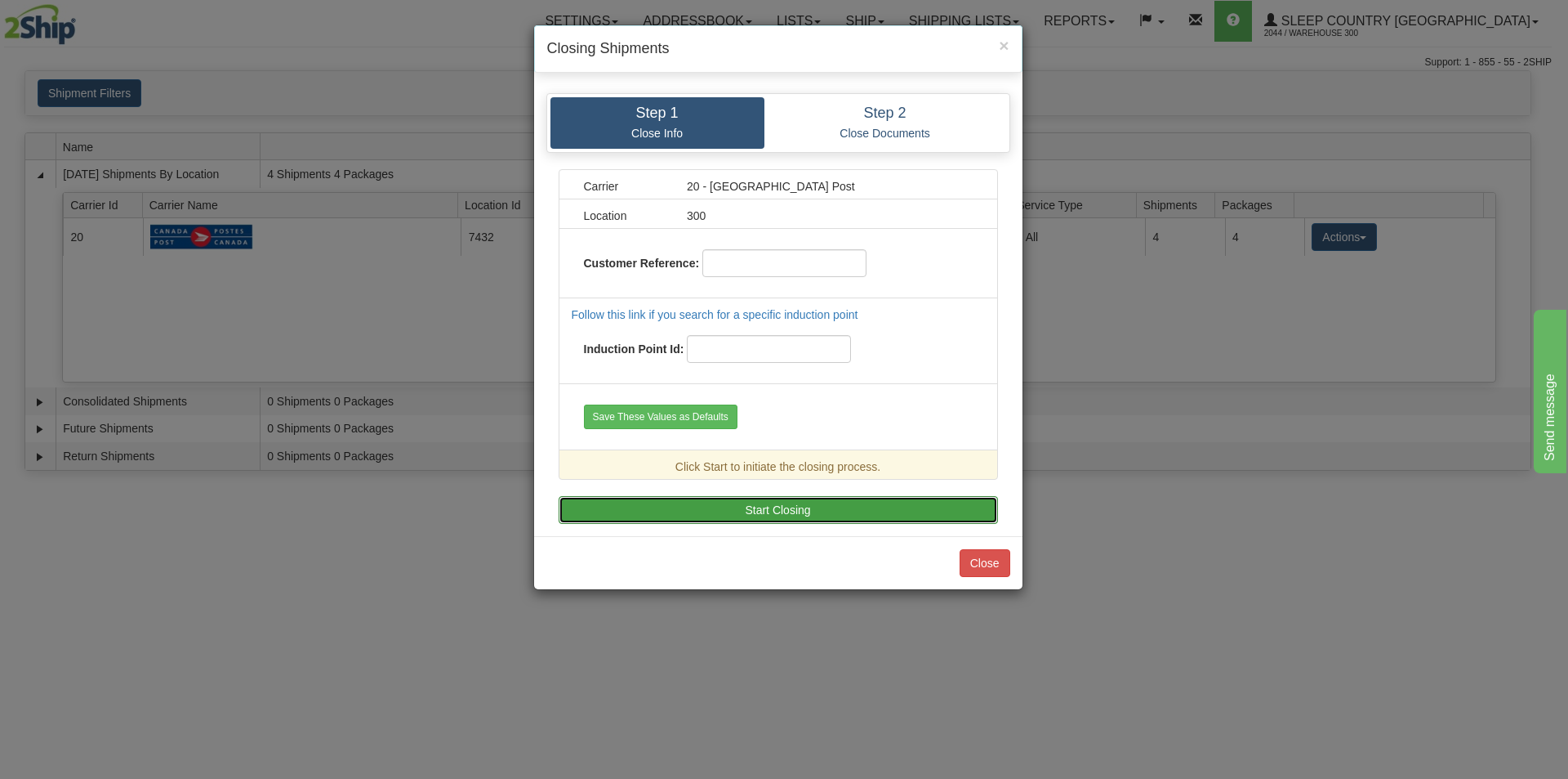
click at [810, 514] on button "Start Closing" at bounding box center [778, 510] width 439 height 28
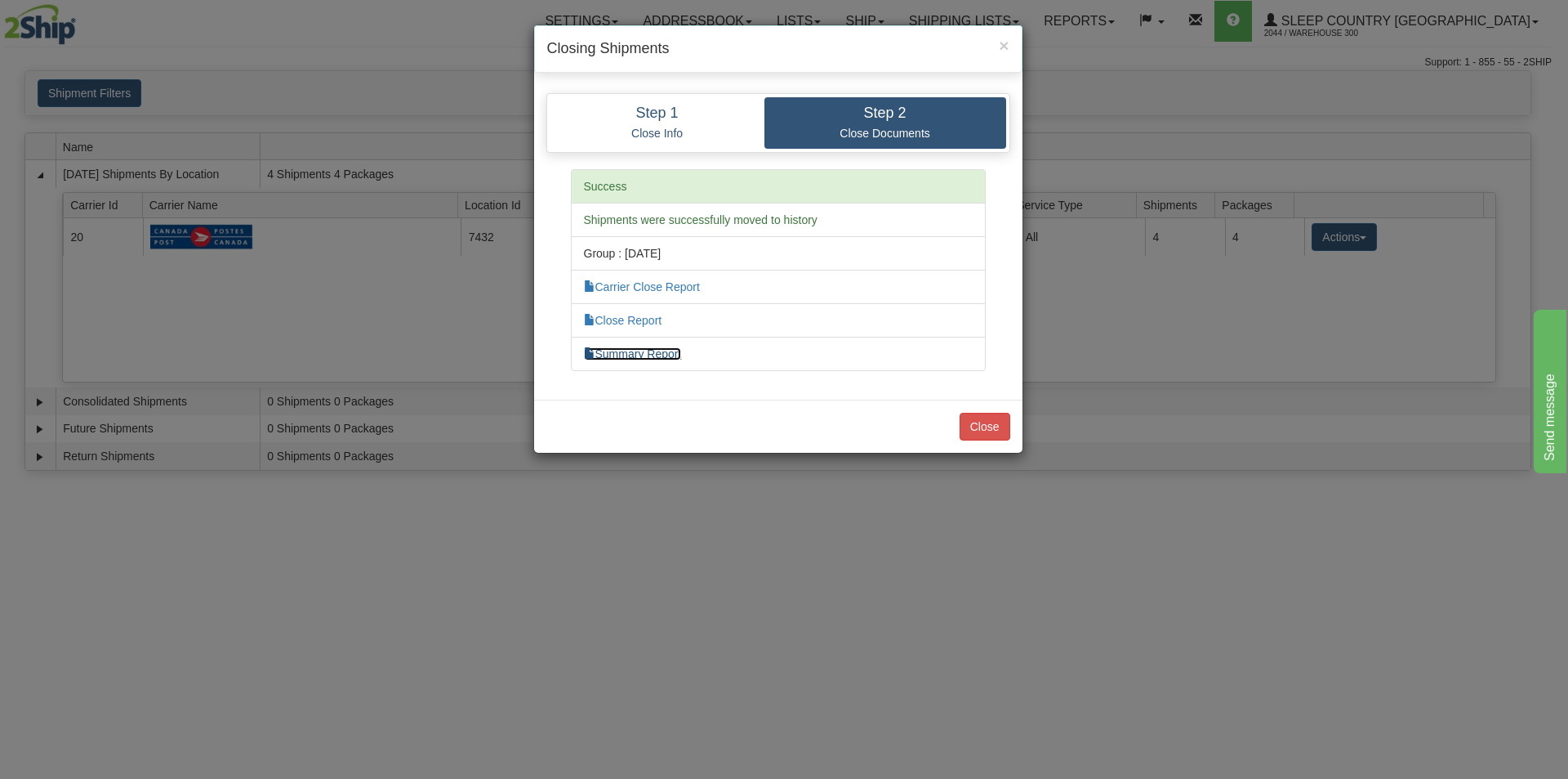
click at [649, 352] on link "Summary Report" at bounding box center [633, 354] width 98 height 13
click at [620, 322] on link "Close Report" at bounding box center [623, 321] width 79 height 13
click at [613, 288] on link "Carrier Close Report" at bounding box center [642, 287] width 116 height 13
